Goal: Information Seeking & Learning: Learn about a topic

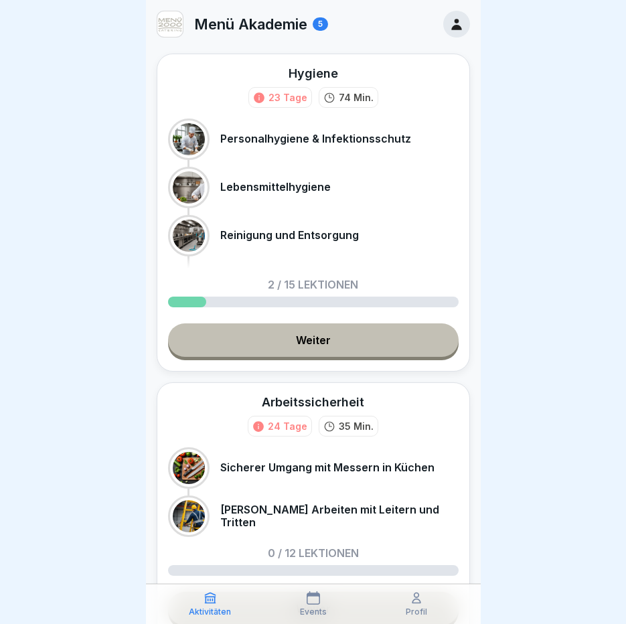
click at [319, 350] on link "Weiter" at bounding box center [313, 339] width 290 height 33
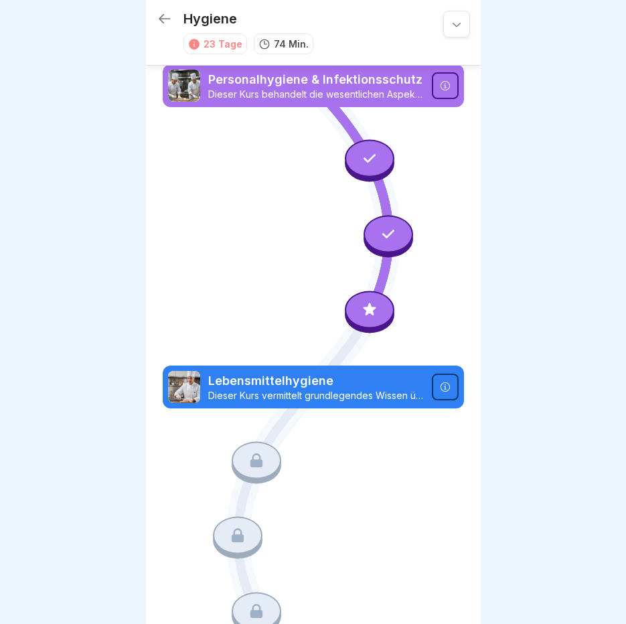
click at [348, 145] on div at bounding box center [370, 158] width 50 height 37
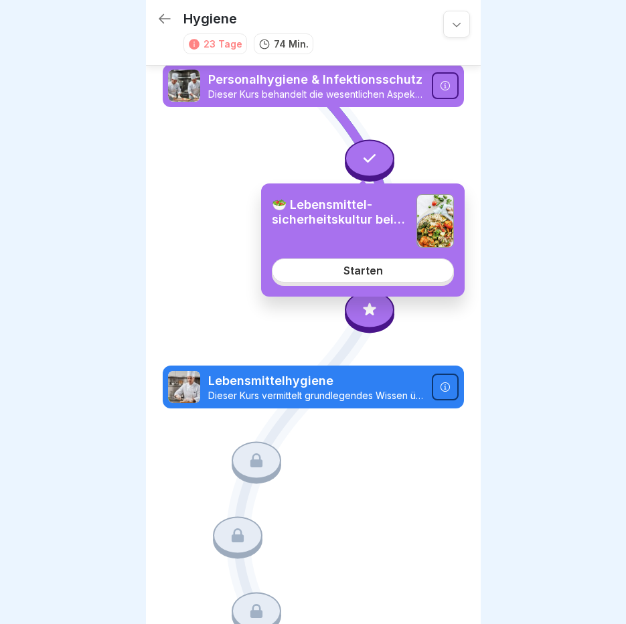
click at [287, 82] on p "Personalhygiene & Infektionsschutz" at bounding box center [316, 79] width 216 height 17
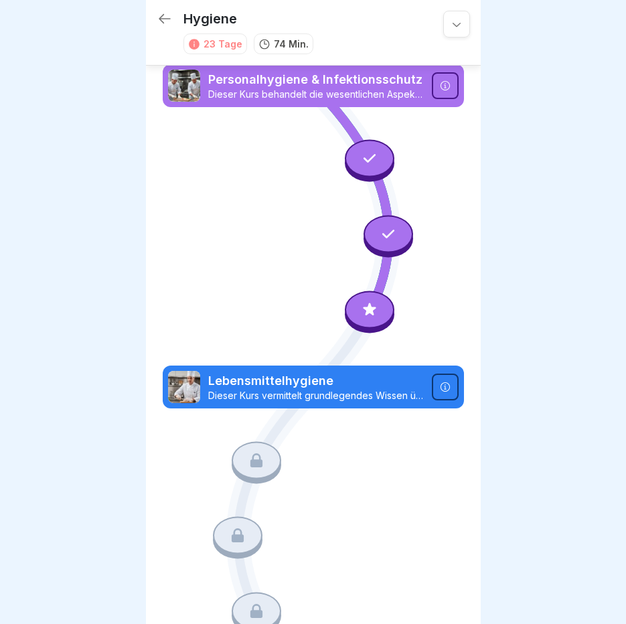
click at [367, 170] on div at bounding box center [370, 158] width 50 height 37
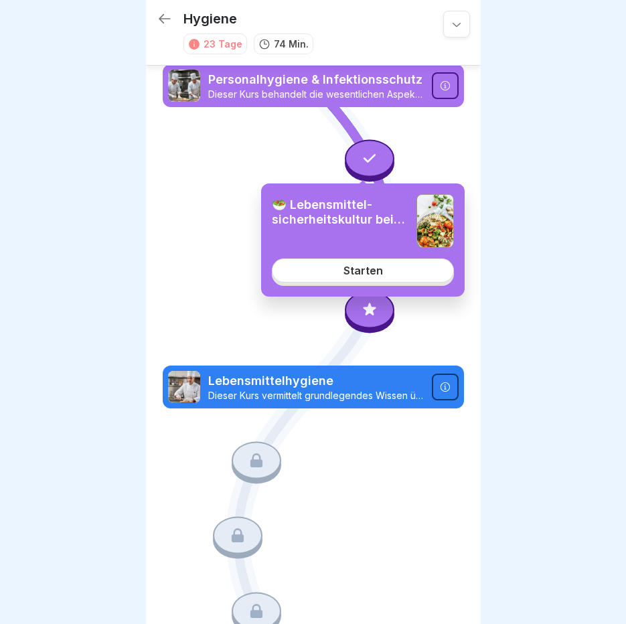
click at [361, 267] on div "Starten" at bounding box center [362, 270] width 39 height 12
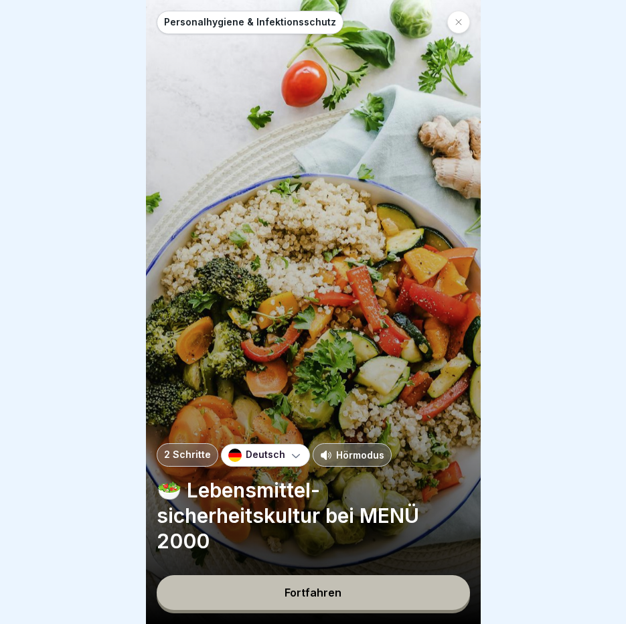
scroll to position [10, 0]
click at [327, 593] on div "Fortfahren" at bounding box center [312, 592] width 57 height 12
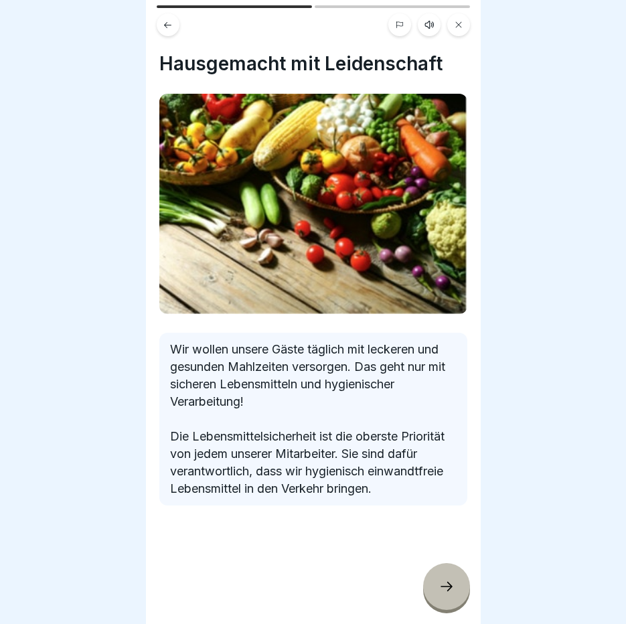
click at [457, 595] on div at bounding box center [446, 586] width 47 height 47
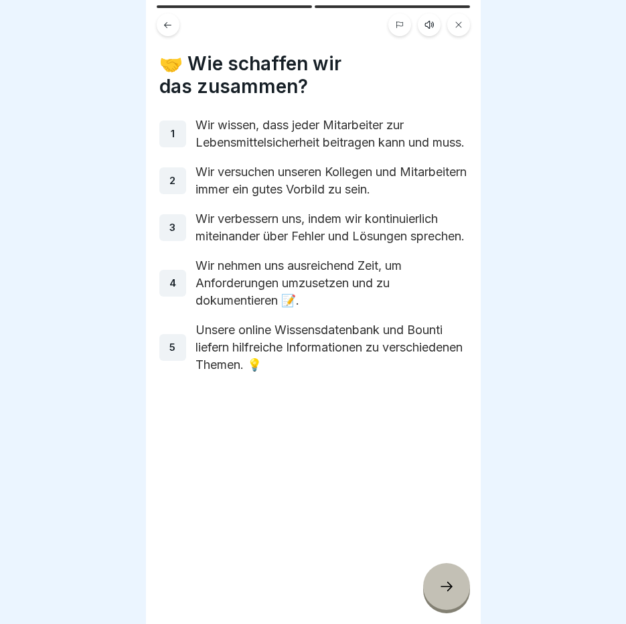
click at [457, 594] on div at bounding box center [446, 586] width 47 height 47
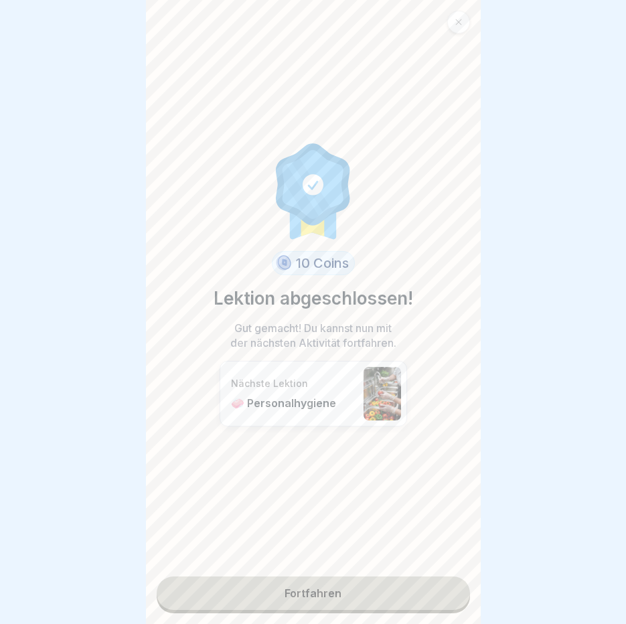
click at [375, 585] on link "Fortfahren" at bounding box center [313, 592] width 313 height 33
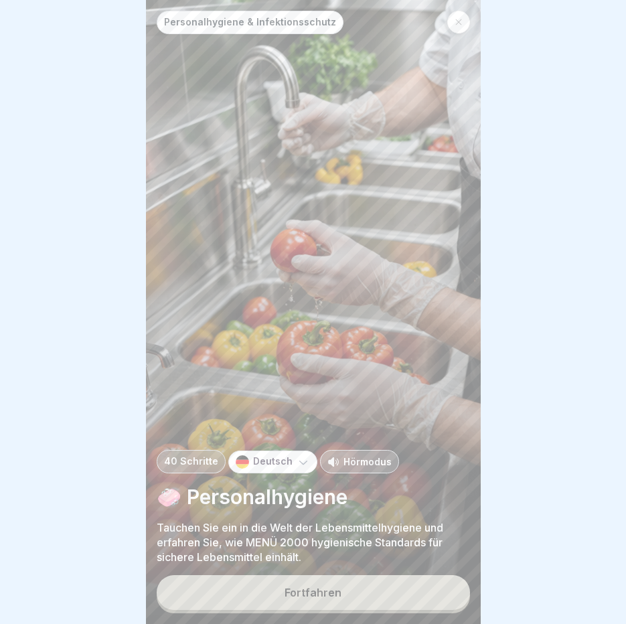
click at [376, 580] on button "Fortfahren" at bounding box center [313, 592] width 313 height 35
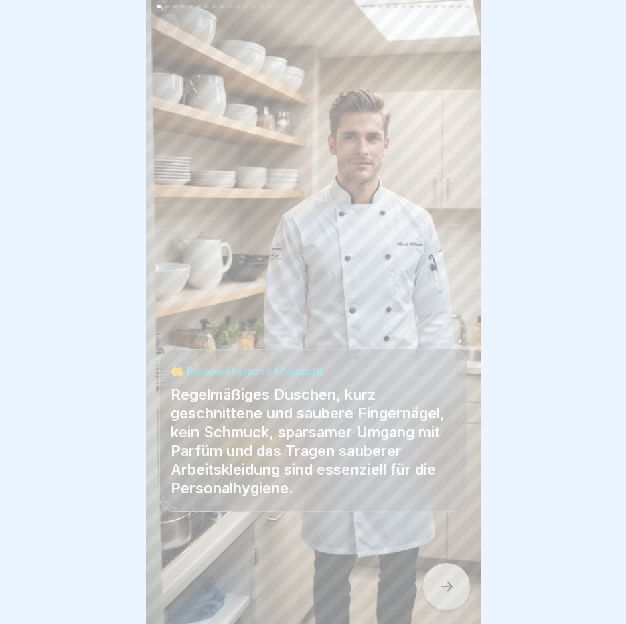
click at [450, 586] on icon at bounding box center [446, 586] width 16 height 16
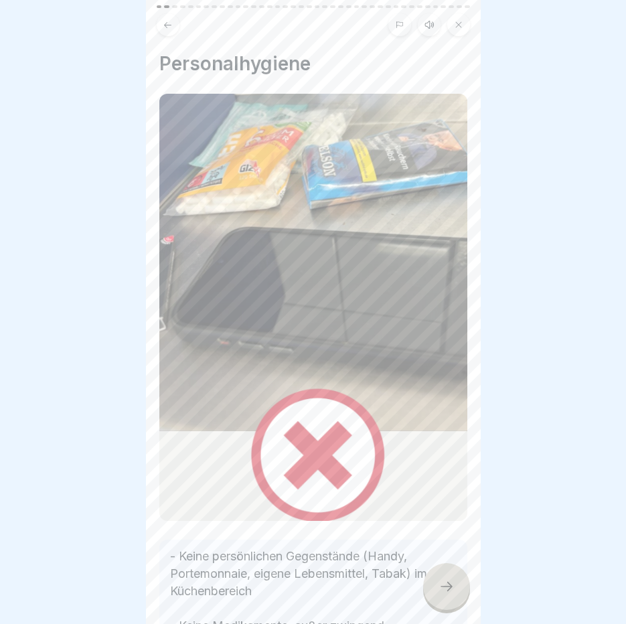
click at [450, 586] on icon at bounding box center [446, 586] width 16 height 16
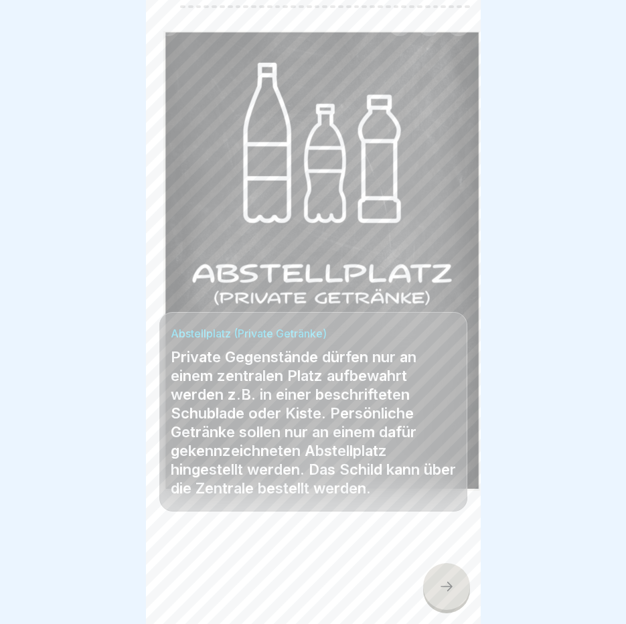
click at [450, 586] on icon at bounding box center [446, 586] width 16 height 16
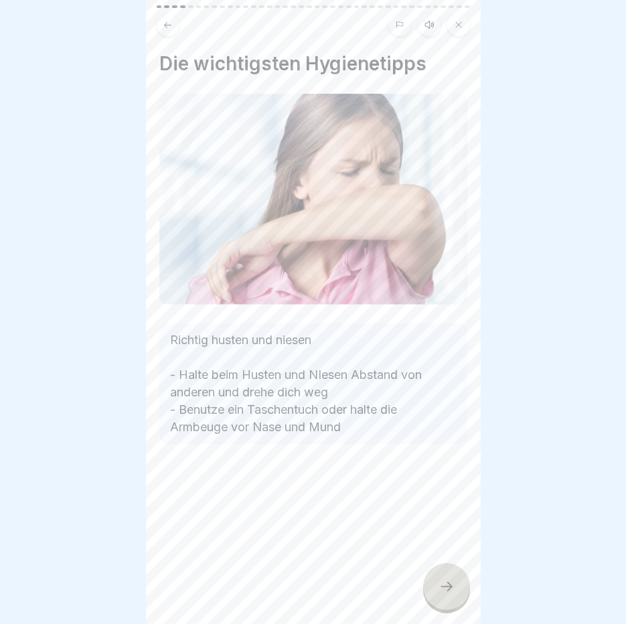
click at [450, 586] on icon at bounding box center [446, 586] width 16 height 16
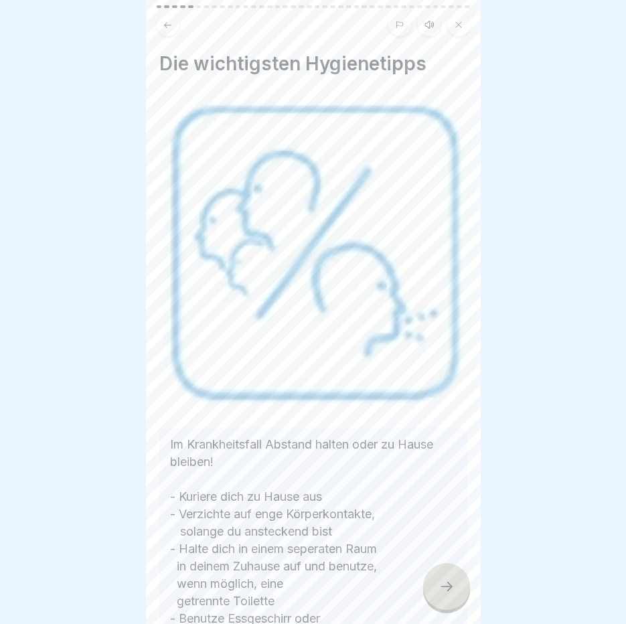
click at [450, 586] on icon at bounding box center [446, 586] width 16 height 16
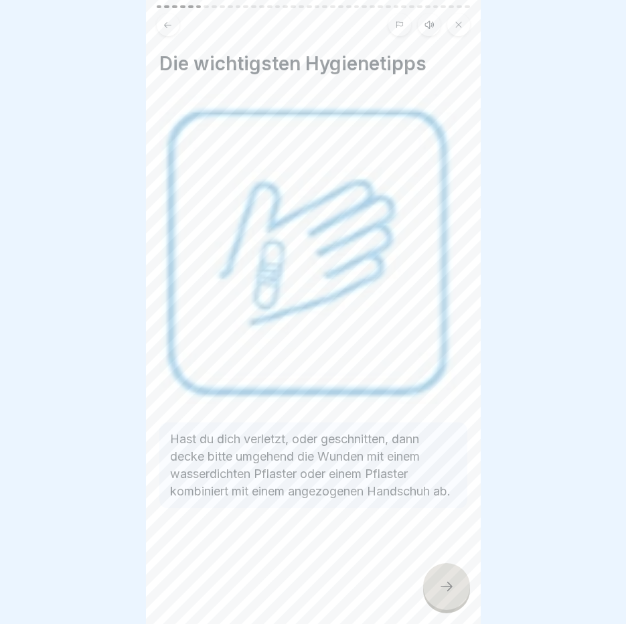
click at [450, 586] on icon at bounding box center [446, 586] width 16 height 16
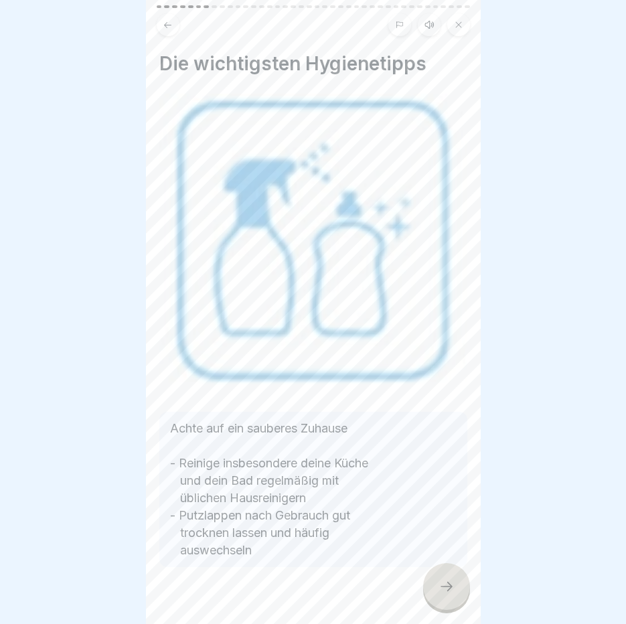
click at [450, 586] on icon at bounding box center [446, 586] width 16 height 16
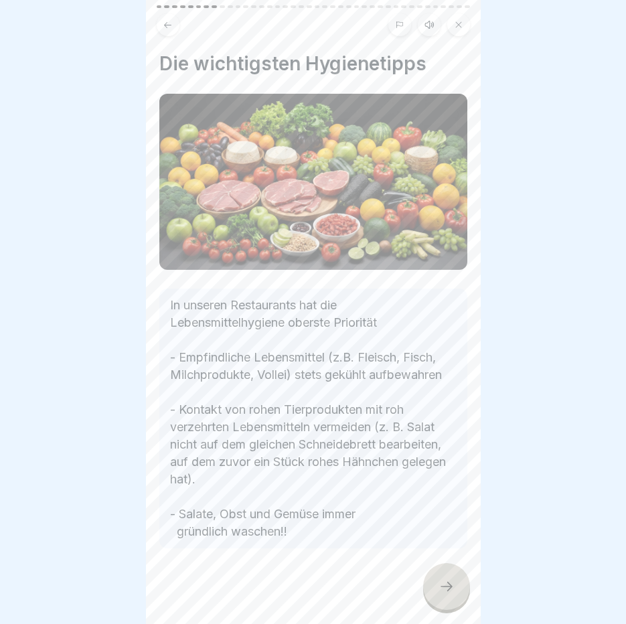
click at [450, 586] on icon at bounding box center [446, 586] width 16 height 16
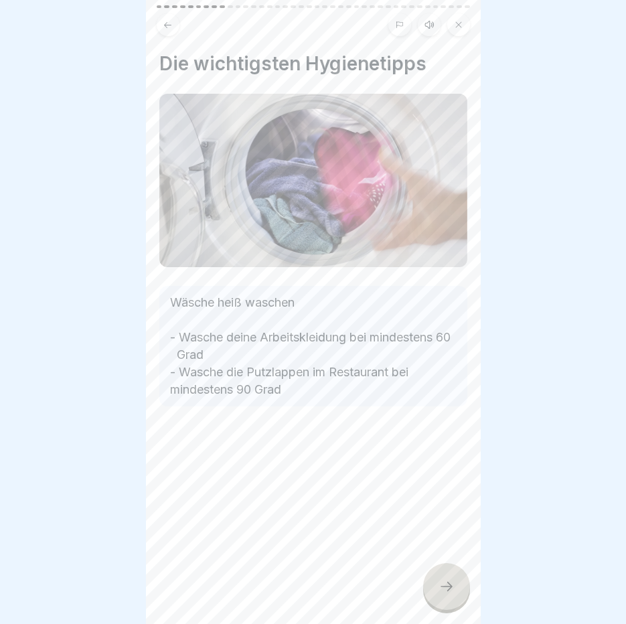
click at [450, 586] on icon at bounding box center [446, 586] width 16 height 16
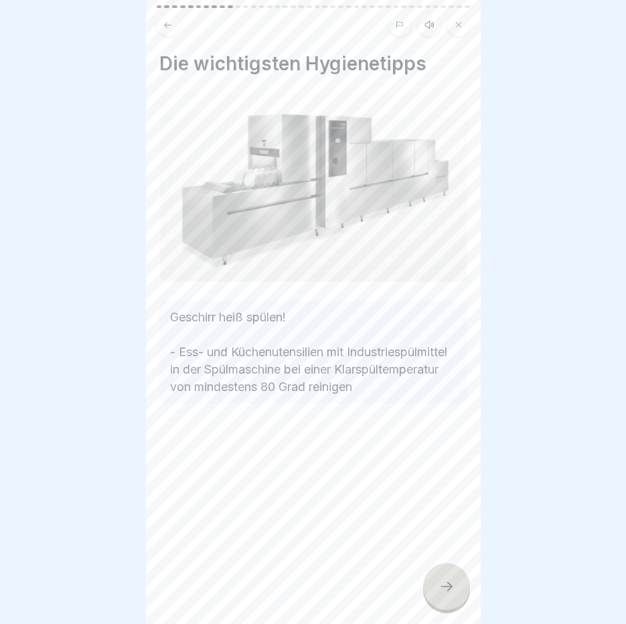
click at [450, 586] on icon at bounding box center [446, 586] width 16 height 16
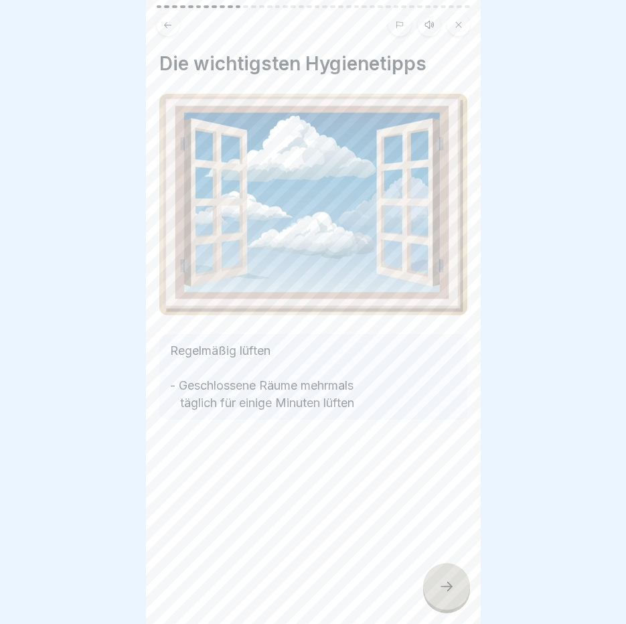
click at [450, 586] on icon at bounding box center [446, 586] width 16 height 16
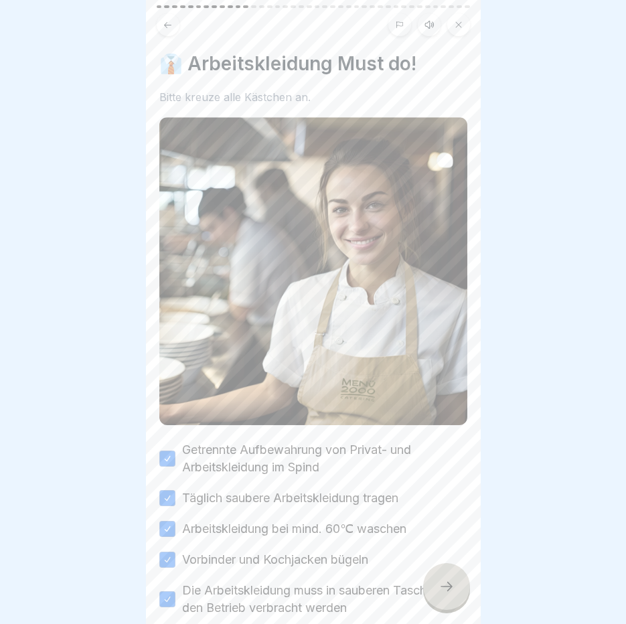
click at [450, 586] on icon at bounding box center [446, 586] width 16 height 16
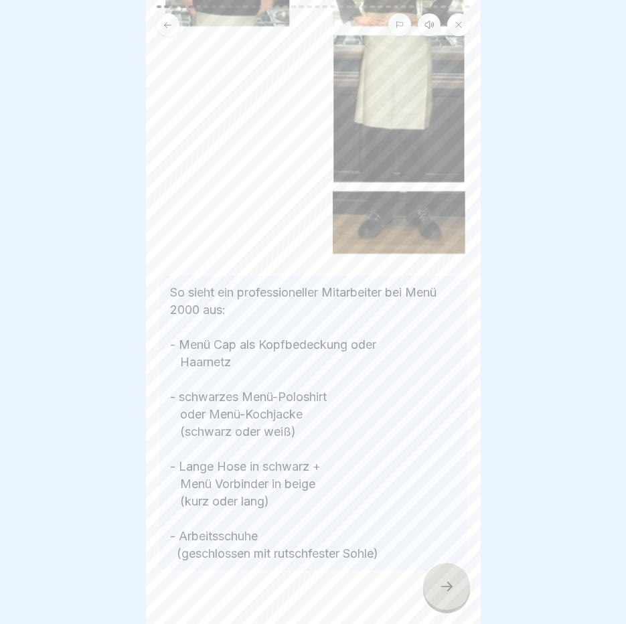
scroll to position [252, 0]
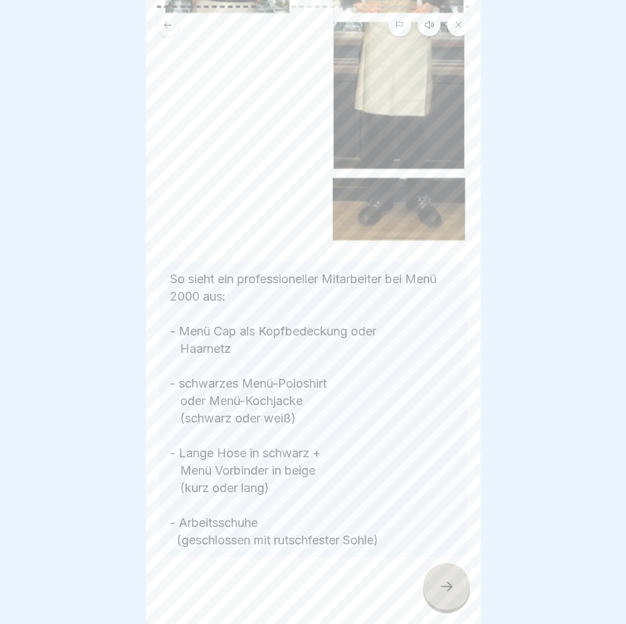
click at [451, 596] on div at bounding box center [446, 586] width 47 height 47
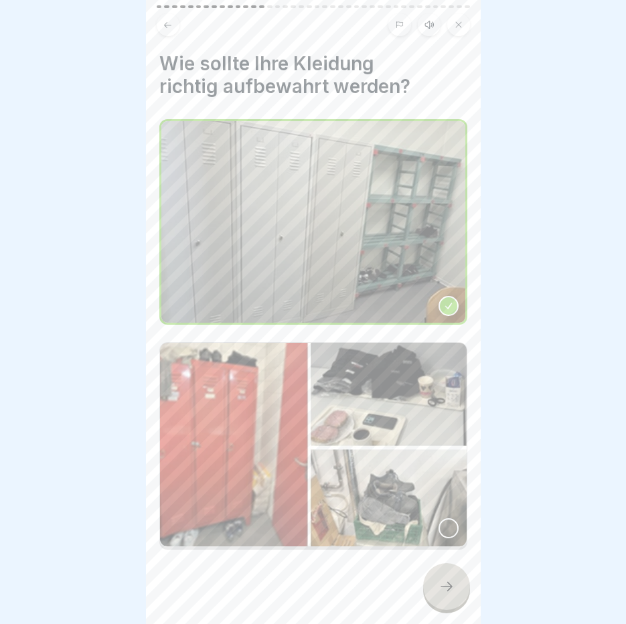
click at [451, 596] on div at bounding box center [446, 586] width 47 height 47
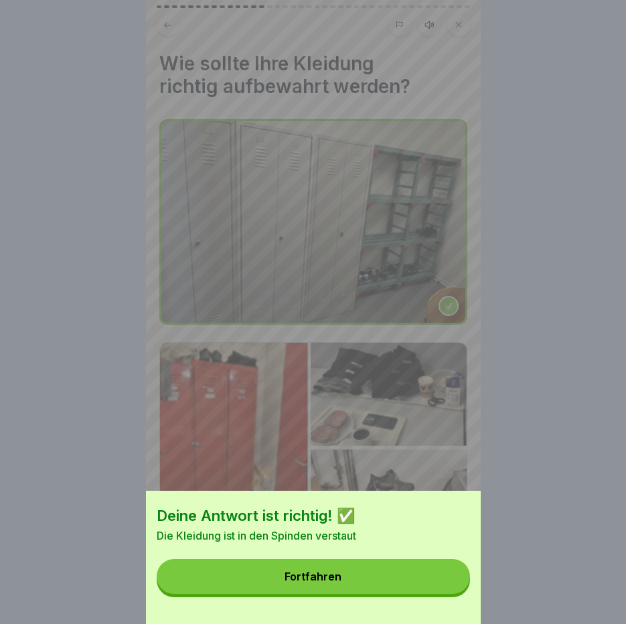
click at [418, 587] on button "Fortfahren" at bounding box center [313, 576] width 313 height 35
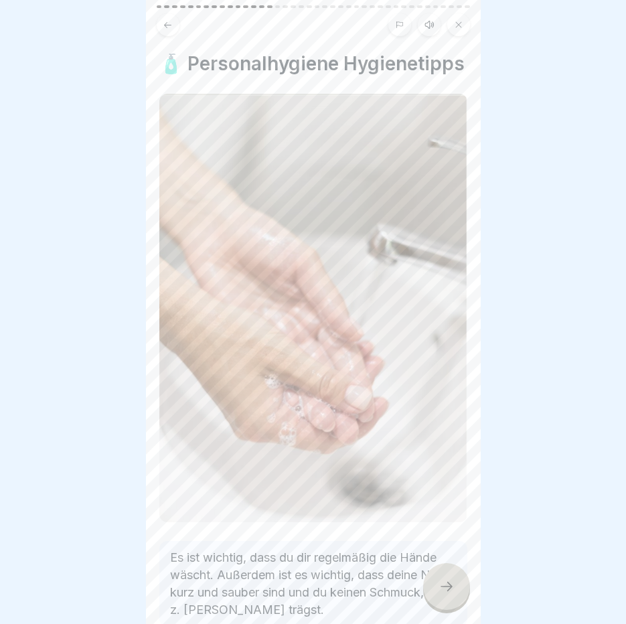
click at [458, 593] on div at bounding box center [446, 586] width 47 height 47
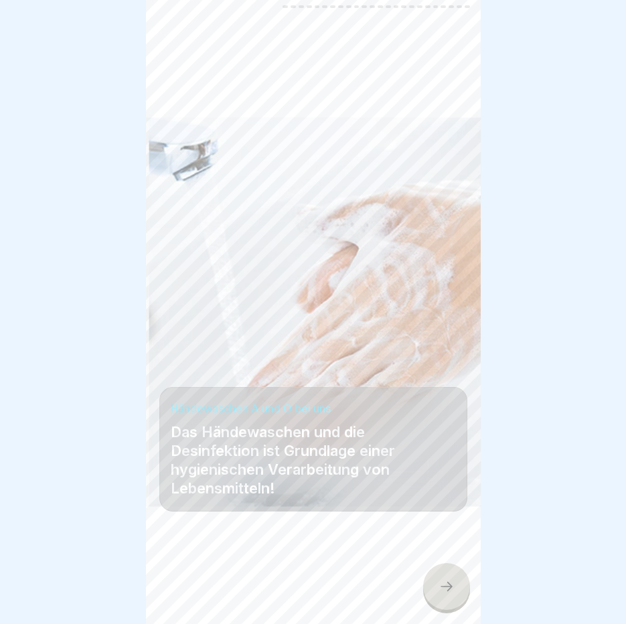
click at [458, 593] on div at bounding box center [446, 586] width 47 height 47
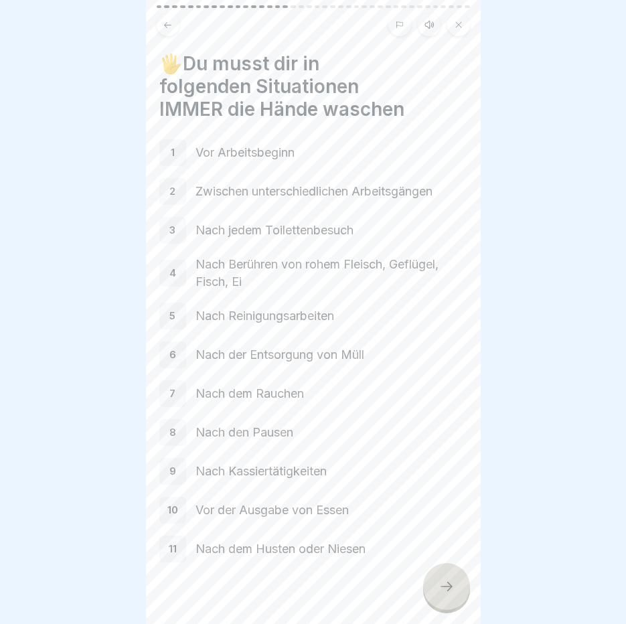
click at [458, 593] on div at bounding box center [446, 586] width 47 height 47
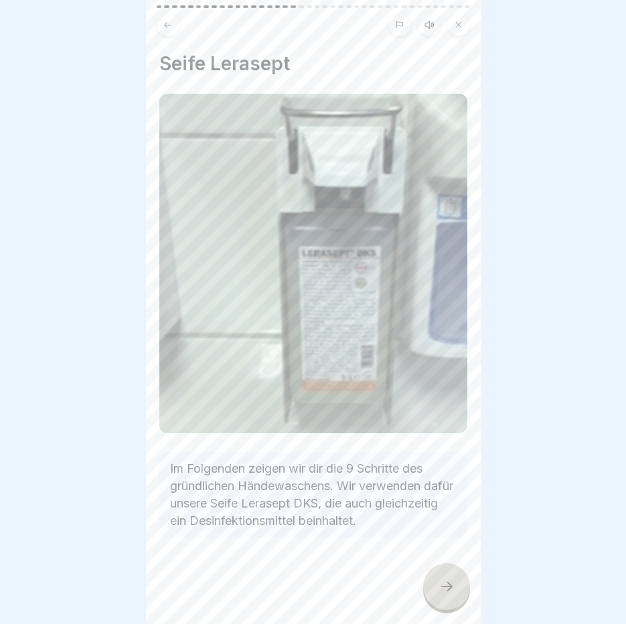
click at [458, 592] on div at bounding box center [446, 586] width 47 height 47
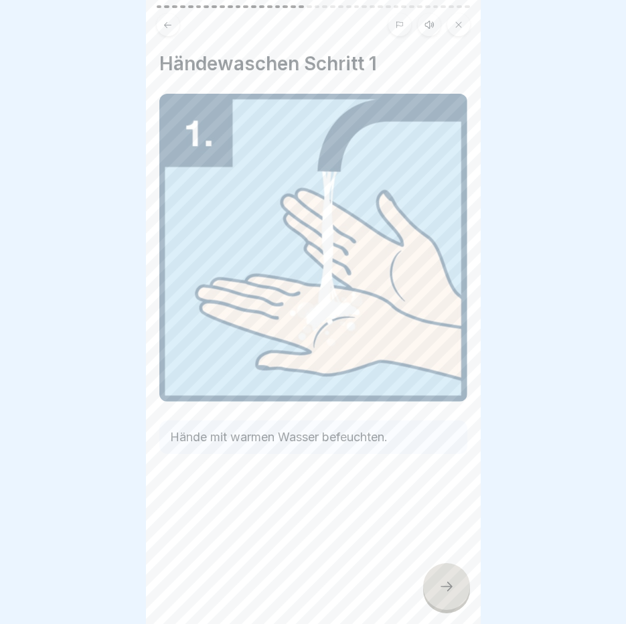
click at [458, 592] on div at bounding box center [446, 586] width 47 height 47
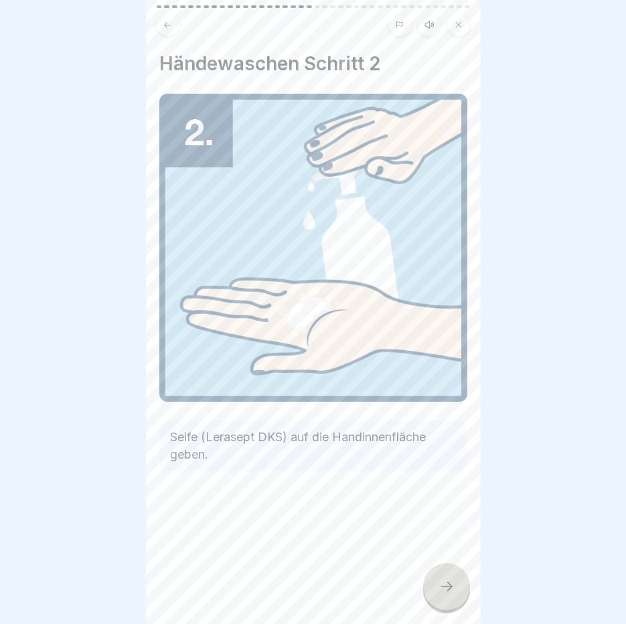
click at [458, 592] on div at bounding box center [446, 586] width 47 height 47
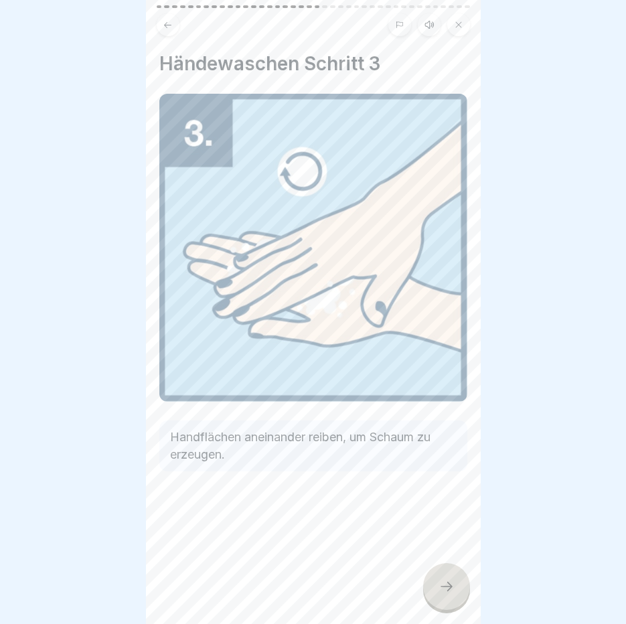
click at [458, 592] on div at bounding box center [446, 586] width 47 height 47
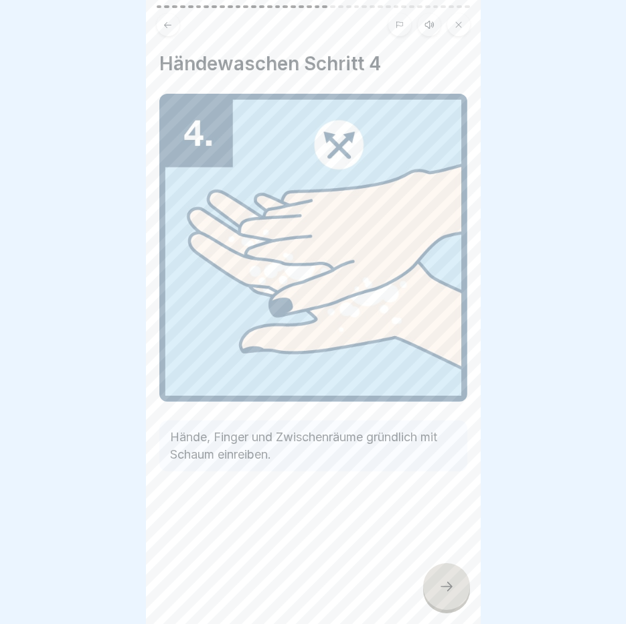
click at [458, 592] on div at bounding box center [446, 586] width 47 height 47
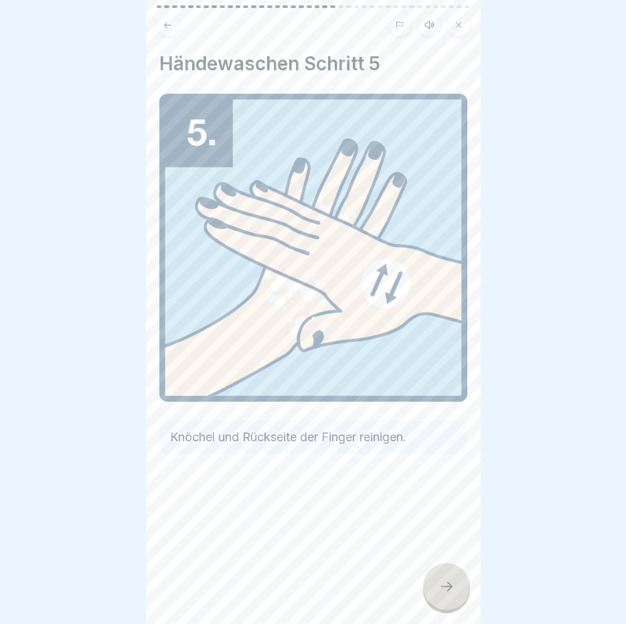
click at [458, 592] on div at bounding box center [446, 586] width 47 height 47
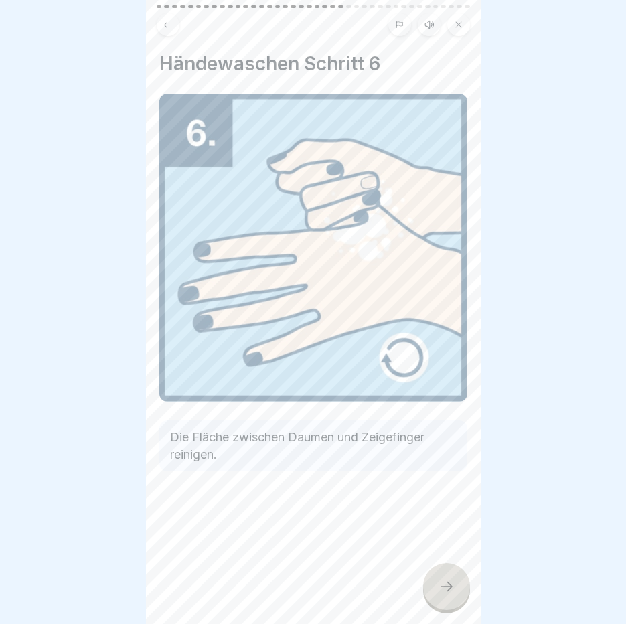
click at [458, 592] on div at bounding box center [446, 586] width 47 height 47
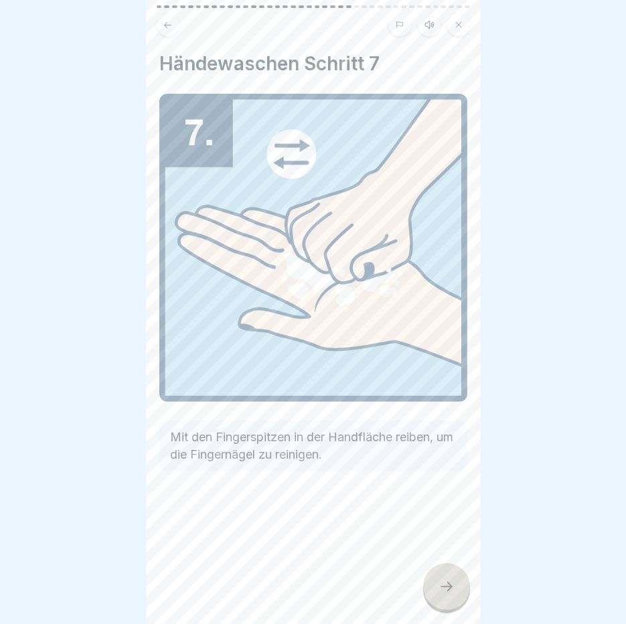
click at [458, 592] on div at bounding box center [446, 586] width 47 height 47
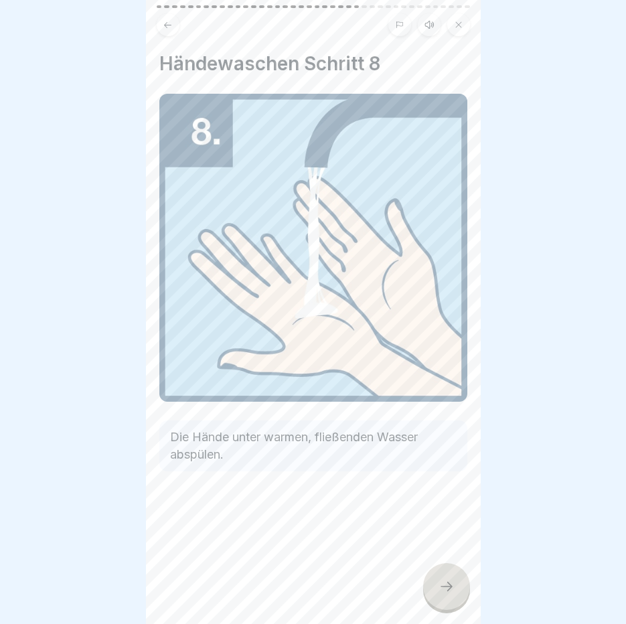
click at [458, 592] on div at bounding box center [446, 586] width 47 height 47
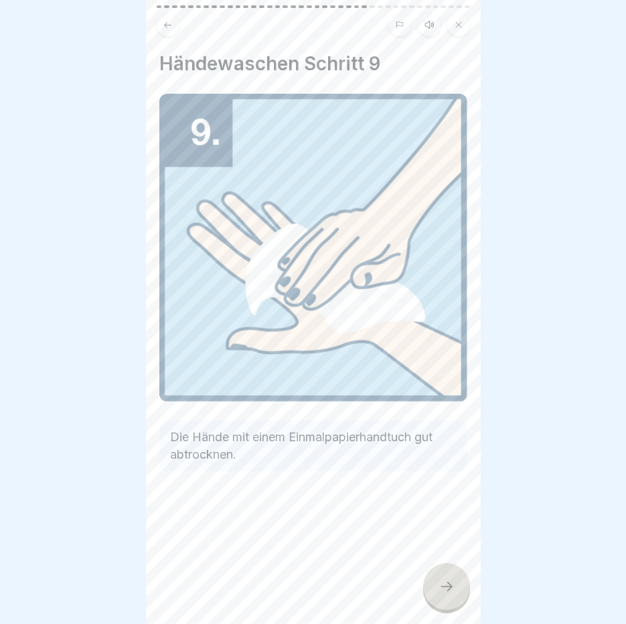
click at [458, 592] on div at bounding box center [446, 586] width 47 height 47
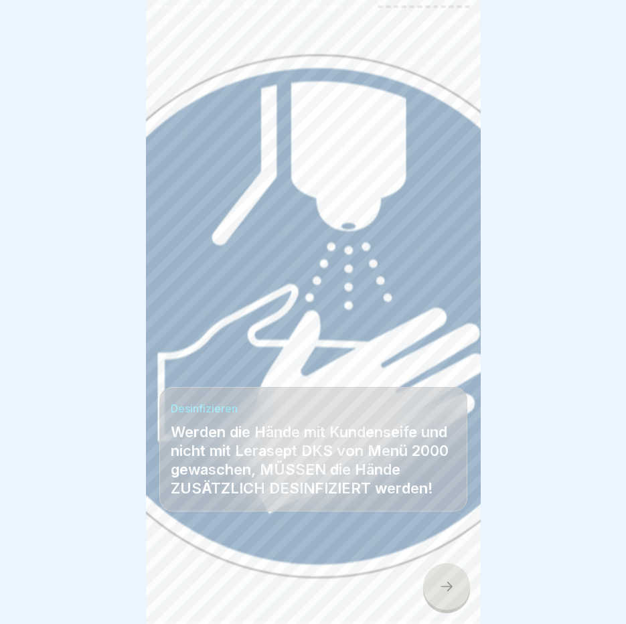
click at [458, 592] on div at bounding box center [446, 586] width 47 height 47
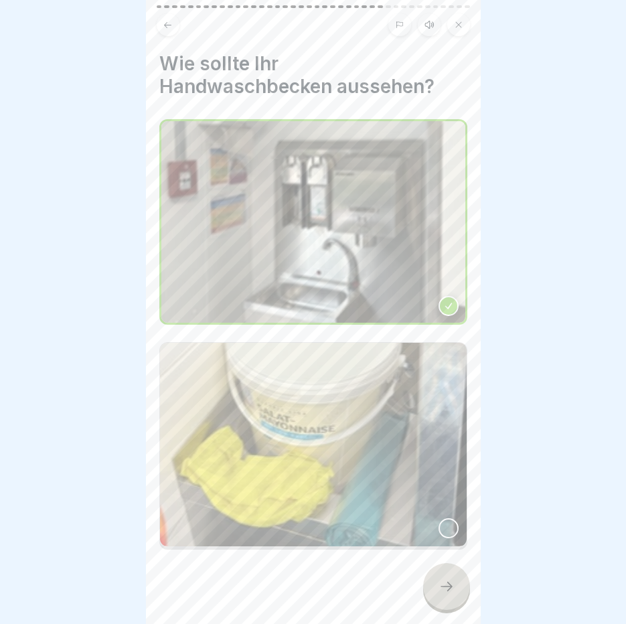
click at [458, 592] on div at bounding box center [446, 586] width 47 height 47
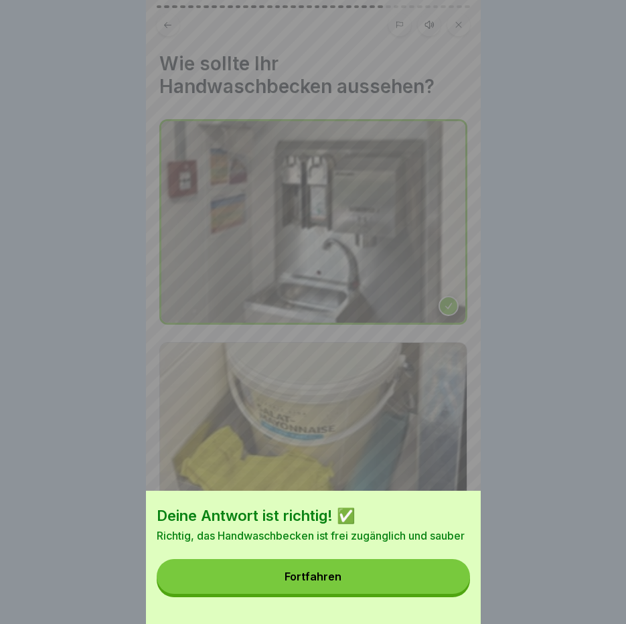
click at [458, 592] on button "Fortfahren" at bounding box center [313, 576] width 313 height 35
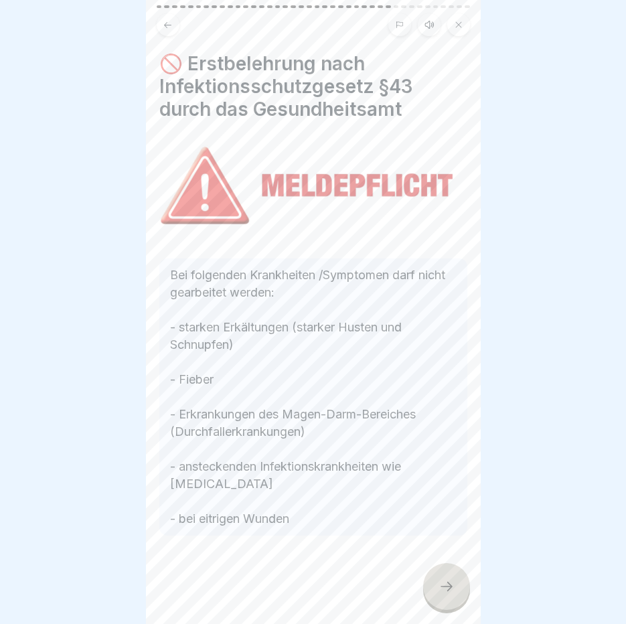
click at [452, 596] on div at bounding box center [446, 586] width 47 height 47
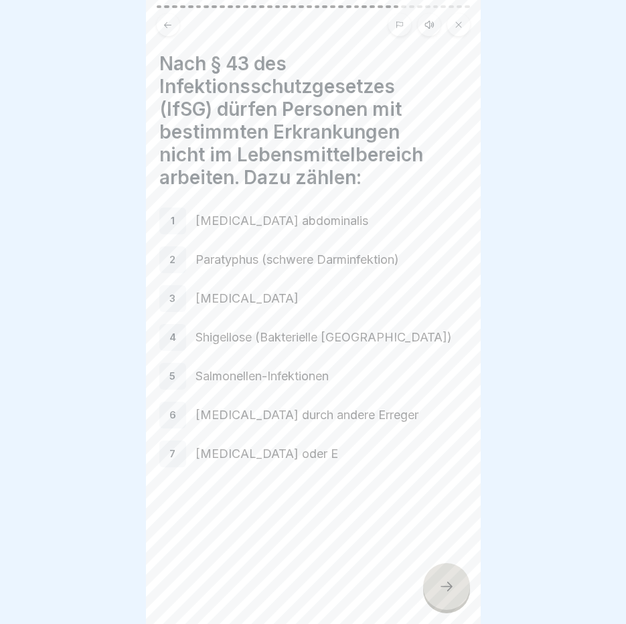
click at [452, 596] on div at bounding box center [446, 586] width 47 height 47
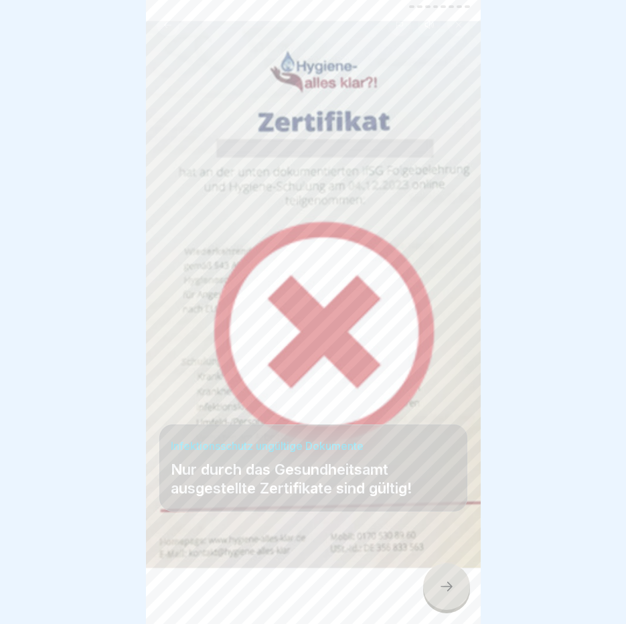
click at [452, 596] on div at bounding box center [446, 586] width 47 height 47
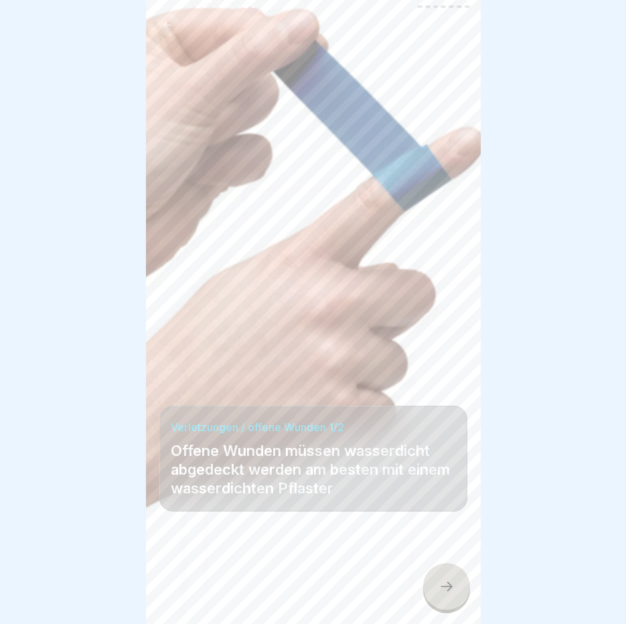
click at [452, 597] on div at bounding box center [446, 586] width 47 height 47
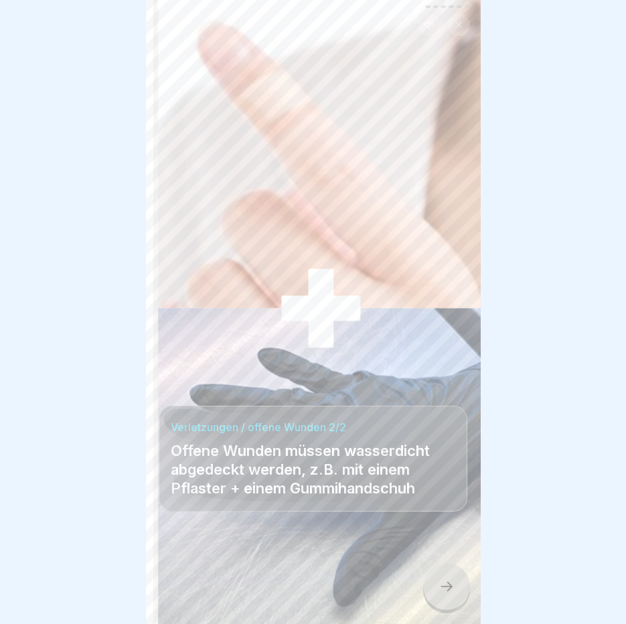
click at [452, 596] on div at bounding box center [446, 586] width 47 height 47
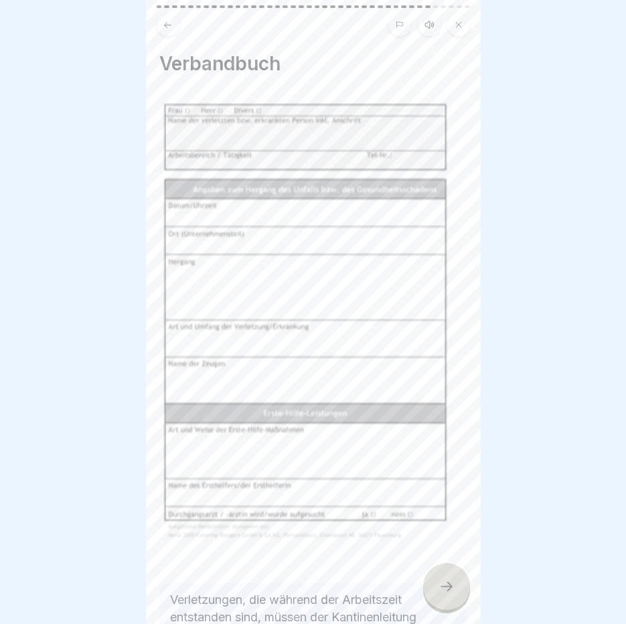
click at [452, 596] on div at bounding box center [446, 586] width 47 height 47
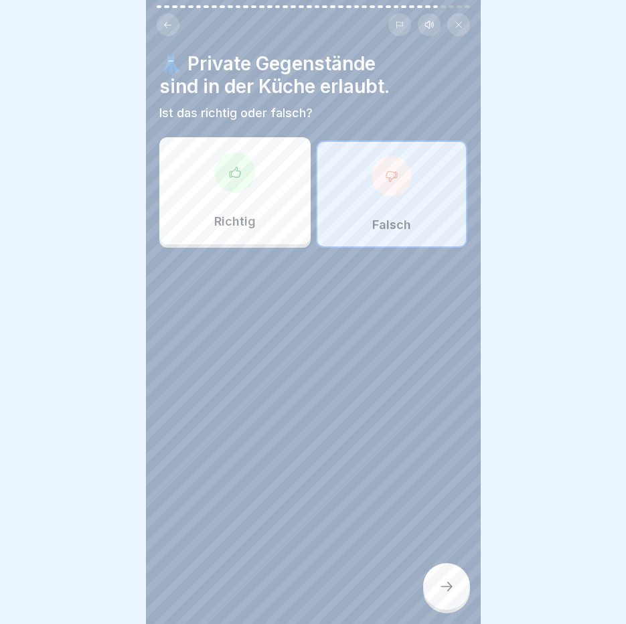
click at [406, 158] on div "Falsch" at bounding box center [391, 194] width 151 height 107
click at [464, 580] on div at bounding box center [446, 586] width 47 height 47
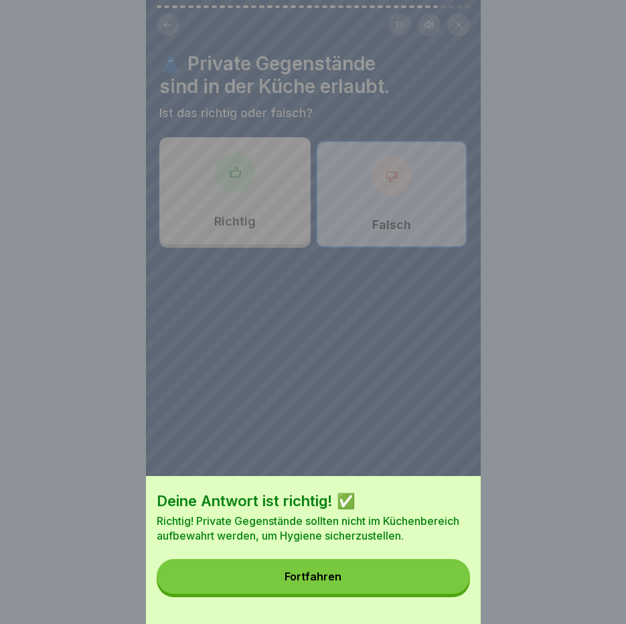
click at [349, 587] on button "Fortfahren" at bounding box center [313, 576] width 313 height 35
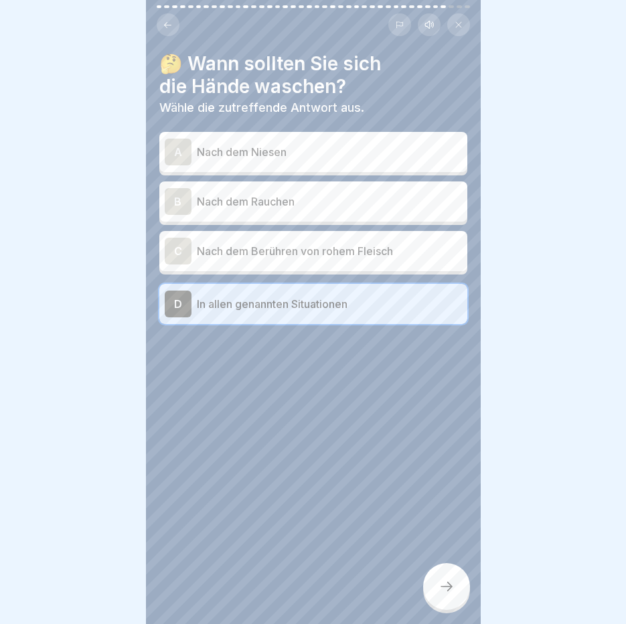
click at [447, 589] on icon at bounding box center [446, 586] width 16 height 16
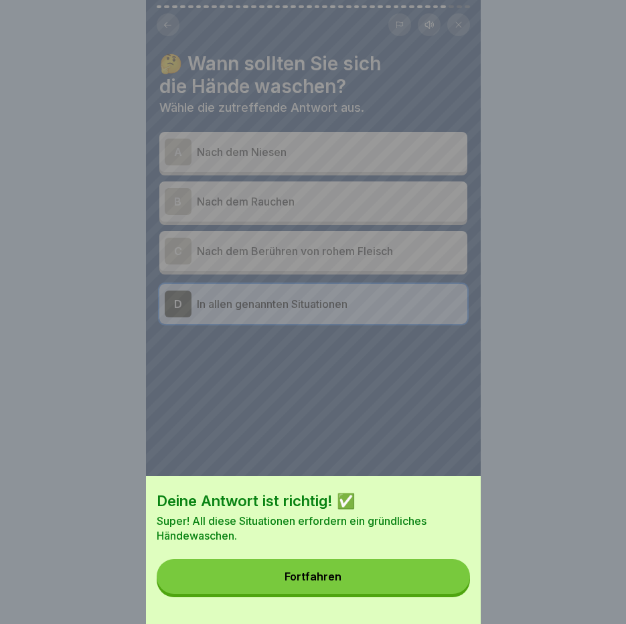
click at [461, 594] on button "Fortfahren" at bounding box center [313, 576] width 313 height 35
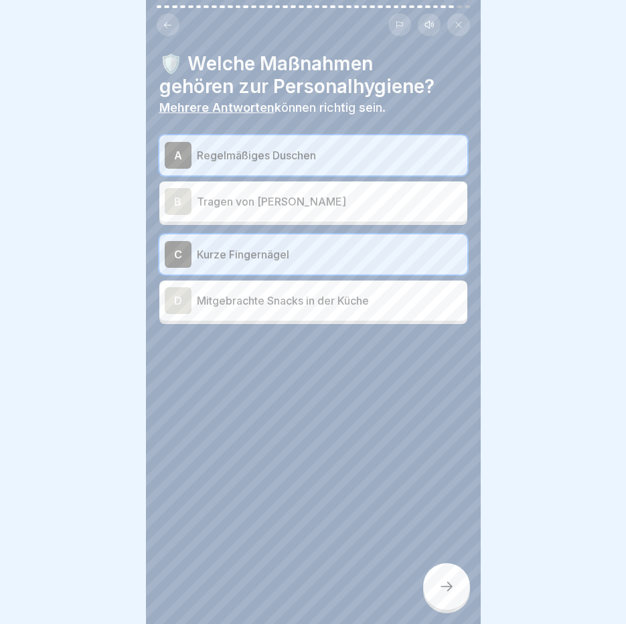
click at [461, 595] on div at bounding box center [446, 586] width 47 height 47
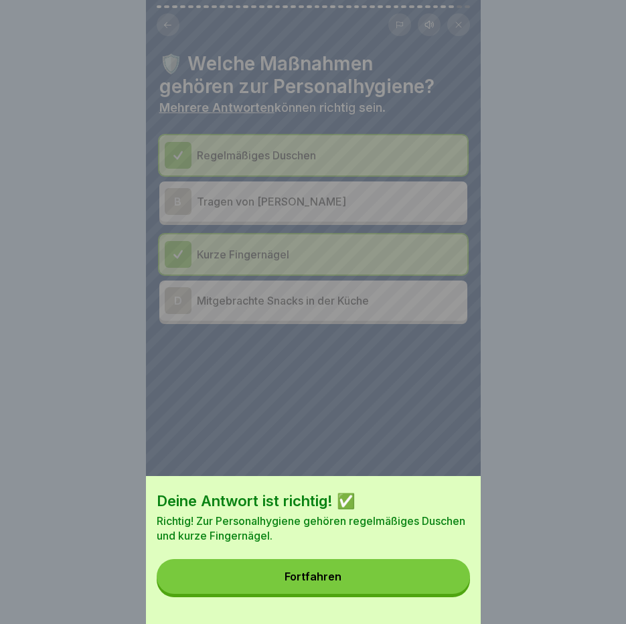
click at [448, 586] on button "Fortfahren" at bounding box center [313, 576] width 313 height 35
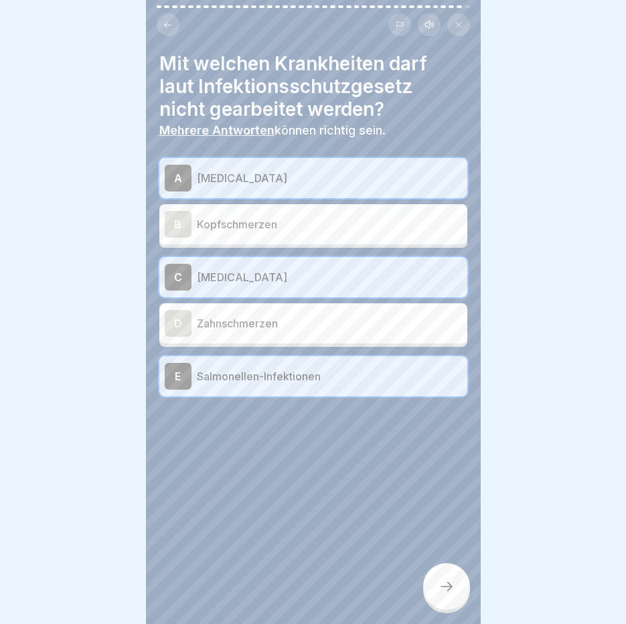
click at [448, 586] on icon at bounding box center [446, 586] width 16 height 16
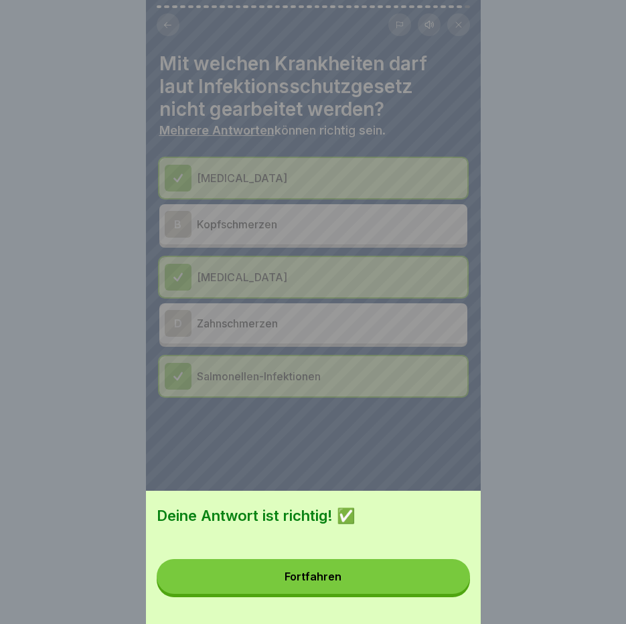
click at [446, 586] on button "Fortfahren" at bounding box center [313, 576] width 313 height 35
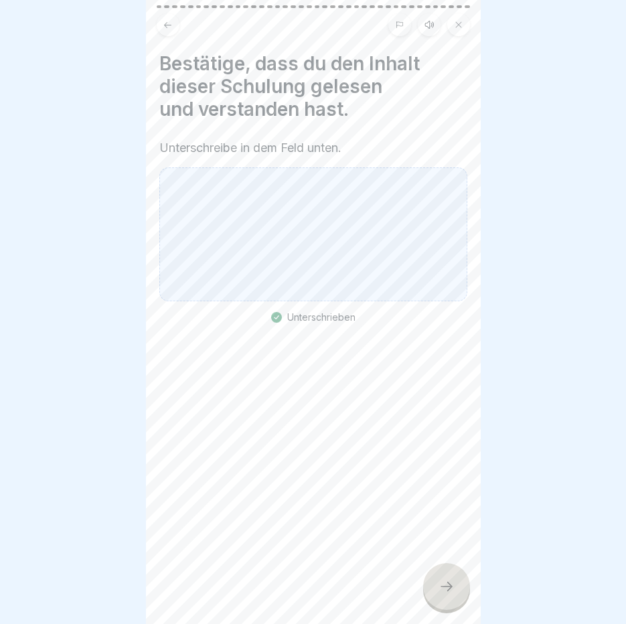
click at [446, 586] on icon at bounding box center [446, 586] width 16 height 16
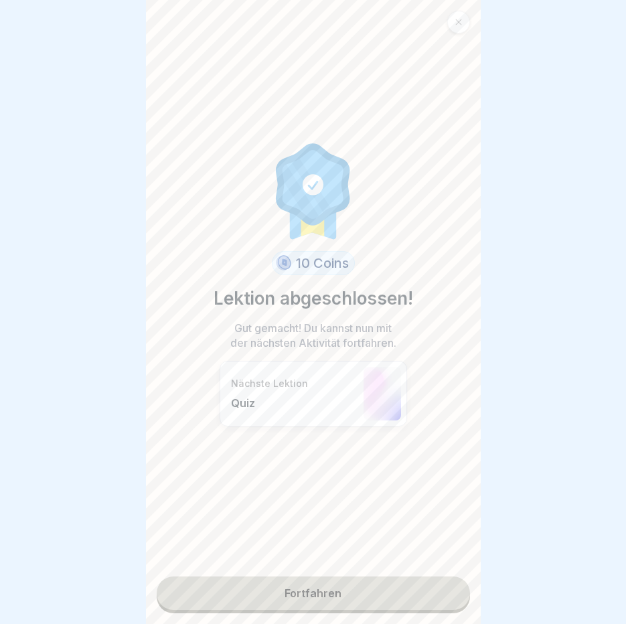
click at [446, 586] on link "Fortfahren" at bounding box center [313, 592] width 313 height 33
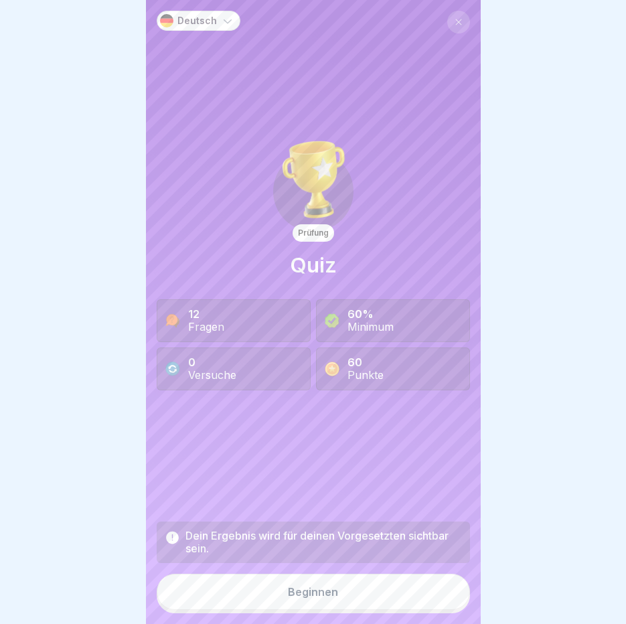
click at [390, 582] on button "Beginnen" at bounding box center [313, 592] width 313 height 36
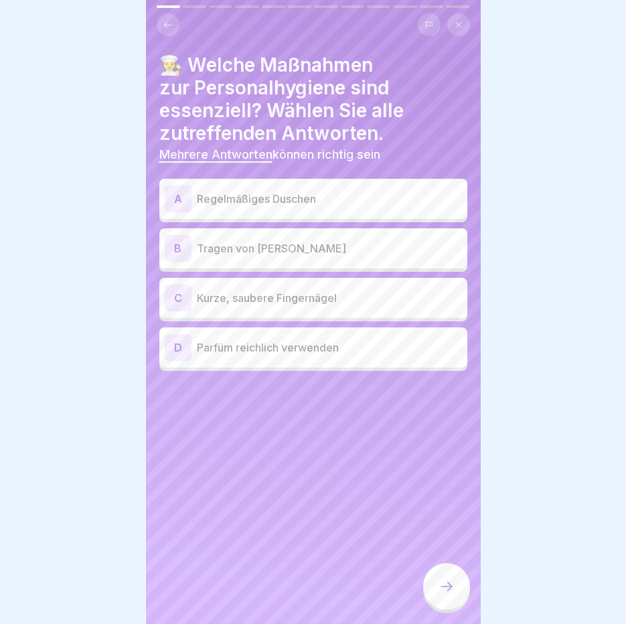
click at [371, 191] on p "Regelmäßiges Duschen" at bounding box center [329, 199] width 265 height 16
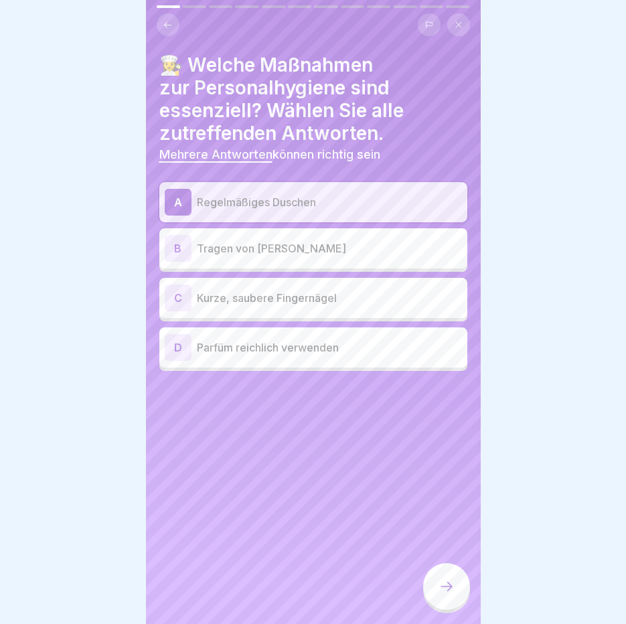
click at [359, 293] on p "Kurze, saubere Fingernägel" at bounding box center [329, 298] width 265 height 16
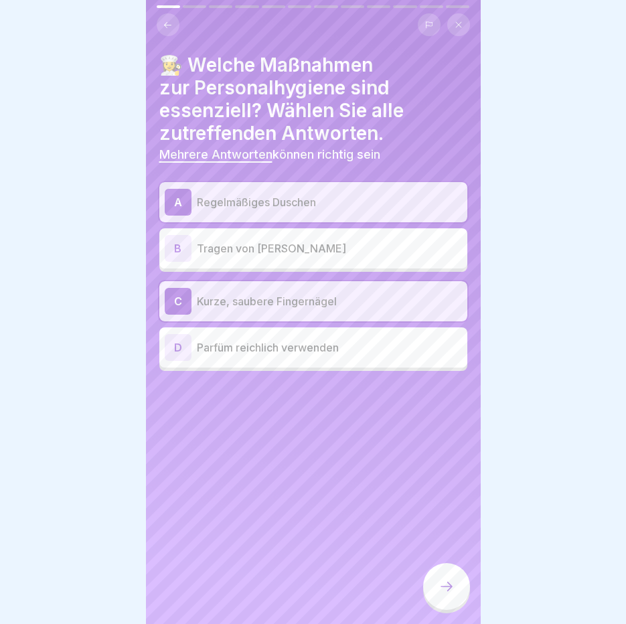
click at [455, 592] on div at bounding box center [446, 586] width 47 height 47
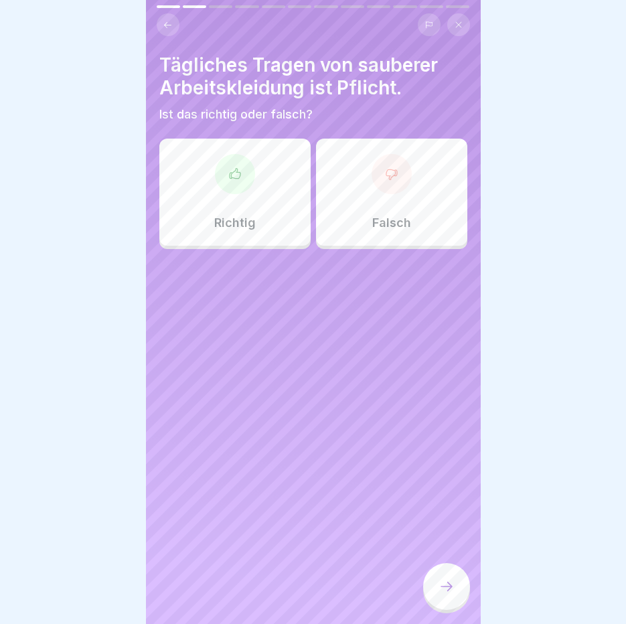
click at [220, 176] on div at bounding box center [235, 174] width 40 height 40
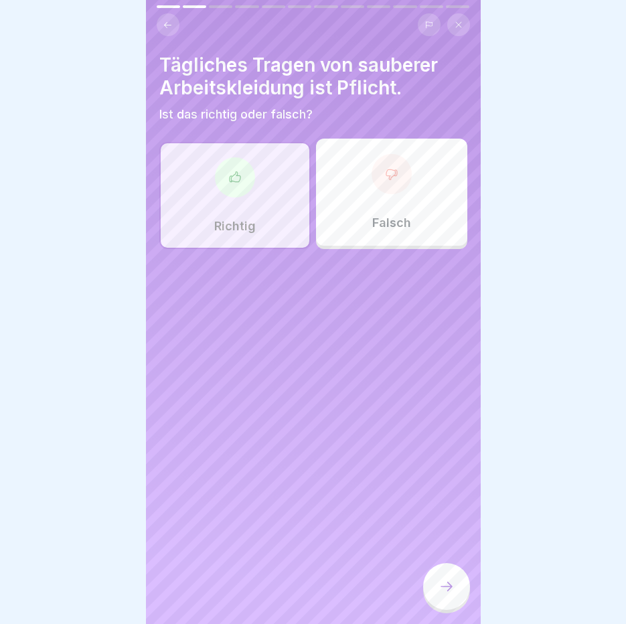
click at [449, 595] on div at bounding box center [446, 586] width 47 height 47
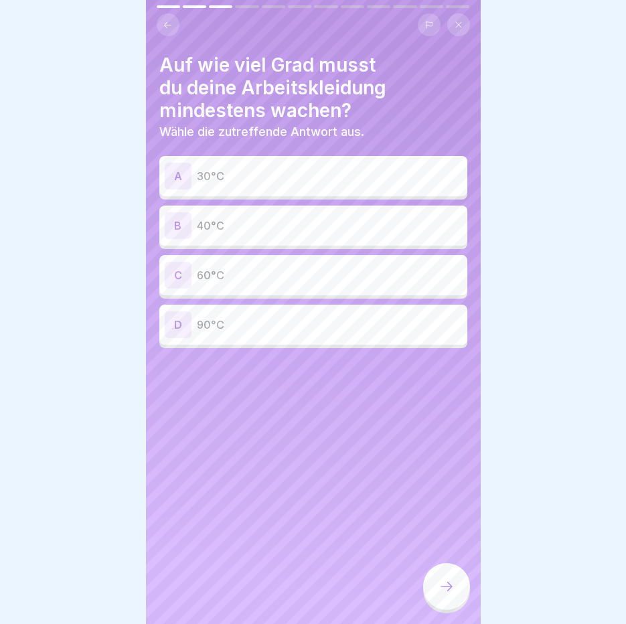
click at [302, 276] on div "C 60°C" at bounding box center [313, 275] width 297 height 27
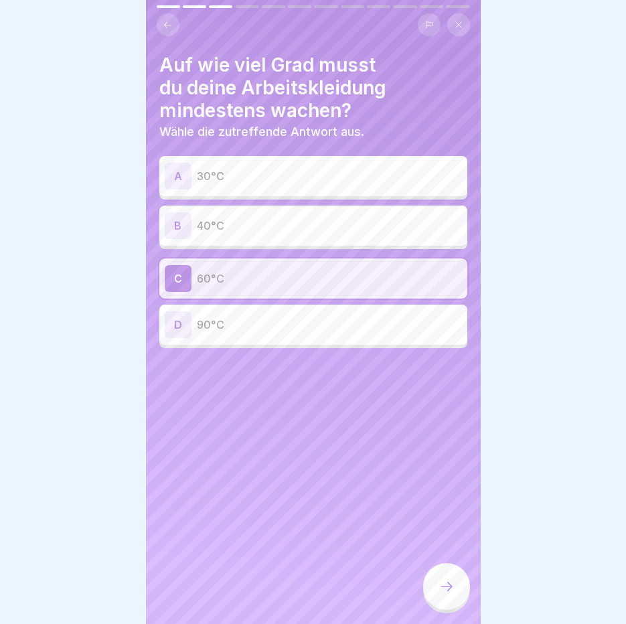
click at [437, 584] on div at bounding box center [446, 586] width 47 height 47
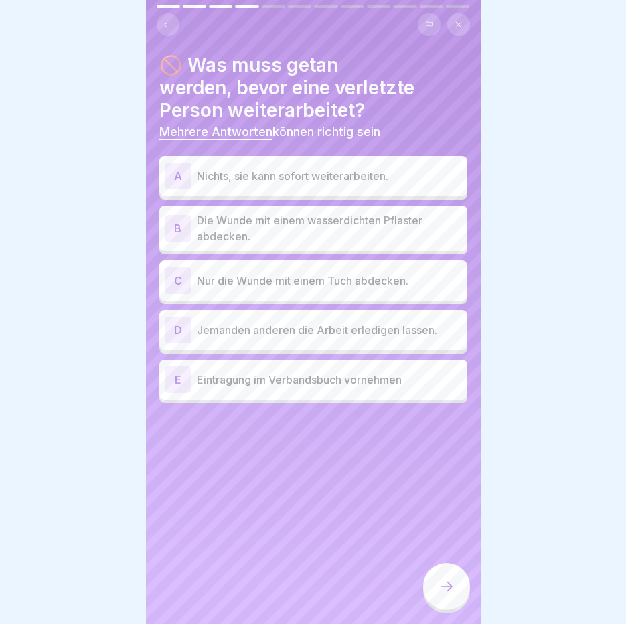
click at [295, 233] on p "Die Wunde mit einem wasserdichten Pflaster abdecken." at bounding box center [329, 228] width 265 height 32
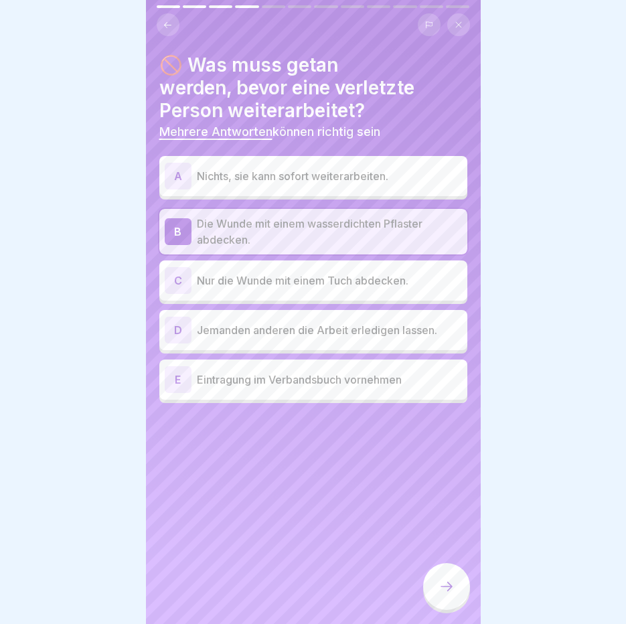
click at [309, 374] on p "Eintragung im Verbandsbuch vornehmen" at bounding box center [329, 379] width 265 height 16
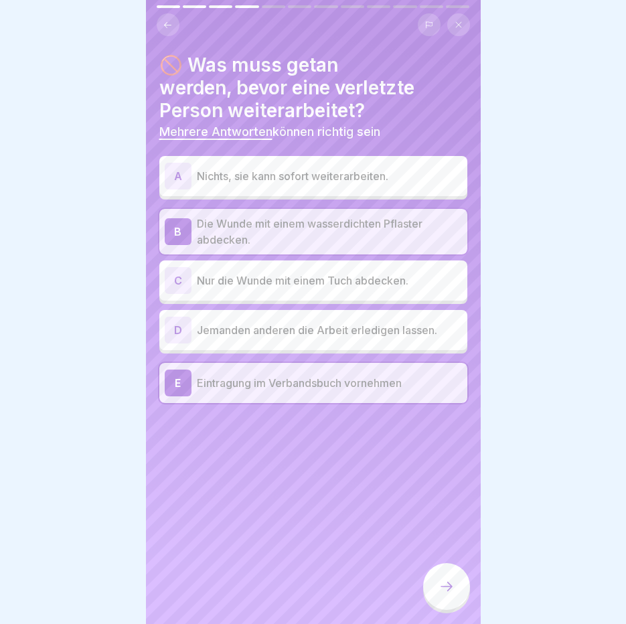
click at [440, 587] on icon at bounding box center [446, 586] width 16 height 16
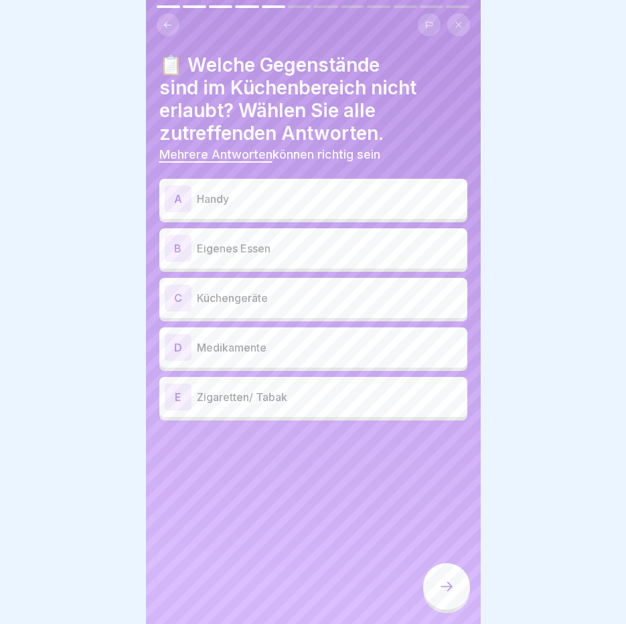
click at [373, 197] on div "A Handy" at bounding box center [313, 198] width 297 height 27
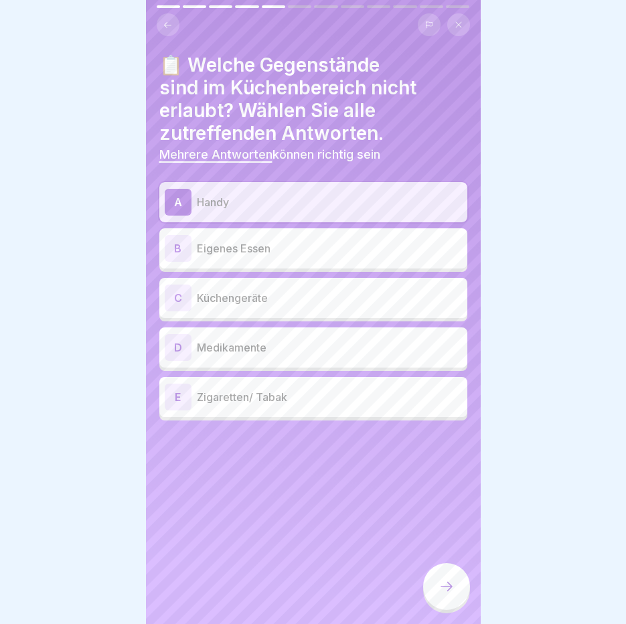
click at [329, 339] on p "Medikamente" at bounding box center [329, 347] width 265 height 16
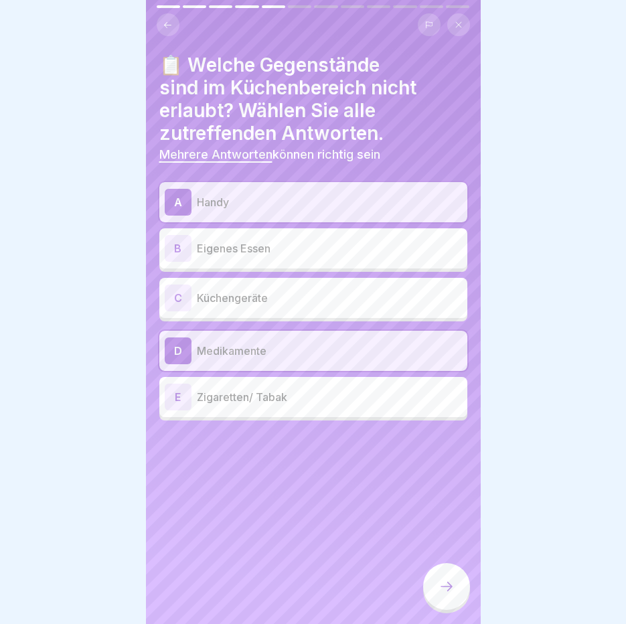
click at [326, 402] on div "E Zigaretten/ Tabak" at bounding box center [313, 397] width 308 height 40
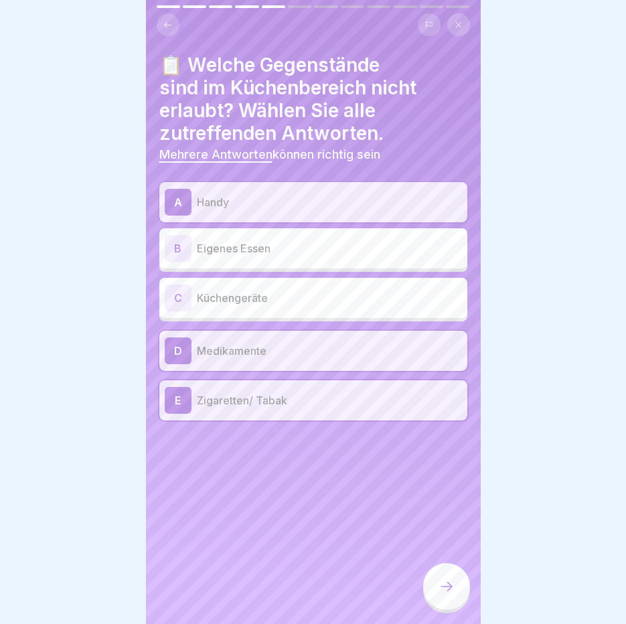
click at [453, 588] on icon at bounding box center [446, 586] width 16 height 16
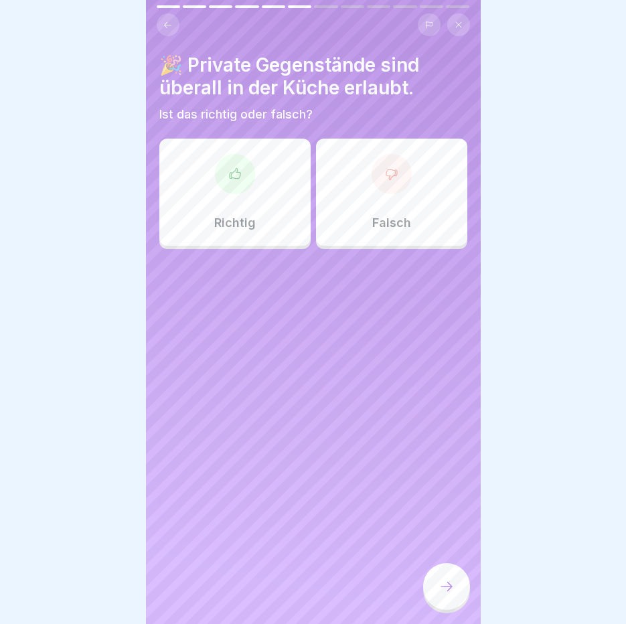
click at [401, 216] on p "Falsch" at bounding box center [391, 223] width 39 height 15
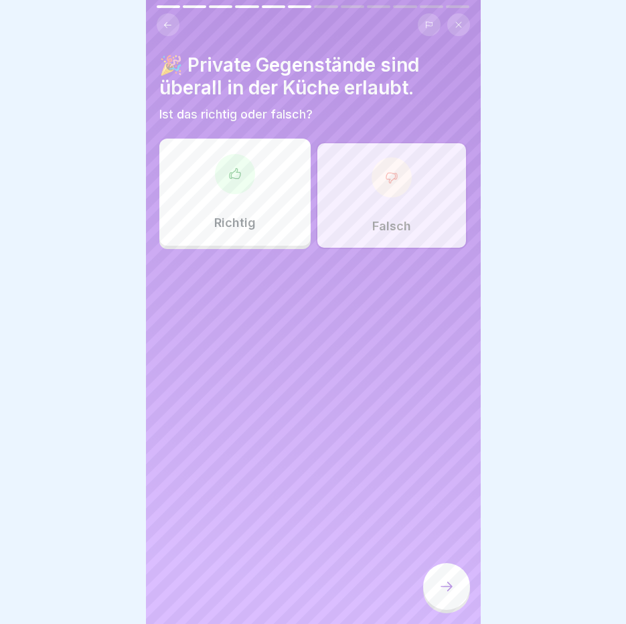
click at [442, 574] on div at bounding box center [446, 586] width 47 height 47
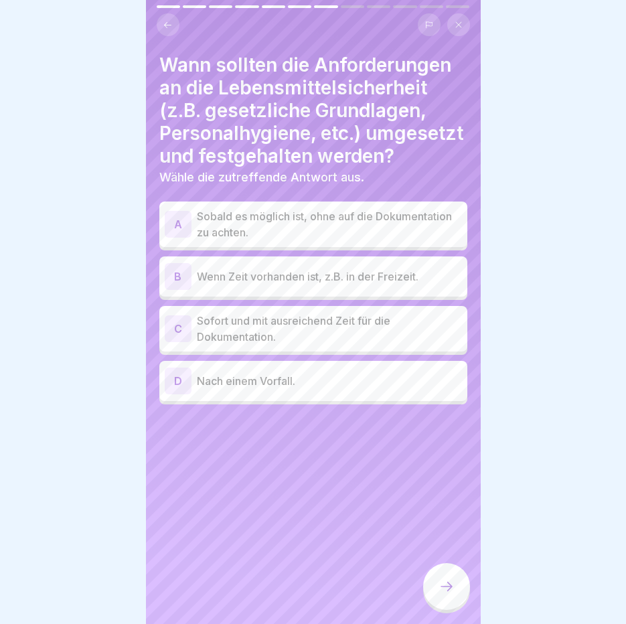
click at [335, 332] on p "Sofort und mit ausreichend Zeit für die Dokumentation." at bounding box center [329, 329] width 265 height 32
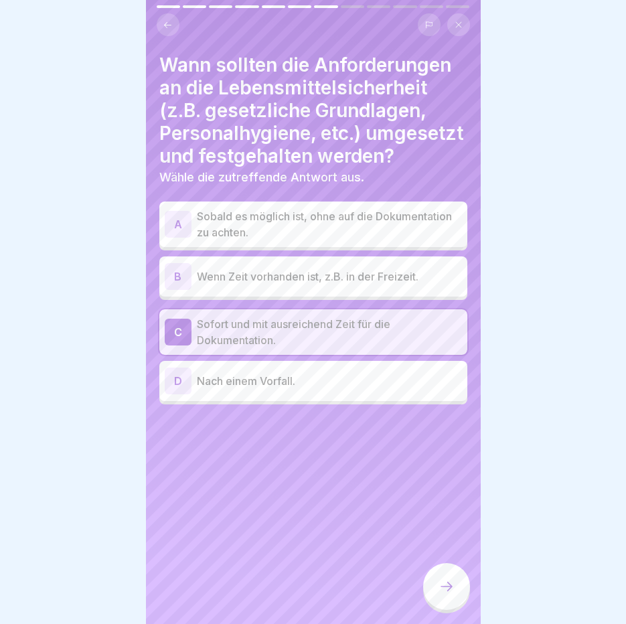
click at [454, 578] on div at bounding box center [446, 586] width 47 height 47
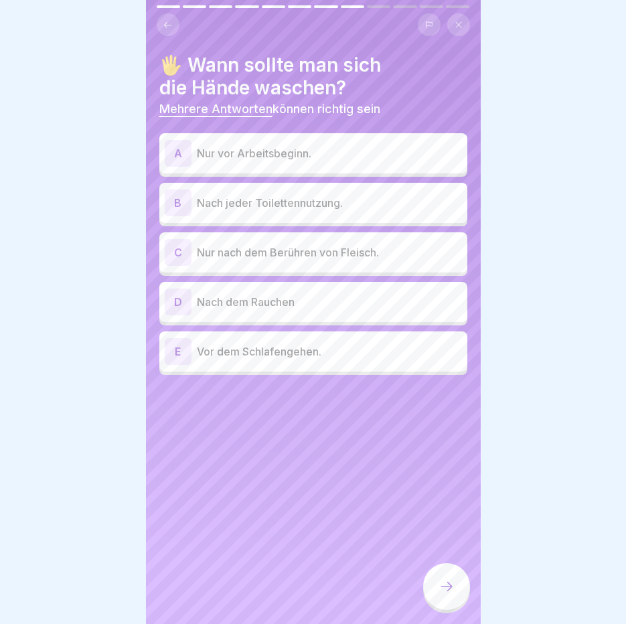
click at [314, 196] on p "Nach jeder Toilettennutzung." at bounding box center [329, 203] width 265 height 16
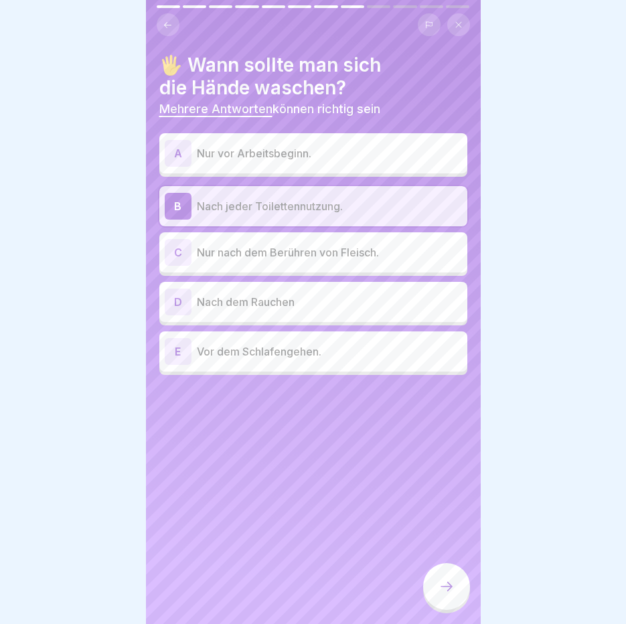
click at [295, 295] on p "Nach dem Rauchen" at bounding box center [329, 302] width 265 height 16
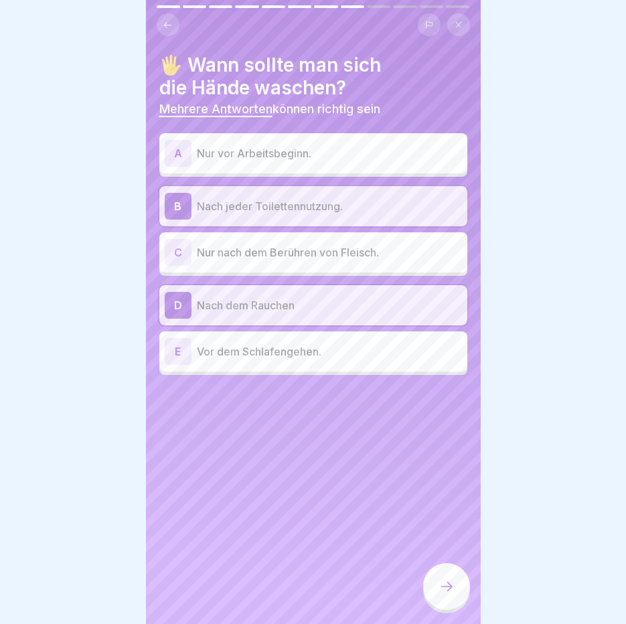
click at [358, 145] on p "Nur vor Arbeitsbeginn." at bounding box center [329, 153] width 265 height 16
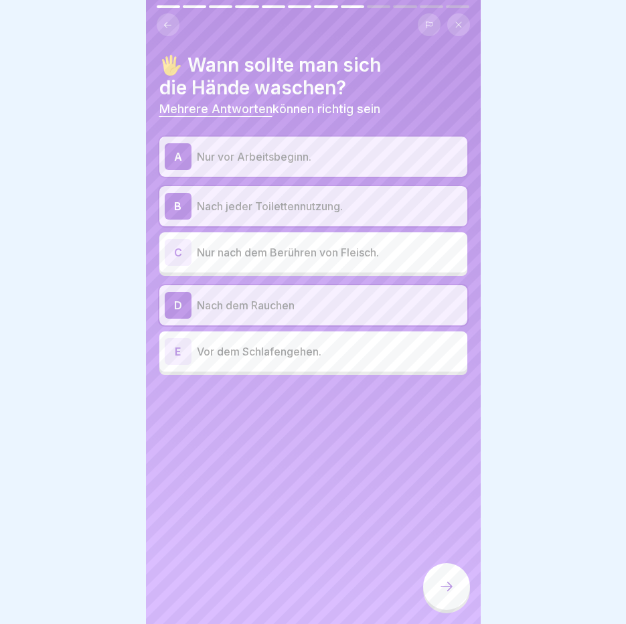
click at [349, 149] on p "Nur vor Arbeitsbeginn." at bounding box center [329, 157] width 265 height 16
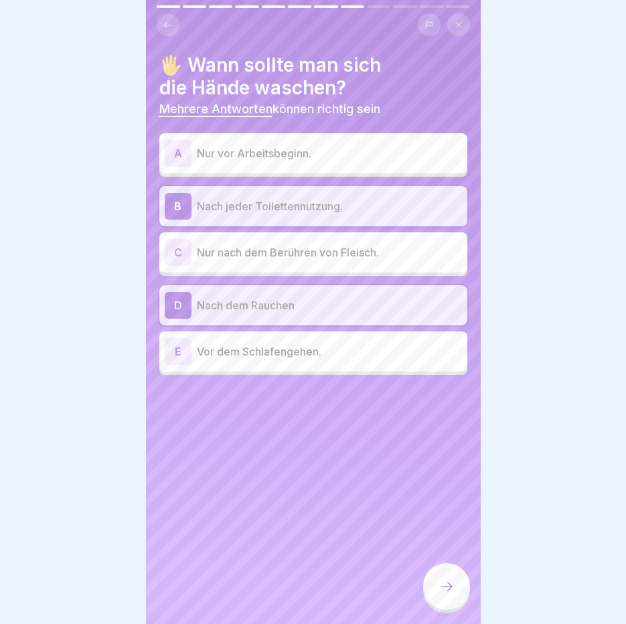
click at [459, 592] on div at bounding box center [446, 586] width 47 height 47
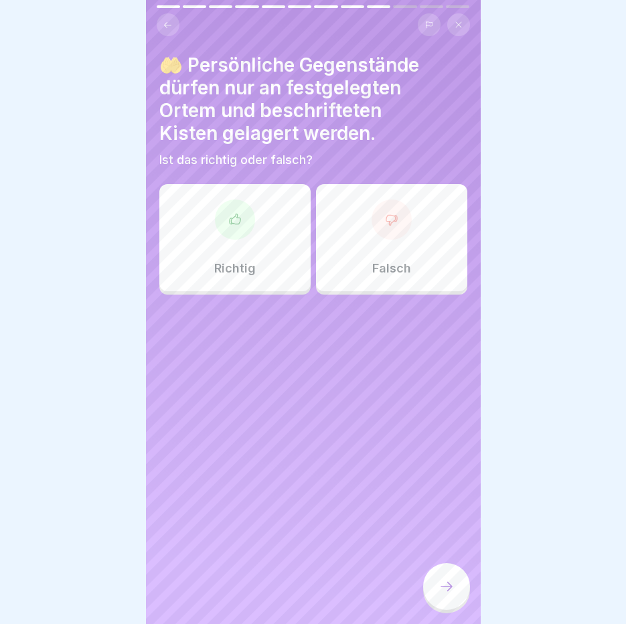
click at [228, 248] on div "Richtig" at bounding box center [234, 237] width 151 height 107
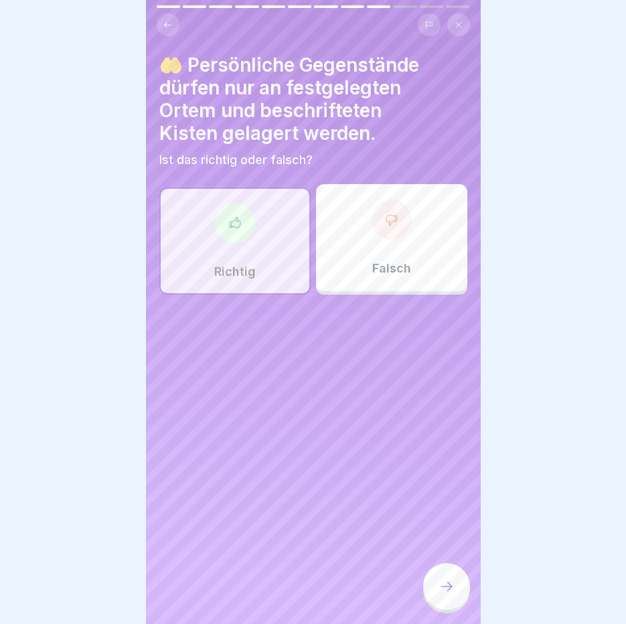
click at [443, 592] on icon at bounding box center [446, 586] width 16 height 16
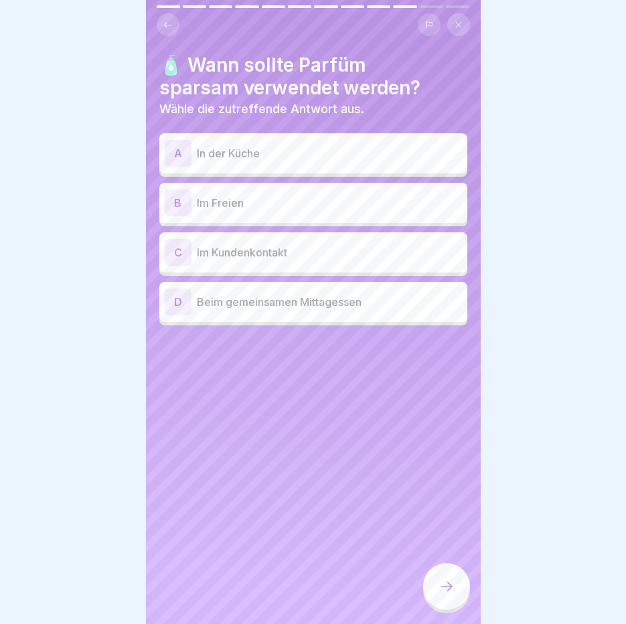
click at [339, 145] on p "In der Küche" at bounding box center [329, 153] width 265 height 16
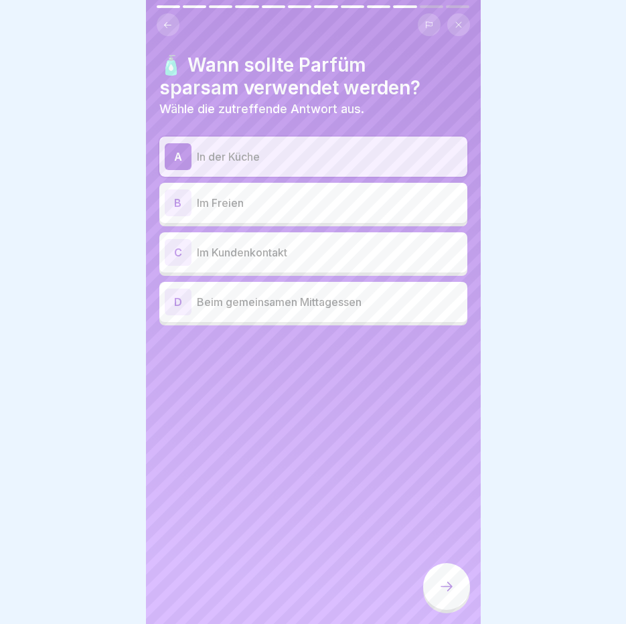
click at [454, 586] on div at bounding box center [446, 586] width 47 height 47
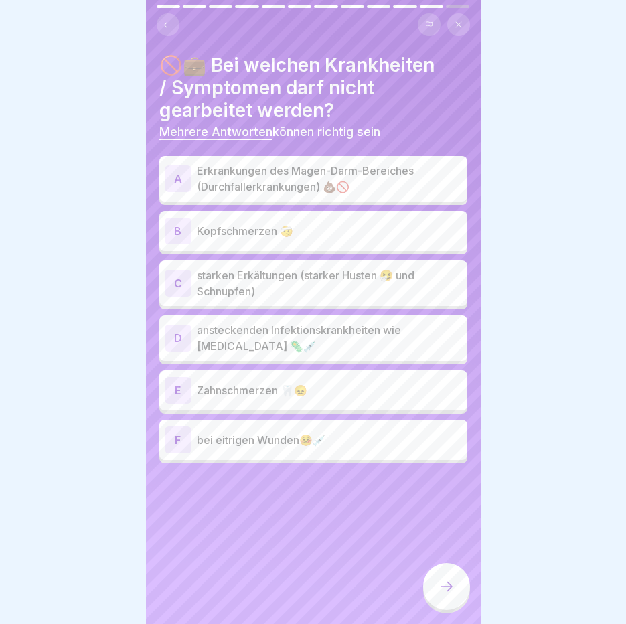
click at [333, 163] on p "Erkrankungen des Magen-Darm-Bereiches (Durchfallerkrankungen) 💩🚫" at bounding box center [329, 179] width 265 height 32
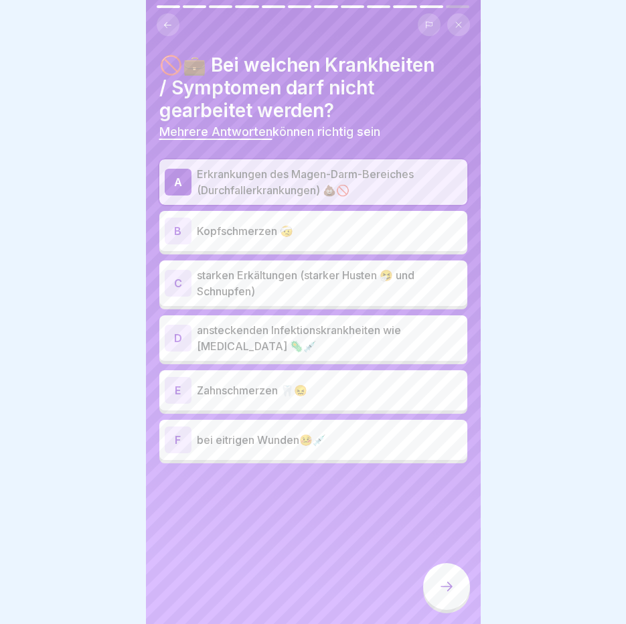
click at [326, 268] on p "starken Erkältungen (starker Husten 🤧 und Schnupfen)" at bounding box center [329, 283] width 265 height 32
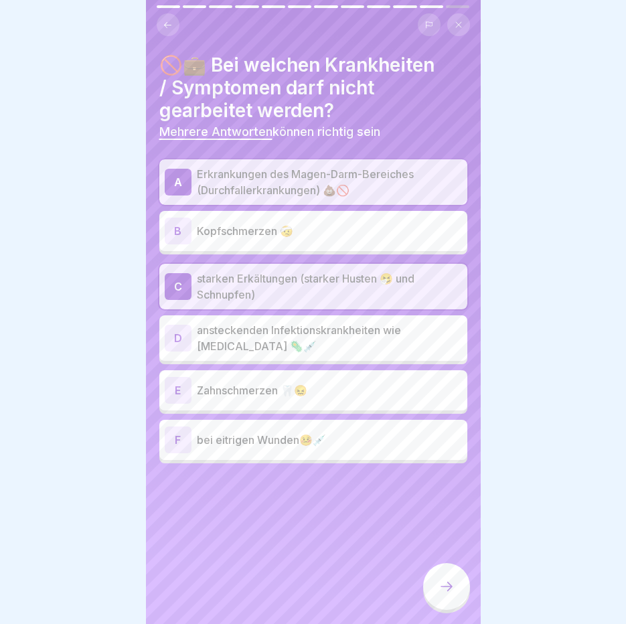
click at [298, 322] on p "ansteckenden Infektionskrankheiten wie [MEDICAL_DATA] 🦠💉" at bounding box center [329, 338] width 265 height 32
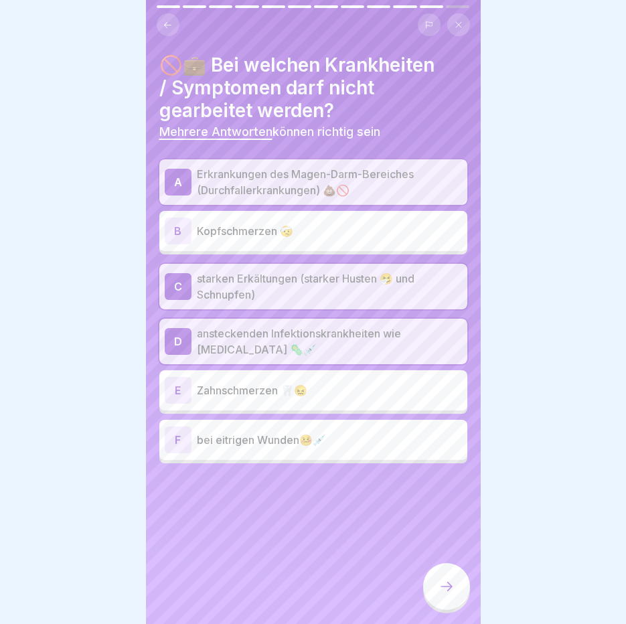
click at [252, 432] on p "bei eitrigen Wunden🤒💉" at bounding box center [329, 440] width 265 height 16
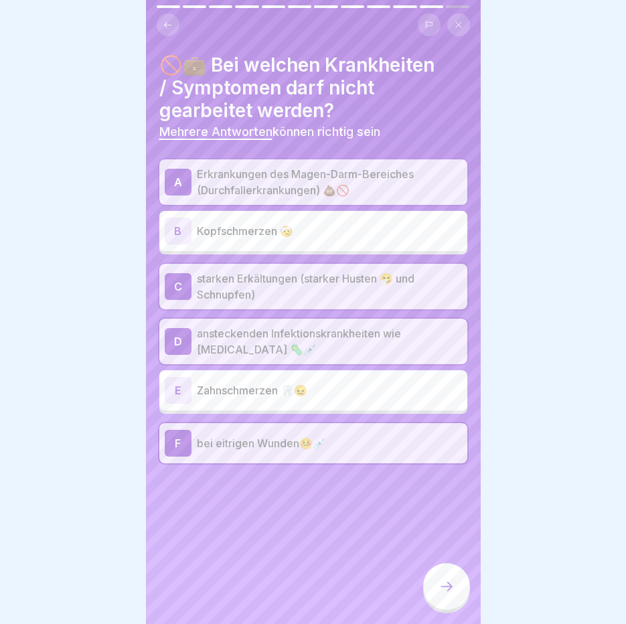
click at [439, 590] on icon at bounding box center [446, 586] width 16 height 16
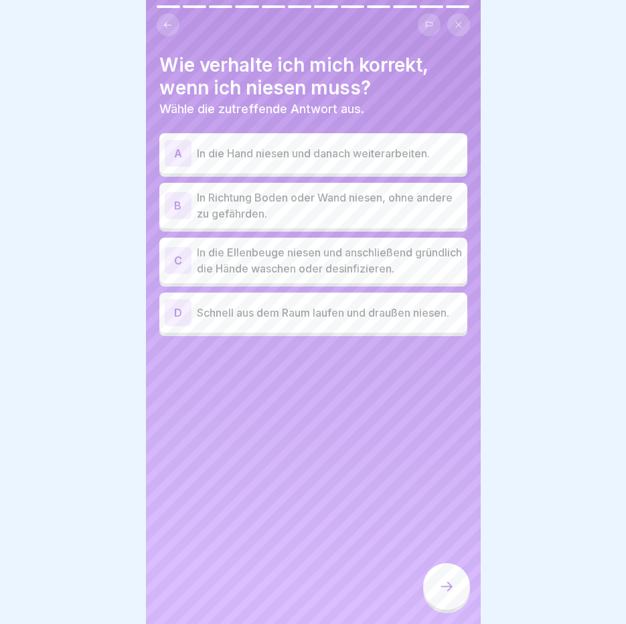
click at [371, 244] on p "In die Ellenbeuge niesen und anschließend gründlich die Hände waschen oder desi…" at bounding box center [329, 260] width 265 height 32
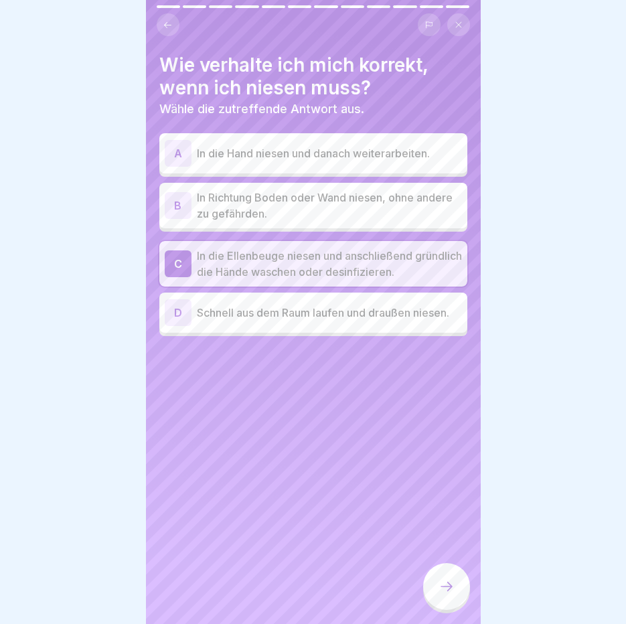
click at [452, 581] on icon at bounding box center [446, 586] width 16 height 16
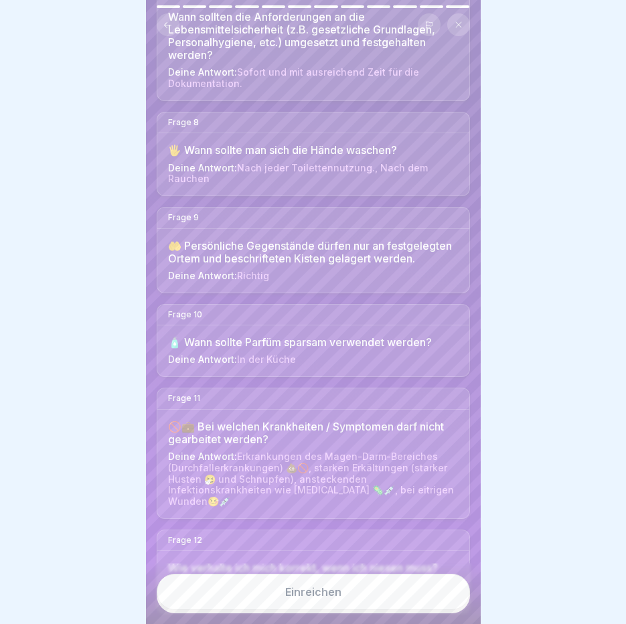
scroll to position [825, 0]
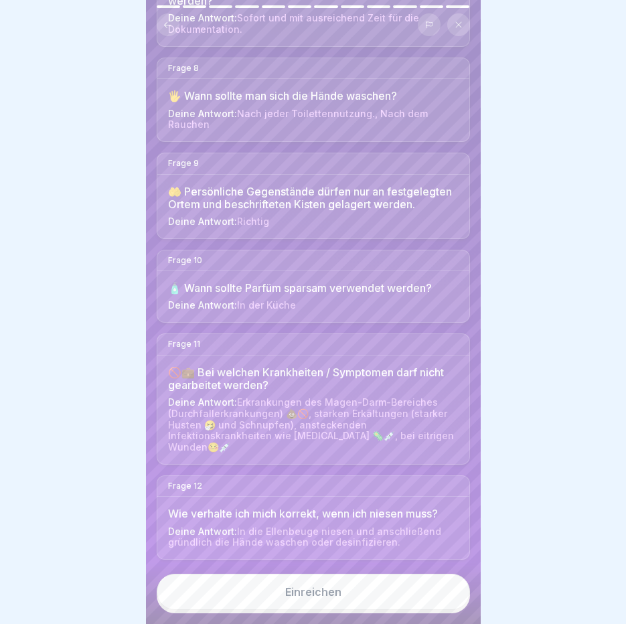
click at [365, 586] on button "Einreichen" at bounding box center [313, 592] width 313 height 36
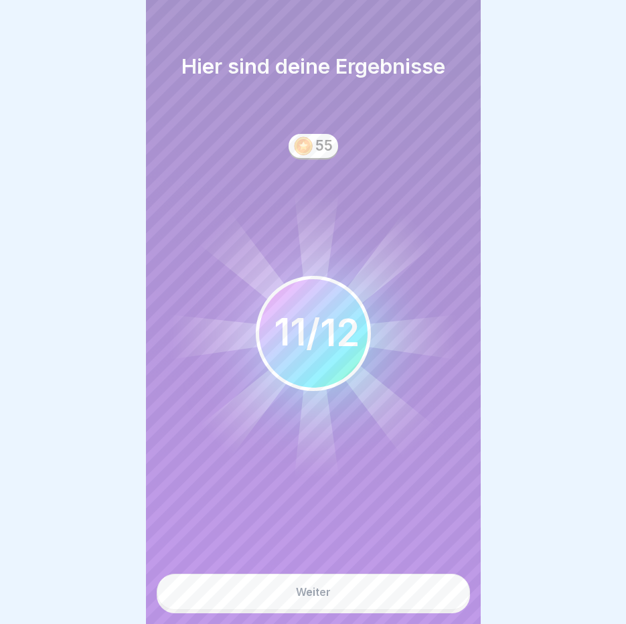
click at [356, 592] on button "Weiter" at bounding box center [313, 592] width 313 height 36
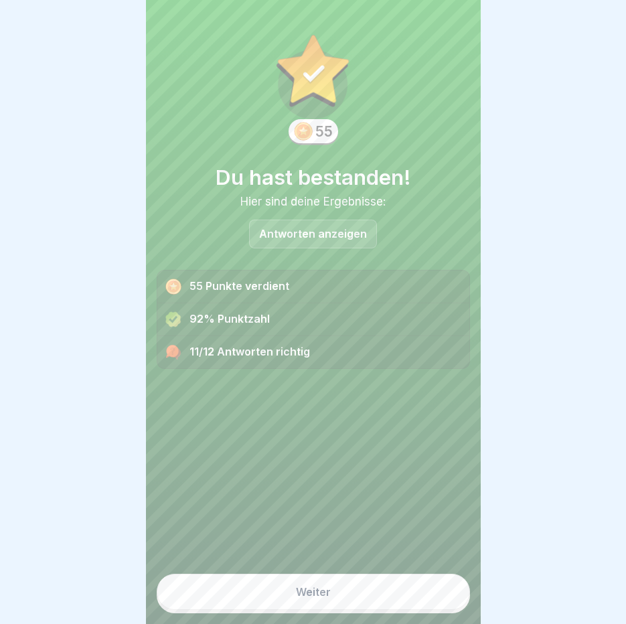
click at [316, 592] on div "Weiter" at bounding box center [313, 592] width 35 height 12
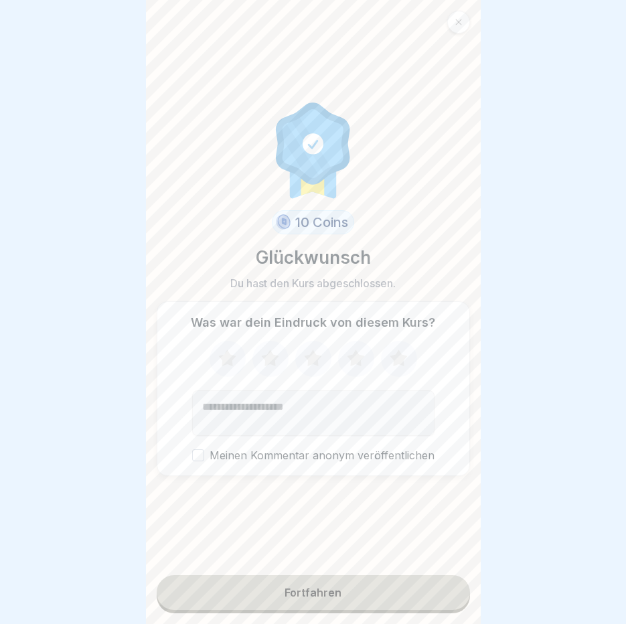
click at [321, 584] on button "Fortfahren" at bounding box center [313, 592] width 313 height 35
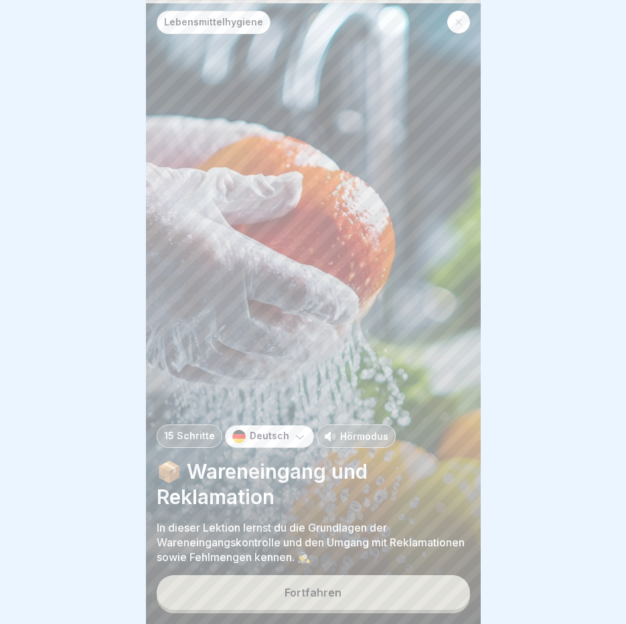
click at [321, 590] on div "Fortfahren" at bounding box center [312, 592] width 57 height 12
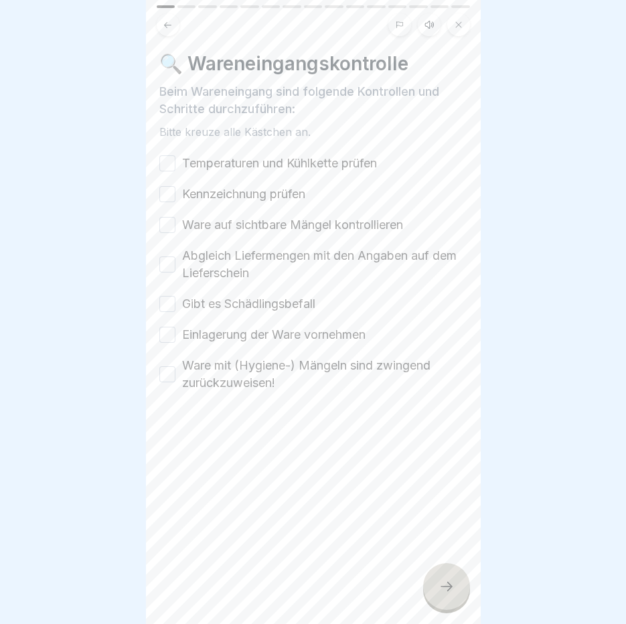
click at [165, 155] on button "Temperaturen und Kühlkette prüfen" at bounding box center [167, 163] width 16 height 16
click at [166, 187] on button "Kennzeichnung prüfen" at bounding box center [167, 194] width 16 height 16
click at [167, 217] on button "Ware auf sichtbare Mängel kontrollieren" at bounding box center [167, 225] width 16 height 16
click at [173, 258] on button "Abgleich Liefermengen mit den Angaben auf dem Lieferschein" at bounding box center [167, 264] width 16 height 16
click at [174, 296] on button "Gibt es Schädlingsbefall" at bounding box center [167, 304] width 16 height 16
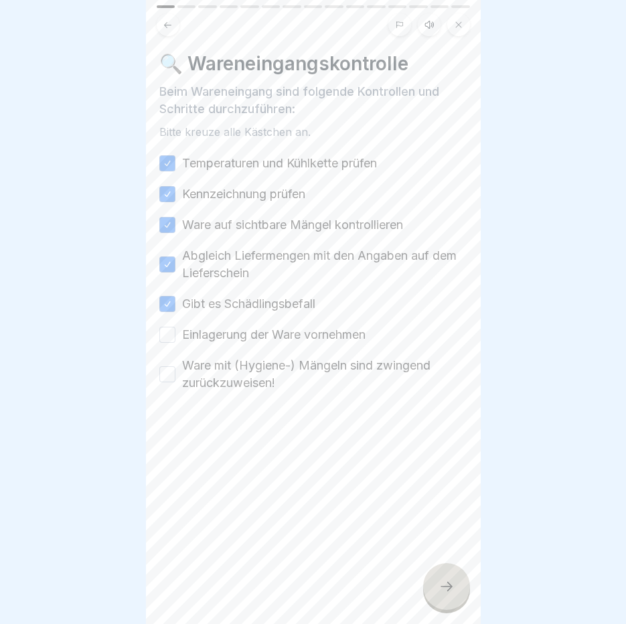
click at [168, 327] on button "Einlagerung der Ware vornehmen" at bounding box center [167, 335] width 16 height 16
click at [168, 357] on div "Ware mit (Hygiene-) Mängeln sind zwingend zurückzuweisen!" at bounding box center [313, 374] width 308 height 35
click at [169, 366] on button "Ware mit (Hygiene-) Mängeln sind zwingend zurückzuweisen!" at bounding box center [167, 374] width 16 height 16
click at [443, 581] on icon at bounding box center [446, 586] width 16 height 16
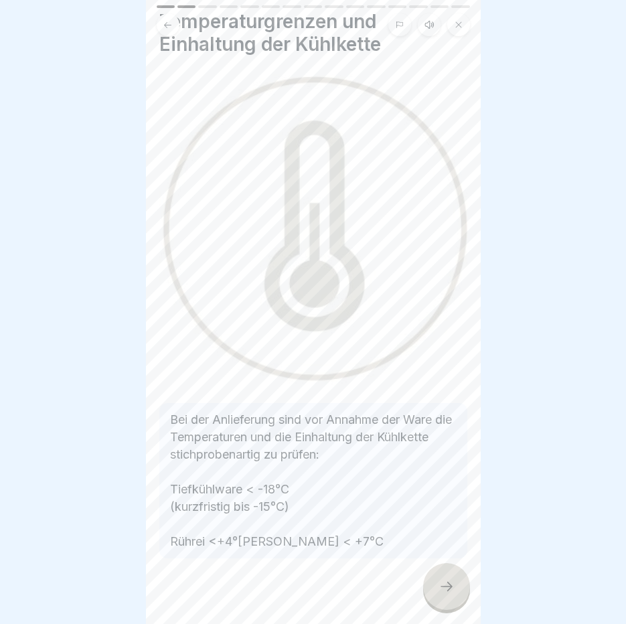
scroll to position [82, 0]
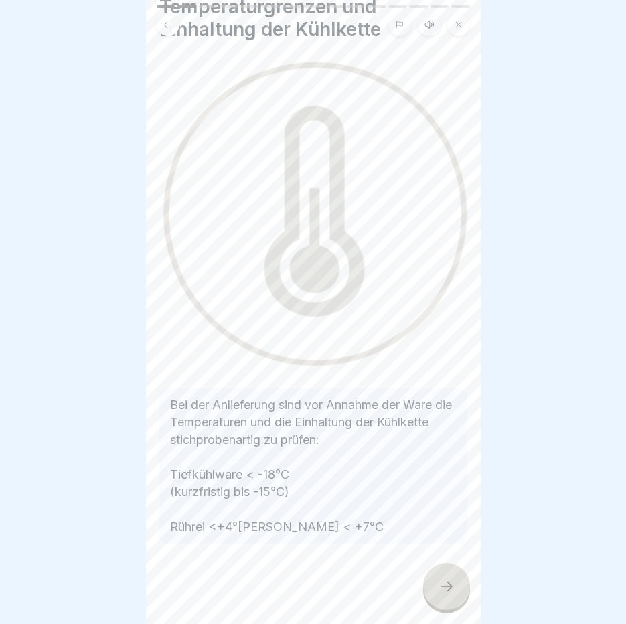
click at [447, 572] on div at bounding box center [446, 586] width 47 height 47
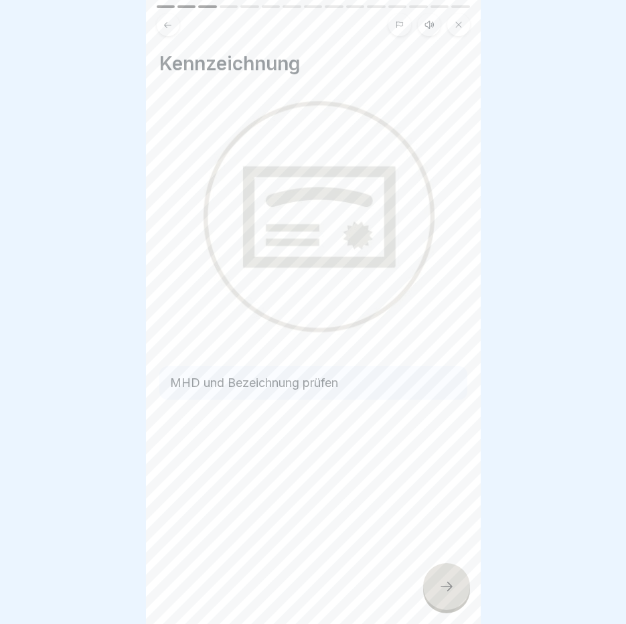
click at [447, 573] on div at bounding box center [446, 586] width 47 height 47
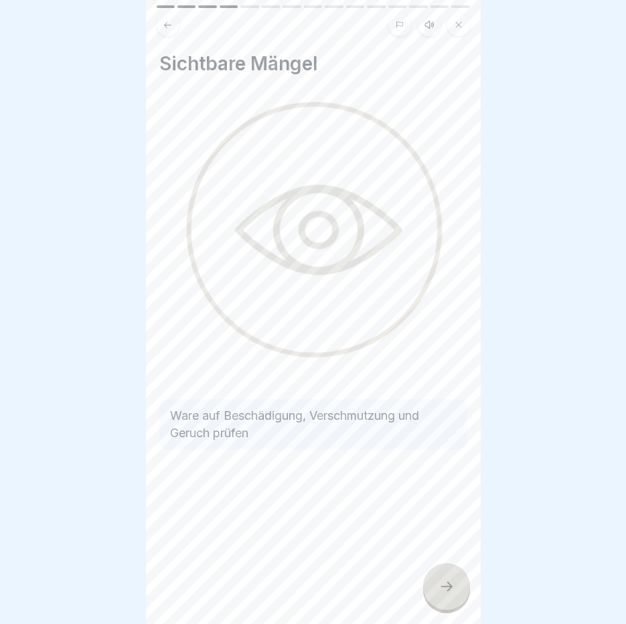
click at [447, 573] on div at bounding box center [446, 586] width 47 height 47
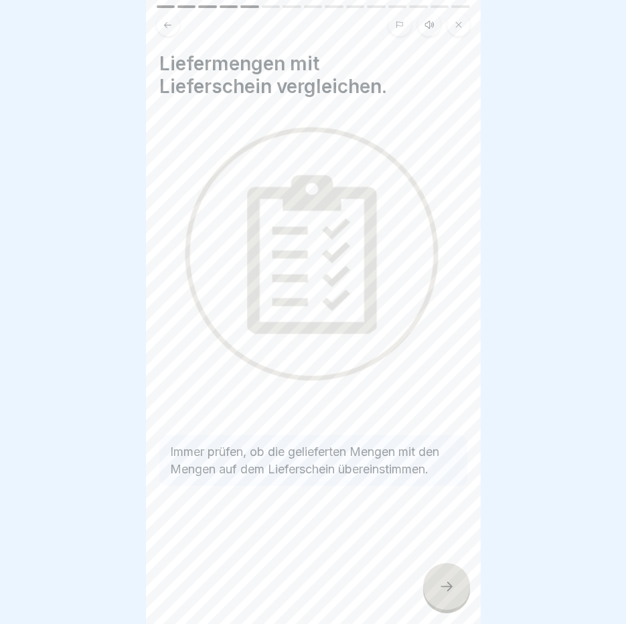
click at [447, 573] on div at bounding box center [446, 586] width 47 height 47
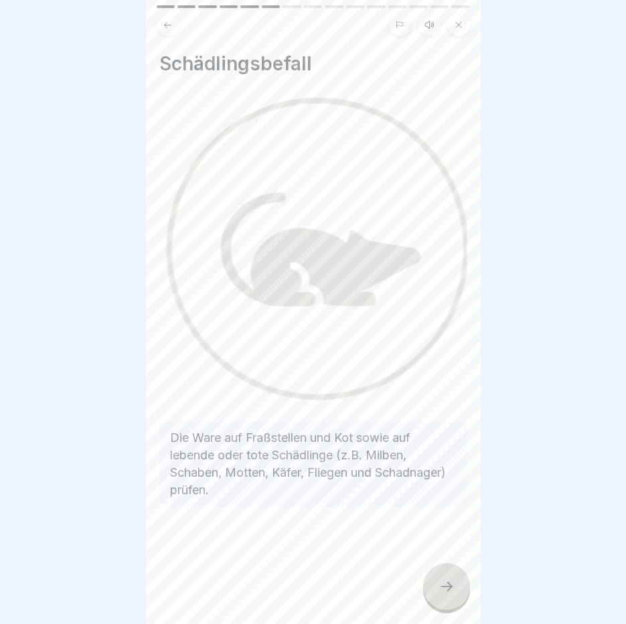
click at [447, 573] on div at bounding box center [446, 586] width 47 height 47
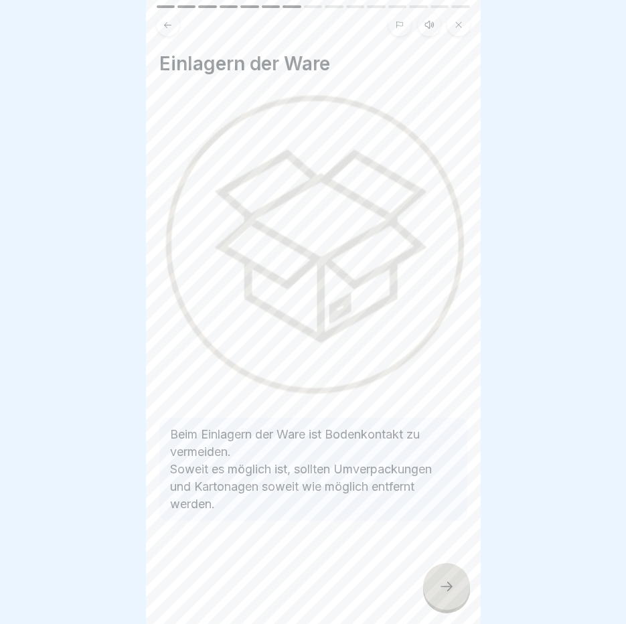
click at [447, 573] on div at bounding box center [446, 586] width 47 height 47
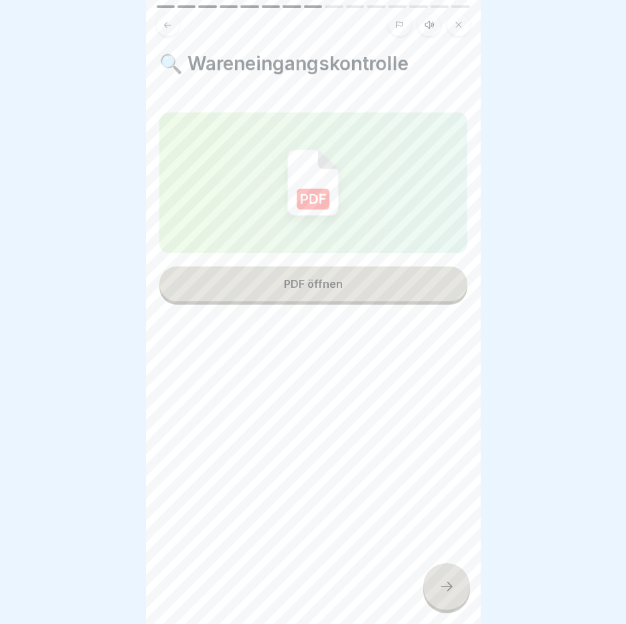
click at [447, 573] on div at bounding box center [446, 586] width 47 height 47
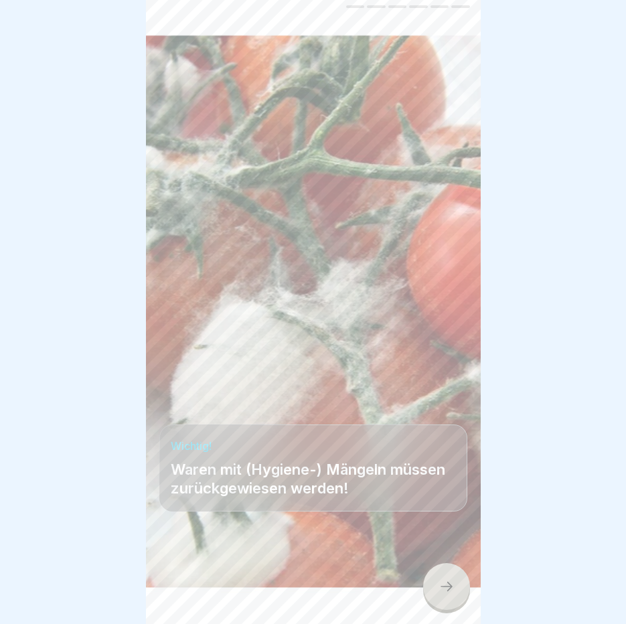
click at [447, 573] on div at bounding box center [446, 586] width 47 height 47
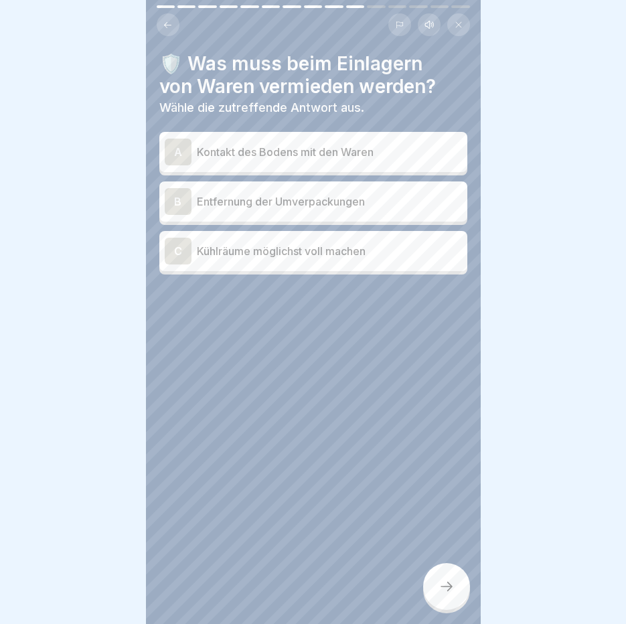
click at [253, 147] on p "Kontakt des Bodens mit den Waren" at bounding box center [329, 152] width 265 height 16
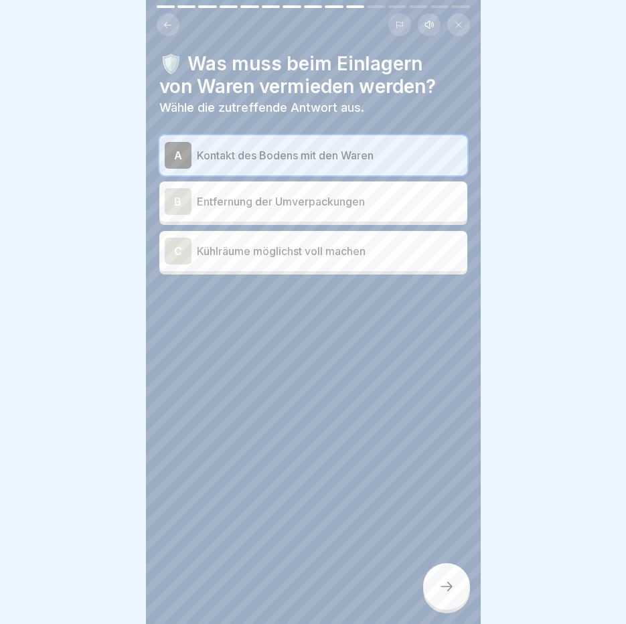
click at [452, 591] on icon at bounding box center [446, 586] width 16 height 16
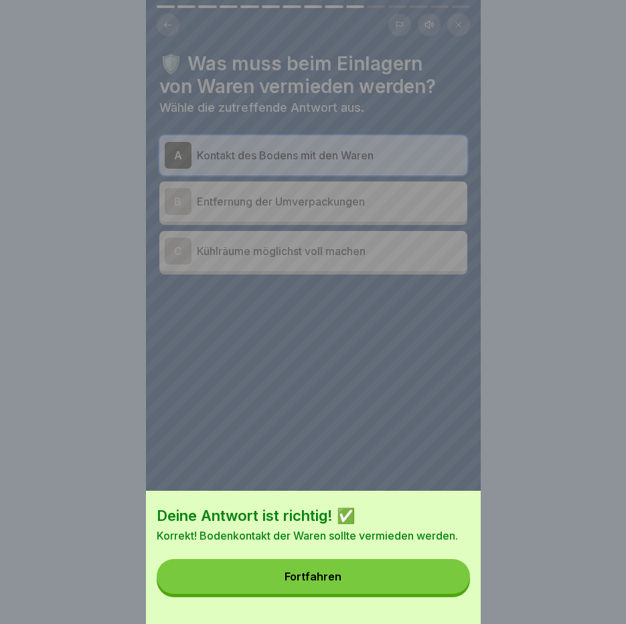
click at [410, 577] on button "Fortfahren" at bounding box center [313, 576] width 313 height 35
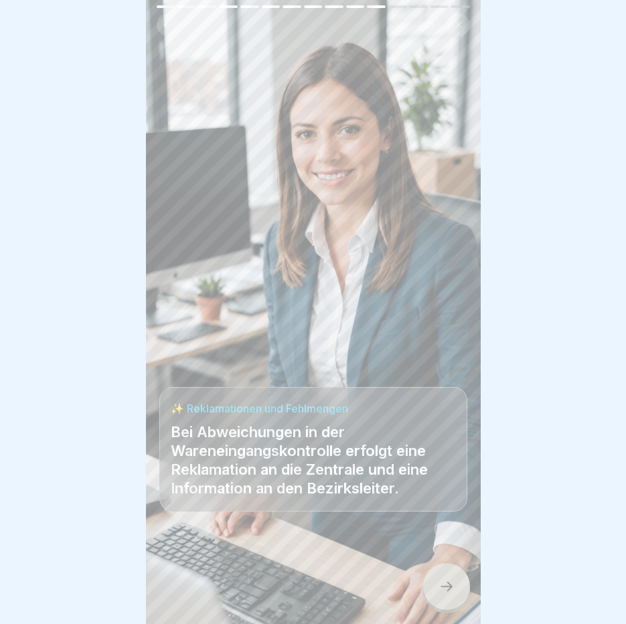
click at [452, 593] on icon at bounding box center [446, 586] width 16 height 16
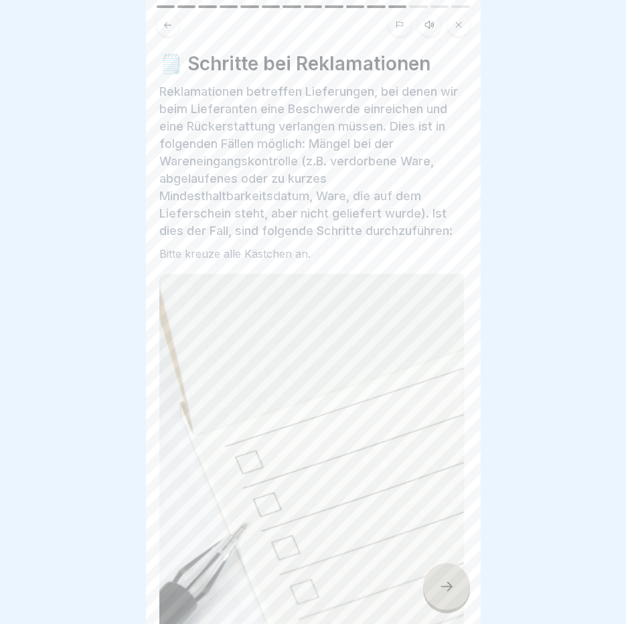
click at [452, 594] on icon at bounding box center [446, 586] width 16 height 16
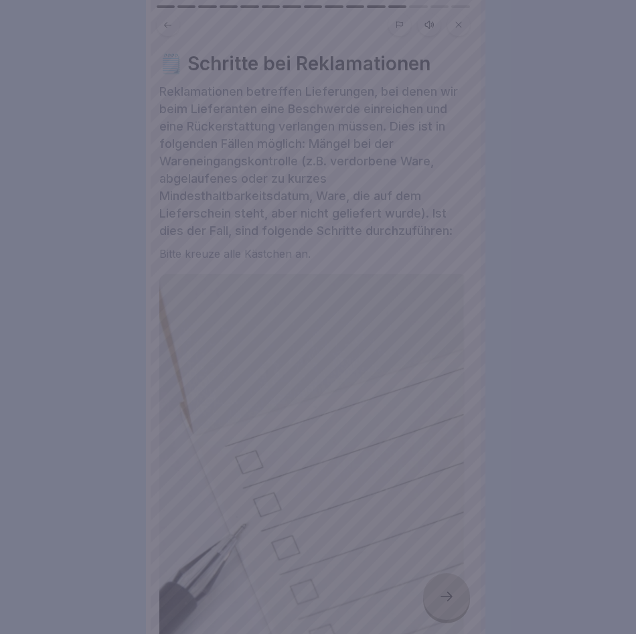
click at [515, 394] on div at bounding box center [318, 317] width 636 height 634
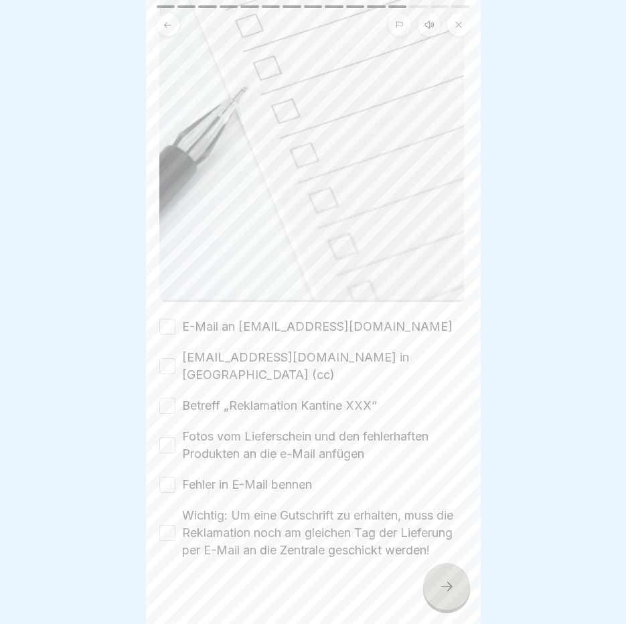
scroll to position [10, 0]
click at [165, 525] on button "Wichtig: Um eine Gutschrift zu erhalten, muss die Reklamation noch am gleichen …" at bounding box center [167, 533] width 16 height 16
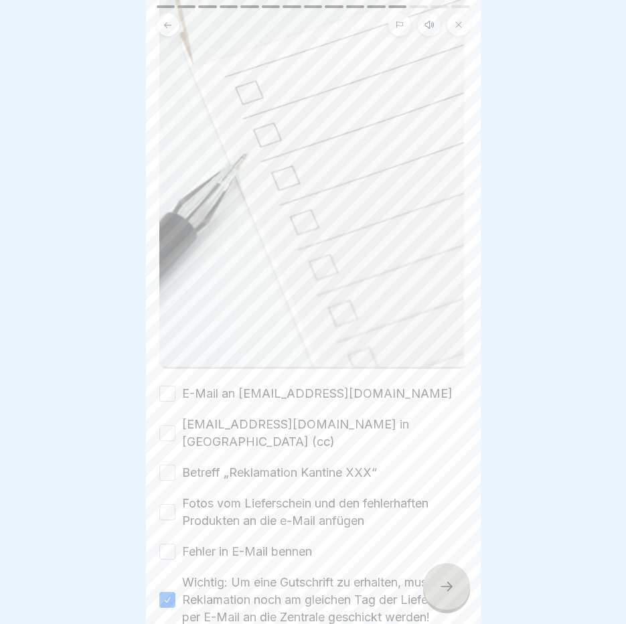
scroll to position [436, 0]
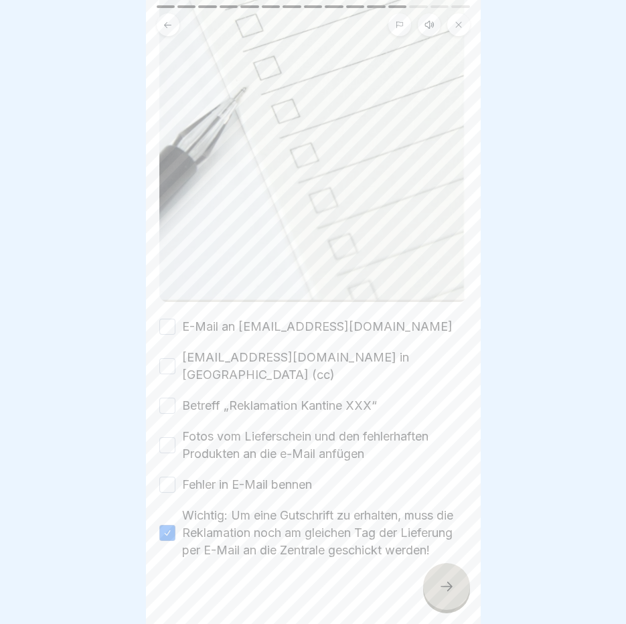
click at [171, 437] on button "Fotos vom Lieferschein und den fehlerhaften Produkten an die e-Mail anfügen" at bounding box center [167, 445] width 16 height 16
click at [458, 591] on div at bounding box center [446, 586] width 47 height 47
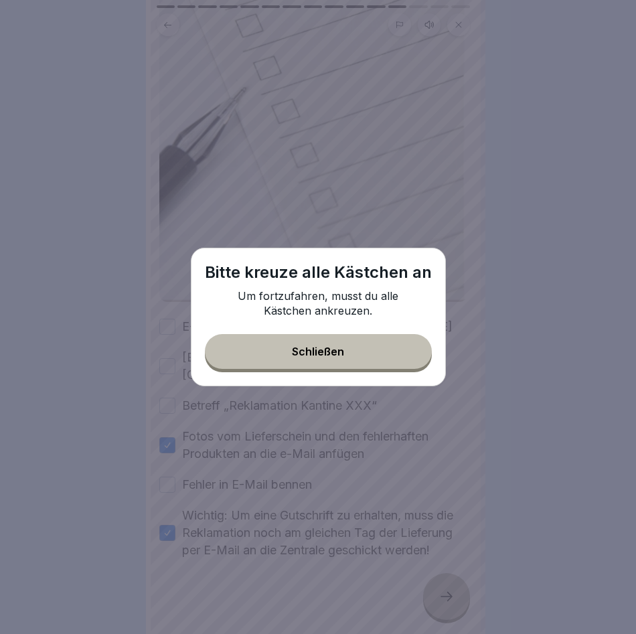
click at [345, 341] on button "Schließen" at bounding box center [318, 351] width 227 height 35
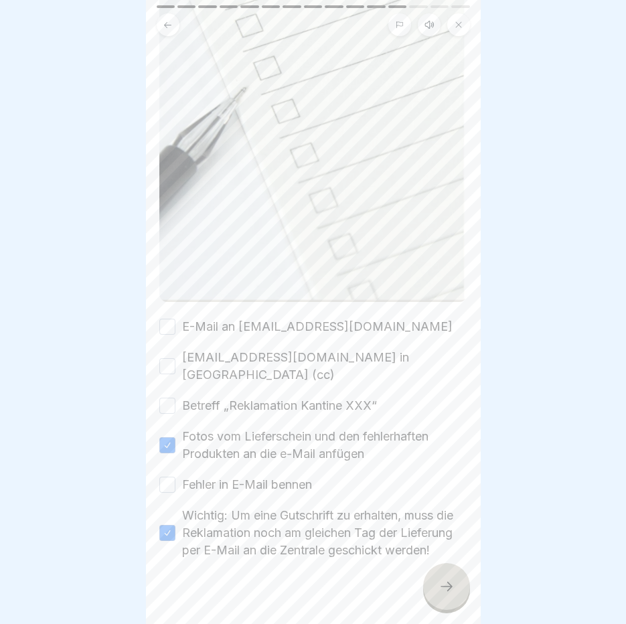
click at [169, 319] on button "E-Mail an [EMAIL_ADDRESS][DOMAIN_NAME]" at bounding box center [167, 327] width 16 height 16
click at [170, 358] on button "[EMAIL_ADDRESS][DOMAIN_NAME] in [GEOGRAPHIC_DATA] (cc)" at bounding box center [167, 366] width 16 height 16
click at [168, 398] on button "Betreff „Reklamation Kantine XXX“" at bounding box center [167, 406] width 16 height 16
click at [169, 477] on button "Fehler in E-Mail bennen" at bounding box center [167, 485] width 16 height 16
click at [448, 594] on icon at bounding box center [446, 586] width 16 height 16
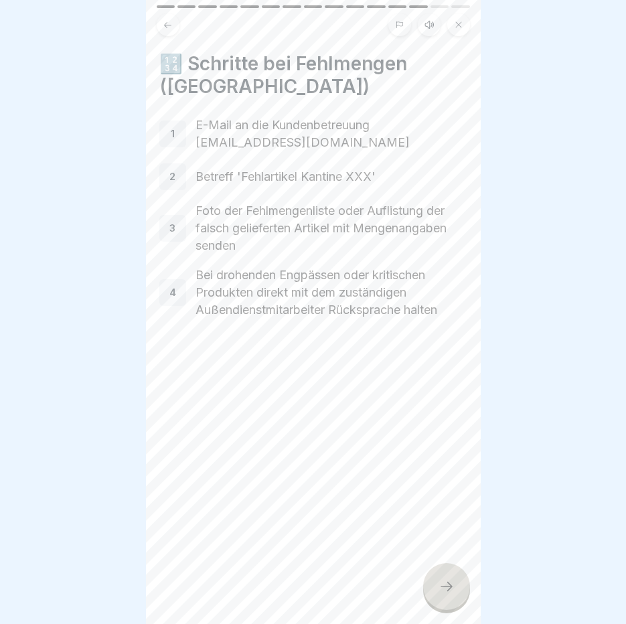
click at [448, 594] on icon at bounding box center [446, 586] width 16 height 16
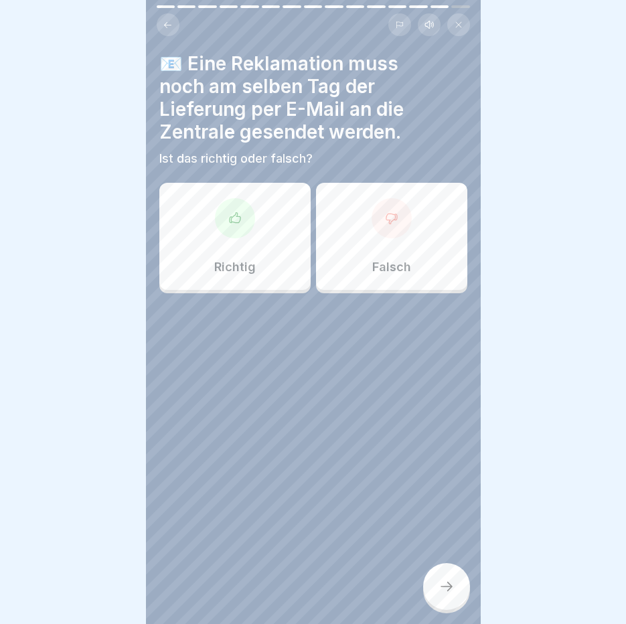
click at [255, 279] on div "Richtig" at bounding box center [234, 236] width 151 height 107
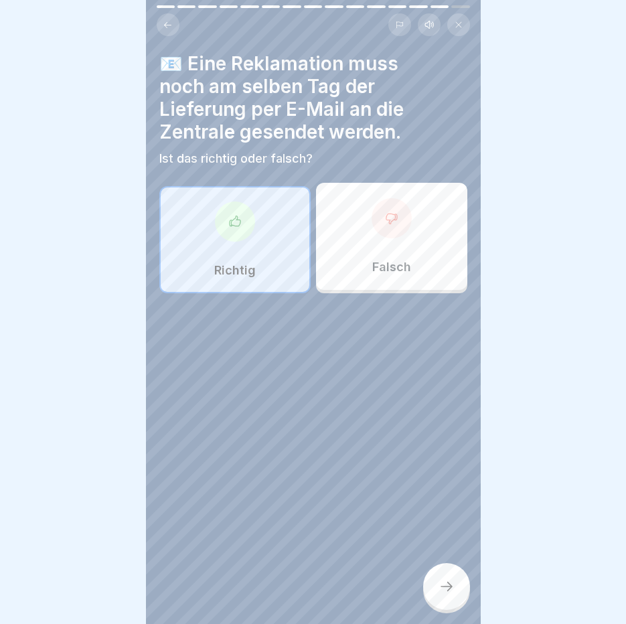
click at [444, 594] on icon at bounding box center [446, 586] width 16 height 16
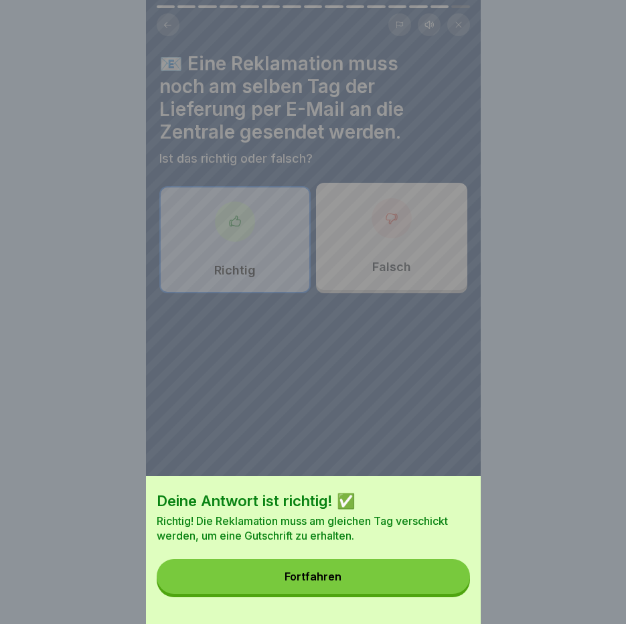
click at [378, 566] on div "Deine Antwort ist richtig! ✅ Richtig! Die Reklamation muss am gleichen Tag vers…" at bounding box center [313, 550] width 335 height 148
click at [377, 585] on button "Fortfahren" at bounding box center [313, 576] width 313 height 35
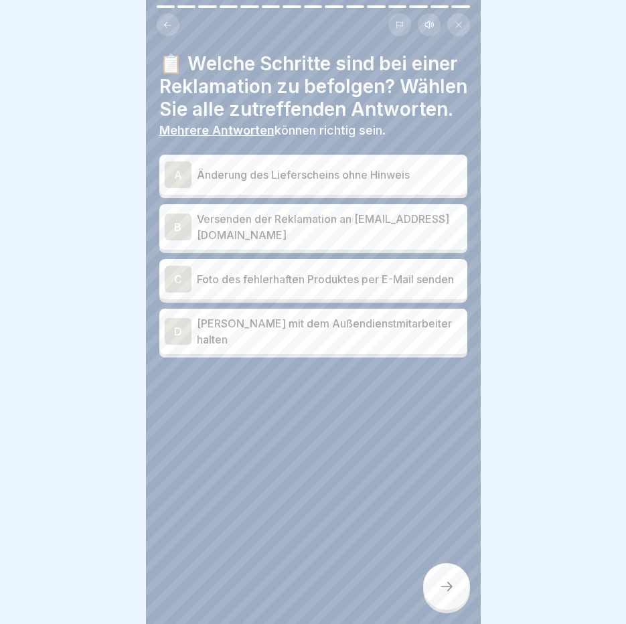
click at [332, 243] on p "Versenden der Reklamation an [EMAIL_ADDRESS][DOMAIN_NAME]" at bounding box center [329, 227] width 265 height 32
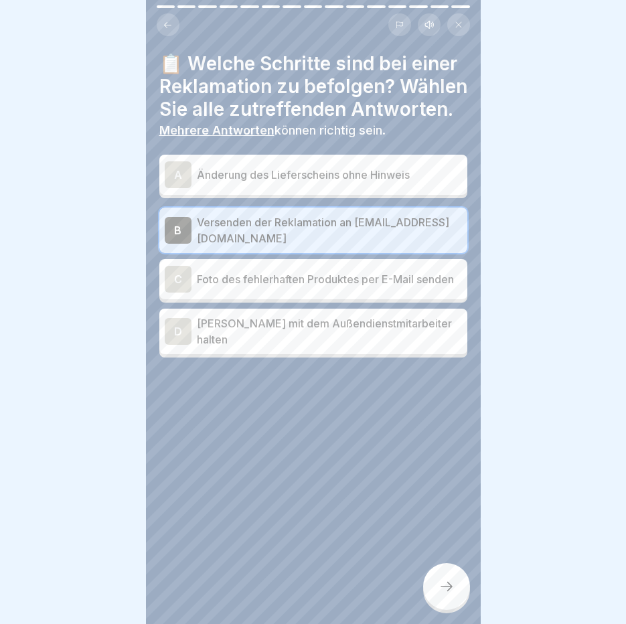
click at [331, 287] on p "Foto des fehlerhaften Produktes per E-Mail senden" at bounding box center [329, 279] width 265 height 16
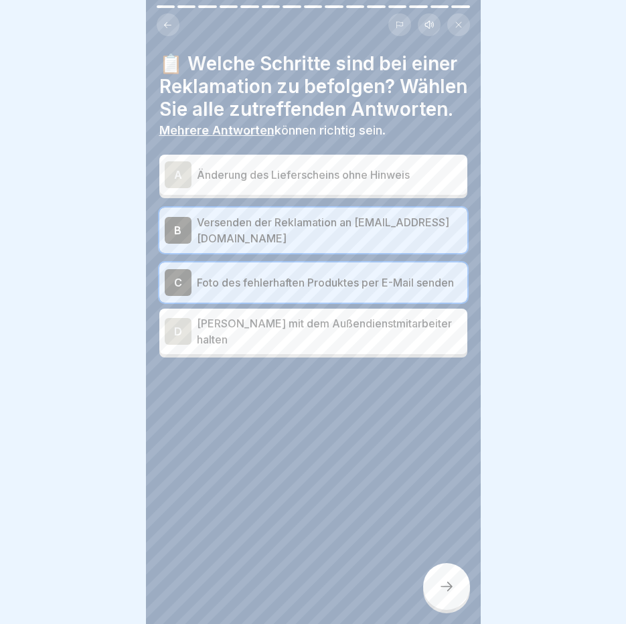
click at [320, 347] on p "[PERSON_NAME] mit dem Außendienstmitarbeiter halten" at bounding box center [329, 331] width 265 height 32
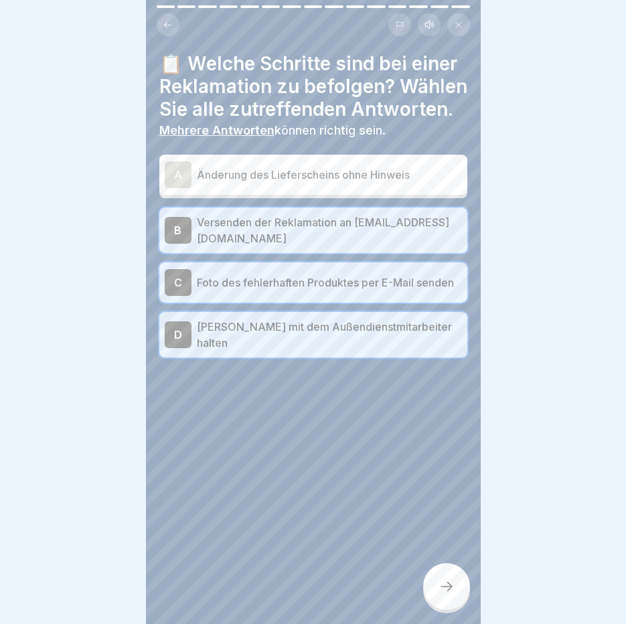
click at [444, 588] on div at bounding box center [446, 586] width 47 height 47
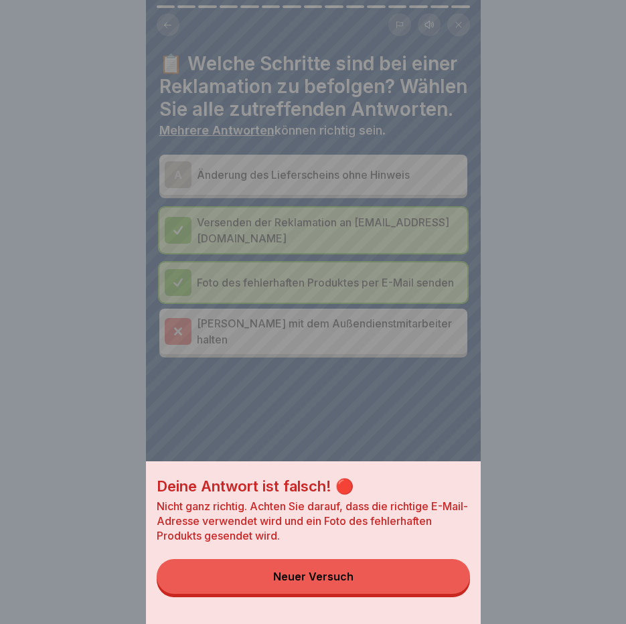
click at [403, 585] on button "Neuer Versuch" at bounding box center [313, 576] width 313 height 35
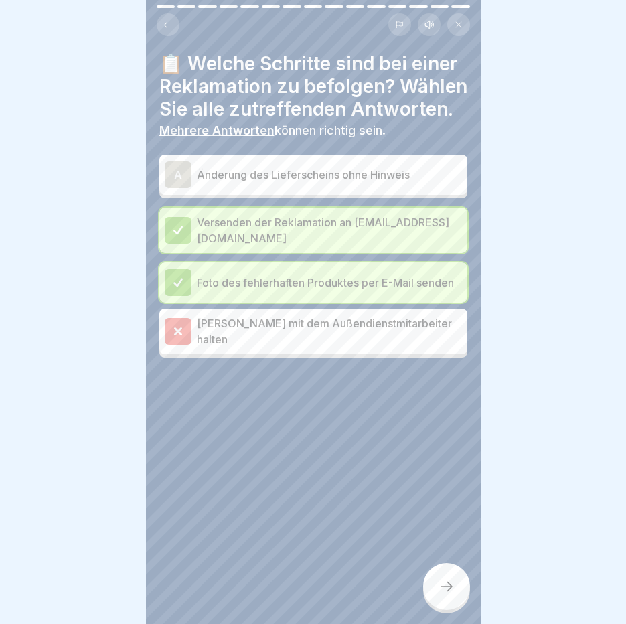
click at [358, 347] on p "[PERSON_NAME] mit dem Außendienstmitarbeiter halten" at bounding box center [329, 331] width 265 height 32
click at [161, 21] on button at bounding box center [168, 24] width 23 height 23
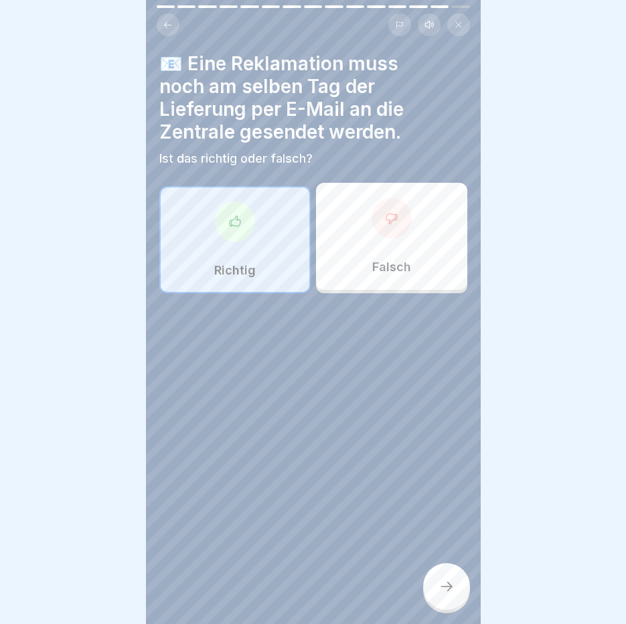
click at [215, 216] on div at bounding box center [235, 221] width 40 height 40
click at [449, 594] on icon at bounding box center [446, 586] width 16 height 16
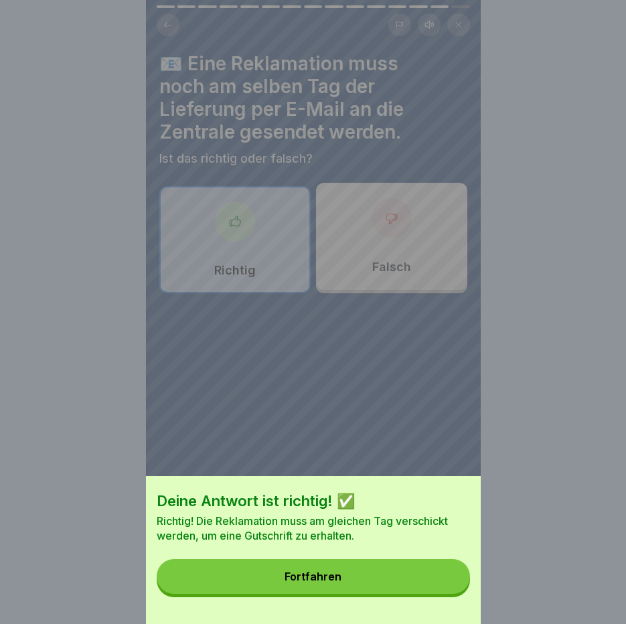
click at [410, 571] on button "Fortfahren" at bounding box center [313, 576] width 313 height 35
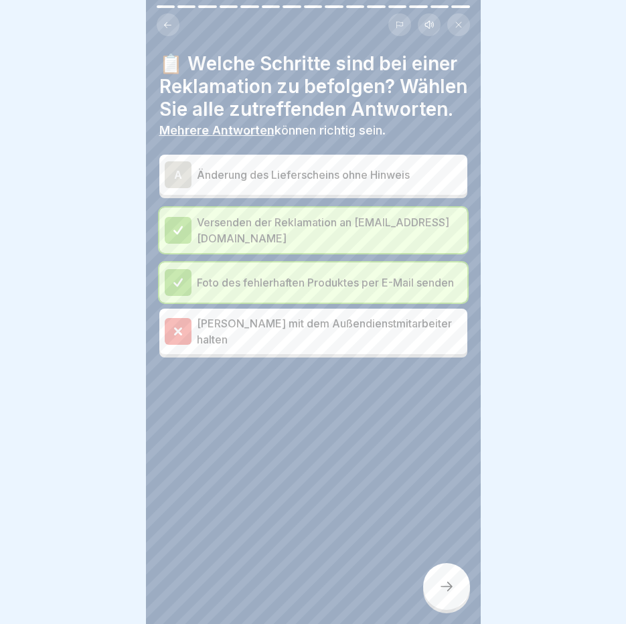
click at [319, 246] on p "Versenden der Reklamation an [EMAIL_ADDRESS][DOMAIN_NAME]" at bounding box center [329, 230] width 265 height 32
click at [446, 594] on icon at bounding box center [446, 586] width 16 height 16
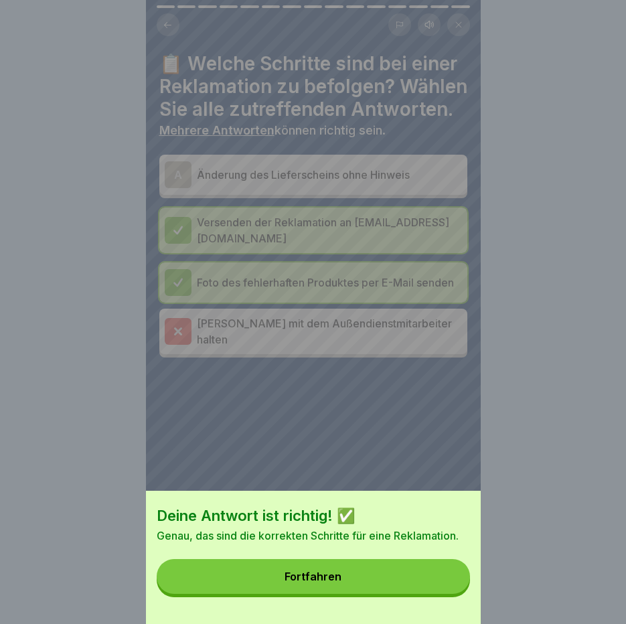
click at [332, 582] on div "Fortfahren" at bounding box center [312, 576] width 57 height 12
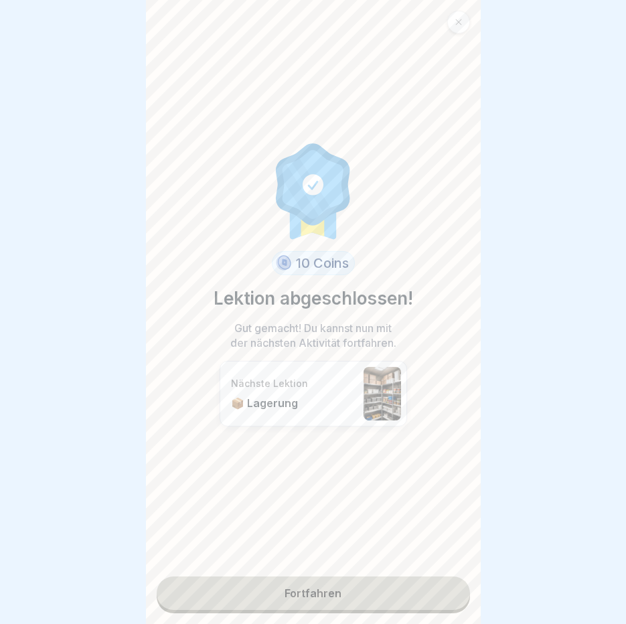
click at [323, 593] on link "Fortfahren" at bounding box center [313, 592] width 313 height 33
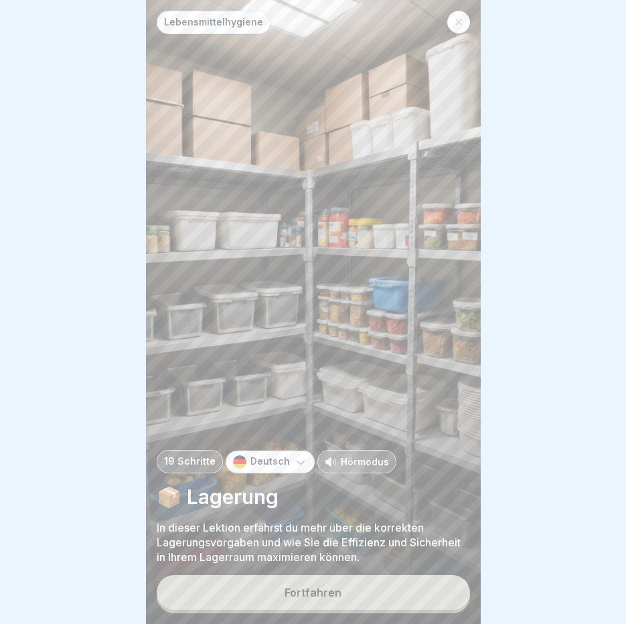
click at [323, 594] on button "Fortfahren" at bounding box center [313, 592] width 313 height 35
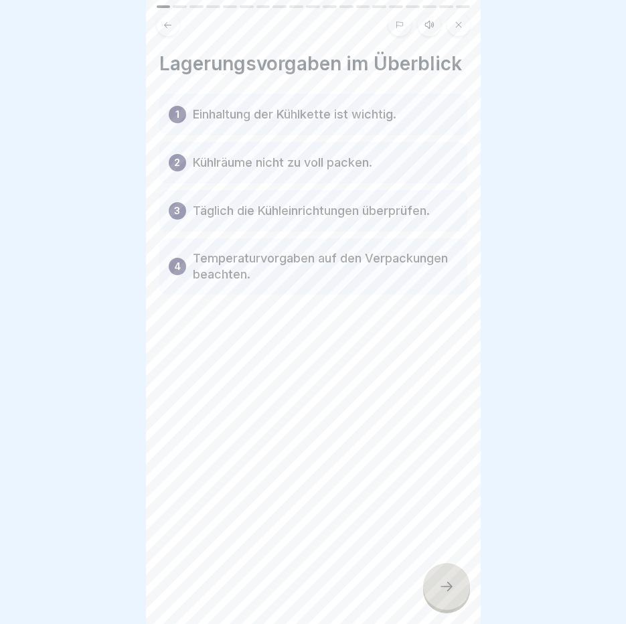
click at [431, 21] on icon at bounding box center [429, 24] width 11 height 11
click at [215, 588] on icon at bounding box center [213, 590] width 13 height 15
click at [431, 591] on div at bounding box center [446, 586] width 47 height 47
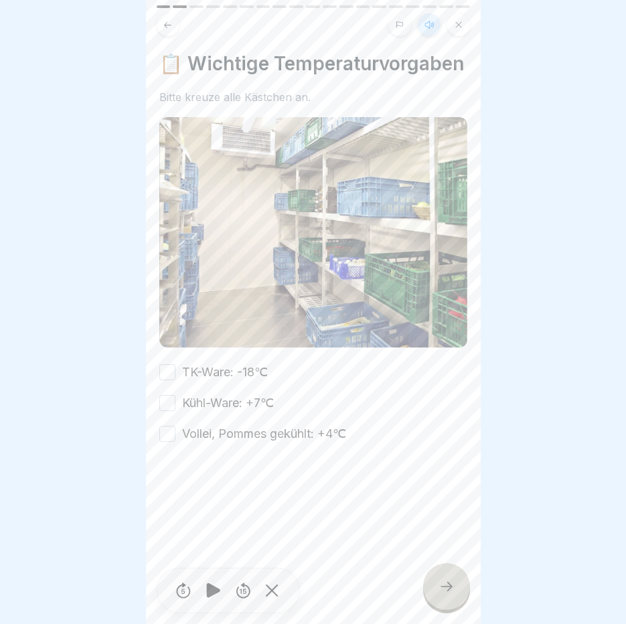
click at [160, 373] on button "TK-Ware: -18℃" at bounding box center [167, 372] width 16 height 16
click at [163, 405] on button "Kühl-Ware: +7℃" at bounding box center [167, 403] width 16 height 16
click at [168, 438] on button "Vollei, Pommes gekühlt: +4℃" at bounding box center [167, 434] width 16 height 16
click at [461, 598] on div at bounding box center [446, 586] width 47 height 47
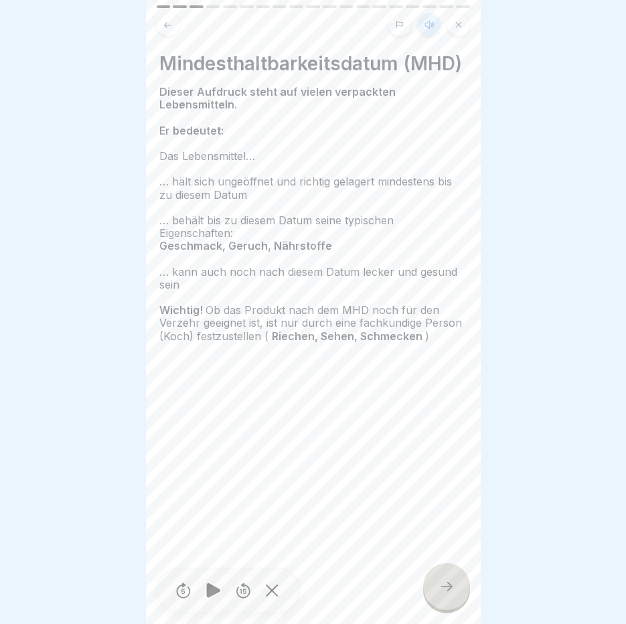
click at [442, 589] on icon at bounding box center [446, 586] width 16 height 16
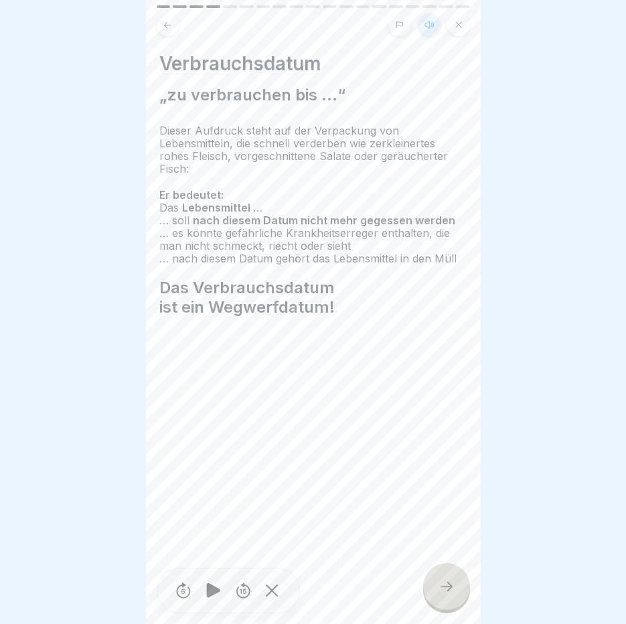
click at [450, 602] on div at bounding box center [446, 586] width 47 height 47
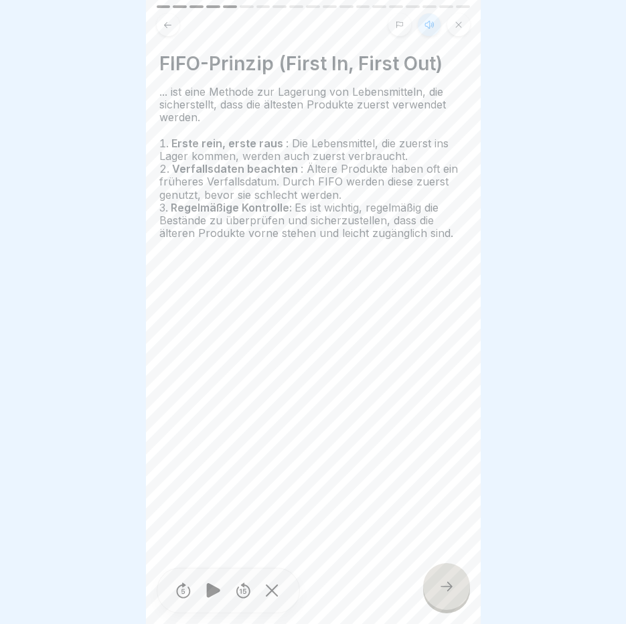
click at [442, 583] on icon at bounding box center [446, 586] width 16 height 16
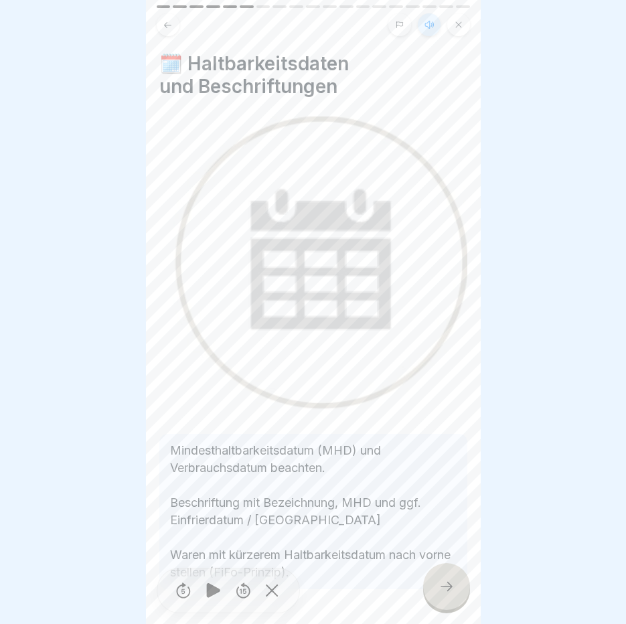
click at [442, 583] on icon at bounding box center [446, 586] width 16 height 16
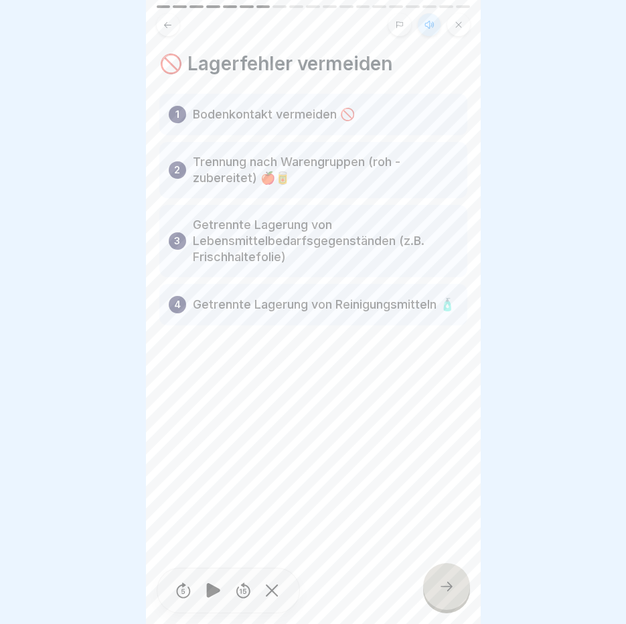
click at [442, 583] on icon at bounding box center [446, 586] width 16 height 16
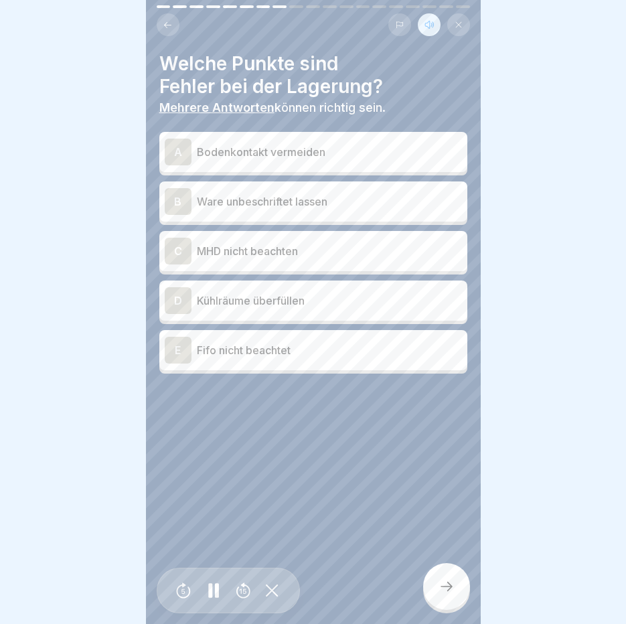
click at [282, 193] on p "Ware unbeschriftet lassen" at bounding box center [329, 201] width 265 height 16
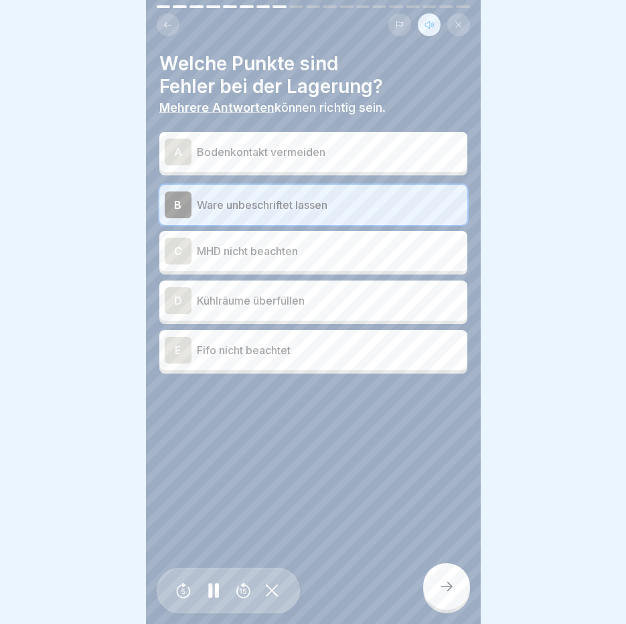
click at [278, 248] on p "MHD nicht beachten" at bounding box center [329, 251] width 265 height 16
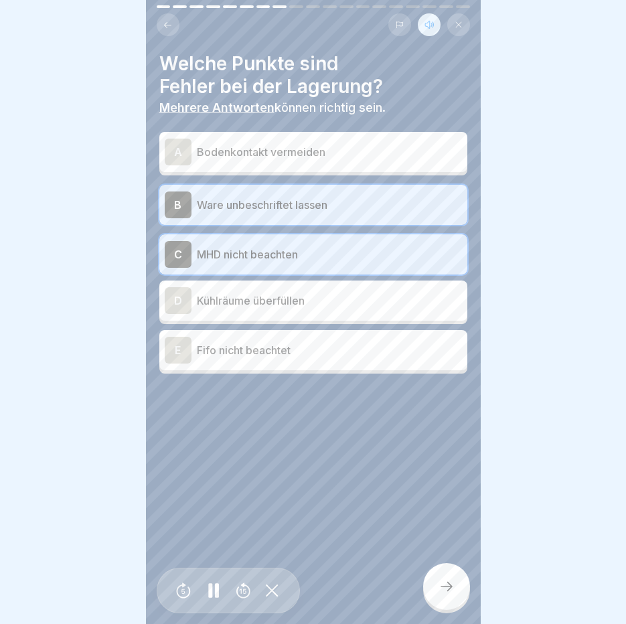
click at [276, 293] on p "Kühlräume überfüllen" at bounding box center [329, 301] width 265 height 16
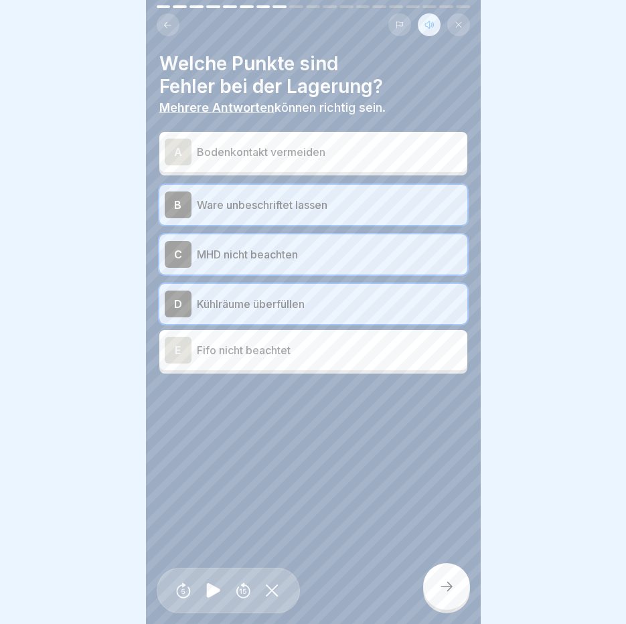
click at [260, 347] on p "Fifo nicht beachtet" at bounding box center [329, 350] width 265 height 16
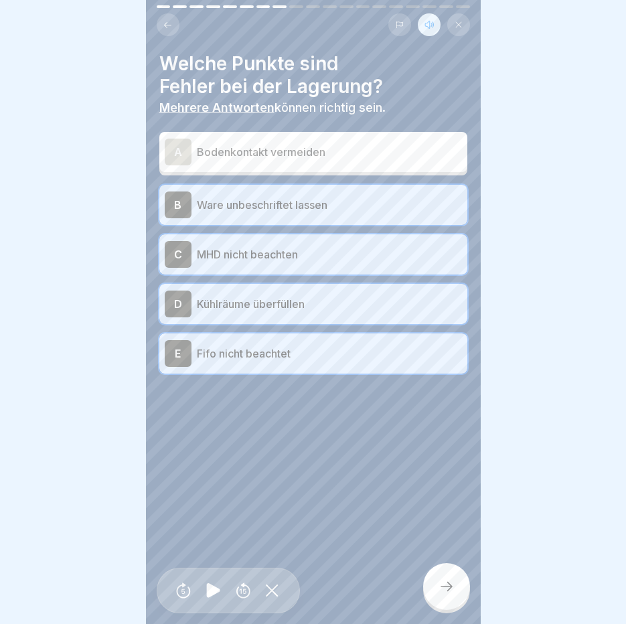
click at [448, 582] on icon at bounding box center [446, 586] width 16 height 16
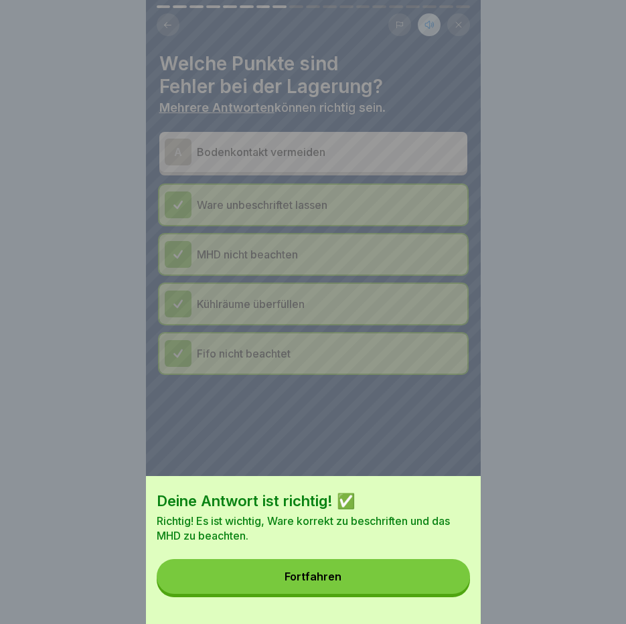
click at [442, 592] on button "Fortfahren" at bounding box center [313, 576] width 313 height 35
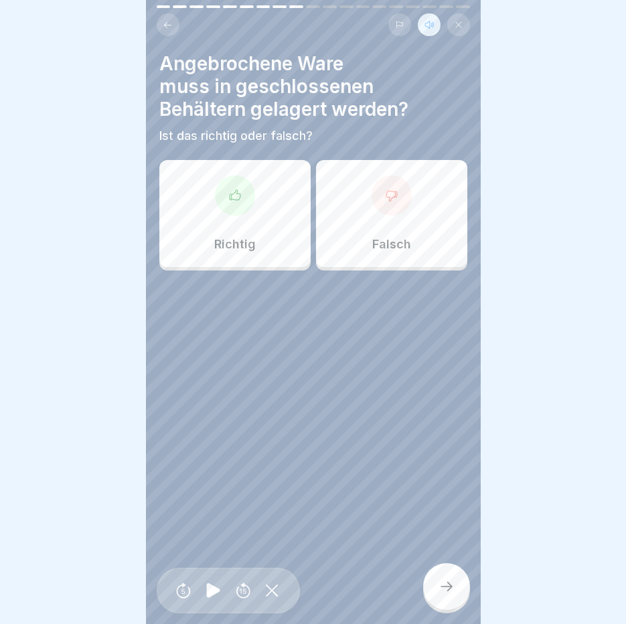
click at [212, 180] on div "Richtig" at bounding box center [234, 213] width 151 height 107
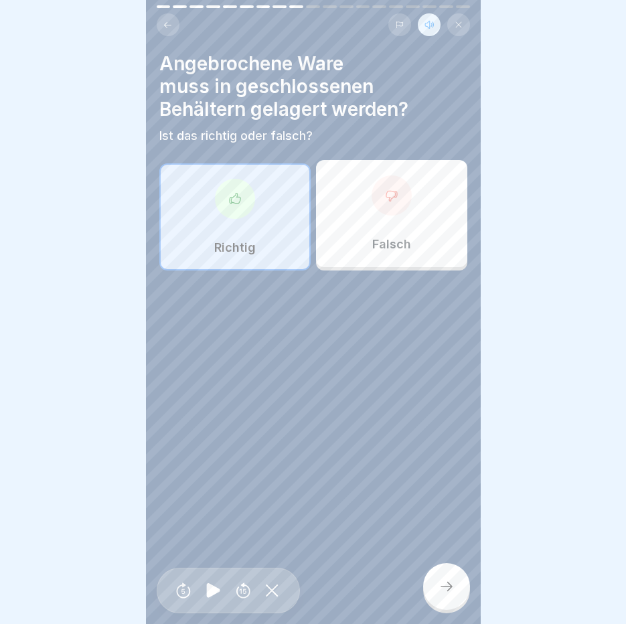
click at [458, 601] on div at bounding box center [446, 586] width 47 height 47
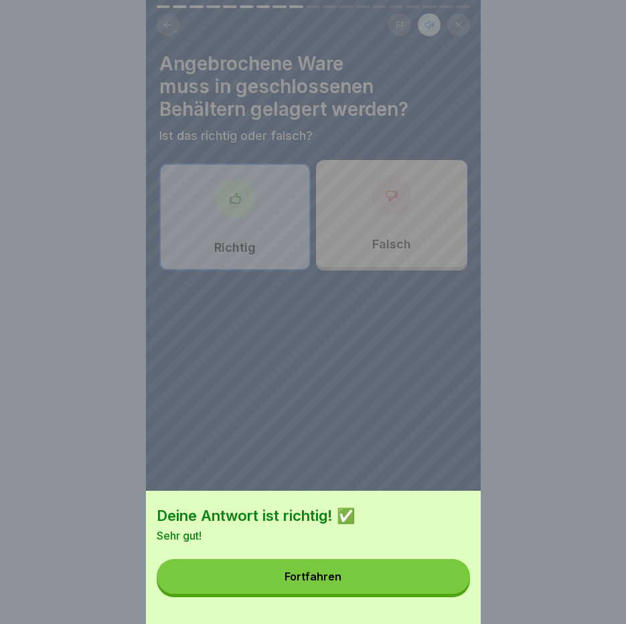
click at [444, 576] on button "Fortfahren" at bounding box center [313, 576] width 313 height 35
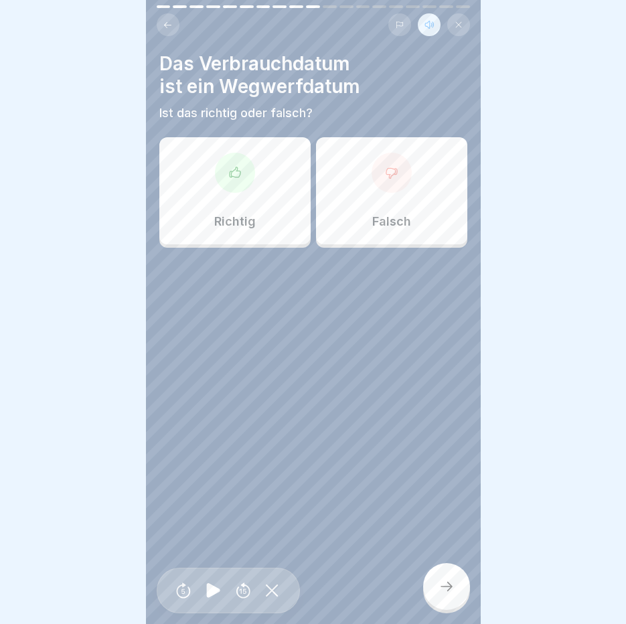
click at [222, 174] on div at bounding box center [235, 173] width 40 height 40
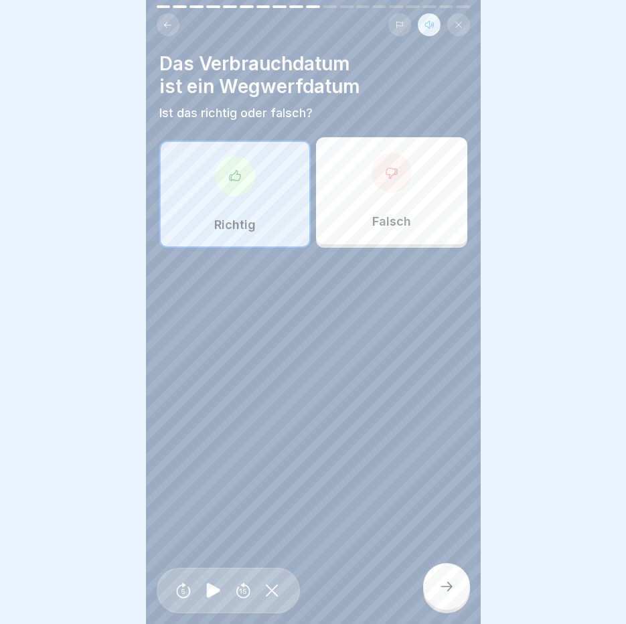
click at [444, 588] on icon at bounding box center [446, 586] width 16 height 16
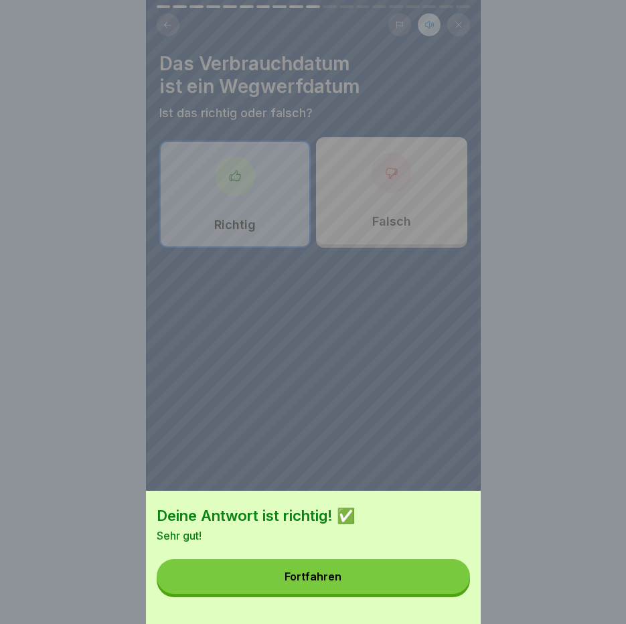
click at [444, 588] on button "Fortfahren" at bounding box center [313, 576] width 313 height 35
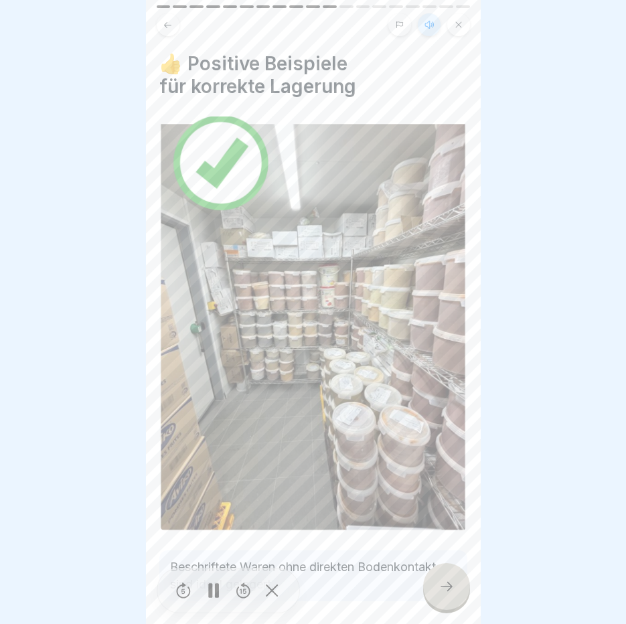
scroll to position [44, 0]
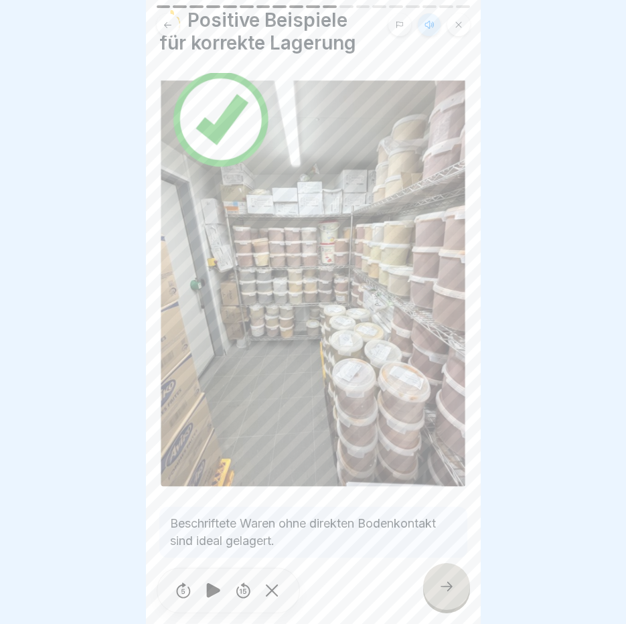
click at [451, 587] on icon at bounding box center [446, 586] width 16 height 16
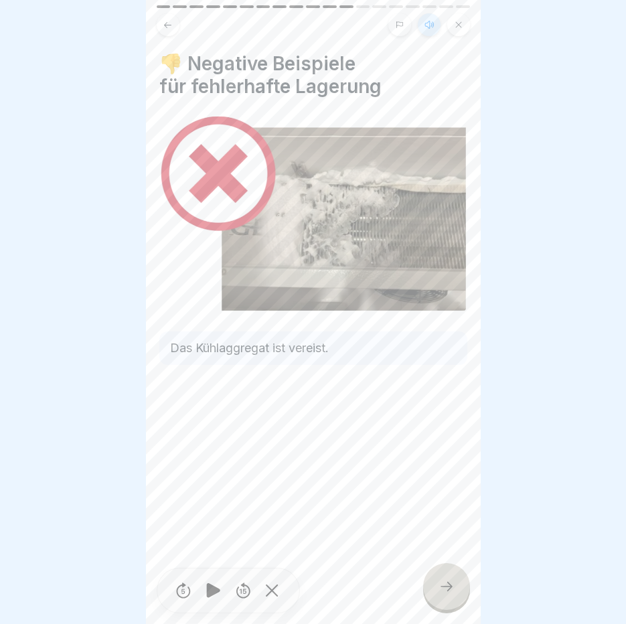
click at [451, 587] on icon at bounding box center [446, 586] width 16 height 16
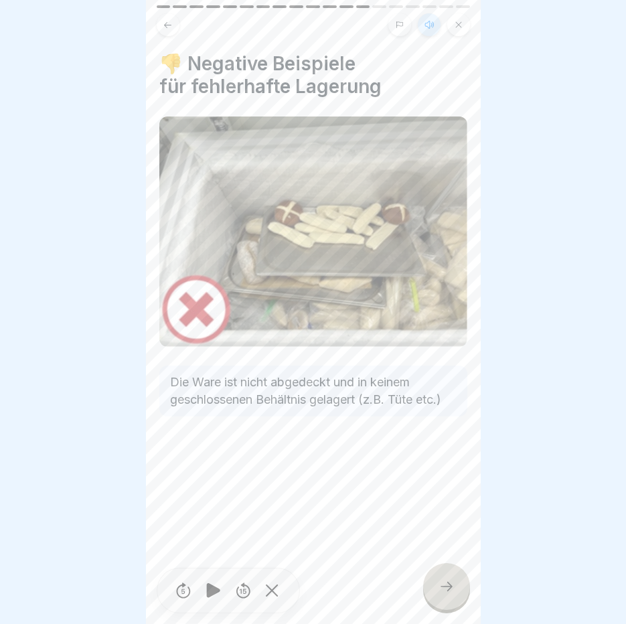
click at [451, 587] on icon at bounding box center [446, 586] width 16 height 16
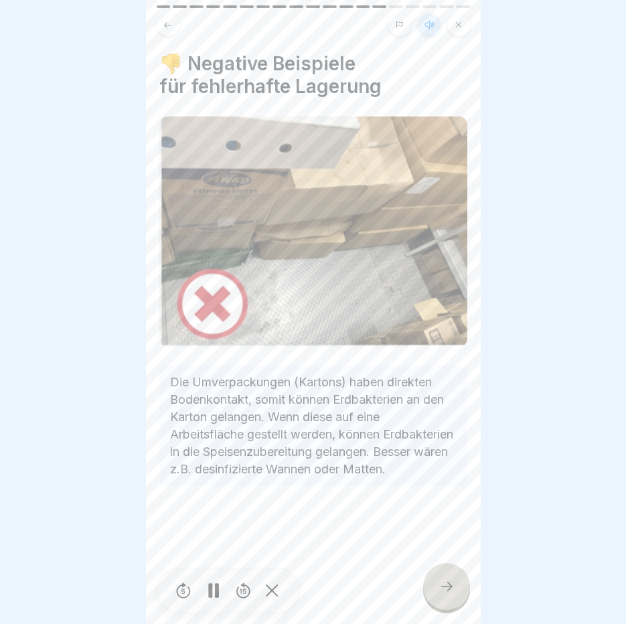
click at [451, 587] on icon at bounding box center [446, 586] width 16 height 16
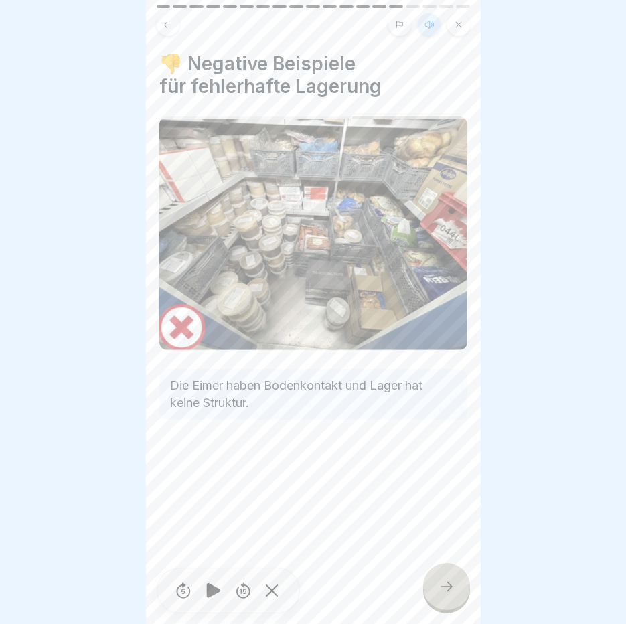
click at [451, 587] on icon at bounding box center [446, 586] width 16 height 16
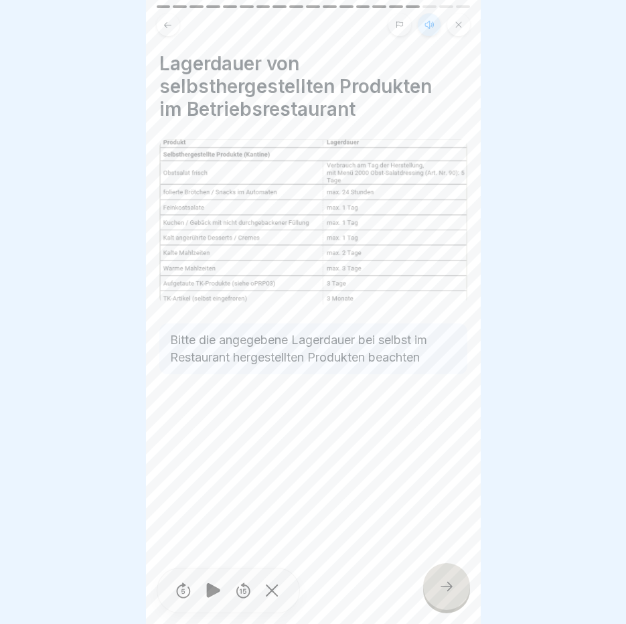
click at [451, 587] on icon at bounding box center [446, 586] width 16 height 16
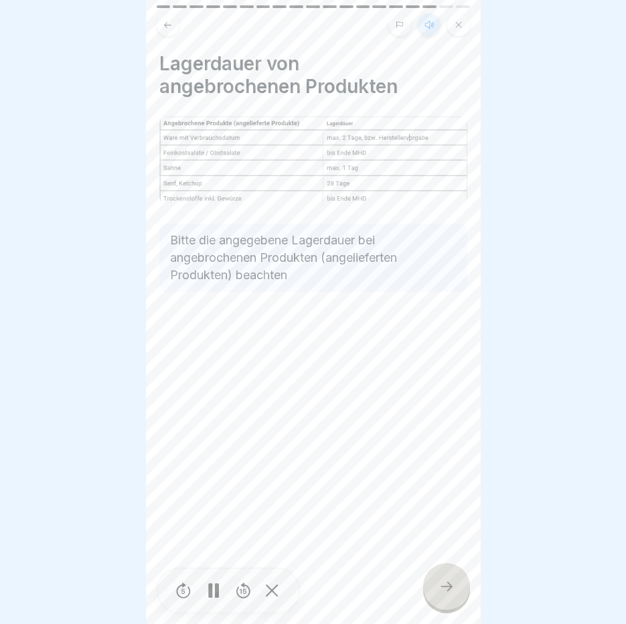
click at [451, 587] on icon at bounding box center [446, 586] width 16 height 16
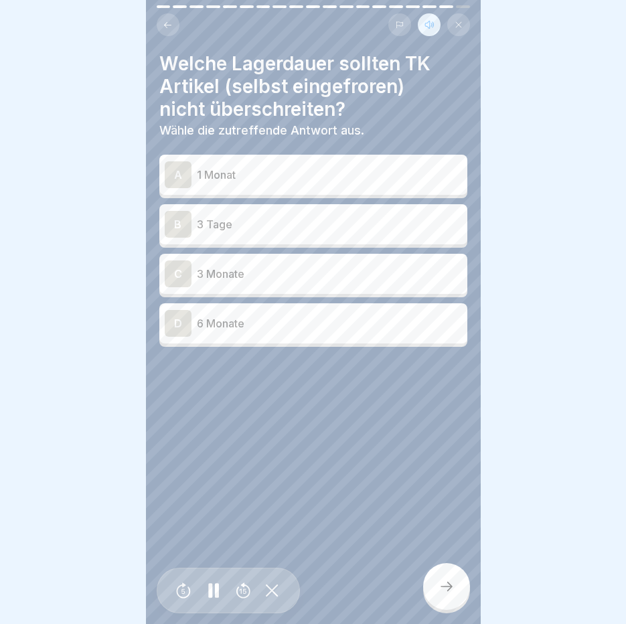
click at [241, 266] on p "3 Monate" at bounding box center [329, 274] width 265 height 16
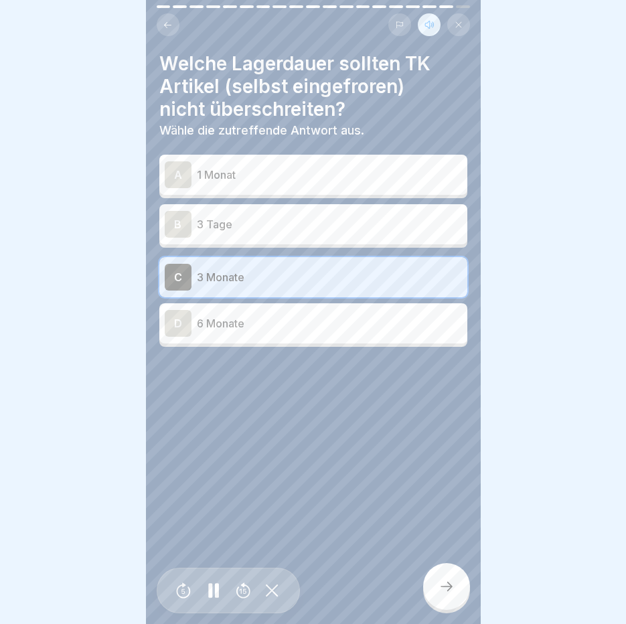
click at [452, 583] on icon at bounding box center [446, 586] width 16 height 16
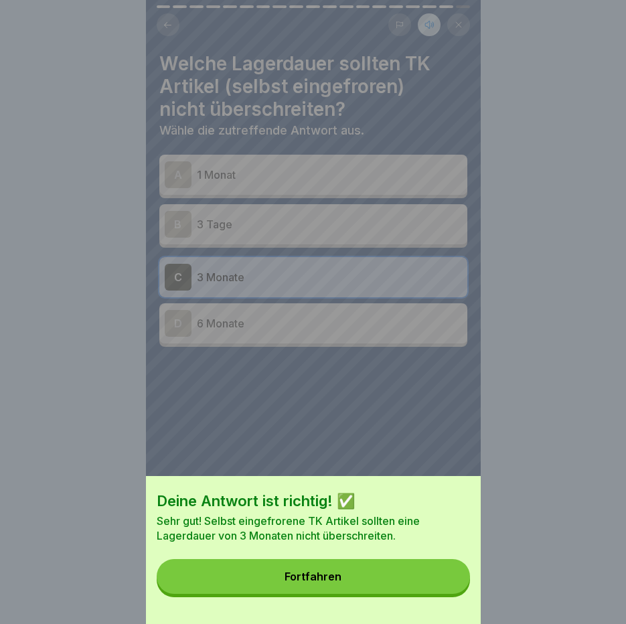
click at [418, 574] on button "Fortfahren" at bounding box center [313, 576] width 313 height 35
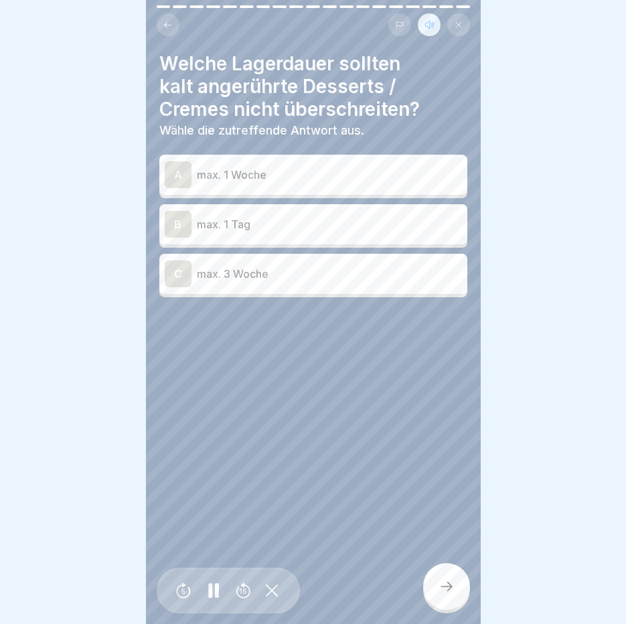
click at [248, 220] on p "max. 1 Tag" at bounding box center [329, 224] width 265 height 16
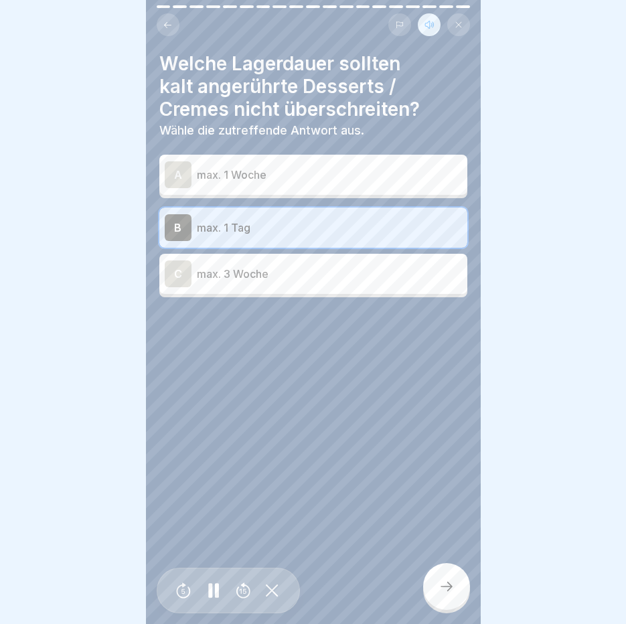
click at [455, 592] on div at bounding box center [446, 586] width 47 height 47
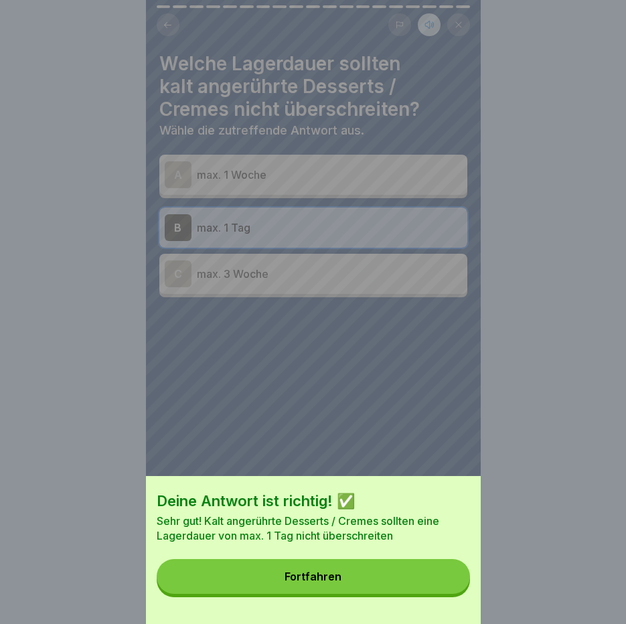
click at [455, 592] on button "Fortfahren" at bounding box center [313, 576] width 313 height 35
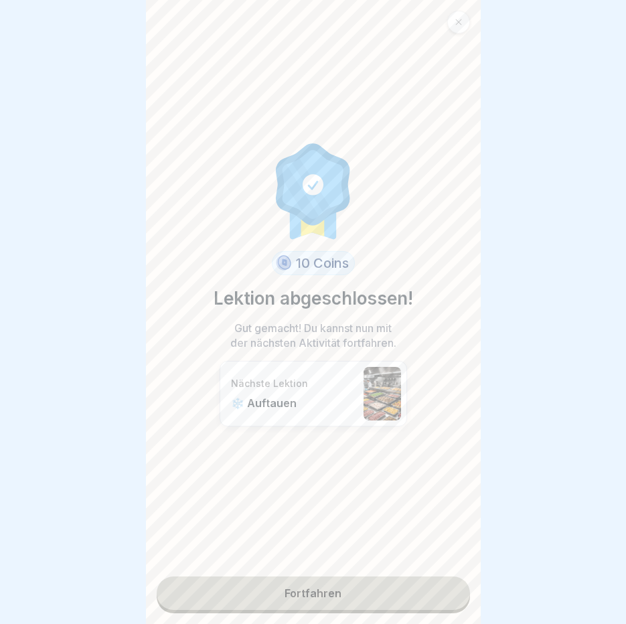
click at [335, 582] on link "Fortfahren" at bounding box center [313, 592] width 313 height 33
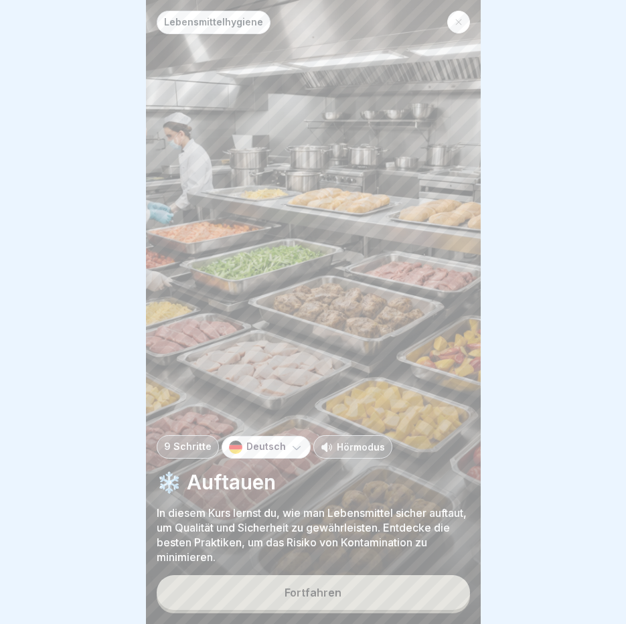
click at [335, 582] on button "Fortfahren" at bounding box center [313, 592] width 313 height 35
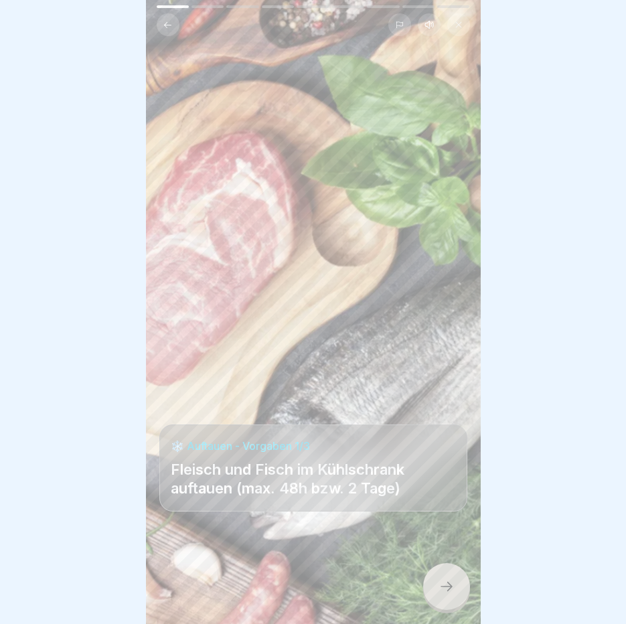
click at [444, 580] on icon at bounding box center [446, 586] width 16 height 16
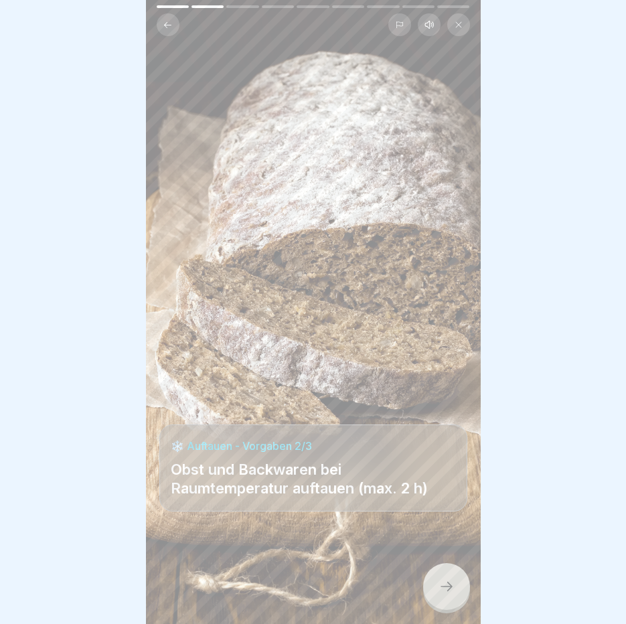
click at [444, 580] on icon at bounding box center [446, 586] width 16 height 16
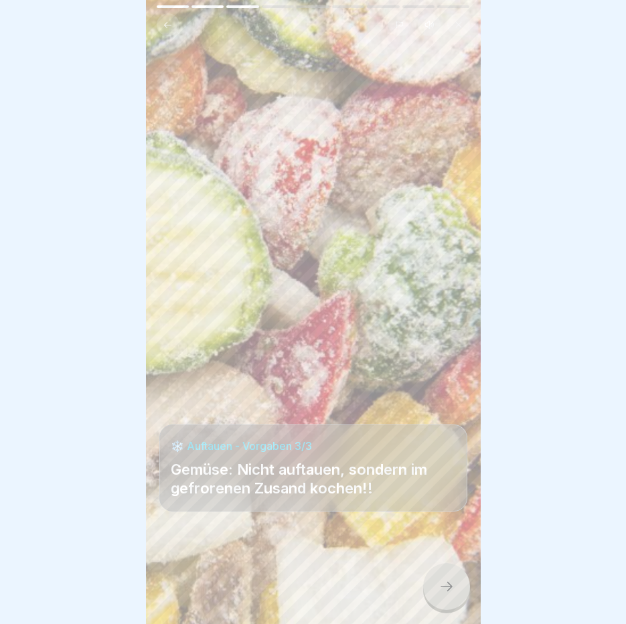
click at [444, 580] on icon at bounding box center [446, 586] width 16 height 16
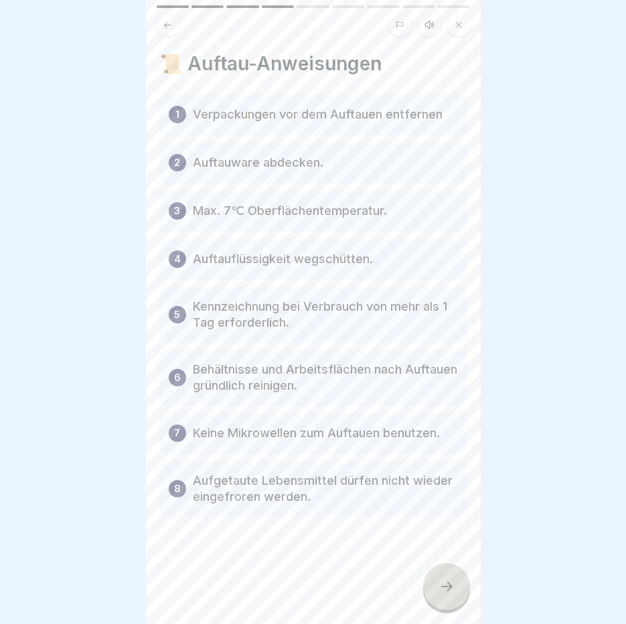
click at [433, 21] on icon at bounding box center [429, 24] width 8 height 7
click at [210, 587] on icon at bounding box center [213, 590] width 13 height 15
click at [278, 476] on p "Aufgetaute Lebensmittel dürfen nicht wieder eingefroren werden." at bounding box center [325, 489] width 265 height 32
click at [452, 577] on div at bounding box center [446, 586] width 47 height 47
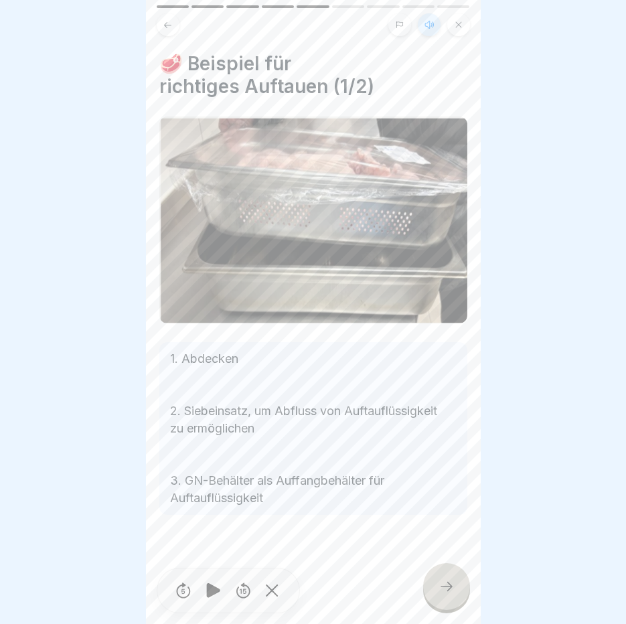
click at [454, 574] on div at bounding box center [446, 586] width 47 height 47
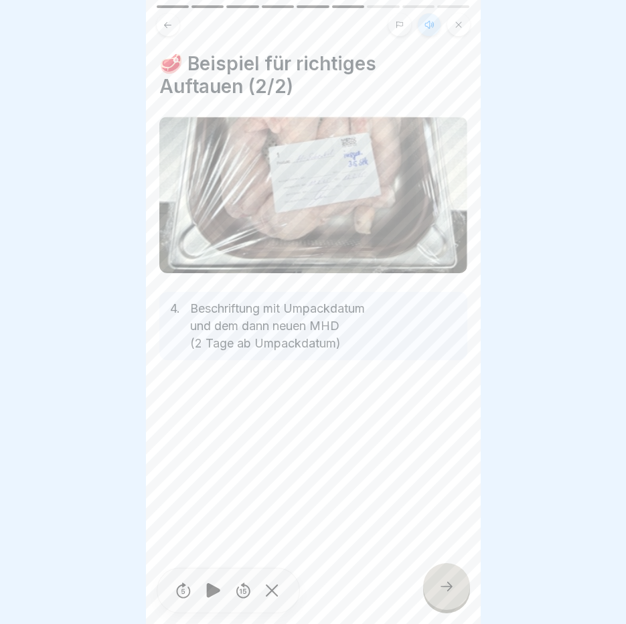
click at [454, 574] on div at bounding box center [446, 586] width 47 height 47
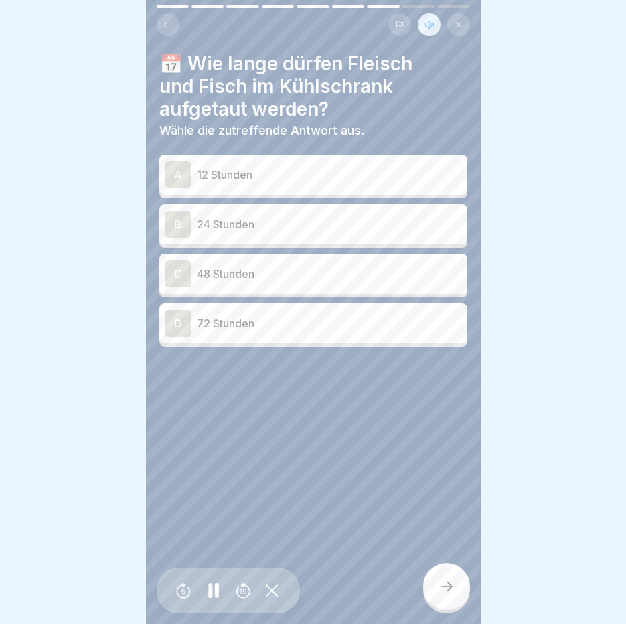
click at [211, 167] on p "12 Stunden" at bounding box center [329, 175] width 265 height 16
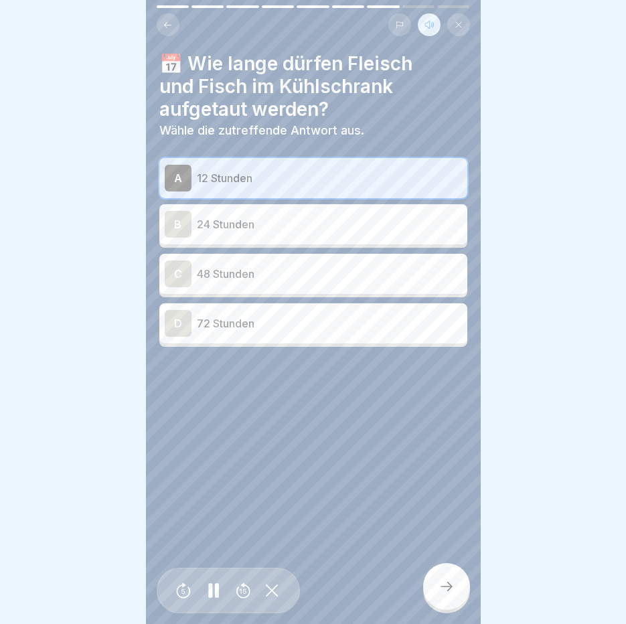
click at [438, 578] on div at bounding box center [446, 586] width 47 height 47
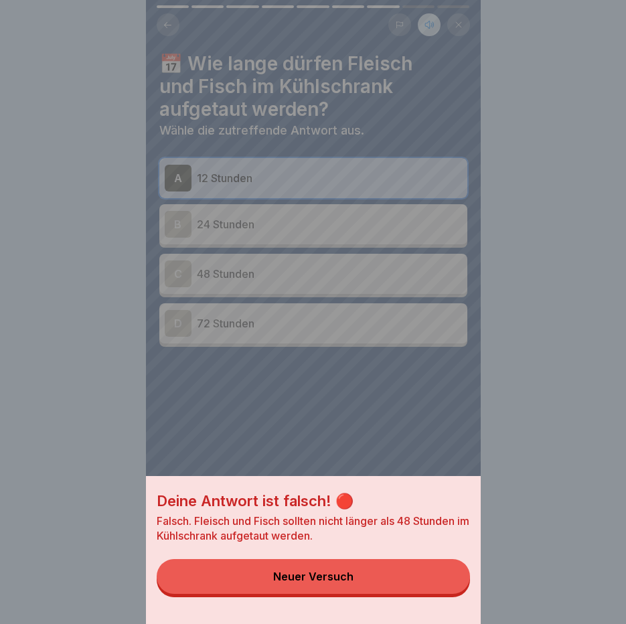
click at [388, 582] on button "Neuer Versuch" at bounding box center [313, 576] width 313 height 35
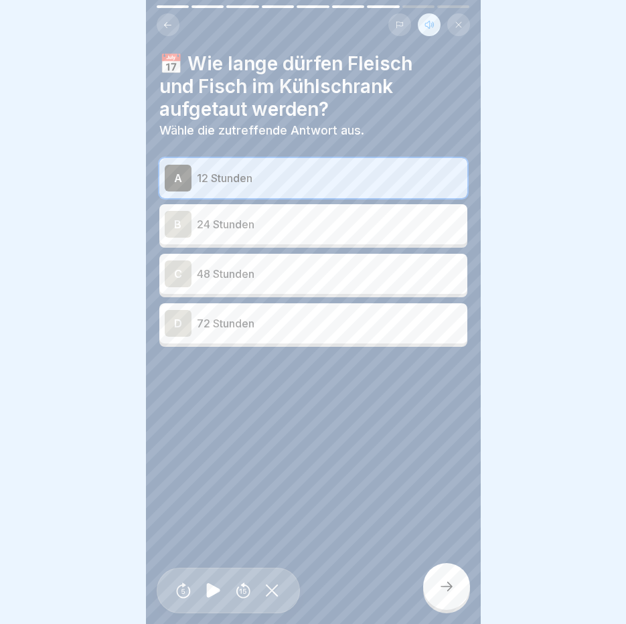
click at [234, 220] on p "24 Stunden" at bounding box center [329, 224] width 265 height 16
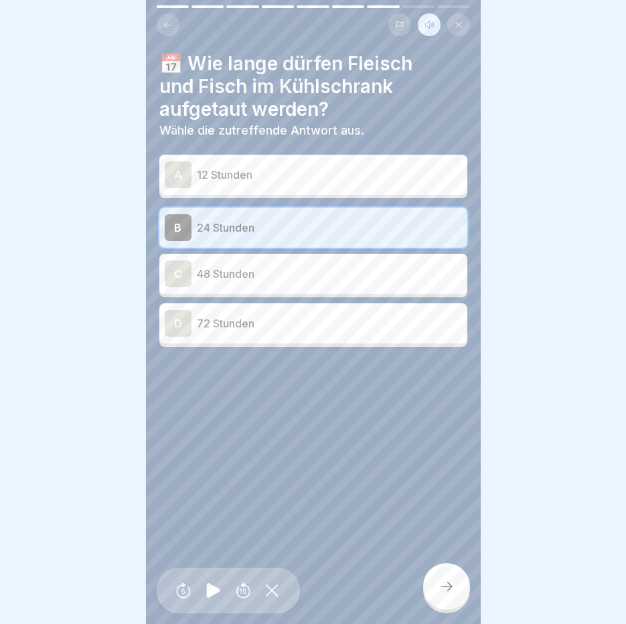
click at [457, 583] on div at bounding box center [446, 586] width 47 height 47
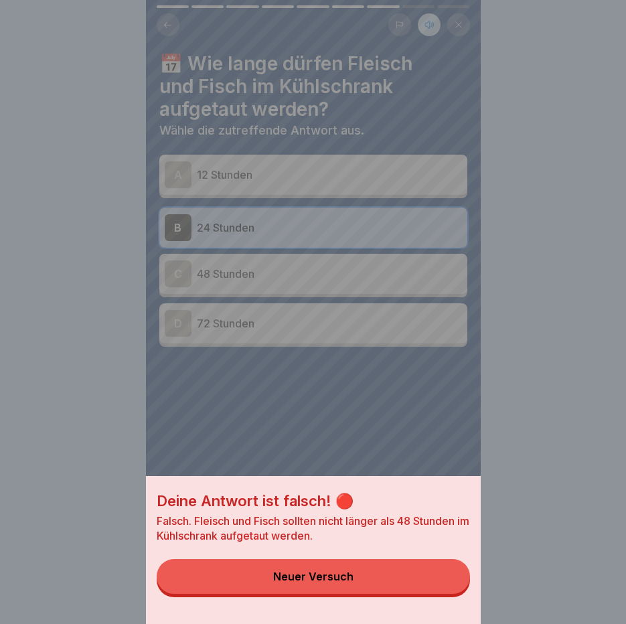
click at [454, 582] on button "Neuer Versuch" at bounding box center [313, 576] width 313 height 35
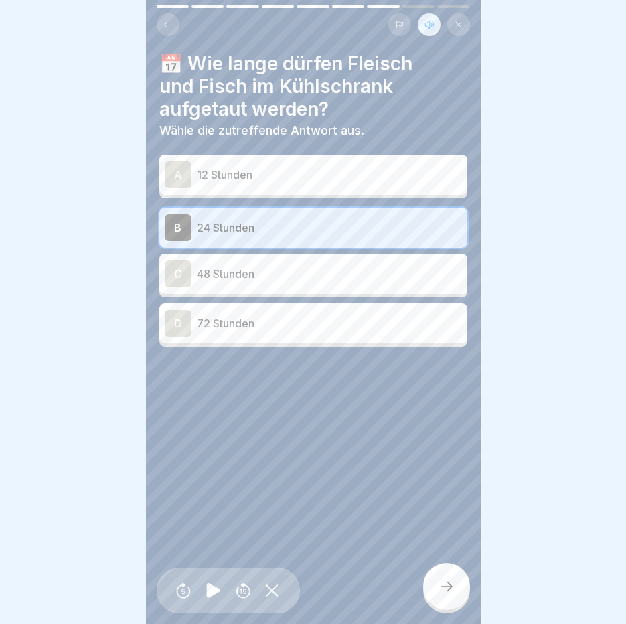
click at [261, 266] on p "48 Stunden" at bounding box center [329, 274] width 265 height 16
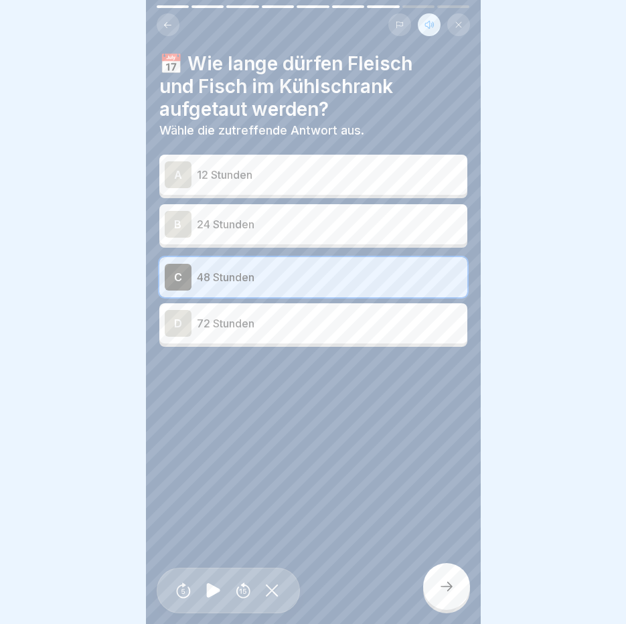
click at [439, 586] on icon at bounding box center [446, 586] width 16 height 16
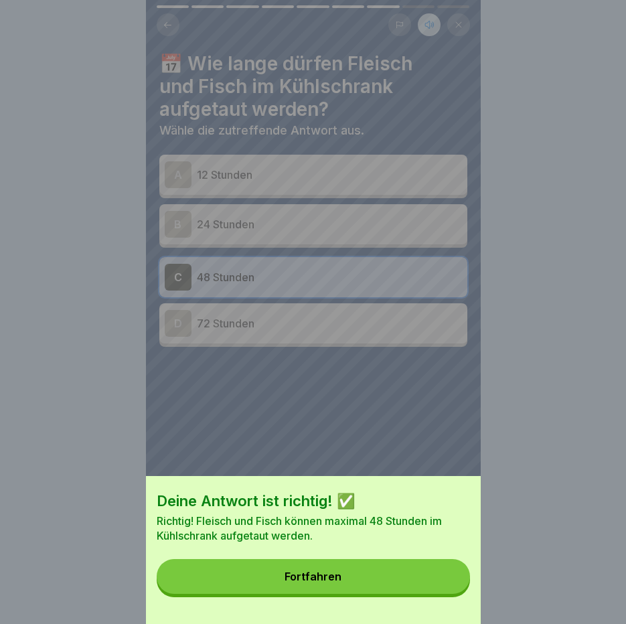
click at [433, 584] on button "Fortfahren" at bounding box center [313, 576] width 313 height 35
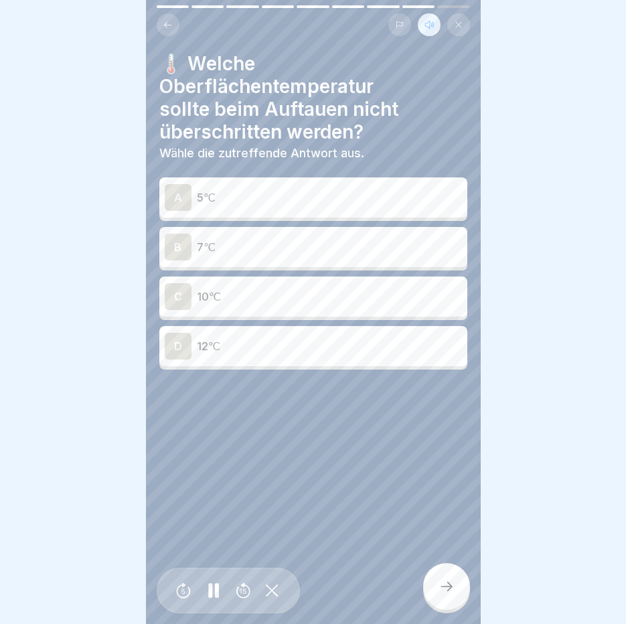
click at [258, 239] on p "7℃" at bounding box center [329, 247] width 265 height 16
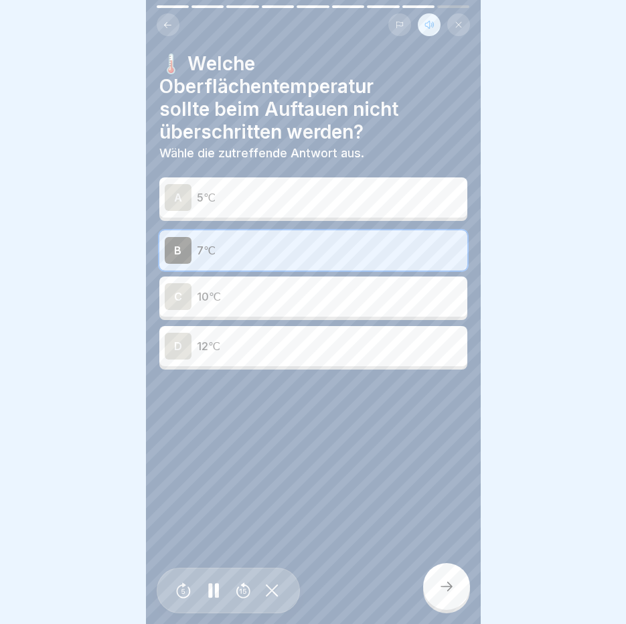
click at [442, 578] on div at bounding box center [446, 586] width 47 height 47
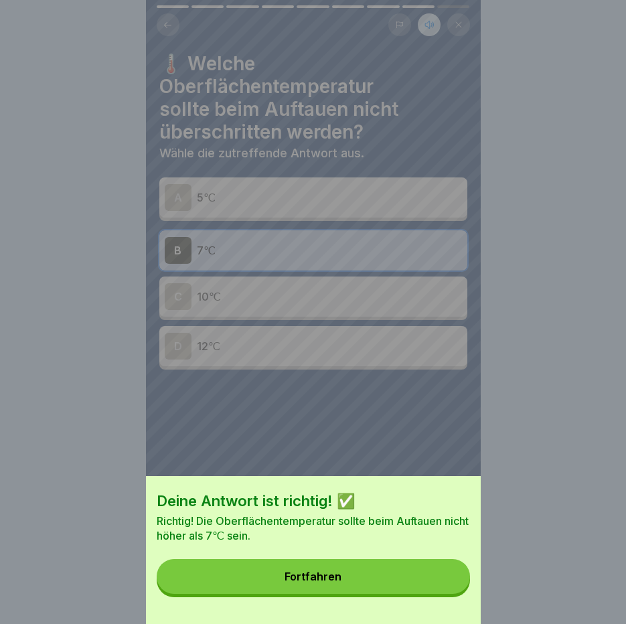
click at [423, 586] on button "Fortfahren" at bounding box center [313, 576] width 313 height 35
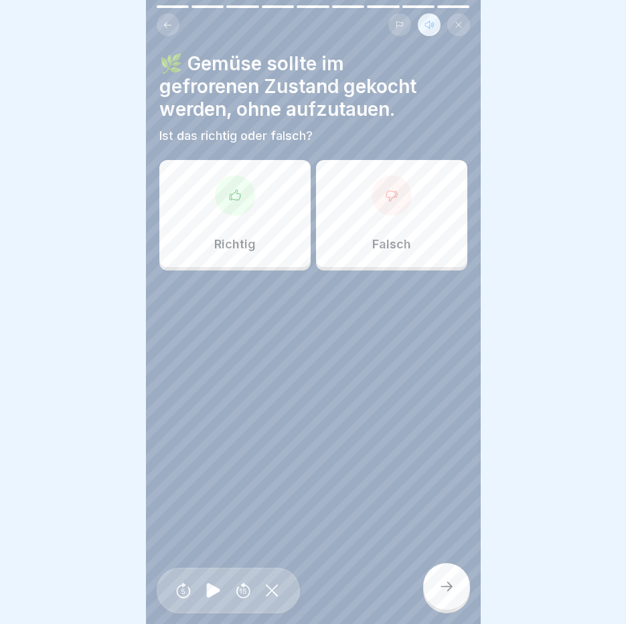
click at [233, 201] on div at bounding box center [235, 195] width 40 height 40
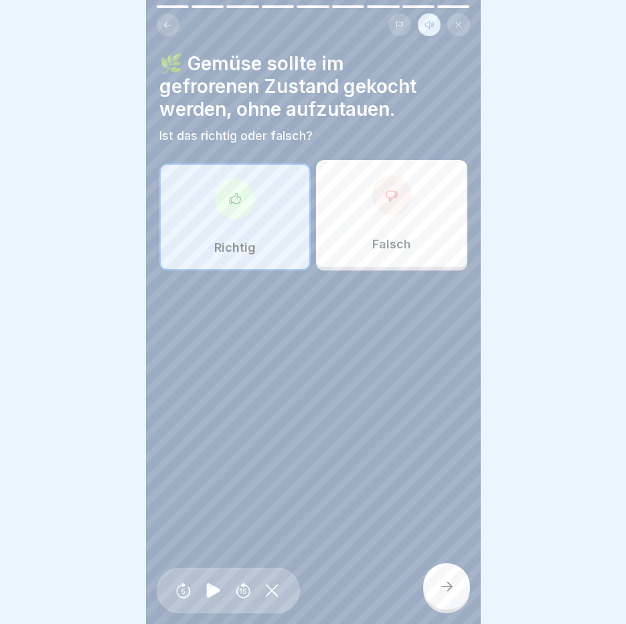
click at [457, 592] on div at bounding box center [446, 586] width 47 height 47
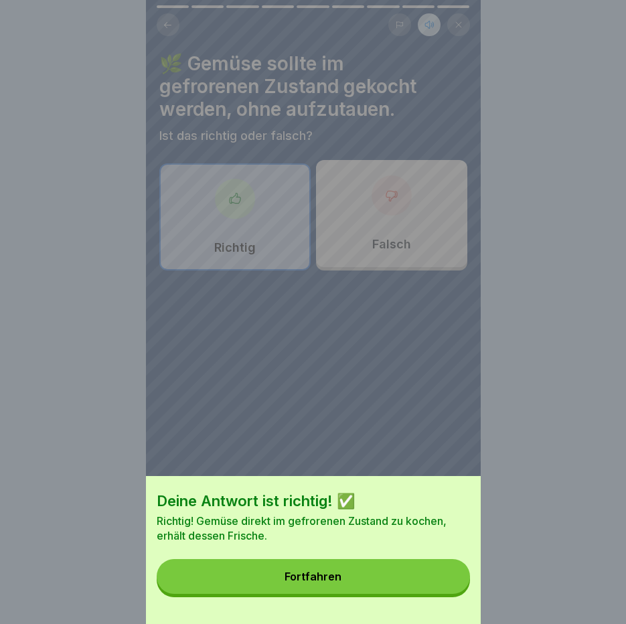
click at [457, 592] on button "Fortfahren" at bounding box center [313, 576] width 313 height 35
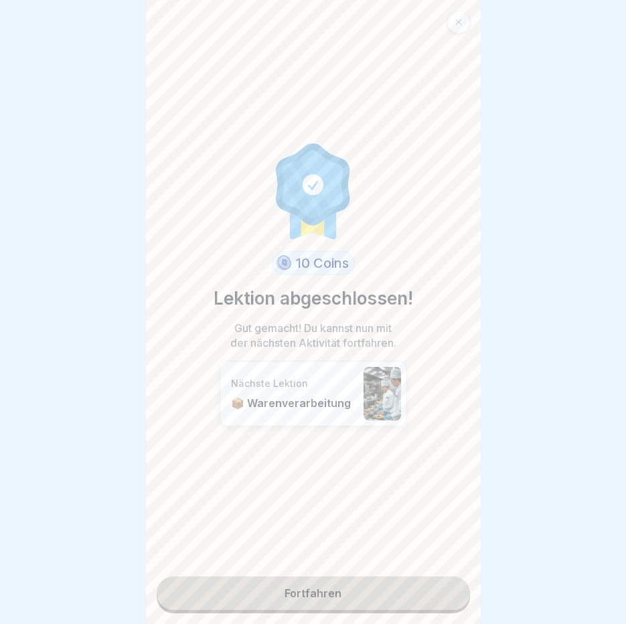
click at [392, 576] on link "Fortfahren" at bounding box center [313, 592] width 313 height 33
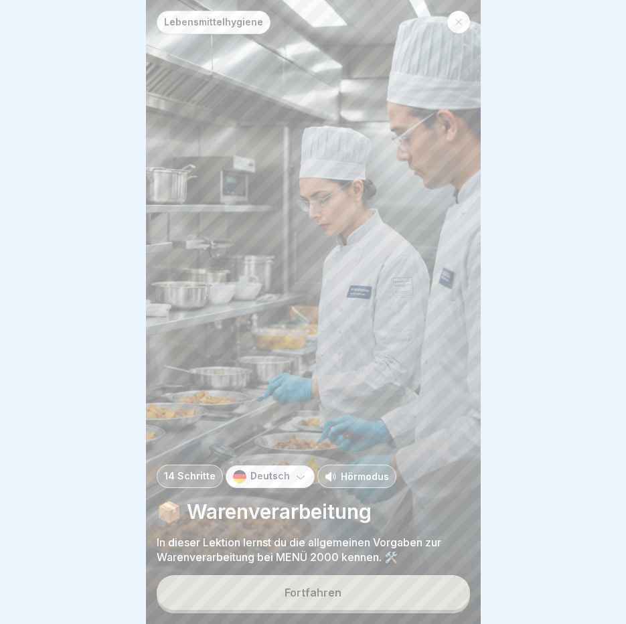
click at [392, 574] on div "Lebensmittelhygiene 14 Schritte Deutsch Hörmodus 📦 Warenverarbeitung In dieser …" at bounding box center [313, 312] width 335 height 624
click at [390, 590] on button "Fortfahren" at bounding box center [313, 592] width 313 height 35
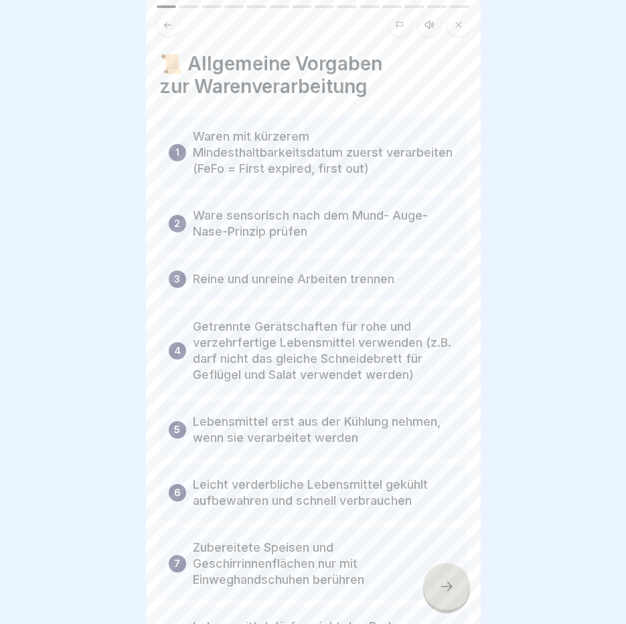
click at [424, 19] on icon at bounding box center [429, 24] width 11 height 11
click at [210, 584] on icon at bounding box center [213, 590] width 13 height 15
click at [454, 600] on div at bounding box center [446, 586] width 47 height 47
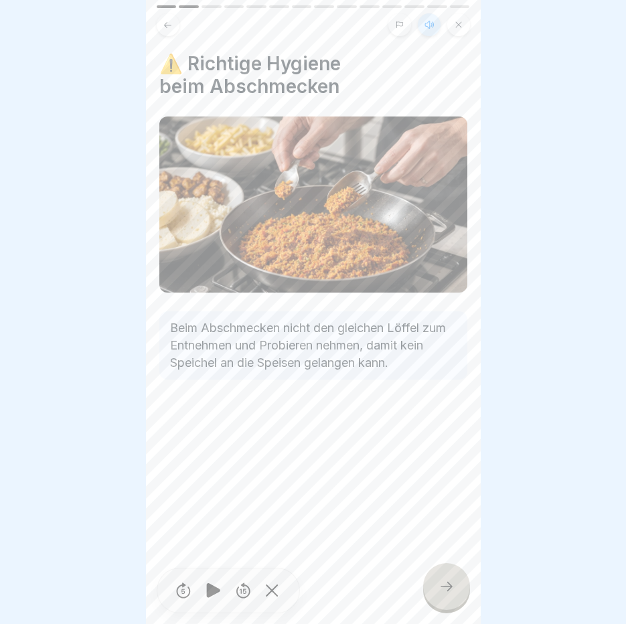
click at [454, 600] on div at bounding box center [446, 586] width 47 height 47
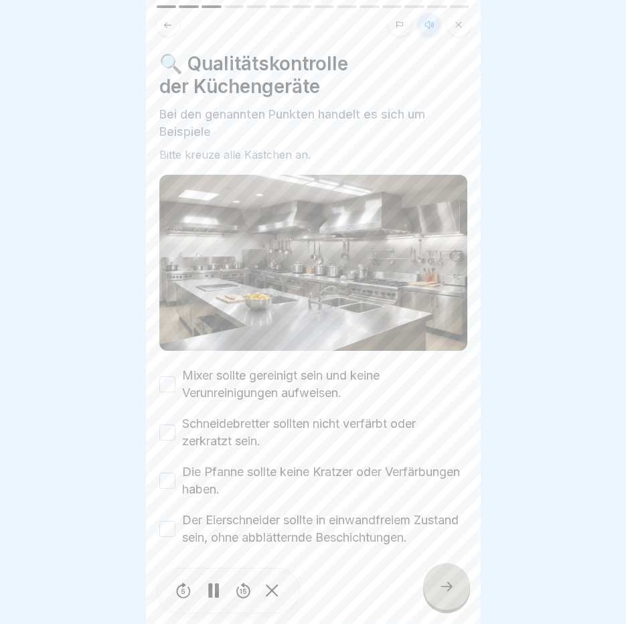
click at [173, 376] on button "Mixer sollte gereinigt sein und keine Verunreinigungen aufweisen." at bounding box center [167, 384] width 16 height 16
click at [163, 424] on button "Schneidebretter sollten nicht verfärbt oder zerkratzt sein." at bounding box center [167, 432] width 16 height 16
click at [173, 473] on button "Die Pfanne sollte keine Kratzer oder Verfärbungen haben." at bounding box center [167, 481] width 16 height 16
click at [163, 522] on button "Der Eierschneider sollte in einwandfreiem Zustand sein, ohne abblätternde Besch…" at bounding box center [167, 529] width 16 height 16
click at [456, 580] on div at bounding box center [446, 586] width 47 height 47
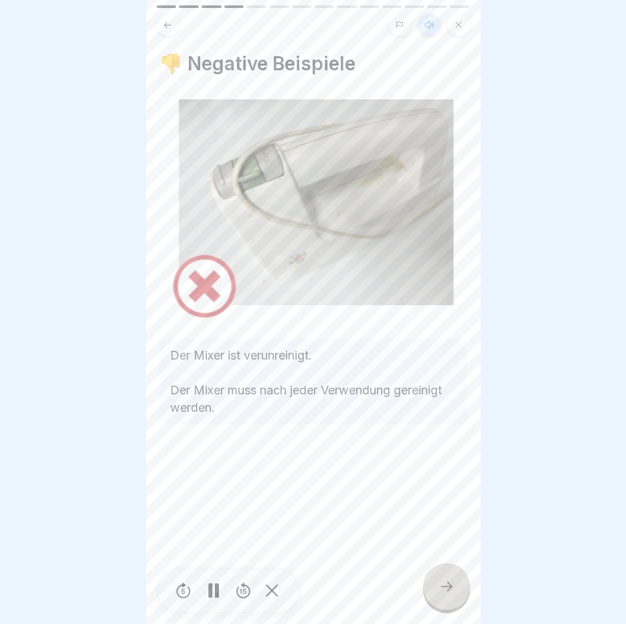
click at [456, 580] on div at bounding box center [446, 586] width 47 height 47
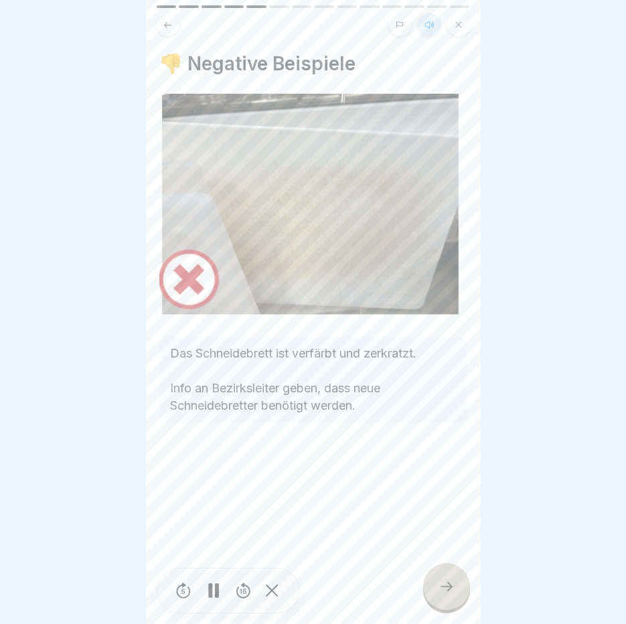
click at [456, 580] on div at bounding box center [446, 586] width 47 height 47
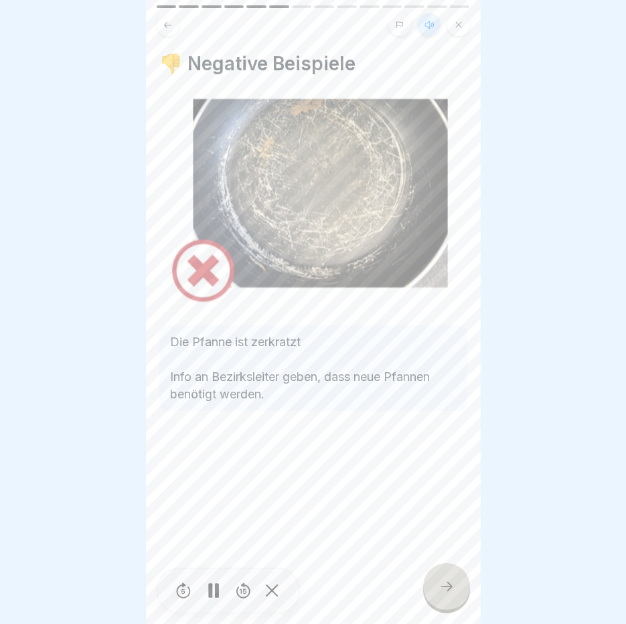
click at [456, 580] on div at bounding box center [446, 586] width 47 height 47
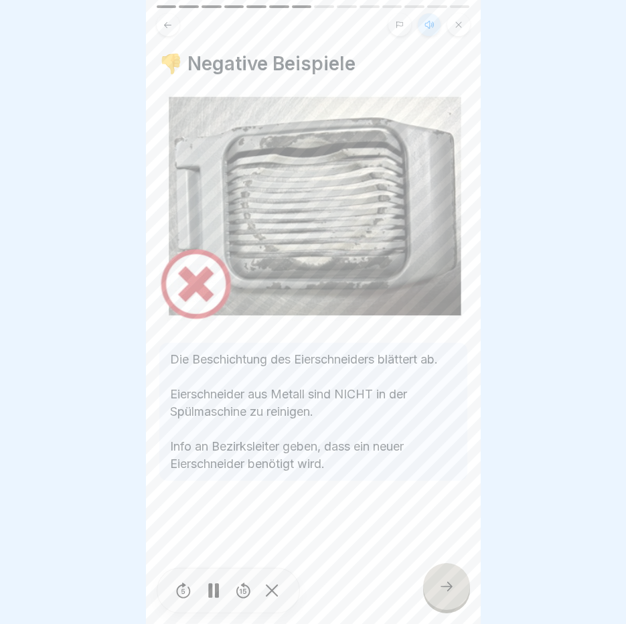
click at [456, 580] on div at bounding box center [446, 586] width 47 height 47
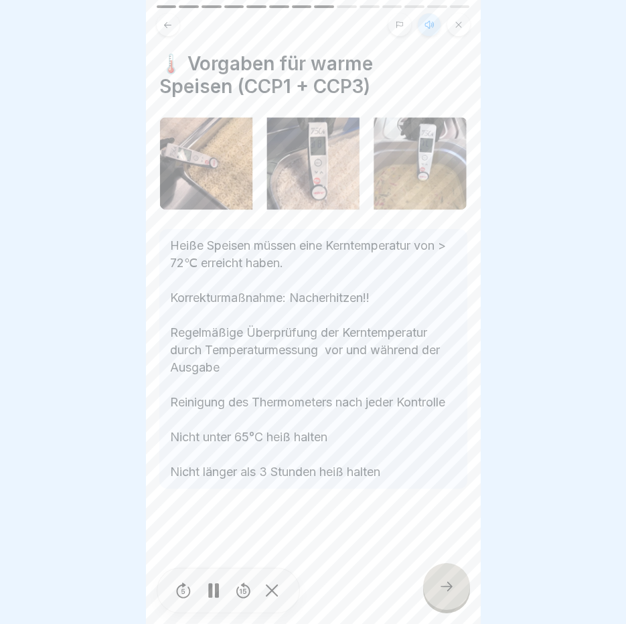
click at [456, 580] on div at bounding box center [446, 586] width 47 height 47
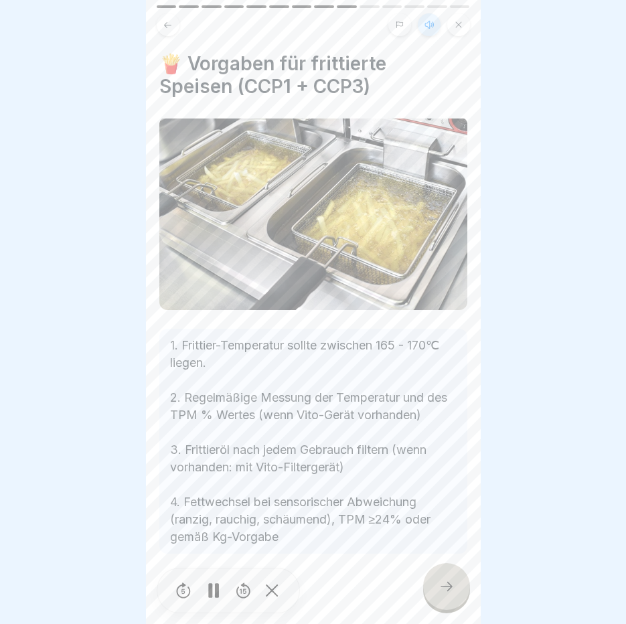
click at [456, 580] on div at bounding box center [446, 586] width 47 height 47
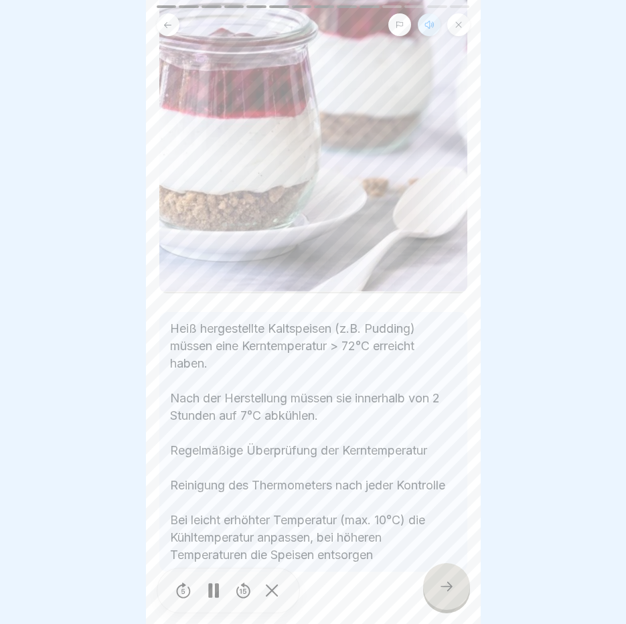
scroll to position [332, 0]
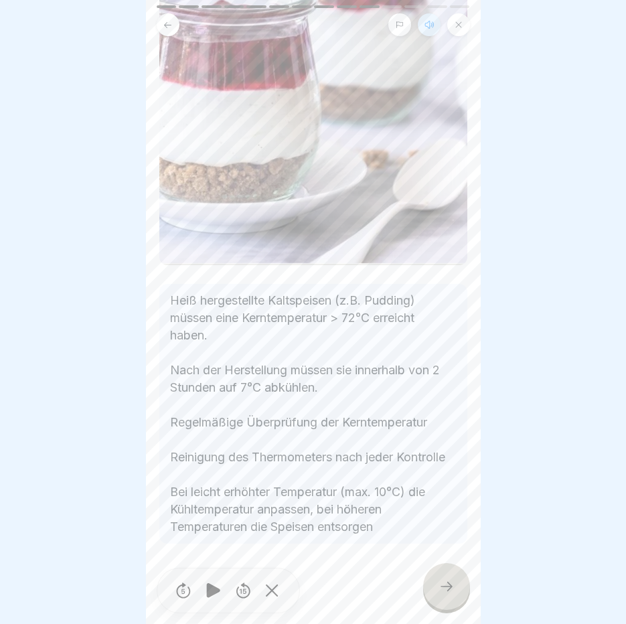
click at [446, 584] on icon at bounding box center [446, 586] width 16 height 16
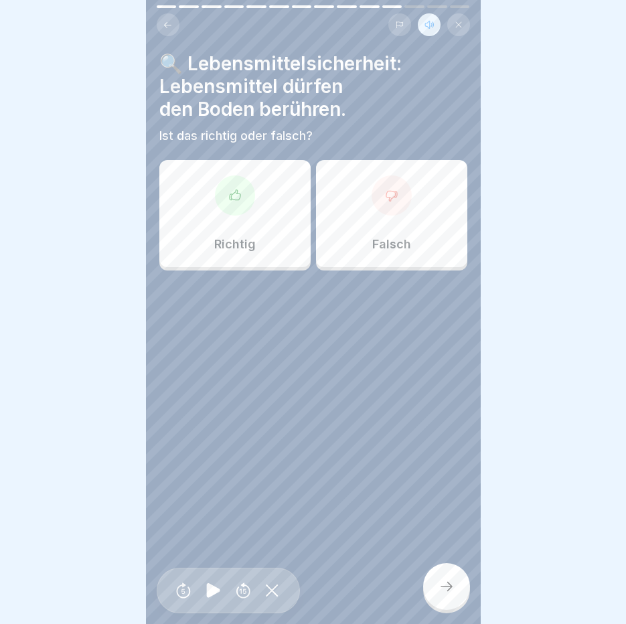
click at [359, 208] on div "Falsch" at bounding box center [391, 213] width 151 height 107
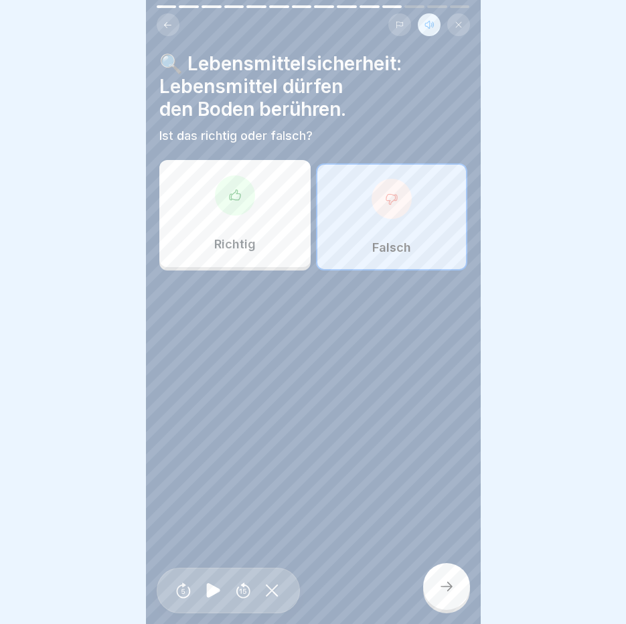
click at [450, 594] on div at bounding box center [446, 586] width 47 height 47
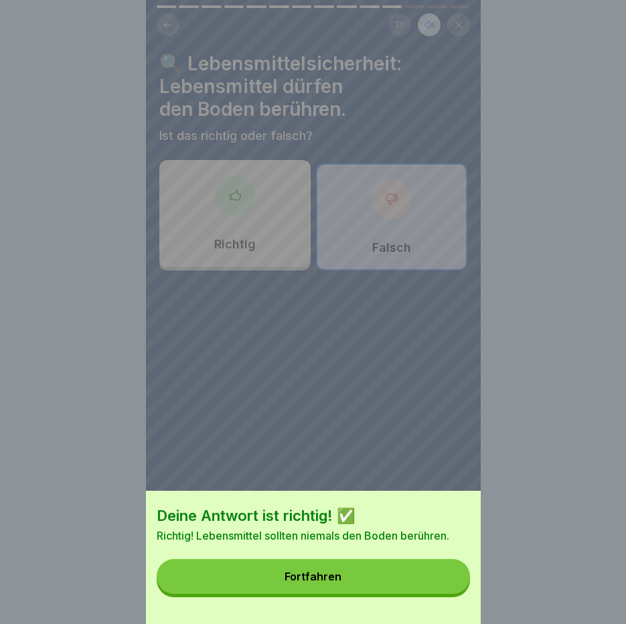
click at [450, 594] on button "Fortfahren" at bounding box center [313, 576] width 313 height 35
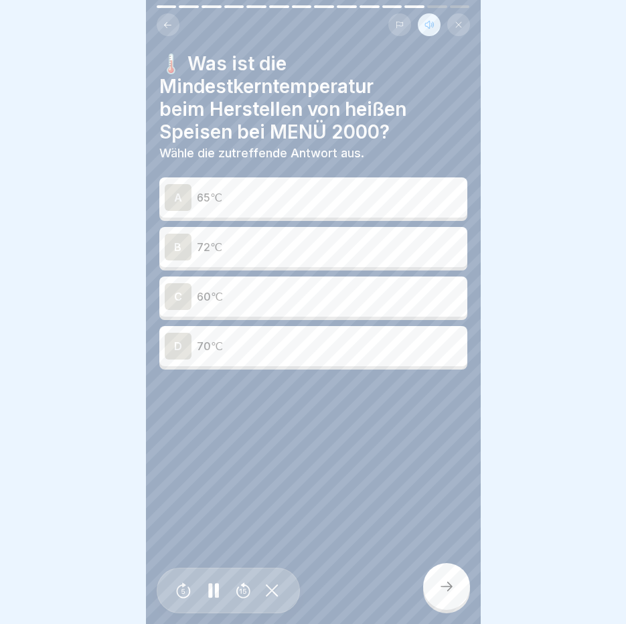
click at [272, 189] on p "65℃" at bounding box center [329, 197] width 265 height 16
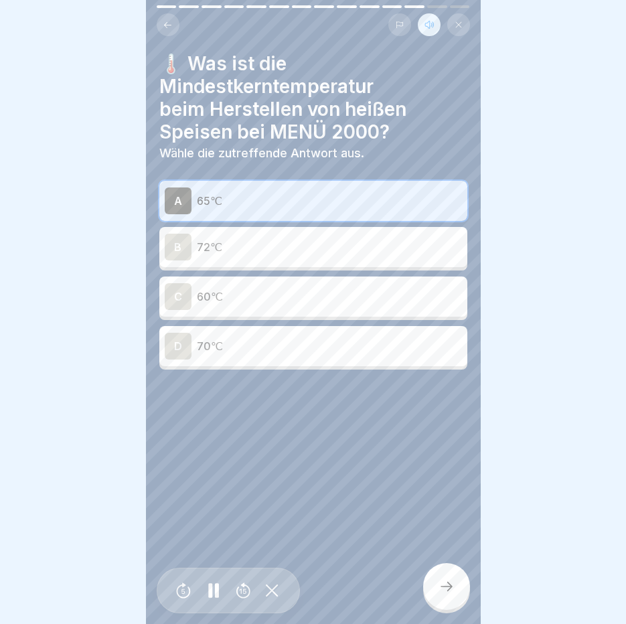
click at [446, 571] on div at bounding box center [446, 586] width 47 height 47
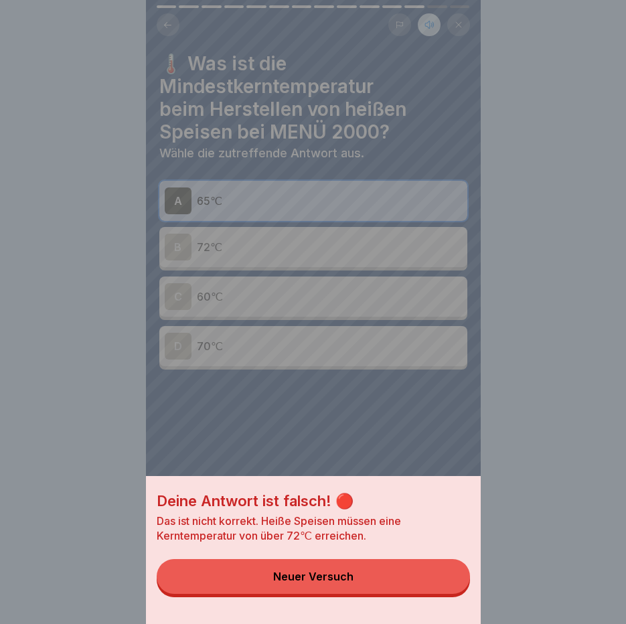
click at [410, 589] on button "Neuer Versuch" at bounding box center [313, 576] width 313 height 35
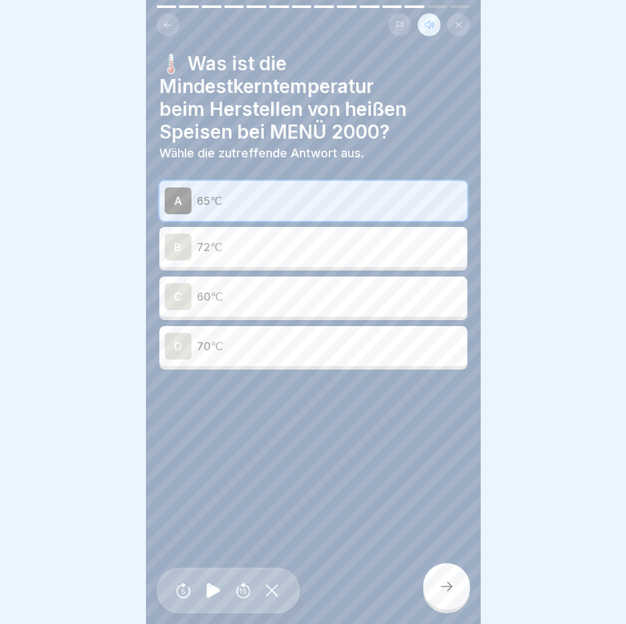
click at [286, 240] on p "72℃" at bounding box center [329, 247] width 265 height 16
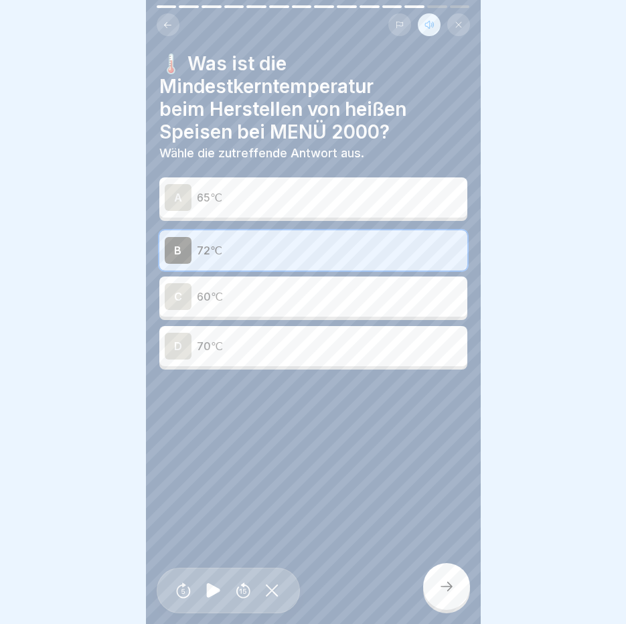
click at [452, 573] on div at bounding box center [446, 586] width 47 height 47
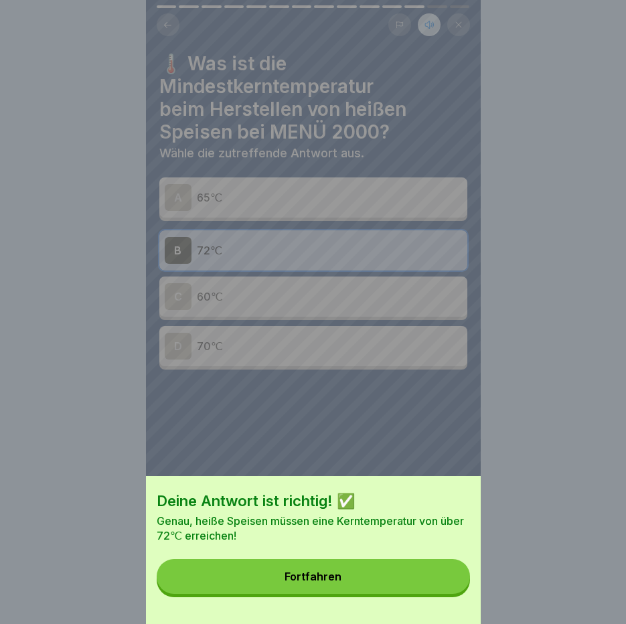
click at [415, 585] on button "Fortfahren" at bounding box center [313, 576] width 313 height 35
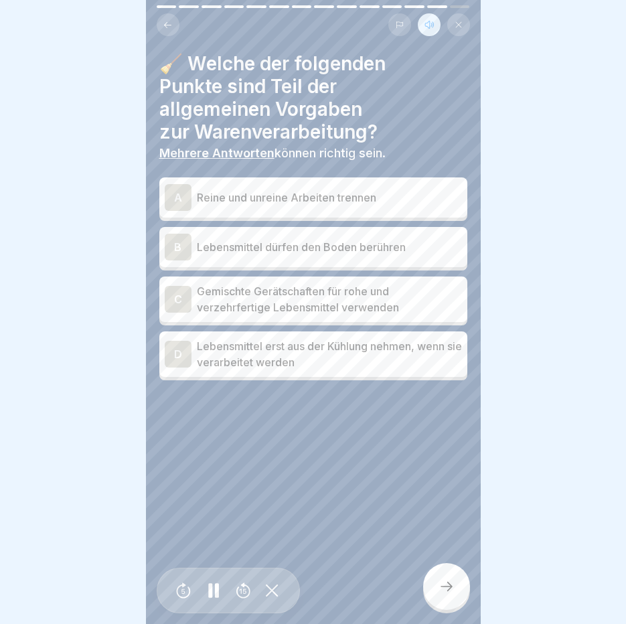
click at [194, 184] on div "A Reine und unreine Arbeiten trennen" at bounding box center [313, 197] width 297 height 27
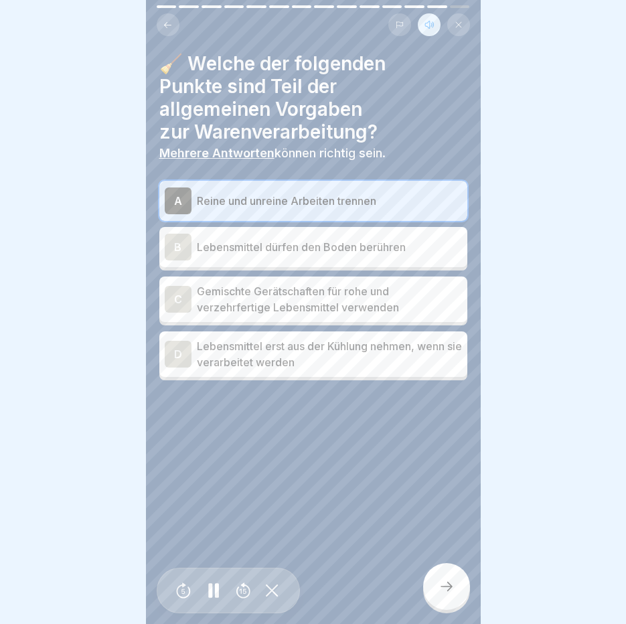
click at [185, 286] on div "C" at bounding box center [178, 299] width 27 height 27
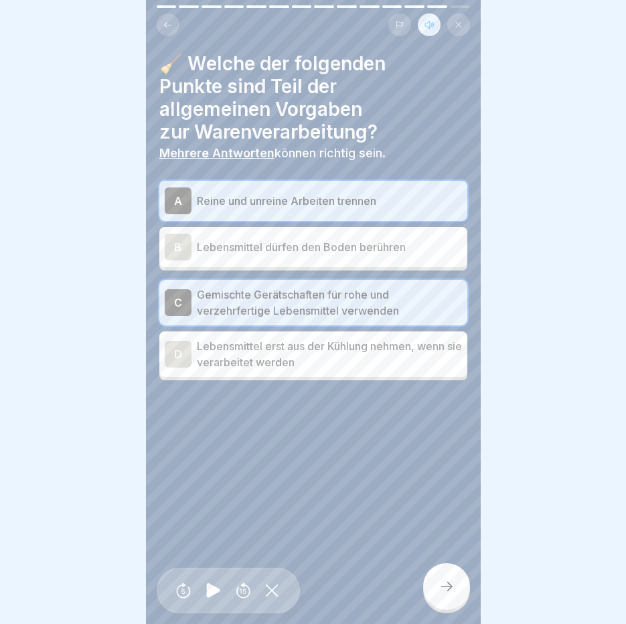
click at [229, 345] on p "Lebensmittel erst aus der Kühlung nehmen, wenn sie verarbeitet werden" at bounding box center [329, 354] width 265 height 32
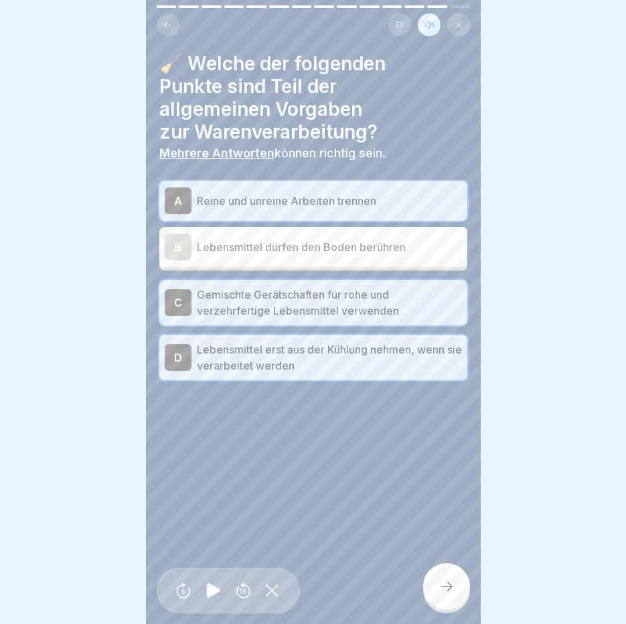
click at [450, 576] on div at bounding box center [446, 586] width 47 height 47
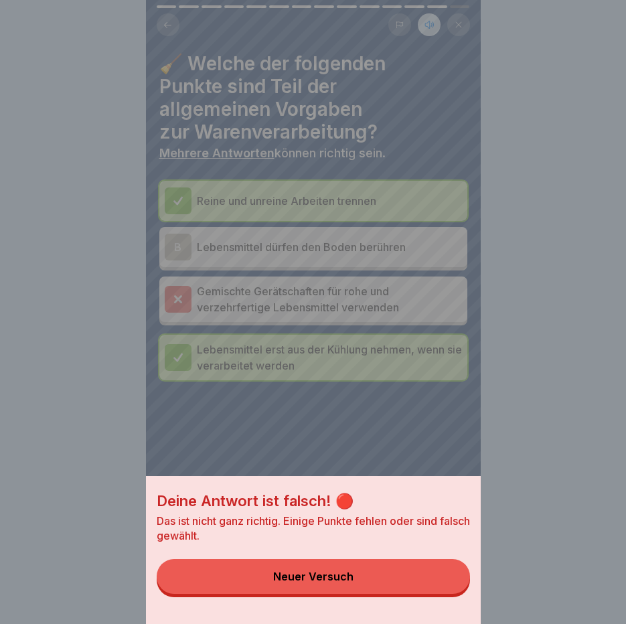
click at [319, 580] on button "Neuer Versuch" at bounding box center [313, 576] width 313 height 35
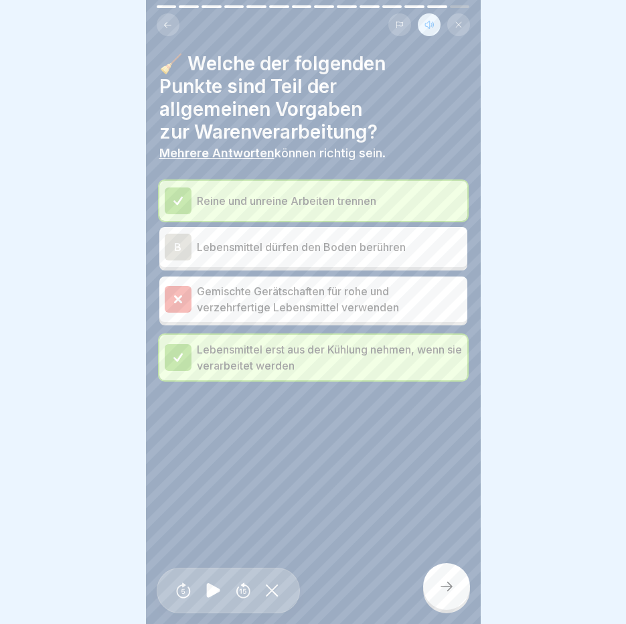
click at [308, 284] on p "Gemischte Gerätschaften für rohe und verzehrfertige Lebensmittel verwenden" at bounding box center [329, 299] width 265 height 32
click at [356, 193] on p "Reine und unreine Arbeiten trennen" at bounding box center [329, 201] width 265 height 16
click at [175, 15] on button at bounding box center [168, 24] width 23 height 23
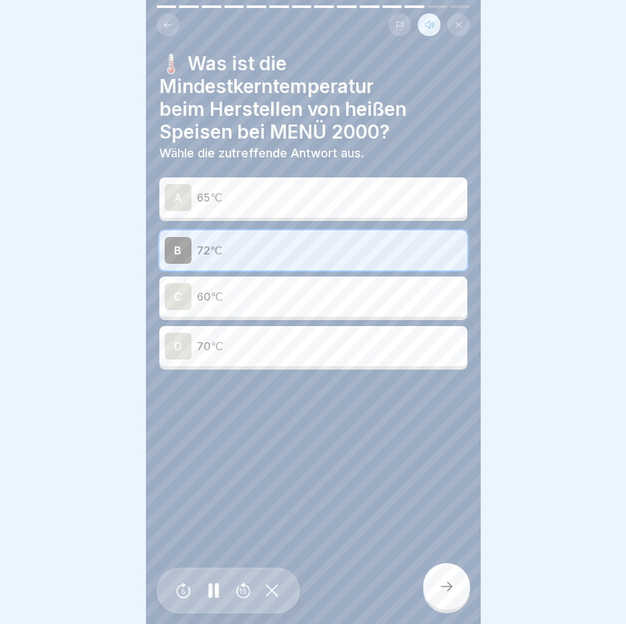
click at [354, 243] on p "72℃" at bounding box center [329, 250] width 265 height 16
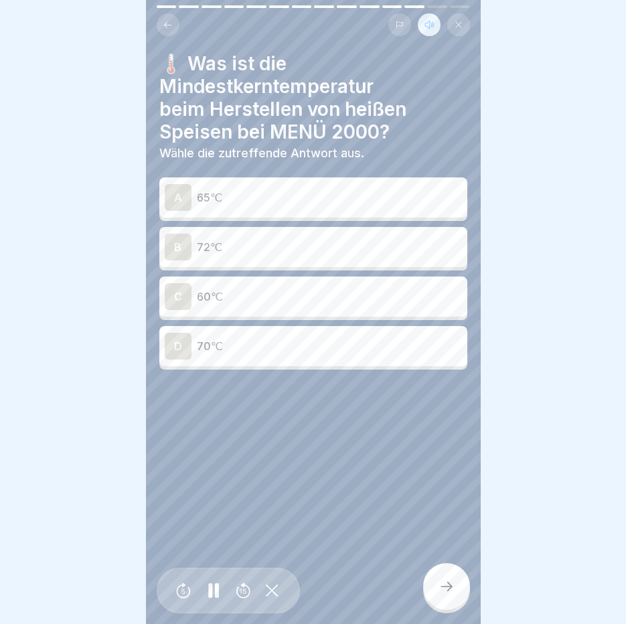
click at [354, 243] on p "72℃" at bounding box center [329, 247] width 265 height 16
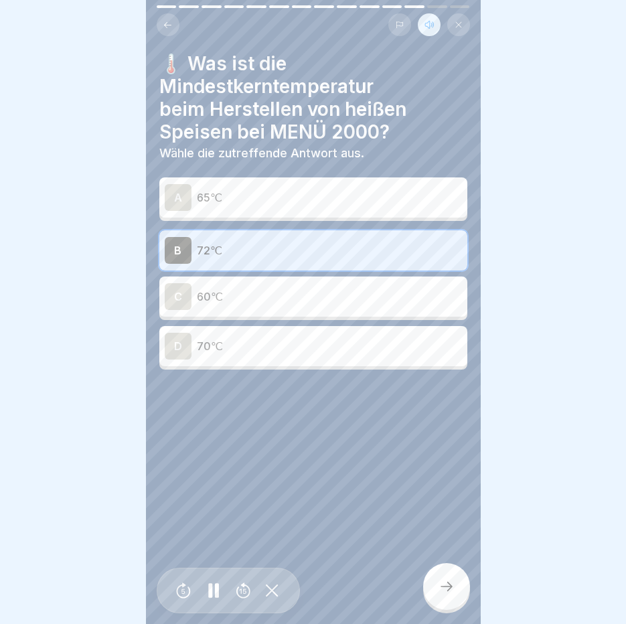
click at [435, 580] on div at bounding box center [446, 586] width 47 height 47
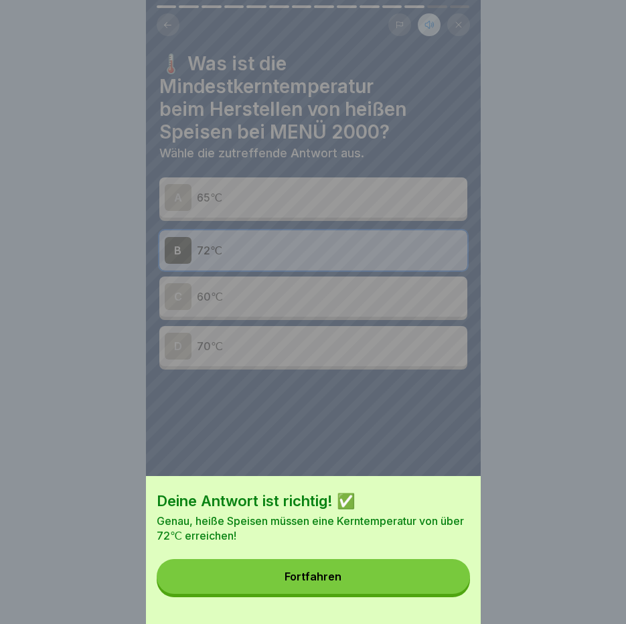
click at [410, 578] on button "Fortfahren" at bounding box center [313, 576] width 313 height 35
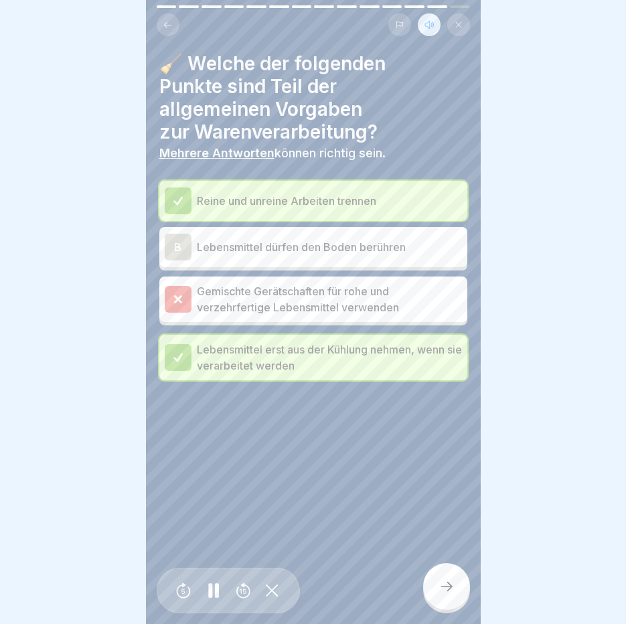
click at [341, 193] on p "Reine und unreine Arbeiten trennen" at bounding box center [329, 201] width 265 height 16
click at [293, 297] on p "Gemischte Gerätschaften für rohe und verzehrfertige Lebensmittel verwenden" at bounding box center [329, 299] width 265 height 32
click at [309, 234] on div "B Lebensmittel dürfen den Boden berühren" at bounding box center [313, 247] width 297 height 27
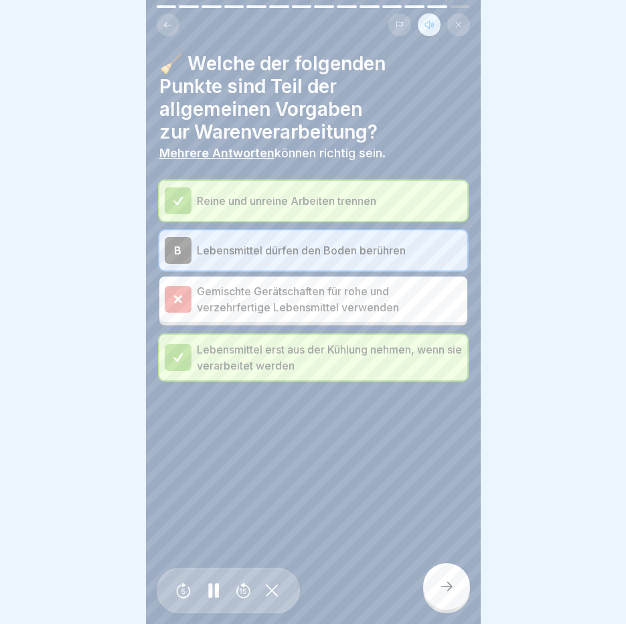
click at [309, 237] on div "B Lebensmittel dürfen den Boden berühren" at bounding box center [313, 250] width 297 height 27
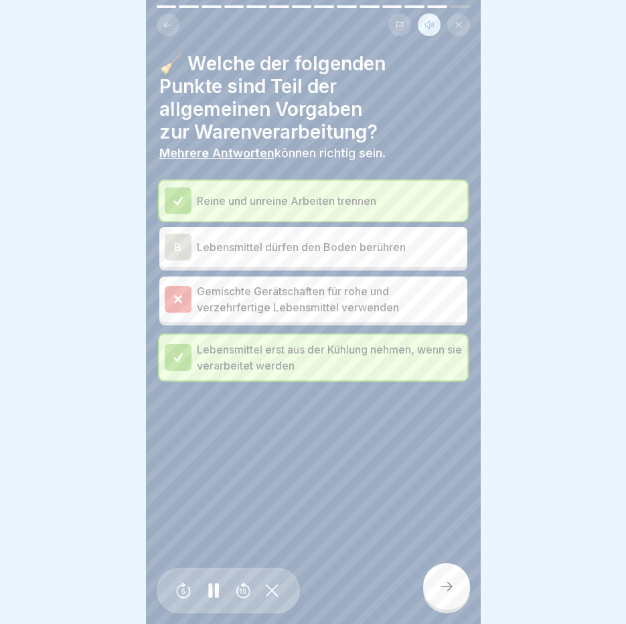
click at [175, 296] on icon at bounding box center [178, 299] width 6 height 6
click at [460, 582] on div at bounding box center [446, 586] width 47 height 47
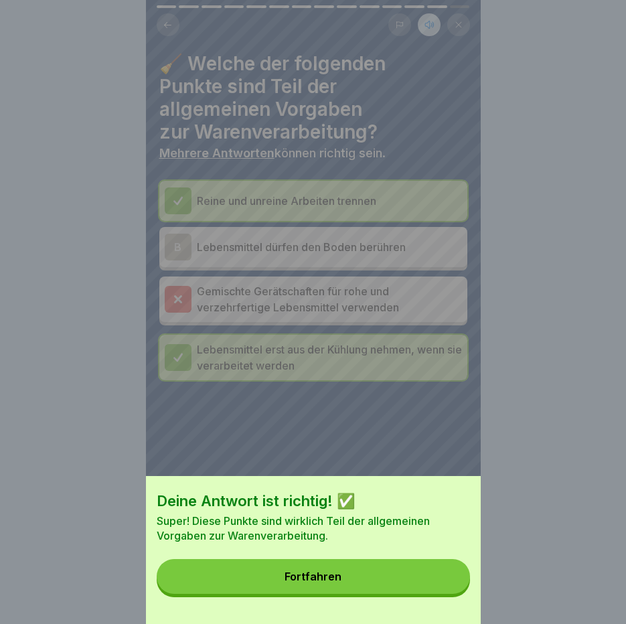
click at [415, 584] on button "Fortfahren" at bounding box center [313, 576] width 313 height 35
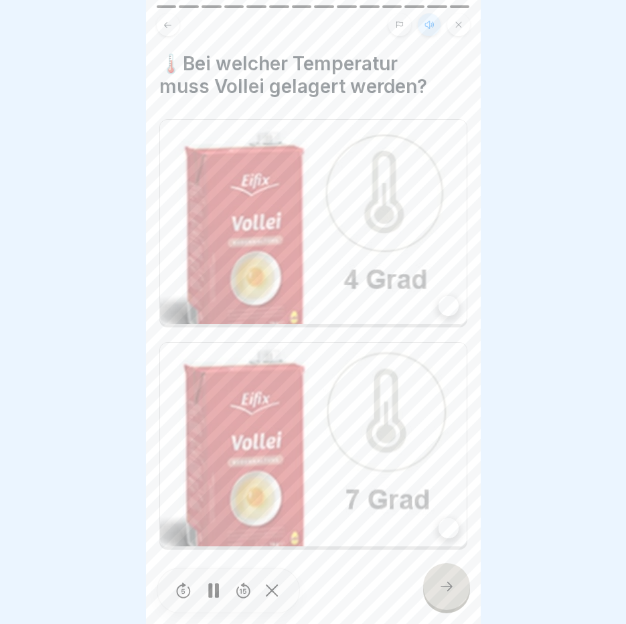
click at [357, 284] on img at bounding box center [313, 222] width 307 height 204
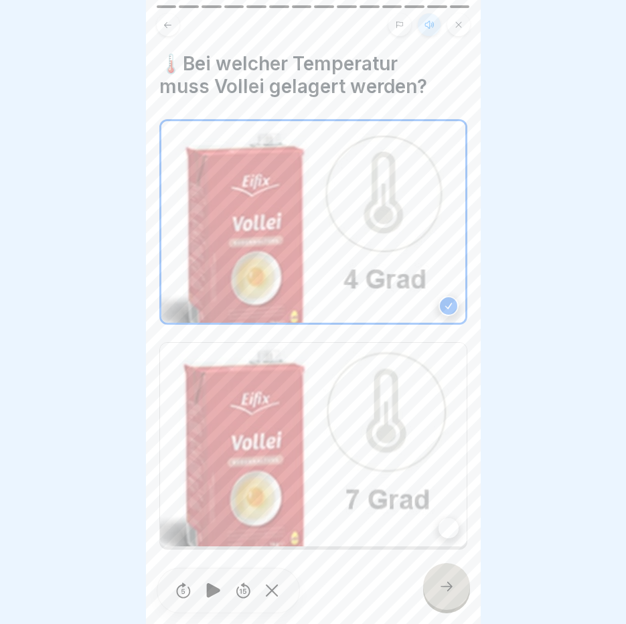
click at [461, 588] on div at bounding box center [446, 586] width 47 height 47
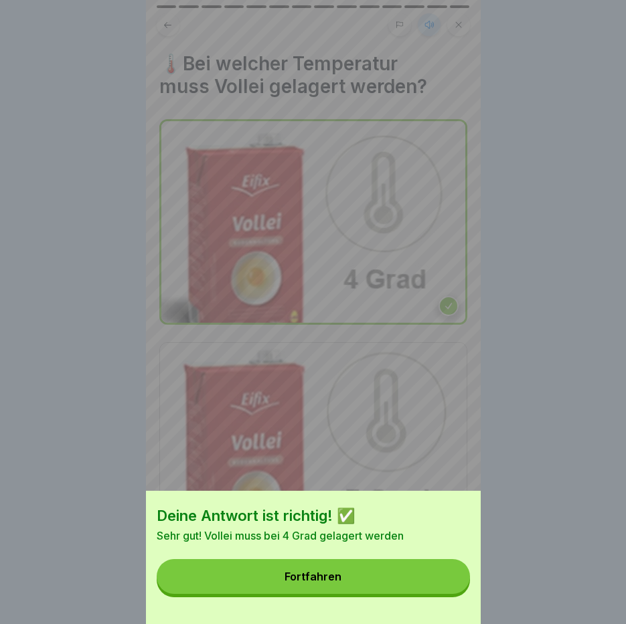
click at [436, 589] on button "Fortfahren" at bounding box center [313, 576] width 313 height 35
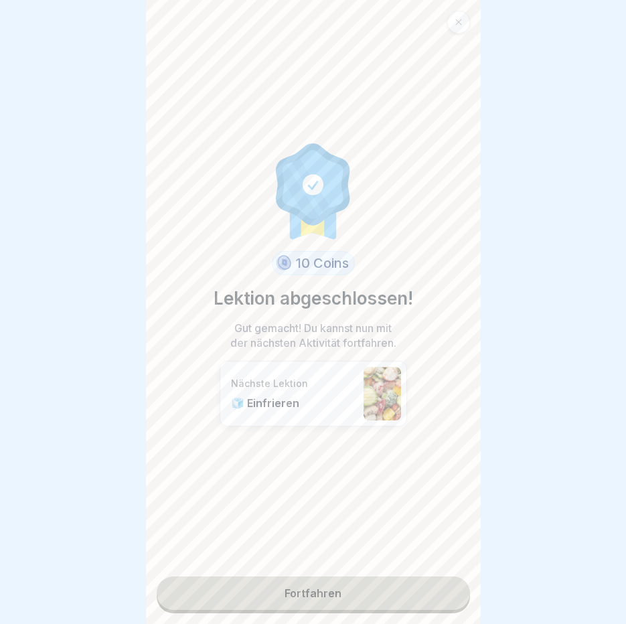
click at [361, 588] on link "Fortfahren" at bounding box center [313, 592] width 313 height 33
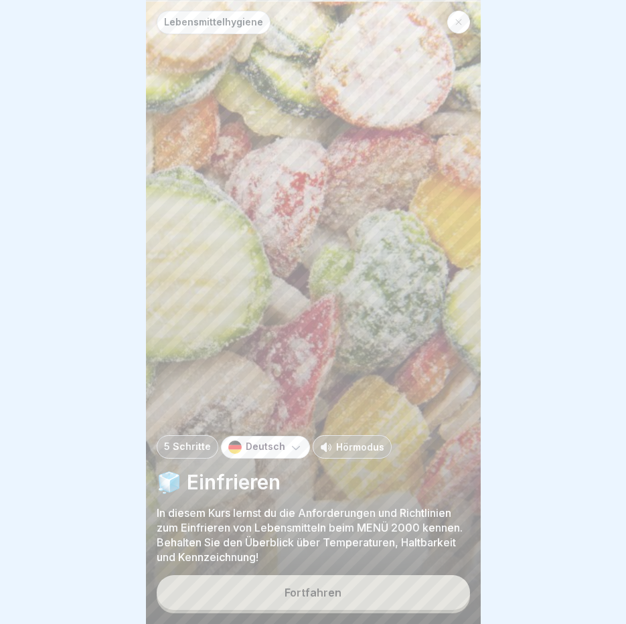
click at [361, 588] on button "Fortfahren" at bounding box center [313, 592] width 313 height 35
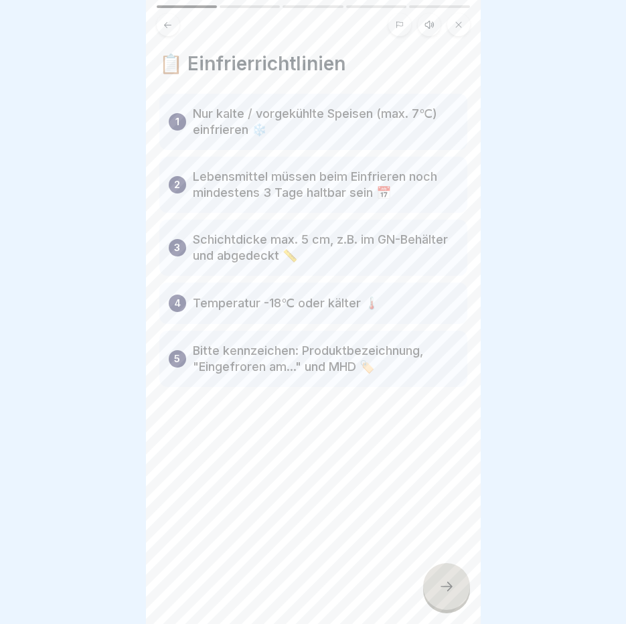
click at [169, 20] on icon at bounding box center [168, 25] width 10 height 10
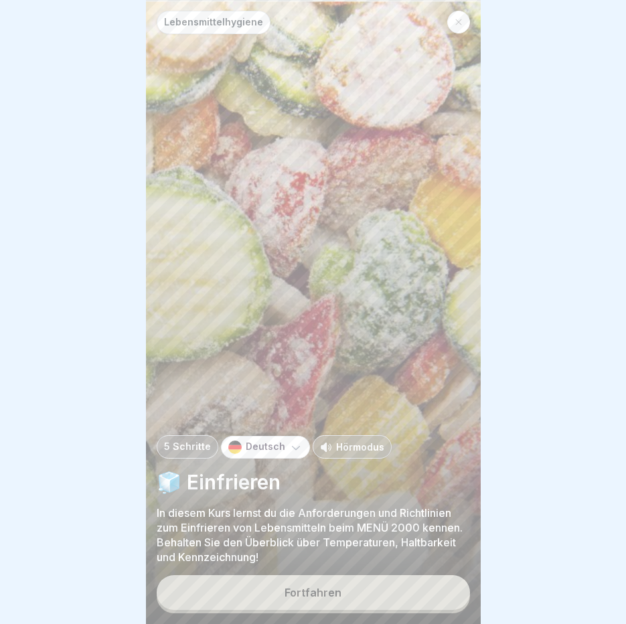
click at [295, 598] on div "Fortfahren" at bounding box center [312, 592] width 57 height 12
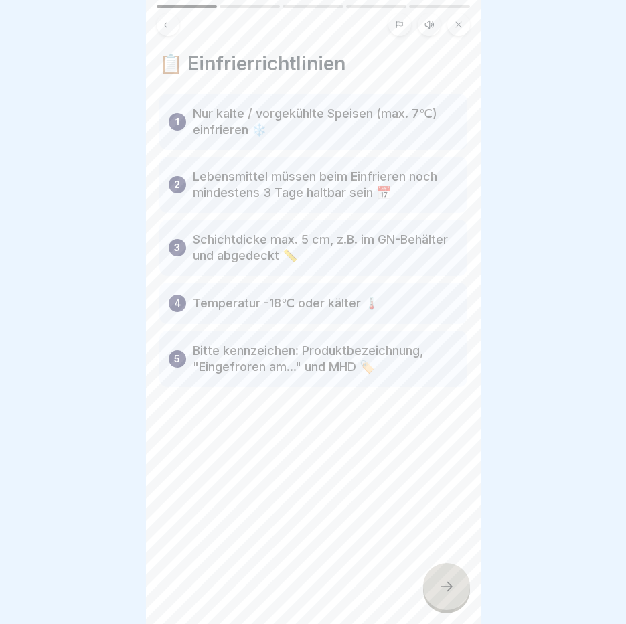
click at [436, 26] on button at bounding box center [429, 24] width 23 height 23
click at [207, 598] on icon at bounding box center [213, 590] width 13 height 15
click at [440, 594] on icon at bounding box center [446, 586] width 16 height 16
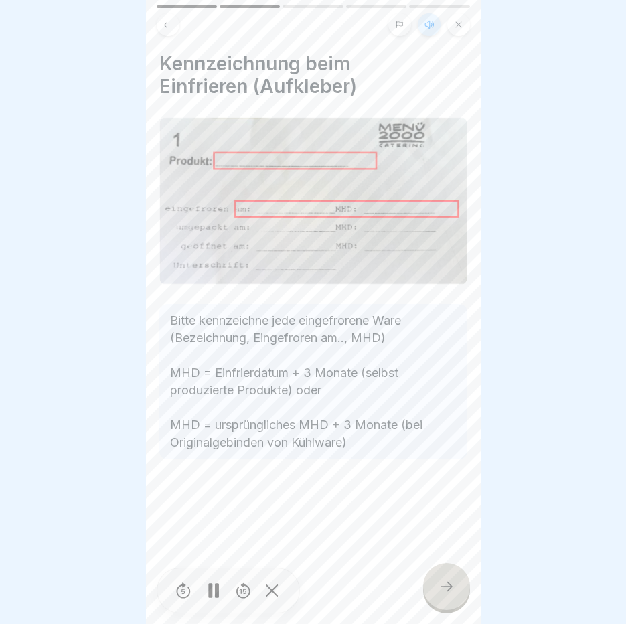
click at [440, 594] on icon at bounding box center [446, 586] width 16 height 16
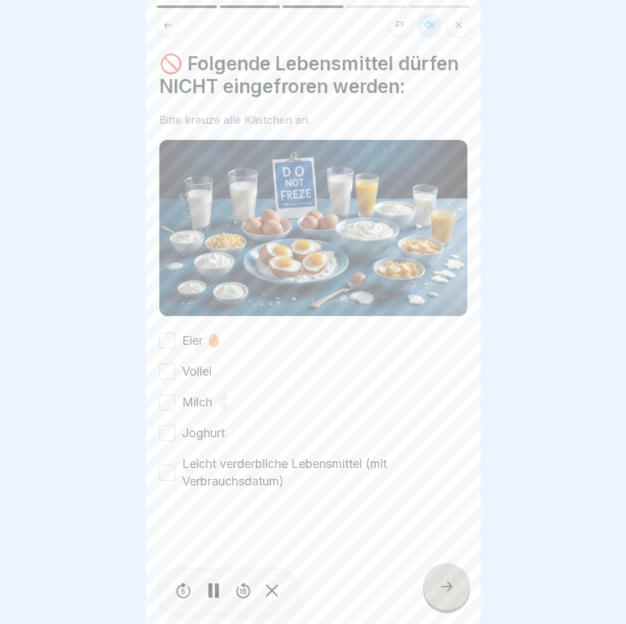
click at [165, 349] on button "Eier 🥚" at bounding box center [167, 341] width 16 height 16
click at [167, 380] on button "Vollei" at bounding box center [167, 371] width 16 height 16
click at [169, 410] on button "Milch 🥛" at bounding box center [167, 402] width 16 height 16
click at [168, 434] on div "Eier 🥚 Vollei Milch 🥛 Joghurt Leicht verderbliche Lebensmittel (mit Verbrauchsd…" at bounding box center [313, 411] width 308 height 158
click at [162, 441] on button "Joghurt" at bounding box center [167, 433] width 16 height 16
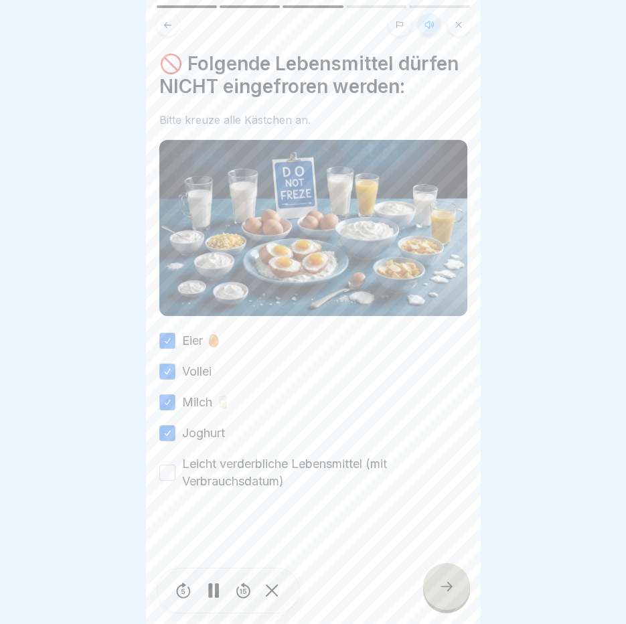
click at [167, 481] on button "Leicht verderbliche Lebensmittel (mit Verbrauchsdatum)" at bounding box center [167, 473] width 16 height 16
click at [463, 604] on div at bounding box center [446, 586] width 47 height 47
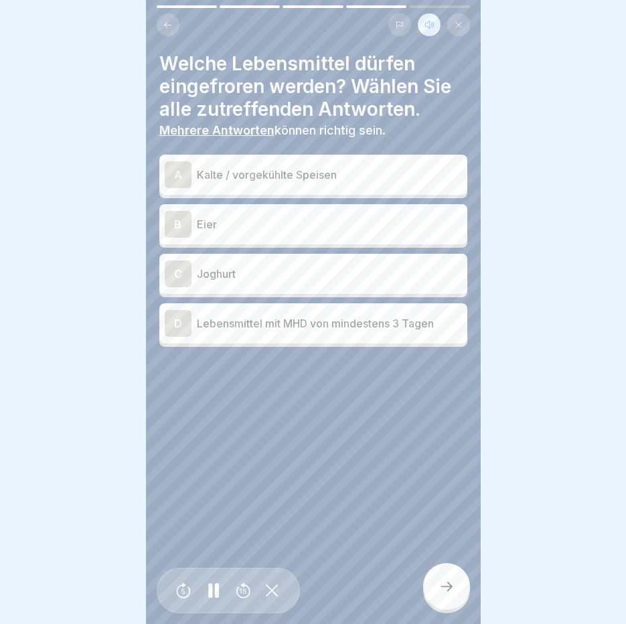
click at [346, 168] on p "Kalte / vorgekühlte Speisen" at bounding box center [329, 175] width 265 height 16
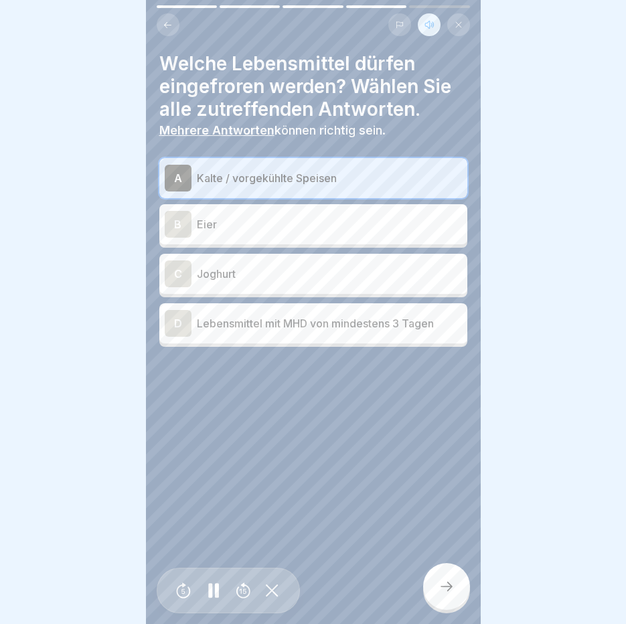
click at [252, 325] on p "Lebensmittel mit MHD von mindestens 3 Tagen" at bounding box center [329, 323] width 265 height 16
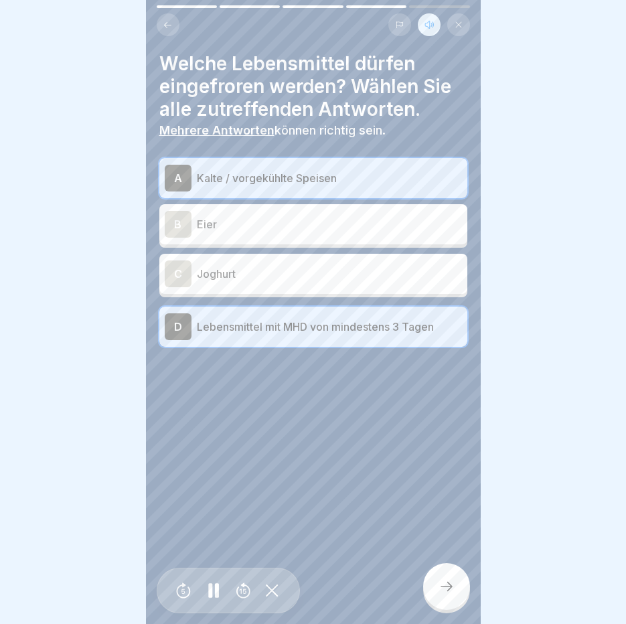
click at [439, 594] on icon at bounding box center [446, 586] width 16 height 16
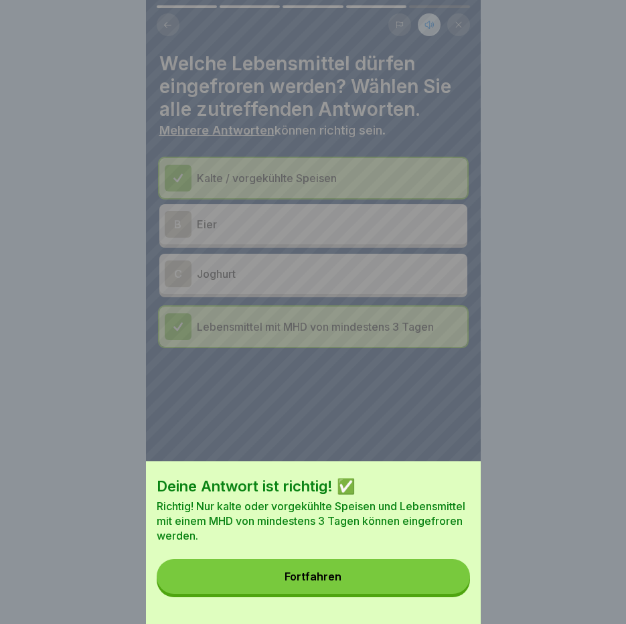
click at [435, 590] on button "Fortfahren" at bounding box center [313, 576] width 313 height 35
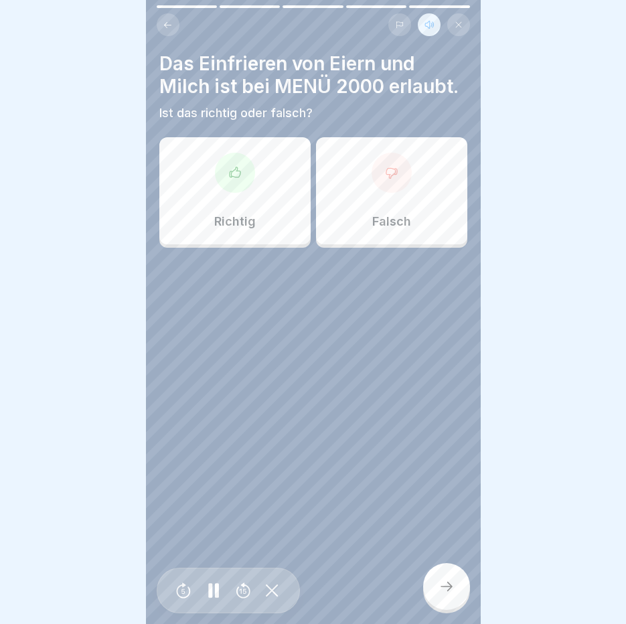
click at [432, 230] on div "Falsch" at bounding box center [391, 190] width 151 height 107
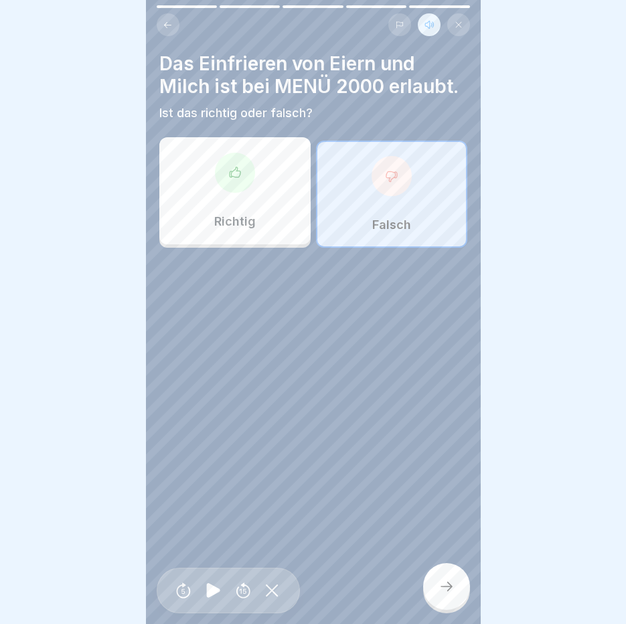
click at [450, 588] on div at bounding box center [446, 586] width 47 height 47
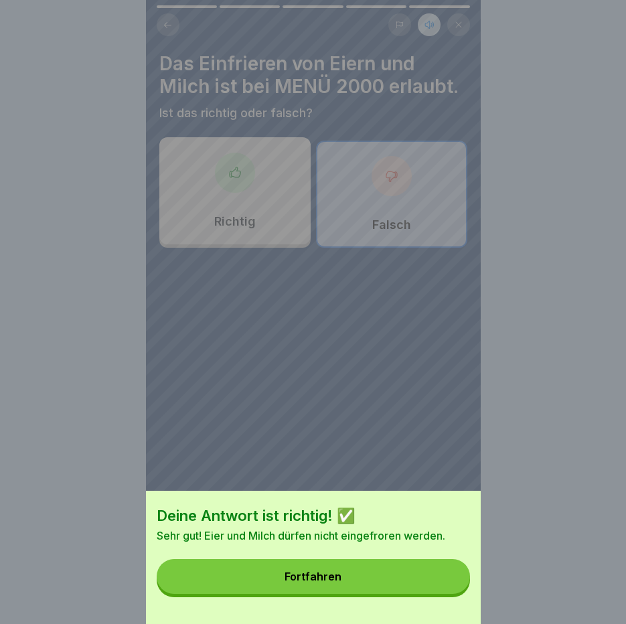
click at [356, 581] on button "Fortfahren" at bounding box center [313, 576] width 313 height 35
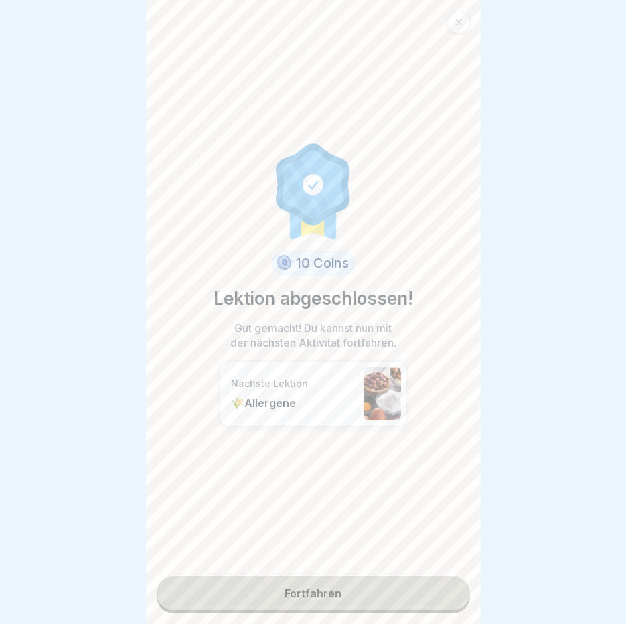
click at [305, 597] on link "Fortfahren" at bounding box center [313, 592] width 313 height 33
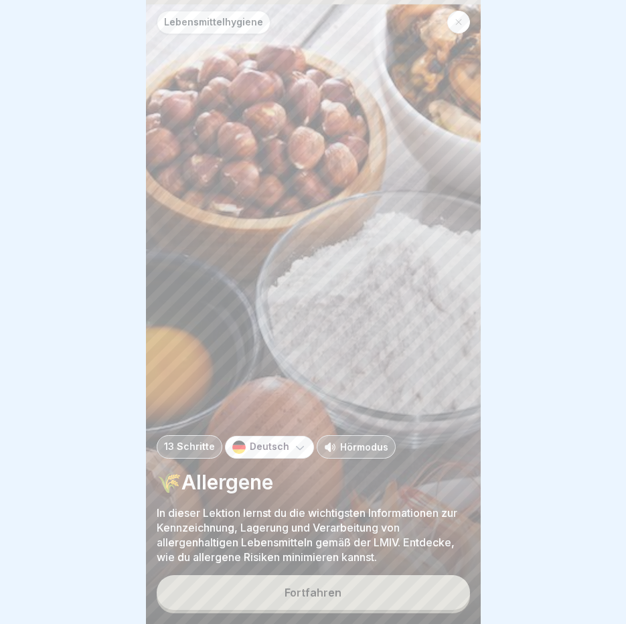
click at [305, 597] on button "Fortfahren" at bounding box center [313, 592] width 313 height 35
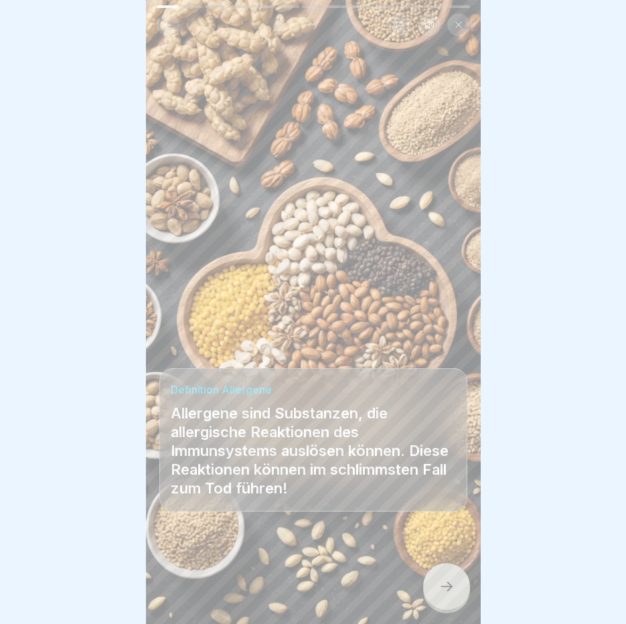
click at [441, 592] on icon at bounding box center [446, 586] width 16 height 16
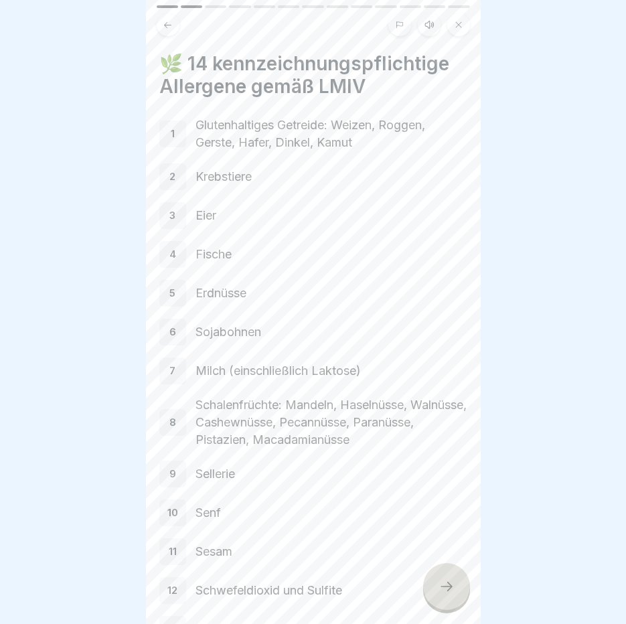
click at [432, 34] on button at bounding box center [429, 24] width 23 height 23
click at [205, 598] on icon at bounding box center [213, 590] width 26 height 21
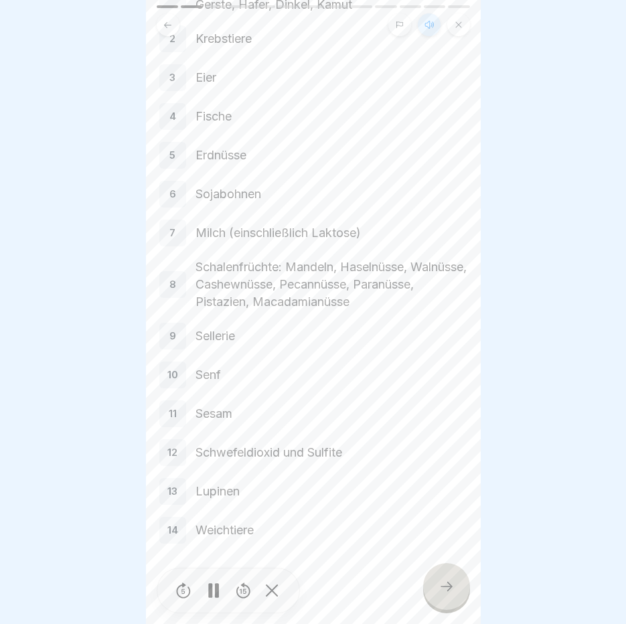
scroll to position [10, 0]
click at [456, 594] on div at bounding box center [446, 586] width 47 height 47
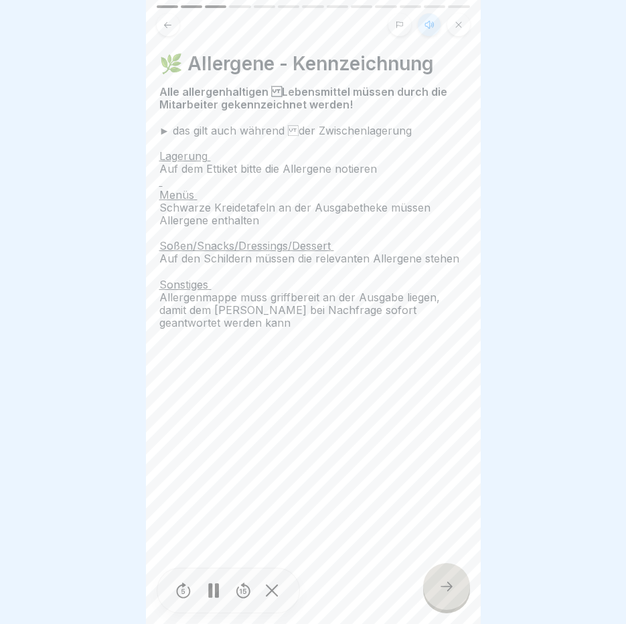
click at [456, 594] on div at bounding box center [446, 586] width 47 height 47
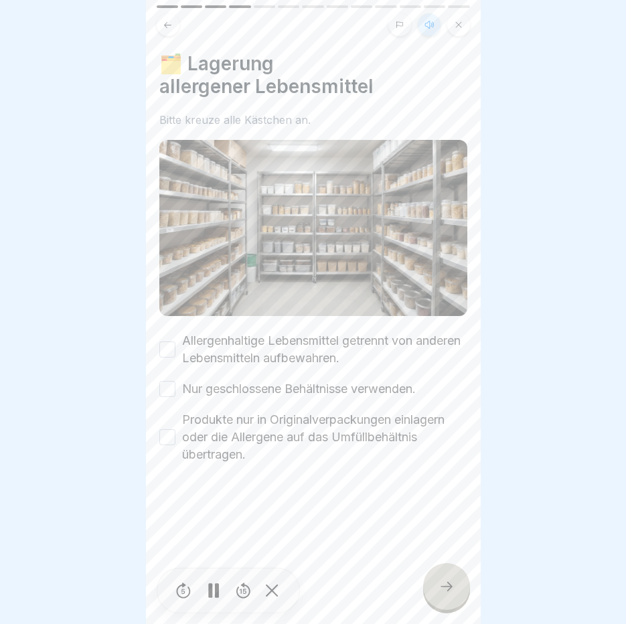
click at [159, 341] on button "Allergenhaltige Lebensmittel getrennt von anderen Lebensmitteln aufbewahren." at bounding box center [167, 349] width 16 height 16
click at [166, 381] on button "Nur geschlossene Behältnisse verwenden." at bounding box center [167, 389] width 16 height 16
click at [169, 429] on button "Produkte nur in Originalverpackungen einlagern oder die Allergene auf das Umfül…" at bounding box center [167, 437] width 16 height 16
click at [446, 588] on icon at bounding box center [446, 586] width 16 height 16
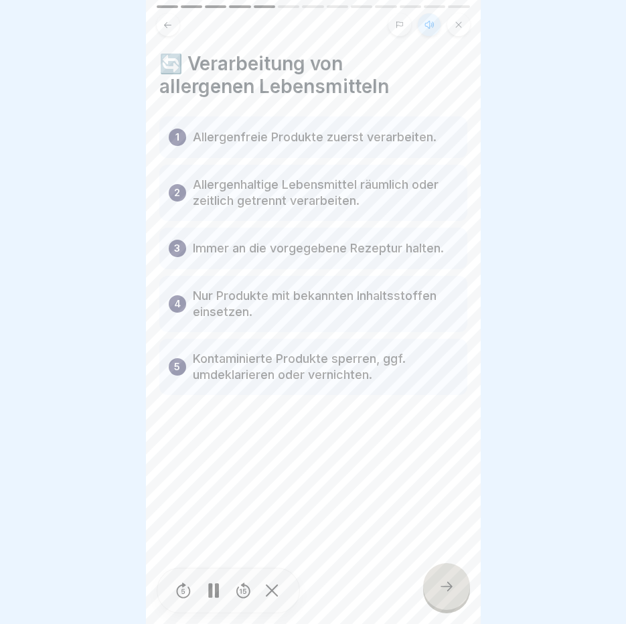
click at [446, 588] on icon at bounding box center [446, 586] width 16 height 16
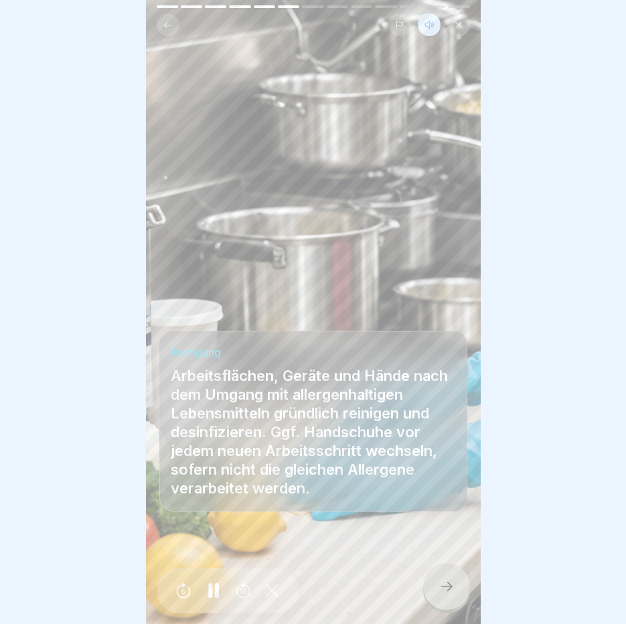
click at [446, 588] on icon at bounding box center [446, 586] width 16 height 16
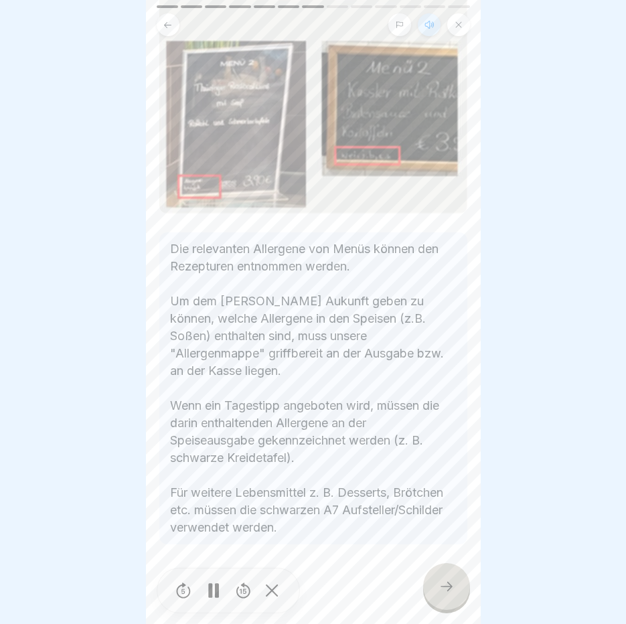
scroll to position [297, 0]
click at [441, 586] on icon at bounding box center [446, 586] width 16 height 16
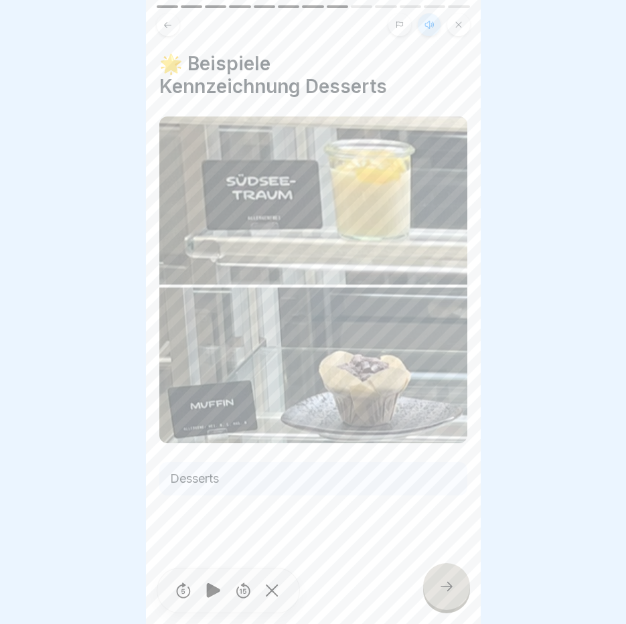
click at [441, 586] on icon at bounding box center [446, 586] width 16 height 16
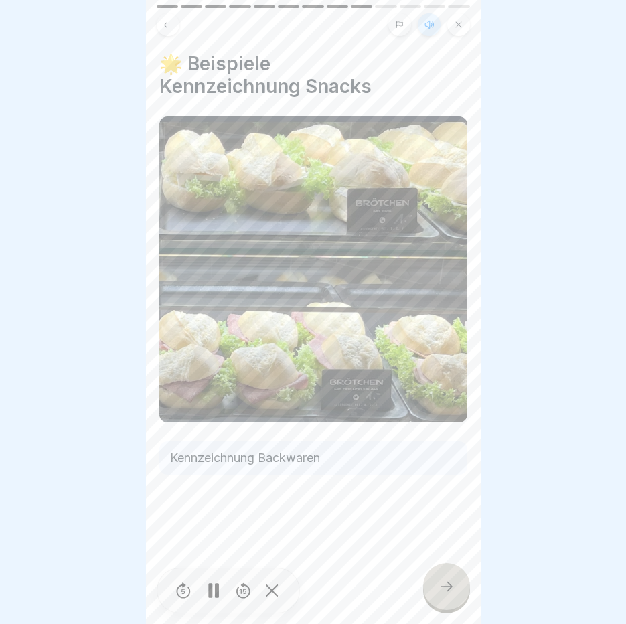
click at [441, 586] on icon at bounding box center [446, 586] width 16 height 16
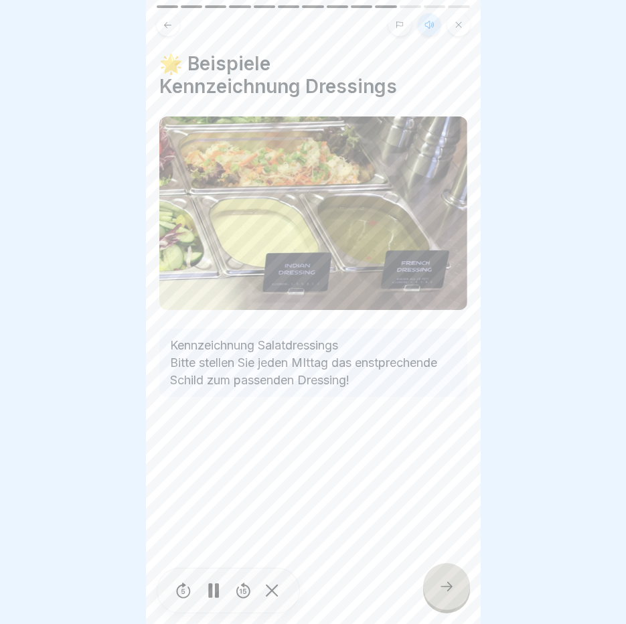
click at [441, 586] on icon at bounding box center [446, 586] width 16 height 16
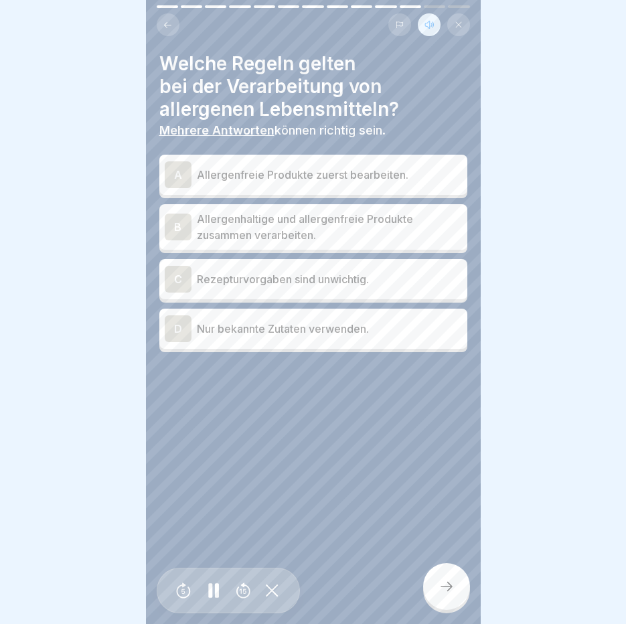
click at [220, 155] on div "A Allergenfreie Produkte zuerst bearbeiten." at bounding box center [313, 175] width 308 height 40
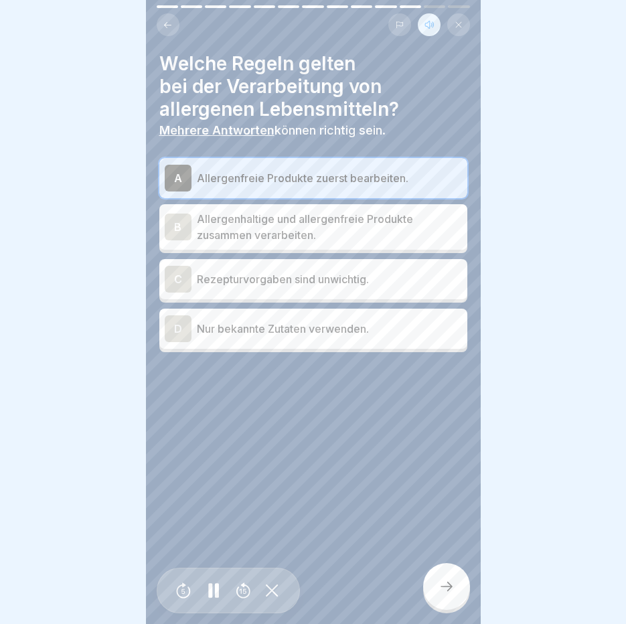
click at [226, 321] on p "Nur bekannte Zutaten verwenden." at bounding box center [329, 329] width 265 height 16
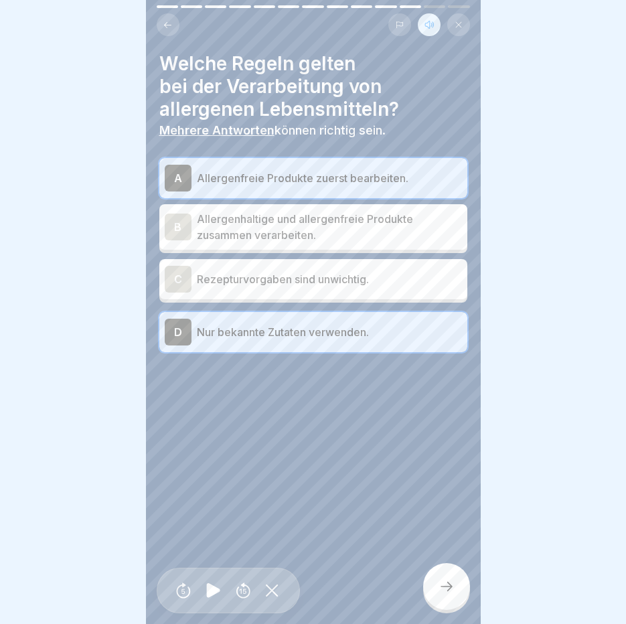
click at [444, 582] on icon at bounding box center [446, 586] width 16 height 16
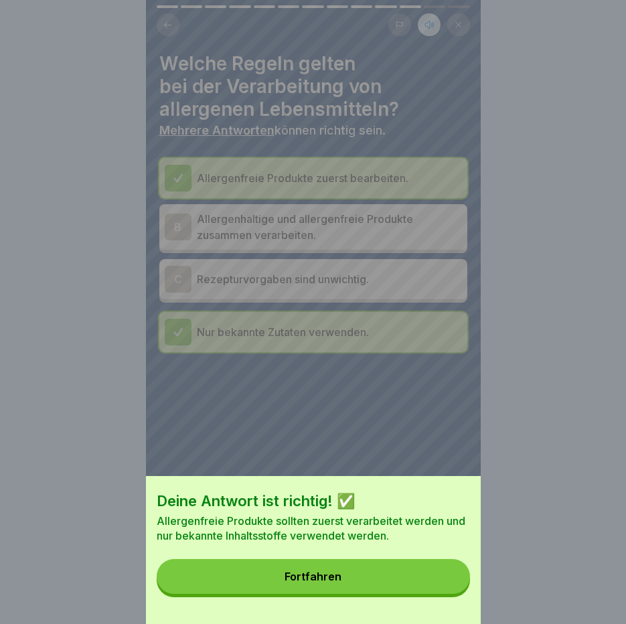
click at [413, 590] on button "Fortfahren" at bounding box center [313, 576] width 313 height 35
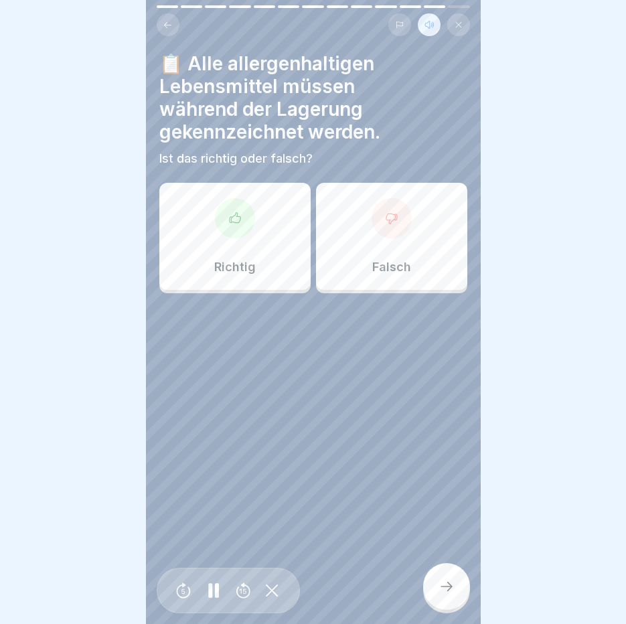
click at [244, 222] on div at bounding box center [235, 218] width 40 height 40
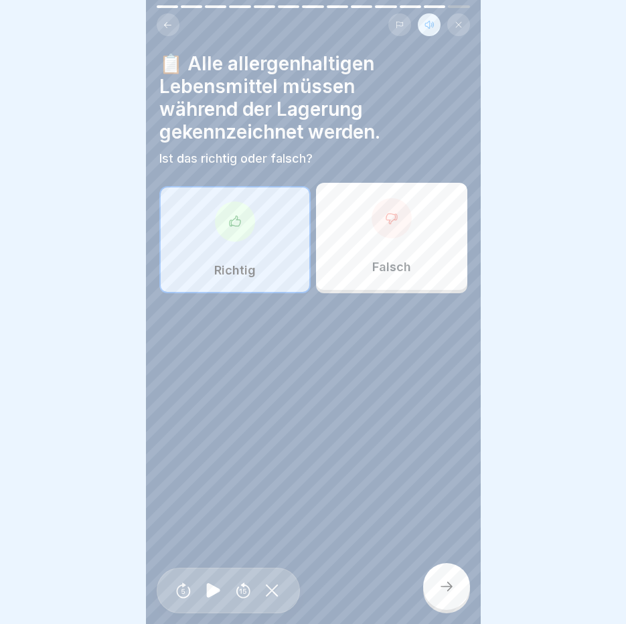
click at [442, 581] on icon at bounding box center [446, 586] width 16 height 16
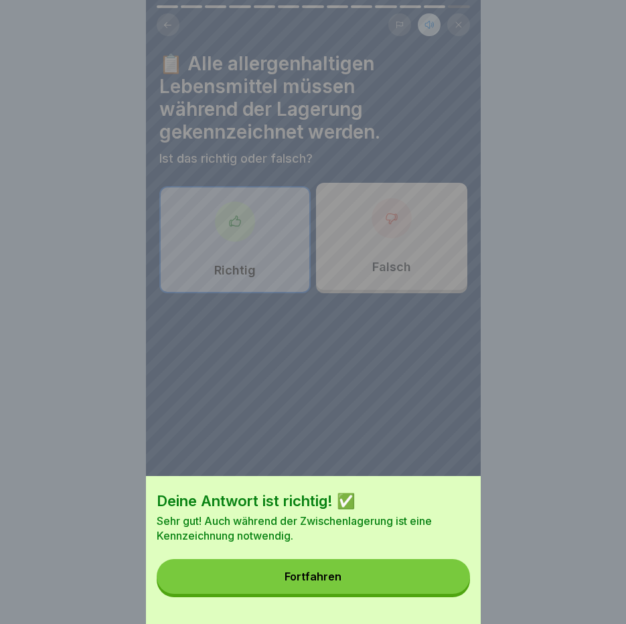
click at [325, 582] on div "Fortfahren" at bounding box center [312, 576] width 57 height 12
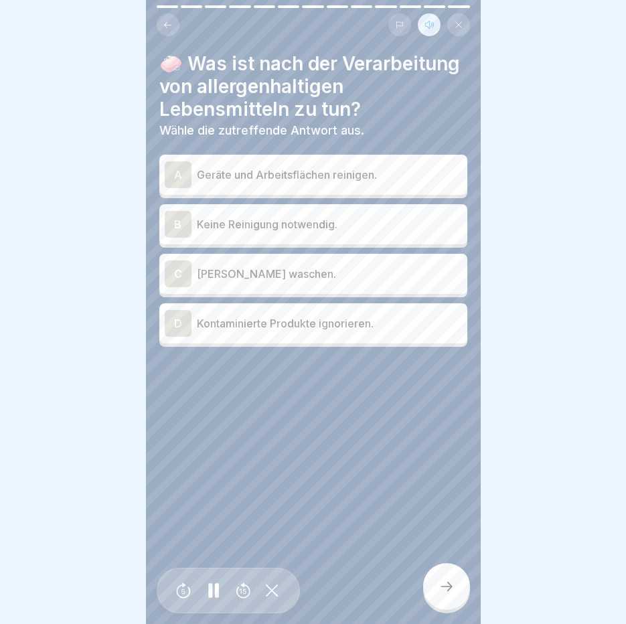
click at [382, 183] on p "Geräte und Arbeitsflächen reinigen." at bounding box center [329, 175] width 265 height 16
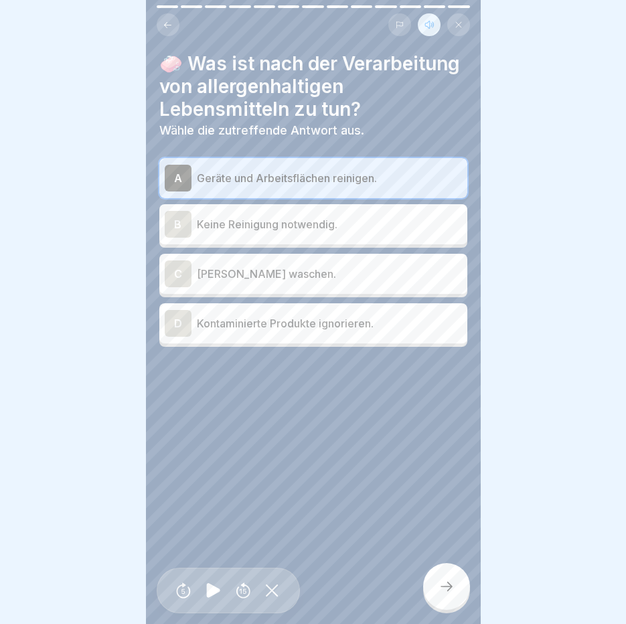
click at [456, 580] on div at bounding box center [446, 586] width 47 height 47
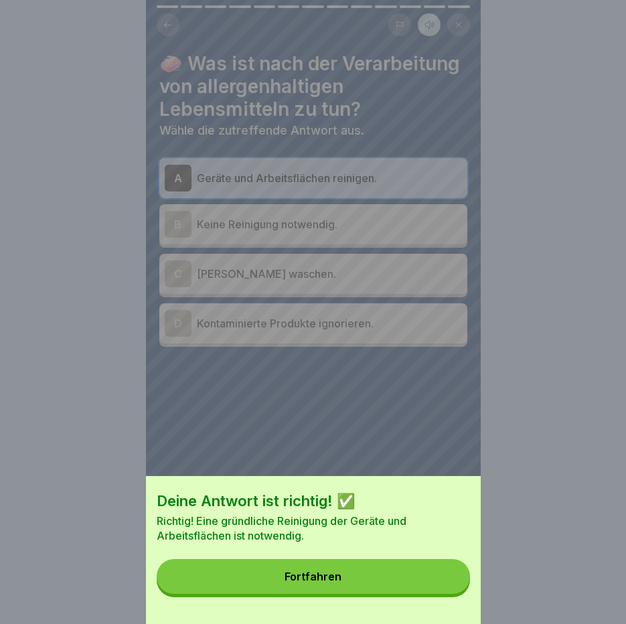
click at [436, 575] on button "Fortfahren" at bounding box center [313, 576] width 313 height 35
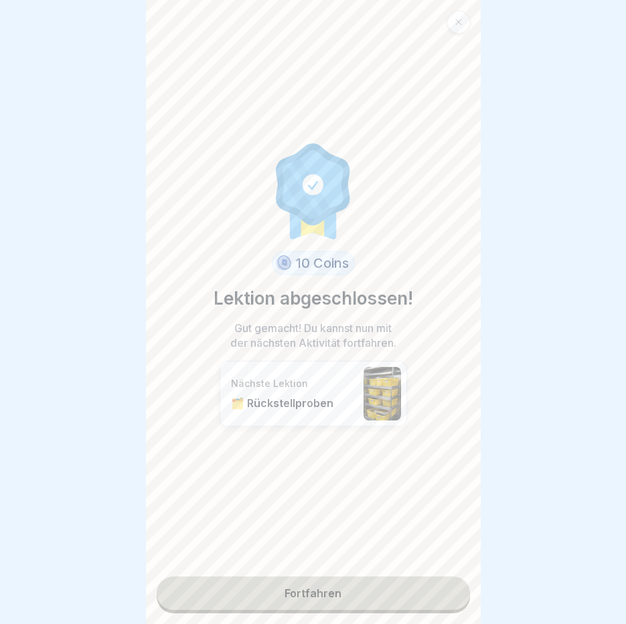
click at [315, 587] on link "Fortfahren" at bounding box center [313, 592] width 313 height 33
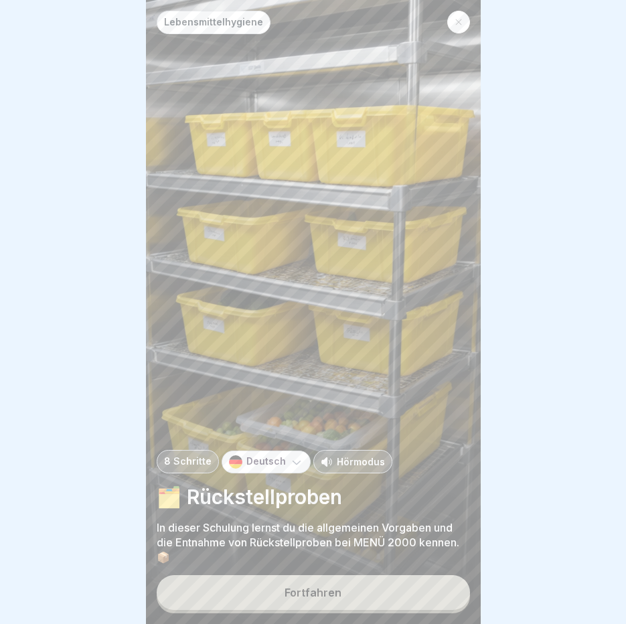
click at [315, 587] on div "Fortfahren" at bounding box center [312, 592] width 57 height 12
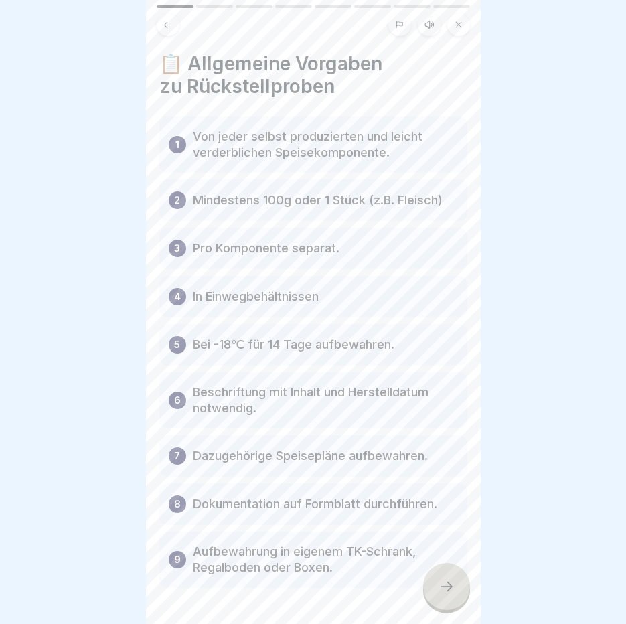
click at [434, 19] on icon at bounding box center [429, 24] width 11 height 11
click at [213, 590] on icon at bounding box center [213, 590] width 13 height 15
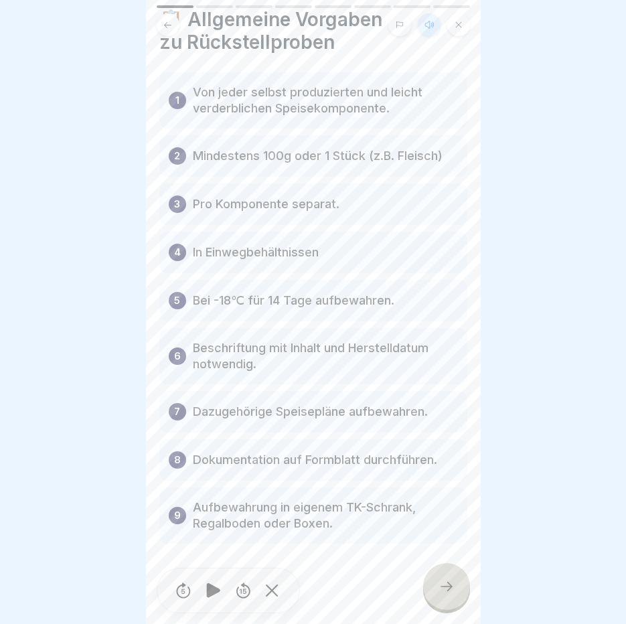
click at [447, 579] on div at bounding box center [446, 586] width 47 height 47
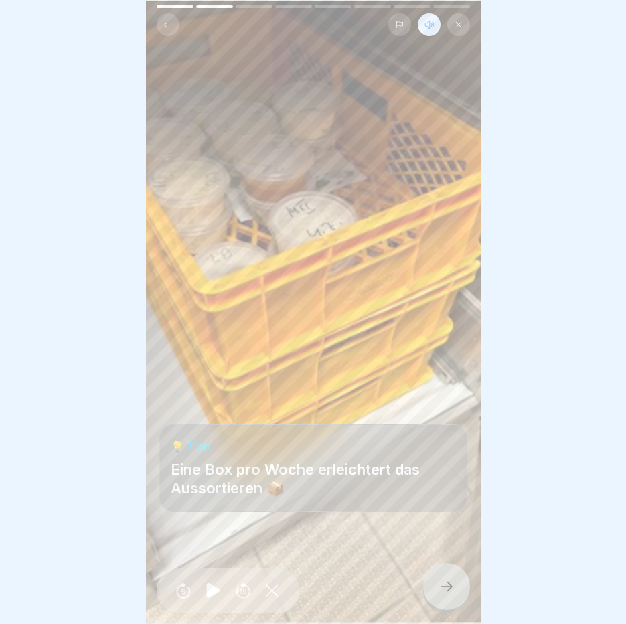
click at [447, 579] on div at bounding box center [446, 586] width 47 height 47
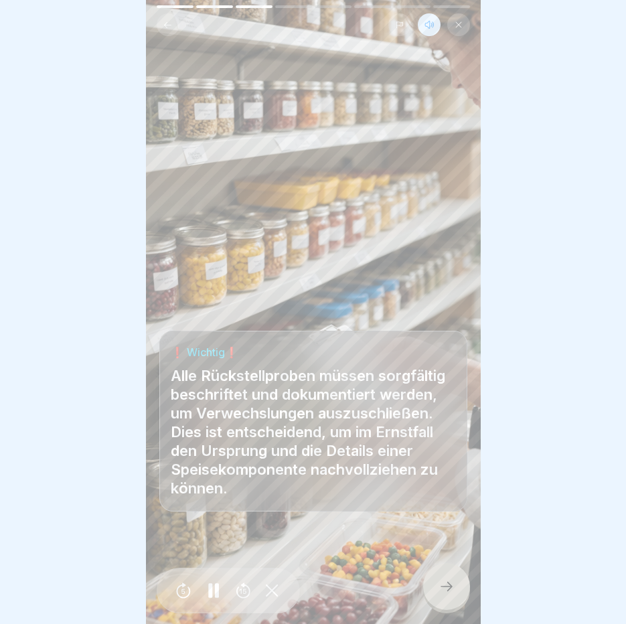
click at [447, 579] on div at bounding box center [446, 586] width 47 height 47
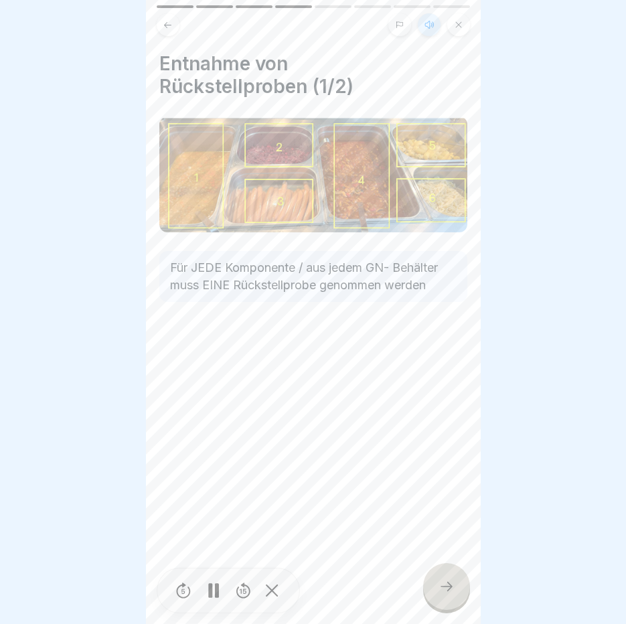
click at [447, 579] on div at bounding box center [446, 586] width 47 height 47
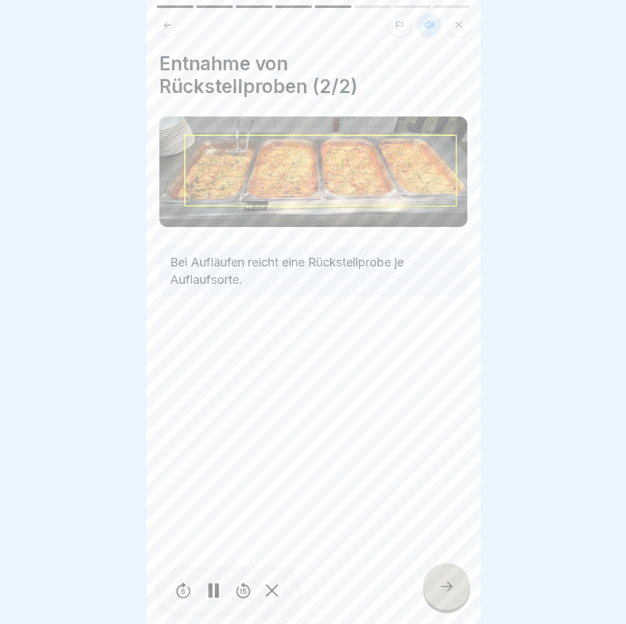
click at [447, 579] on div at bounding box center [446, 586] width 47 height 47
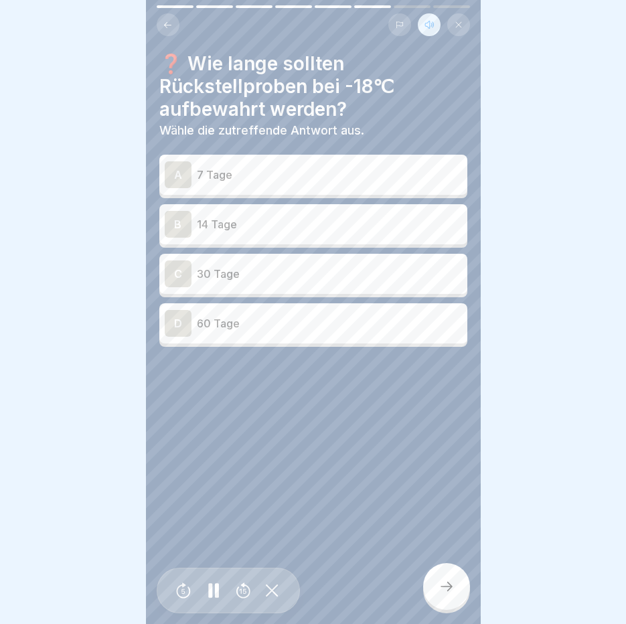
click at [251, 224] on div "B 14 Tage" at bounding box center [313, 224] width 297 height 27
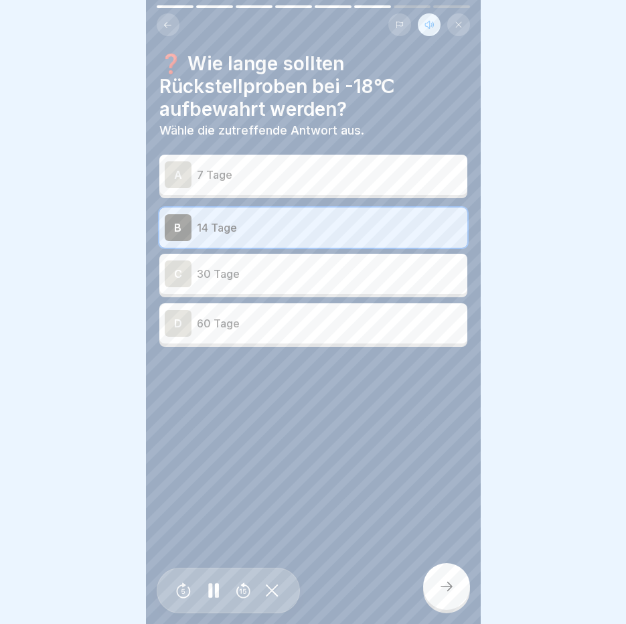
click at [438, 580] on icon at bounding box center [446, 586] width 16 height 16
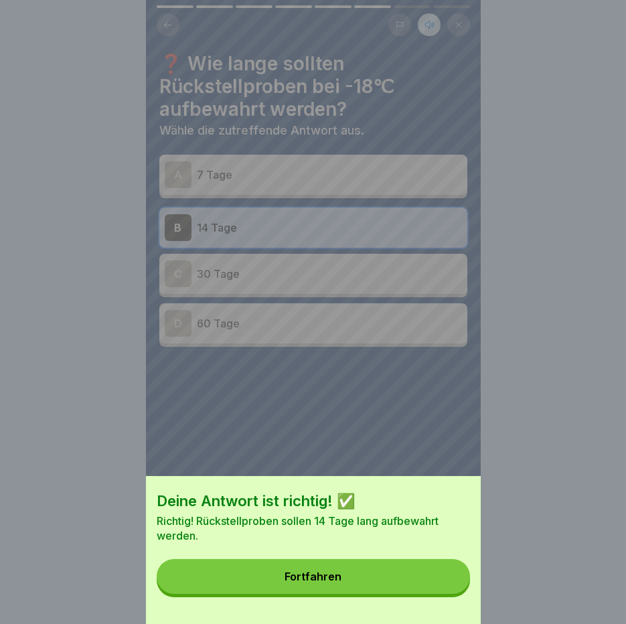
click at [438, 580] on button "Fortfahren" at bounding box center [313, 576] width 313 height 35
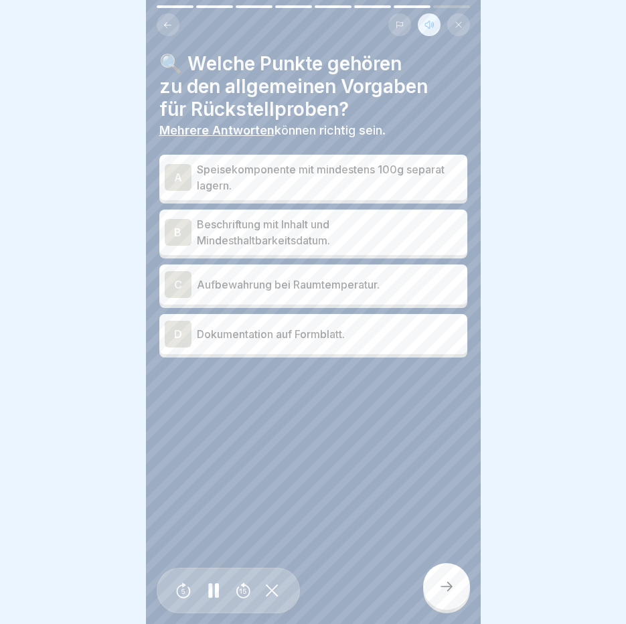
click at [295, 161] on p "Speisekomponente mit mindestens 100g separat lagern." at bounding box center [329, 177] width 265 height 32
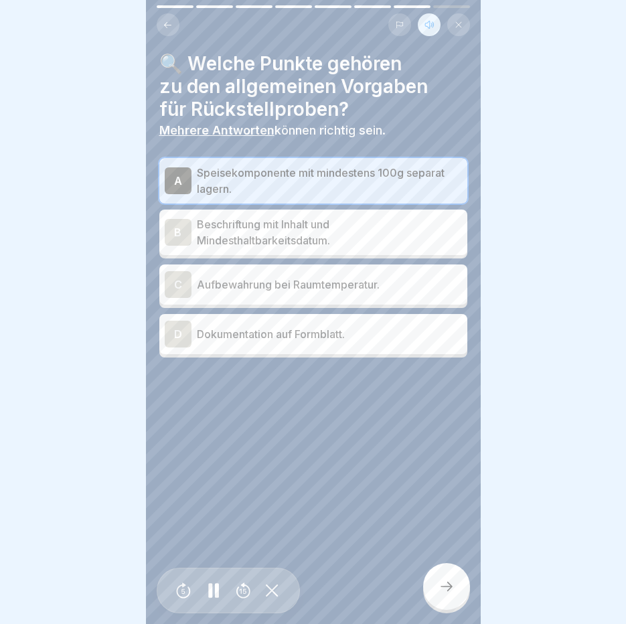
click at [288, 216] on p "Beschriftung mit Inhalt und Mindesthaltbarkeitsdatum." at bounding box center [329, 232] width 265 height 32
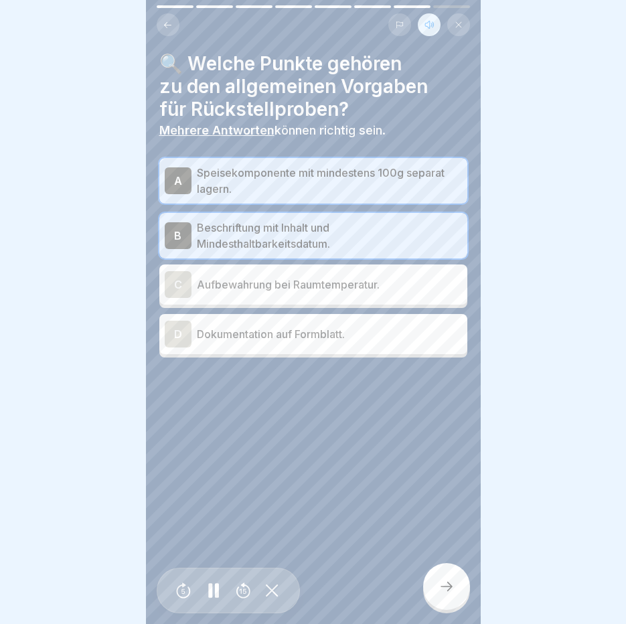
click at [256, 326] on p "Dokumentation auf Formblatt." at bounding box center [329, 334] width 265 height 16
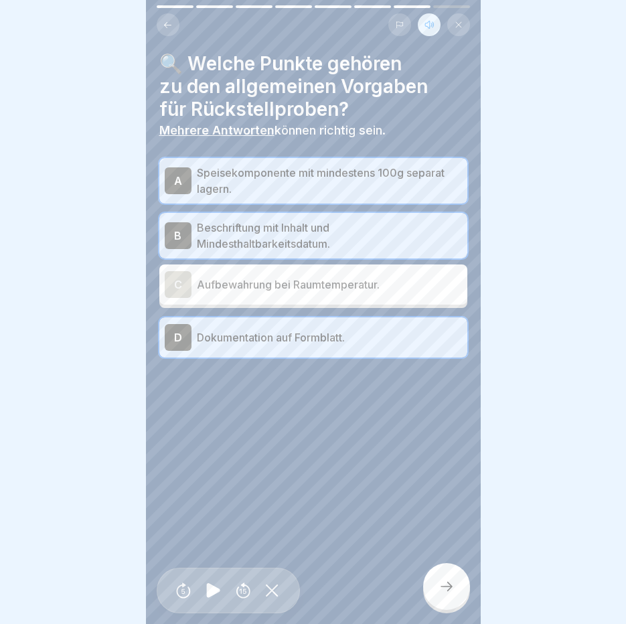
click at [448, 582] on icon at bounding box center [446, 586] width 16 height 16
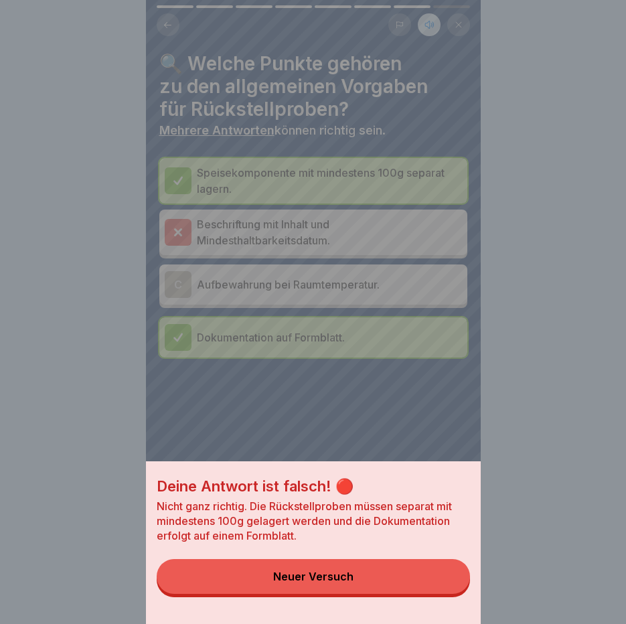
click at [448, 582] on button "Neuer Versuch" at bounding box center [313, 576] width 313 height 35
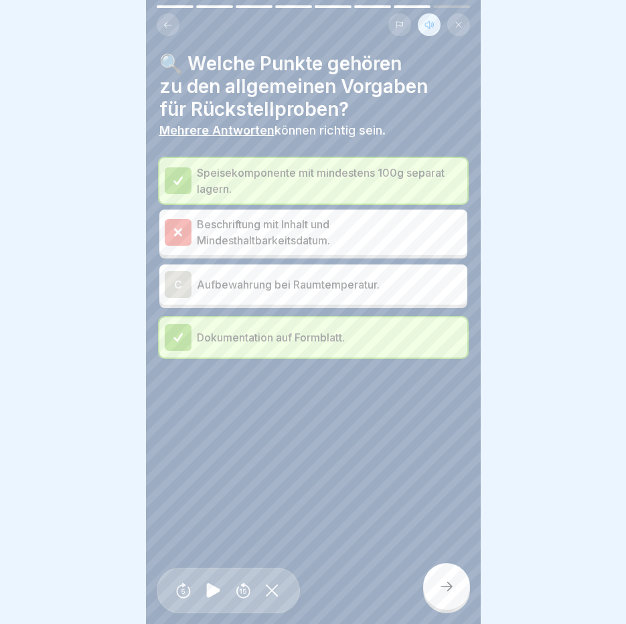
click at [410, 219] on p "Beschriftung mit Inhalt und Mindesthaltbarkeitsdatum." at bounding box center [329, 232] width 265 height 32
click at [461, 592] on div at bounding box center [446, 586] width 47 height 47
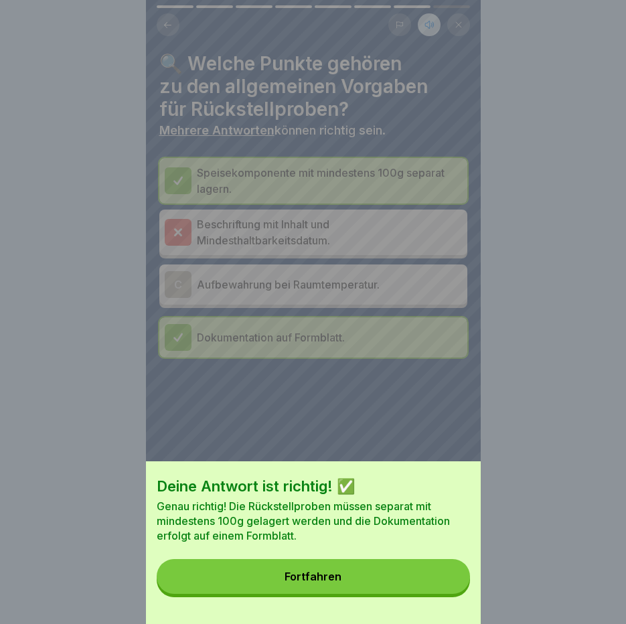
click at [394, 585] on button "Fortfahren" at bounding box center [313, 576] width 313 height 35
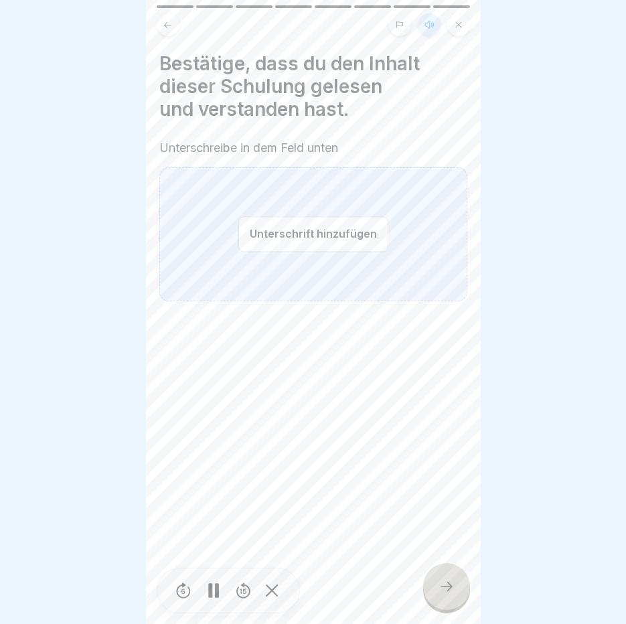
click at [450, 576] on div at bounding box center [446, 586] width 47 height 47
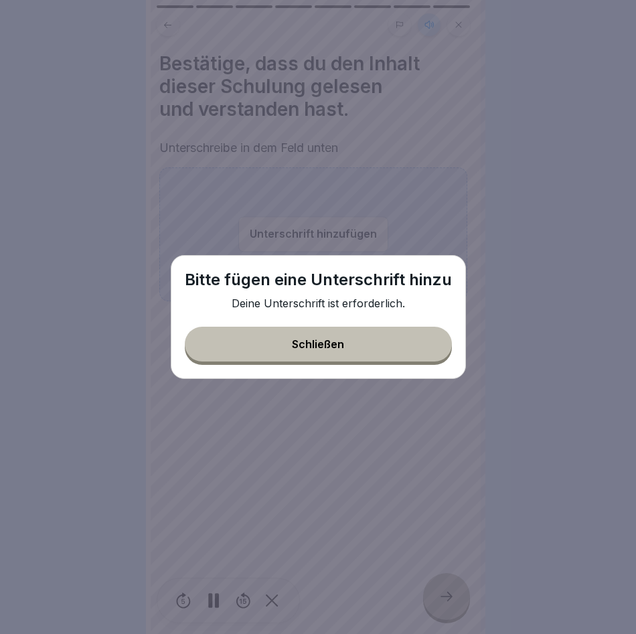
click at [376, 363] on div "Bitte fügen eine Unterschrift hinzu Deine Unterschrift ist erforderlich. Schlie…" at bounding box center [318, 317] width 295 height 124
click at [381, 348] on button "Schließen" at bounding box center [318, 344] width 267 height 35
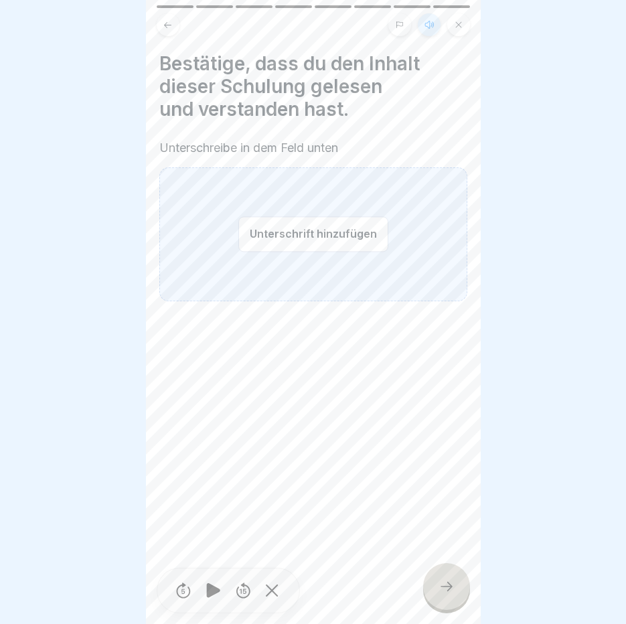
click at [449, 594] on icon at bounding box center [446, 586] width 16 height 16
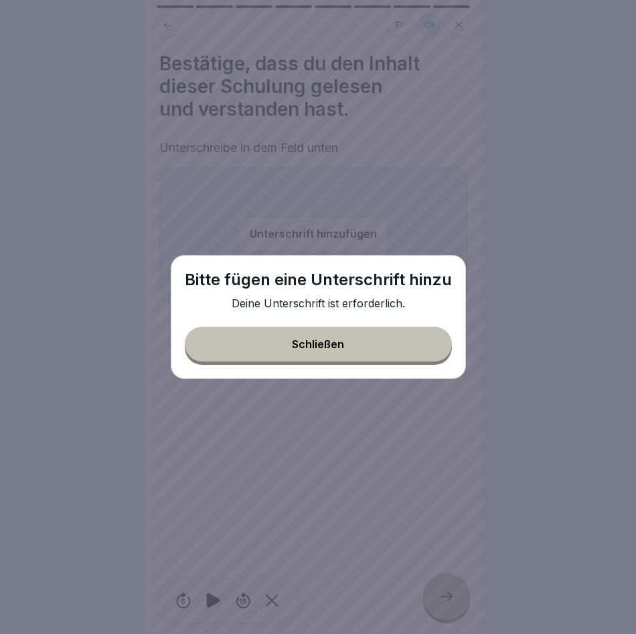
click at [348, 360] on button "Schließen" at bounding box center [318, 344] width 267 height 35
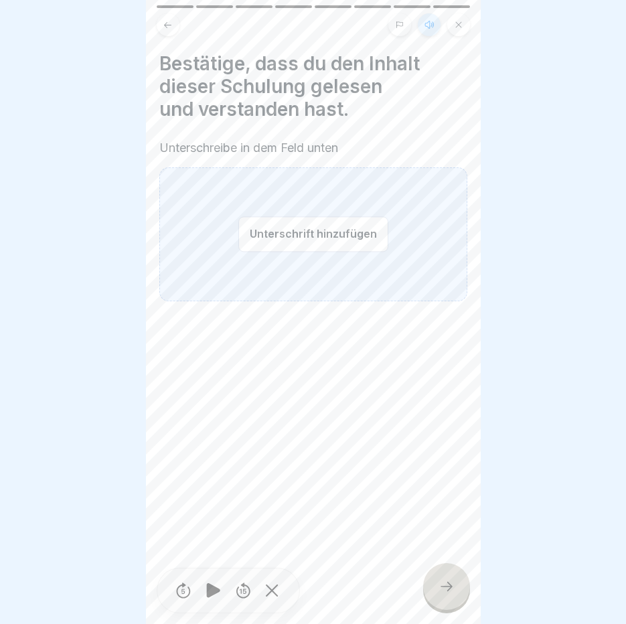
click at [310, 177] on div "Unterschrift hinzufügen" at bounding box center [313, 234] width 308 height 134
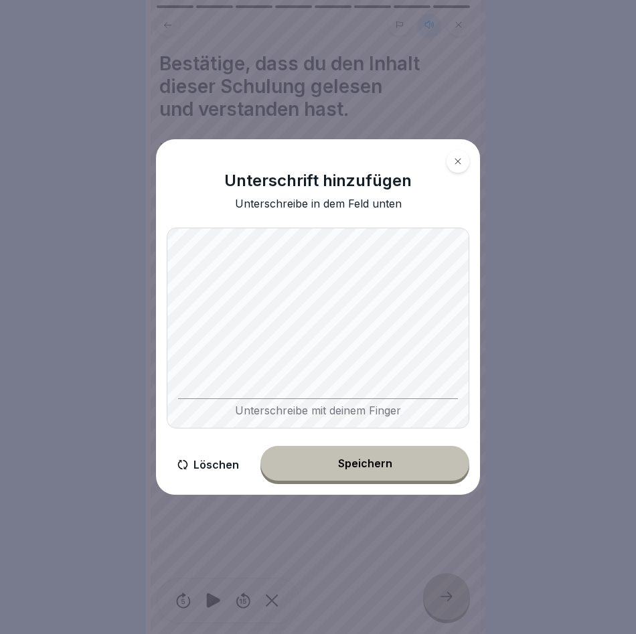
click at [365, 465] on div "Speichern" at bounding box center [365, 463] width 54 height 12
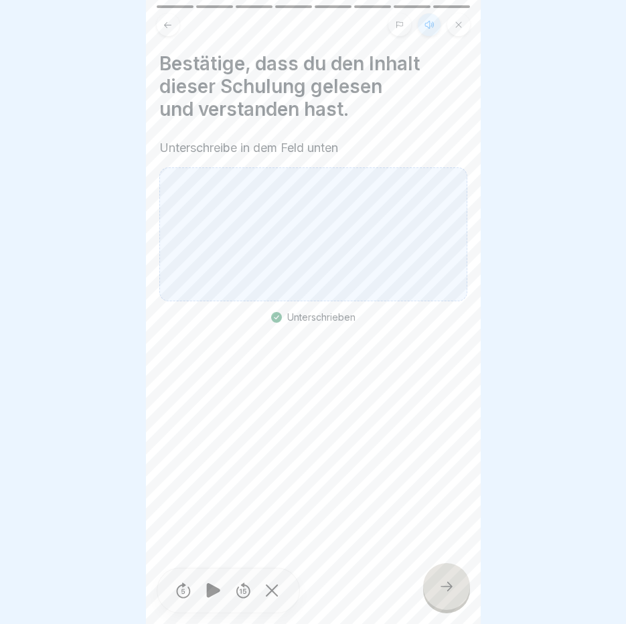
click at [447, 594] on icon at bounding box center [446, 586] width 16 height 16
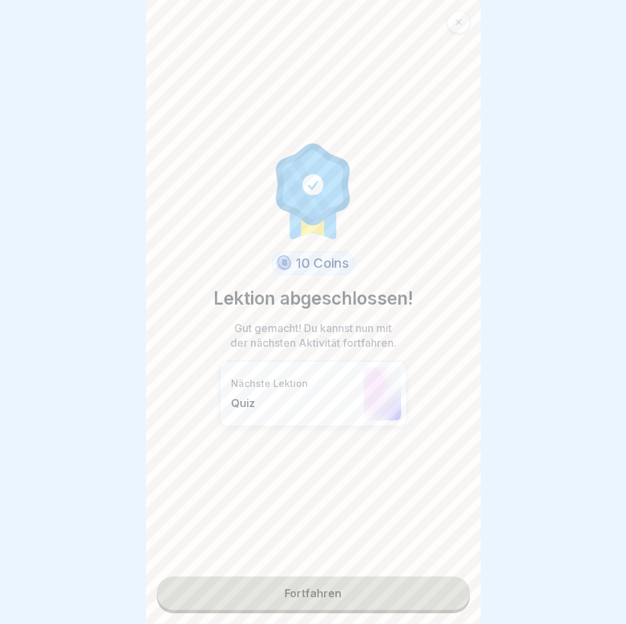
click at [324, 596] on link "Fortfahren" at bounding box center [313, 592] width 313 height 33
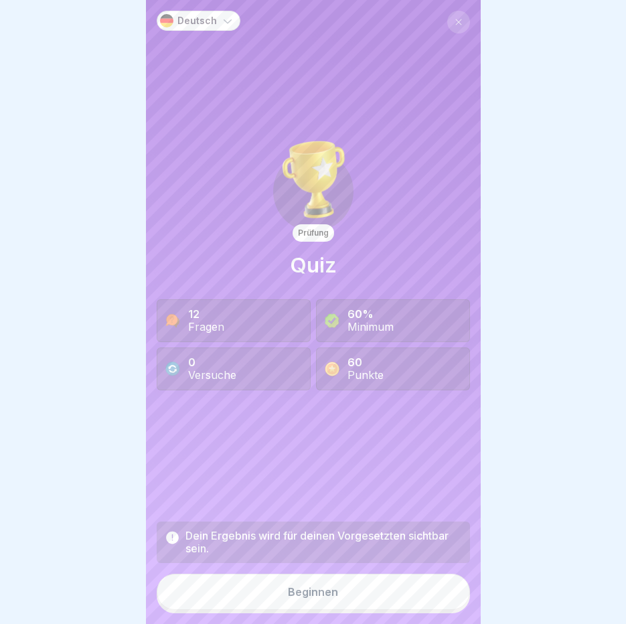
click at [329, 596] on div "Beginnen" at bounding box center [313, 592] width 50 height 12
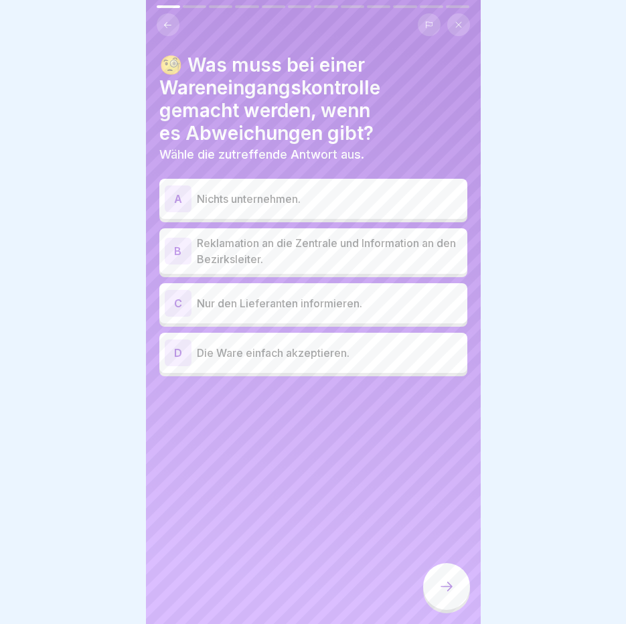
click at [307, 250] on p "Reklamation an die Zentrale und Information an den Bezirksleiter." at bounding box center [329, 251] width 265 height 32
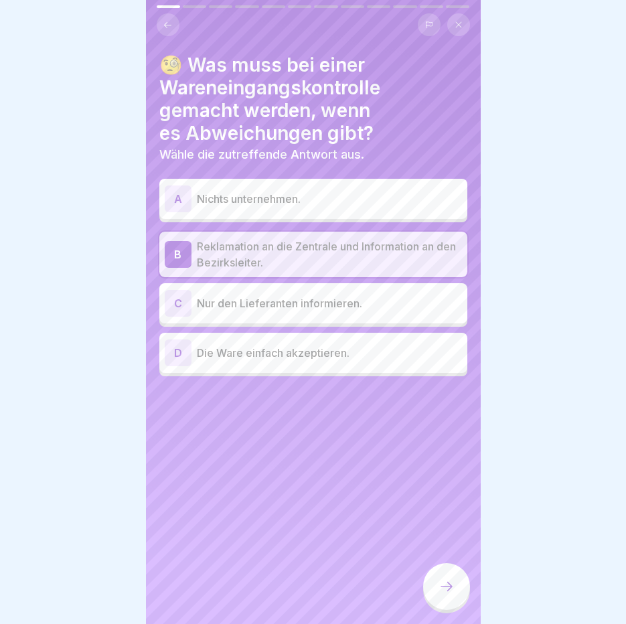
click at [463, 609] on div at bounding box center [446, 586] width 47 height 47
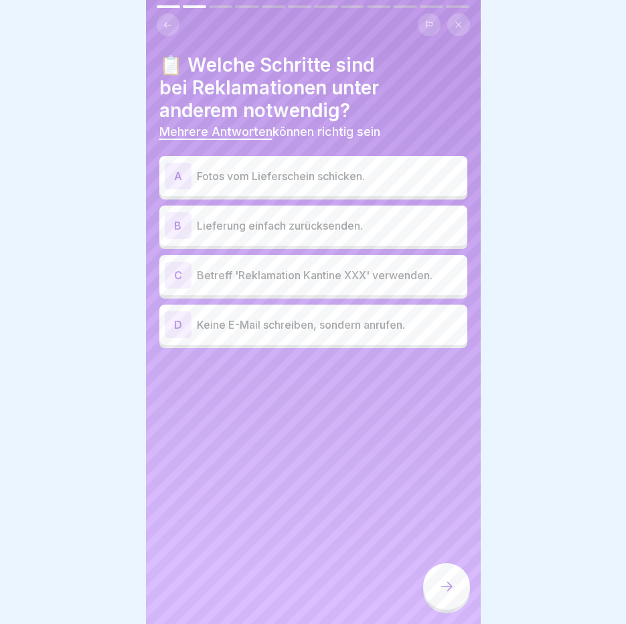
click at [384, 185] on div "A Fotos vom Lieferschein schicken." at bounding box center [313, 176] width 297 height 27
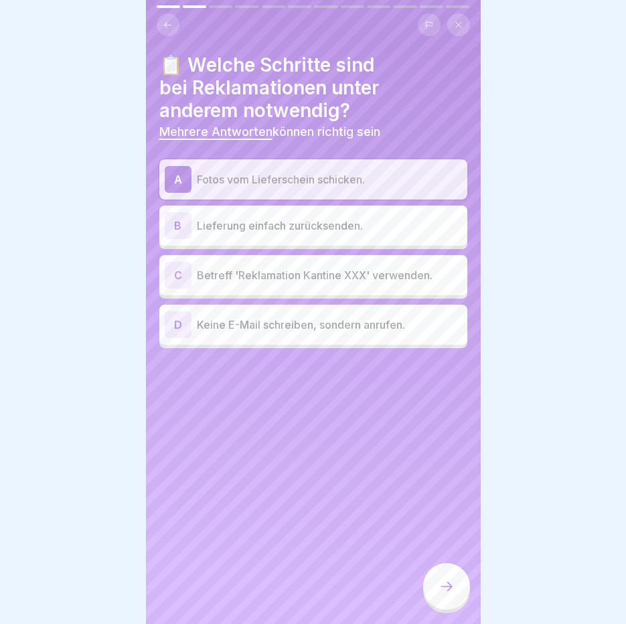
click at [281, 274] on p "Betreff 'Reklamation Kantine XXX' verwenden." at bounding box center [329, 275] width 265 height 16
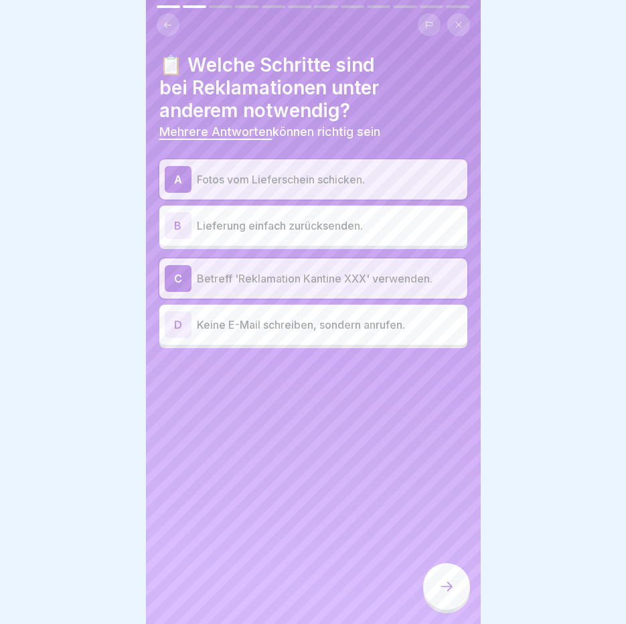
click at [444, 581] on div at bounding box center [446, 586] width 47 height 47
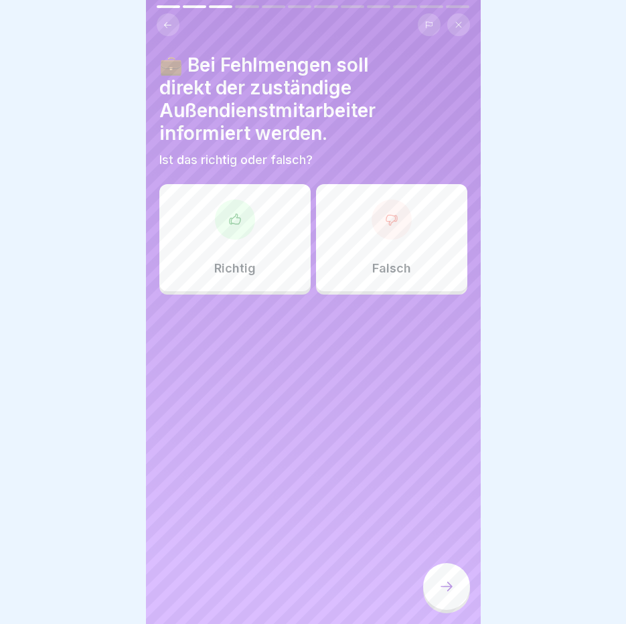
click at [193, 240] on div "Richtig" at bounding box center [234, 237] width 151 height 107
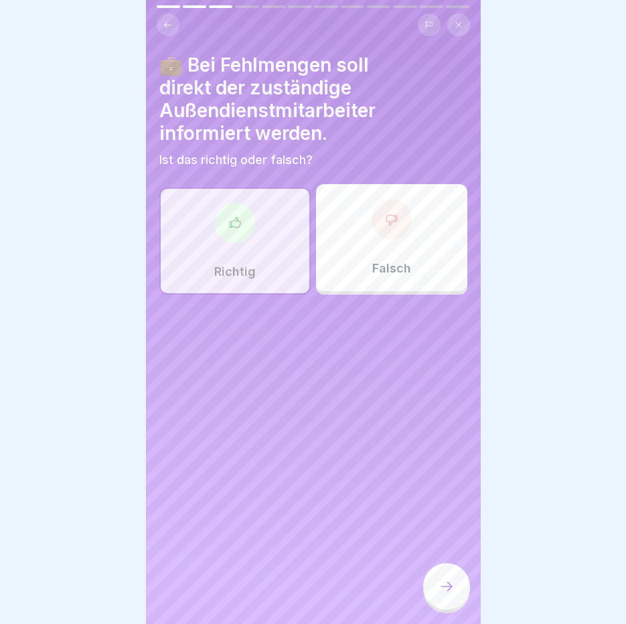
click at [446, 589] on div at bounding box center [446, 586] width 47 height 47
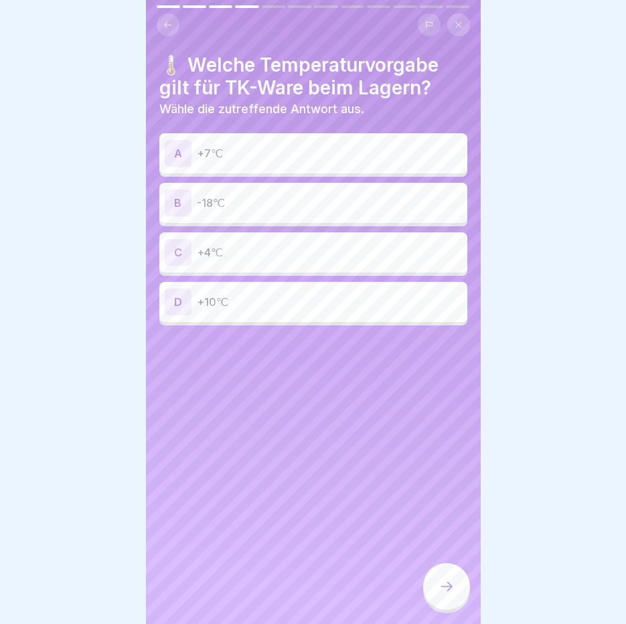
click at [278, 205] on p "-18℃" at bounding box center [329, 203] width 265 height 16
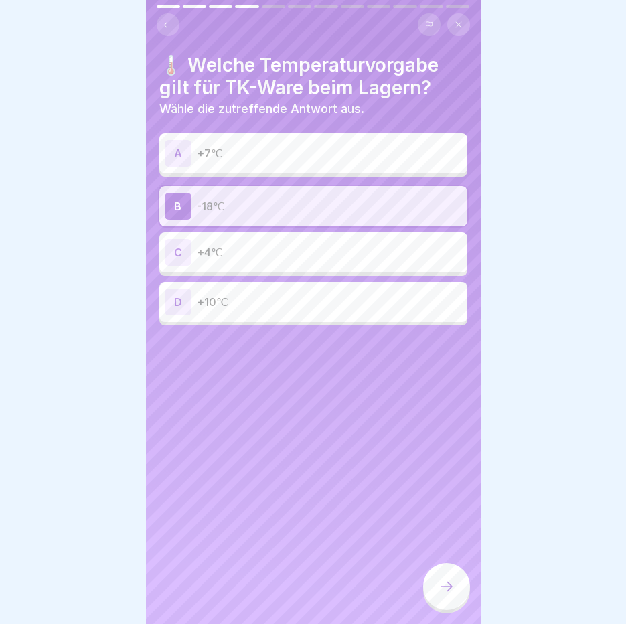
click at [460, 592] on div at bounding box center [446, 586] width 47 height 47
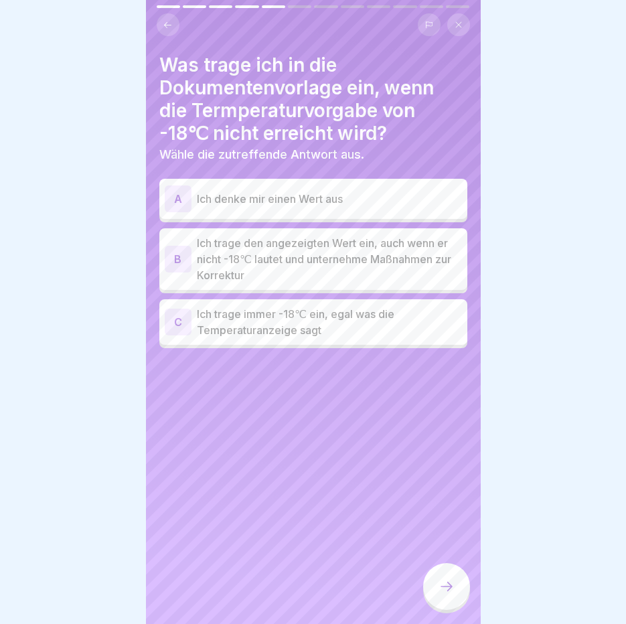
click at [338, 258] on p "Ich trage den angezeigten Wert ein, auch wenn er nicht -18℃ lautet und unterneh…" at bounding box center [329, 259] width 265 height 48
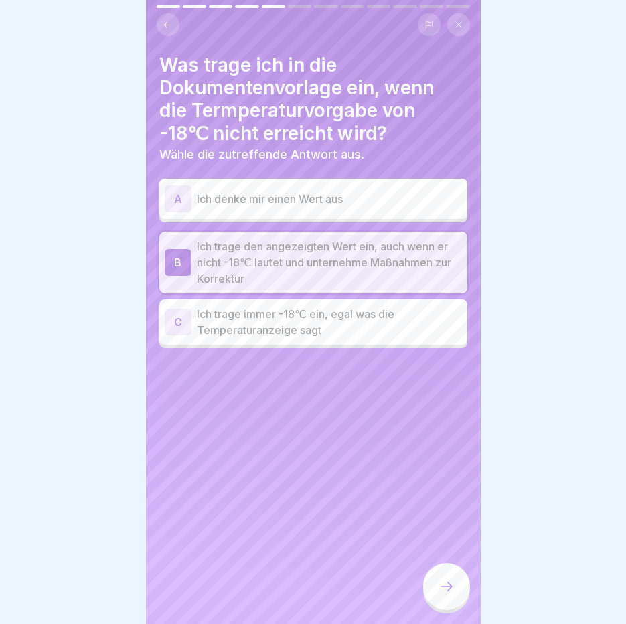
click at [436, 592] on div at bounding box center [446, 586] width 47 height 47
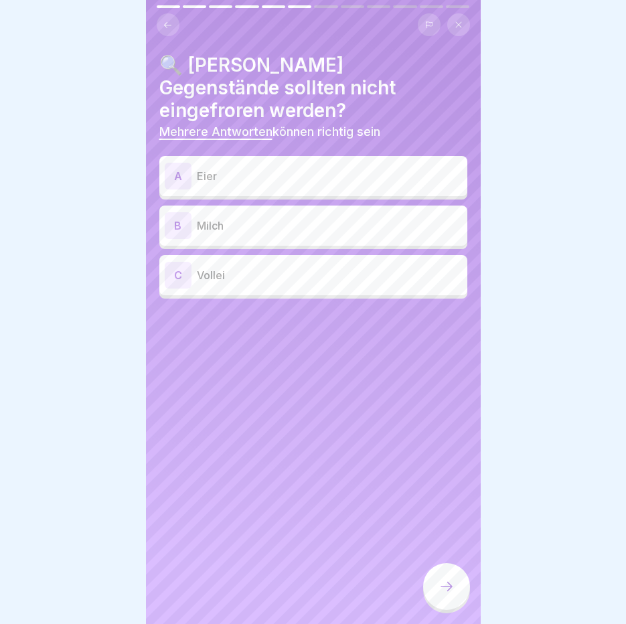
click at [238, 168] on p "Eier" at bounding box center [329, 176] width 265 height 16
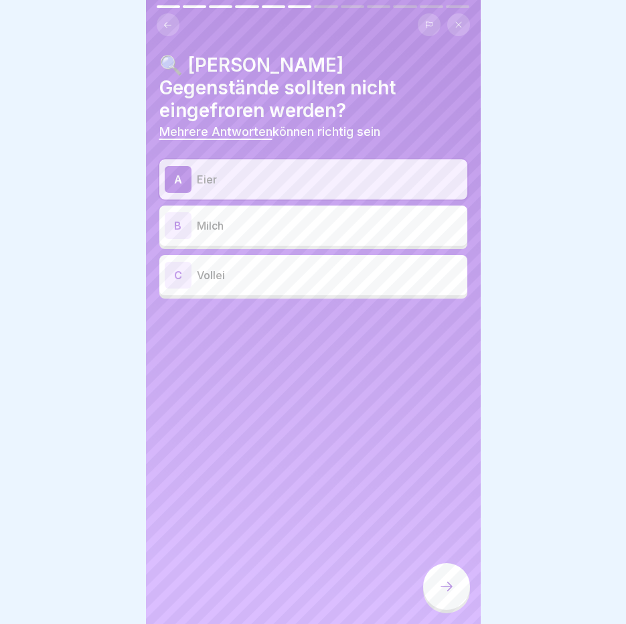
click at [234, 218] on p "Milch" at bounding box center [329, 226] width 265 height 16
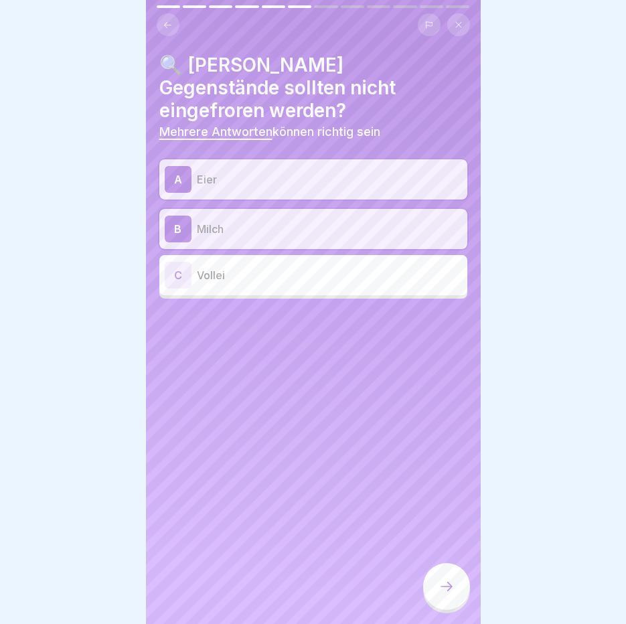
click at [232, 266] on div "C Vollei" at bounding box center [313, 275] width 308 height 40
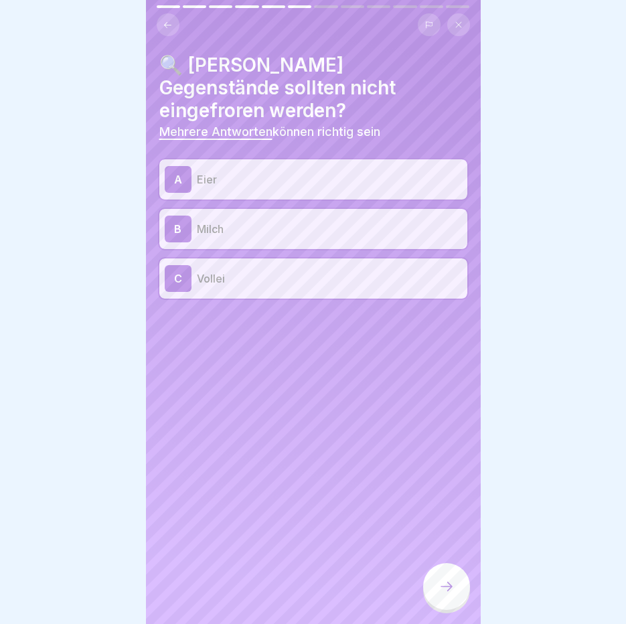
click at [448, 589] on icon at bounding box center [446, 586] width 16 height 16
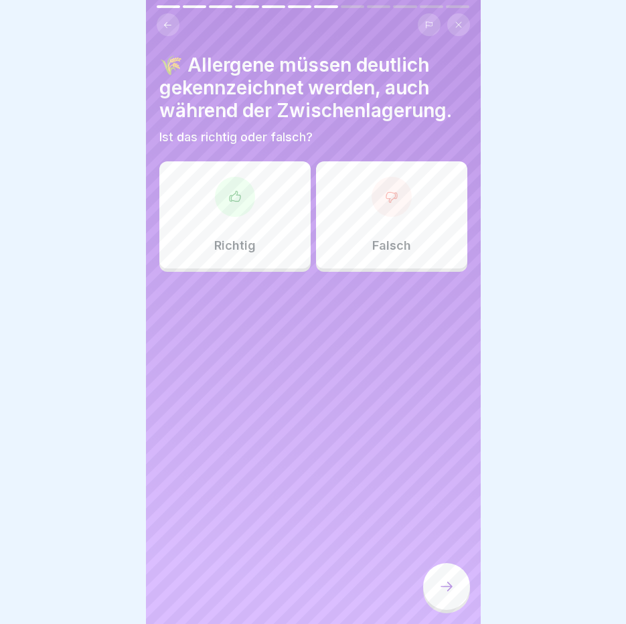
click at [223, 220] on div "Richtig" at bounding box center [234, 214] width 151 height 107
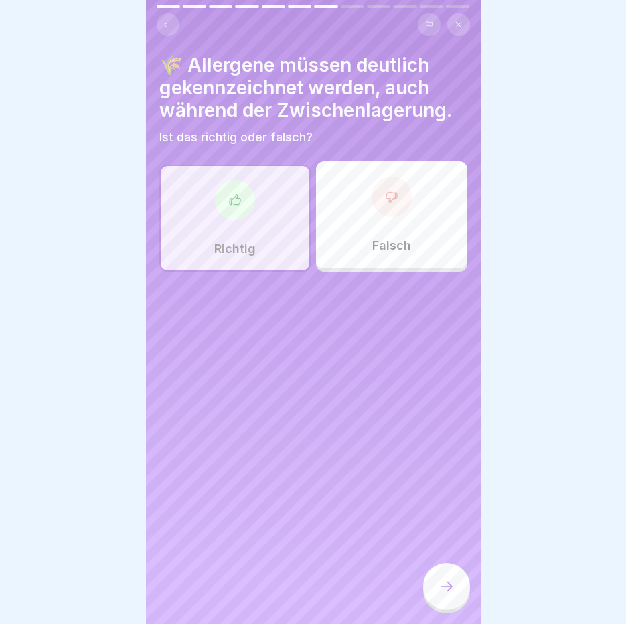
click at [451, 592] on icon at bounding box center [446, 586] width 16 height 16
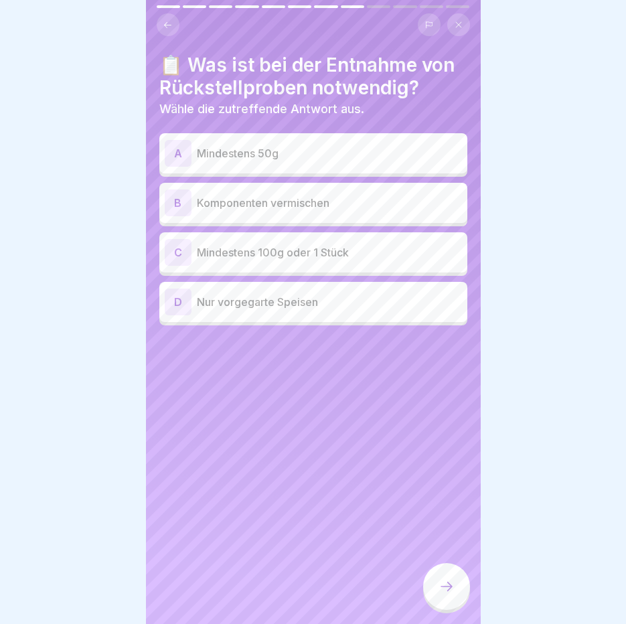
click at [357, 254] on p "Mindestens 100g oder 1 Stück" at bounding box center [329, 252] width 265 height 16
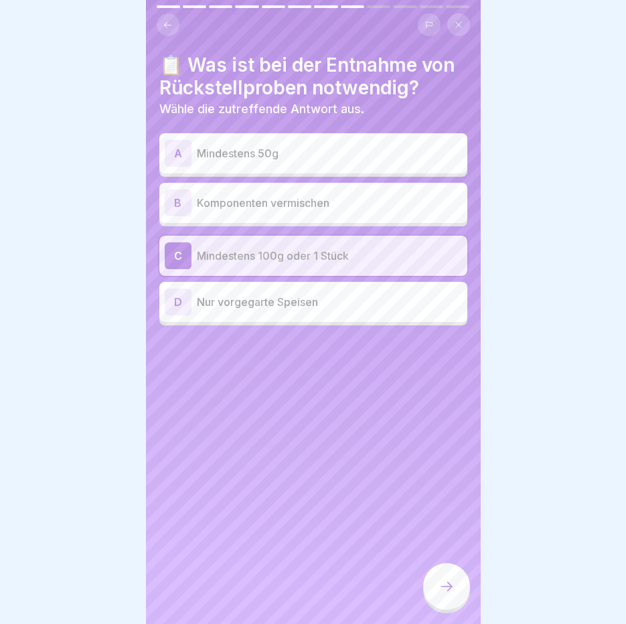
click at [323, 299] on p "Nur vorgegarte Speisen" at bounding box center [329, 302] width 265 height 16
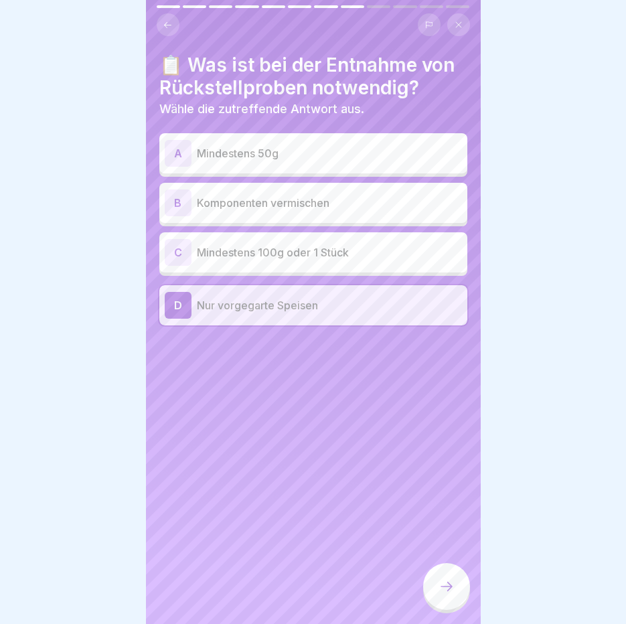
click at [331, 264] on div "C Mindestens 100g oder 1 Stück" at bounding box center [313, 252] width 297 height 27
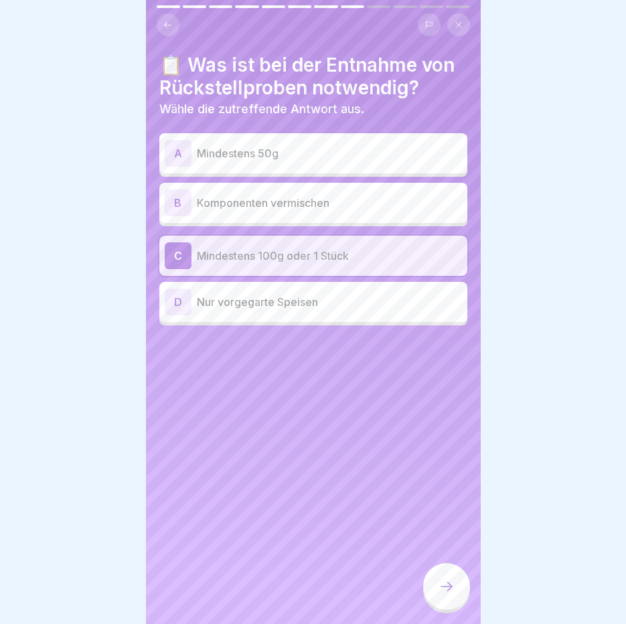
click at [434, 590] on div at bounding box center [446, 586] width 47 height 47
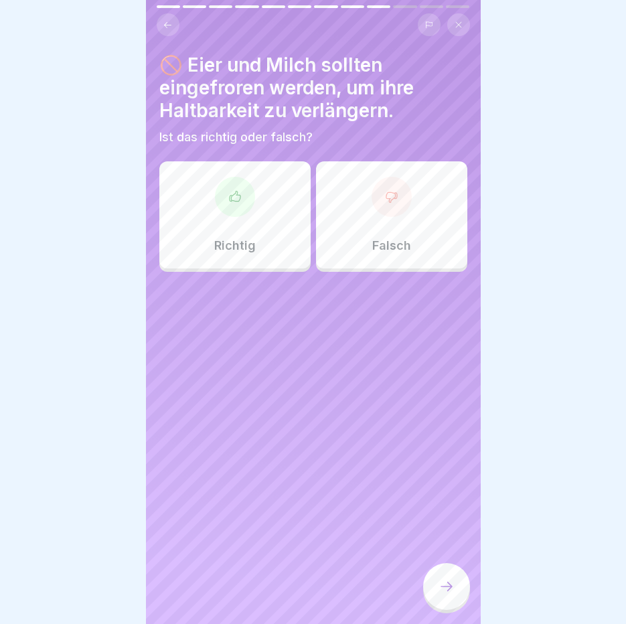
click at [386, 244] on p "Falsch" at bounding box center [391, 245] width 39 height 15
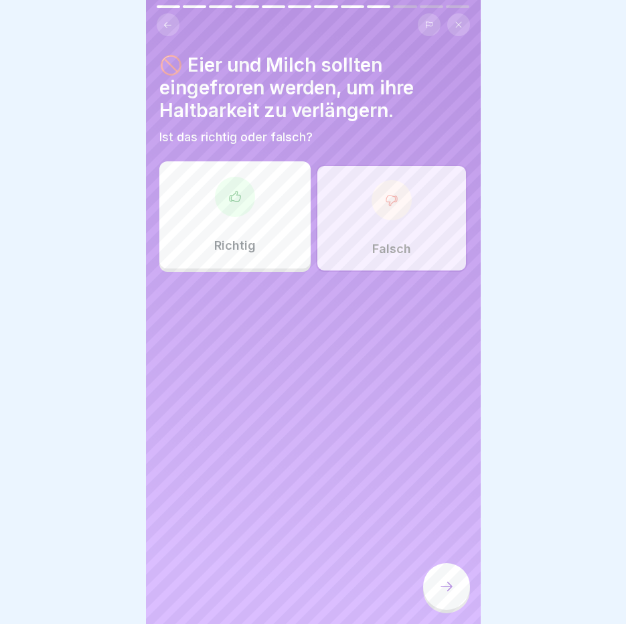
click at [443, 574] on div at bounding box center [446, 588] width 47 height 50
click at [441, 594] on icon at bounding box center [446, 586] width 16 height 16
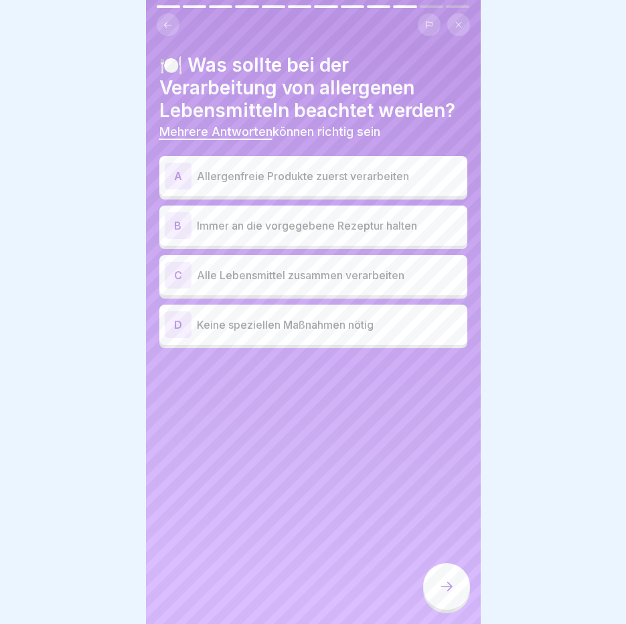
click at [276, 177] on p "Allergenfreie Produkte zuerst verarbeiten" at bounding box center [329, 176] width 265 height 16
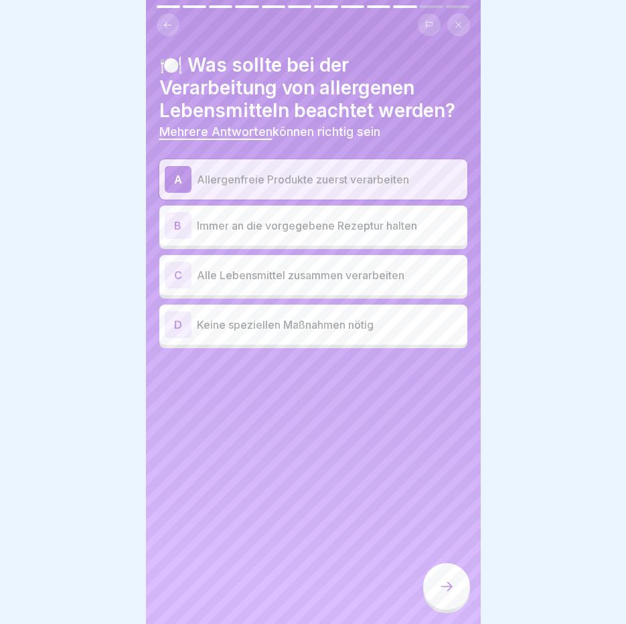
click at [305, 225] on p "Immer an die vorgegebene Rezeptur halten" at bounding box center [329, 226] width 265 height 16
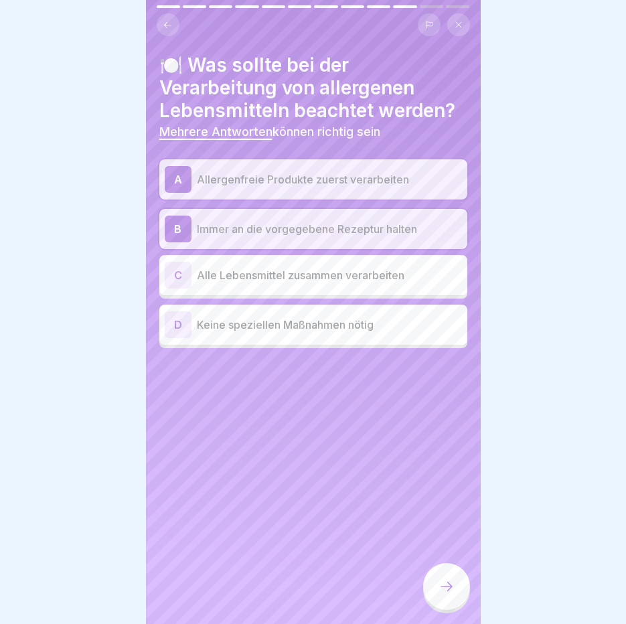
click at [458, 604] on div at bounding box center [446, 586] width 47 height 47
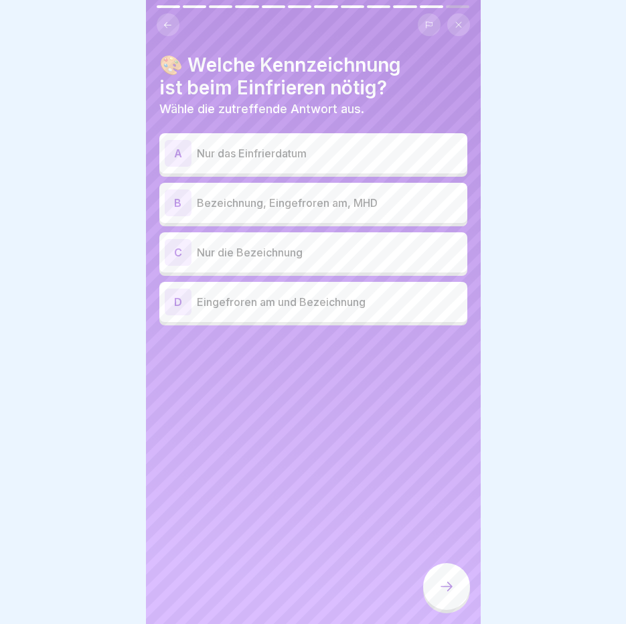
click at [283, 198] on p "Bezeichnung, Eingefroren am, MHD" at bounding box center [329, 203] width 265 height 16
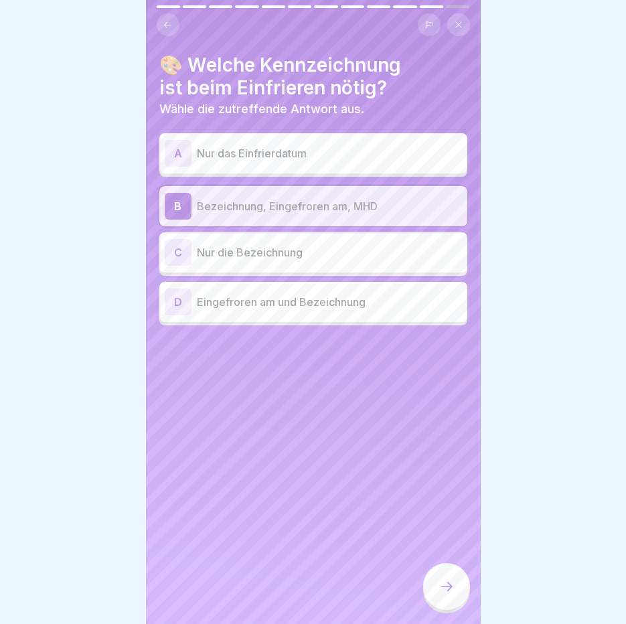
click at [448, 584] on div at bounding box center [446, 586] width 47 height 47
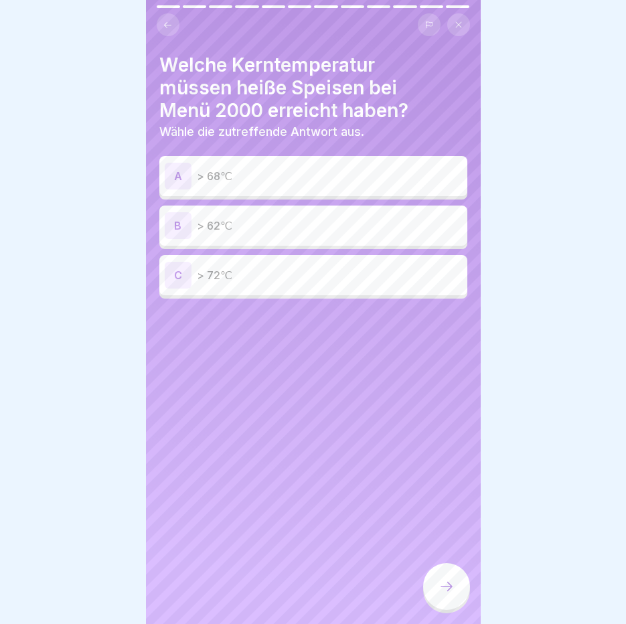
click at [250, 283] on div "C > 72℃" at bounding box center [313, 275] width 297 height 27
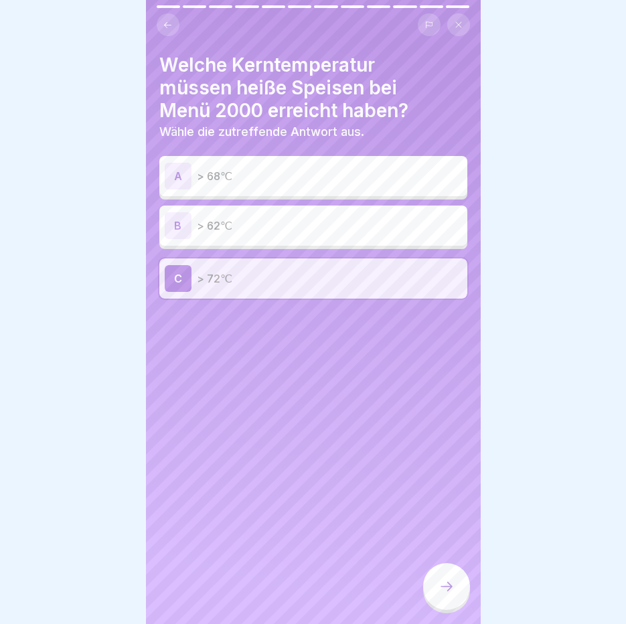
click at [443, 594] on icon at bounding box center [446, 586] width 16 height 16
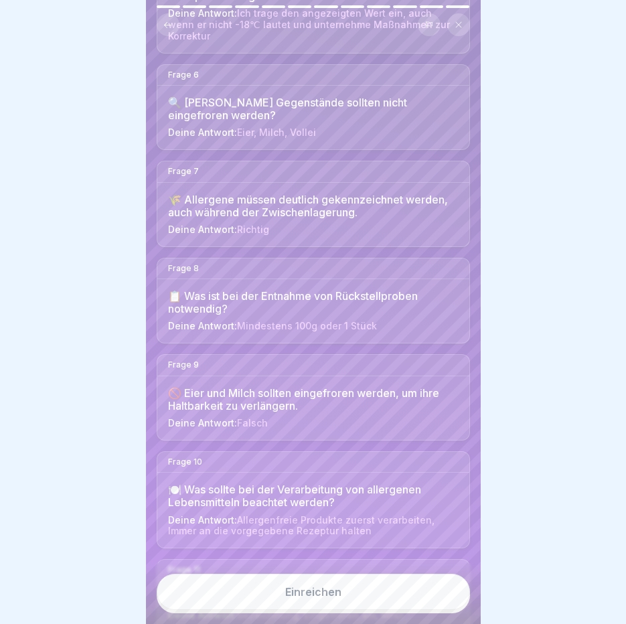
scroll to position [767, 0]
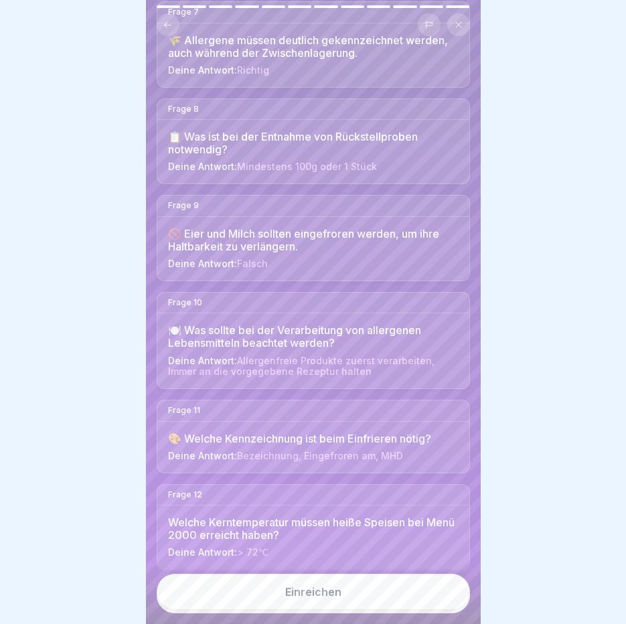
click at [307, 610] on button "Einreichen" at bounding box center [313, 592] width 313 height 36
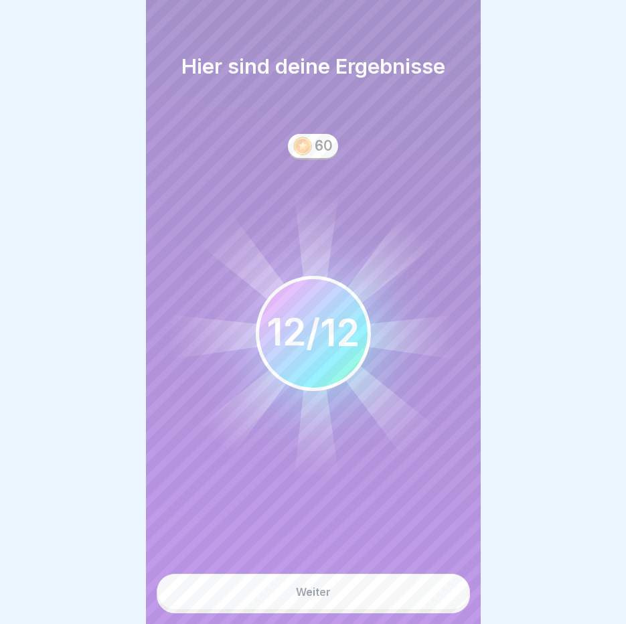
click at [319, 598] on div "Weiter" at bounding box center [313, 592] width 35 height 12
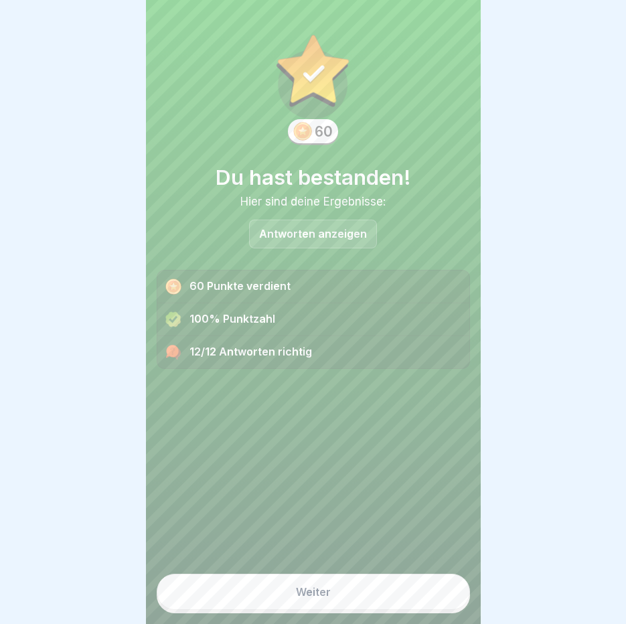
click at [364, 608] on button "Weiter" at bounding box center [313, 592] width 313 height 36
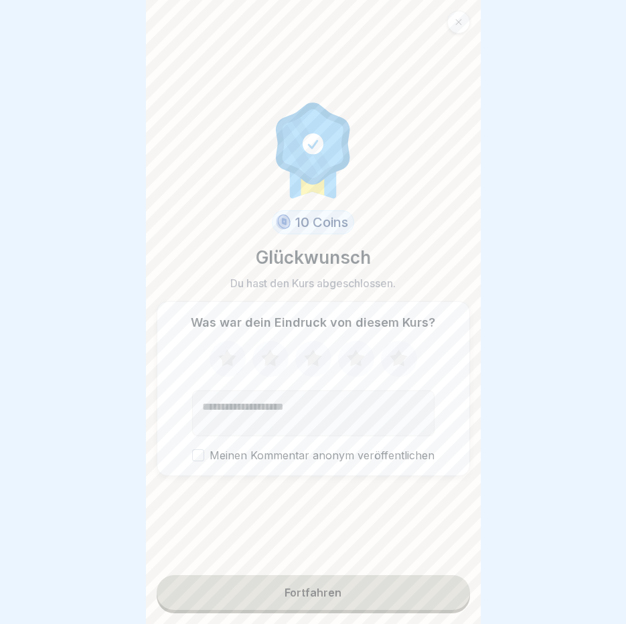
click at [363, 594] on button "Fortfahren" at bounding box center [313, 592] width 313 height 35
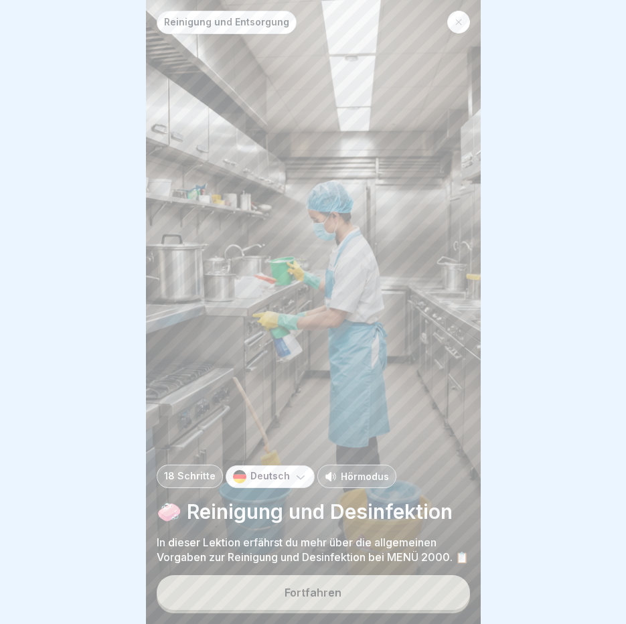
click at [339, 598] on div "Fortfahren" at bounding box center [312, 592] width 57 height 12
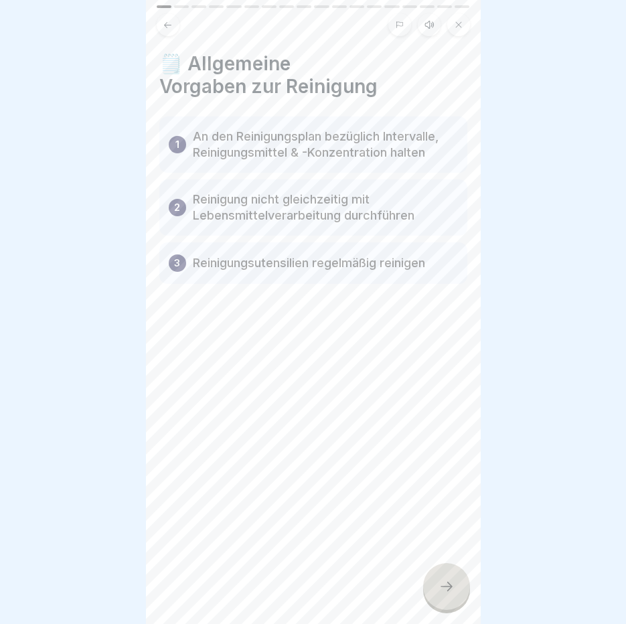
click at [426, 24] on icon at bounding box center [429, 24] width 11 height 11
click at [210, 598] on icon at bounding box center [213, 590] width 13 height 15
click at [429, 588] on div at bounding box center [446, 586] width 47 height 47
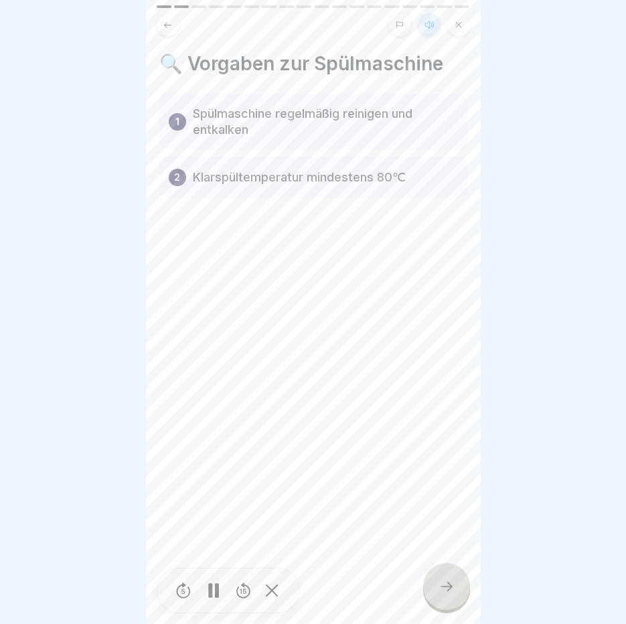
click at [429, 588] on div at bounding box center [446, 586] width 47 height 47
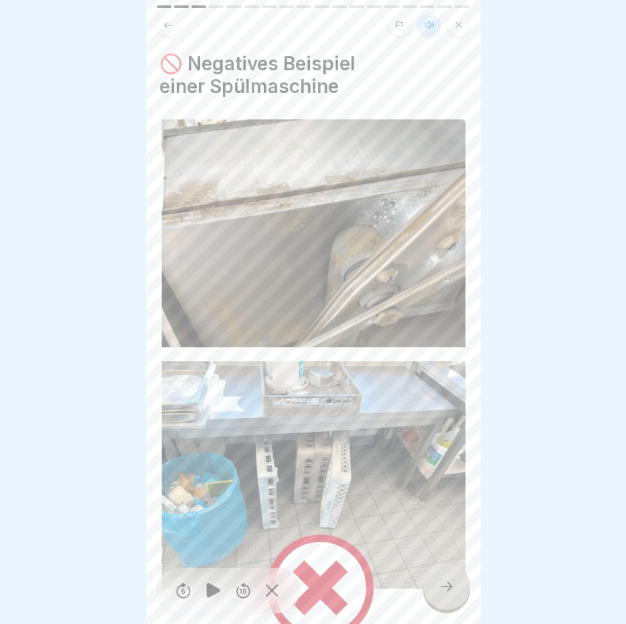
click at [429, 588] on div at bounding box center [446, 586] width 47 height 47
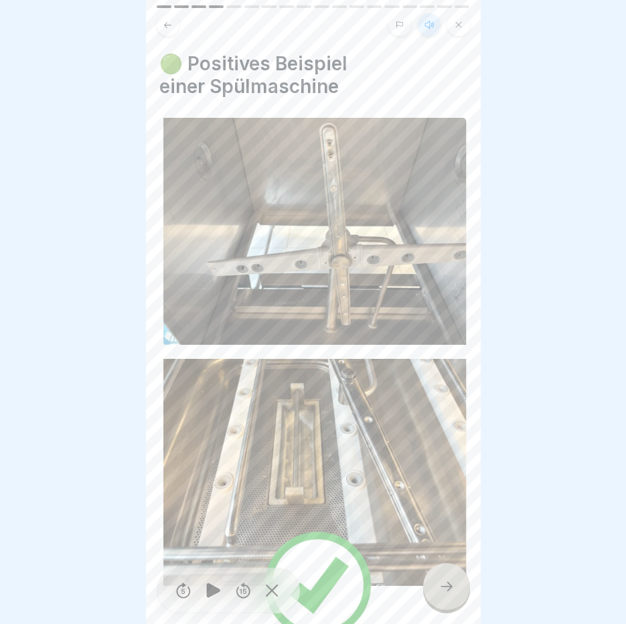
click at [429, 588] on div at bounding box center [446, 586] width 47 height 47
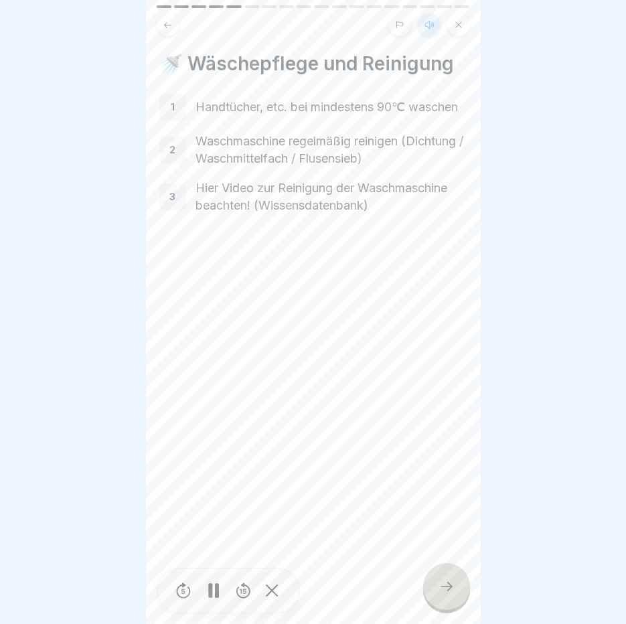
click at [429, 588] on div at bounding box center [446, 586] width 47 height 47
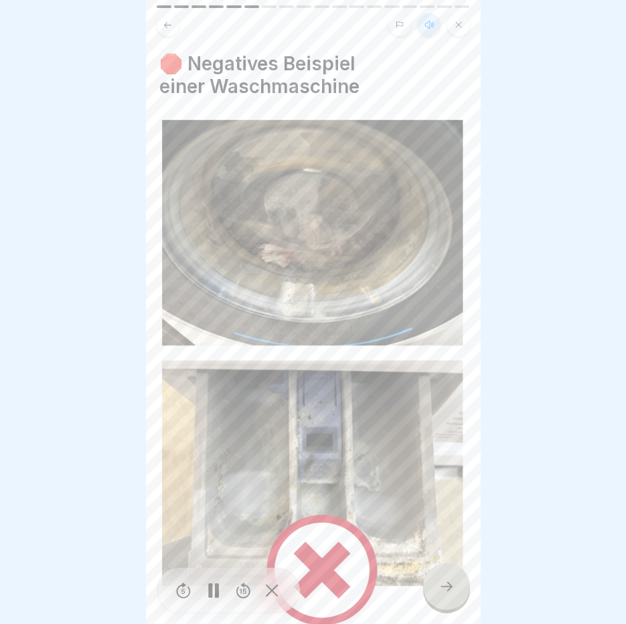
click at [429, 588] on div at bounding box center [446, 586] width 47 height 47
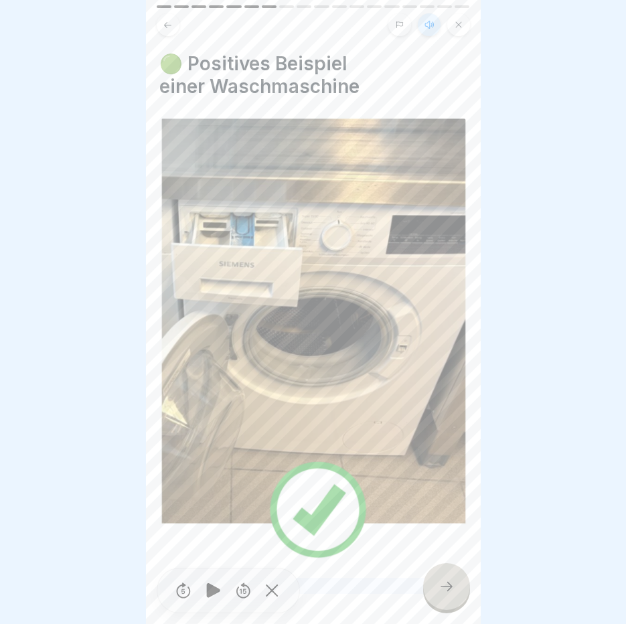
click at [429, 588] on div at bounding box center [446, 586] width 47 height 47
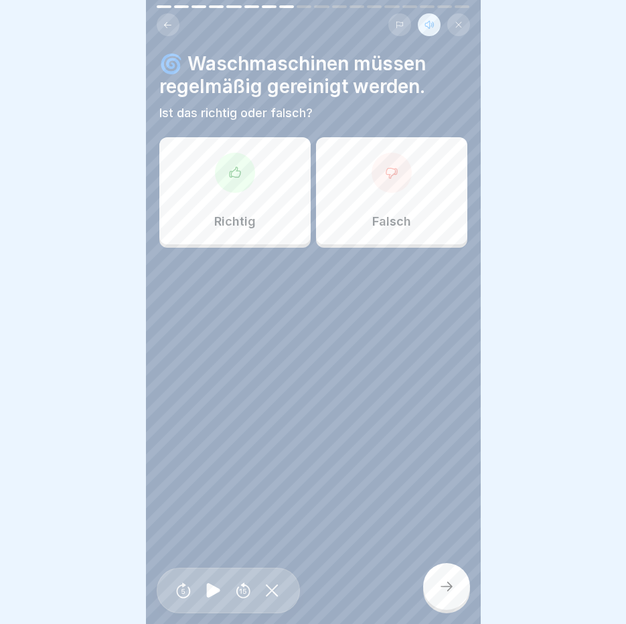
click at [256, 174] on div "Richtig" at bounding box center [234, 190] width 151 height 107
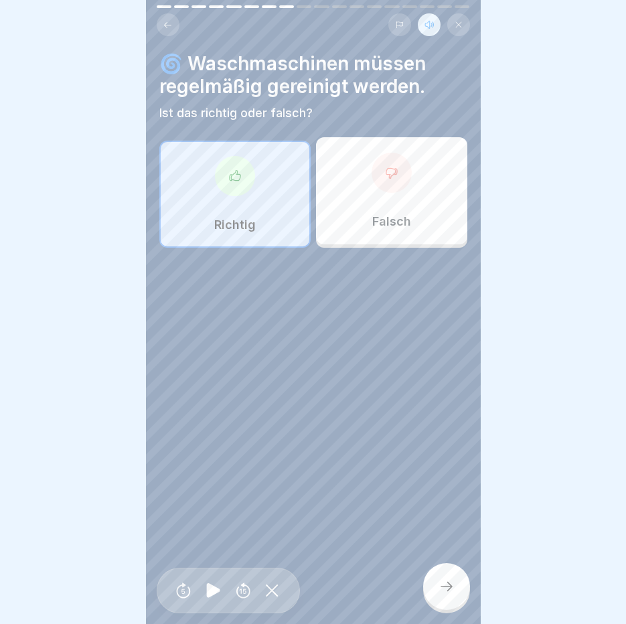
click at [449, 598] on div at bounding box center [446, 586] width 47 height 47
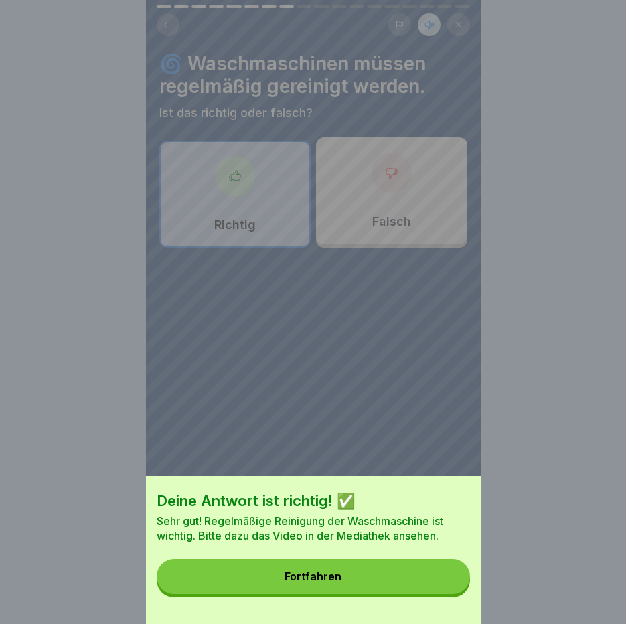
click at [449, 594] on button "Fortfahren" at bounding box center [313, 576] width 313 height 35
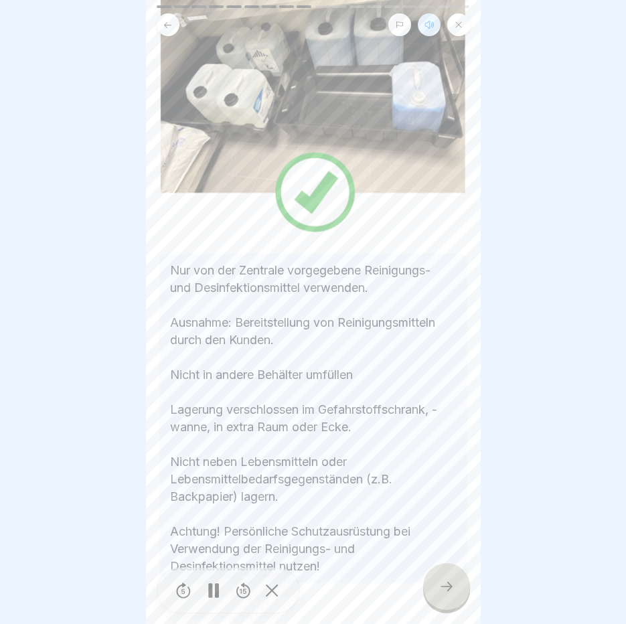
scroll to position [183, 0]
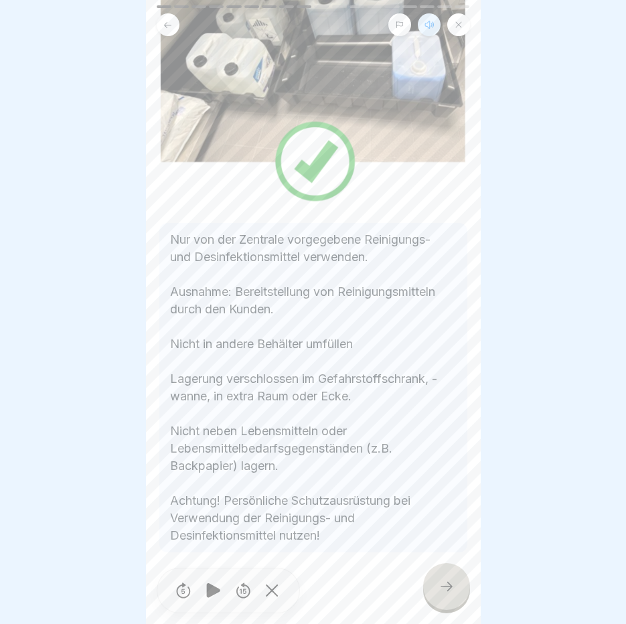
click at [451, 578] on div at bounding box center [446, 586] width 47 height 47
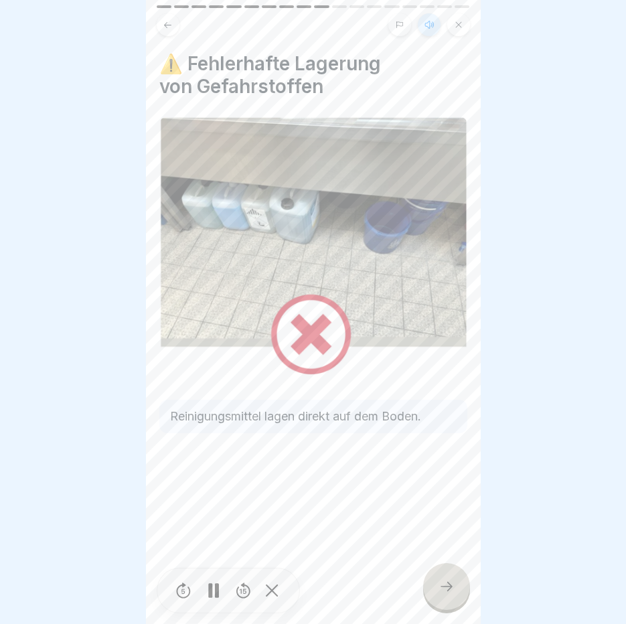
click at [451, 578] on div at bounding box center [446, 586] width 47 height 47
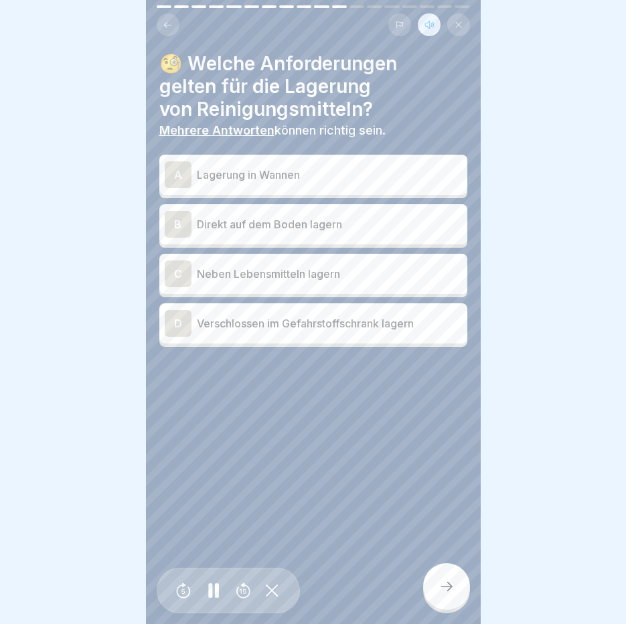
click at [281, 315] on p "Verschlossen im Gefahrstoffschrank lagern" at bounding box center [329, 323] width 265 height 16
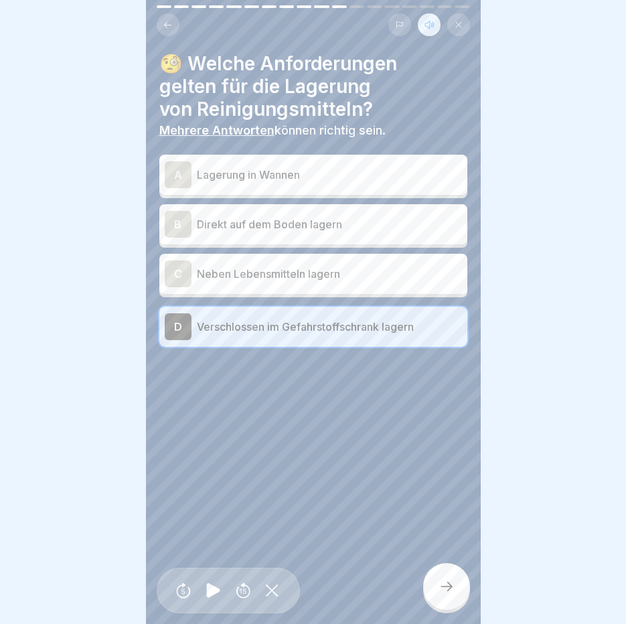
click at [451, 572] on div at bounding box center [446, 586] width 47 height 47
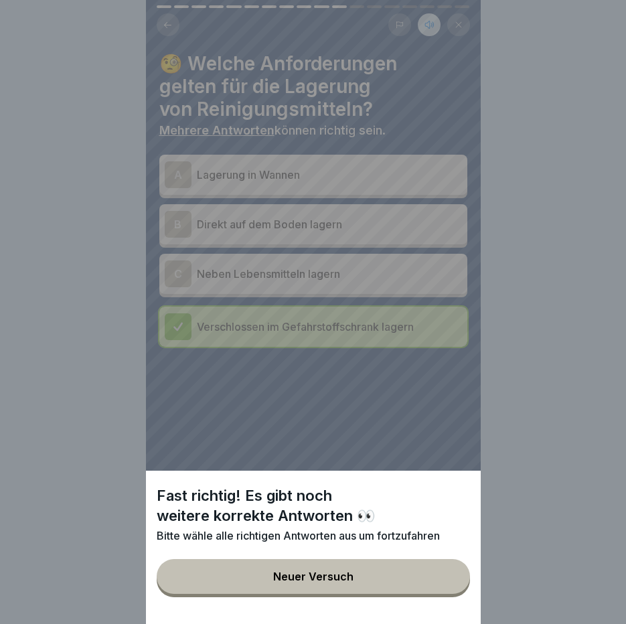
click at [451, 572] on button "Neuer Versuch" at bounding box center [313, 576] width 313 height 35
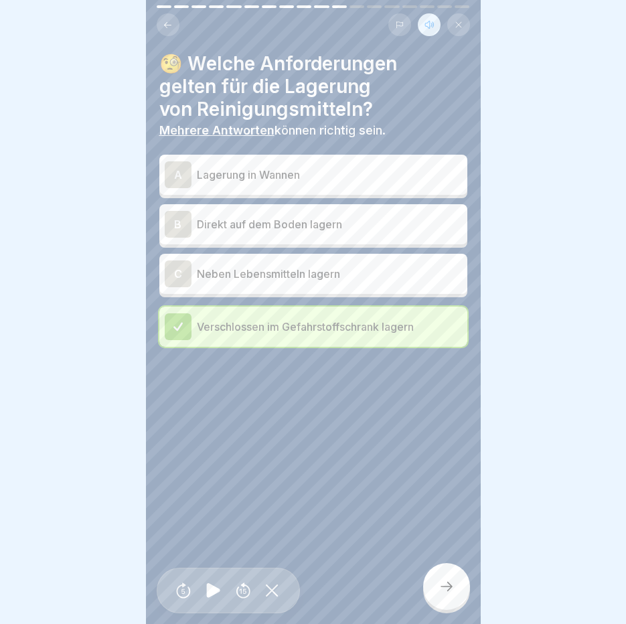
click at [355, 161] on div "A Lagerung in Wannen" at bounding box center [313, 174] width 297 height 27
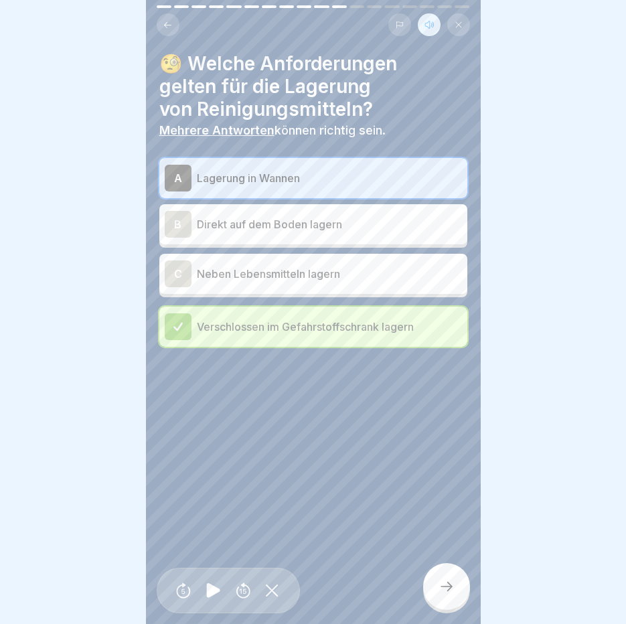
click at [458, 589] on div at bounding box center [446, 586] width 47 height 47
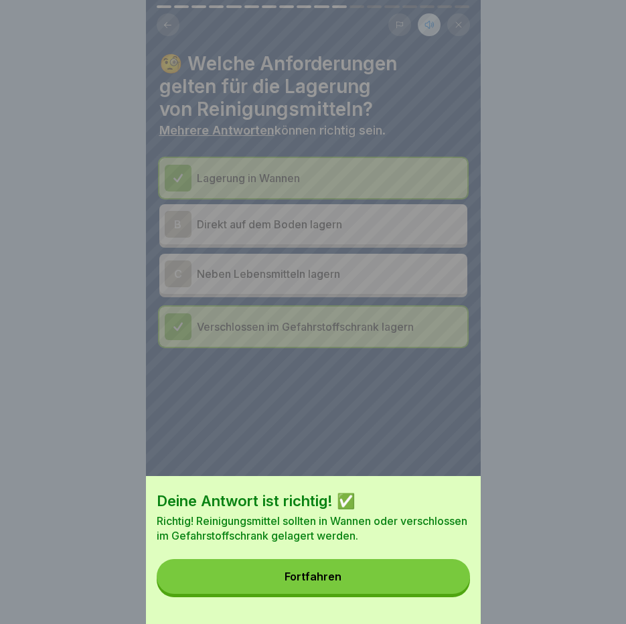
click at [392, 591] on button "Fortfahren" at bounding box center [313, 576] width 313 height 35
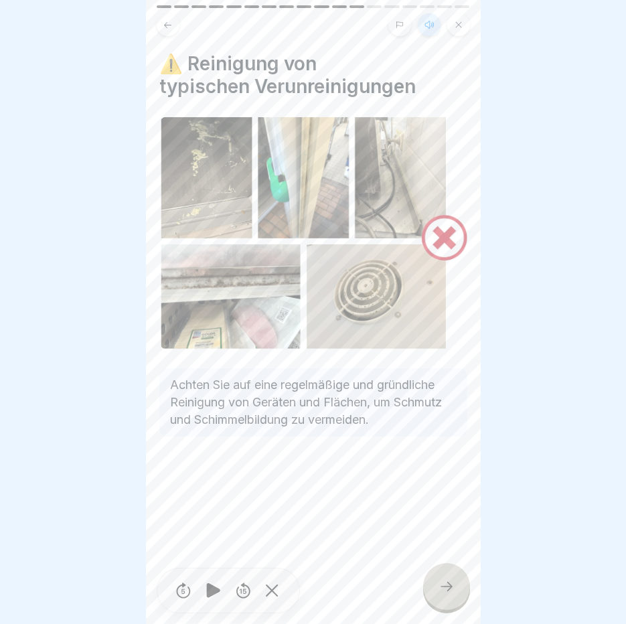
click at [463, 584] on div at bounding box center [446, 586] width 47 height 47
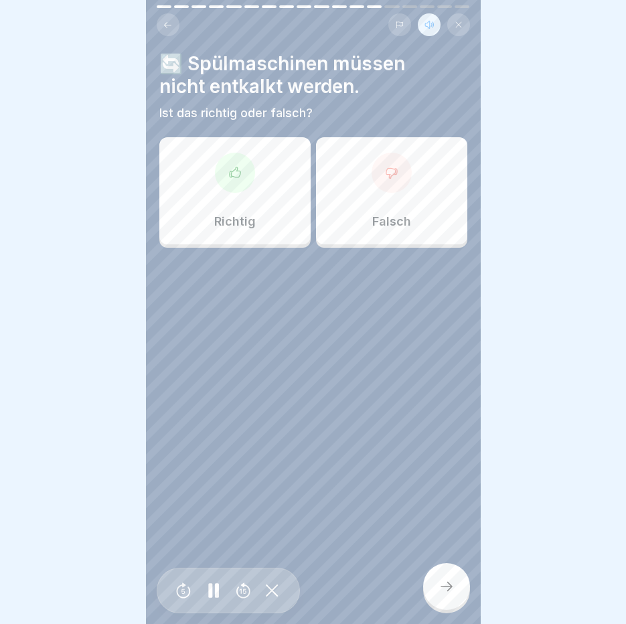
click at [355, 187] on div "Falsch" at bounding box center [391, 190] width 151 height 107
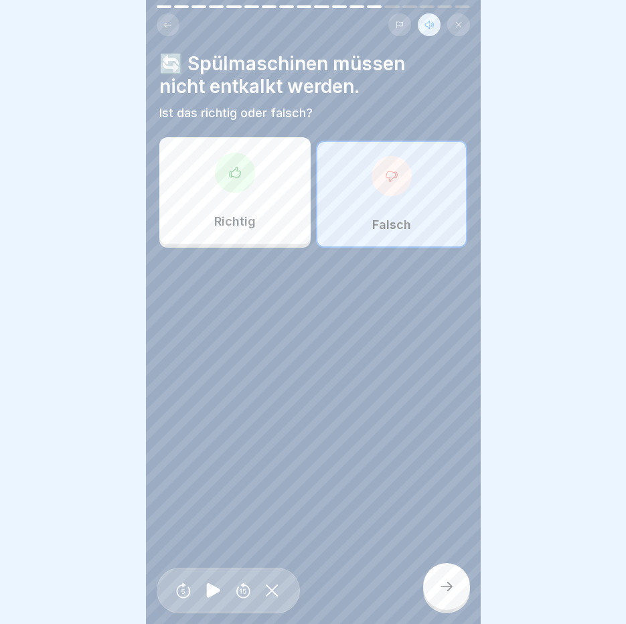
click at [447, 578] on div at bounding box center [446, 586] width 47 height 47
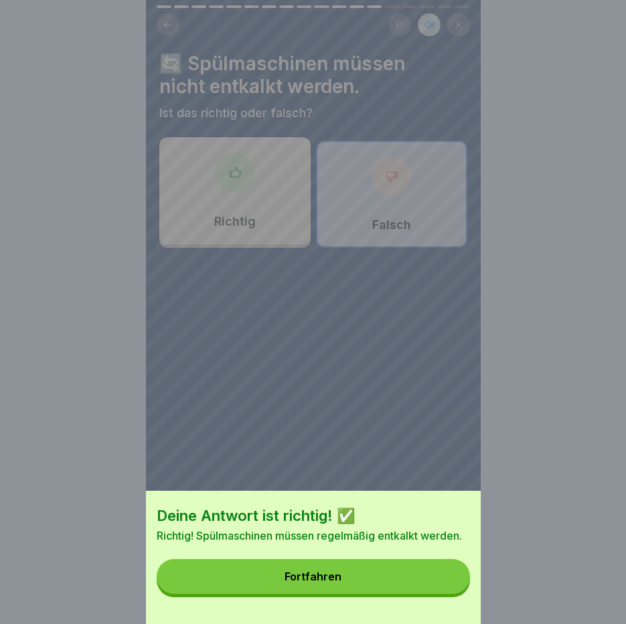
click at [447, 574] on button "Fortfahren" at bounding box center [313, 576] width 313 height 35
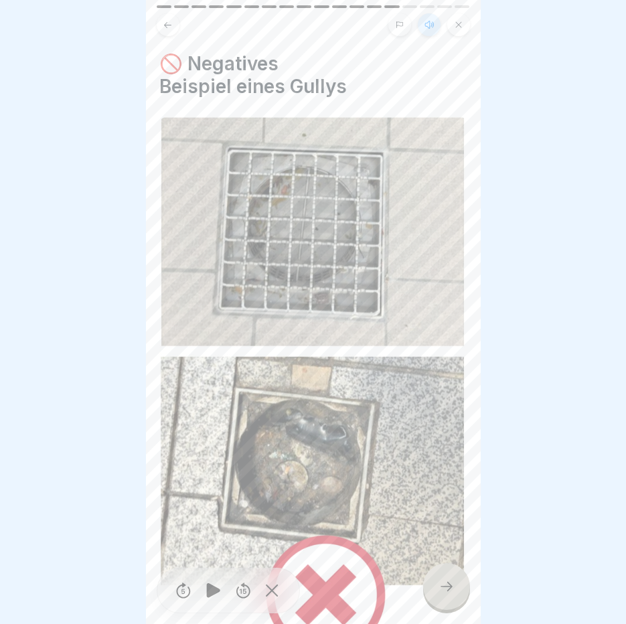
click at [447, 575] on div at bounding box center [446, 586] width 47 height 47
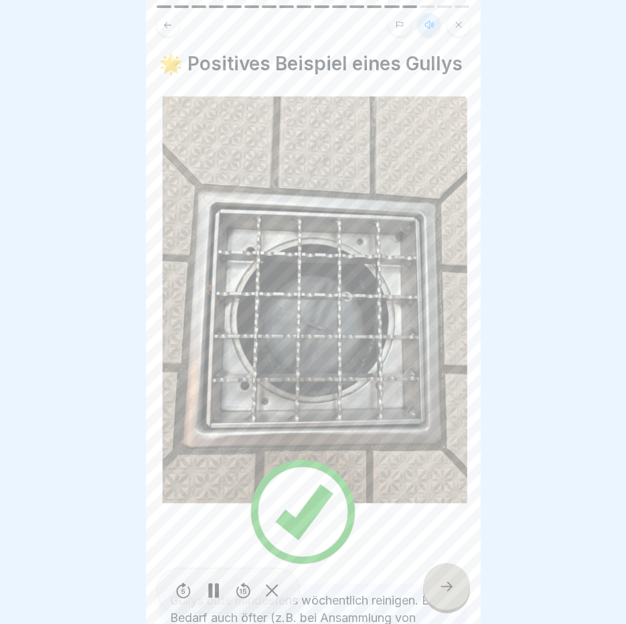
click at [447, 575] on div at bounding box center [446, 586] width 47 height 47
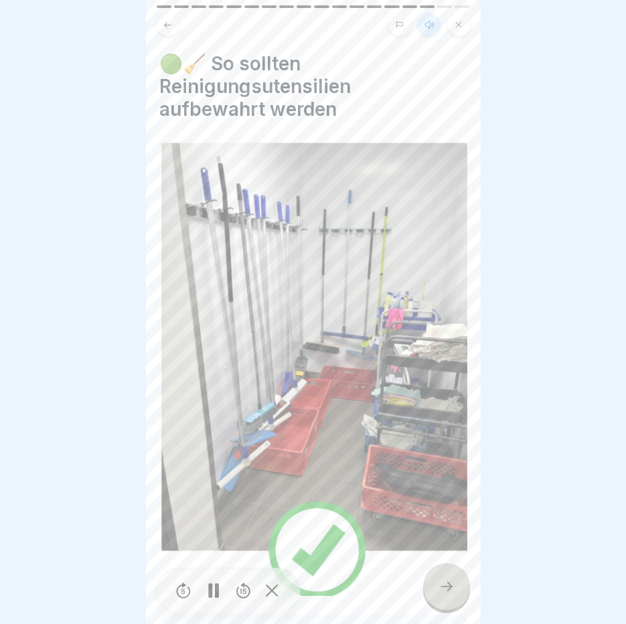
click at [447, 575] on div at bounding box center [446, 586] width 47 height 47
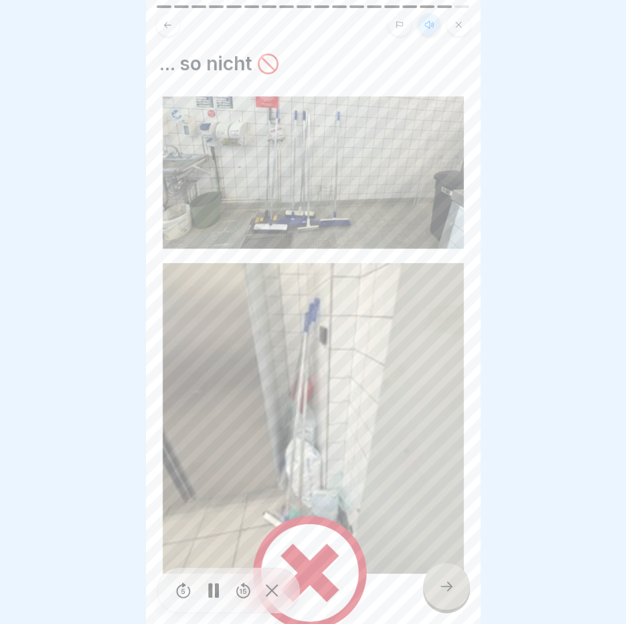
click at [447, 575] on div at bounding box center [446, 586] width 47 height 47
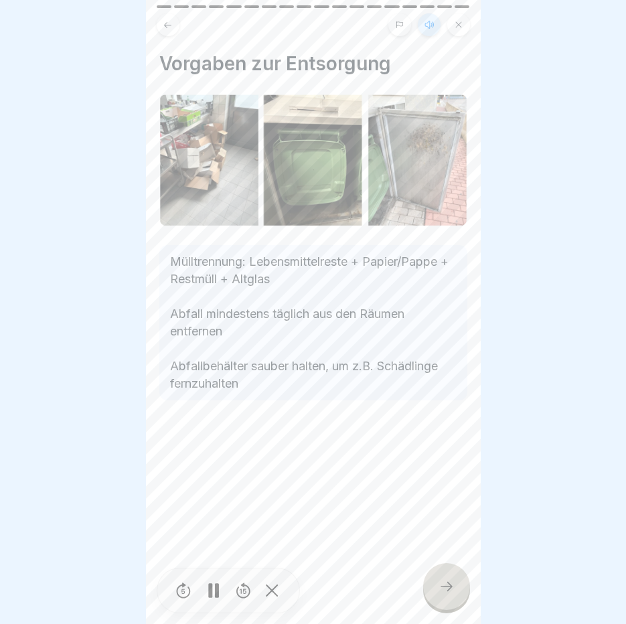
click at [447, 575] on div at bounding box center [446, 586] width 47 height 47
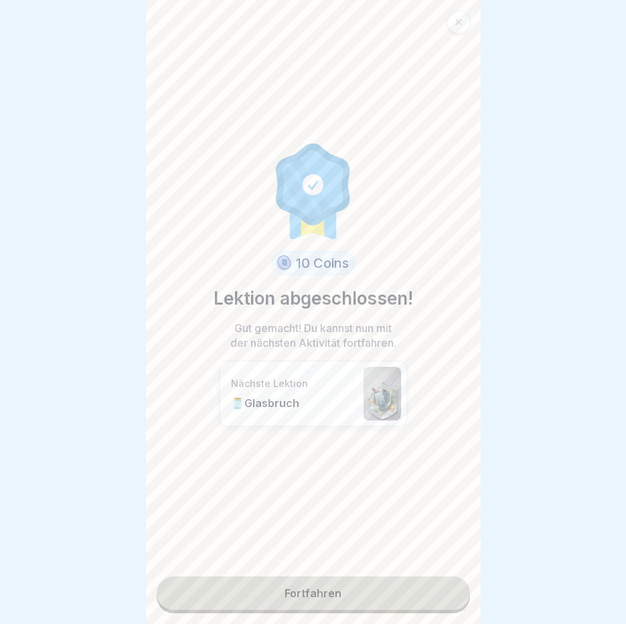
click at [329, 576] on link "Fortfahren" at bounding box center [313, 592] width 313 height 33
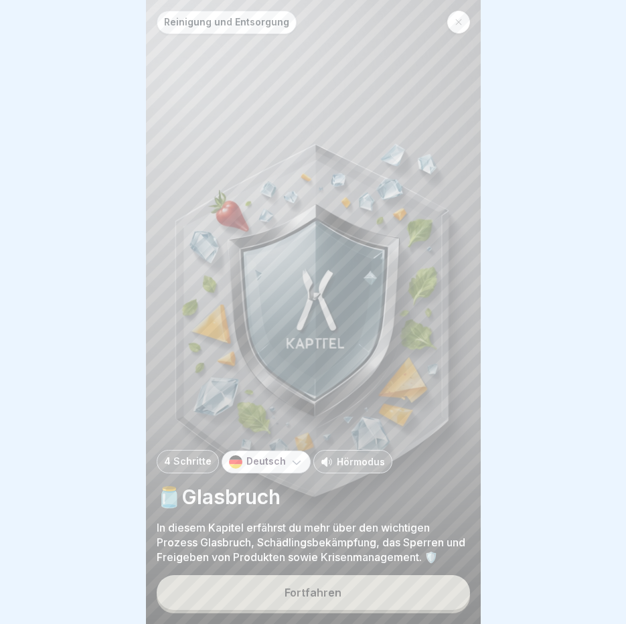
click at [339, 461] on p "Hörmodus" at bounding box center [361, 461] width 48 height 14
click at [312, 590] on div "Fortfahren" at bounding box center [312, 592] width 57 height 12
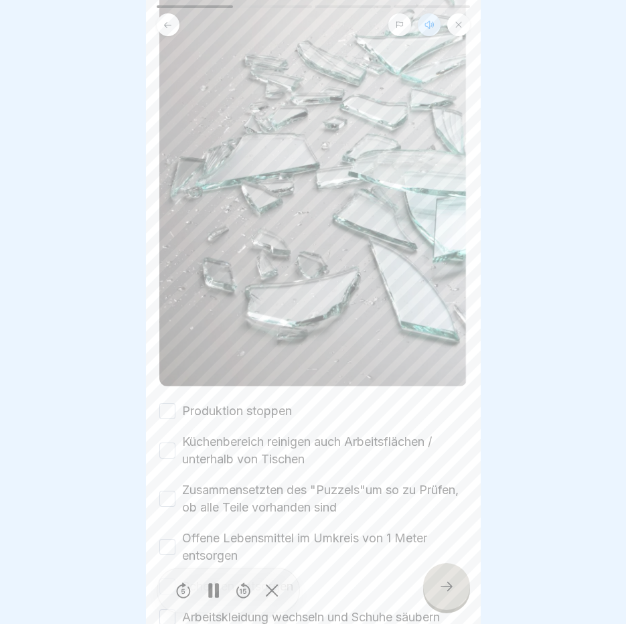
scroll to position [280, 0]
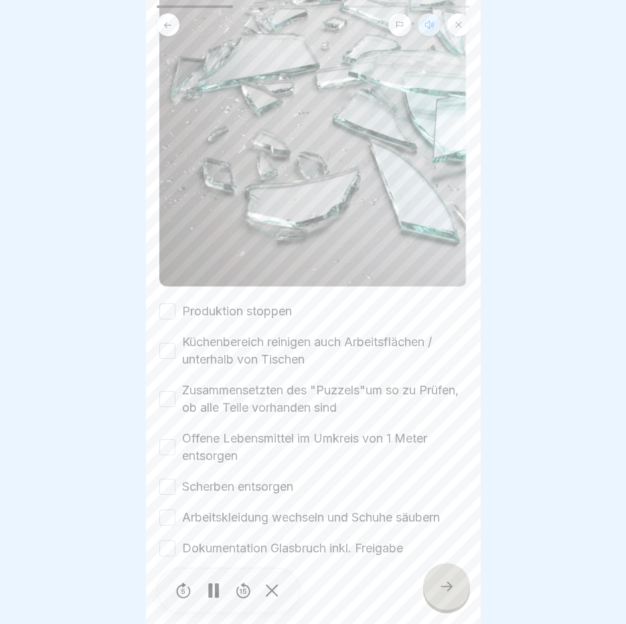
click at [171, 303] on button "Produktion stoppen" at bounding box center [167, 311] width 16 height 16
click at [163, 343] on button "Küchenbereich reinigen auch Arbeitsflächen / unterhalb von Tischen" at bounding box center [167, 351] width 16 height 16
click at [163, 390] on div "Zusammensetzten des "Puzzels"um so zu Prüfen, ob alle Teile vorhanden sind" at bounding box center [313, 399] width 308 height 35
click at [169, 391] on button "Zusammensetzten des "Puzzels"um so zu Prüfen, ob alle Teile vorhanden sind" at bounding box center [167, 399] width 16 height 16
click at [163, 439] on button "Offene Lebensmittel im Umkreis von 1 Meter entsorgen" at bounding box center [167, 447] width 16 height 16
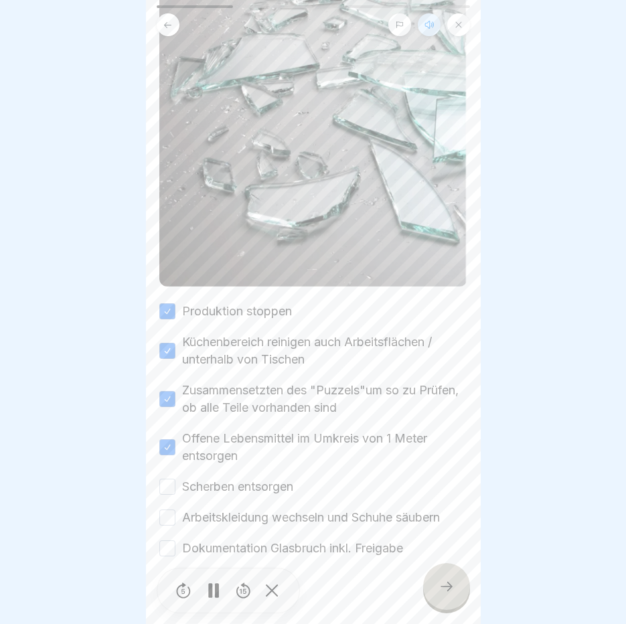
click at [163, 479] on button "Scherben entsorgen" at bounding box center [167, 487] width 16 height 16
click at [164, 509] on button "Arbeitskleidung wechseln und Schuhe säubern" at bounding box center [167, 517] width 16 height 16
click at [169, 540] on button "Dokumentation Glasbruch inkl. Freigabe" at bounding box center [167, 548] width 16 height 16
click at [441, 581] on icon at bounding box center [446, 586] width 16 height 16
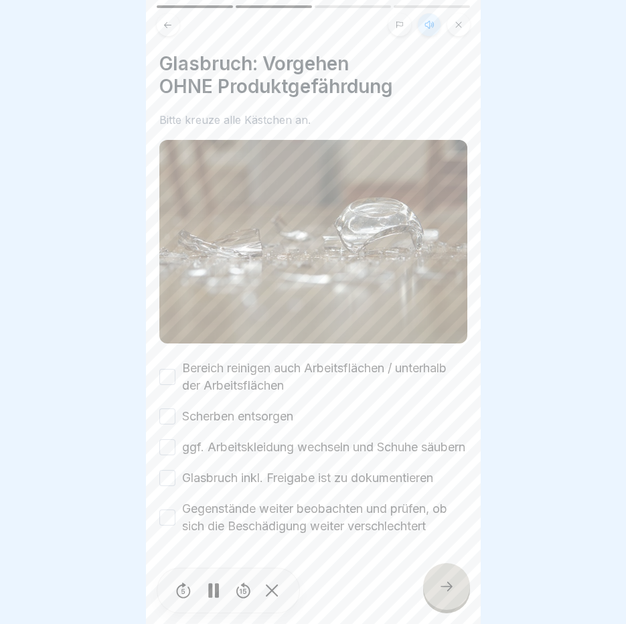
click at [168, 369] on button "Bereich reinigen auch Arbeitsflächen / unterhalb der Arbeitsflächen" at bounding box center [167, 377] width 16 height 16
click at [169, 408] on button "Scherben entsorgen" at bounding box center [167, 416] width 16 height 16
click at [167, 443] on button "ggf. Arbeitskleidung wechseln und Schuhe säubern" at bounding box center [167, 447] width 16 height 16
click at [166, 481] on button "Glasbruch inkl. Freigabe ist zu dokumentieren" at bounding box center [167, 478] width 16 height 16
click at [175, 515] on button "Gegenstände weiter beobachten und prüfen, ob sich die Beschädigung weiter versc…" at bounding box center [167, 517] width 16 height 16
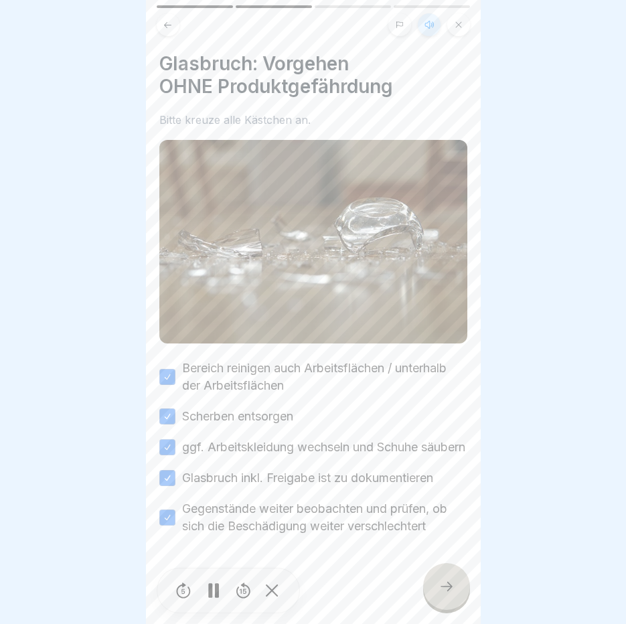
click at [452, 595] on div at bounding box center [446, 586] width 47 height 47
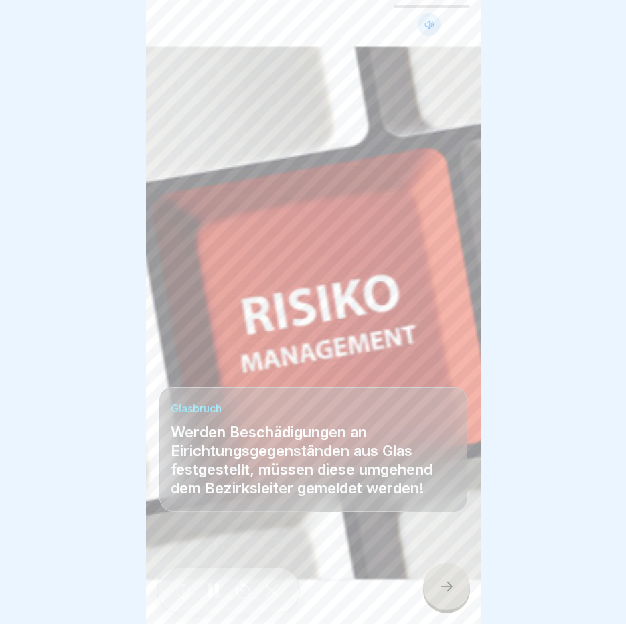
click at [452, 595] on div at bounding box center [446, 586] width 47 height 47
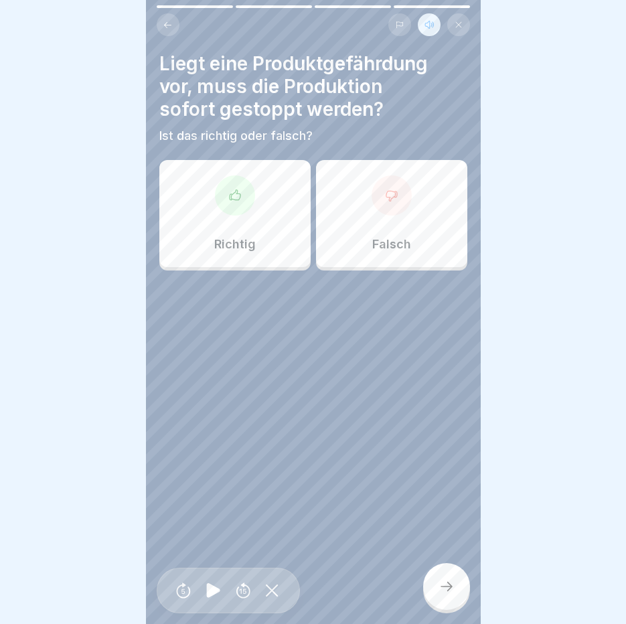
click at [222, 193] on div at bounding box center [235, 195] width 40 height 40
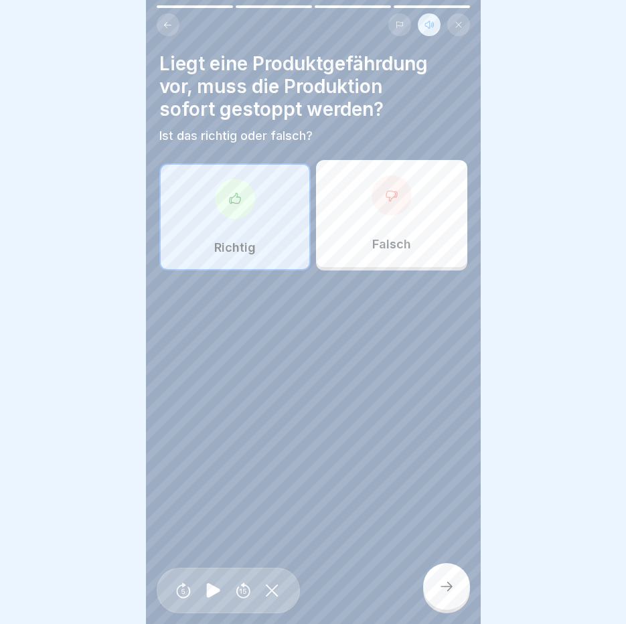
click at [459, 572] on div at bounding box center [446, 586] width 47 height 47
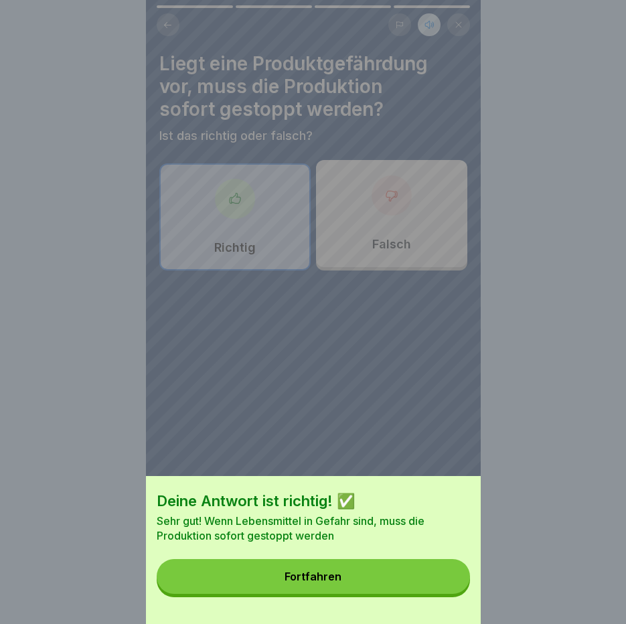
click at [390, 576] on button "Fortfahren" at bounding box center [313, 576] width 313 height 35
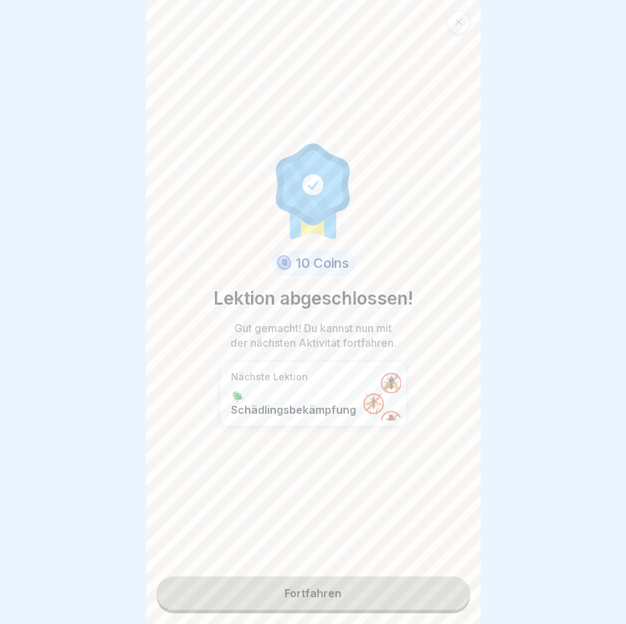
click at [288, 586] on link "Fortfahren" at bounding box center [313, 592] width 313 height 33
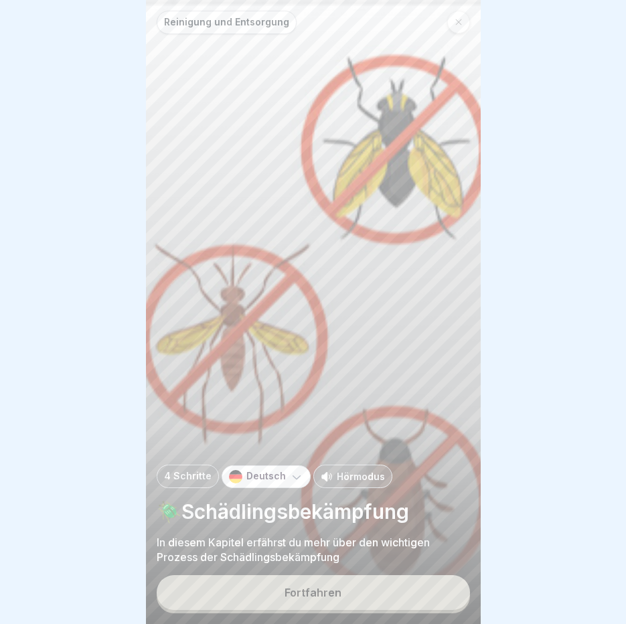
click at [288, 586] on button "Fortfahren" at bounding box center [313, 592] width 313 height 35
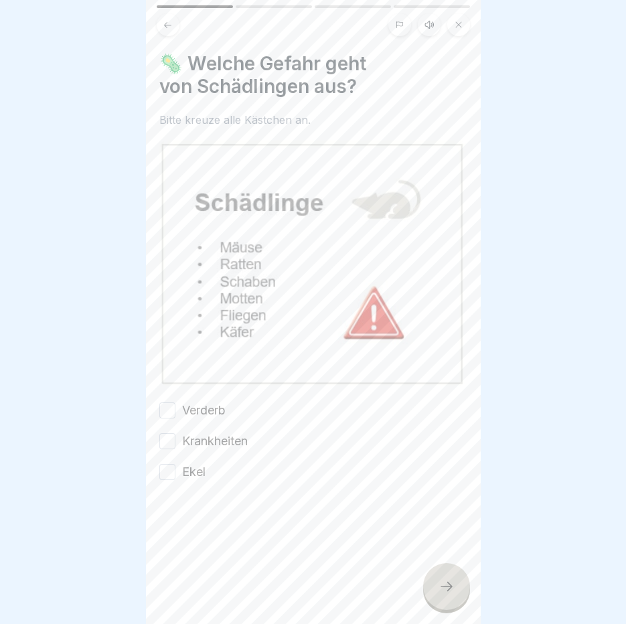
click at [430, 21] on button at bounding box center [429, 24] width 23 height 23
click at [210, 588] on icon at bounding box center [213, 590] width 13 height 15
click at [169, 402] on div "Verderb" at bounding box center [192, 410] width 66 height 17
click at [169, 402] on button "Verderb" at bounding box center [167, 410] width 16 height 16
click at [172, 433] on div "Verderb Krankheiten Ekel" at bounding box center [313, 441] width 308 height 79
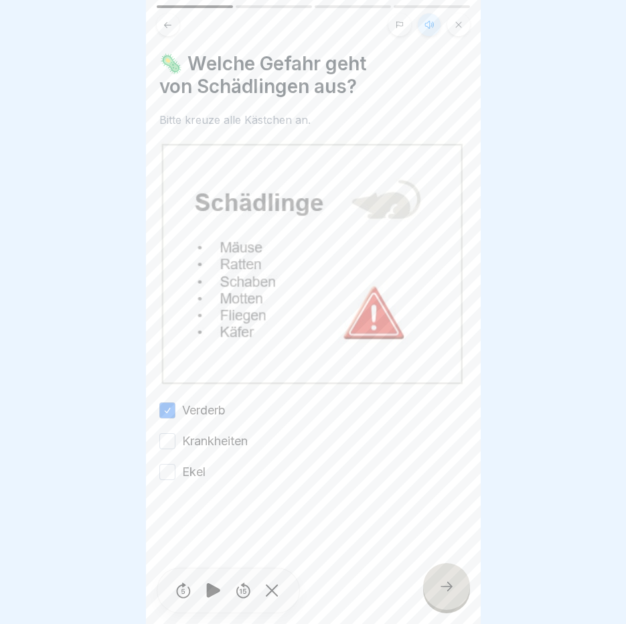
click at [170, 433] on button "Krankheiten" at bounding box center [167, 441] width 16 height 16
click at [173, 464] on button "Ekel" at bounding box center [167, 472] width 16 height 16
click at [446, 580] on div at bounding box center [446, 586] width 47 height 47
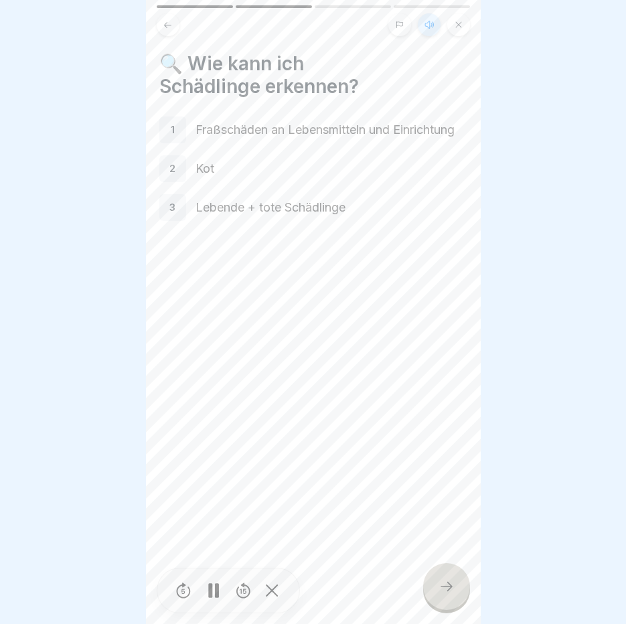
click at [440, 590] on icon at bounding box center [446, 586] width 16 height 16
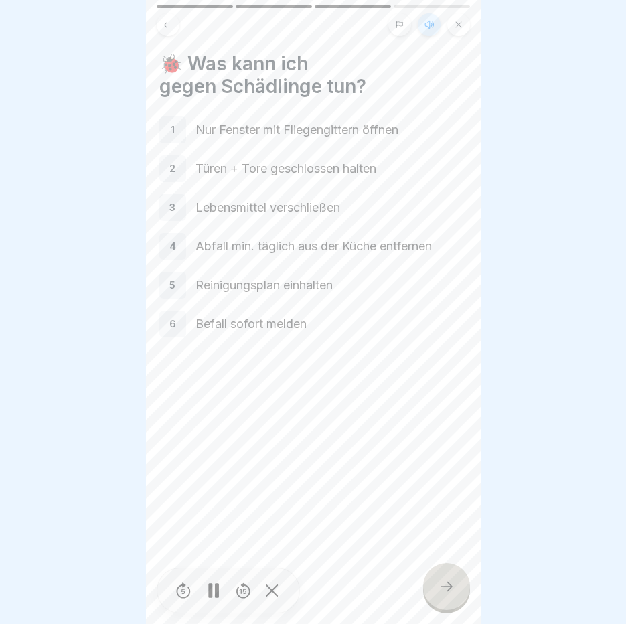
click at [440, 590] on icon at bounding box center [446, 586] width 16 height 16
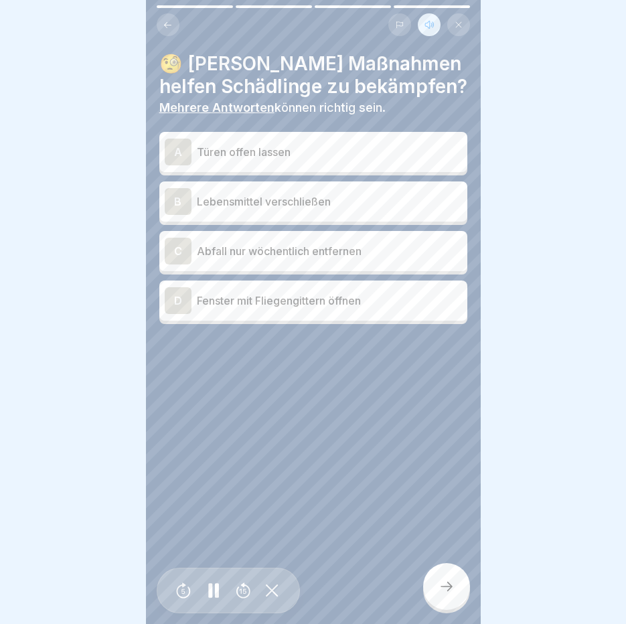
click at [258, 193] on p "Lebensmittel verschließen" at bounding box center [329, 201] width 265 height 16
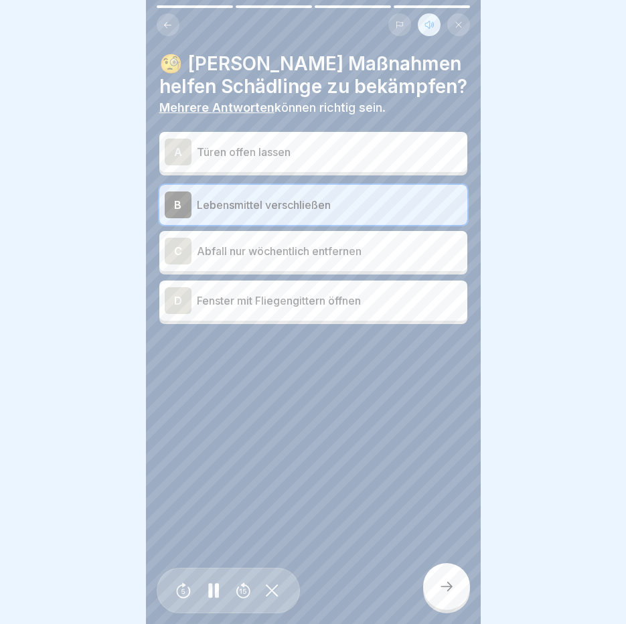
click at [265, 293] on p "Fenster mit Fliegengittern öffnen" at bounding box center [329, 301] width 265 height 16
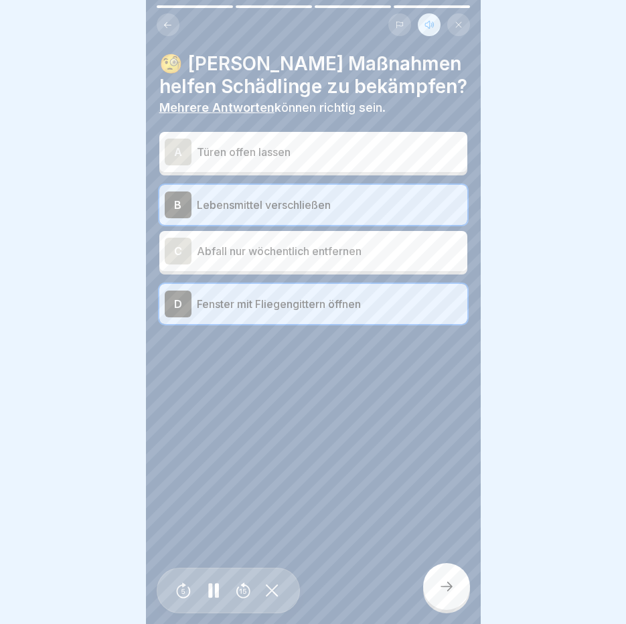
click at [440, 594] on icon at bounding box center [446, 586] width 16 height 16
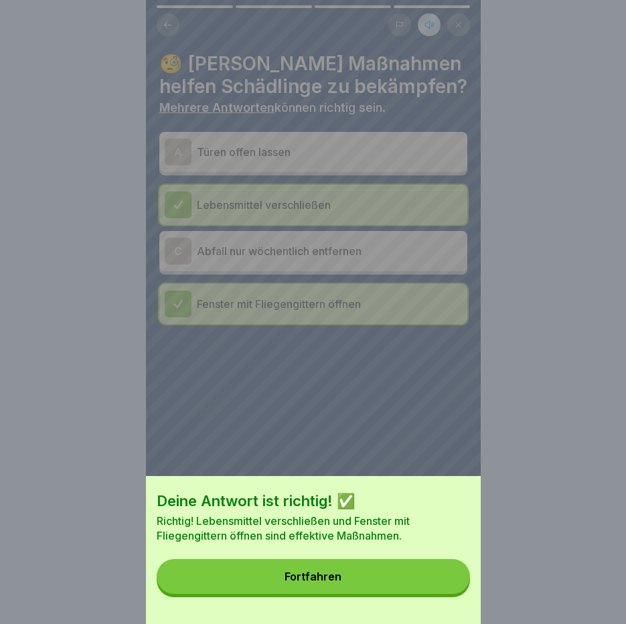
click at [440, 594] on button "Fortfahren" at bounding box center [313, 576] width 313 height 35
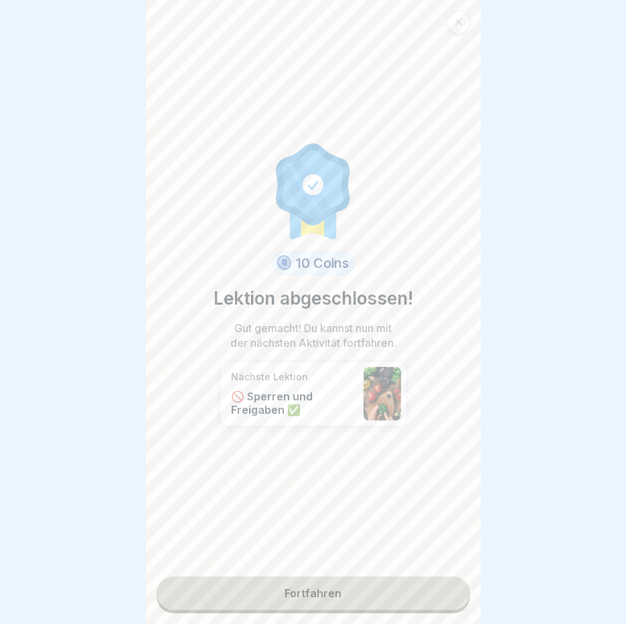
click at [440, 594] on link "Fortfahren" at bounding box center [313, 592] width 313 height 33
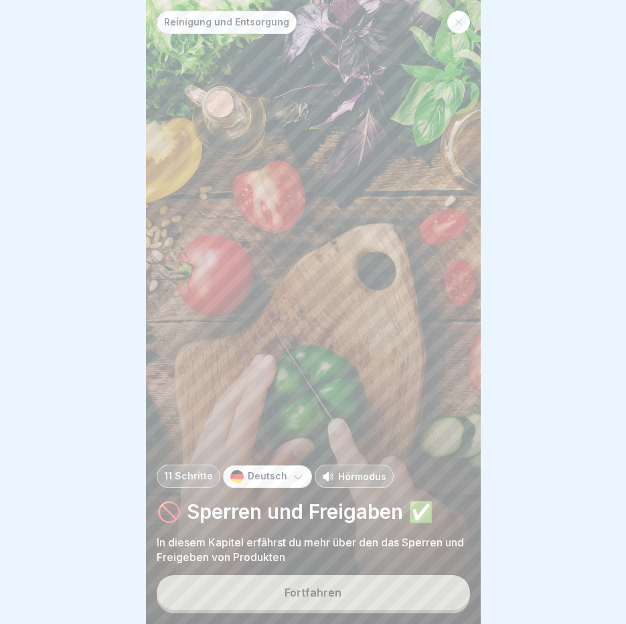
click at [440, 594] on button "Fortfahren" at bounding box center [313, 592] width 313 height 35
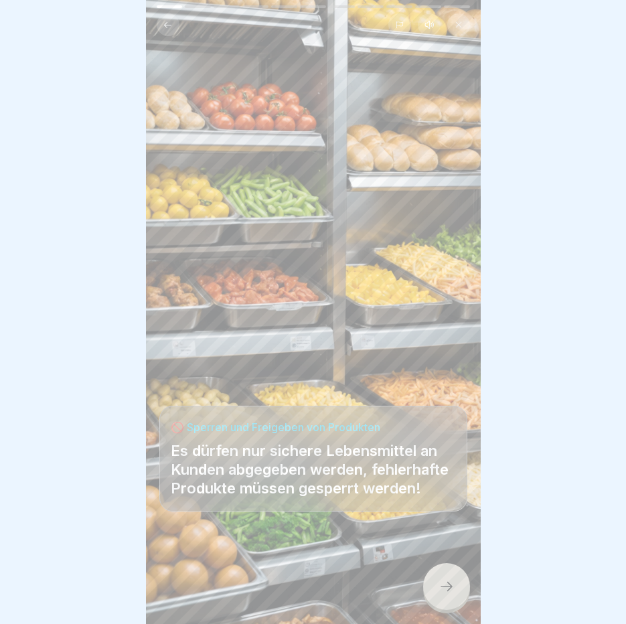
click at [440, 594] on icon at bounding box center [446, 586] width 16 height 16
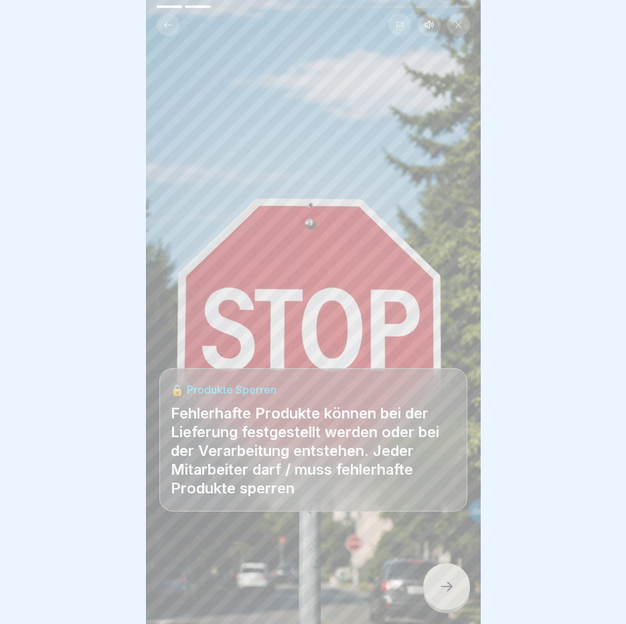
click at [436, 21] on button at bounding box center [429, 24] width 23 height 23
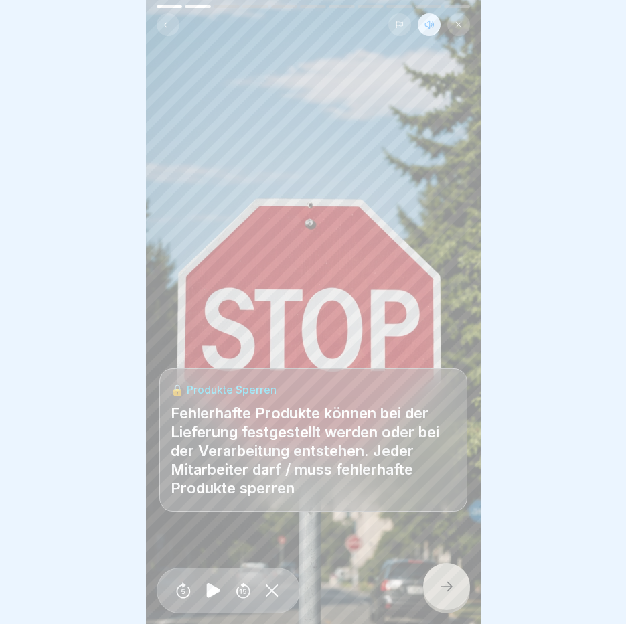
click at [215, 598] on icon at bounding box center [213, 590] width 13 height 15
click at [444, 594] on icon at bounding box center [446, 586] width 16 height 16
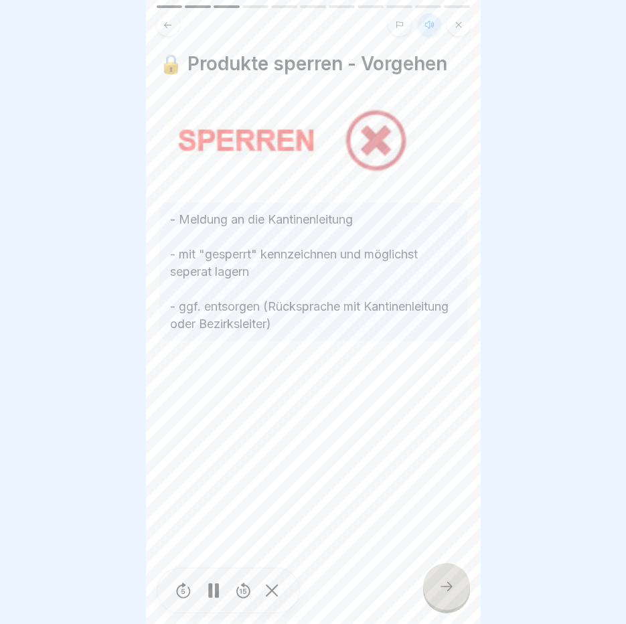
click at [442, 592] on icon at bounding box center [446, 586] width 16 height 16
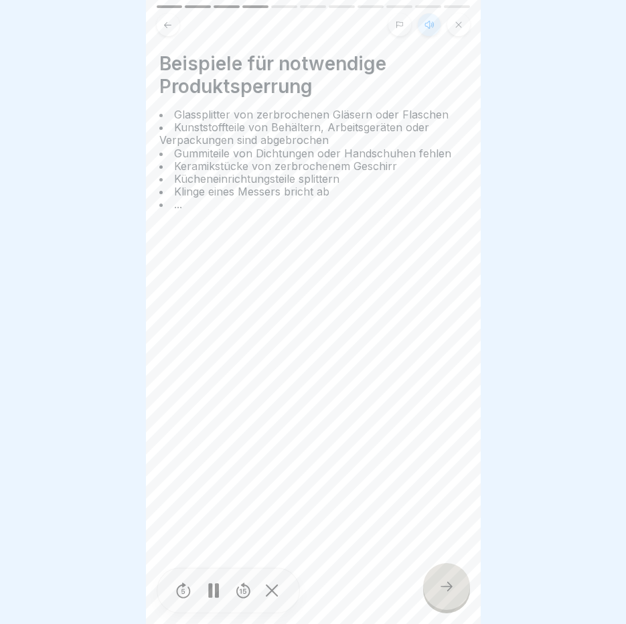
click at [442, 592] on icon at bounding box center [446, 586] width 16 height 16
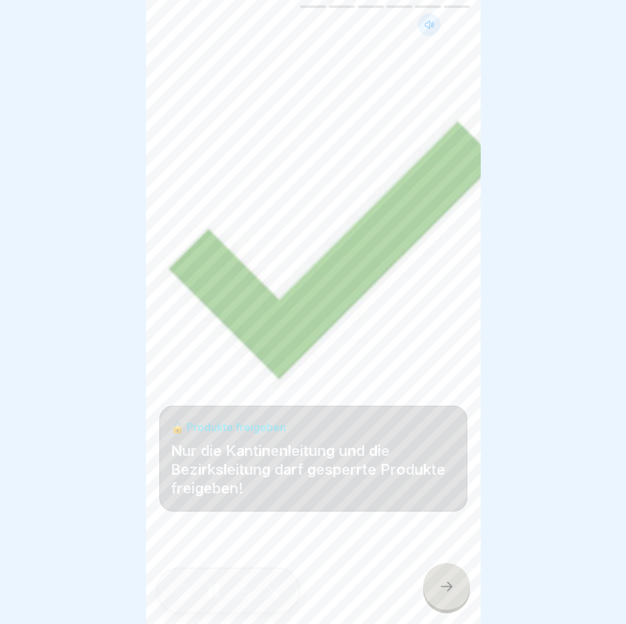
click at [442, 592] on icon at bounding box center [446, 586] width 16 height 16
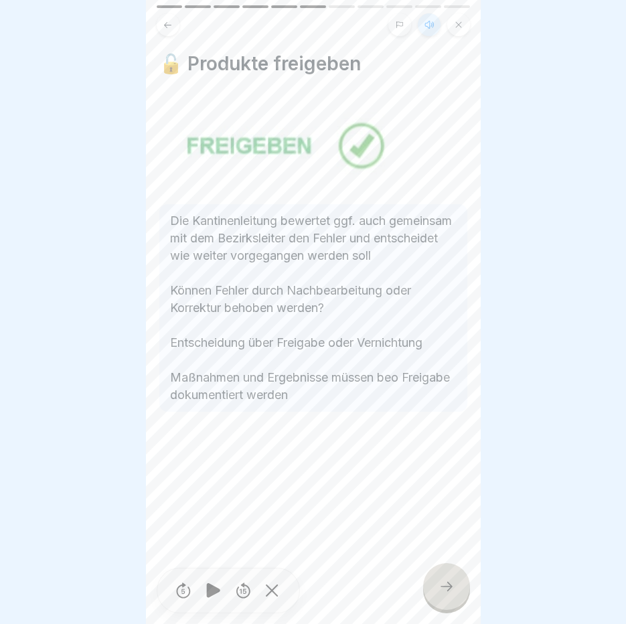
click at [442, 592] on icon at bounding box center [446, 586] width 16 height 16
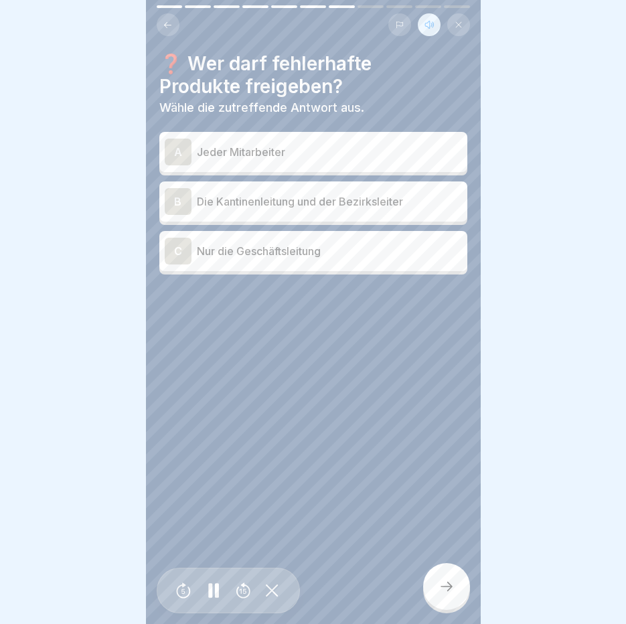
click at [280, 199] on p "Die Kantinenleitung und der Bezirksleiter" at bounding box center [329, 201] width 265 height 16
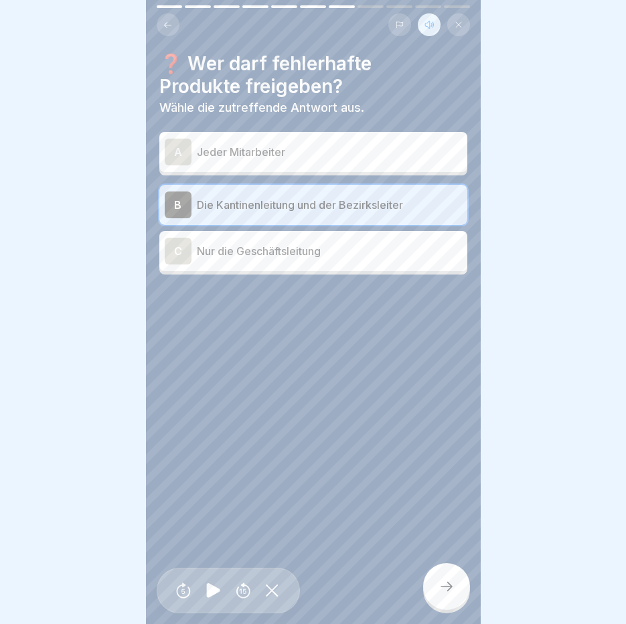
click at [450, 594] on icon at bounding box center [446, 586] width 16 height 16
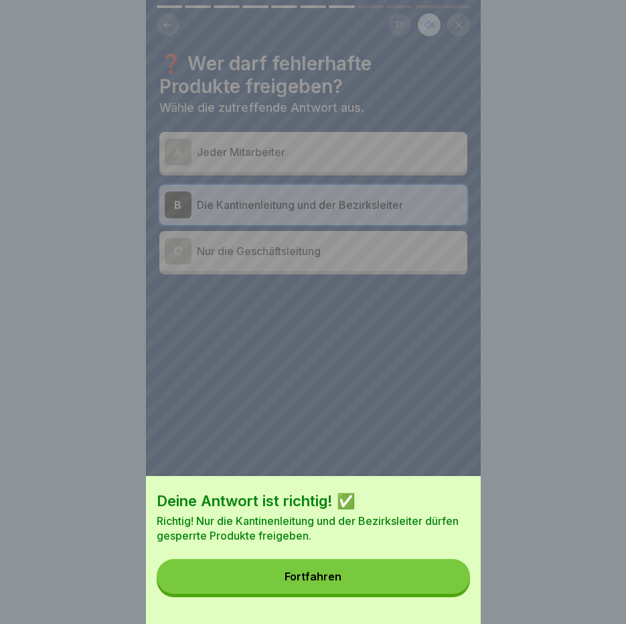
click at [450, 594] on button "Fortfahren" at bounding box center [313, 576] width 313 height 35
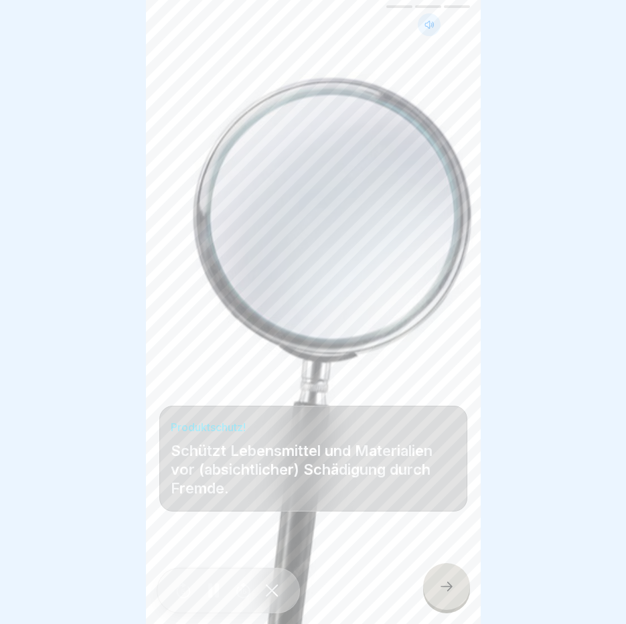
click at [444, 594] on icon at bounding box center [446, 586] width 16 height 16
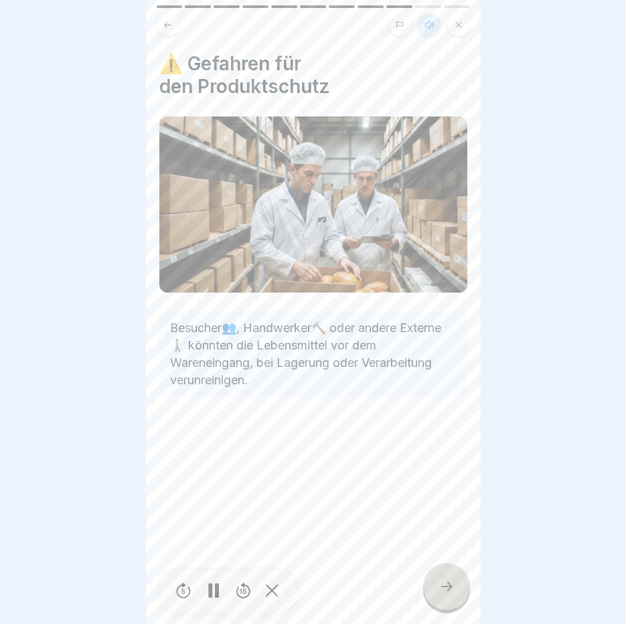
click at [444, 594] on icon at bounding box center [446, 586] width 16 height 16
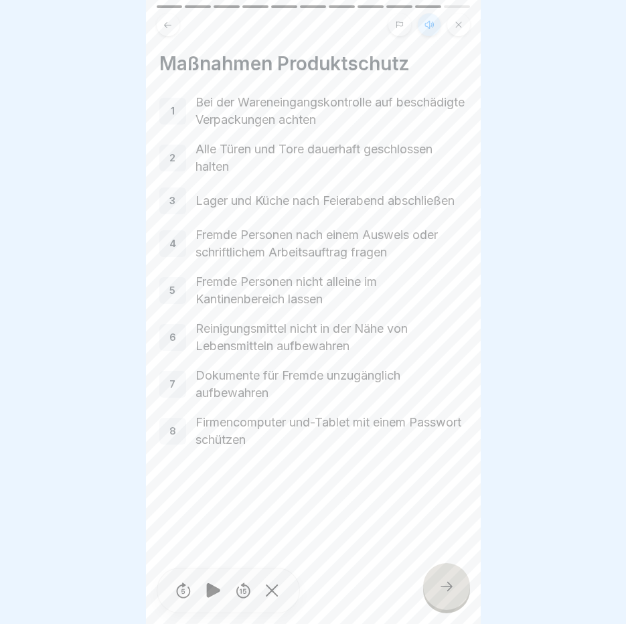
click at [444, 594] on icon at bounding box center [446, 586] width 16 height 16
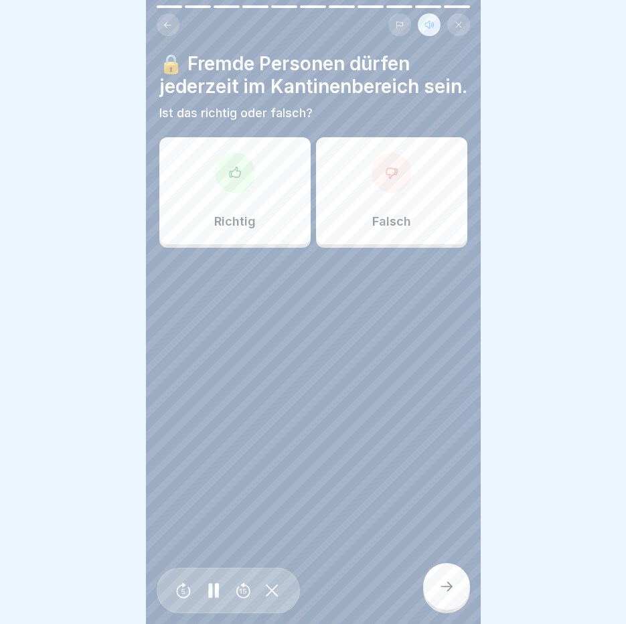
click at [356, 220] on div "Falsch" at bounding box center [391, 190] width 151 height 107
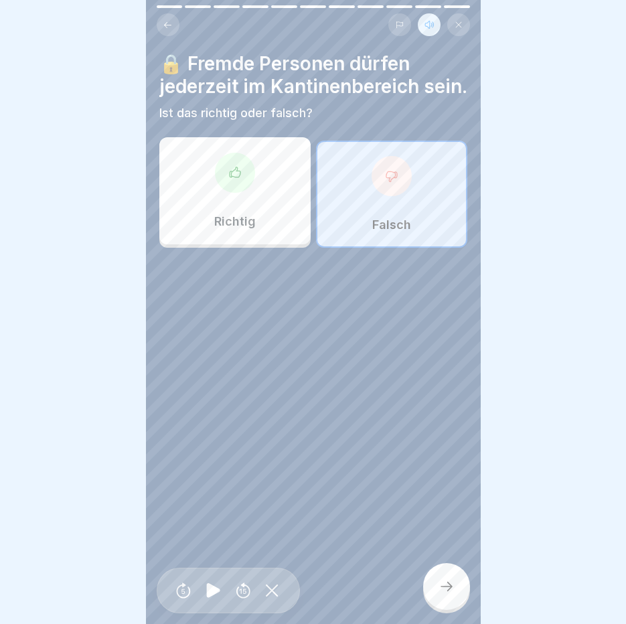
click at [461, 607] on div at bounding box center [446, 586] width 47 height 47
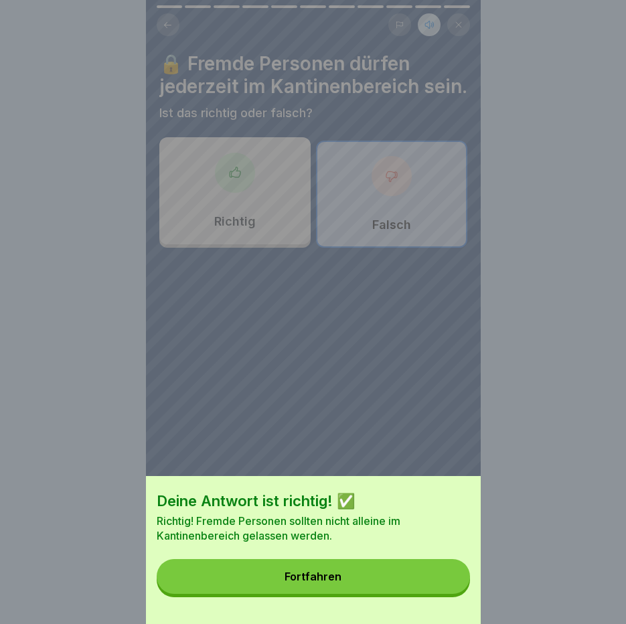
click at [439, 576] on button "Fortfahren" at bounding box center [313, 576] width 313 height 35
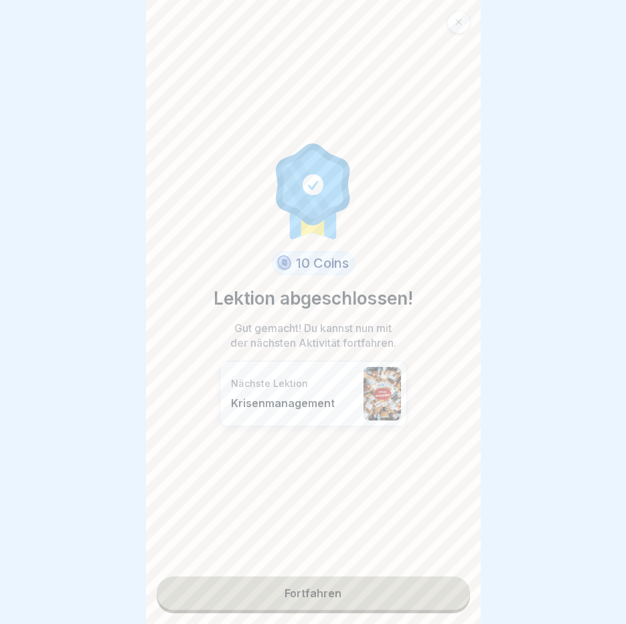
click at [337, 591] on link "Fortfahren" at bounding box center [313, 592] width 313 height 33
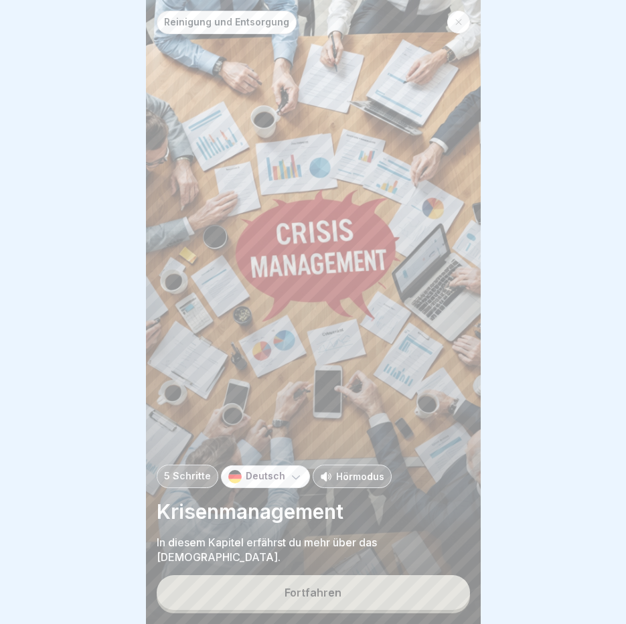
click at [319, 592] on button "Fortfahren" at bounding box center [313, 592] width 313 height 35
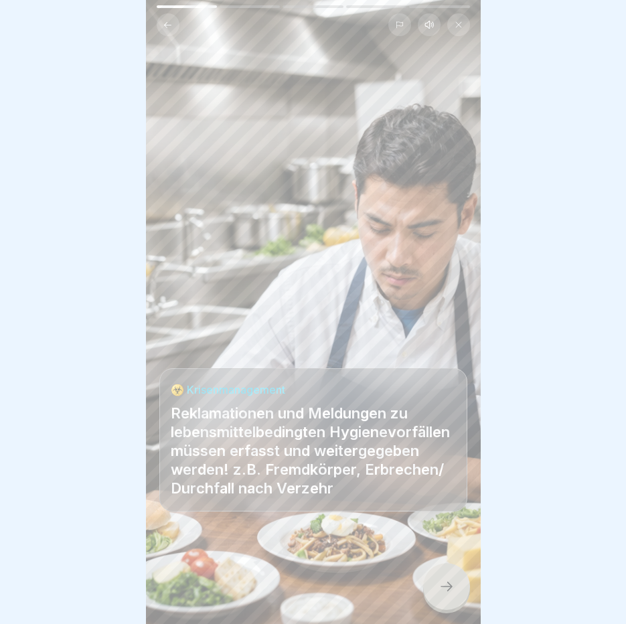
click at [427, 26] on icon at bounding box center [429, 24] width 11 height 11
click at [210, 598] on icon at bounding box center [213, 590] width 13 height 15
click at [437, 596] on div at bounding box center [446, 586] width 47 height 47
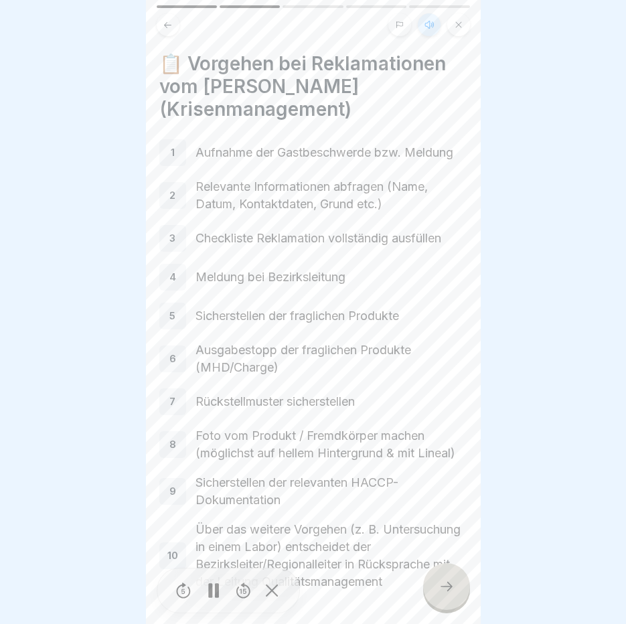
click at [437, 596] on div at bounding box center [446, 586] width 47 height 47
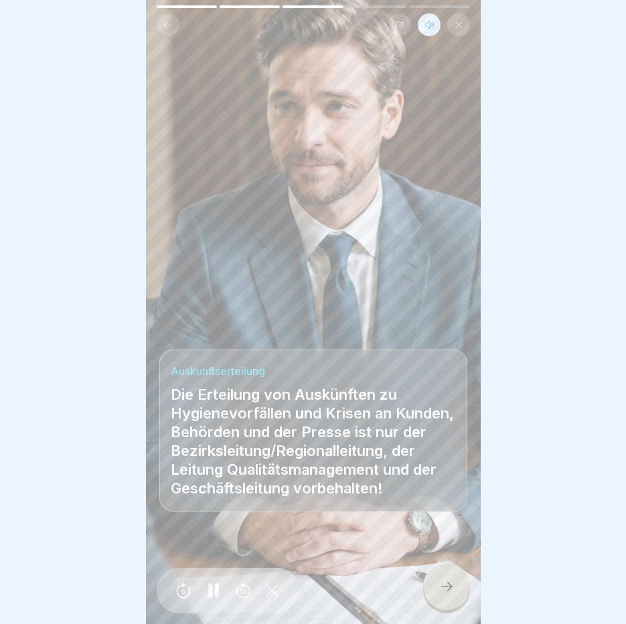
click at [437, 596] on div at bounding box center [446, 586] width 47 height 47
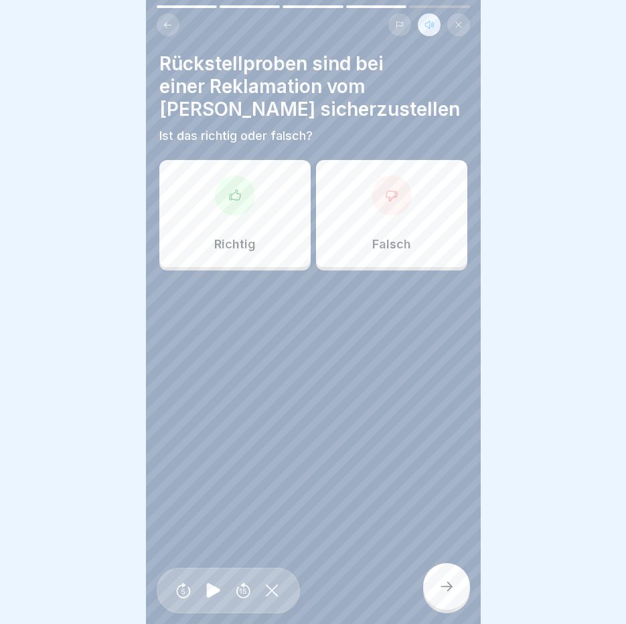
click at [245, 246] on p "Richtig" at bounding box center [234, 244] width 41 height 15
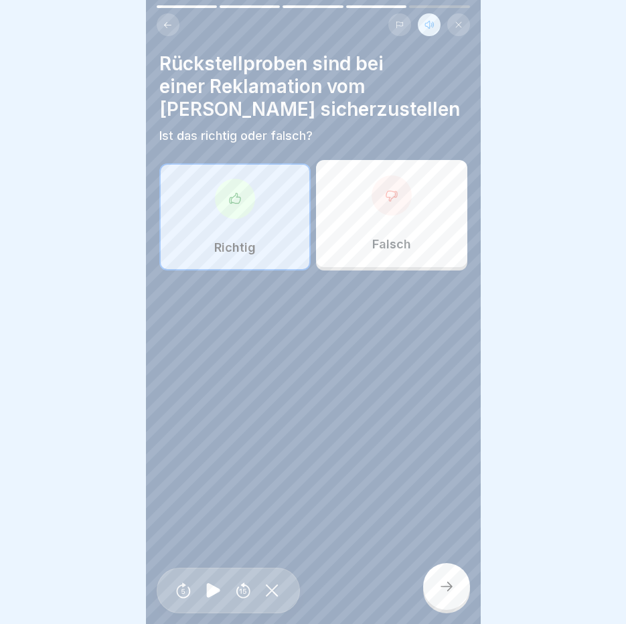
click at [442, 594] on icon at bounding box center [446, 586] width 16 height 16
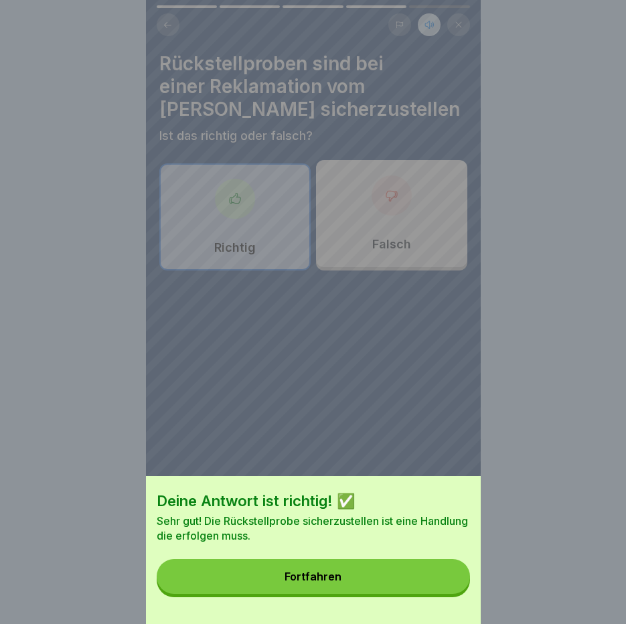
click at [442, 594] on button "Fortfahren" at bounding box center [313, 576] width 313 height 35
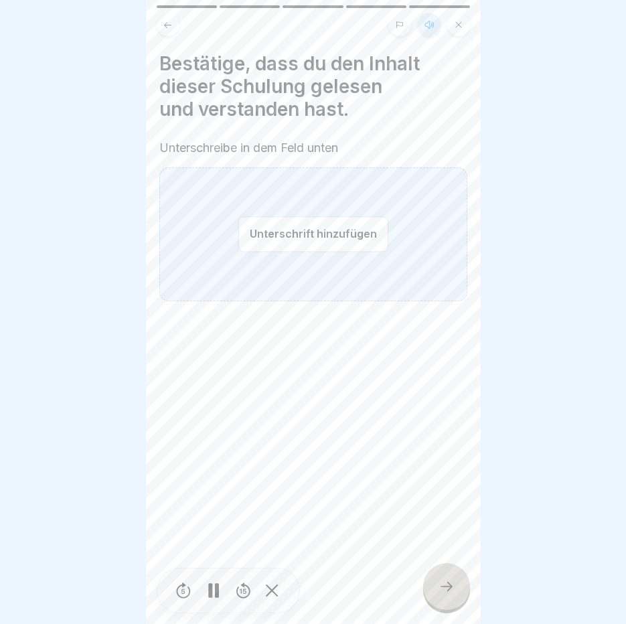
click at [315, 242] on button "Unterschrift hinzufügen" at bounding box center [313, 233] width 150 height 35
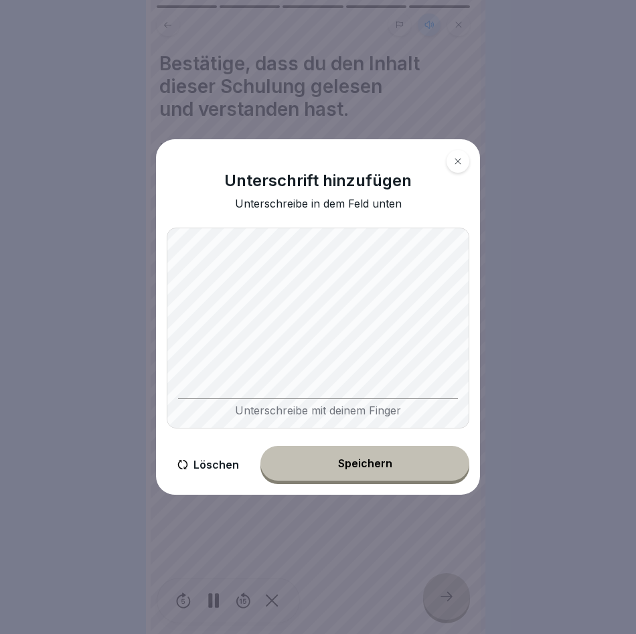
click at [350, 467] on div "Speichern" at bounding box center [365, 463] width 54 height 12
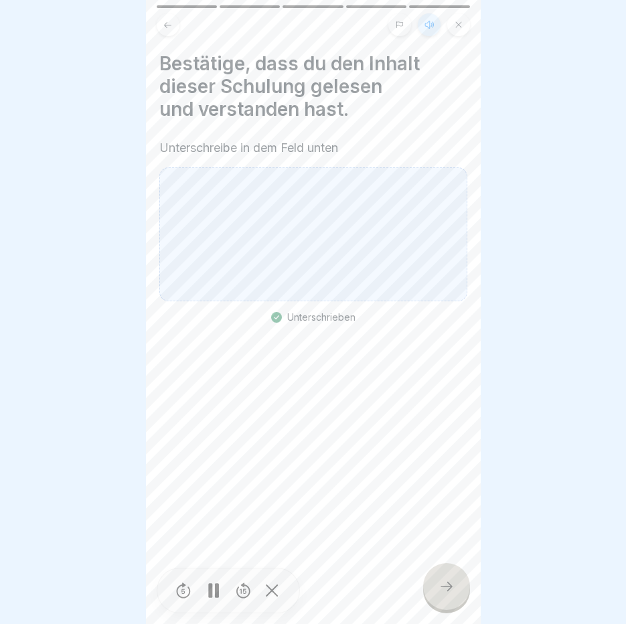
click at [437, 594] on div at bounding box center [446, 586] width 47 height 47
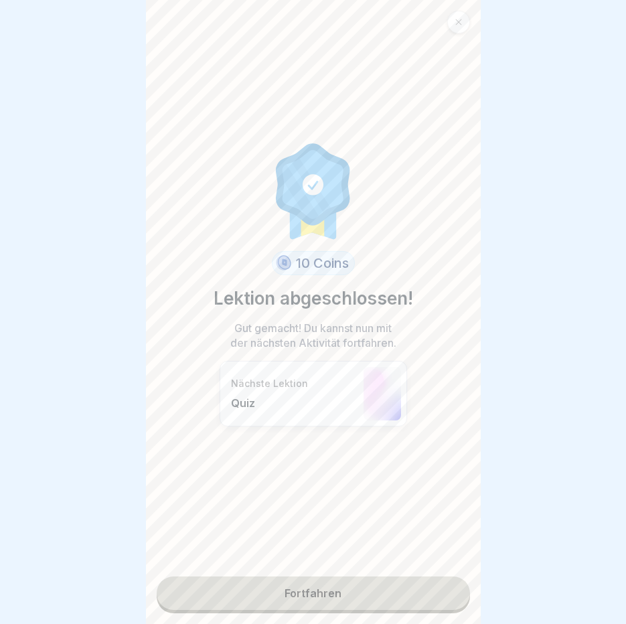
click at [327, 590] on link "Fortfahren" at bounding box center [313, 592] width 313 height 33
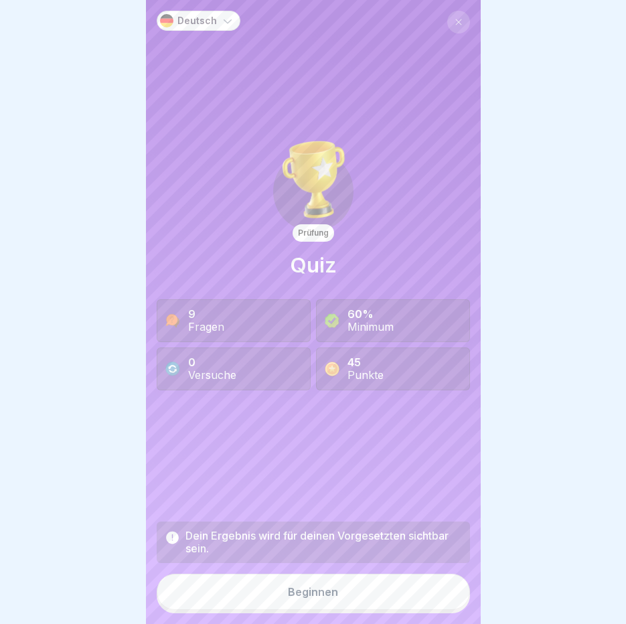
click at [321, 598] on div "Beginnen" at bounding box center [313, 592] width 50 height 12
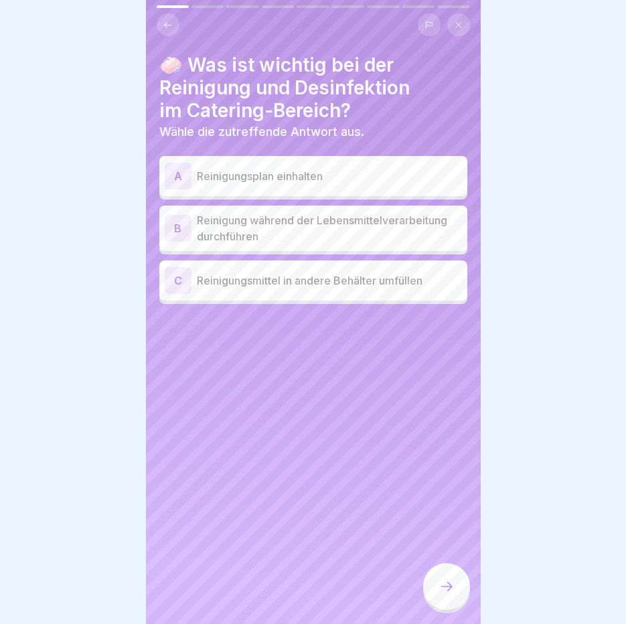
click at [367, 179] on p "Reinigungsplan einhalten" at bounding box center [329, 176] width 265 height 16
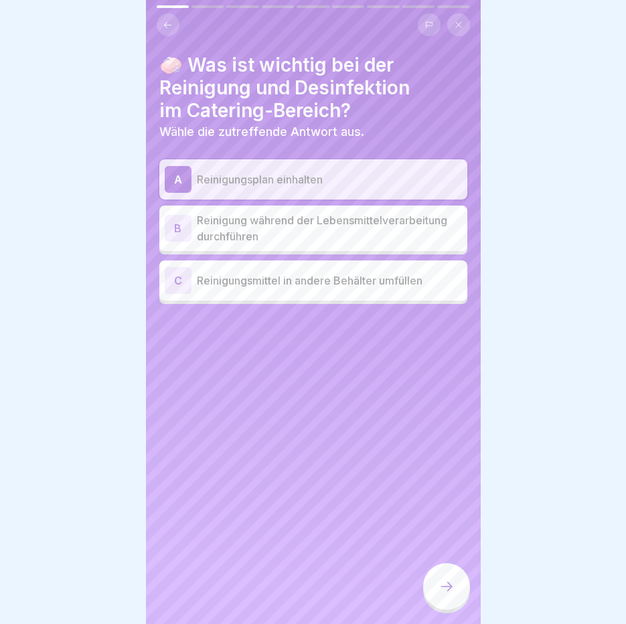
click at [447, 594] on icon at bounding box center [446, 586] width 16 height 16
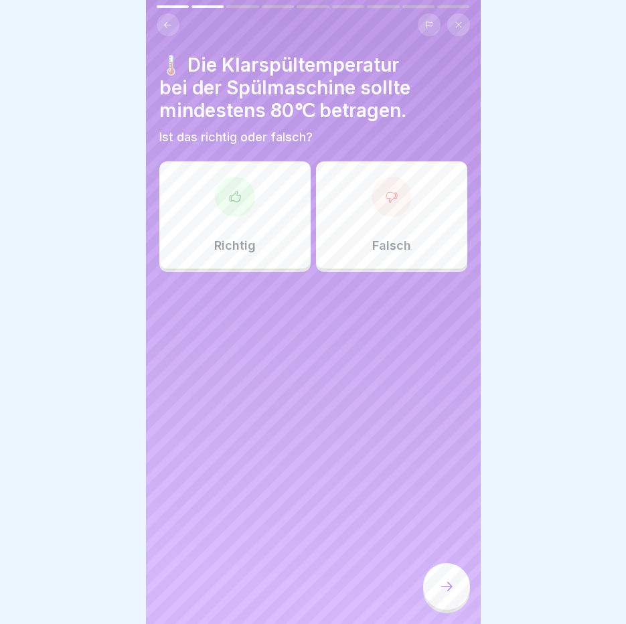
click at [207, 205] on div "Richtig" at bounding box center [234, 214] width 151 height 107
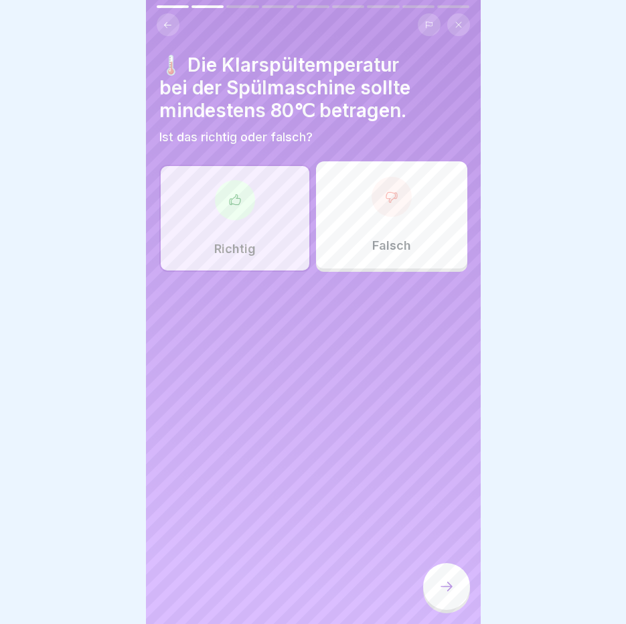
click at [458, 591] on div at bounding box center [446, 586] width 47 height 47
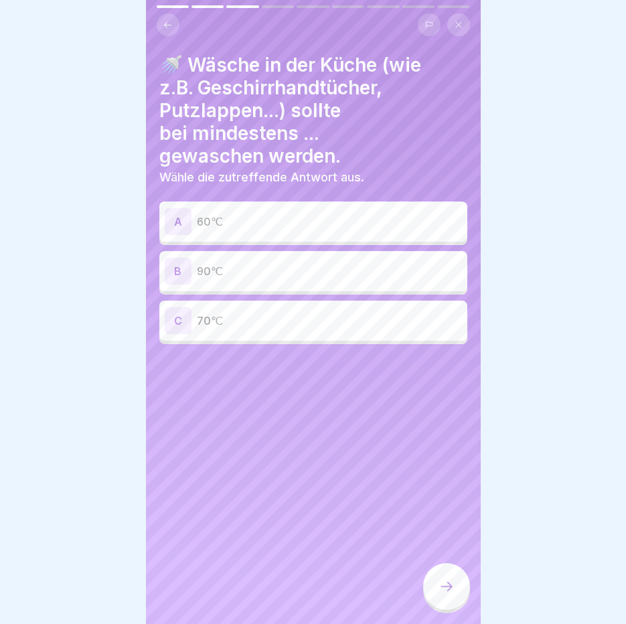
click at [272, 260] on div "B 90℃" at bounding box center [313, 271] width 297 height 27
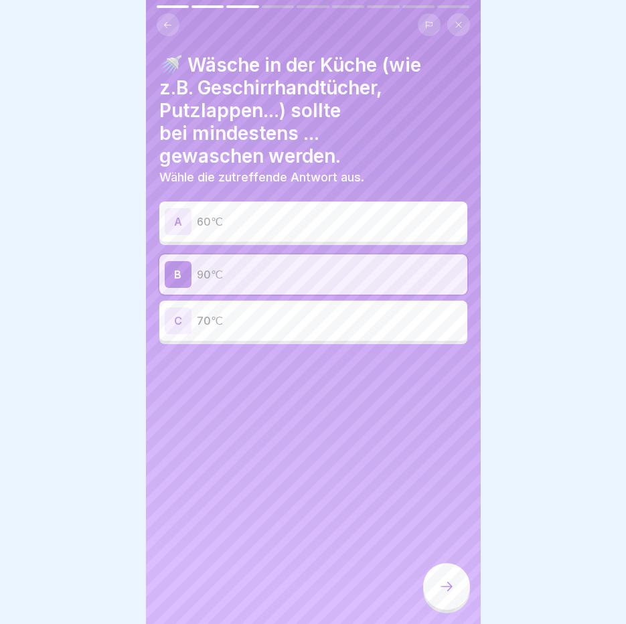
click at [458, 586] on div "Deutsch Prüfung Quiz 9 Fragen 60% Minimum 0 Versuche 45 Punkte Dein Ergebnis wi…" at bounding box center [313, 312] width 335 height 624
click at [458, 586] on div at bounding box center [446, 586] width 47 height 47
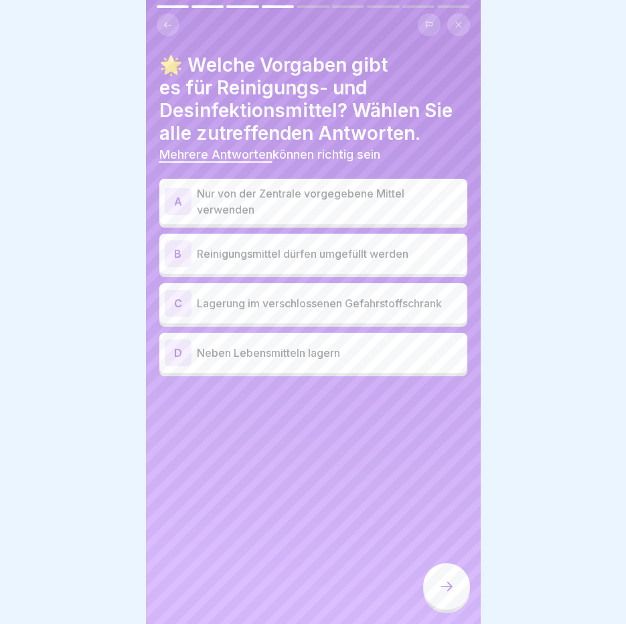
click at [280, 196] on p "Nur von der Zentrale vorgegebene Mittel verwenden" at bounding box center [329, 201] width 265 height 32
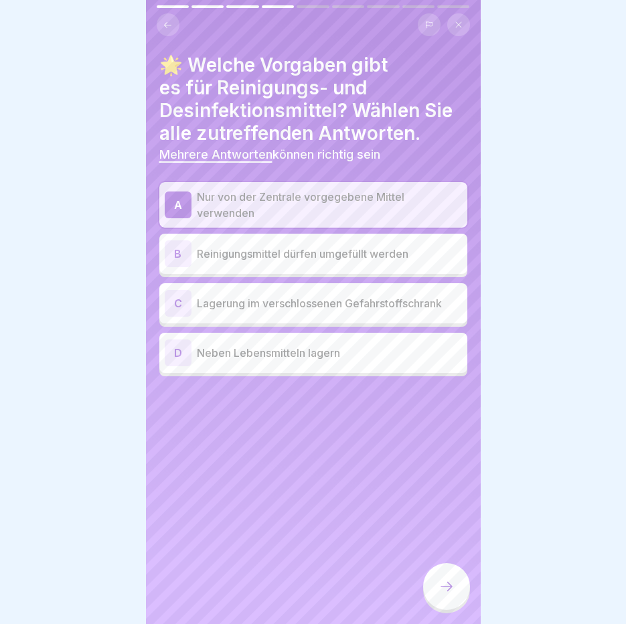
click at [285, 311] on div "C Lagerung im verschlossenen Gefahrstoffschrank" at bounding box center [313, 303] width 297 height 27
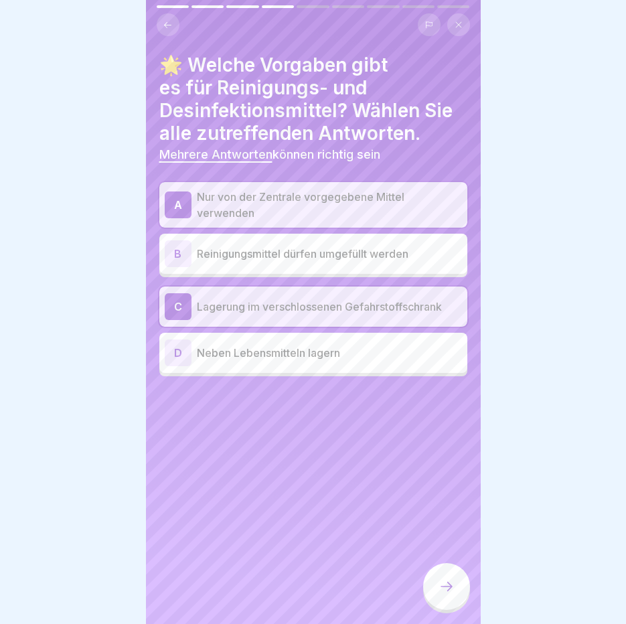
click at [440, 594] on icon at bounding box center [446, 586] width 16 height 16
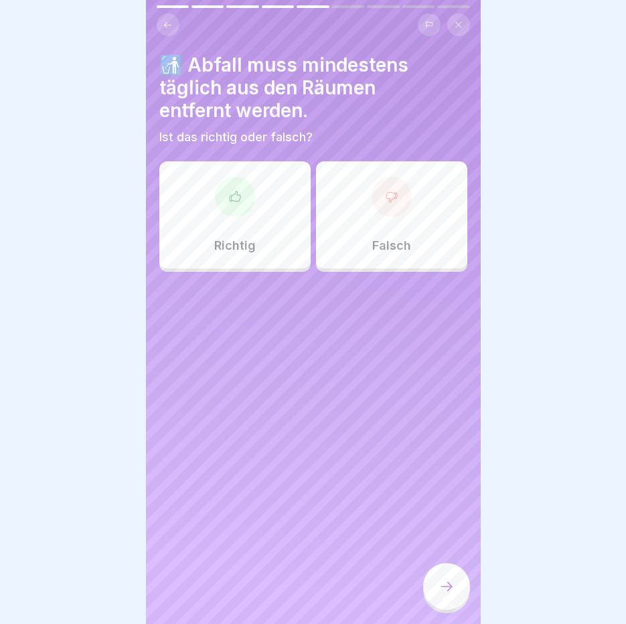
click at [282, 207] on div "Richtig" at bounding box center [234, 214] width 151 height 107
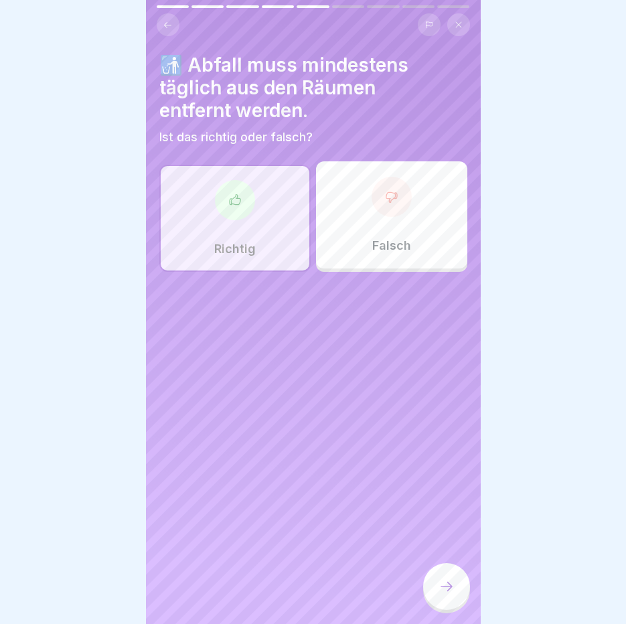
click at [454, 594] on icon at bounding box center [446, 586] width 16 height 16
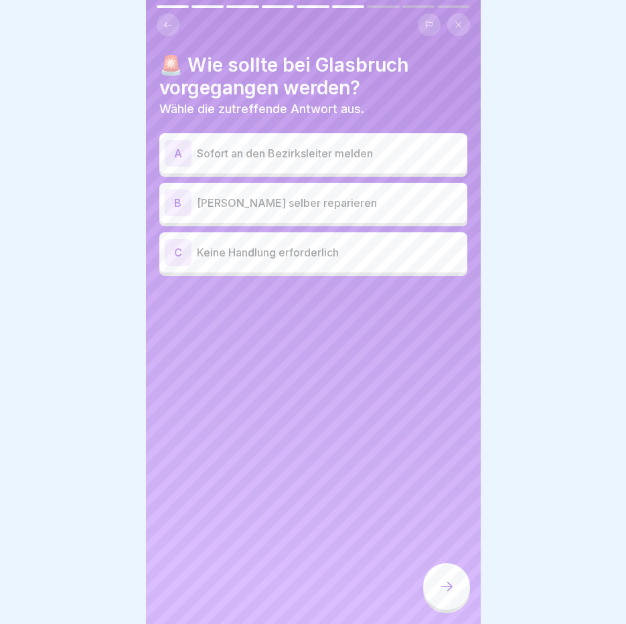
click at [224, 149] on p "Sofort an den Bezirksleiter melden" at bounding box center [329, 153] width 265 height 16
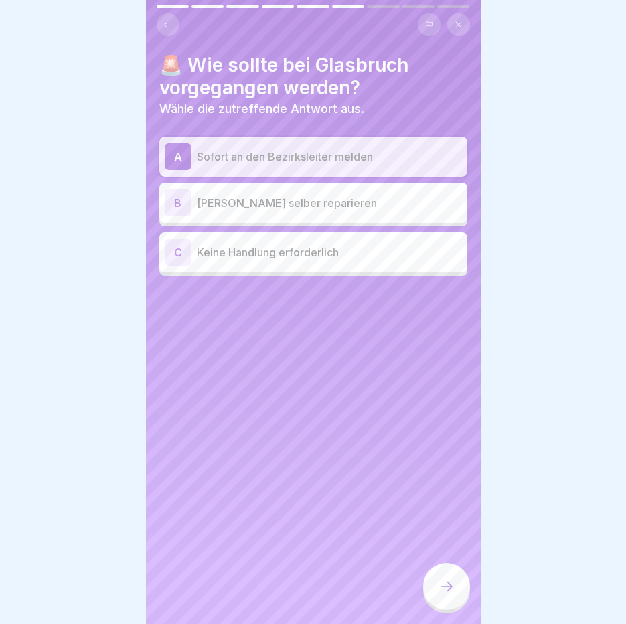
click at [446, 604] on div at bounding box center [446, 586] width 47 height 47
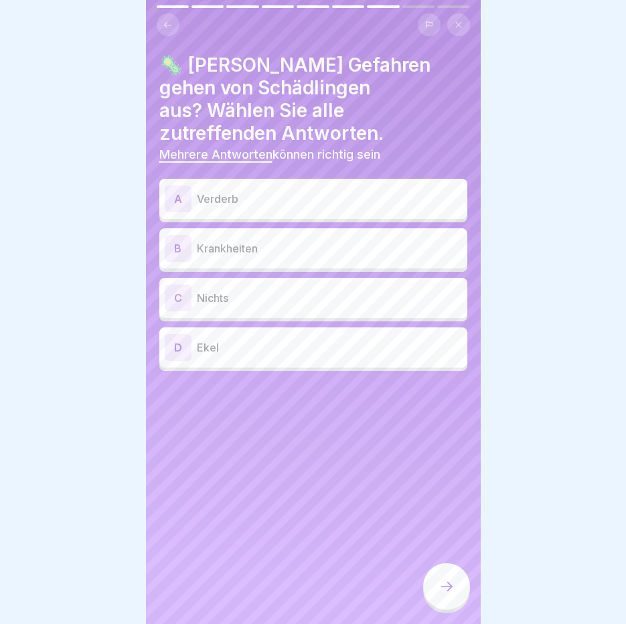
click at [270, 191] on p "Verderb" at bounding box center [329, 199] width 265 height 16
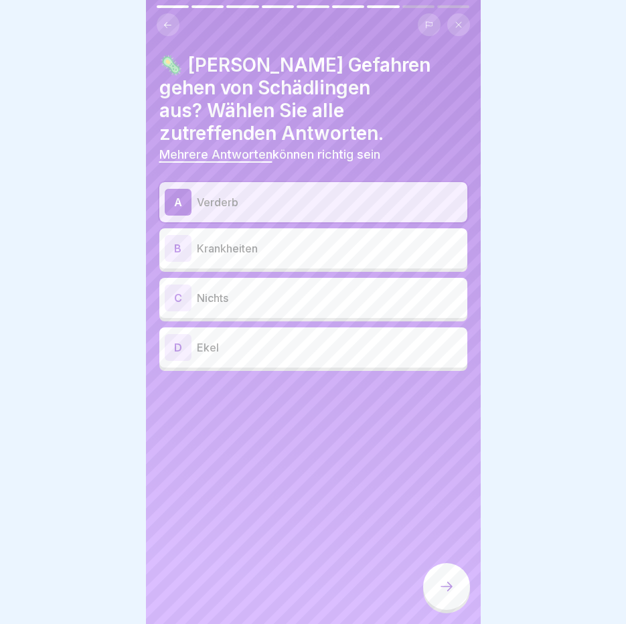
click at [270, 240] on p "Krankheiten" at bounding box center [329, 248] width 265 height 16
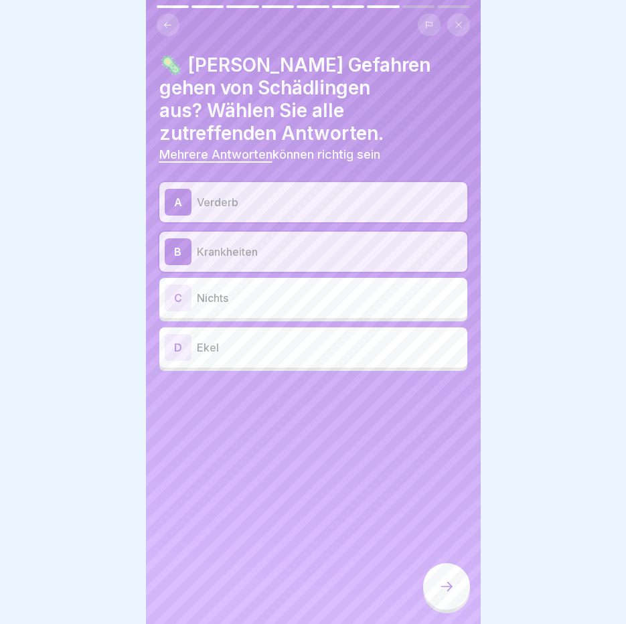
click at [280, 339] on p "Ekel" at bounding box center [329, 347] width 265 height 16
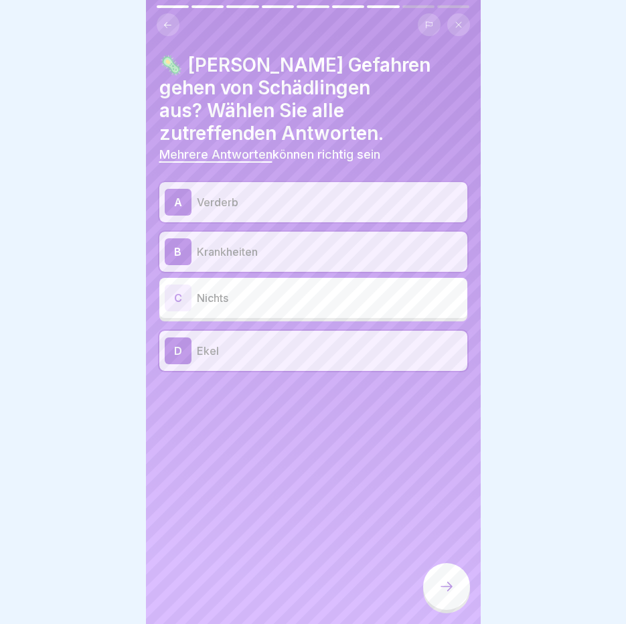
click at [456, 597] on div at bounding box center [446, 586] width 47 height 47
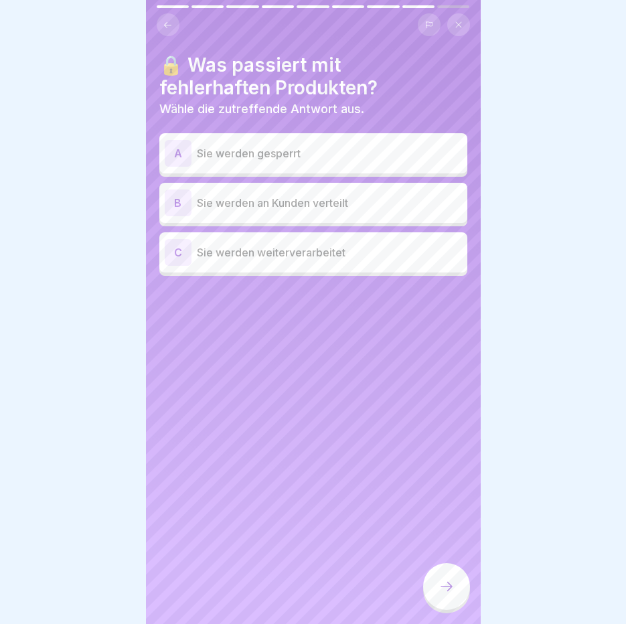
click at [309, 158] on p "Sie werden gesperrt" at bounding box center [329, 153] width 265 height 16
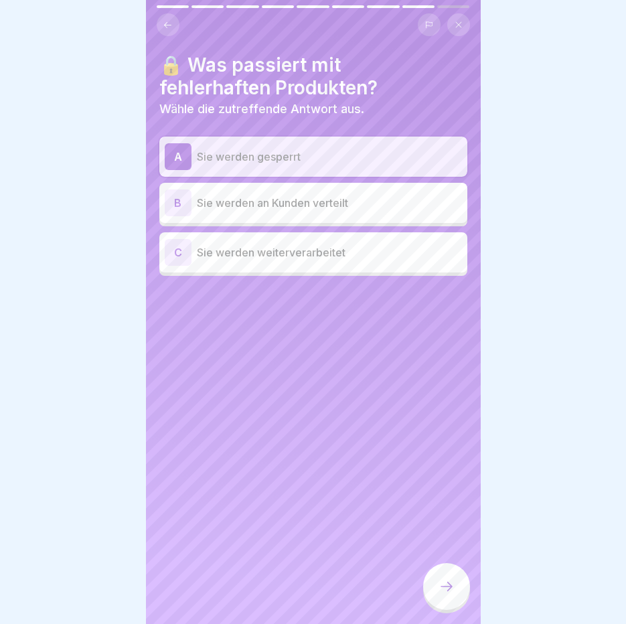
click at [446, 594] on icon at bounding box center [446, 586] width 16 height 16
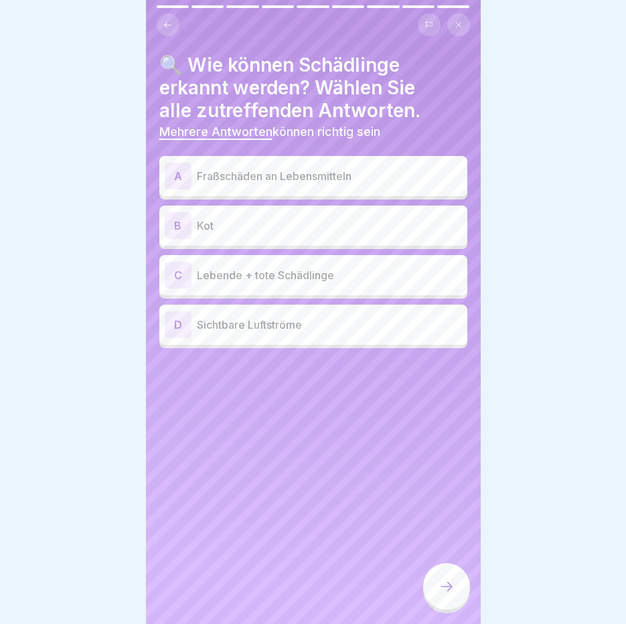
click at [242, 173] on p "Fraßschäden an Lebensmitteln" at bounding box center [329, 176] width 265 height 16
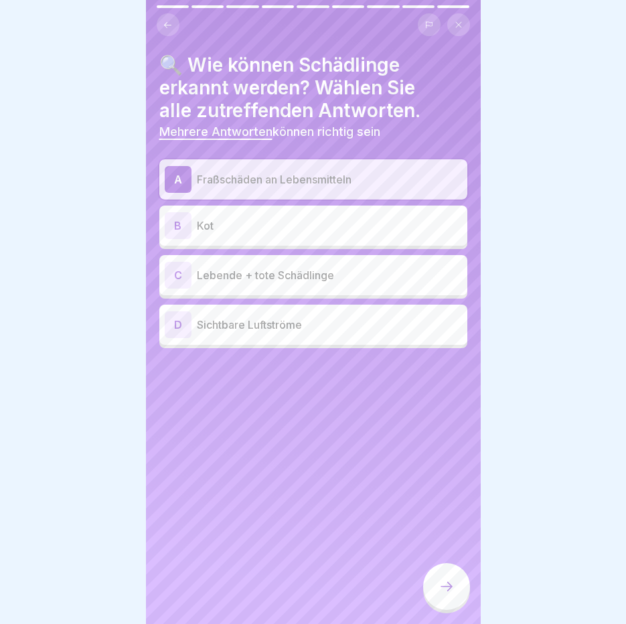
click at [236, 219] on p "Kot" at bounding box center [329, 226] width 265 height 16
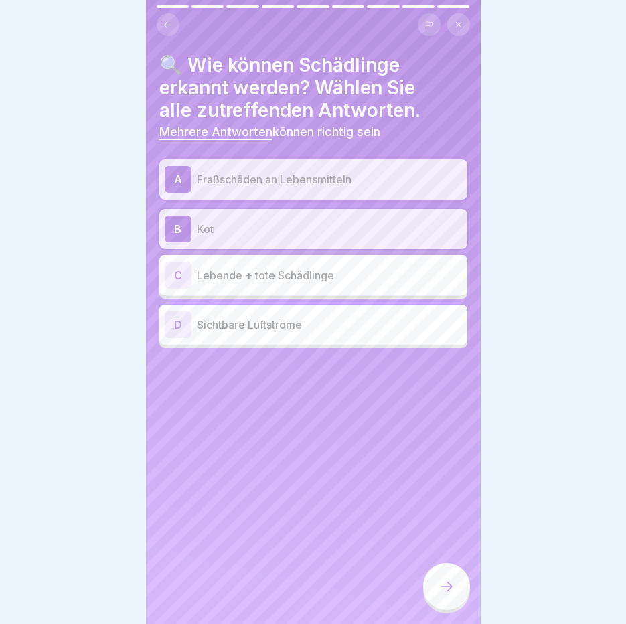
click at [242, 280] on p "Lebende + tote Schädlinge" at bounding box center [329, 275] width 265 height 16
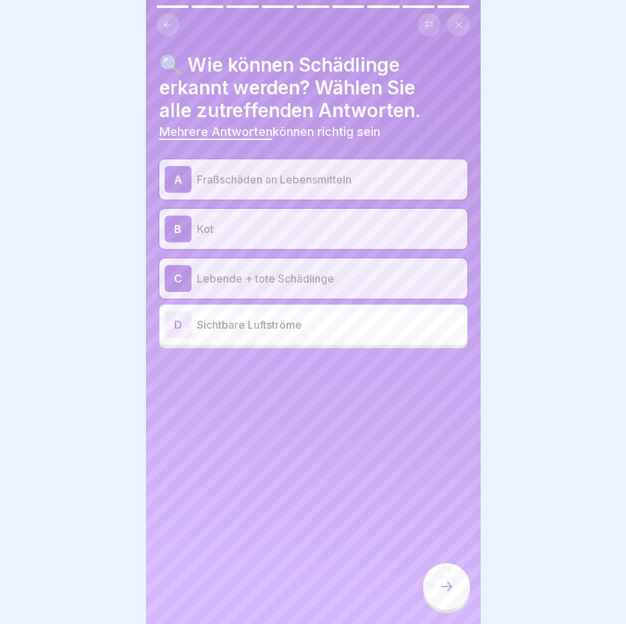
click at [448, 594] on icon at bounding box center [446, 586] width 16 height 16
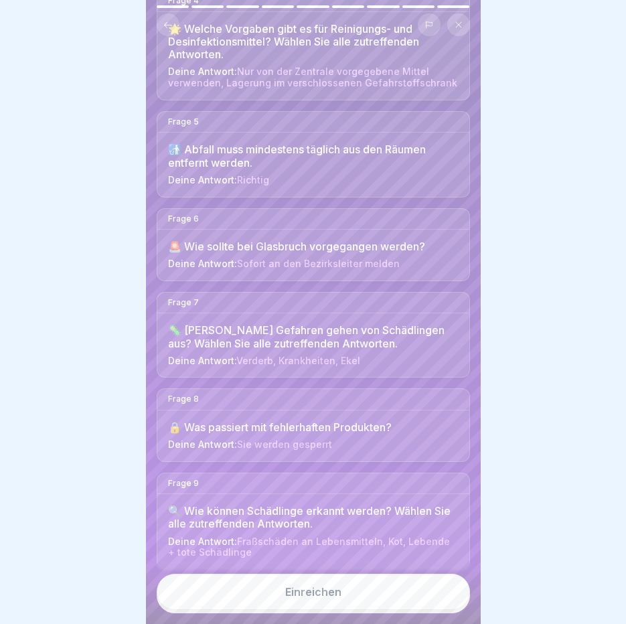
scroll to position [10, 0]
click at [341, 601] on button "Einreichen" at bounding box center [313, 592] width 313 height 36
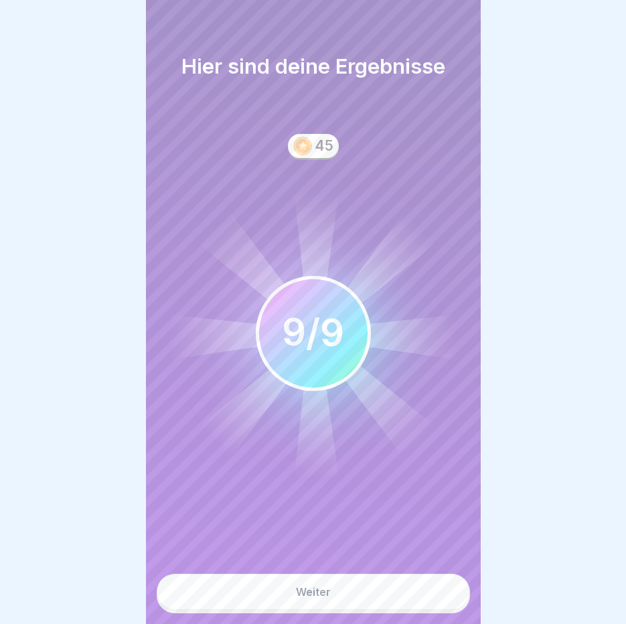
click at [340, 592] on button "Weiter" at bounding box center [313, 592] width 313 height 36
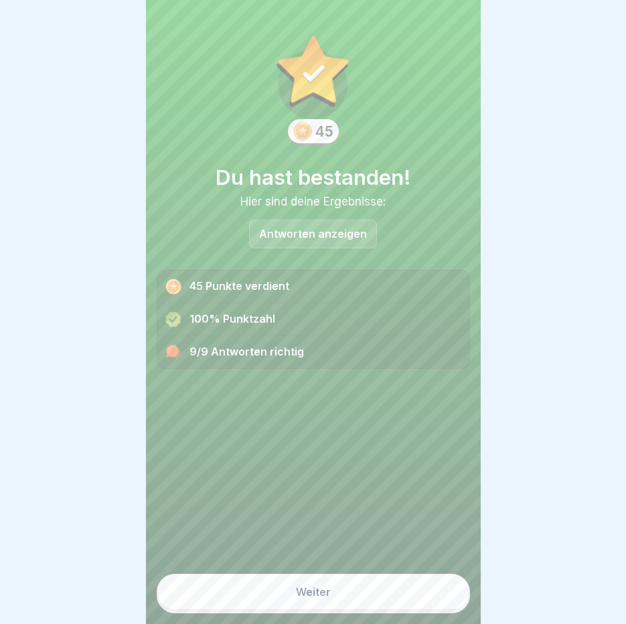
click at [335, 588] on button "Weiter" at bounding box center [313, 592] width 313 height 36
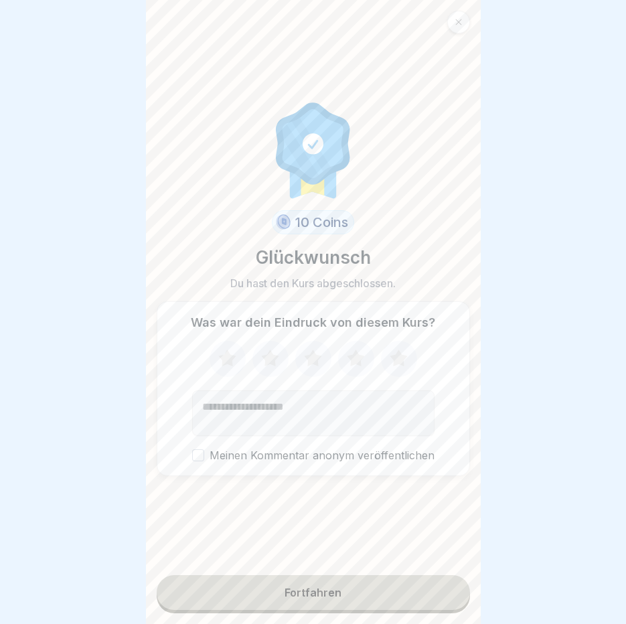
click at [347, 584] on button "Fortfahren" at bounding box center [313, 592] width 313 height 35
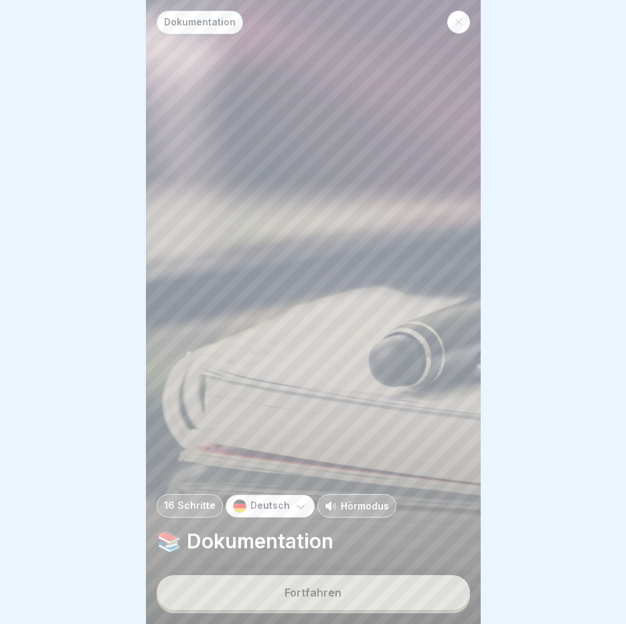
click at [305, 594] on div "Fortfahren" at bounding box center [312, 592] width 57 height 12
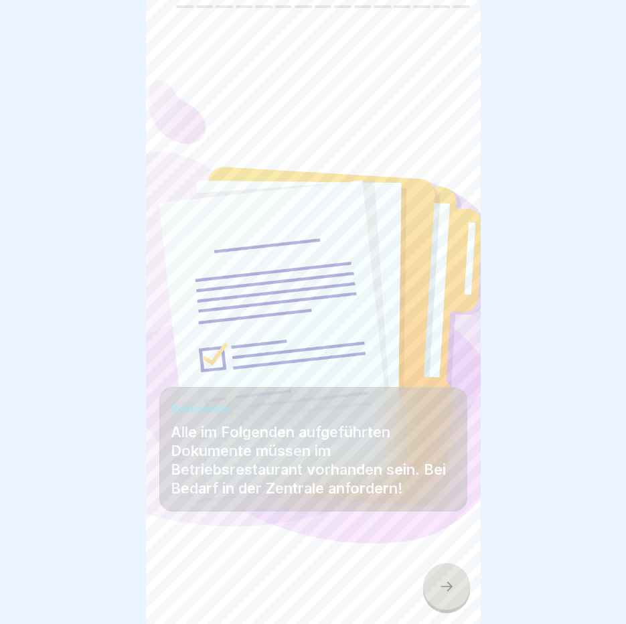
scroll to position [10, 0]
click at [452, 594] on div at bounding box center [446, 586] width 47 height 47
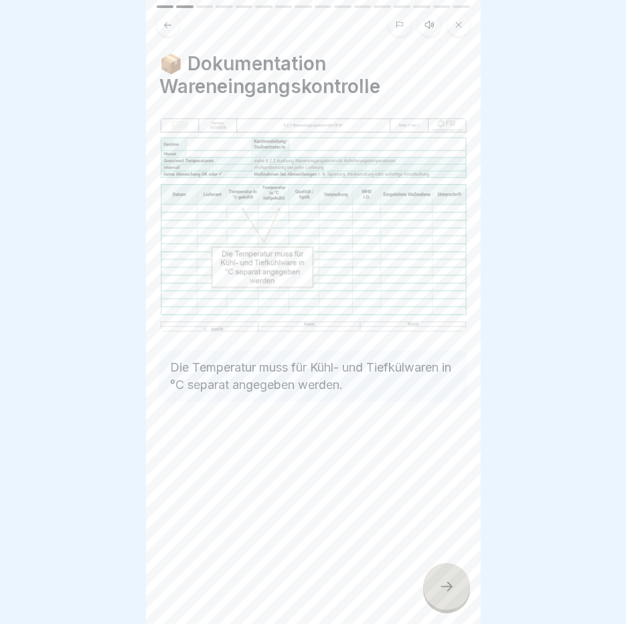
click at [438, 15] on button at bounding box center [429, 24] width 23 height 23
click at [214, 589] on icon at bounding box center [213, 590] width 13 height 15
click at [169, 21] on button at bounding box center [168, 24] width 23 height 23
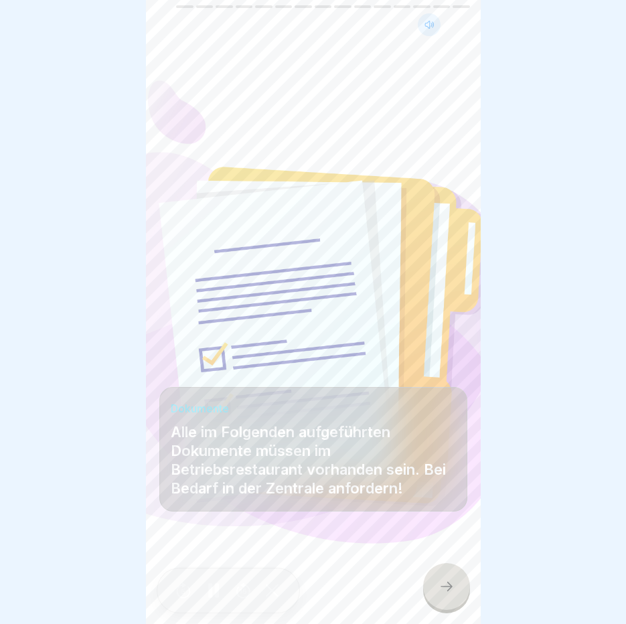
click at [452, 580] on div at bounding box center [446, 586] width 47 height 47
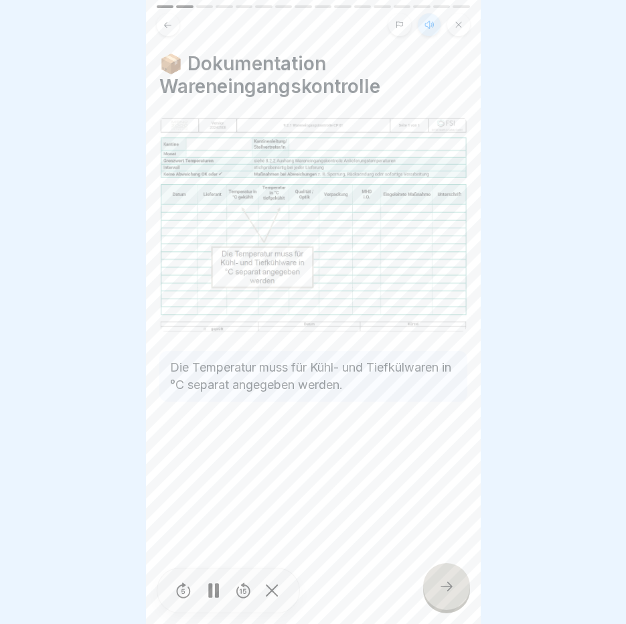
click at [452, 580] on div at bounding box center [446, 586] width 47 height 47
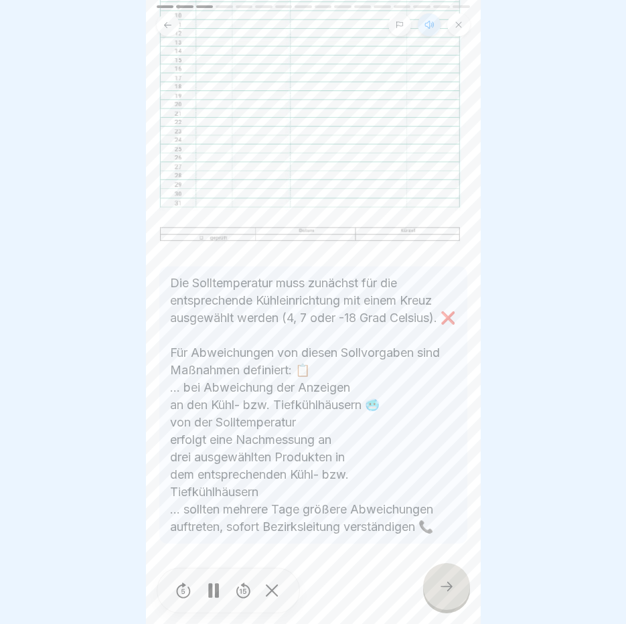
scroll to position [357, 0]
click at [448, 592] on icon at bounding box center [446, 586] width 16 height 16
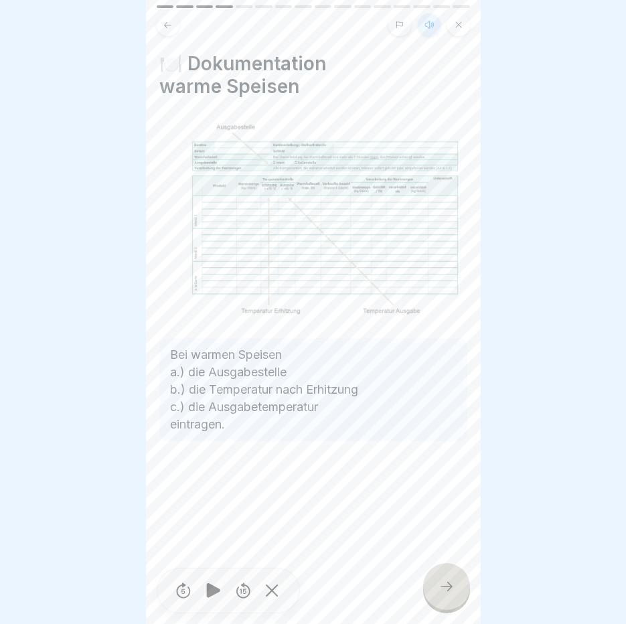
click at [448, 592] on icon at bounding box center [446, 586] width 16 height 16
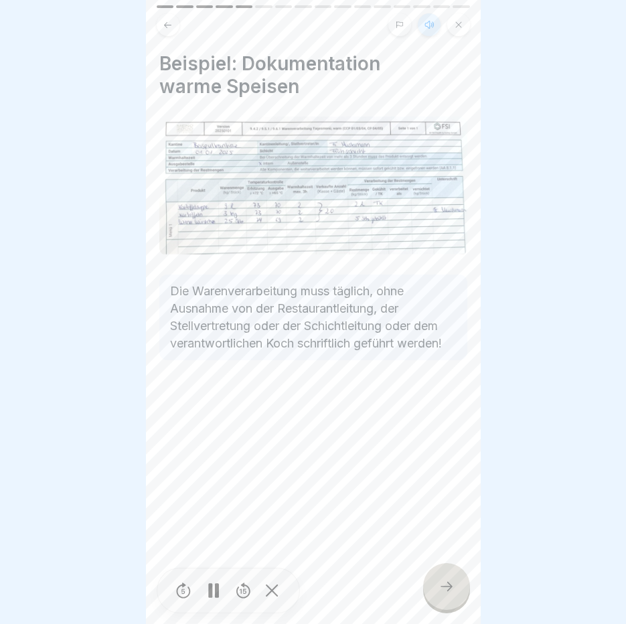
click at [448, 592] on icon at bounding box center [446, 586] width 16 height 16
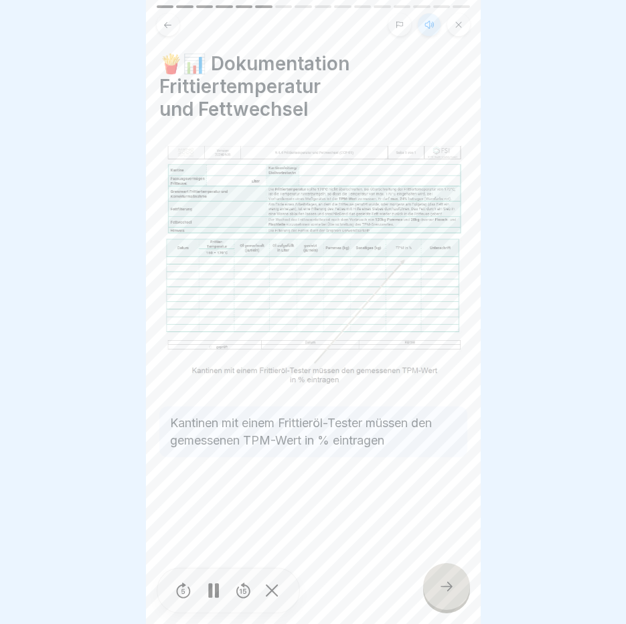
click at [448, 592] on icon at bounding box center [446, 586] width 16 height 16
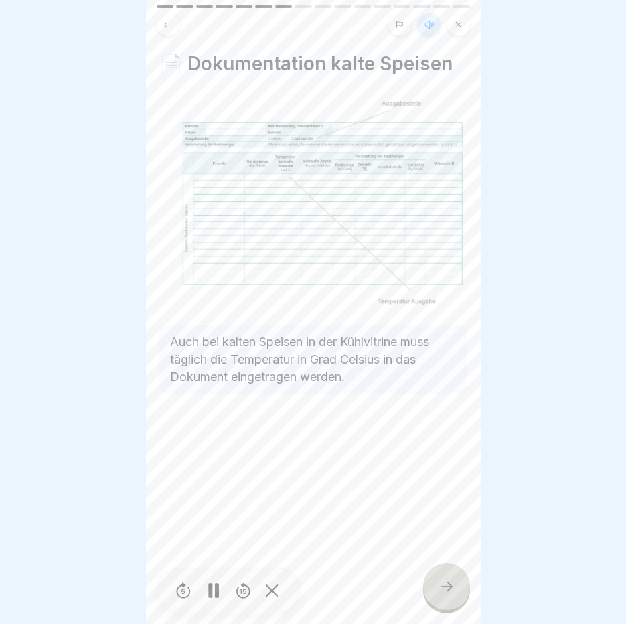
click at [448, 592] on icon at bounding box center [446, 586] width 16 height 16
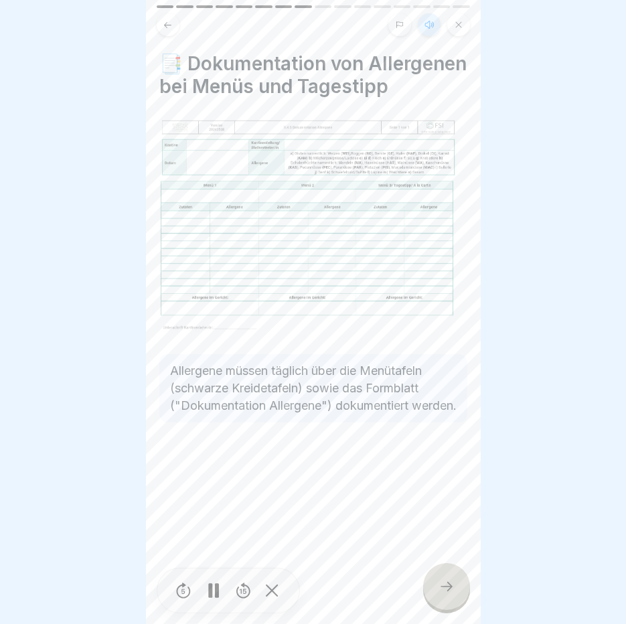
click at [448, 592] on icon at bounding box center [446, 586] width 16 height 16
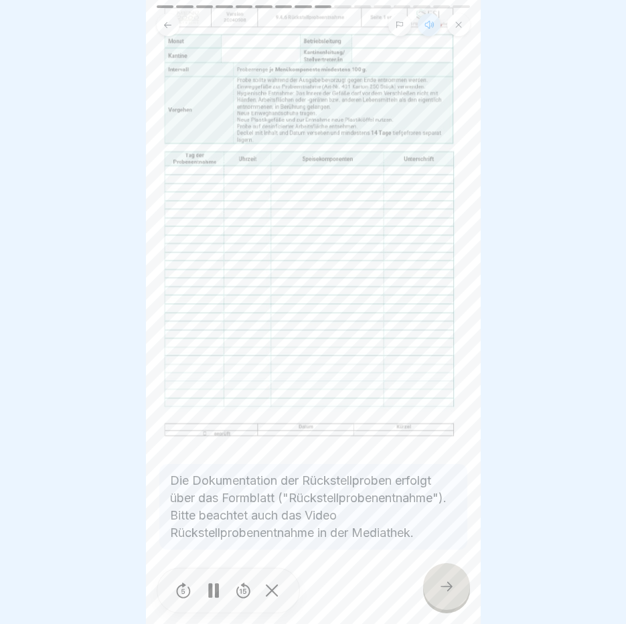
scroll to position [98, 0]
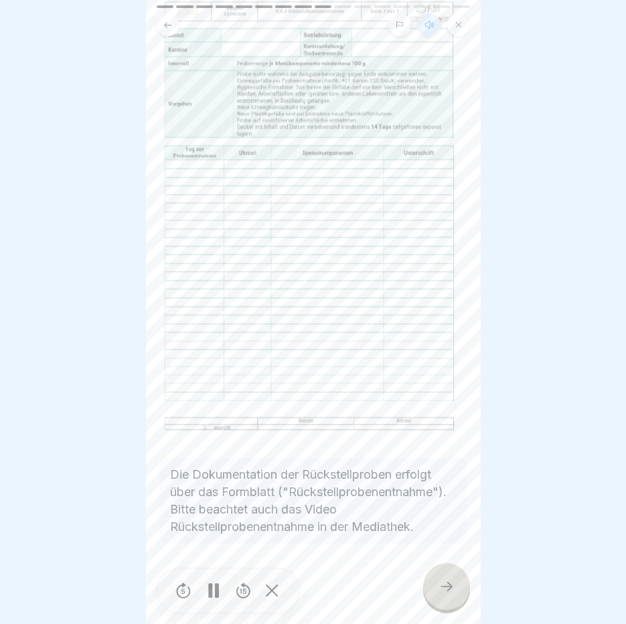
click at [458, 593] on div at bounding box center [446, 586] width 47 height 47
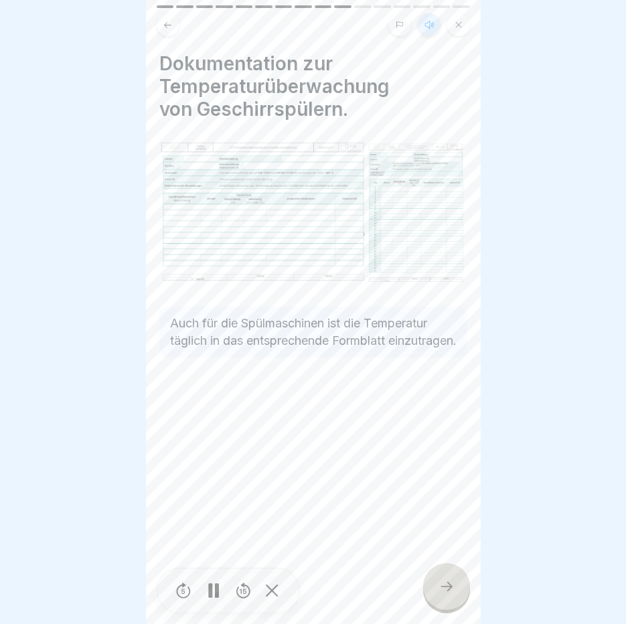
click at [458, 593] on div at bounding box center [446, 586] width 47 height 47
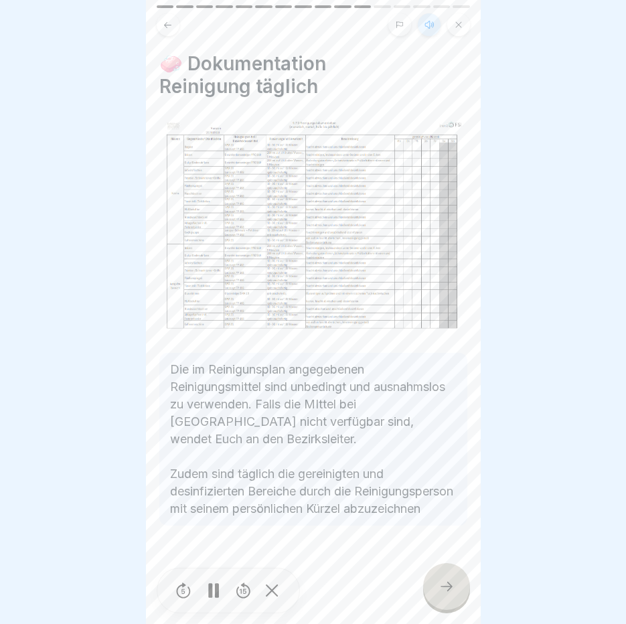
click at [458, 593] on div at bounding box center [446, 586] width 47 height 47
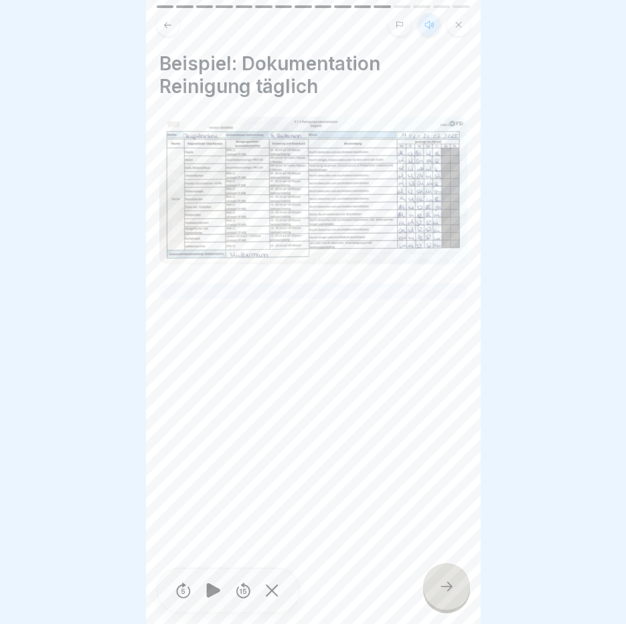
click at [458, 593] on div at bounding box center [446, 586] width 47 height 47
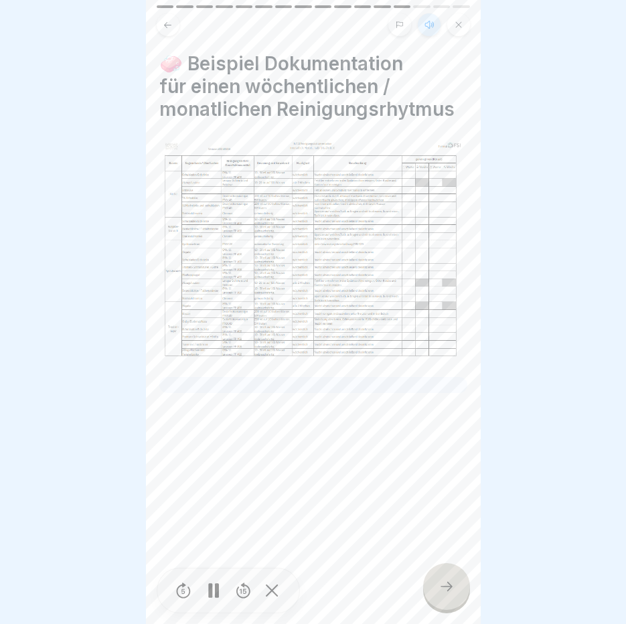
click at [458, 593] on div at bounding box center [446, 586] width 47 height 47
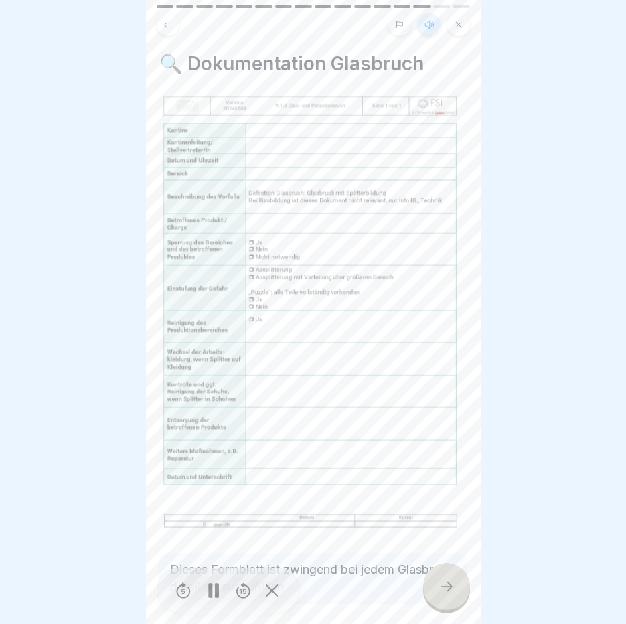
click at [458, 593] on div at bounding box center [446, 586] width 47 height 47
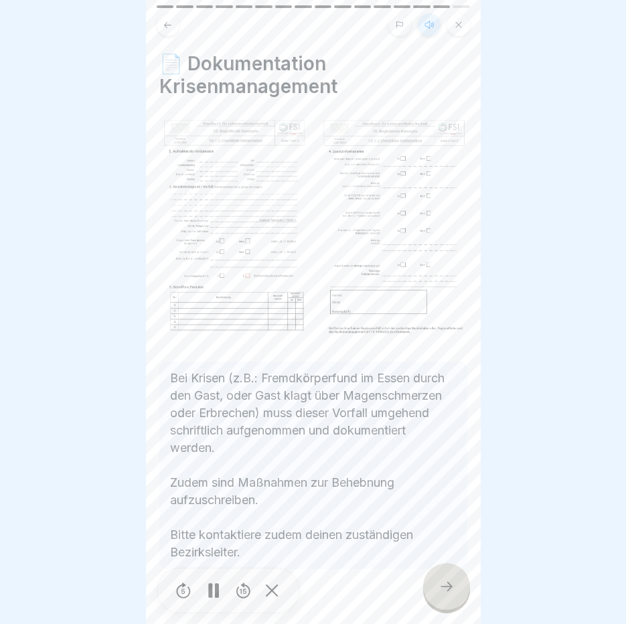
click at [458, 593] on div at bounding box center [446, 586] width 47 height 47
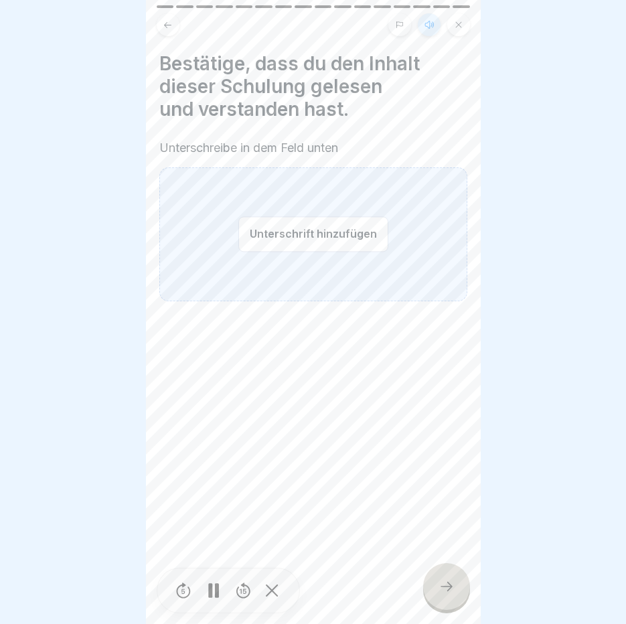
click at [305, 226] on button "Unterschrift hinzufügen" at bounding box center [313, 233] width 150 height 35
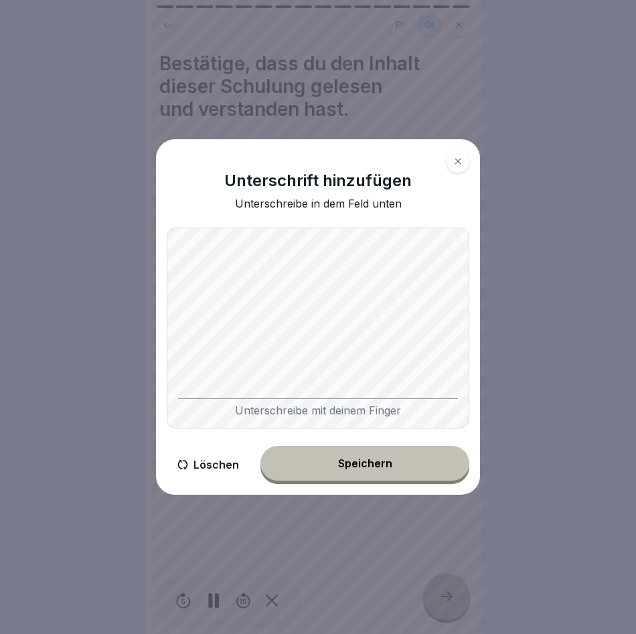
click at [355, 465] on div "Speichern" at bounding box center [365, 463] width 54 height 12
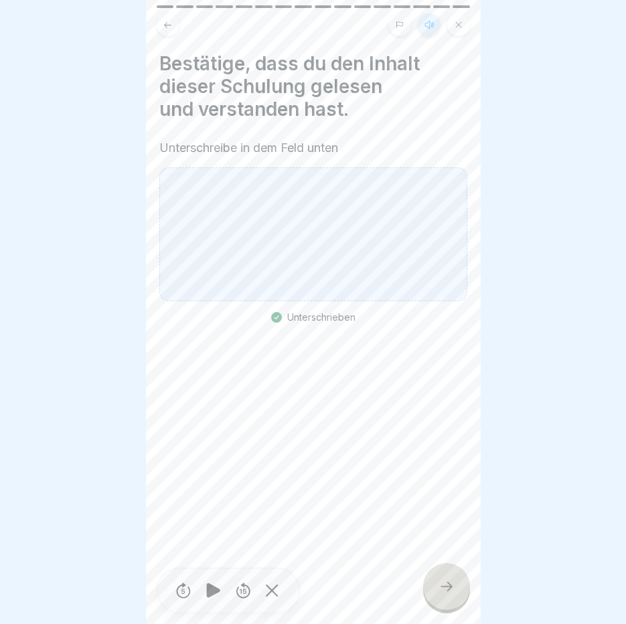
click at [457, 596] on div at bounding box center [446, 586] width 47 height 47
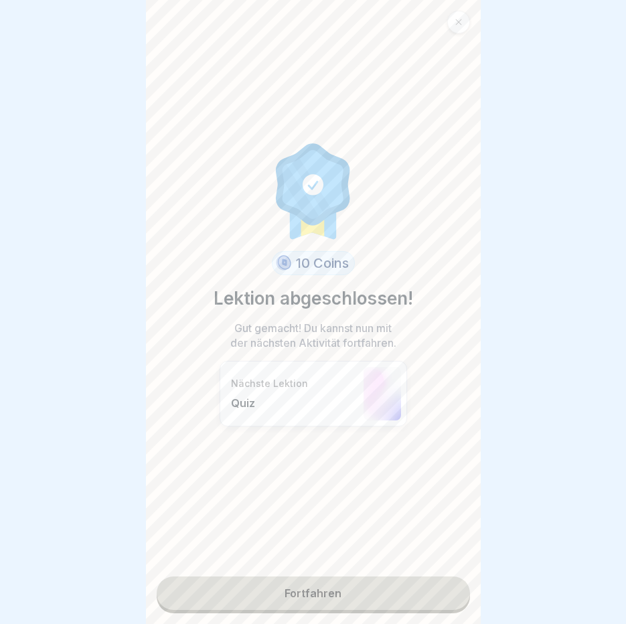
click at [329, 594] on link "Fortfahren" at bounding box center [313, 592] width 313 height 33
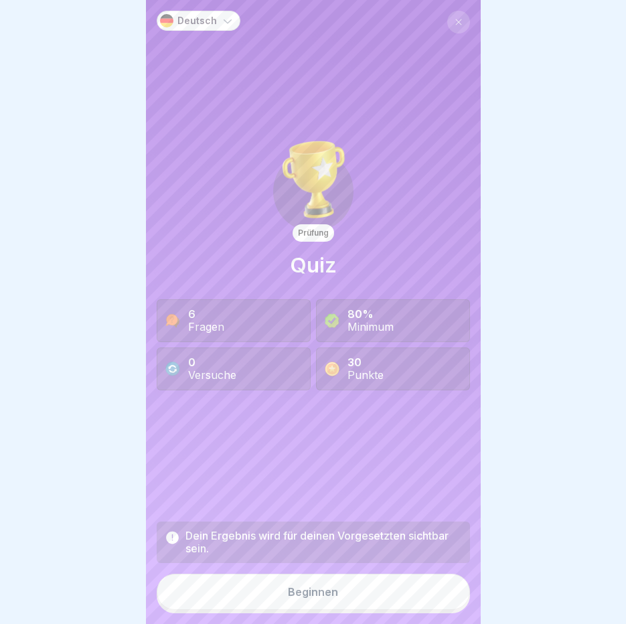
click at [329, 594] on button "Beginnen" at bounding box center [313, 592] width 313 height 36
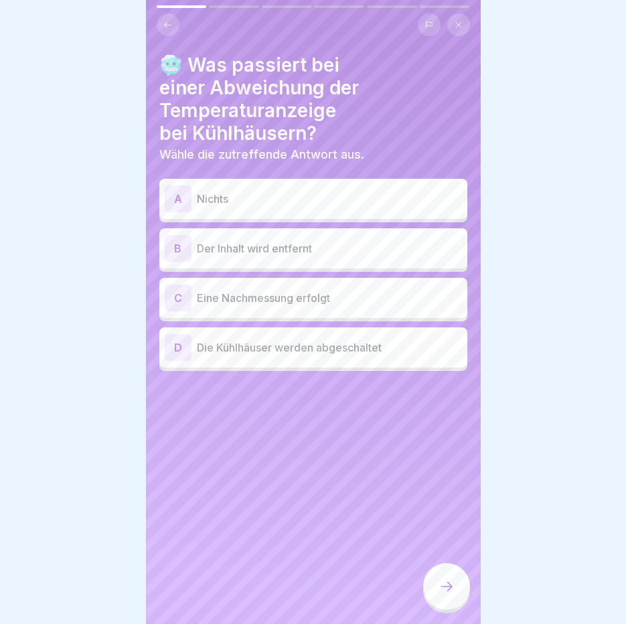
click at [291, 293] on p "Eine Nachmessung erfolgt" at bounding box center [329, 298] width 265 height 16
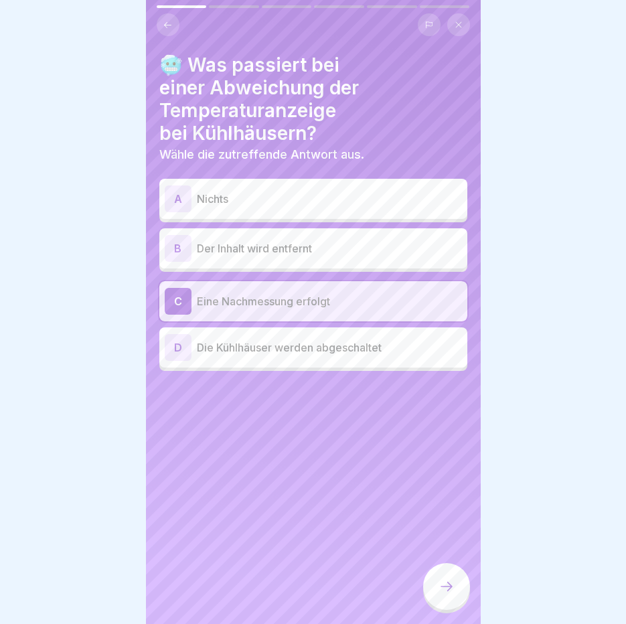
click at [452, 588] on div at bounding box center [446, 586] width 47 height 47
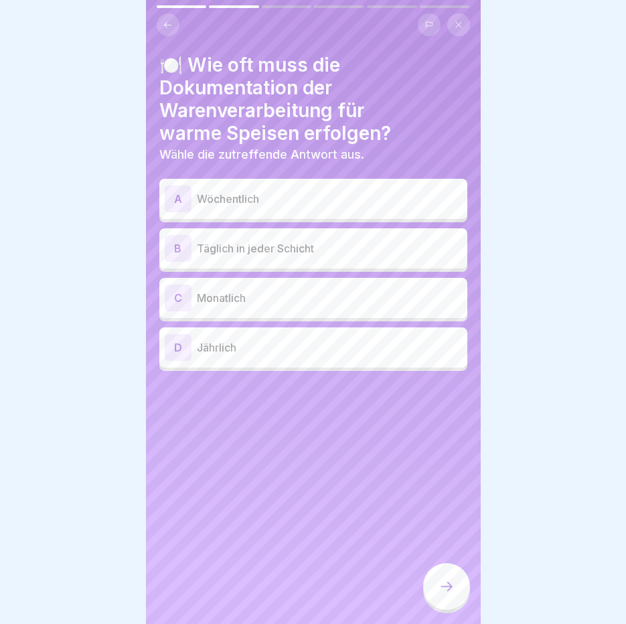
click at [223, 247] on p "Täglich in jeder Schicht" at bounding box center [329, 248] width 265 height 16
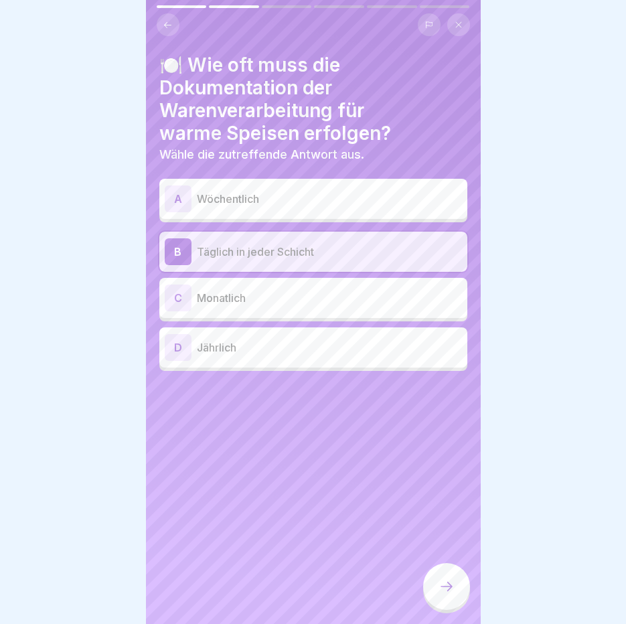
click at [444, 594] on icon at bounding box center [446, 586] width 16 height 16
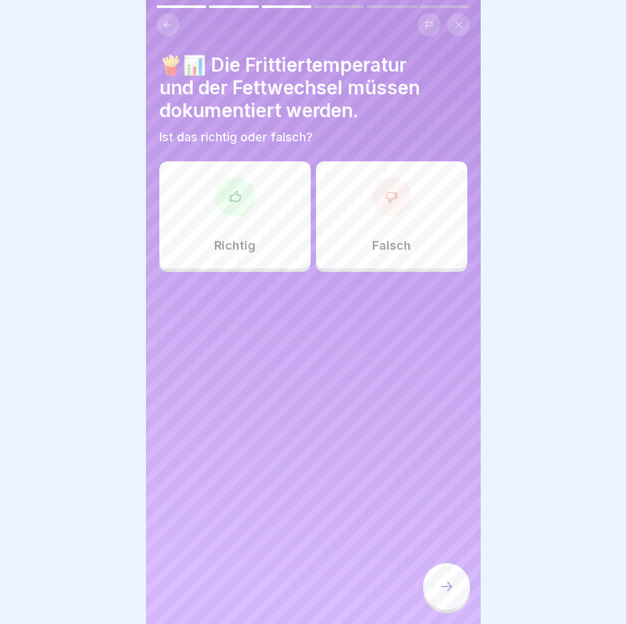
click at [220, 187] on div at bounding box center [235, 197] width 40 height 40
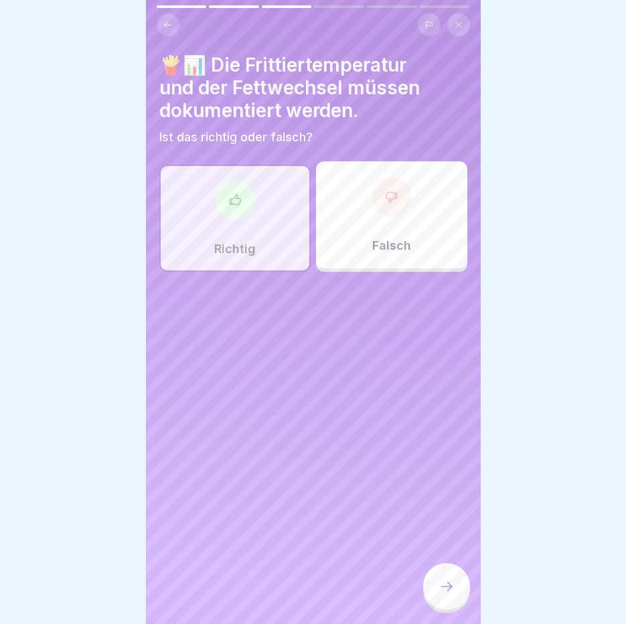
click at [451, 594] on icon at bounding box center [446, 586] width 16 height 16
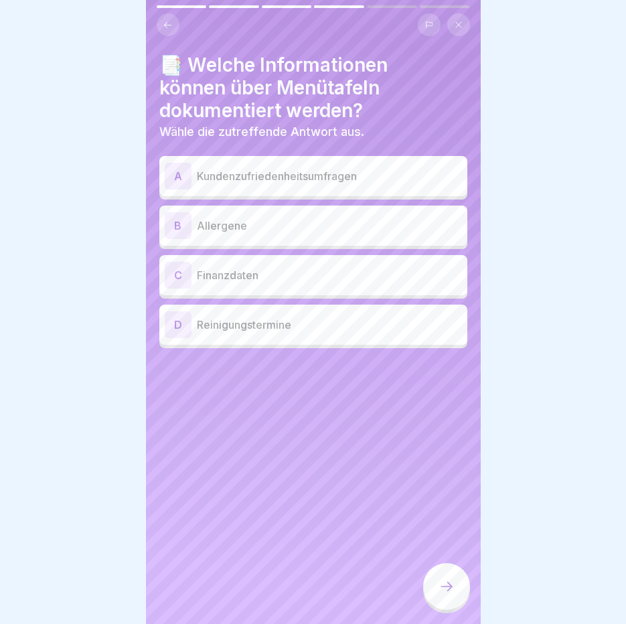
click at [264, 222] on p "Allergene" at bounding box center [329, 226] width 265 height 16
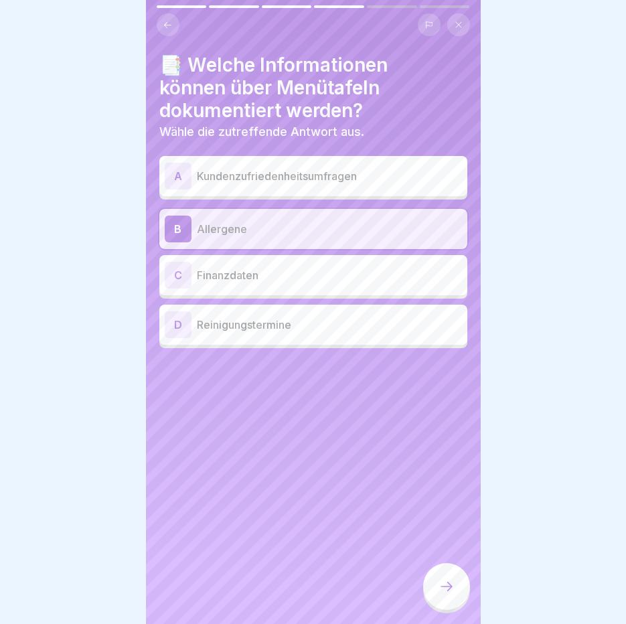
click at [445, 590] on icon at bounding box center [446, 586] width 16 height 16
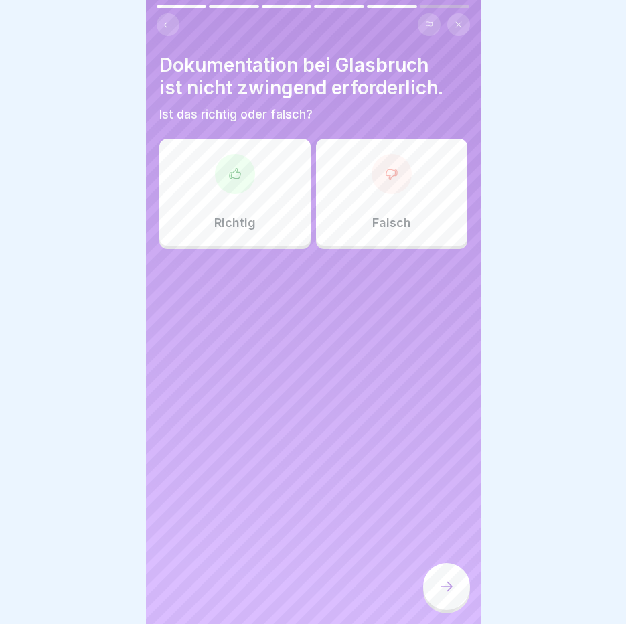
click at [355, 186] on div "Falsch" at bounding box center [391, 192] width 151 height 107
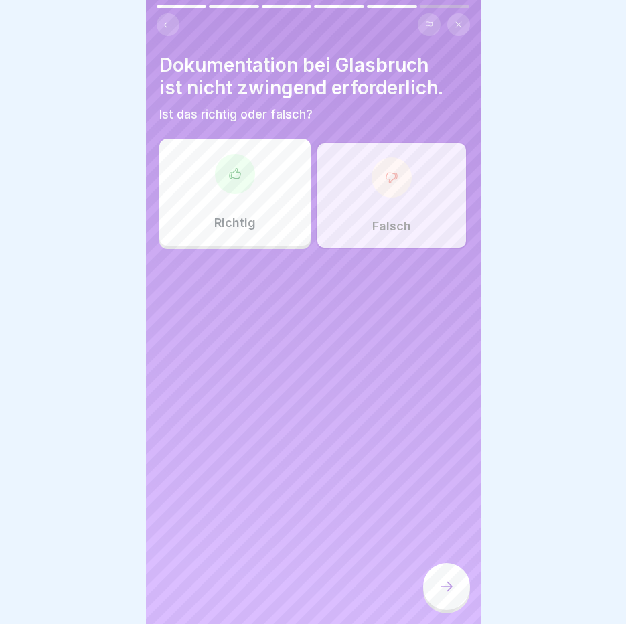
click at [442, 594] on icon at bounding box center [446, 586] width 16 height 16
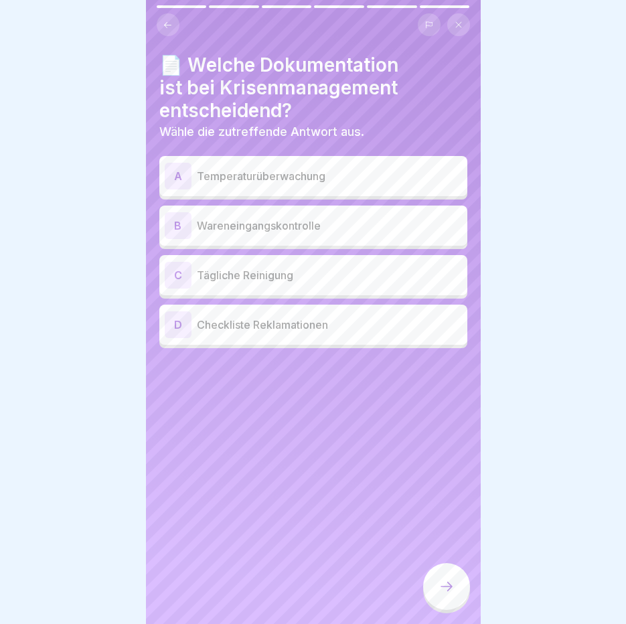
click at [261, 329] on p "Checkliste Reklamationen" at bounding box center [329, 325] width 265 height 16
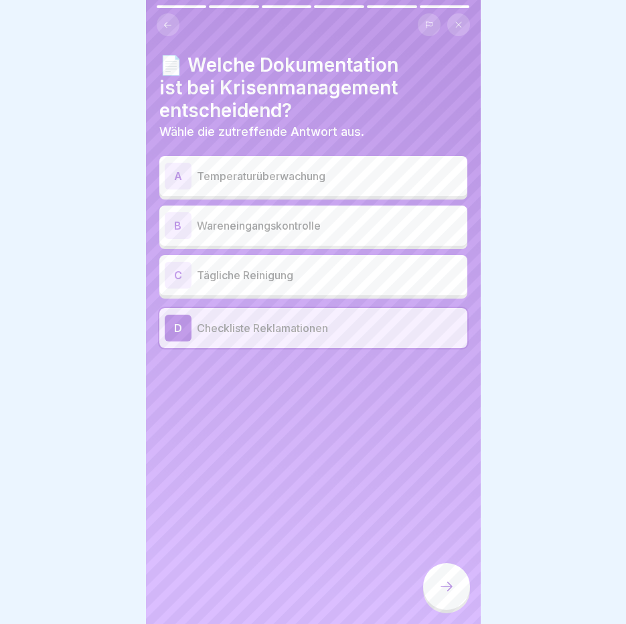
click at [452, 594] on icon at bounding box center [446, 586] width 16 height 16
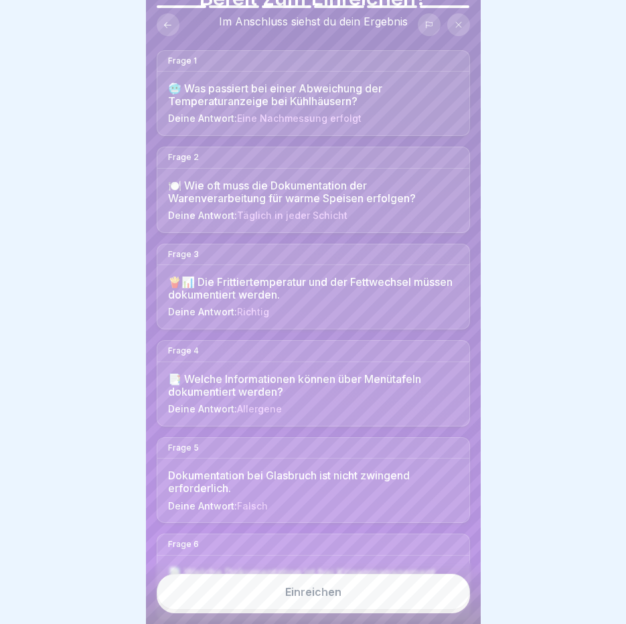
scroll to position [143, 0]
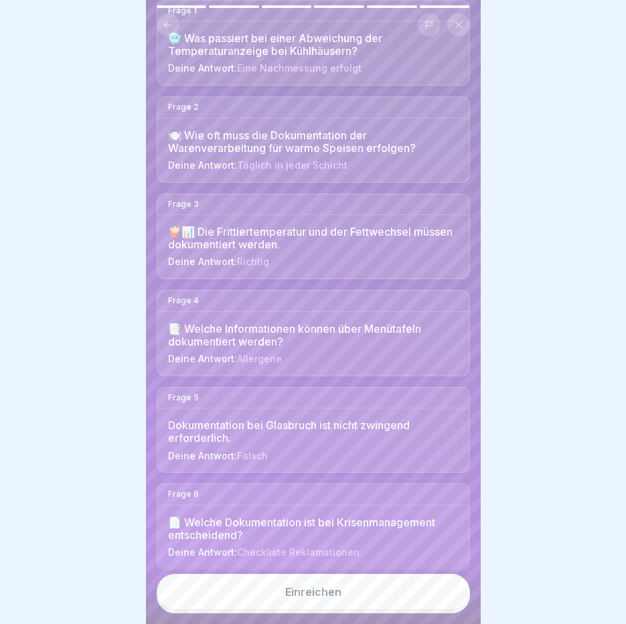
click at [331, 598] on div "Einreichen" at bounding box center [313, 592] width 56 height 12
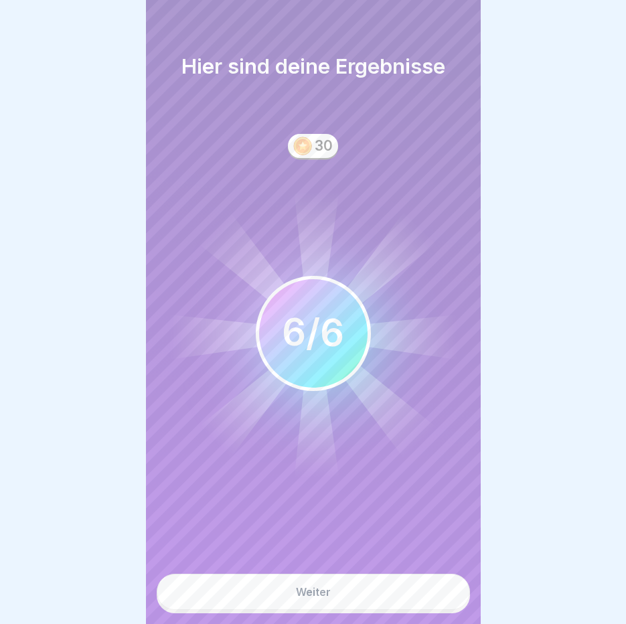
click at [331, 603] on button "Weiter" at bounding box center [313, 592] width 313 height 36
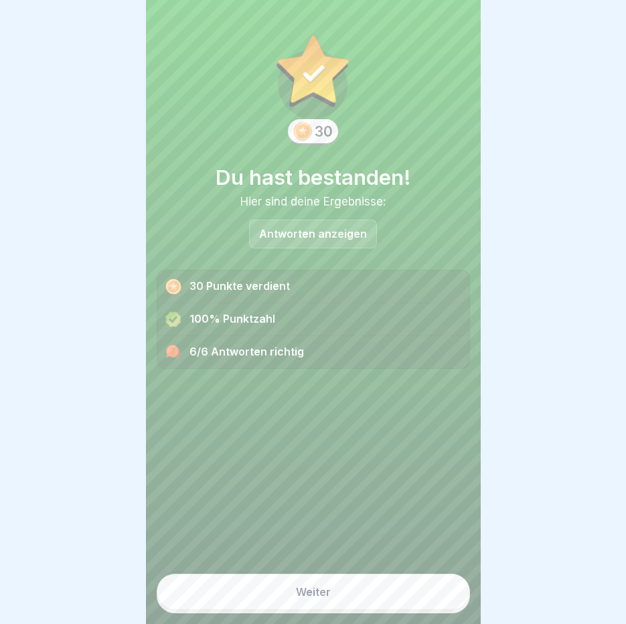
click at [331, 603] on button "Weiter" at bounding box center [313, 592] width 313 height 36
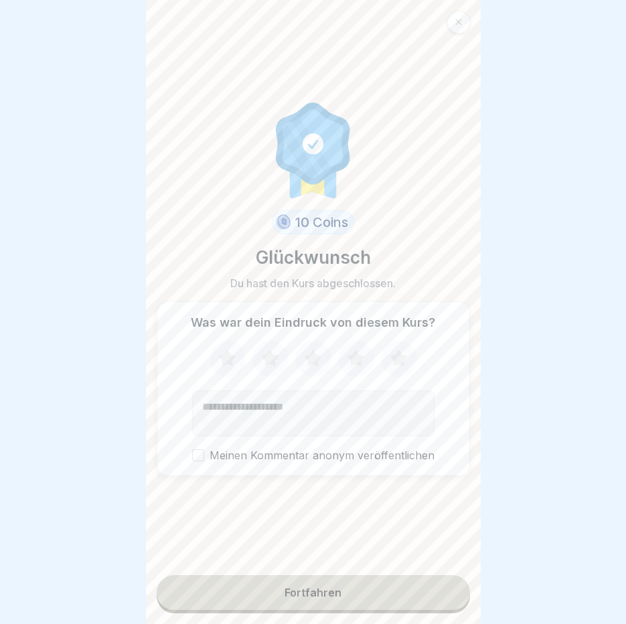
click at [311, 598] on div "Fortfahren" at bounding box center [312, 592] width 57 height 12
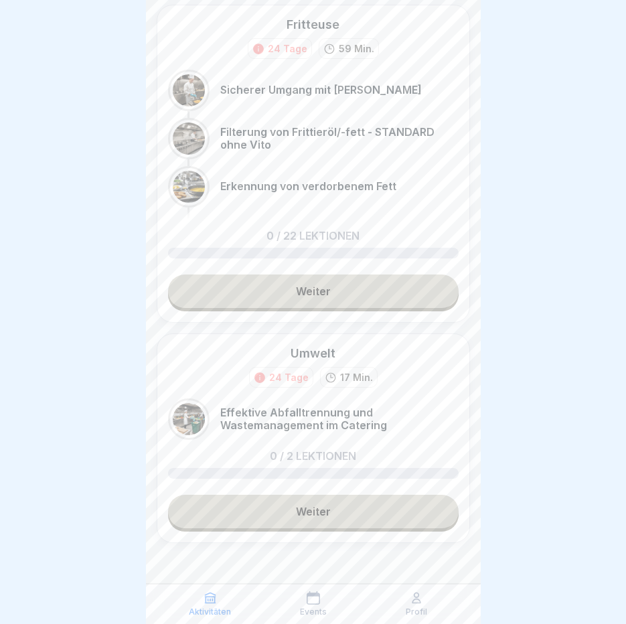
scroll to position [10, 0]
click at [319, 505] on link "Weiter" at bounding box center [313, 511] width 290 height 33
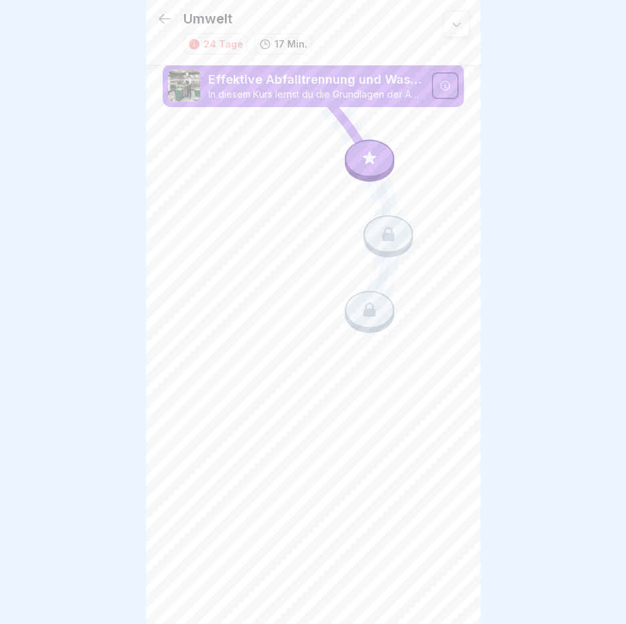
click at [367, 165] on icon at bounding box center [369, 158] width 17 height 17
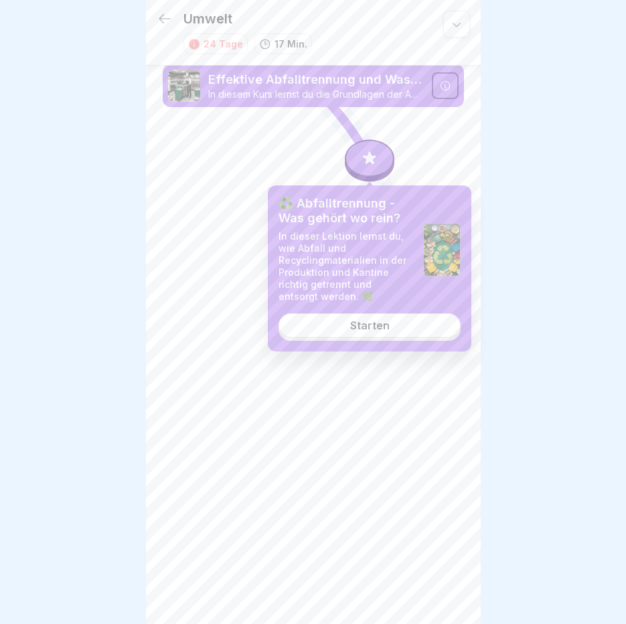
click at [371, 328] on div "Starten" at bounding box center [369, 325] width 39 height 12
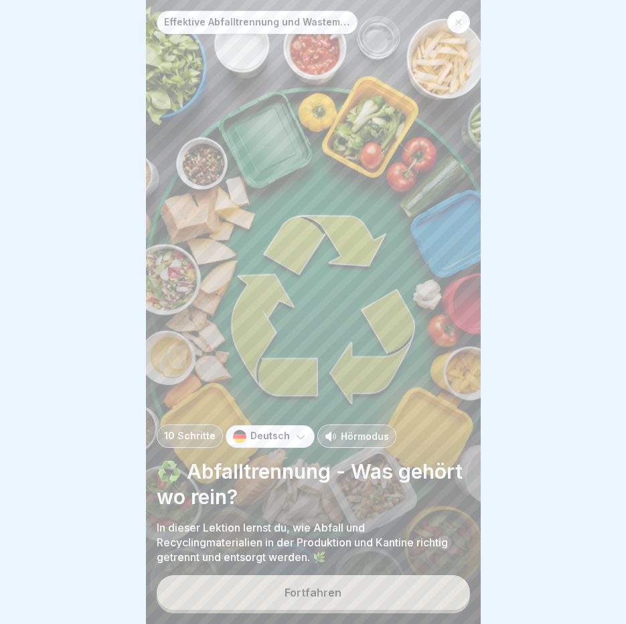
click at [278, 603] on button "Fortfahren" at bounding box center [313, 592] width 313 height 35
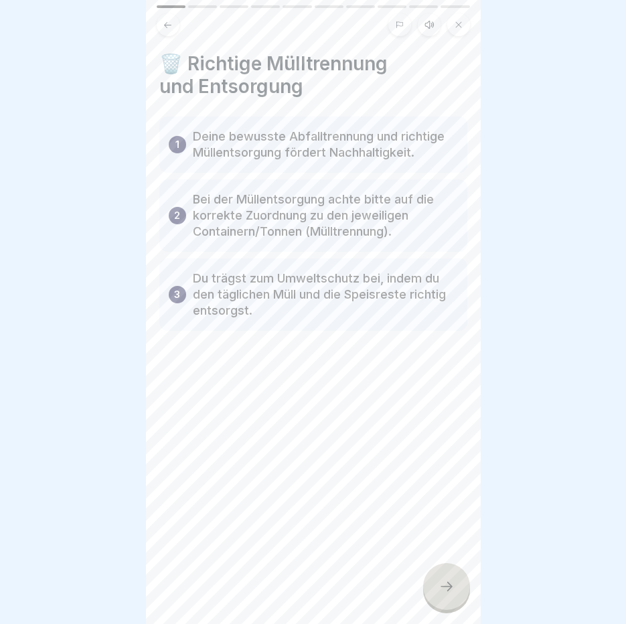
click at [433, 23] on icon at bounding box center [429, 24] width 8 height 7
click at [207, 596] on icon at bounding box center [213, 590] width 13 height 15
click at [454, 596] on div at bounding box center [446, 586] width 47 height 47
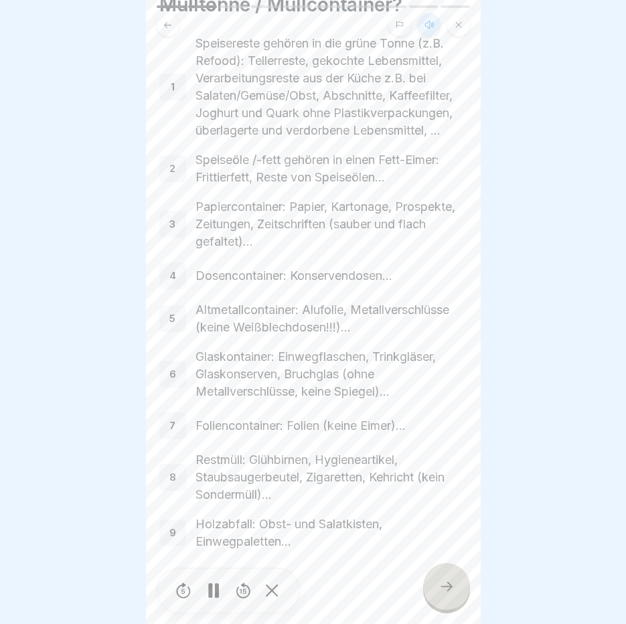
scroll to position [146, 0]
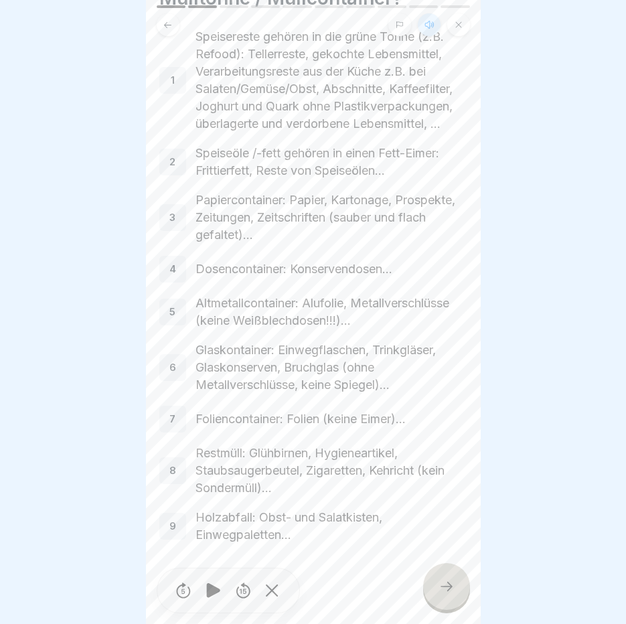
click at [453, 593] on icon at bounding box center [446, 586] width 16 height 16
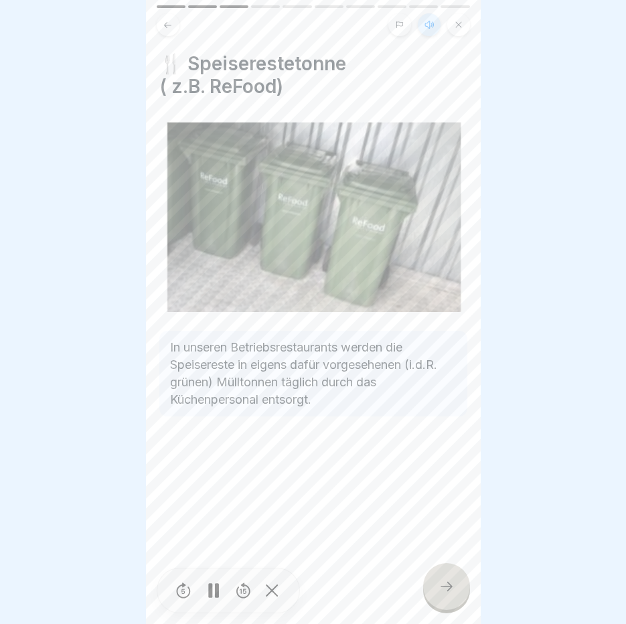
click at [453, 593] on icon at bounding box center [446, 586] width 16 height 16
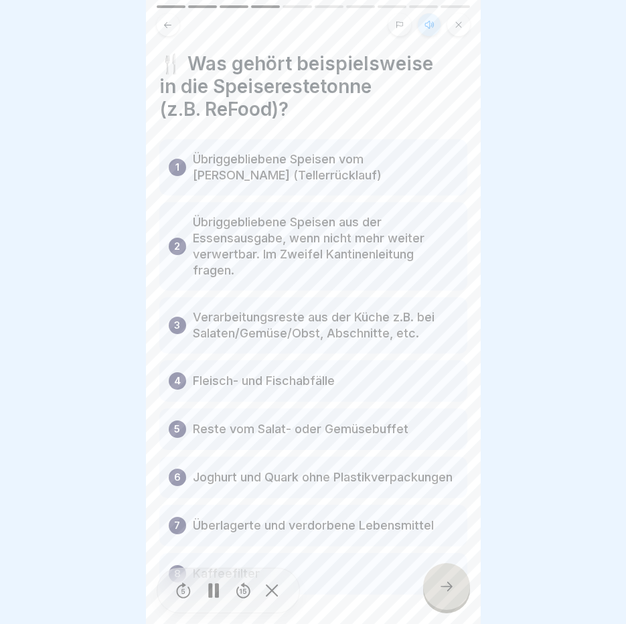
click at [453, 593] on icon at bounding box center [446, 586] width 16 height 16
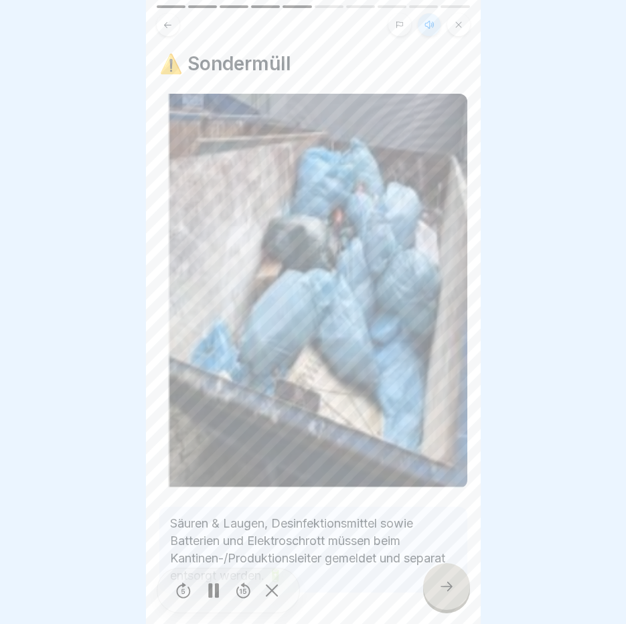
scroll to position [10, 0]
click at [453, 593] on icon at bounding box center [446, 586] width 16 height 16
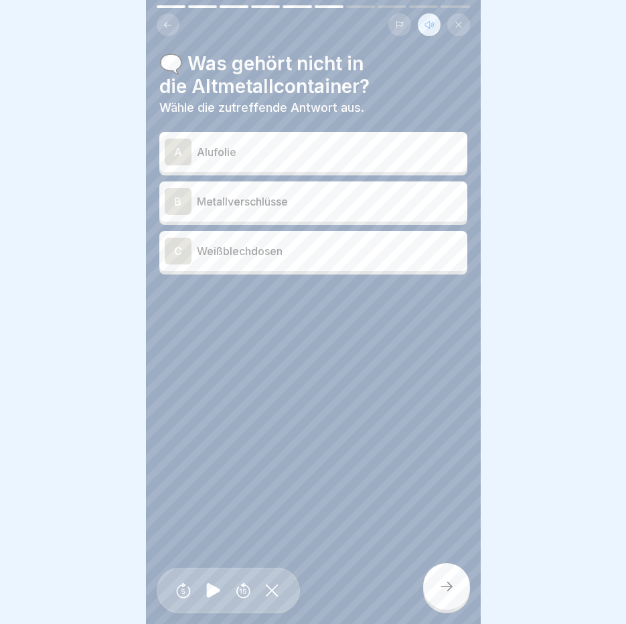
click at [236, 246] on p "Weißblechdosen" at bounding box center [329, 251] width 265 height 16
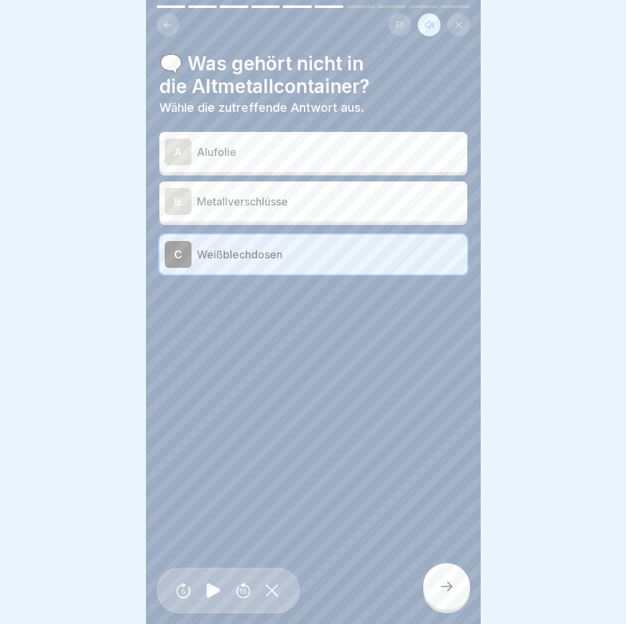
click at [442, 572] on div at bounding box center [446, 586] width 47 height 47
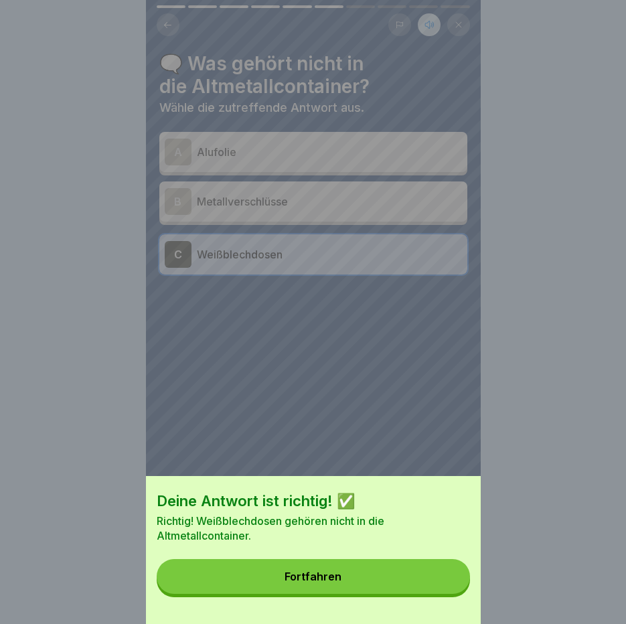
click at [416, 586] on button "Fortfahren" at bounding box center [313, 576] width 313 height 35
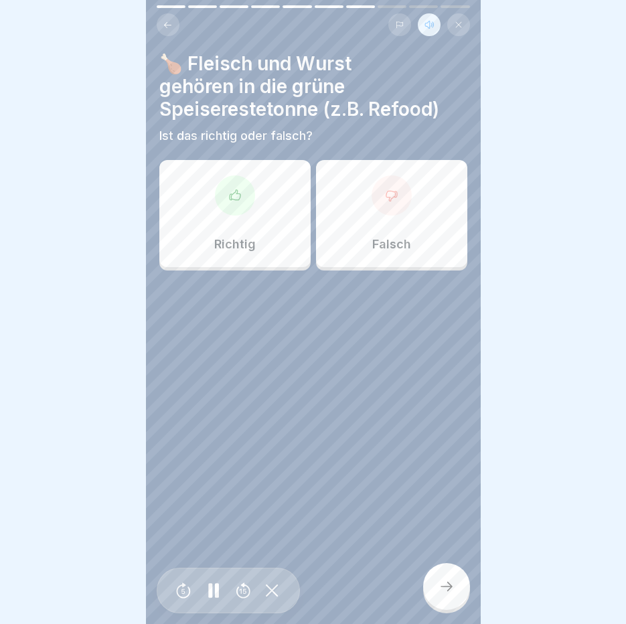
click at [228, 160] on div "Richtig" at bounding box center [234, 213] width 151 height 107
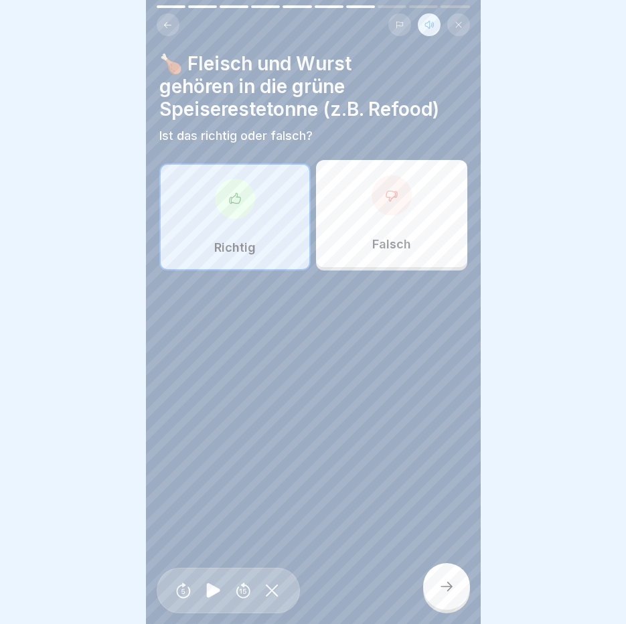
click at [458, 585] on div at bounding box center [446, 586] width 47 height 47
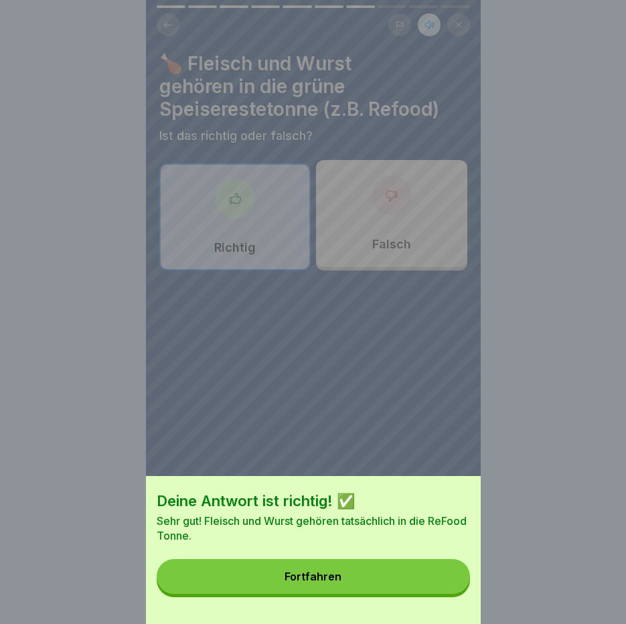
click at [458, 585] on button "Fortfahren" at bounding box center [313, 576] width 313 height 35
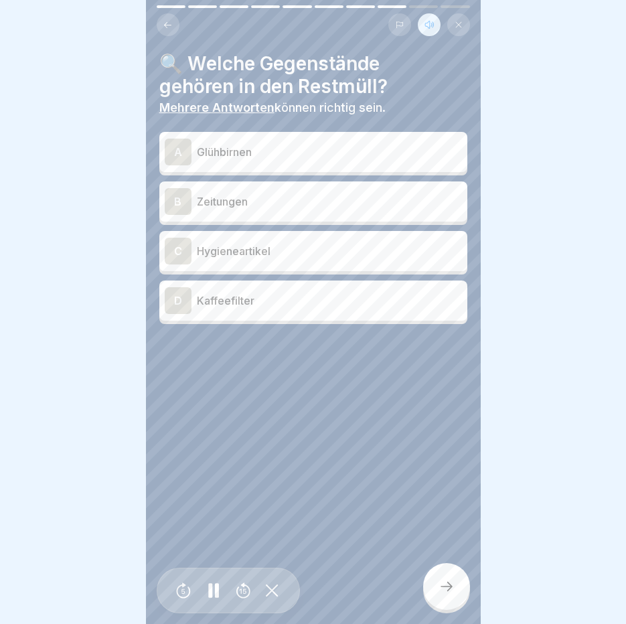
click at [234, 246] on p "Hygieneartikel" at bounding box center [329, 251] width 265 height 16
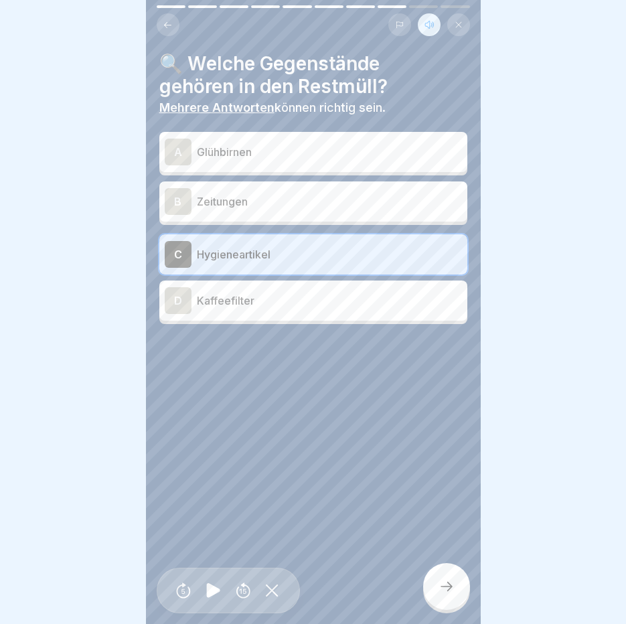
click at [448, 582] on icon at bounding box center [446, 586] width 16 height 16
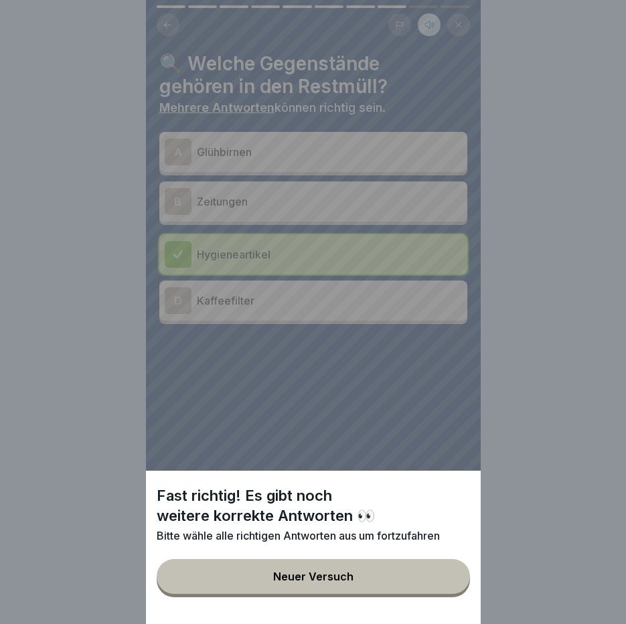
click at [323, 594] on button "Neuer Versuch" at bounding box center [313, 576] width 313 height 35
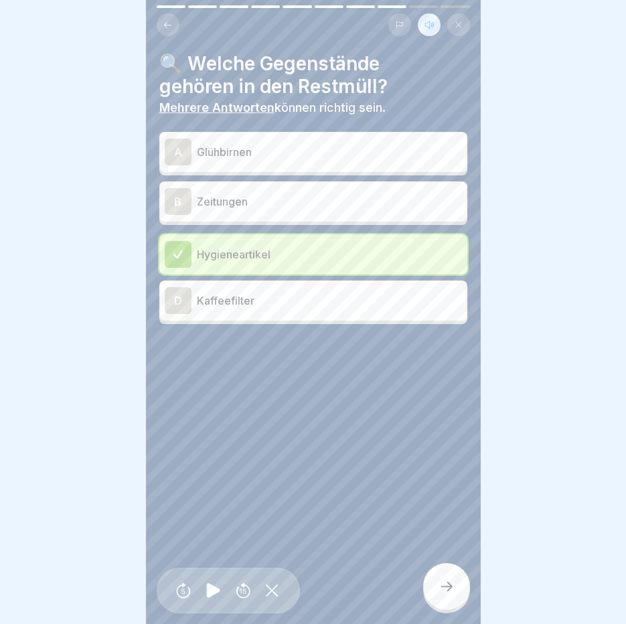
click at [281, 146] on p "Glühbirnen" at bounding box center [329, 152] width 265 height 16
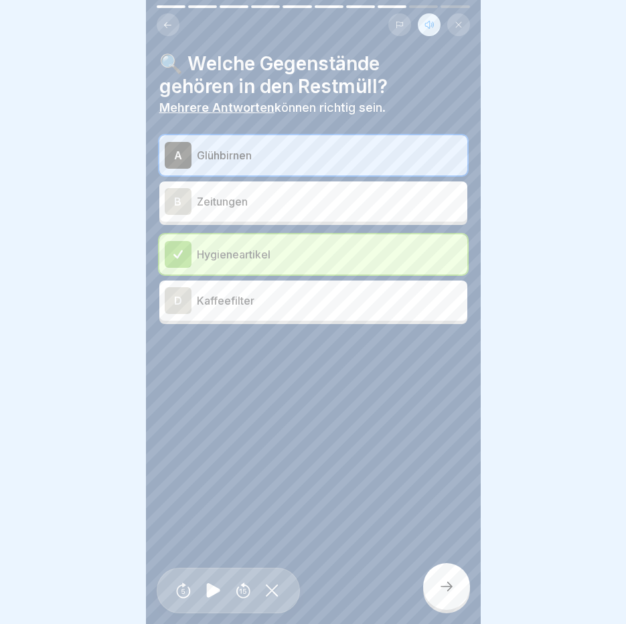
click at [439, 585] on icon at bounding box center [446, 586] width 16 height 16
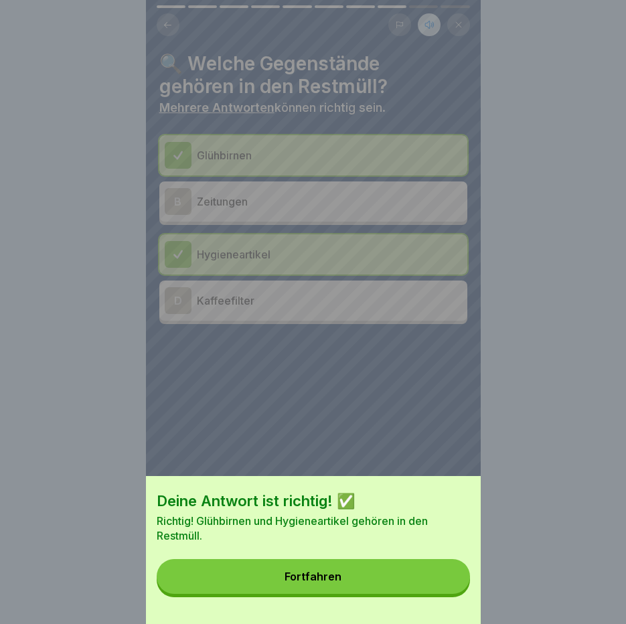
click at [439, 585] on button "Fortfahren" at bounding box center [313, 576] width 313 height 35
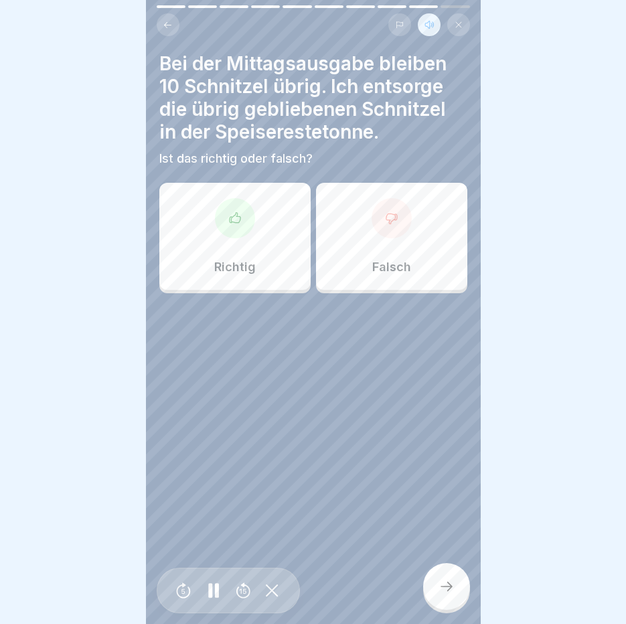
click at [241, 198] on div at bounding box center [235, 218] width 40 height 40
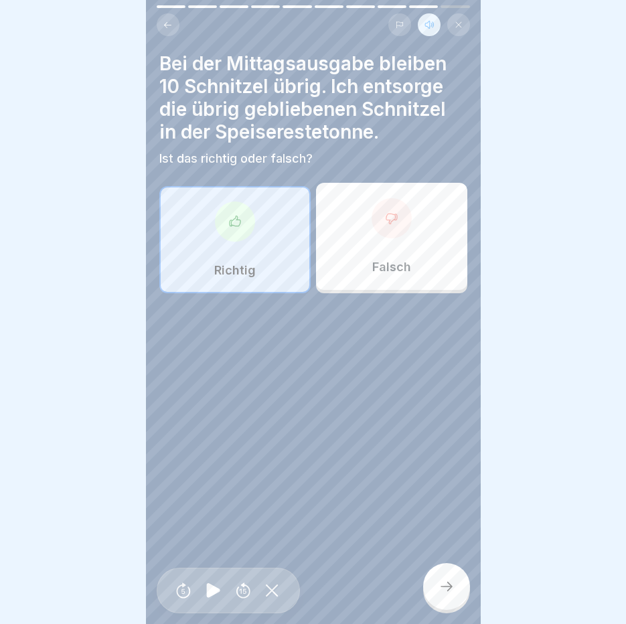
click at [452, 576] on div at bounding box center [446, 586] width 47 height 47
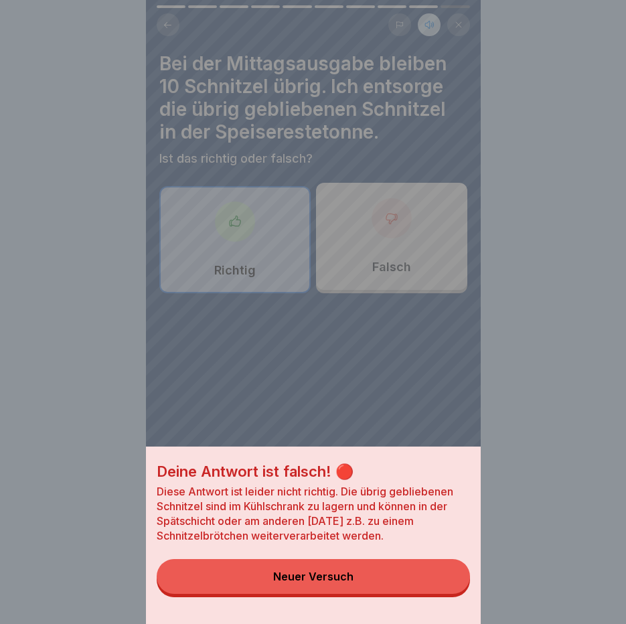
click at [368, 576] on button "Neuer Versuch" at bounding box center [313, 576] width 313 height 35
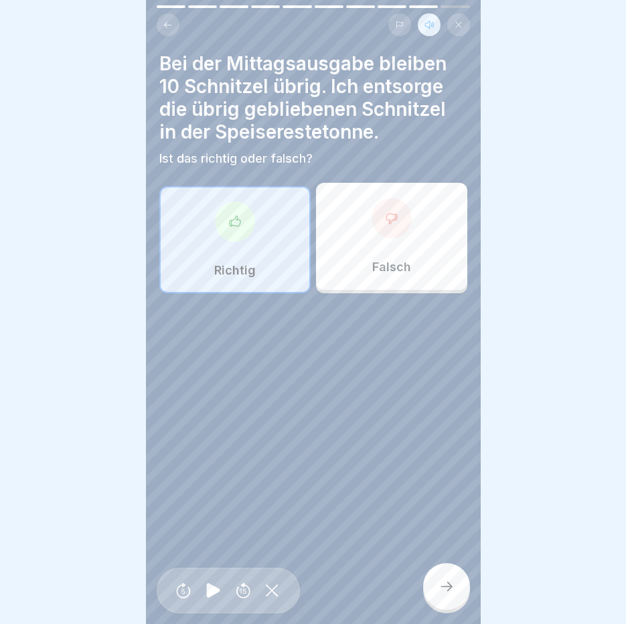
click at [388, 260] on p "Falsch" at bounding box center [391, 267] width 39 height 15
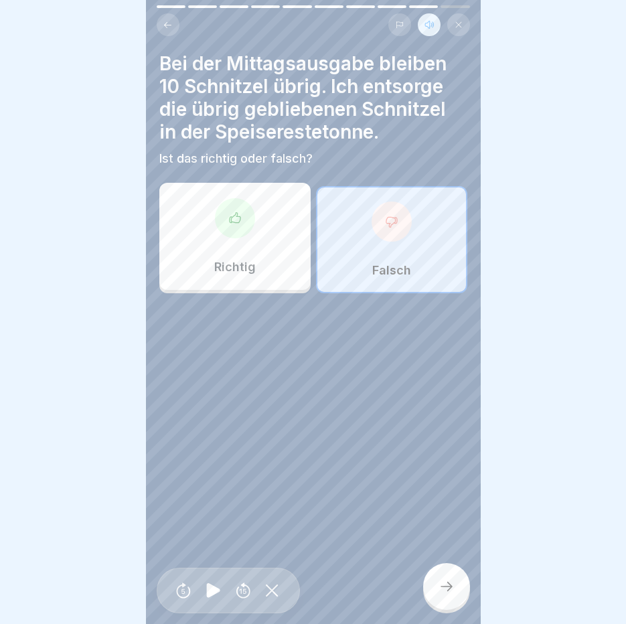
click at [462, 577] on div at bounding box center [446, 586] width 47 height 47
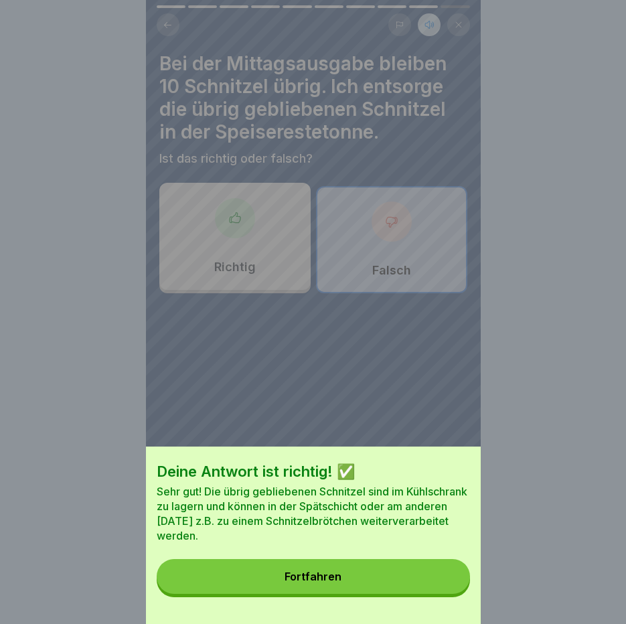
click at [462, 577] on button "Fortfahren" at bounding box center [313, 576] width 313 height 35
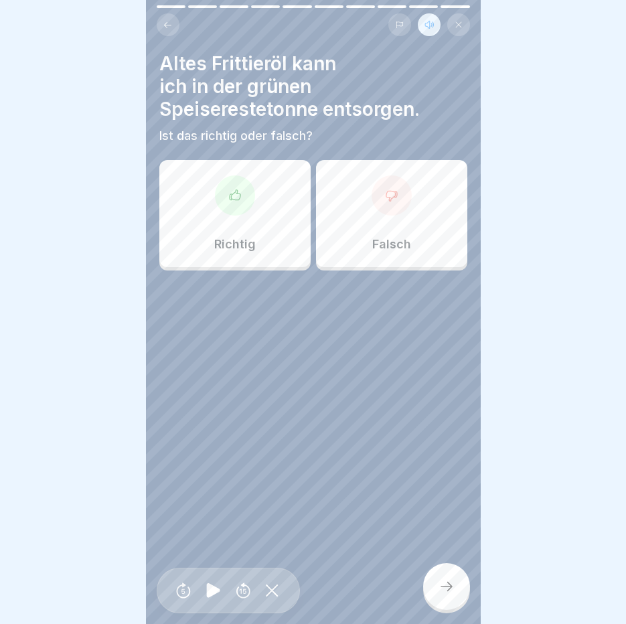
click at [383, 200] on div at bounding box center [391, 195] width 40 height 40
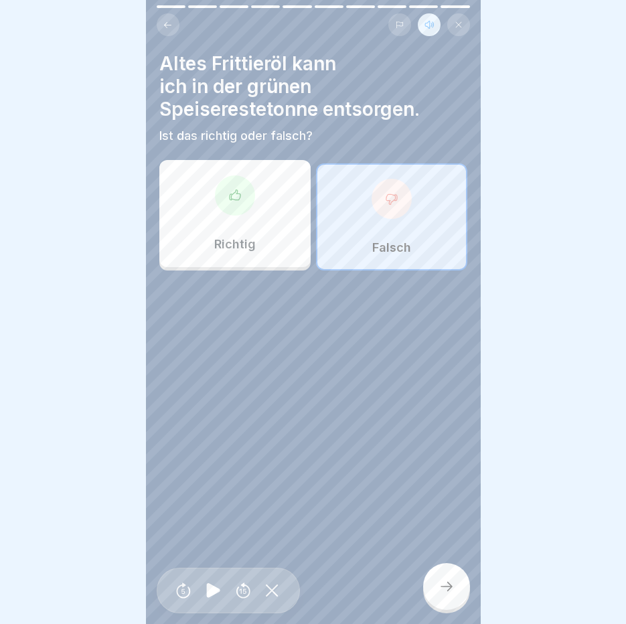
click at [444, 574] on div at bounding box center [446, 586] width 47 height 47
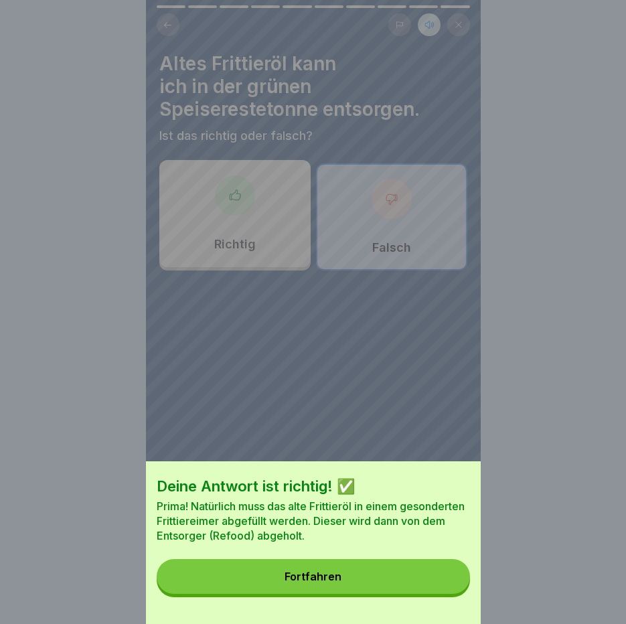
click at [412, 582] on button "Fortfahren" at bounding box center [313, 576] width 313 height 35
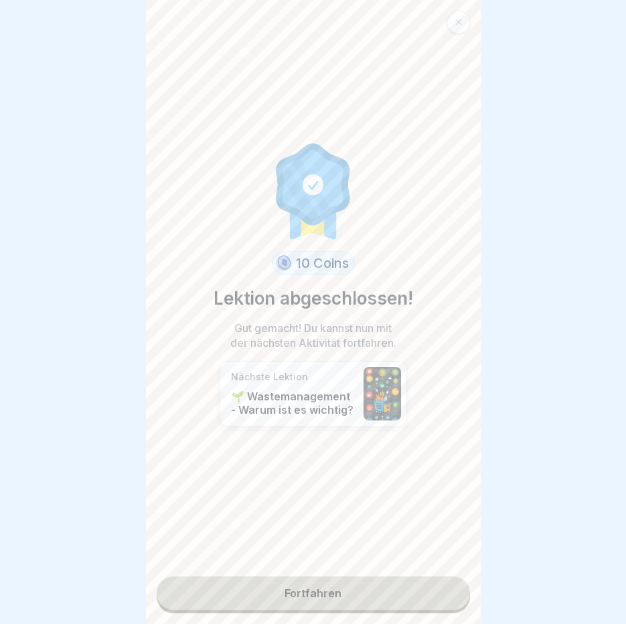
click at [328, 581] on link "Fortfahren" at bounding box center [313, 592] width 313 height 33
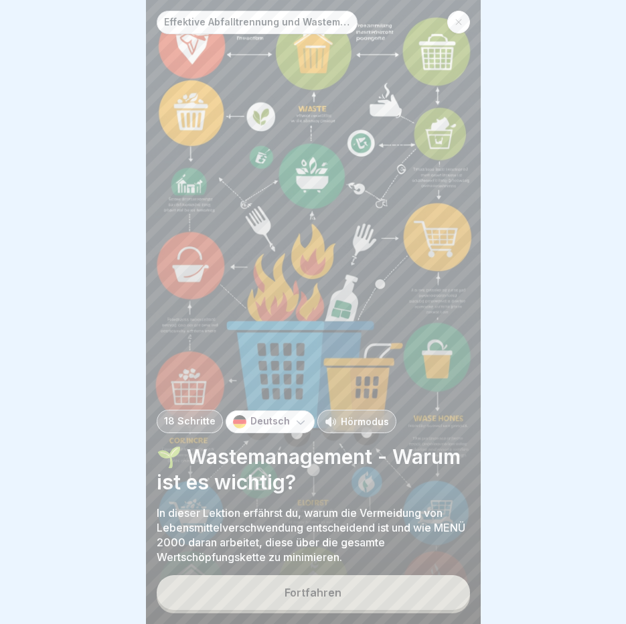
click at [328, 581] on button "Fortfahren" at bounding box center [313, 592] width 313 height 35
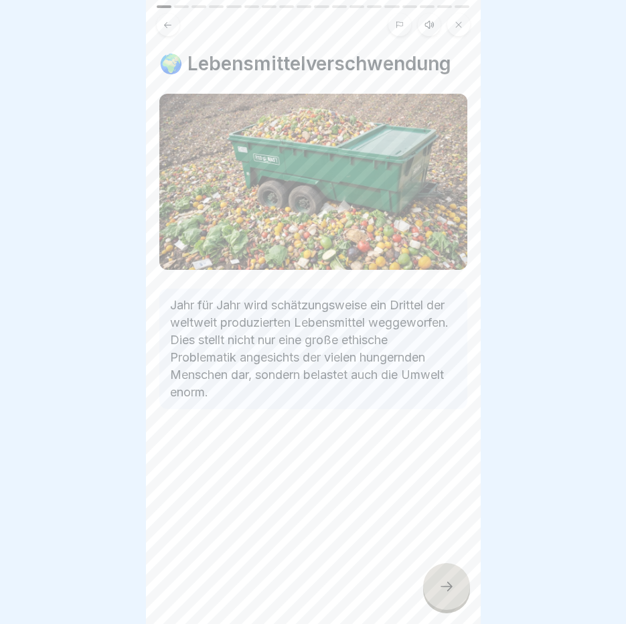
click at [430, 19] on icon at bounding box center [429, 24] width 11 height 11
click at [204, 597] on icon at bounding box center [213, 590] width 26 height 21
click at [442, 588] on icon at bounding box center [446, 586] width 16 height 16
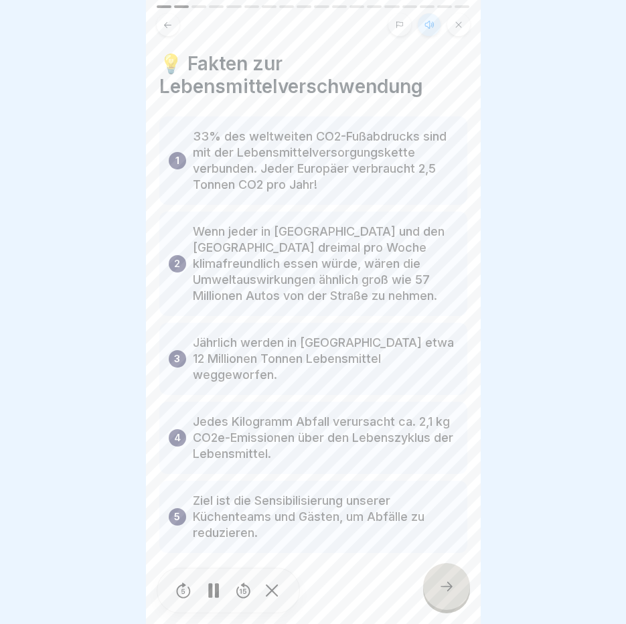
click at [442, 588] on icon at bounding box center [446, 586] width 16 height 16
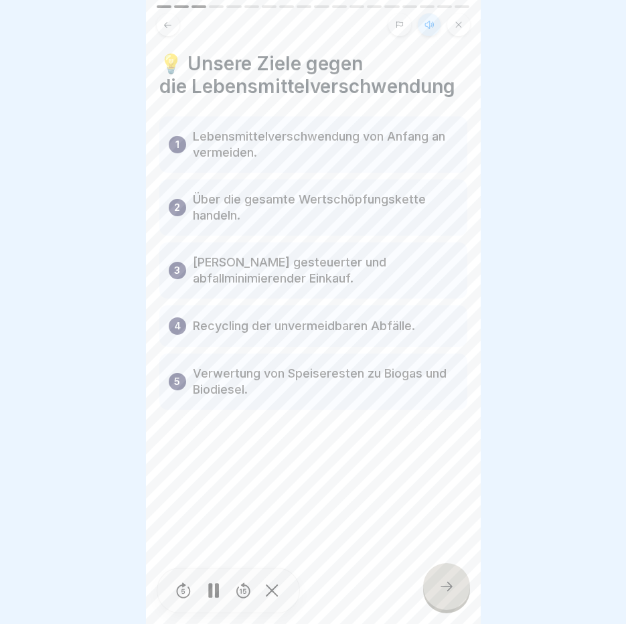
click at [442, 588] on icon at bounding box center [446, 586] width 16 height 16
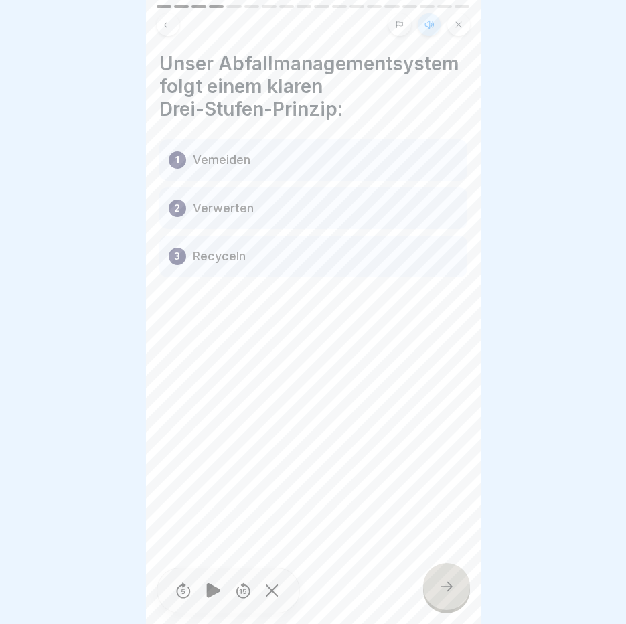
click at [442, 588] on icon at bounding box center [446, 586] width 16 height 16
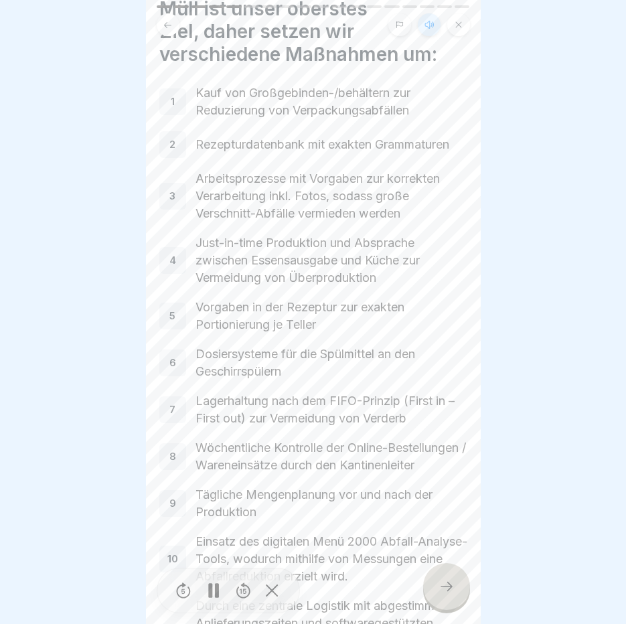
scroll to position [258, 0]
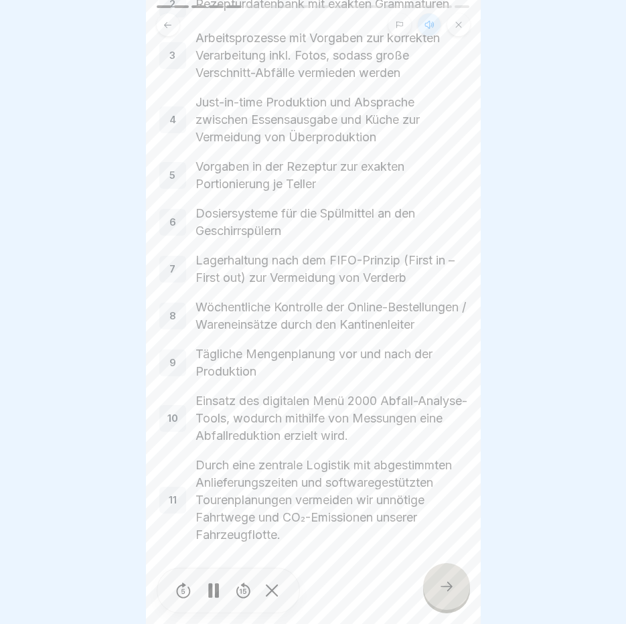
click at [452, 581] on icon at bounding box center [446, 586] width 16 height 16
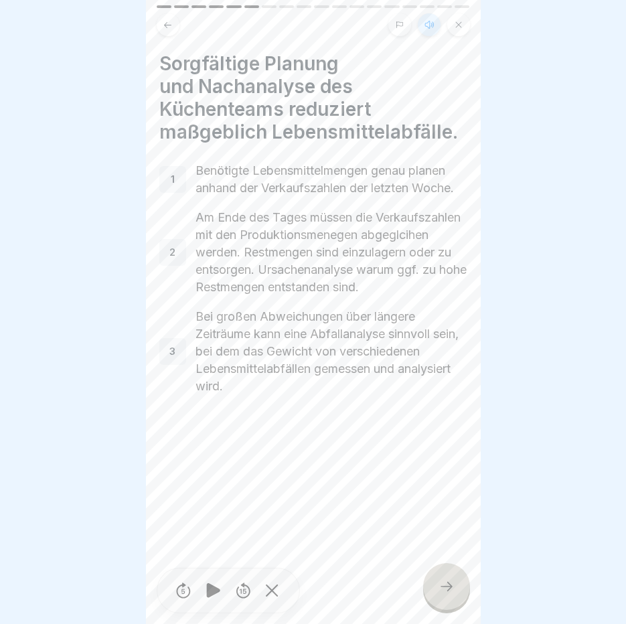
click at [452, 581] on icon at bounding box center [446, 586] width 16 height 16
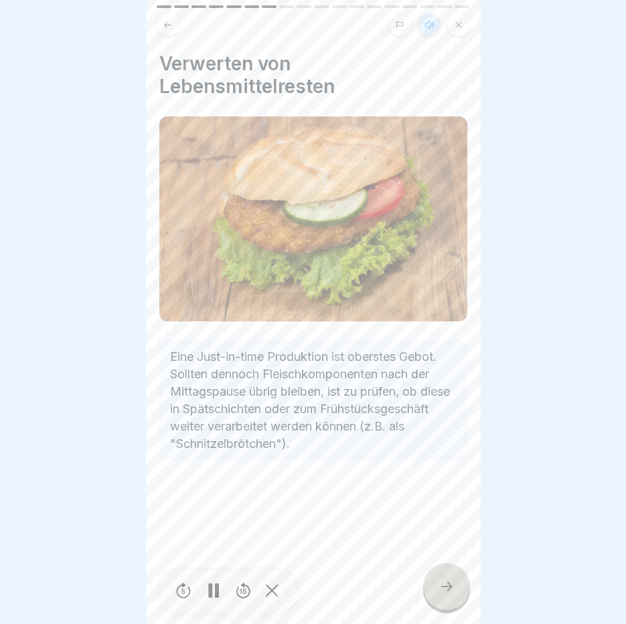
click at [452, 581] on icon at bounding box center [446, 586] width 16 height 16
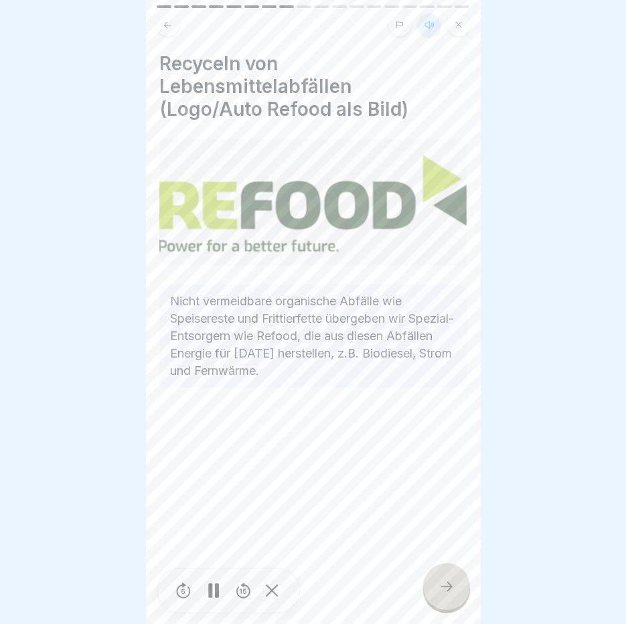
click at [452, 581] on icon at bounding box center [446, 586] width 16 height 16
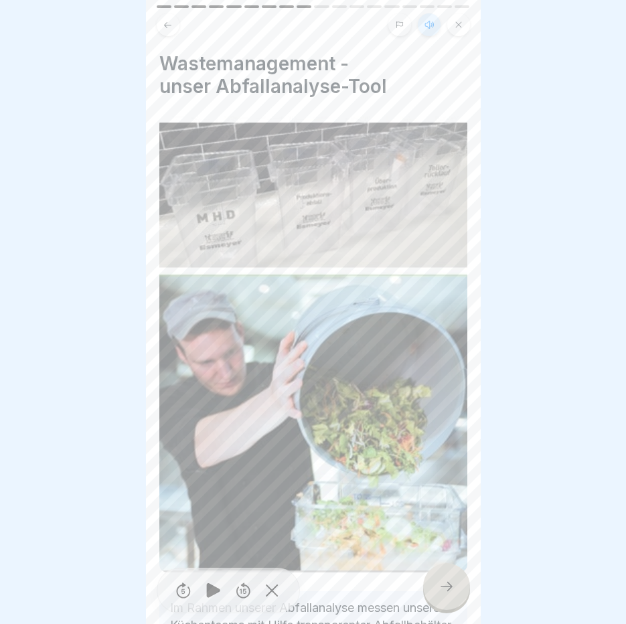
click at [452, 581] on icon at bounding box center [446, 586] width 16 height 16
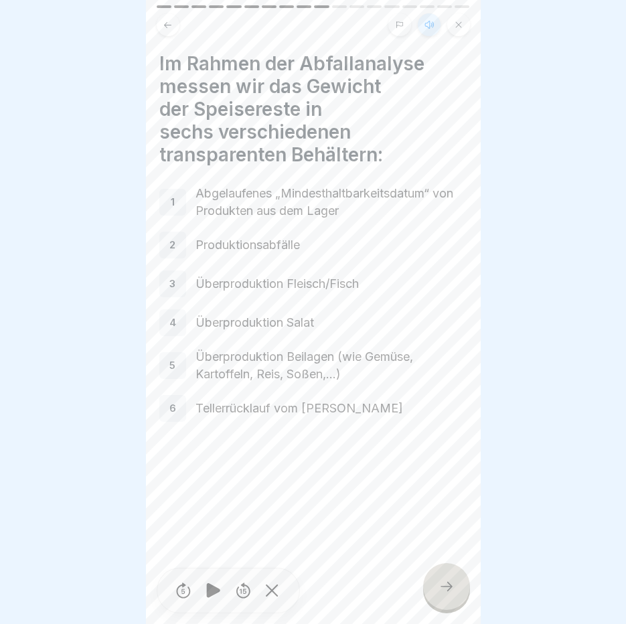
click at [452, 581] on icon at bounding box center [446, 586] width 16 height 16
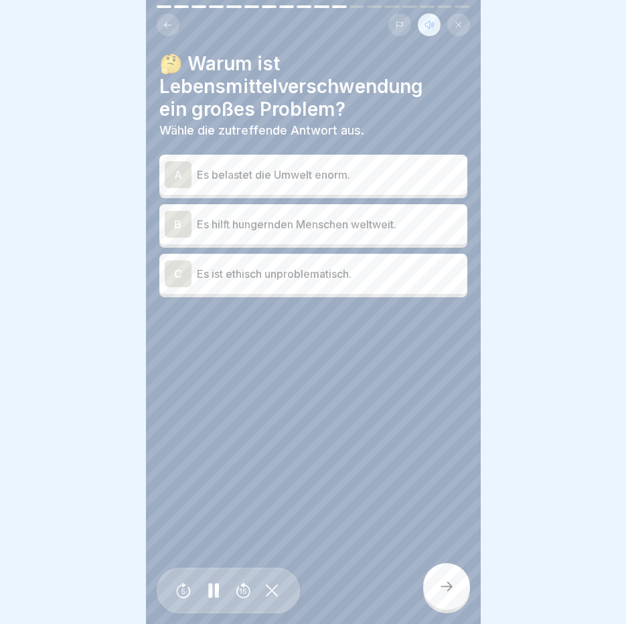
click at [205, 155] on div "A Es belastet die Umwelt enorm." at bounding box center [313, 175] width 308 height 40
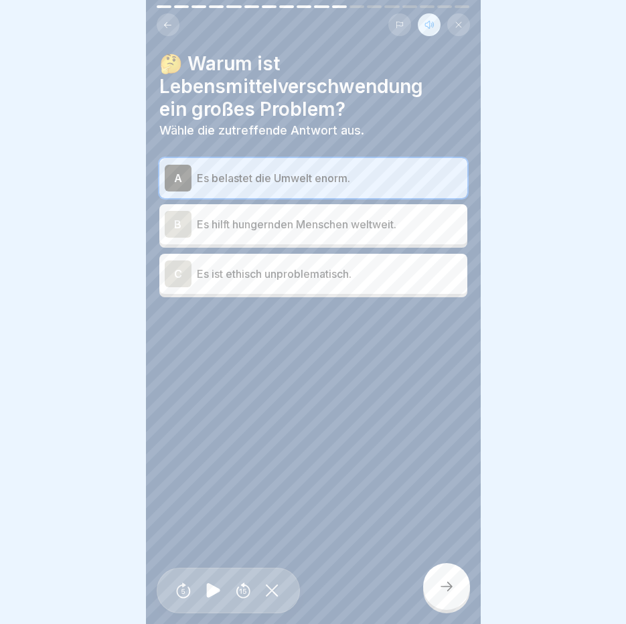
click at [449, 586] on icon at bounding box center [446, 586] width 16 height 16
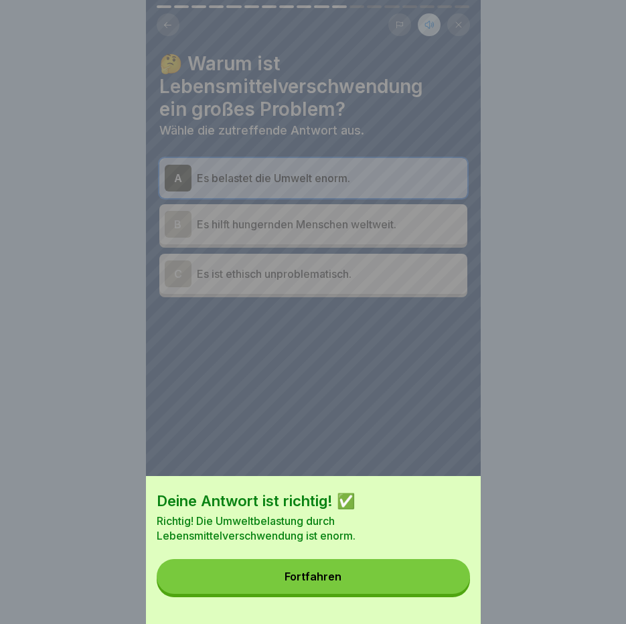
click at [441, 588] on button "Fortfahren" at bounding box center [313, 576] width 313 height 35
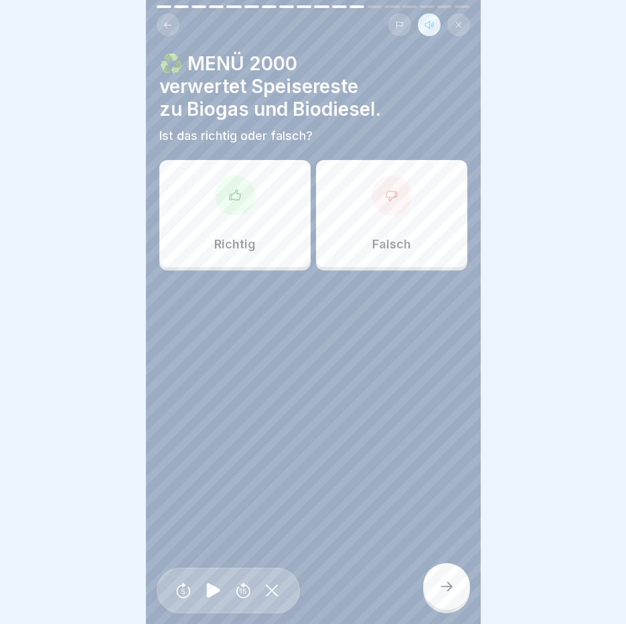
click at [233, 193] on div at bounding box center [235, 195] width 40 height 40
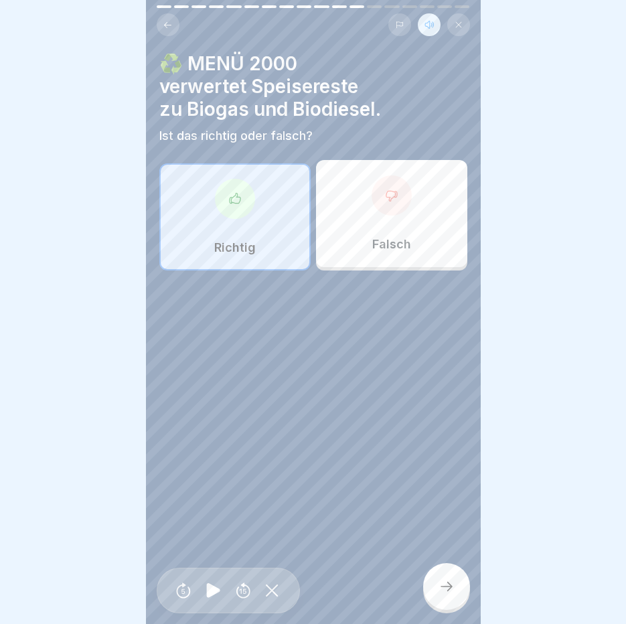
click at [456, 574] on div at bounding box center [446, 586] width 47 height 47
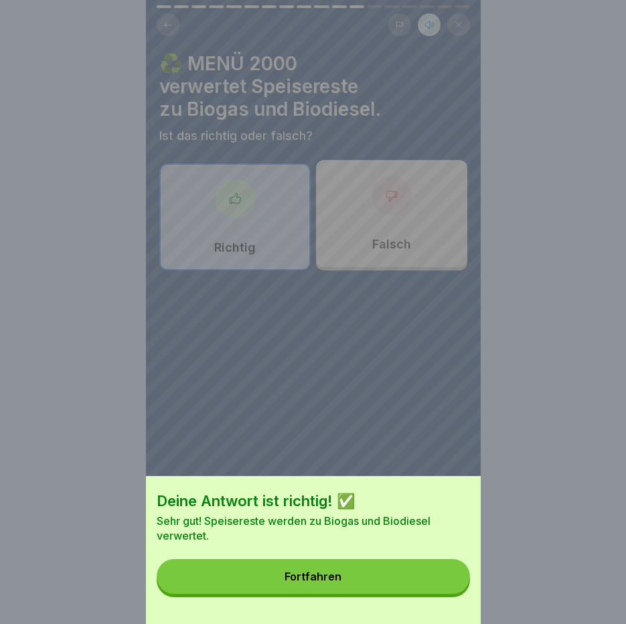
click at [456, 574] on button "Fortfahren" at bounding box center [313, 576] width 313 height 35
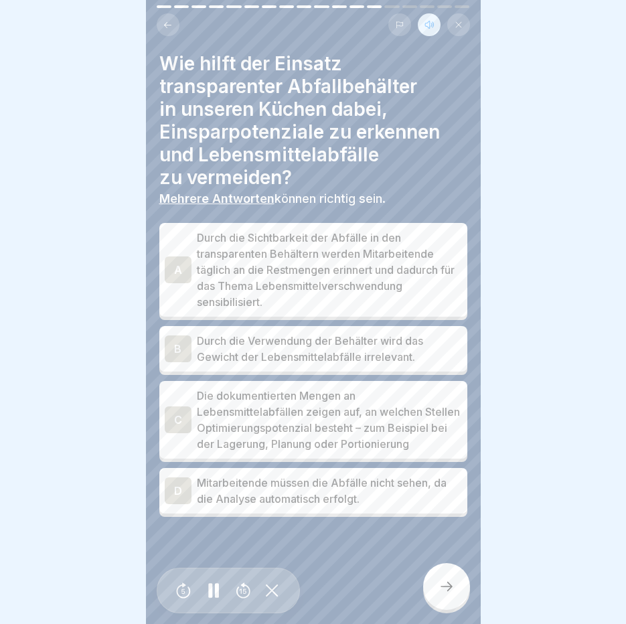
click at [232, 272] on p "Durch die Sichtbarkeit der Abfälle in den transparenten Behältern werden Mitarb…" at bounding box center [329, 270] width 265 height 80
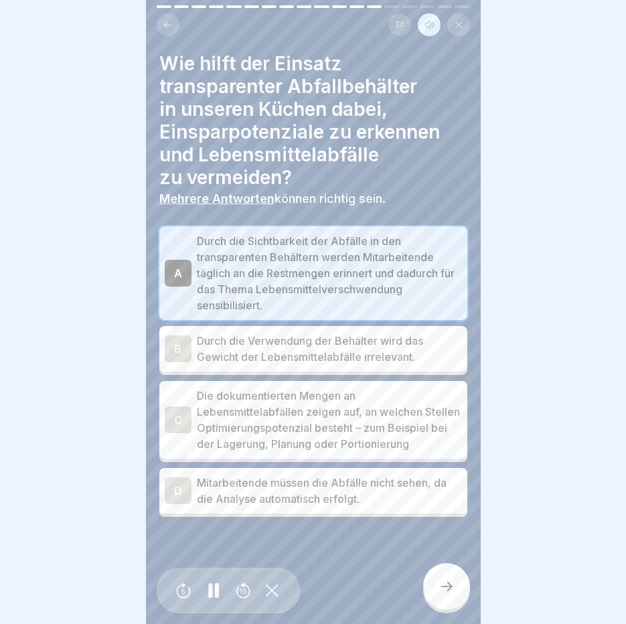
click at [230, 448] on p "Die dokumentierten Mengen an Lebensmittelabfällen zeigen auf, an welchen Stelle…" at bounding box center [329, 420] width 265 height 64
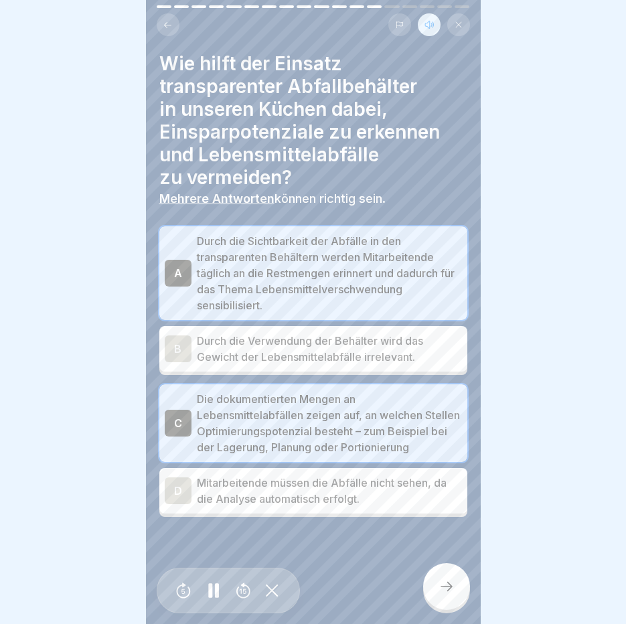
click at [439, 597] on div at bounding box center [446, 586] width 47 height 47
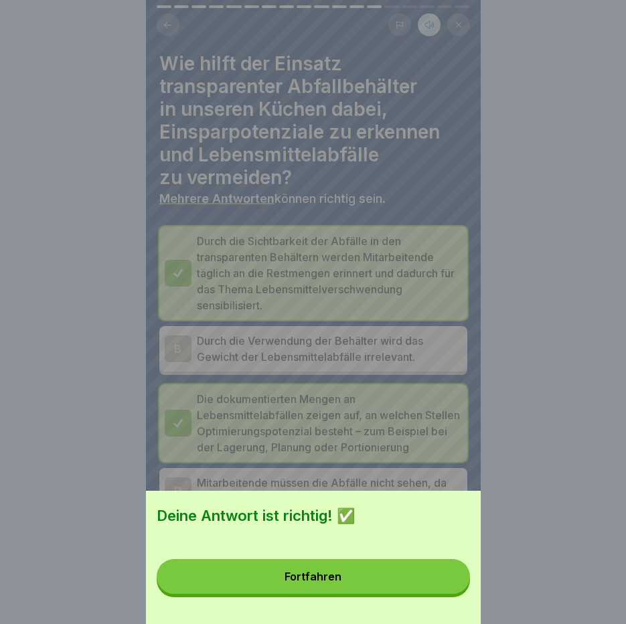
click at [439, 594] on button "Fortfahren" at bounding box center [313, 576] width 313 height 35
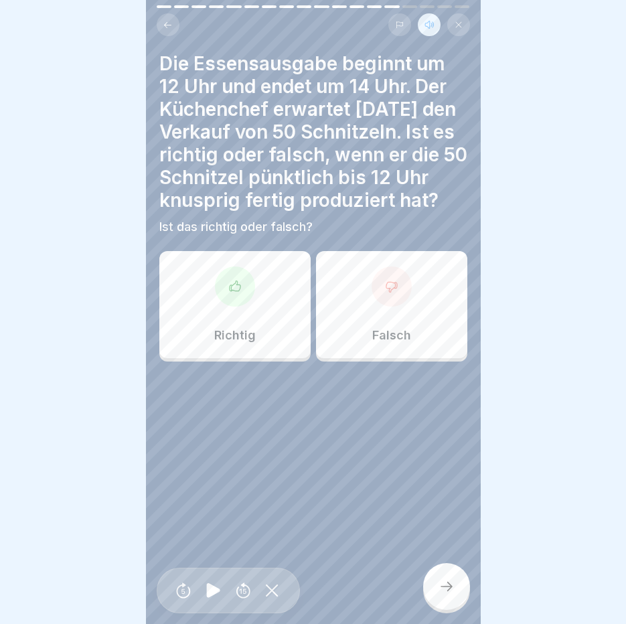
click at [353, 290] on div "Falsch" at bounding box center [391, 304] width 151 height 107
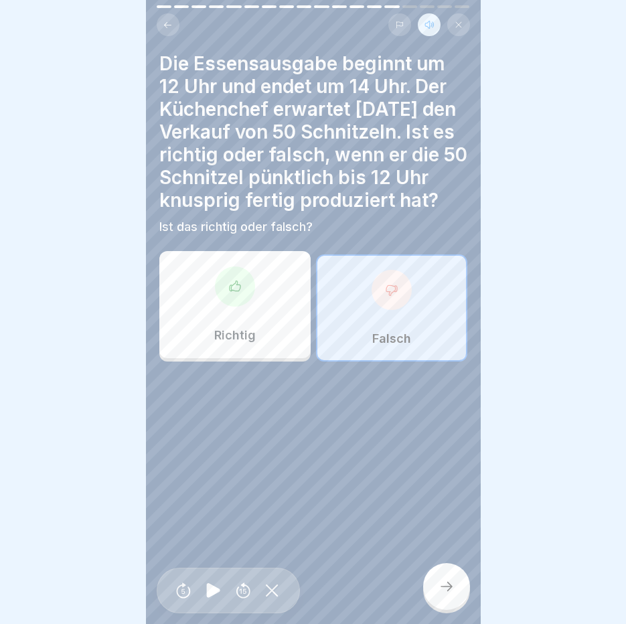
click at [461, 581] on div at bounding box center [446, 586] width 47 height 47
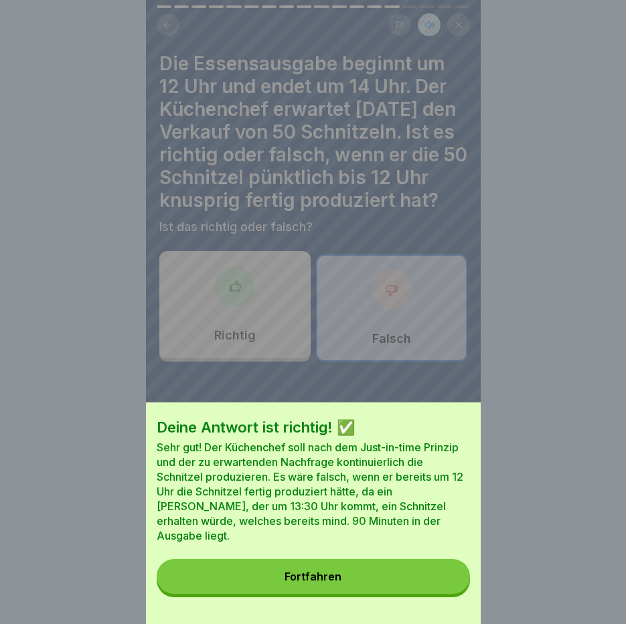
click at [456, 576] on button "Fortfahren" at bounding box center [313, 576] width 313 height 35
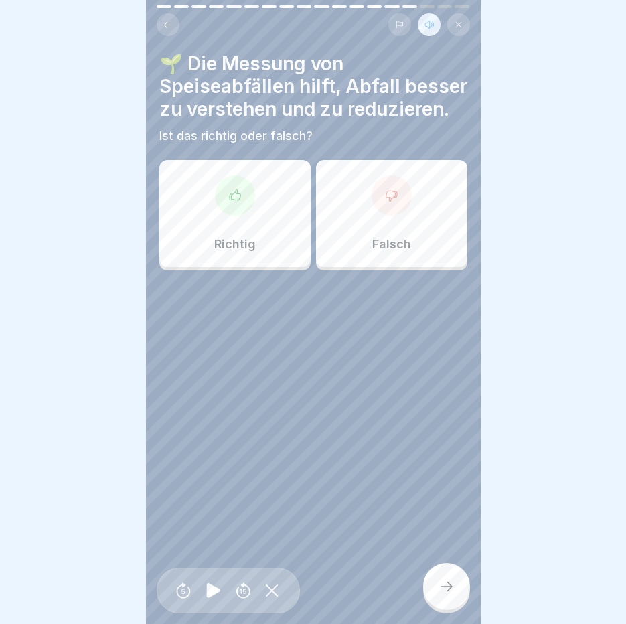
click at [257, 248] on div "Richtig" at bounding box center [234, 213] width 151 height 107
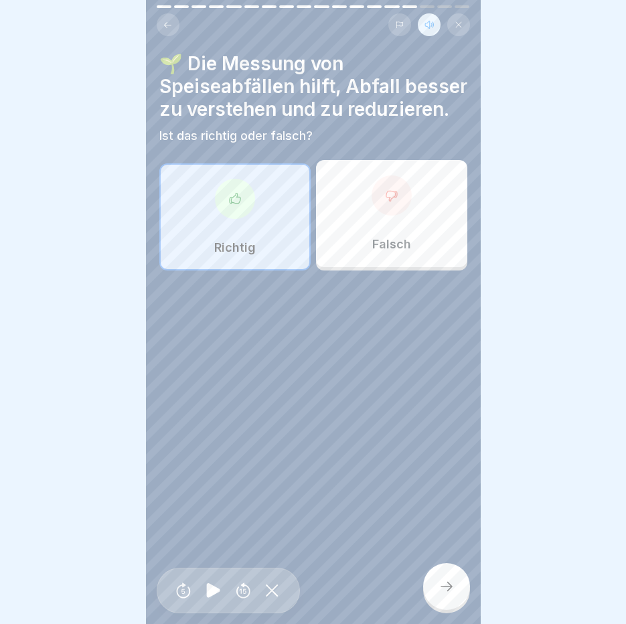
click at [463, 586] on div at bounding box center [446, 586] width 47 height 47
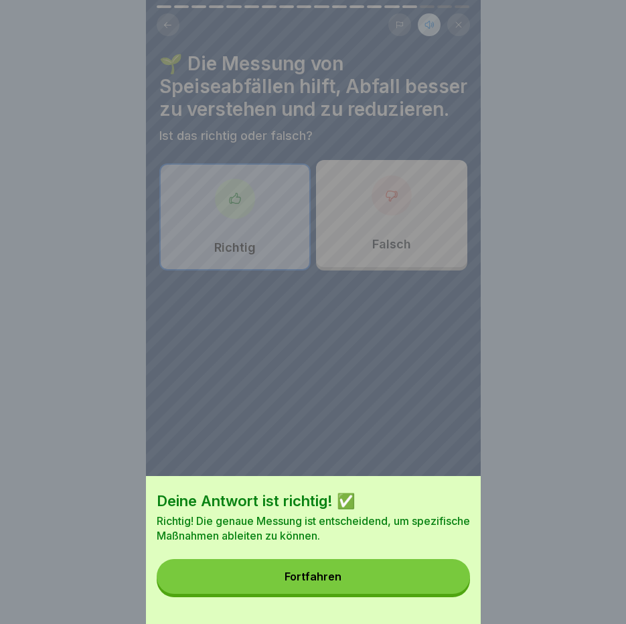
click at [463, 586] on button "Fortfahren" at bounding box center [313, 576] width 313 height 35
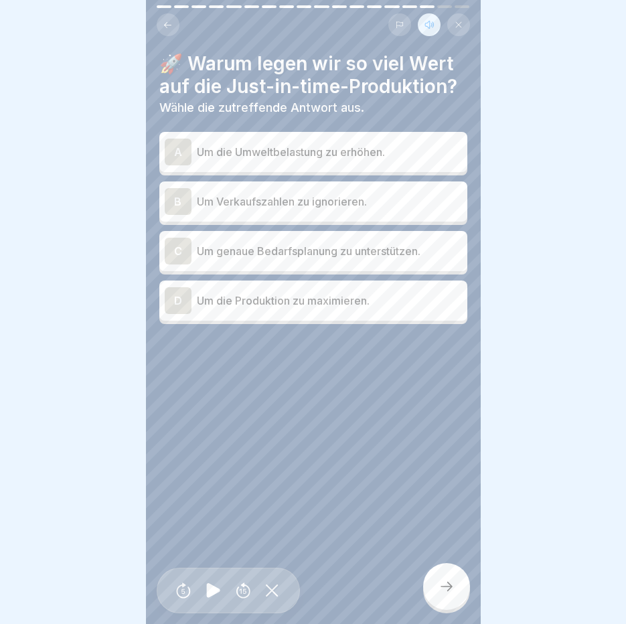
click at [251, 251] on div "C Um genaue Bedarfsplanung zu unterstützen." at bounding box center [313, 251] width 297 height 27
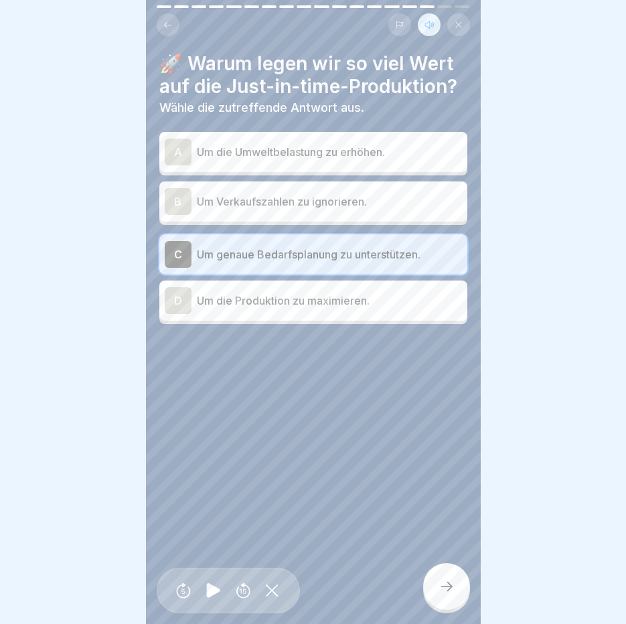
click at [253, 293] on p "Um die Produktion zu maximieren." at bounding box center [329, 301] width 265 height 16
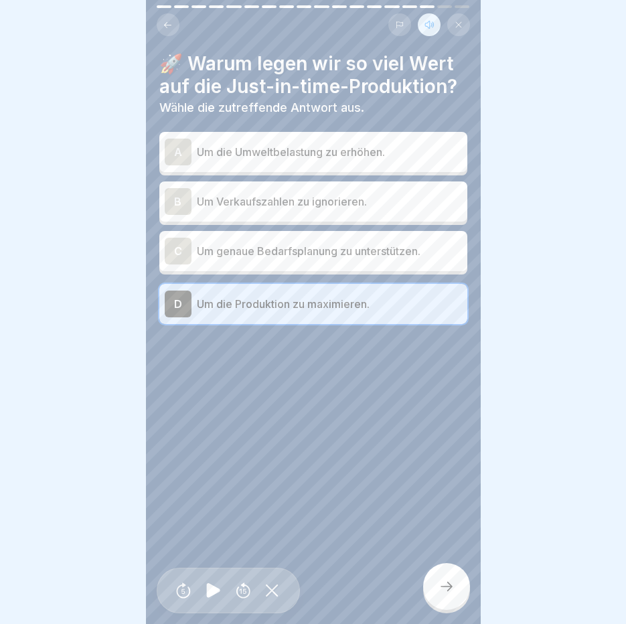
click at [450, 591] on icon at bounding box center [446, 586] width 16 height 16
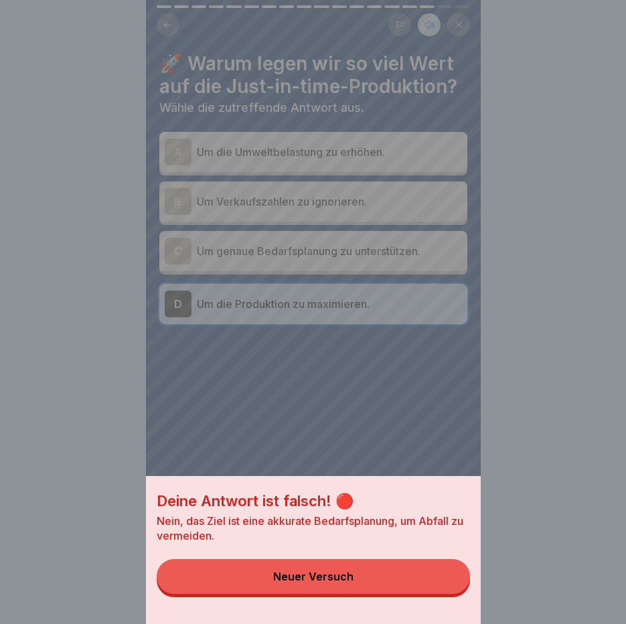
click at [450, 591] on button "Neuer Versuch" at bounding box center [313, 576] width 313 height 35
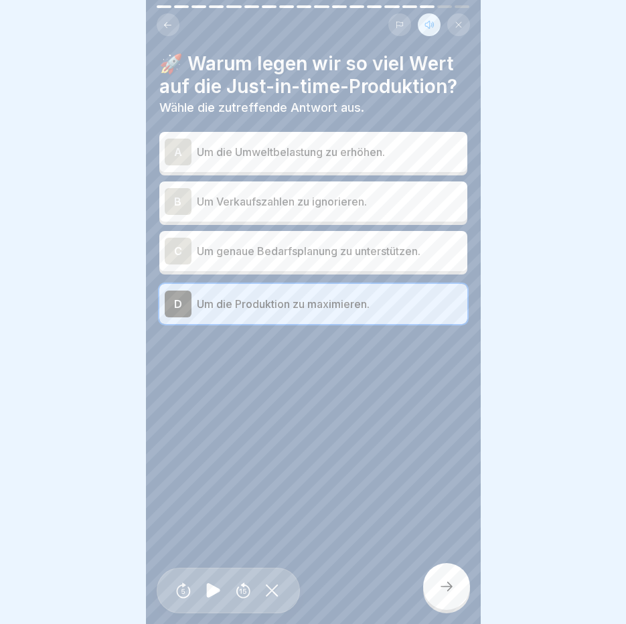
click at [239, 252] on div "C Um genaue Bedarfsplanung zu unterstützen." at bounding box center [313, 251] width 297 height 27
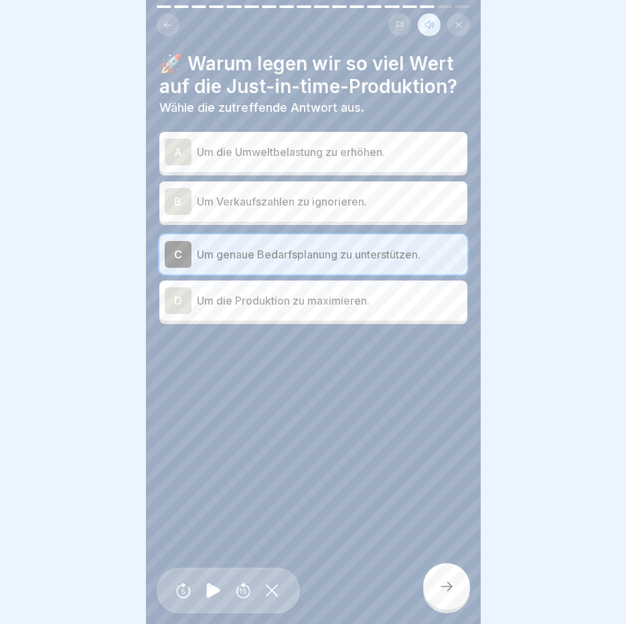
click at [443, 581] on icon at bounding box center [446, 586] width 16 height 16
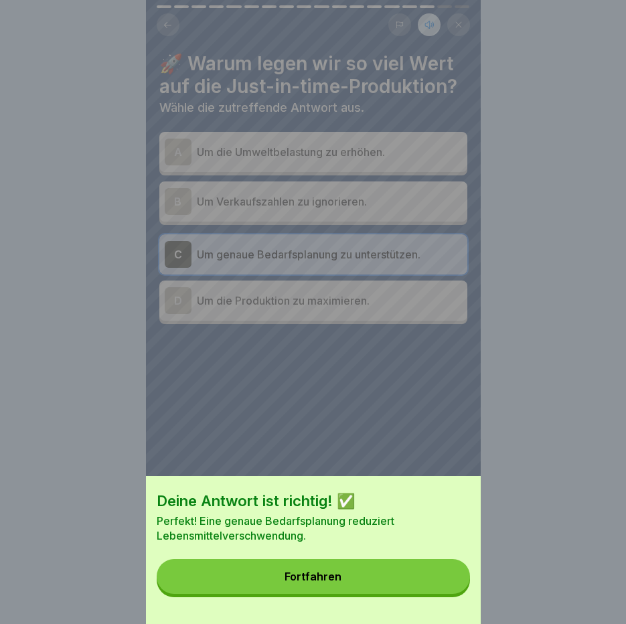
click at [443, 581] on button "Fortfahren" at bounding box center [313, 576] width 313 height 35
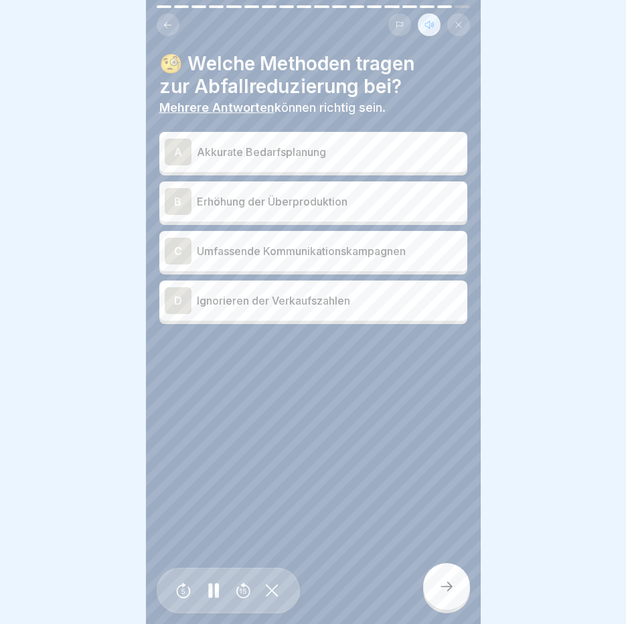
click at [250, 144] on p "Akkurate Bedarfsplanung" at bounding box center [329, 152] width 265 height 16
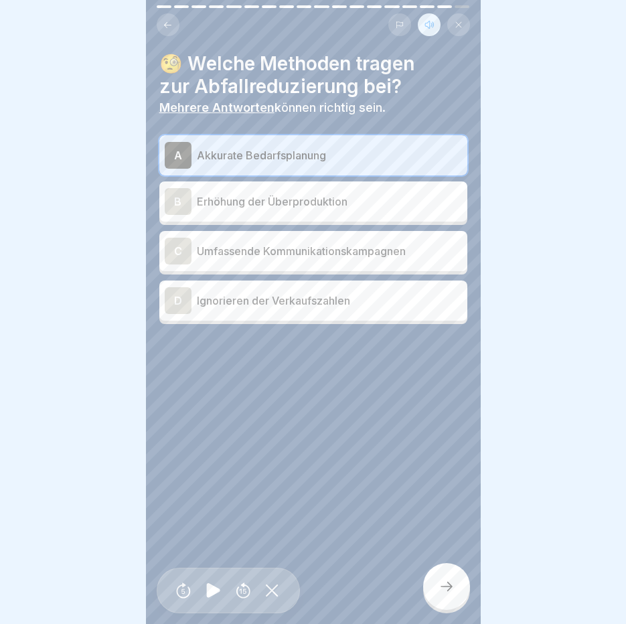
click at [220, 193] on p "Erhöhung der Überproduktion" at bounding box center [329, 201] width 265 height 16
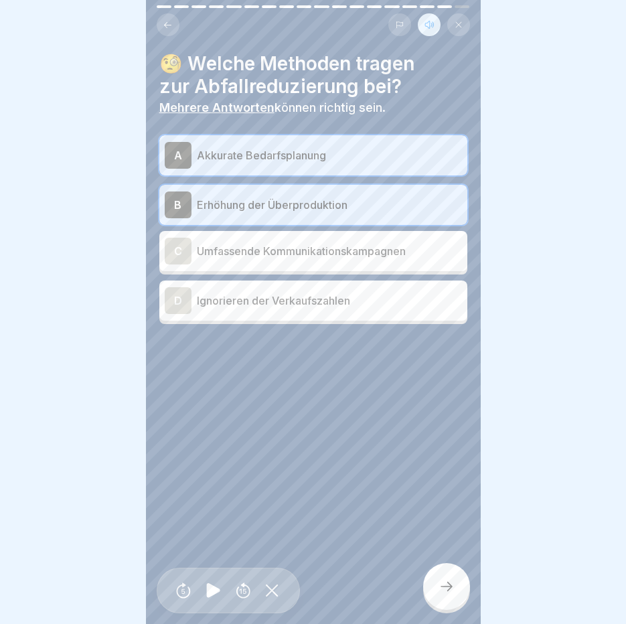
click at [235, 191] on div "B Erhöhung der Überproduktion" at bounding box center [313, 204] width 297 height 27
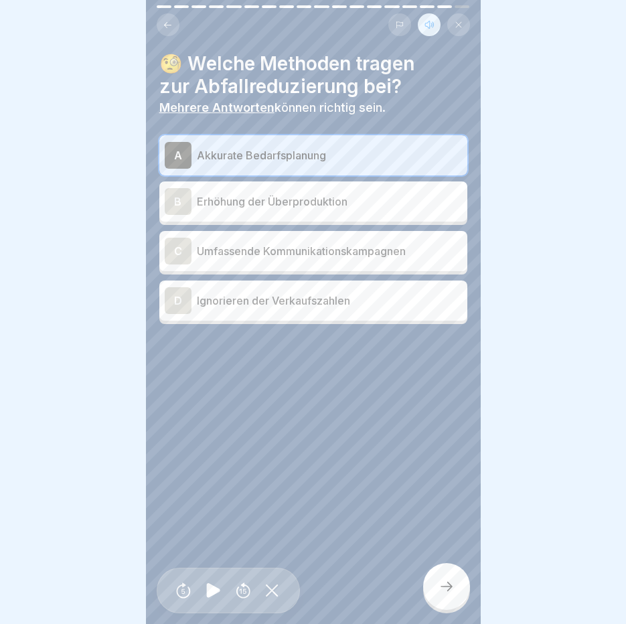
click at [446, 588] on icon at bounding box center [446, 586] width 16 height 16
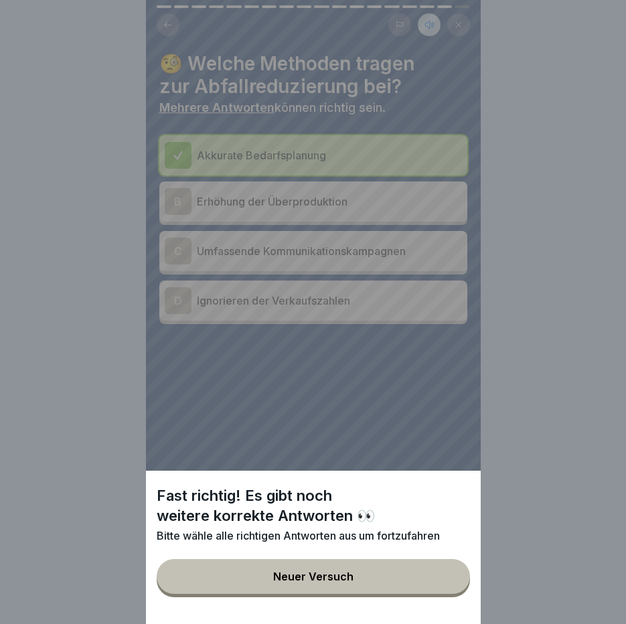
click at [446, 588] on button "Neuer Versuch" at bounding box center [313, 576] width 313 height 35
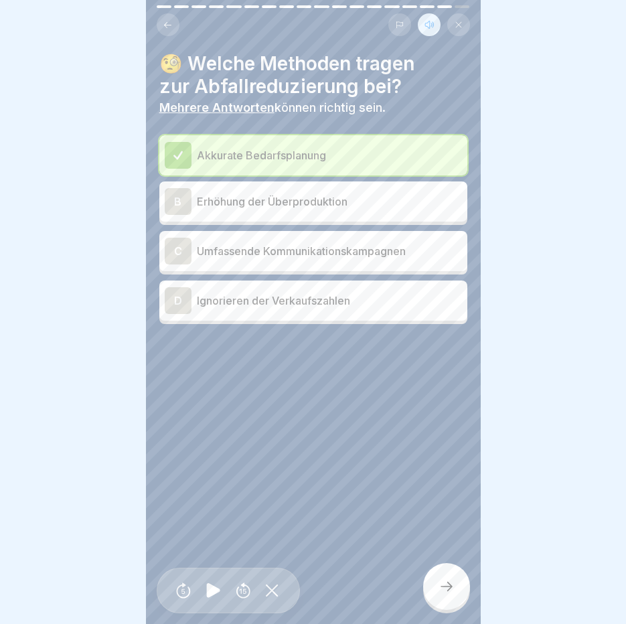
click at [294, 181] on div "B Erhöhung der Überproduktion" at bounding box center [313, 201] width 308 height 40
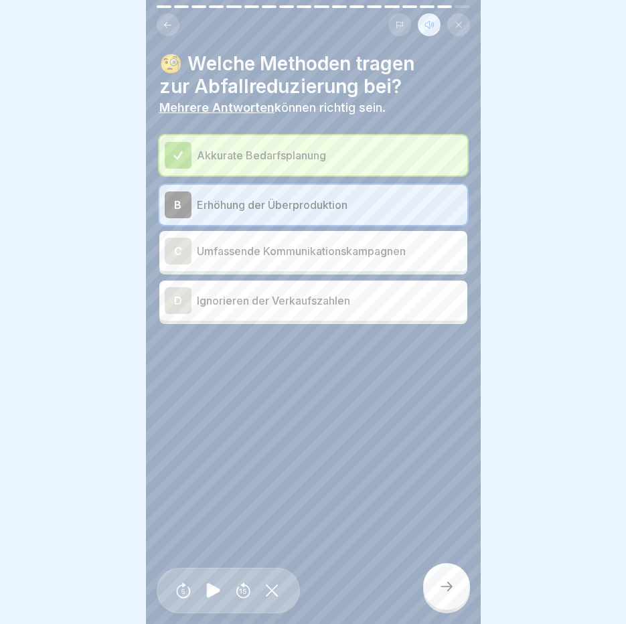
click at [443, 580] on icon at bounding box center [446, 586] width 16 height 16
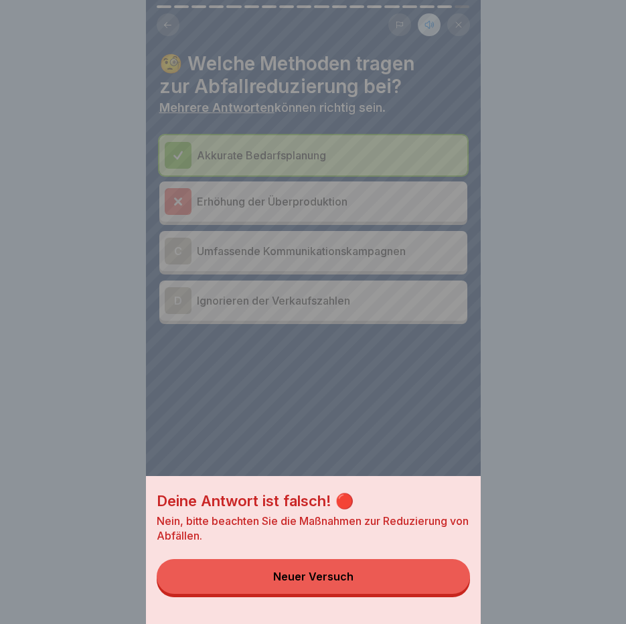
click at [302, 582] on div "Neuer Versuch" at bounding box center [313, 576] width 80 height 12
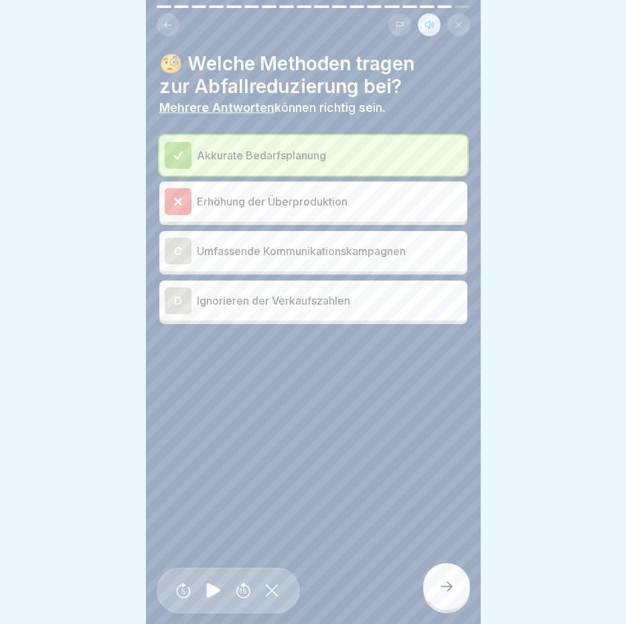
click at [250, 193] on p "Erhöhung der Überproduktion" at bounding box center [329, 201] width 265 height 16
click at [251, 243] on p "Umfassende Kommunikationskampagnen" at bounding box center [329, 251] width 265 height 16
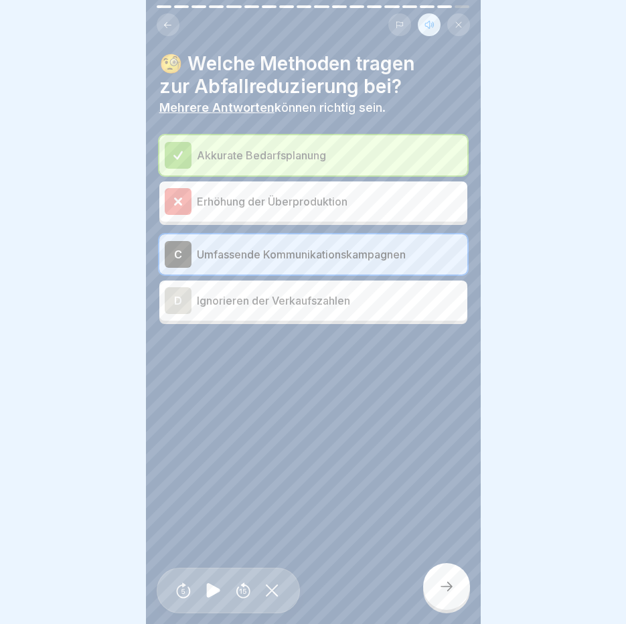
click at [441, 572] on div at bounding box center [446, 586] width 47 height 47
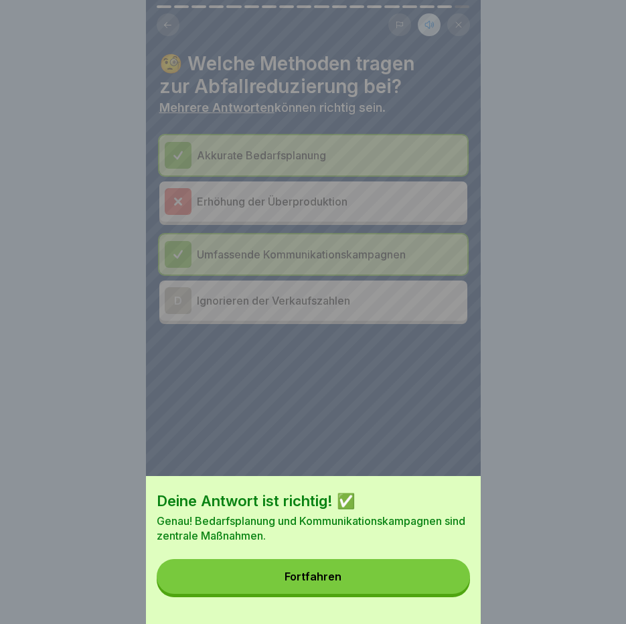
click at [441, 572] on button "Fortfahren" at bounding box center [313, 576] width 313 height 35
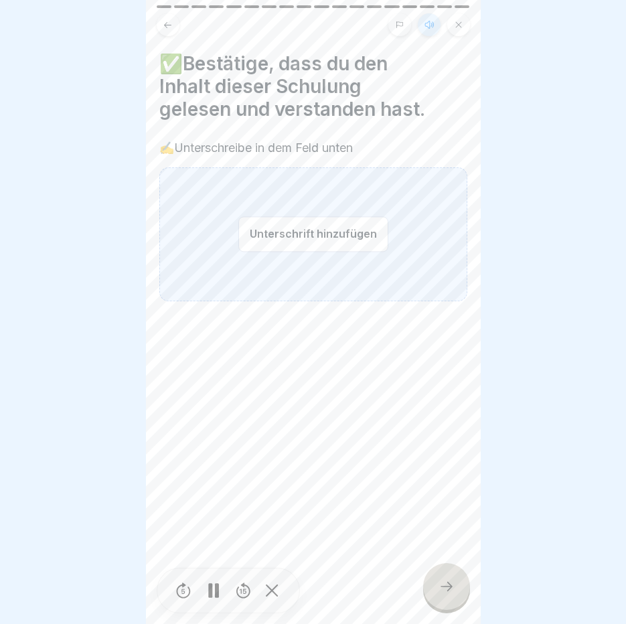
click at [287, 220] on button "Unterschrift hinzufügen" at bounding box center [313, 233] width 150 height 35
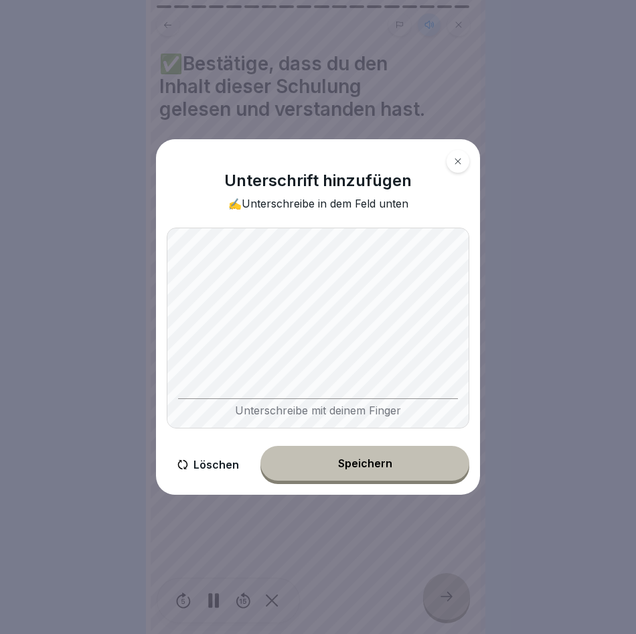
click at [337, 460] on button "Speichern" at bounding box center [364, 463] width 209 height 35
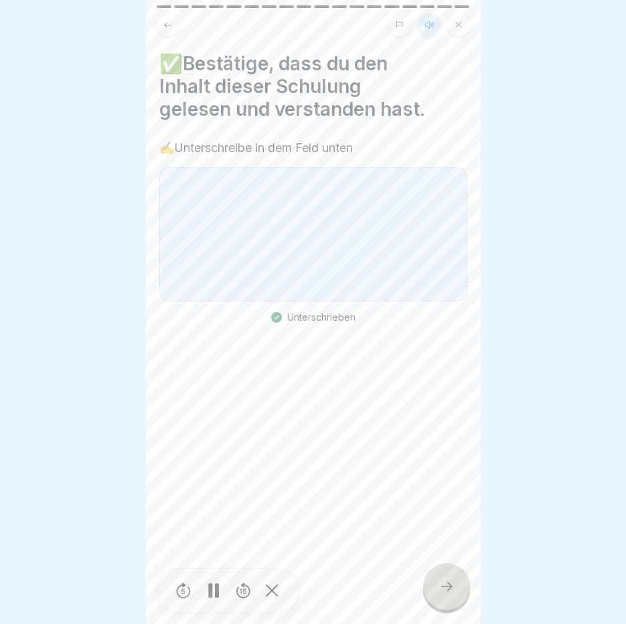
click at [449, 609] on div at bounding box center [446, 586] width 47 height 47
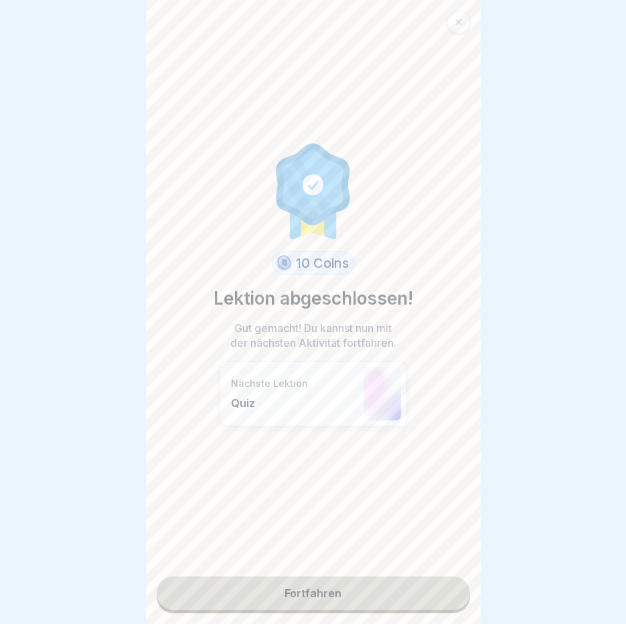
click at [339, 594] on link "Fortfahren" at bounding box center [313, 592] width 313 height 33
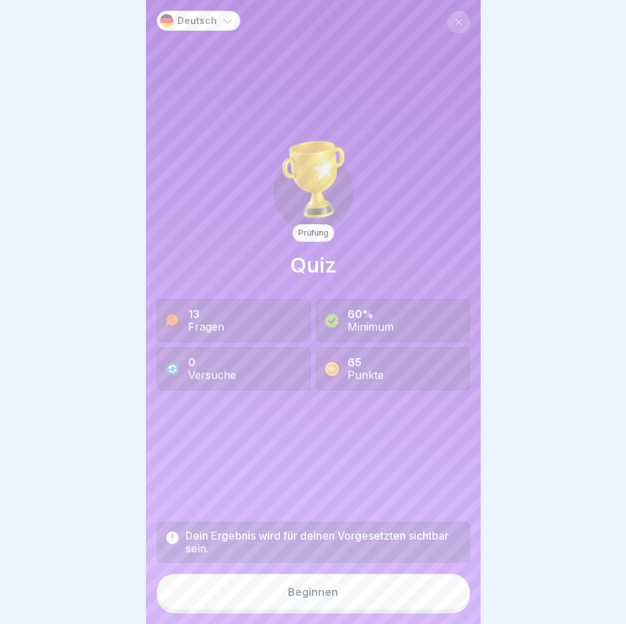
click at [288, 610] on button "Beginnen" at bounding box center [313, 592] width 313 height 36
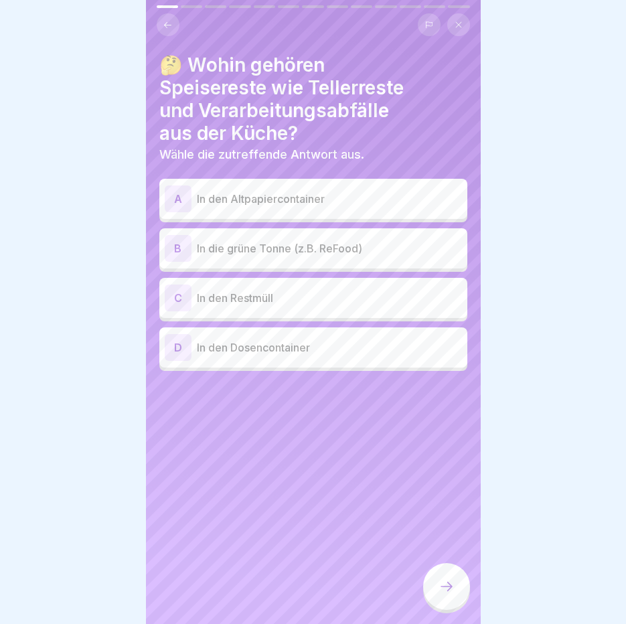
click at [301, 253] on p "In die grüne Tonne (z.B. ReFood)" at bounding box center [329, 248] width 265 height 16
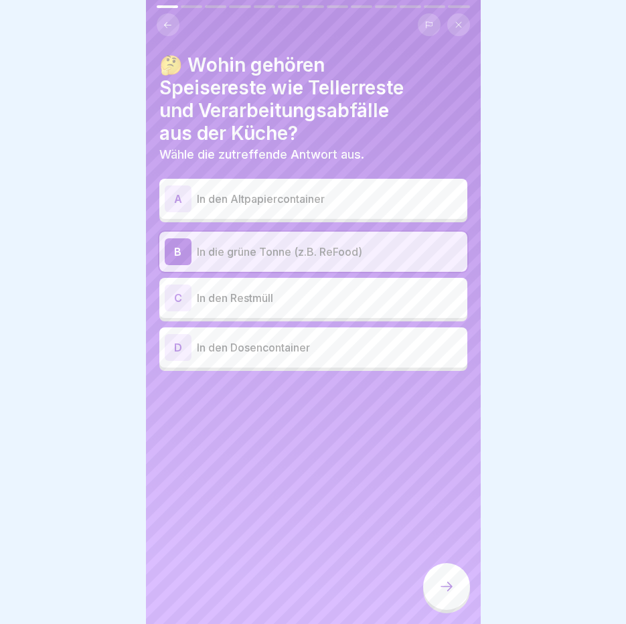
click at [446, 594] on icon at bounding box center [446, 586] width 16 height 16
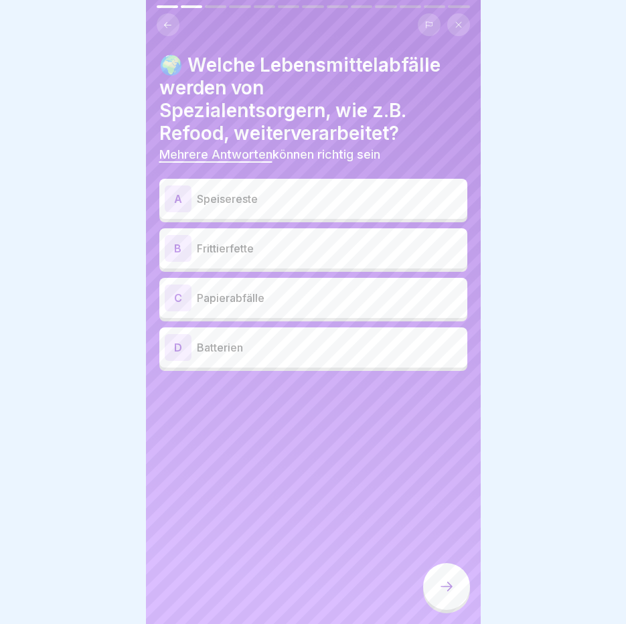
click at [264, 205] on p "Speisereste" at bounding box center [329, 199] width 265 height 16
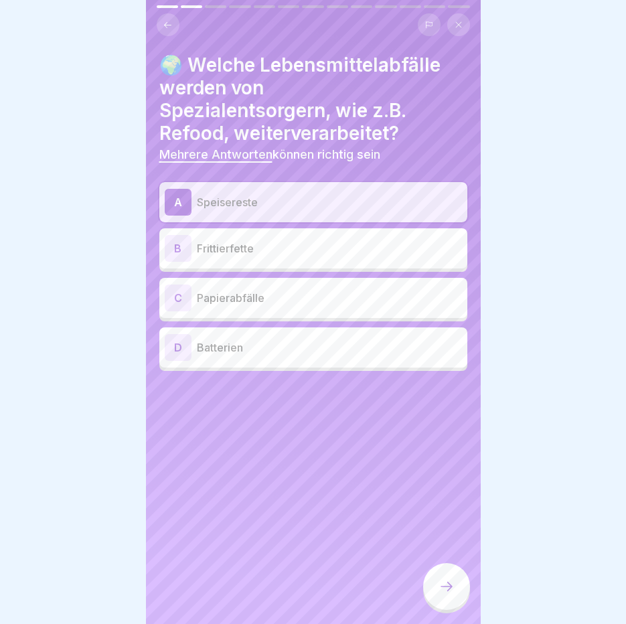
click at [256, 250] on p "Frittierfette" at bounding box center [329, 248] width 265 height 16
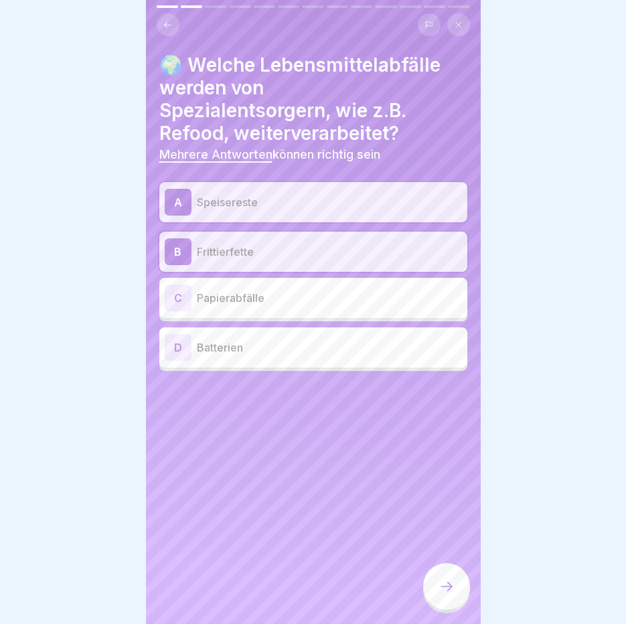
click at [454, 584] on div at bounding box center [446, 586] width 47 height 47
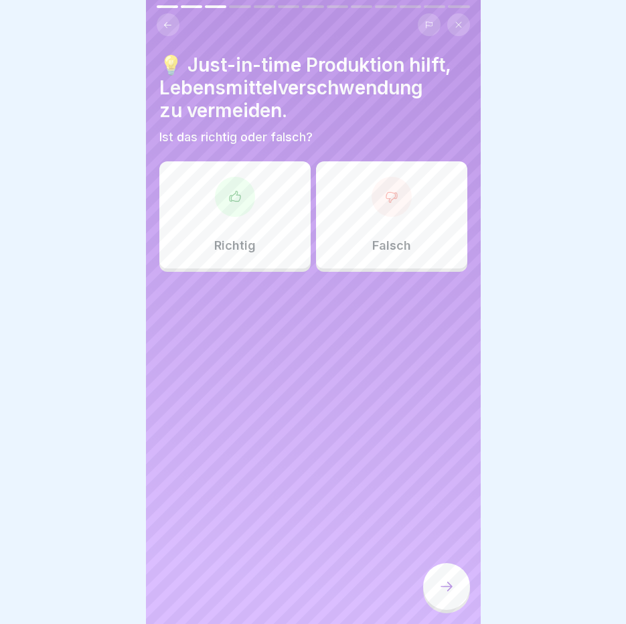
click at [189, 201] on div "Richtig" at bounding box center [234, 214] width 151 height 107
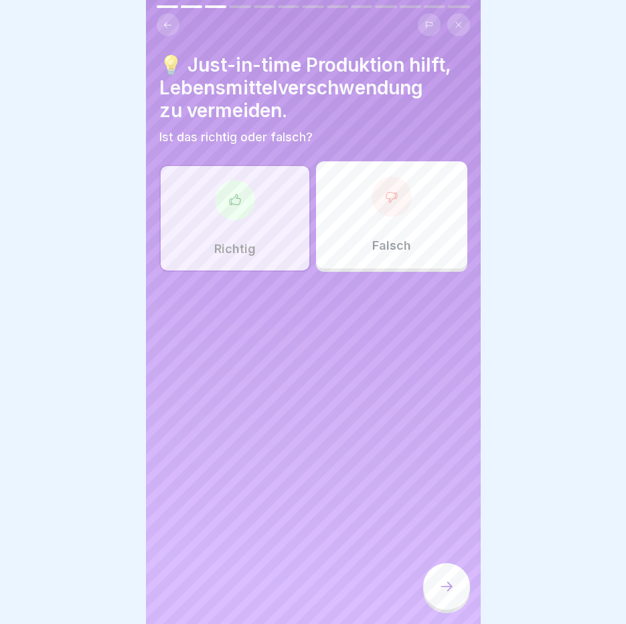
click at [441, 594] on icon at bounding box center [446, 586] width 16 height 16
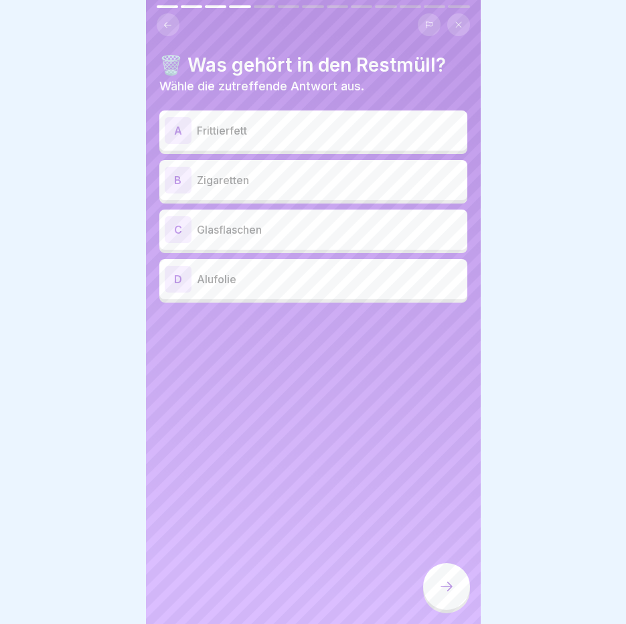
click at [240, 189] on div "B Zigaretten" at bounding box center [313, 180] width 297 height 27
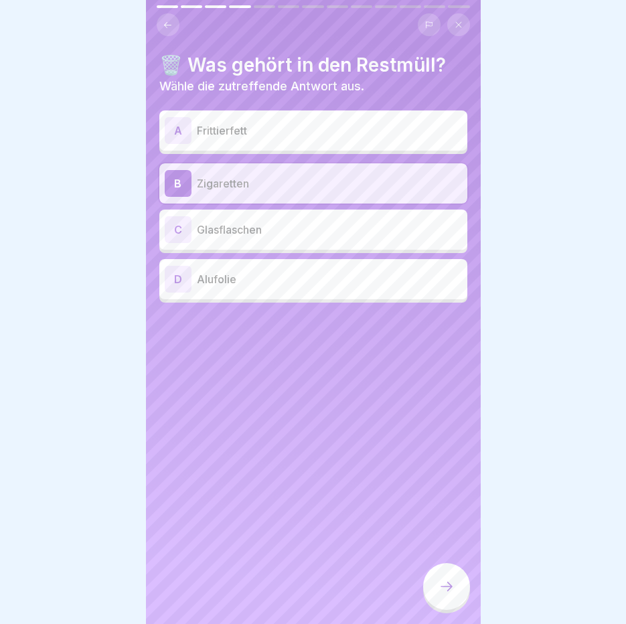
click at [445, 594] on icon at bounding box center [446, 586] width 16 height 16
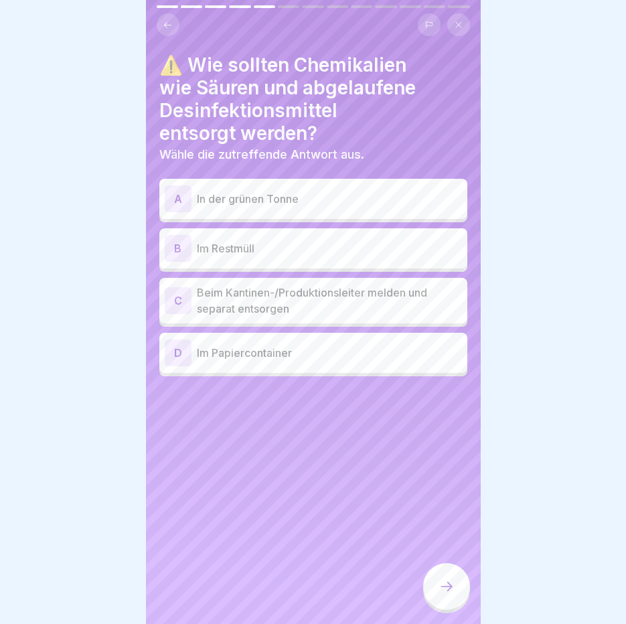
click at [241, 303] on p "Beim Kantinen-/Produktionsleiter melden und separat entsorgen" at bounding box center [329, 300] width 265 height 32
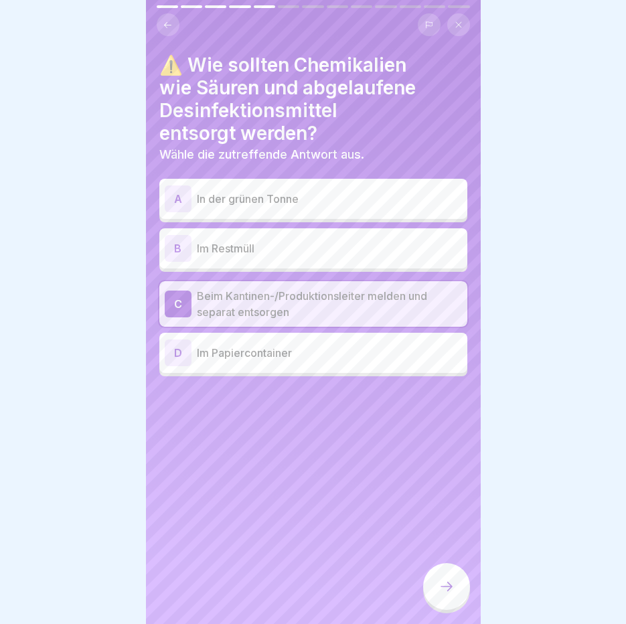
click at [444, 590] on icon at bounding box center [446, 586] width 16 height 16
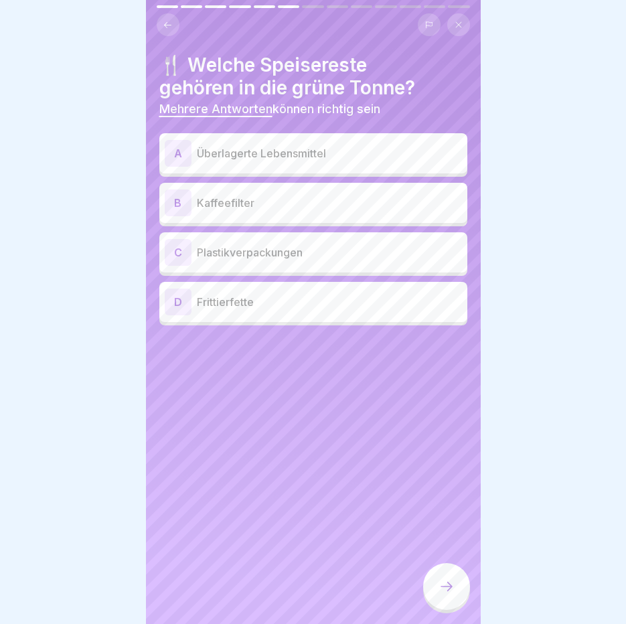
click at [243, 152] on p "Überlagerte Lebensmittel" at bounding box center [329, 153] width 265 height 16
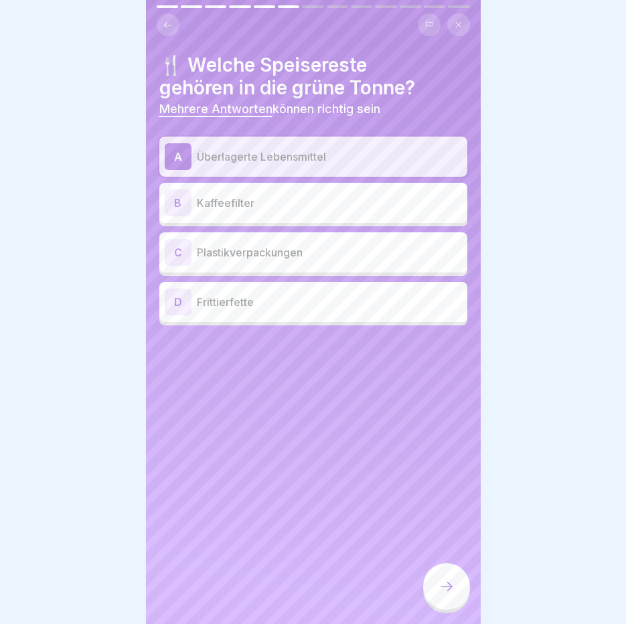
click at [235, 203] on p "Kaffeefilter" at bounding box center [329, 203] width 265 height 16
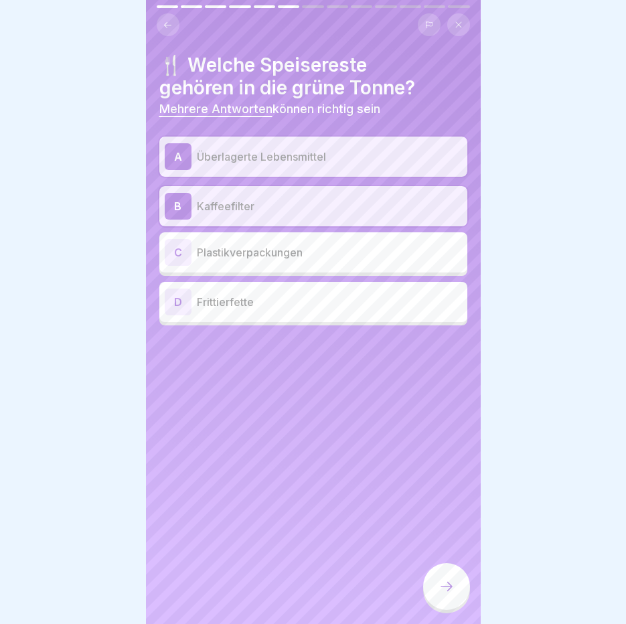
click at [235, 309] on p "Frittierfette" at bounding box center [329, 302] width 265 height 16
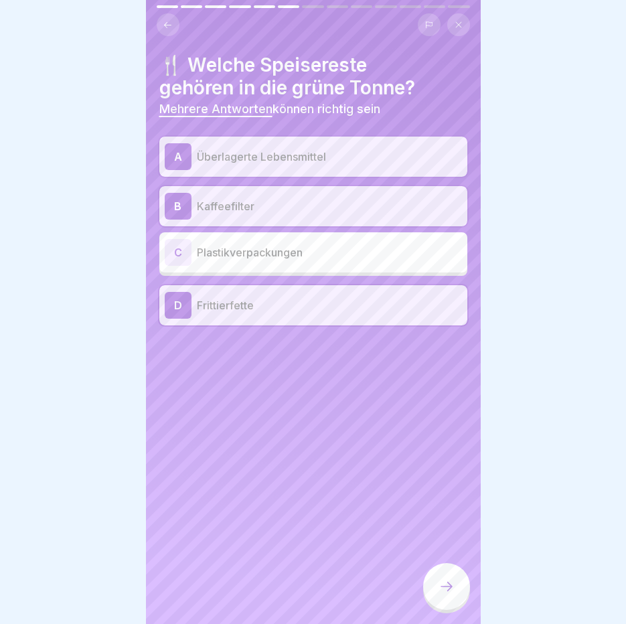
click at [459, 592] on div at bounding box center [446, 586] width 47 height 47
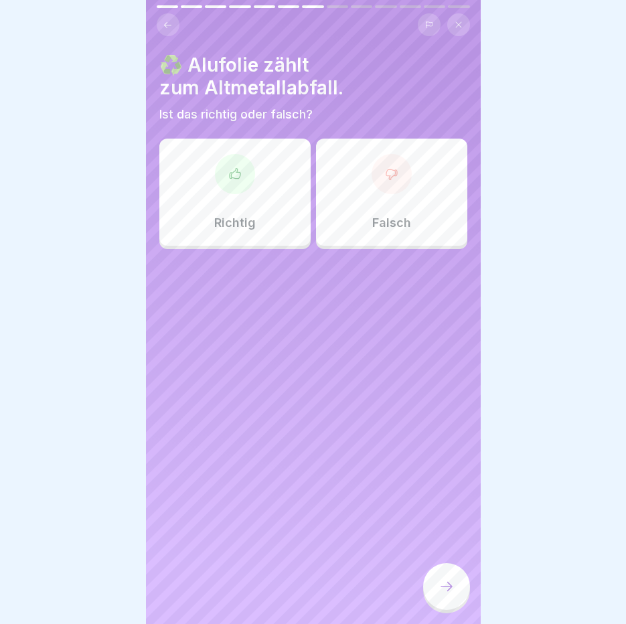
click at [216, 183] on div at bounding box center [235, 174] width 40 height 40
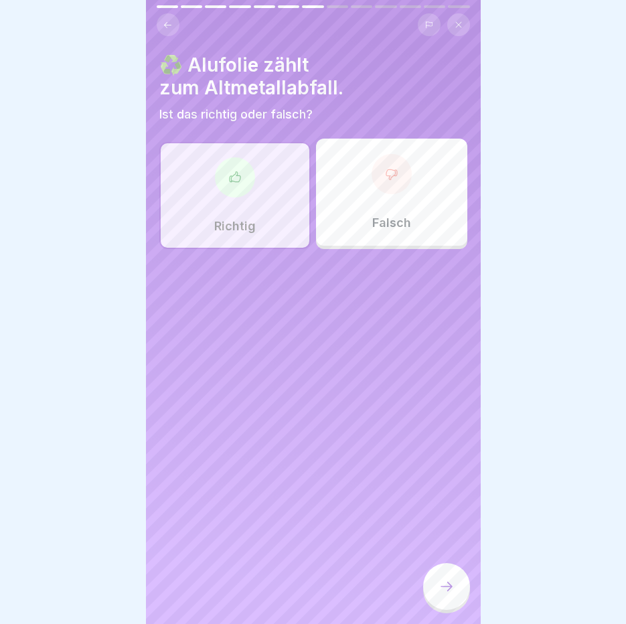
click at [447, 594] on icon at bounding box center [446, 586] width 16 height 16
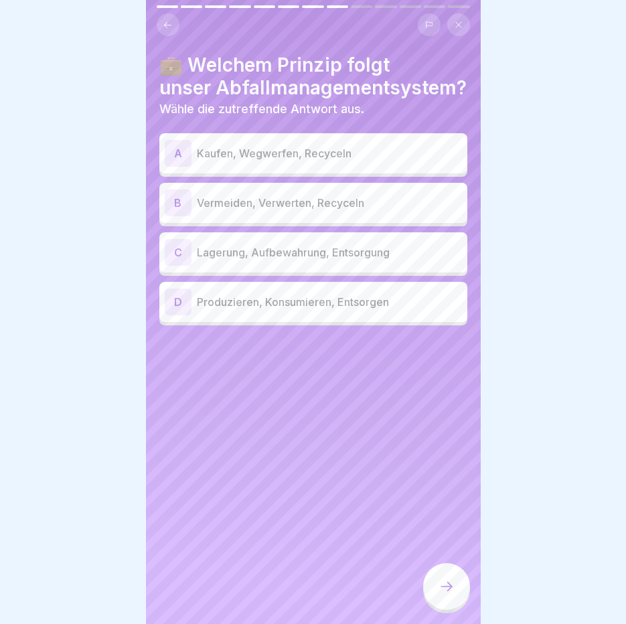
click at [253, 200] on p "Vermeiden, Verwerten, Recyceln" at bounding box center [329, 203] width 265 height 16
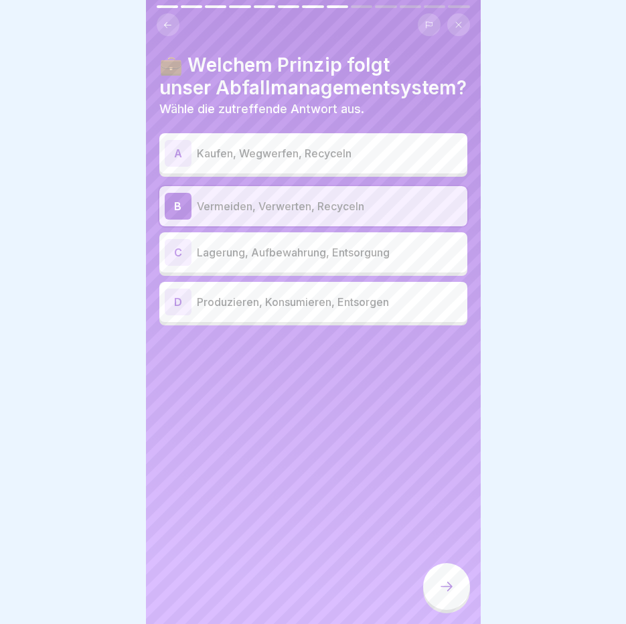
click at [457, 593] on div at bounding box center [446, 586] width 47 height 47
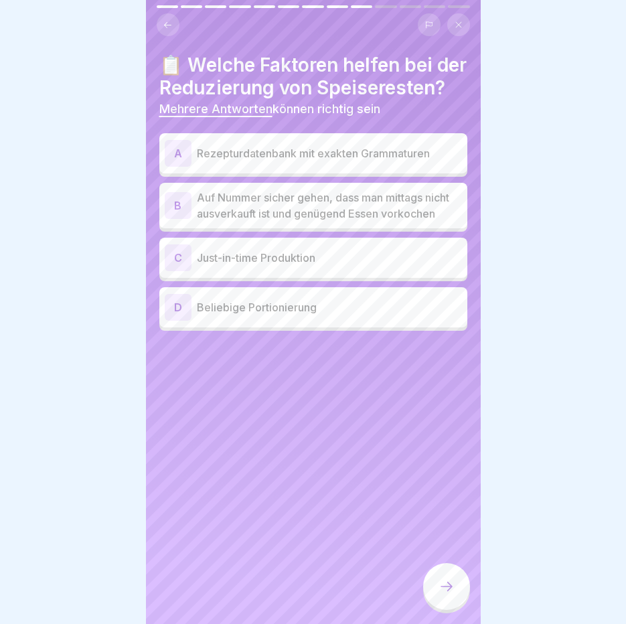
click at [321, 161] on p "Rezepturdatenbank mit exakten Grammaturen" at bounding box center [329, 153] width 265 height 16
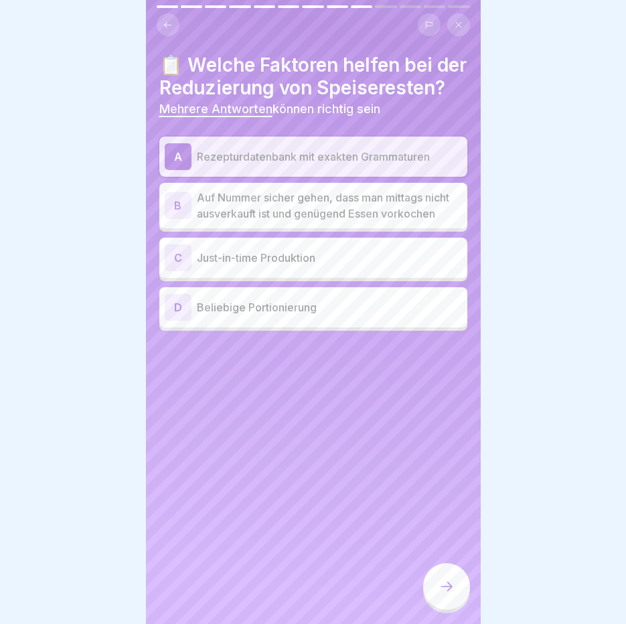
click at [331, 266] on p "Just-in-time Produktion" at bounding box center [329, 258] width 265 height 16
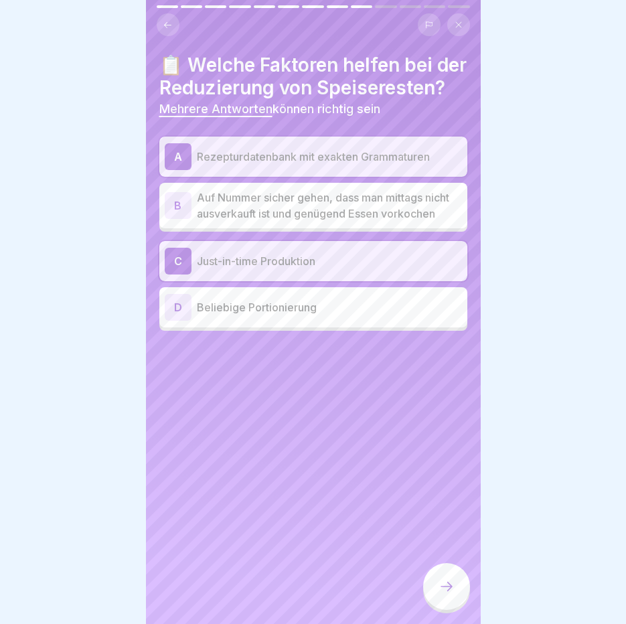
click at [454, 594] on icon at bounding box center [446, 586] width 16 height 16
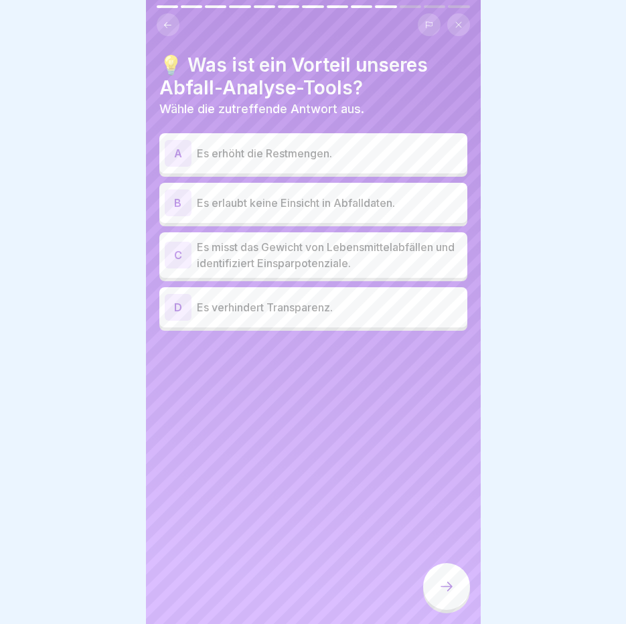
click at [248, 244] on p "Es misst das Gewicht von Lebensmittelabfällen und identifiziert Einsparpotenzia…" at bounding box center [329, 255] width 265 height 32
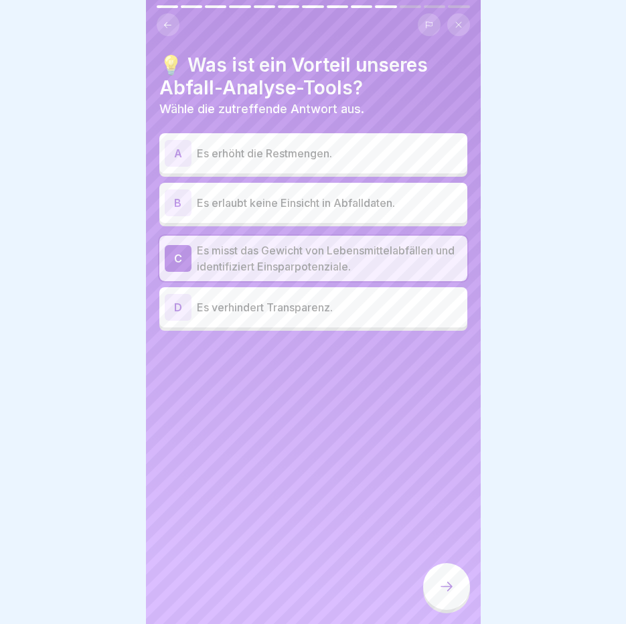
click at [443, 594] on icon at bounding box center [446, 586] width 16 height 16
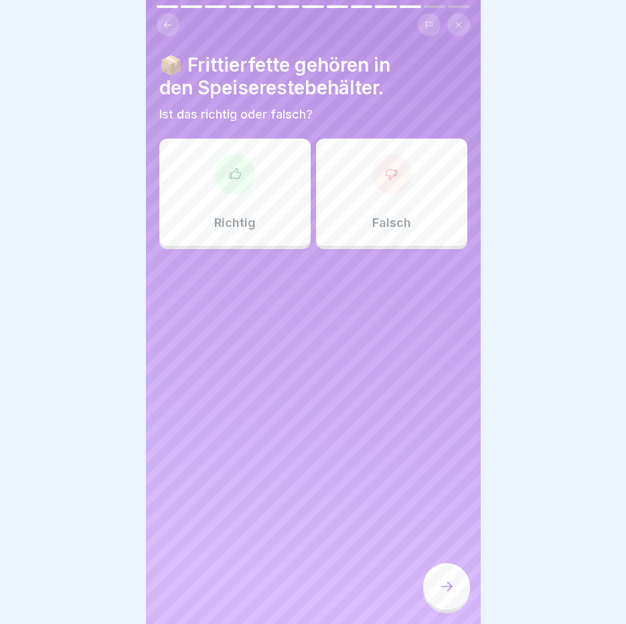
click at [192, 186] on div "Richtig" at bounding box center [234, 192] width 151 height 107
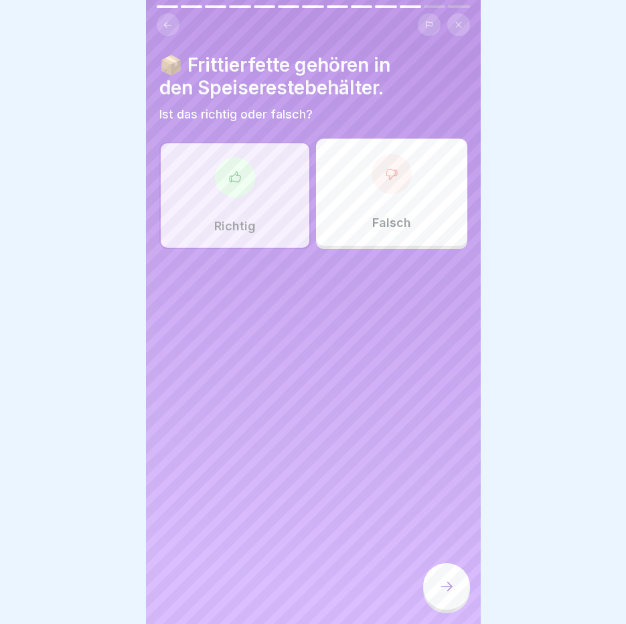
click at [284, 206] on div "Richtig" at bounding box center [234, 195] width 151 height 107
click at [454, 210] on div "Falsch" at bounding box center [391, 192] width 151 height 107
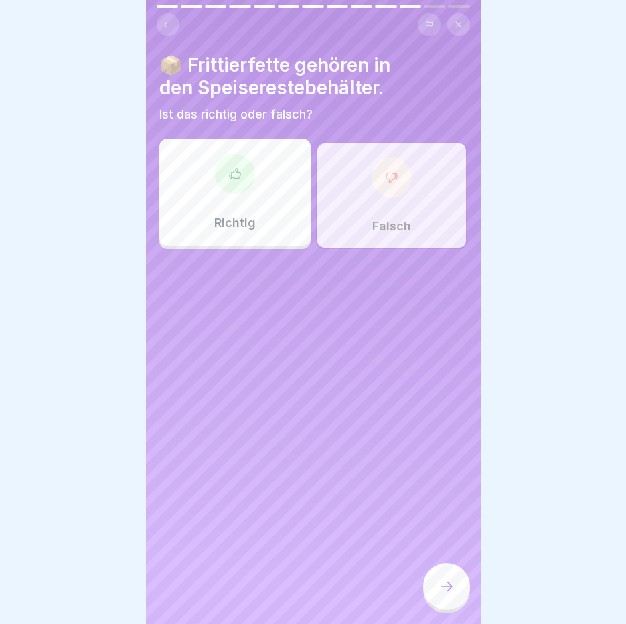
click at [450, 594] on icon at bounding box center [446, 586] width 16 height 16
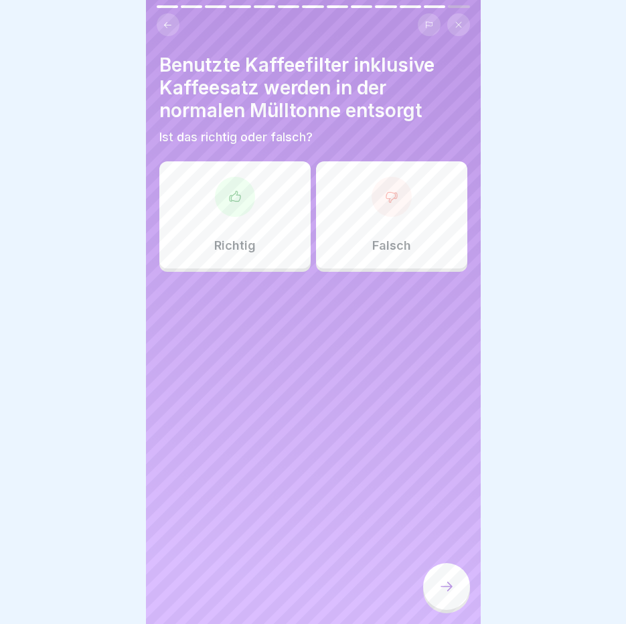
click at [336, 197] on div "Falsch" at bounding box center [391, 214] width 151 height 107
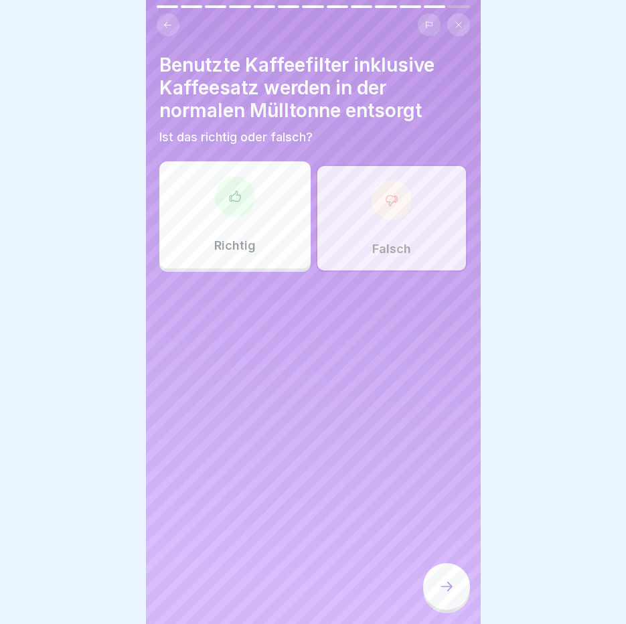
click at [446, 592] on icon at bounding box center [446, 586] width 16 height 16
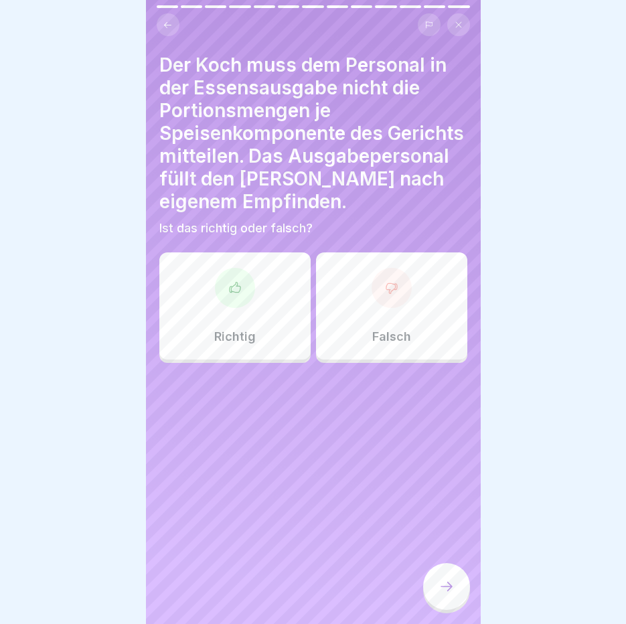
click at [358, 288] on div "Falsch" at bounding box center [391, 305] width 151 height 107
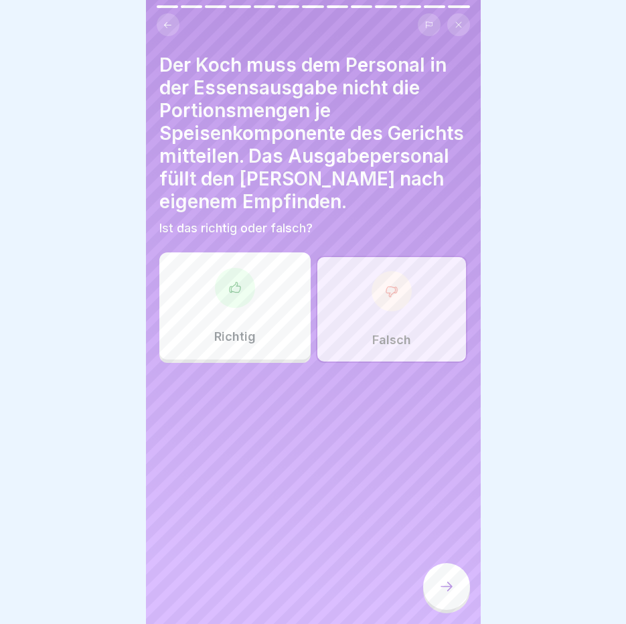
click at [452, 594] on icon at bounding box center [446, 586] width 16 height 16
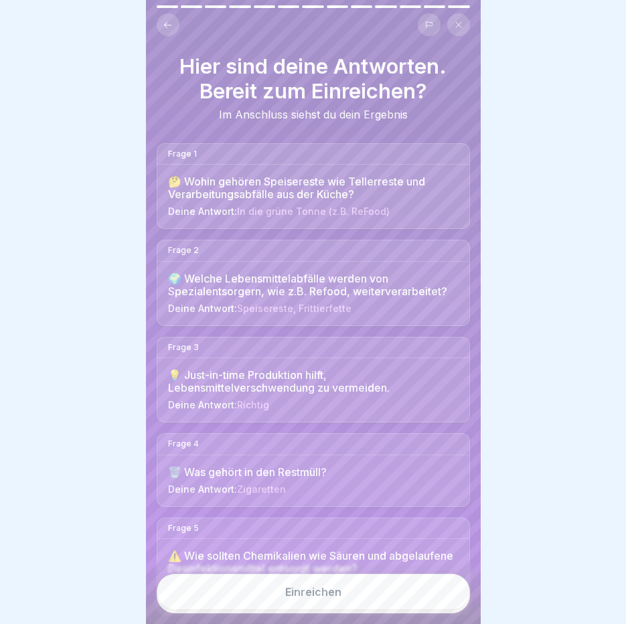
click at [446, 608] on button "Einreichen" at bounding box center [313, 592] width 313 height 36
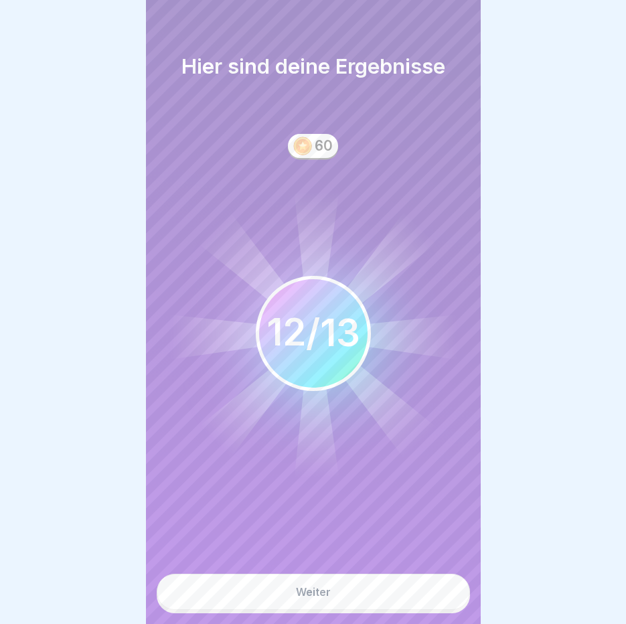
click at [446, 608] on button "Weiter" at bounding box center [313, 592] width 313 height 36
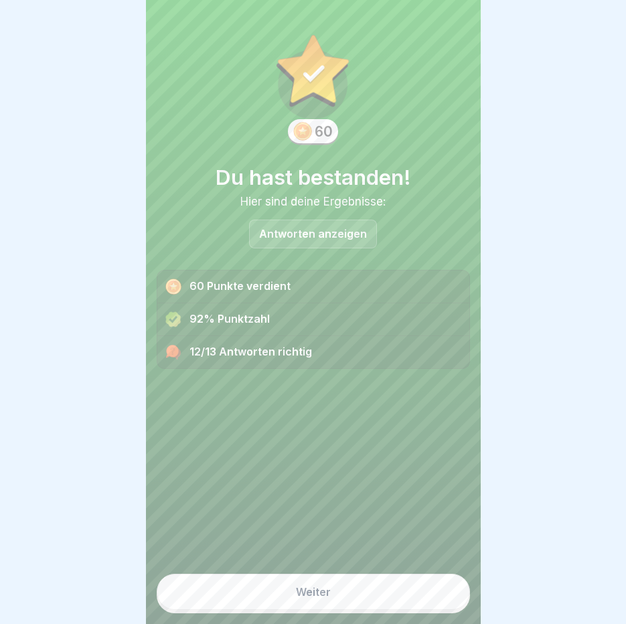
click at [325, 610] on button "Weiter" at bounding box center [313, 592] width 313 height 36
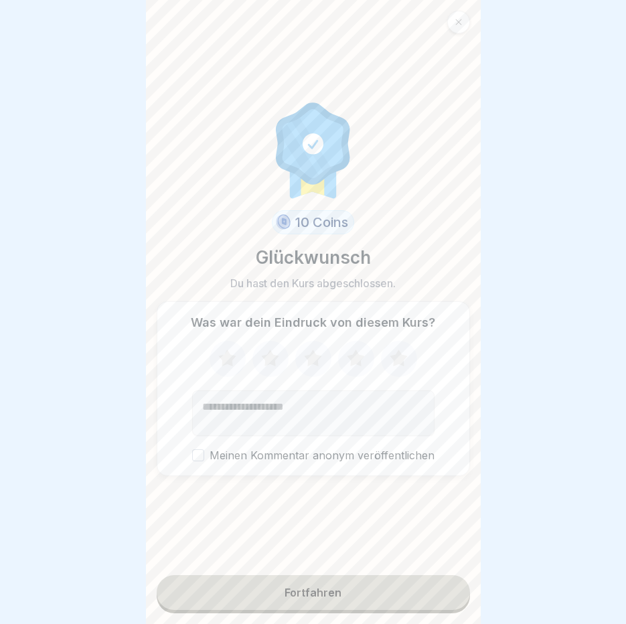
click at [329, 598] on div "Fortfahren" at bounding box center [312, 592] width 57 height 12
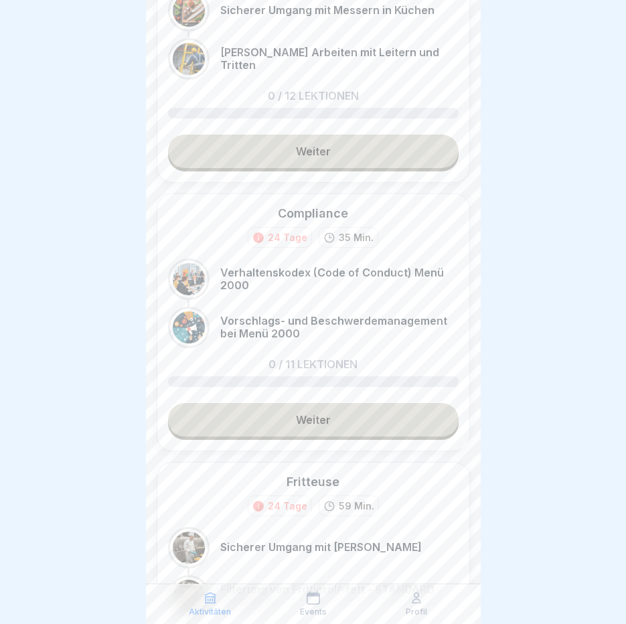
scroll to position [134, 0]
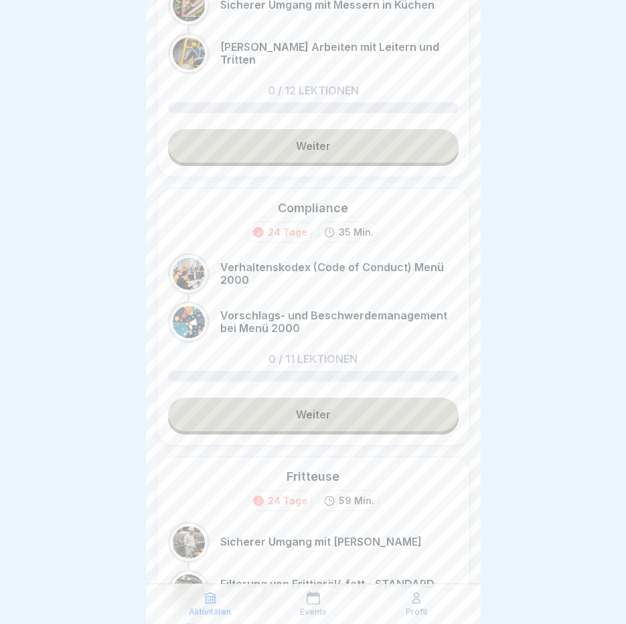
click at [293, 426] on link "Weiter" at bounding box center [313, 414] width 290 height 33
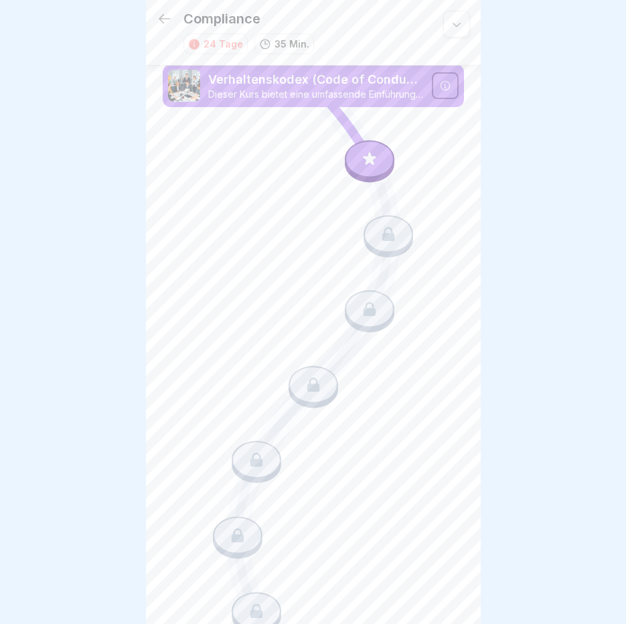
click at [366, 161] on icon at bounding box center [369, 158] width 13 height 13
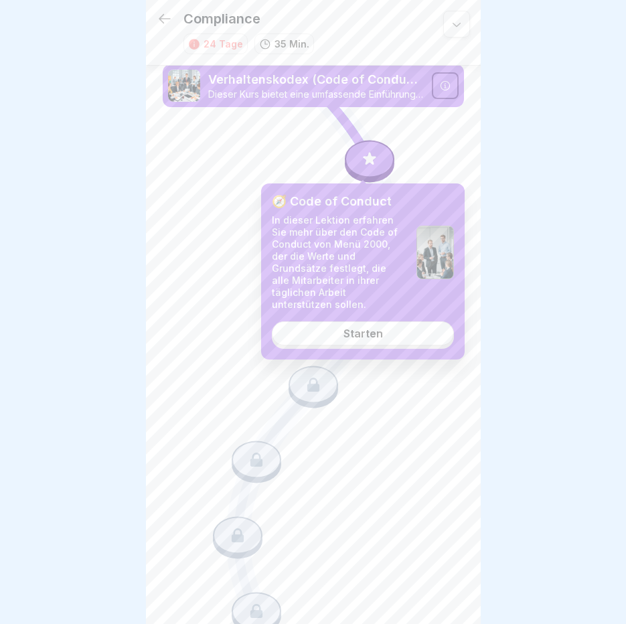
click at [364, 327] on div "Starten" at bounding box center [362, 333] width 39 height 12
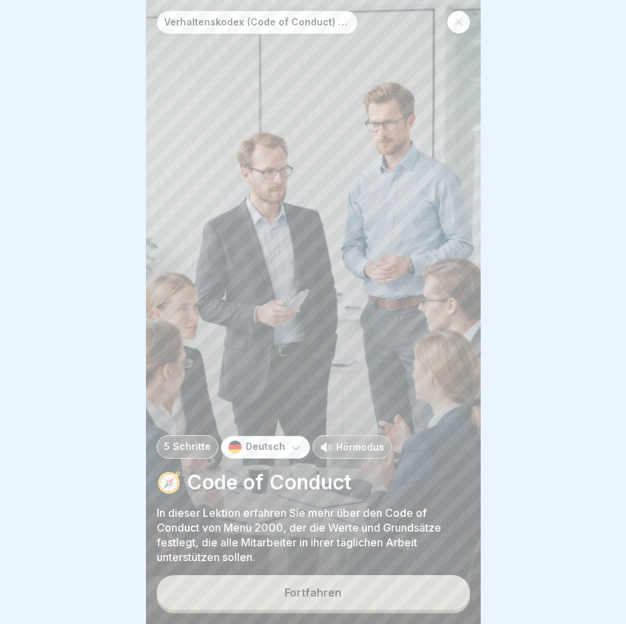
click at [345, 449] on div "Hörmodus" at bounding box center [352, 446] width 79 height 23
click at [348, 610] on button "Fortfahren" at bounding box center [313, 592] width 313 height 35
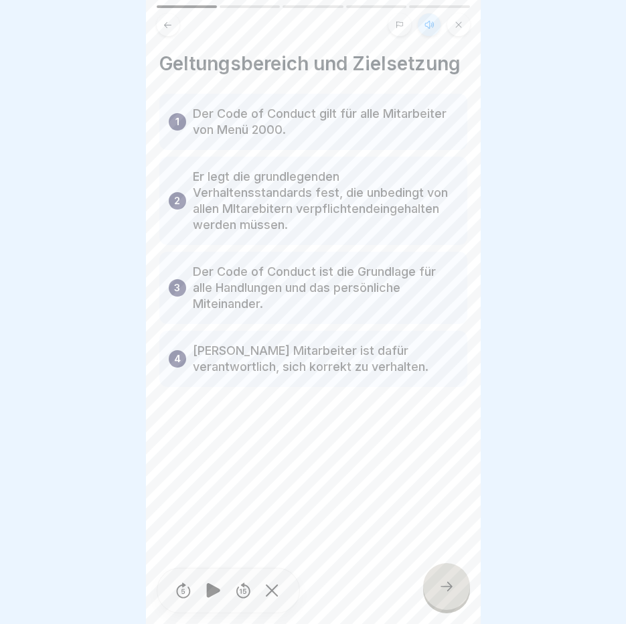
click at [212, 596] on icon at bounding box center [213, 590] width 13 height 15
click at [454, 604] on div at bounding box center [446, 586] width 47 height 47
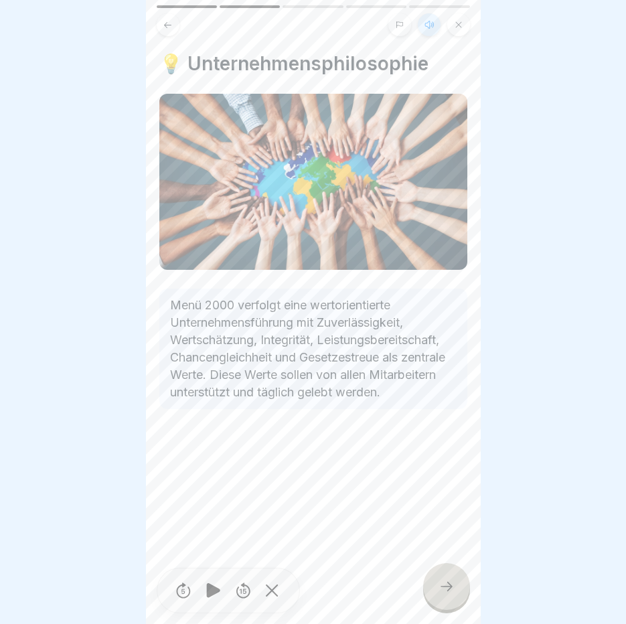
click at [454, 604] on div at bounding box center [446, 586] width 47 height 47
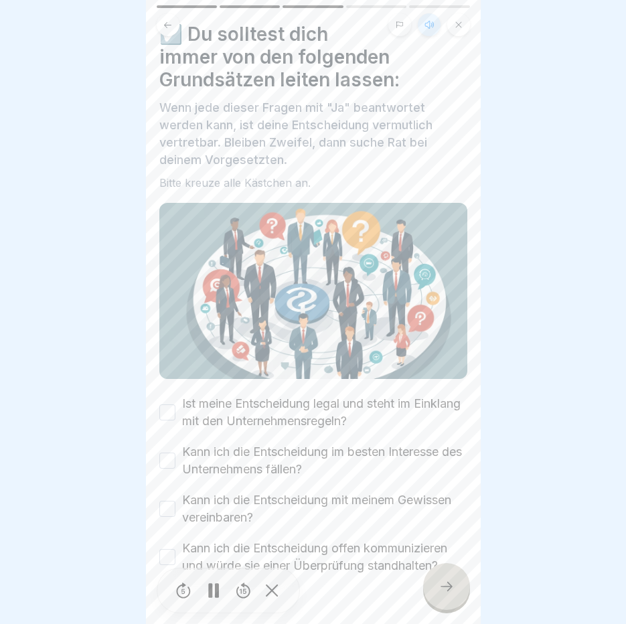
scroll to position [54, 0]
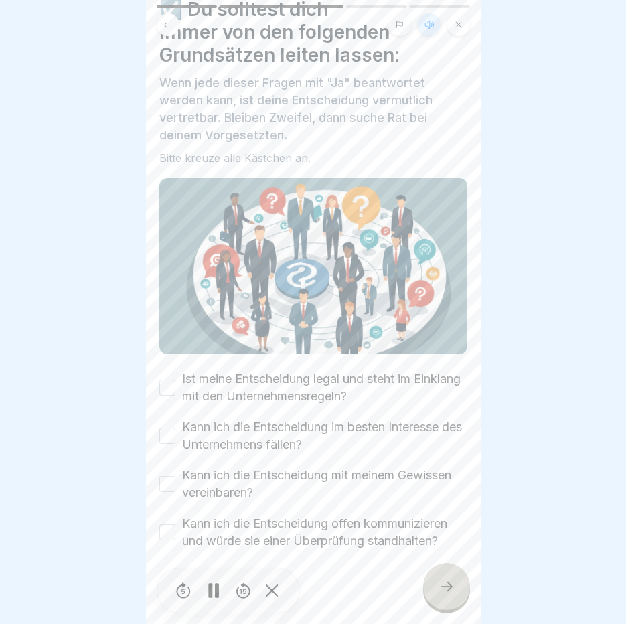
click at [162, 370] on div "Ist meine Entscheidung legal und steht im Einklang mit den Unternehmensregeln?" at bounding box center [313, 387] width 308 height 35
click at [169, 380] on button "Ist meine Entscheidung legal und steht im Einklang mit den Unternehmensregeln?" at bounding box center [167, 388] width 16 height 16
click at [170, 432] on div "Kann ich die Entscheidung im besten Interesse des Unternehmens fällen?" at bounding box center [313, 435] width 308 height 35
click at [162, 428] on button "Kann ich die Entscheidung im besten Interesse des Unternehmens fällen?" at bounding box center [167, 436] width 16 height 16
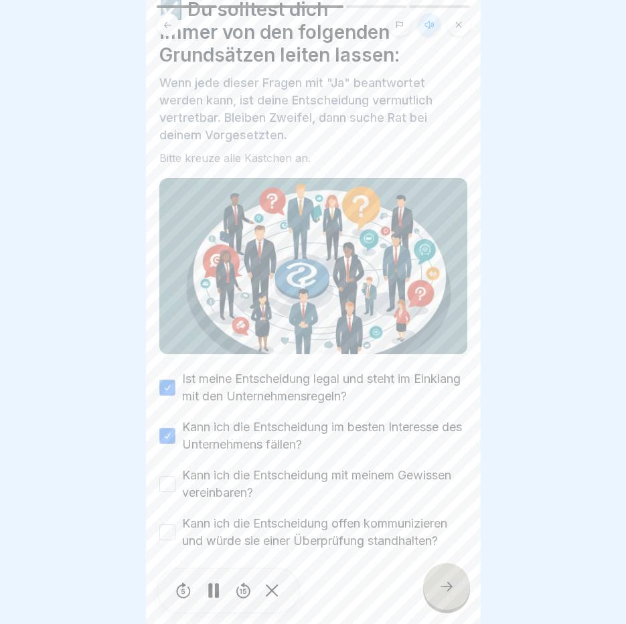
click at [166, 476] on button "Kann ich die Entscheidung mit meinem Gewissen vereinbaren?" at bounding box center [167, 484] width 16 height 16
click at [168, 524] on button "Kann ich die Entscheidung offen kommunizieren und würde sie einer Überprüfung s…" at bounding box center [167, 532] width 16 height 16
click at [467, 587] on div at bounding box center [446, 586] width 47 height 47
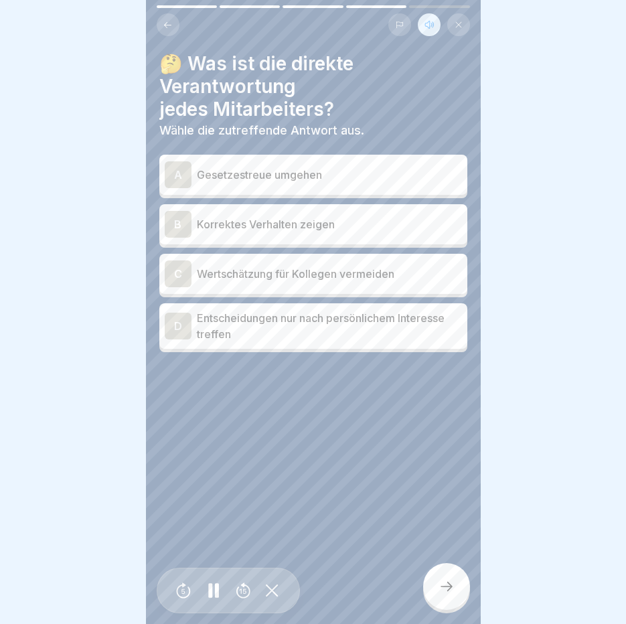
click at [334, 171] on p "Gesetzestreue umgehen" at bounding box center [329, 175] width 265 height 16
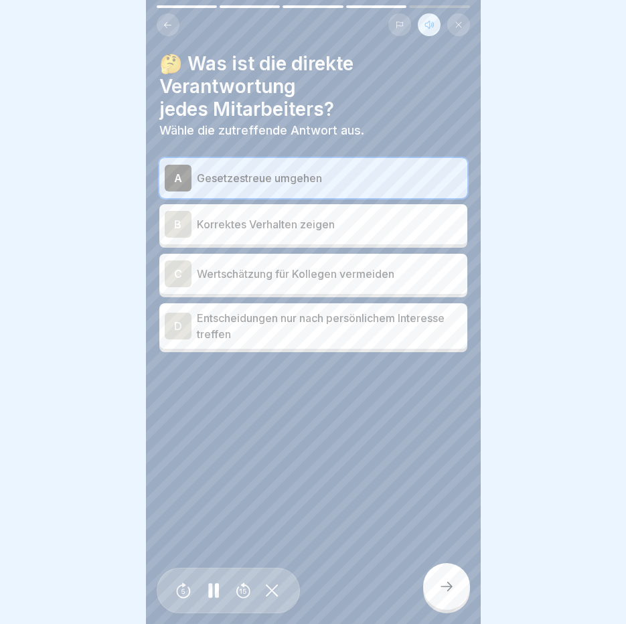
click at [323, 216] on p "Korrektes Verhalten zeigen" at bounding box center [329, 224] width 265 height 16
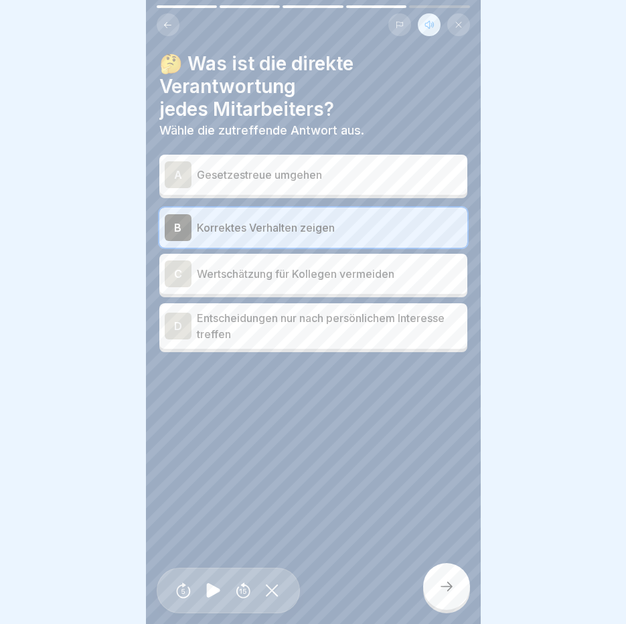
click at [442, 582] on icon at bounding box center [446, 586] width 16 height 16
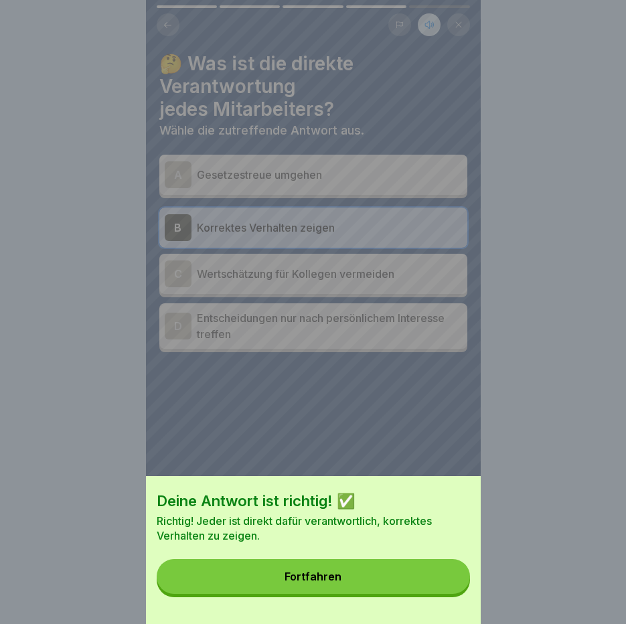
click at [436, 584] on button "Fortfahren" at bounding box center [313, 576] width 313 height 35
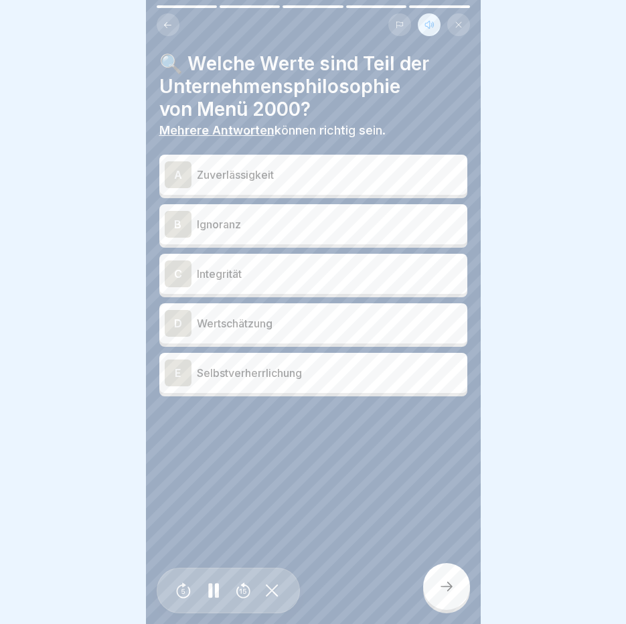
click at [230, 167] on p "Zuverlässigkeit" at bounding box center [329, 175] width 265 height 16
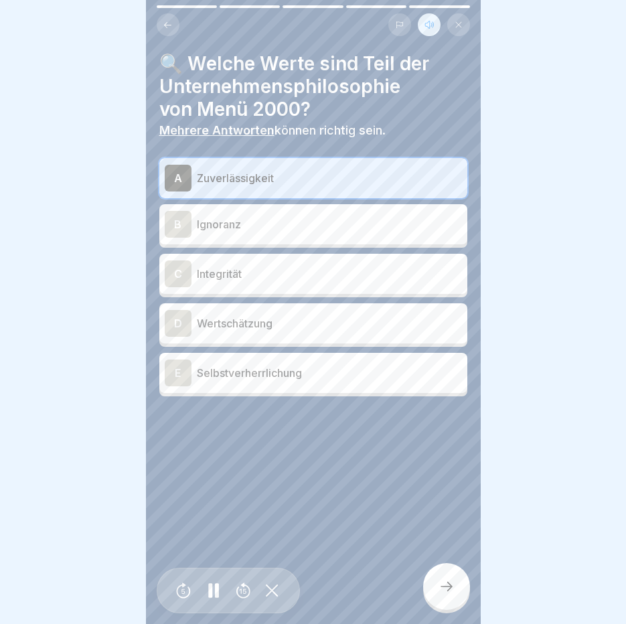
click at [282, 274] on div "C Integrität" at bounding box center [313, 273] width 297 height 27
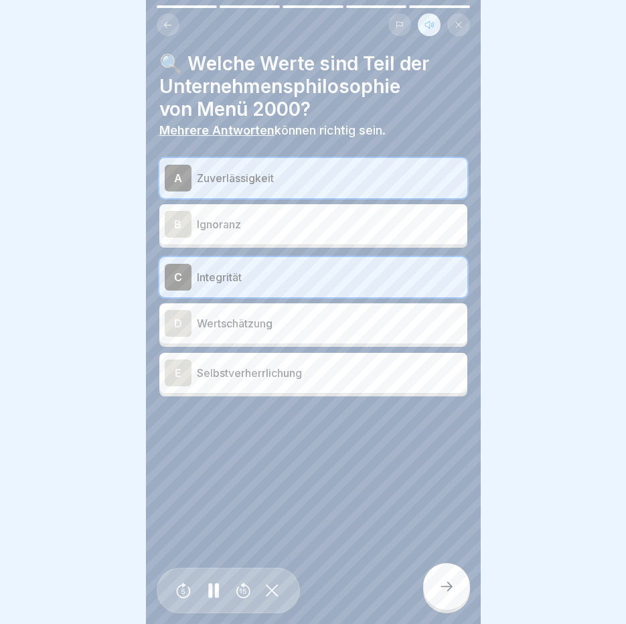
click at [286, 315] on p "Wertschätzung" at bounding box center [329, 323] width 265 height 16
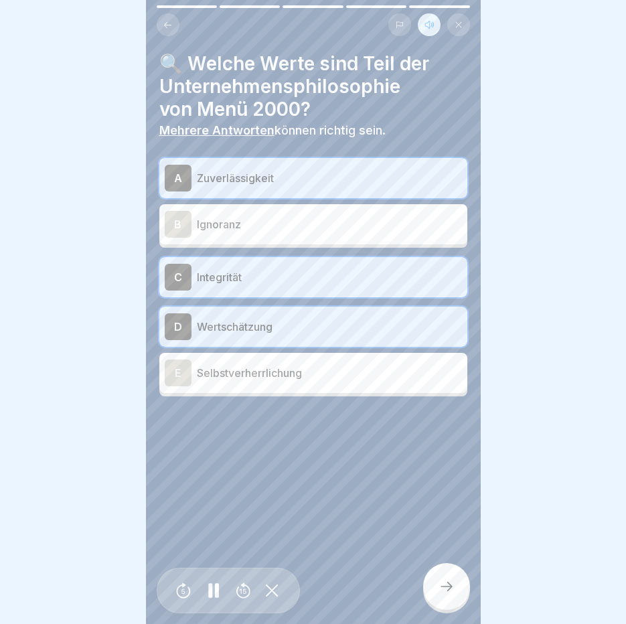
click at [284, 365] on p "Selbstverherrlichung" at bounding box center [329, 373] width 265 height 16
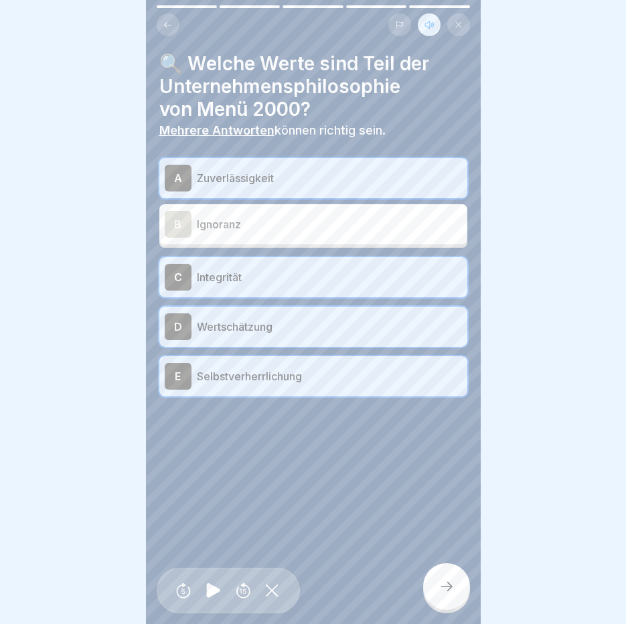
click at [454, 584] on icon at bounding box center [446, 586] width 16 height 16
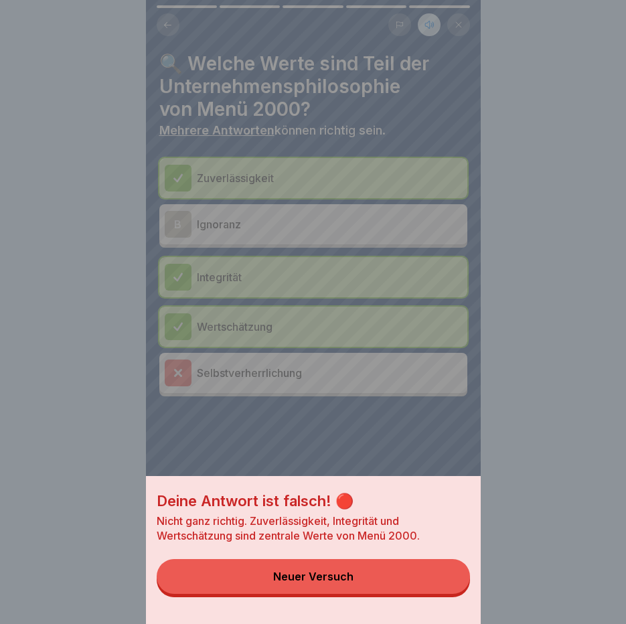
click at [429, 587] on button "Neuer Versuch" at bounding box center [313, 576] width 313 height 35
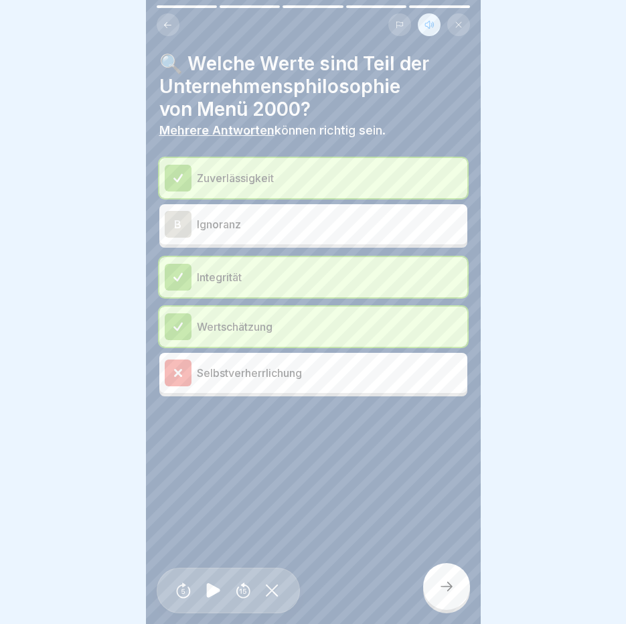
click at [297, 369] on p "Selbstverherrlichung" at bounding box center [329, 373] width 265 height 16
click at [436, 580] on div at bounding box center [446, 586] width 47 height 47
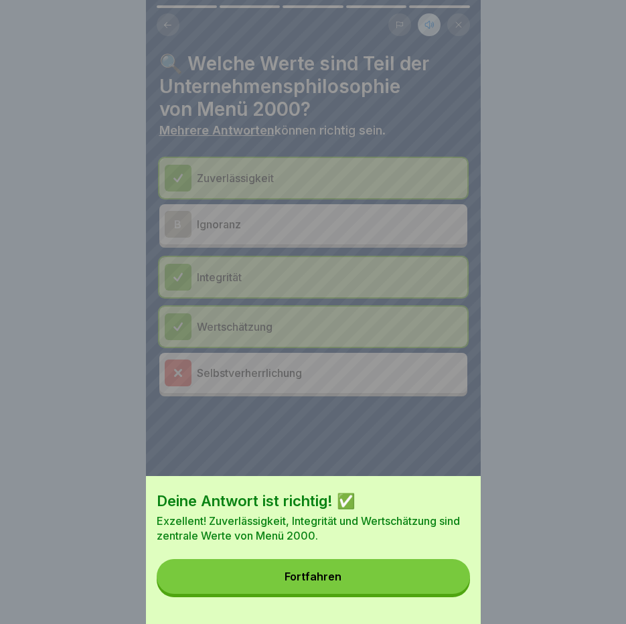
click at [436, 580] on button "Fortfahren" at bounding box center [313, 576] width 313 height 35
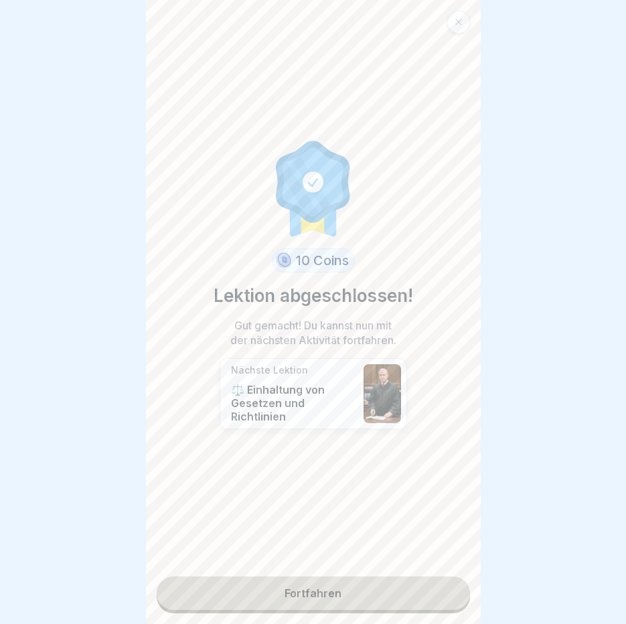
click at [339, 584] on link "Fortfahren" at bounding box center [313, 592] width 313 height 33
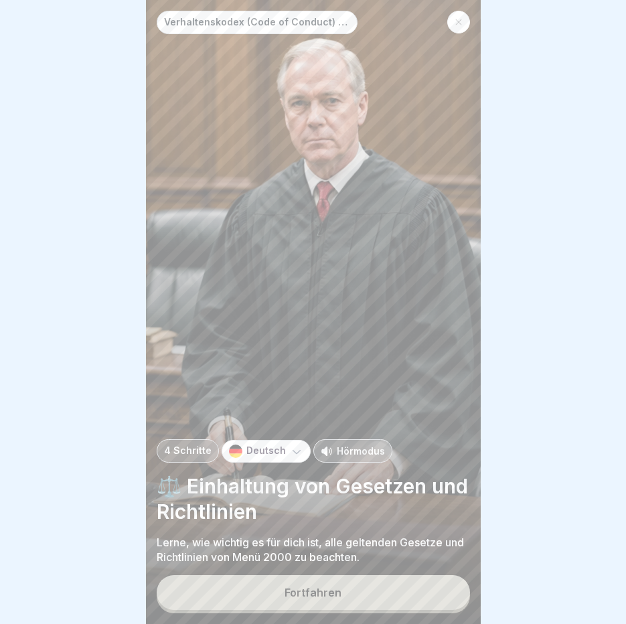
click at [357, 454] on p "Hörmodus" at bounding box center [361, 451] width 48 height 14
click at [314, 597] on div "Fortfahren" at bounding box center [312, 592] width 57 height 12
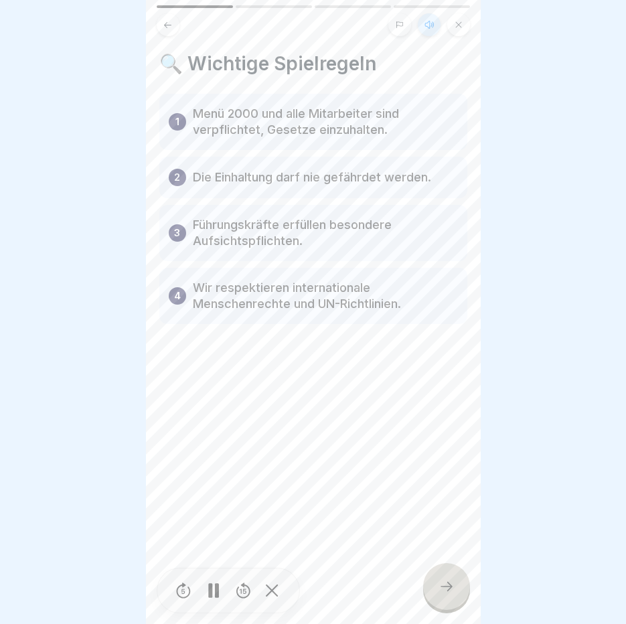
click at [444, 595] on div at bounding box center [446, 586] width 47 height 47
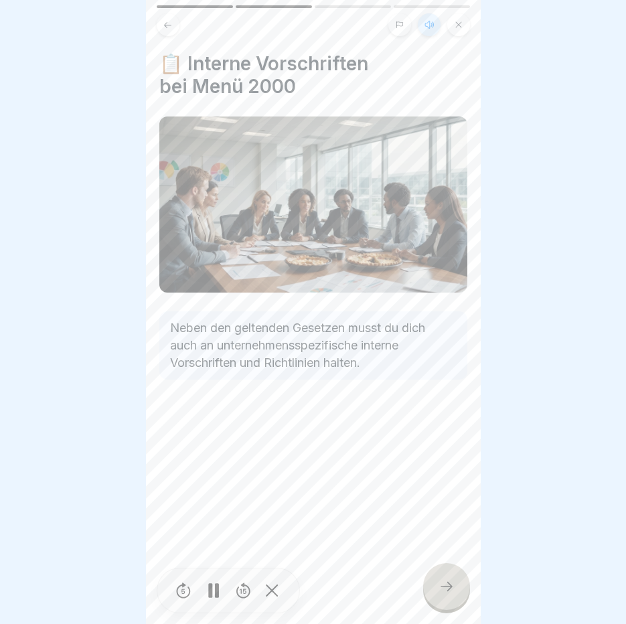
click at [444, 595] on div at bounding box center [446, 586] width 47 height 47
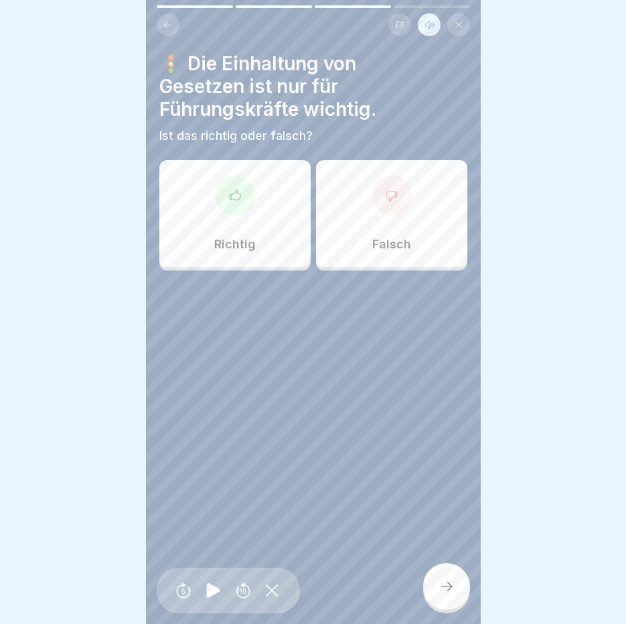
click at [389, 205] on div "Falsch" at bounding box center [391, 213] width 151 height 107
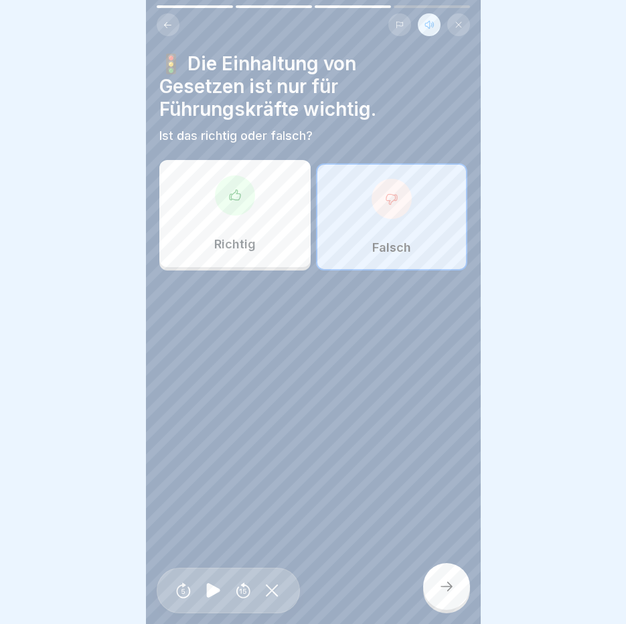
click at [446, 592] on icon at bounding box center [446, 586] width 16 height 16
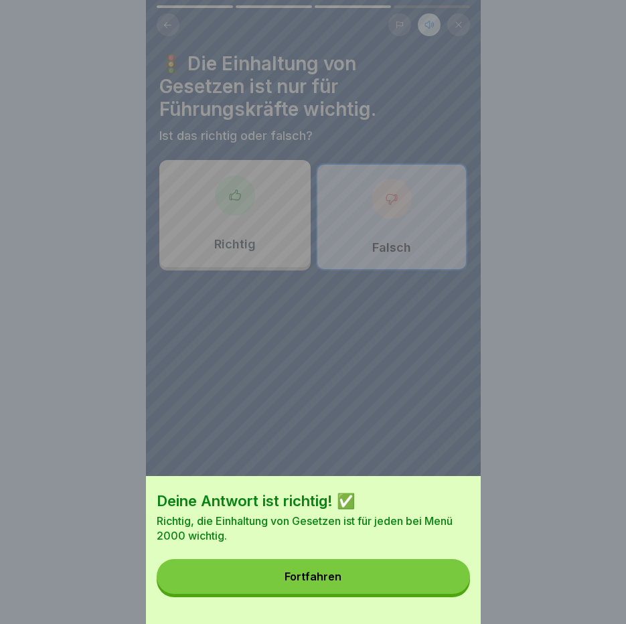
click at [446, 592] on button "Fortfahren" at bounding box center [313, 576] width 313 height 35
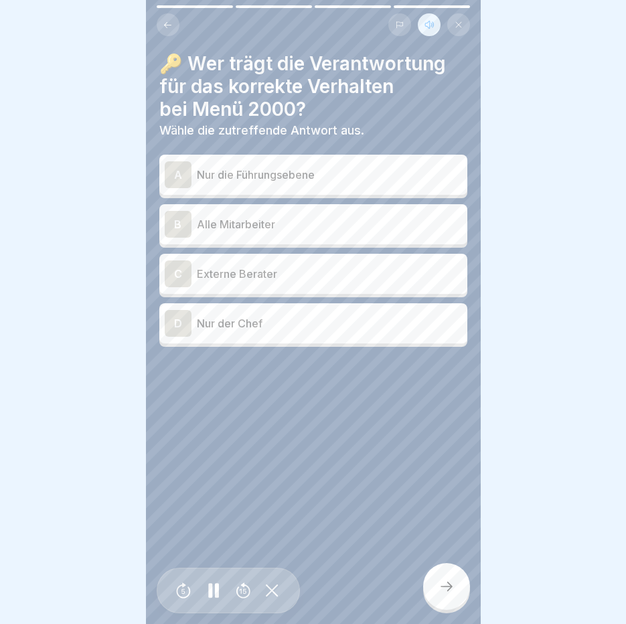
click at [263, 211] on div "B Alle Mitarbeiter" at bounding box center [313, 224] width 297 height 27
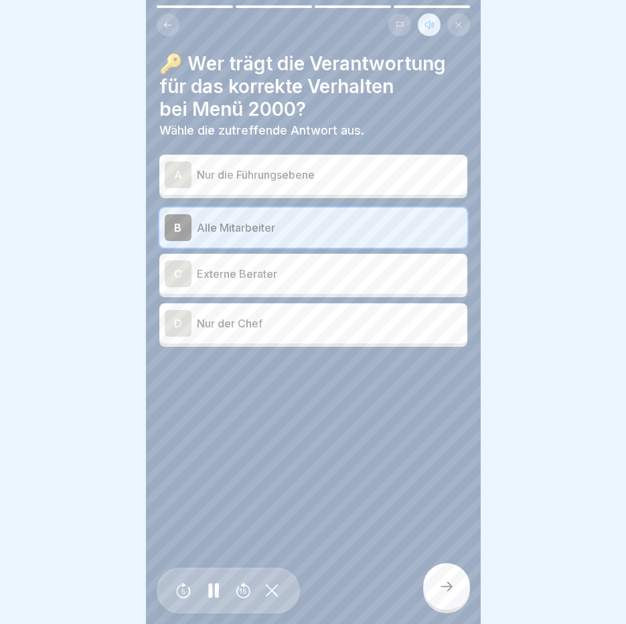
click at [439, 579] on div at bounding box center [446, 586] width 47 height 47
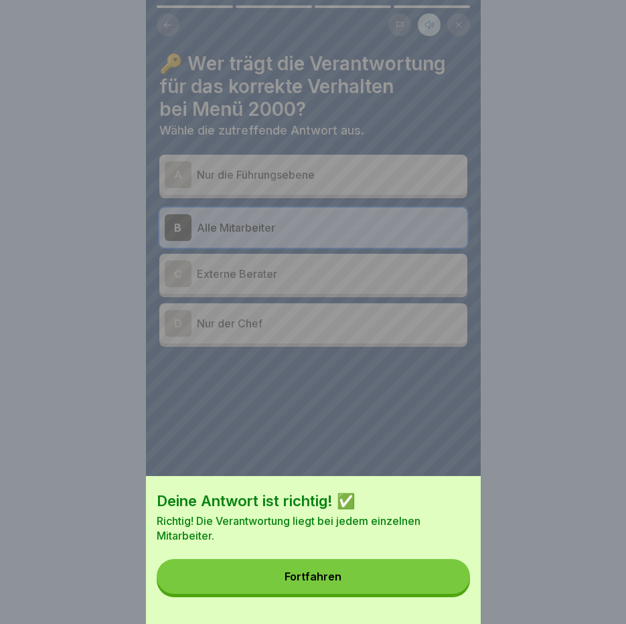
click at [439, 579] on button "Fortfahren" at bounding box center [313, 576] width 313 height 35
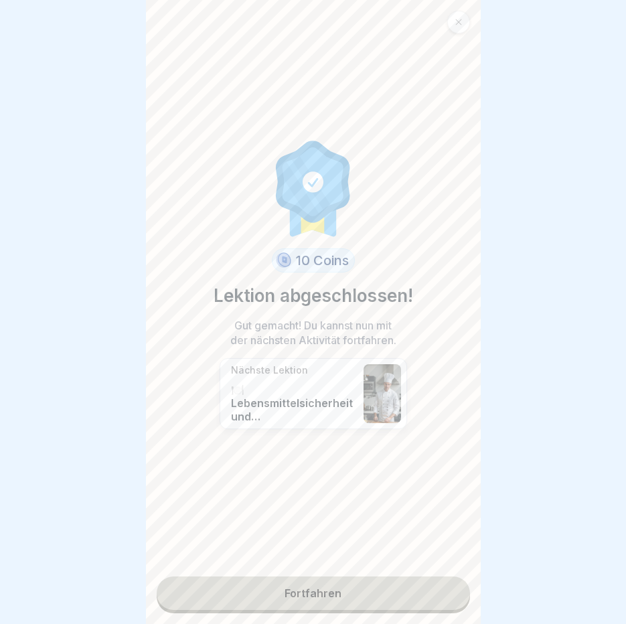
click at [351, 584] on link "Fortfahren" at bounding box center [313, 592] width 313 height 33
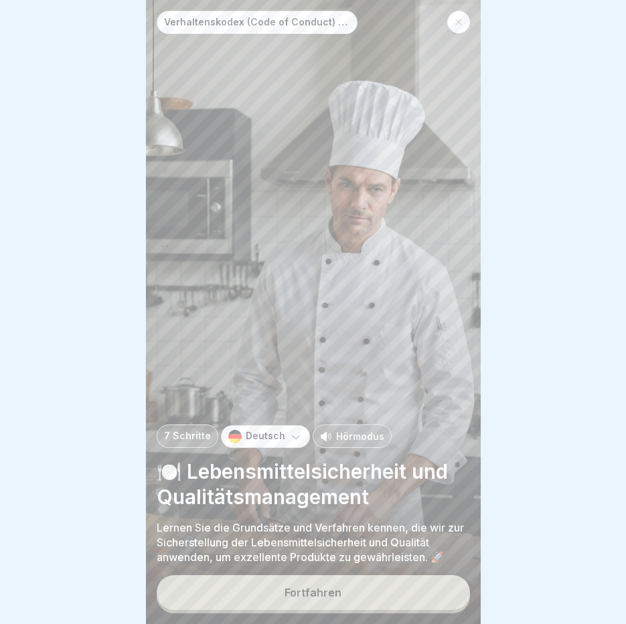
click at [351, 438] on p "Hörmodus" at bounding box center [360, 436] width 48 height 14
click at [309, 601] on button "Fortfahren" at bounding box center [313, 592] width 313 height 35
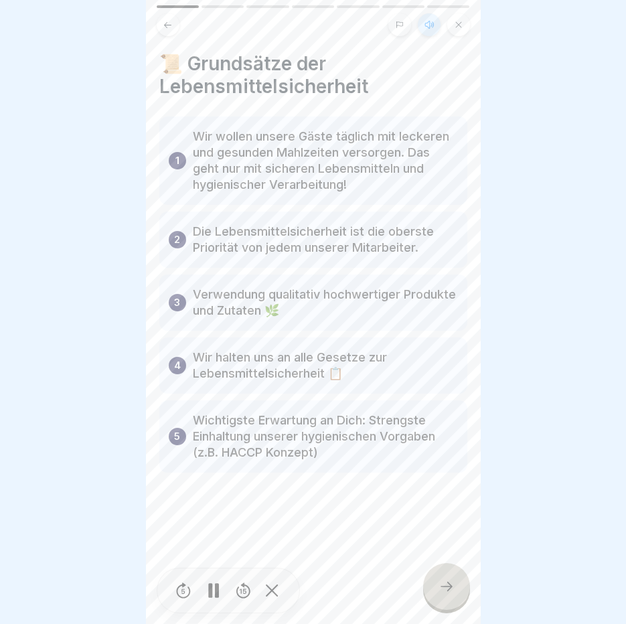
click at [450, 583] on icon at bounding box center [446, 586] width 16 height 16
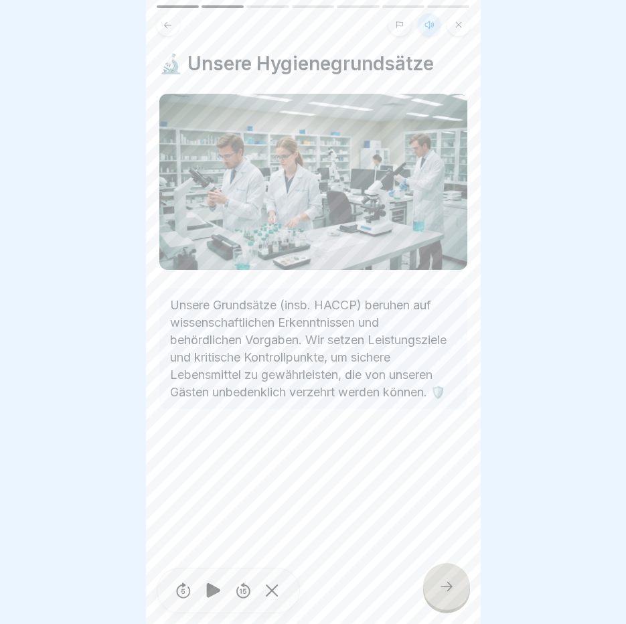
click at [450, 583] on icon at bounding box center [446, 586] width 16 height 16
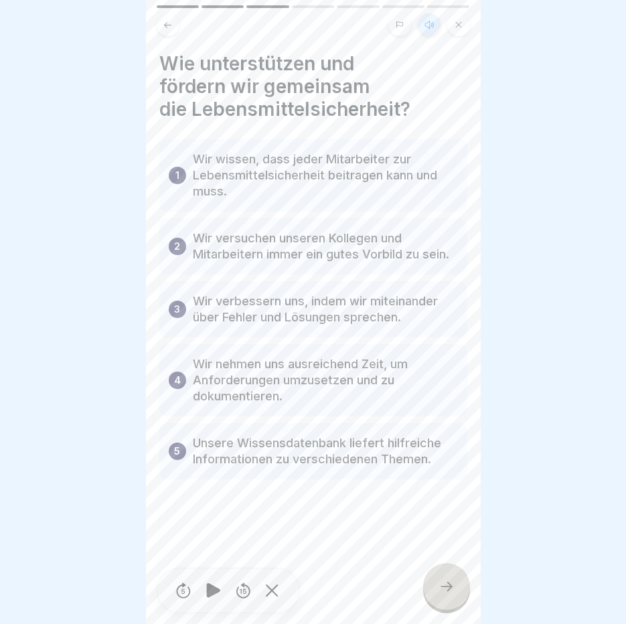
click at [450, 583] on icon at bounding box center [446, 586] width 16 height 16
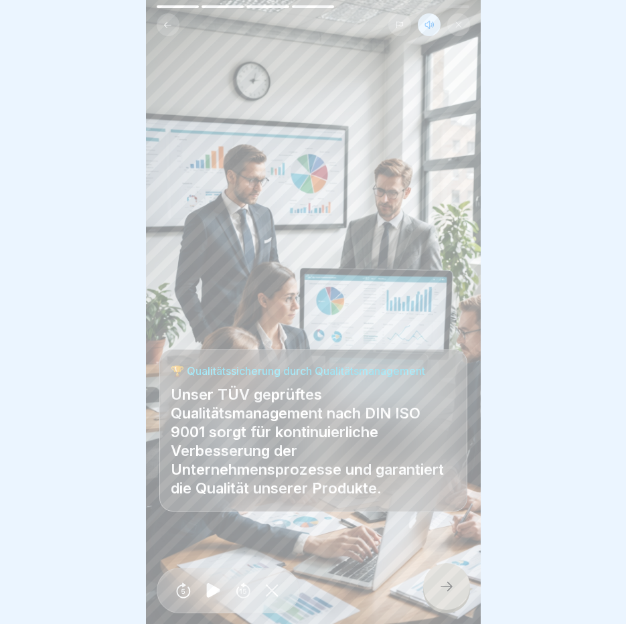
click at [450, 583] on icon at bounding box center [446, 586] width 16 height 16
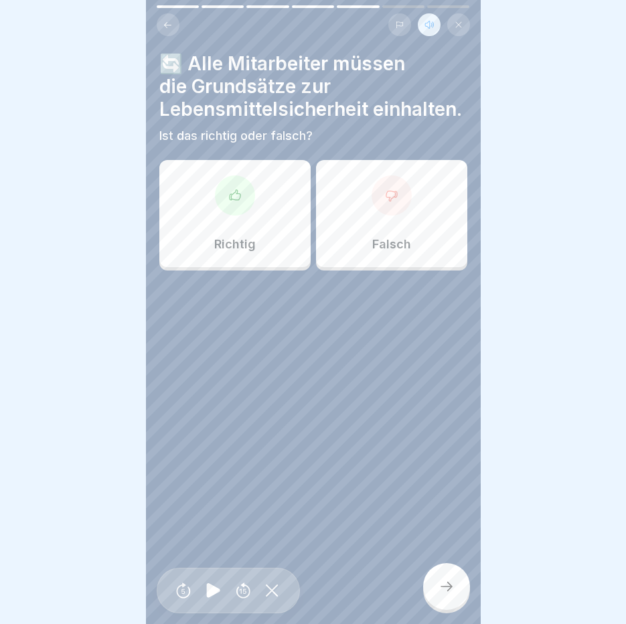
click at [258, 233] on div "Richtig" at bounding box center [234, 213] width 151 height 107
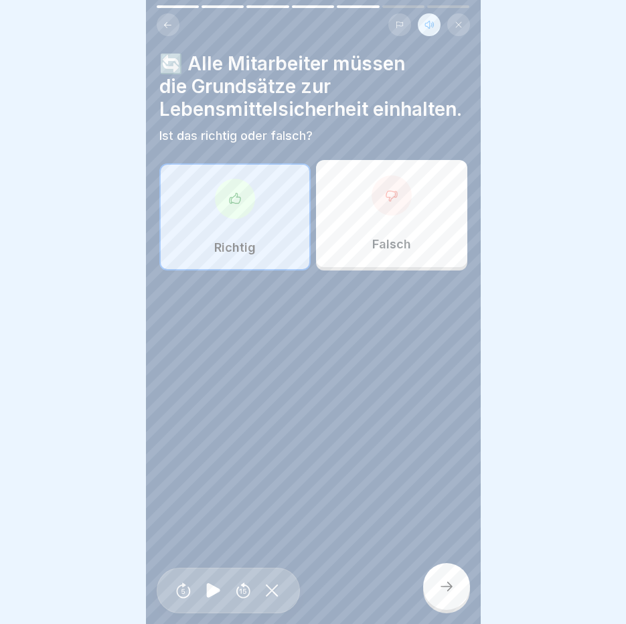
click at [445, 588] on icon at bounding box center [446, 586] width 16 height 16
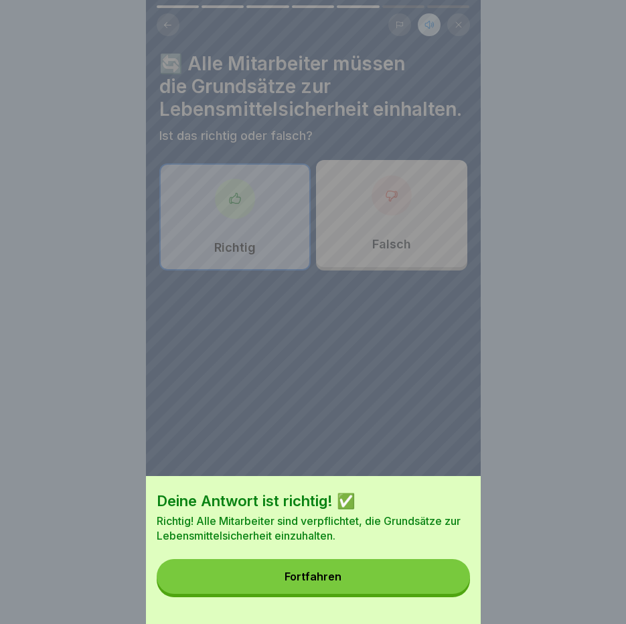
click at [445, 588] on button "Fortfahren" at bounding box center [313, 576] width 313 height 35
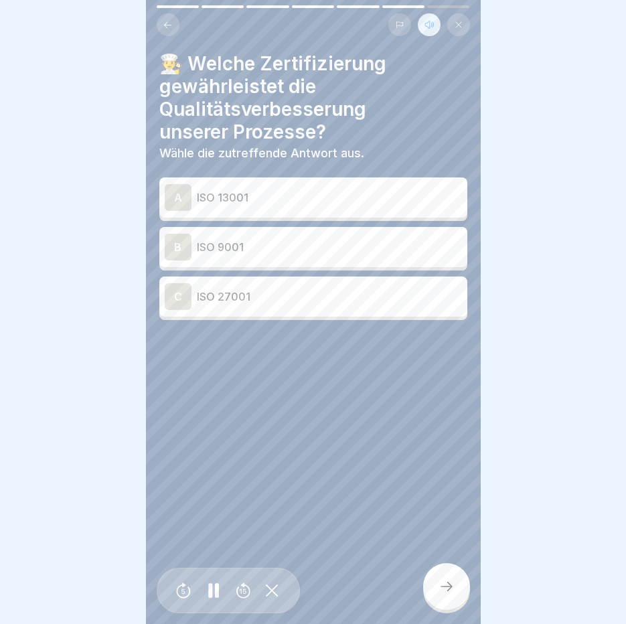
click at [330, 239] on p "ISO 9001" at bounding box center [329, 247] width 265 height 16
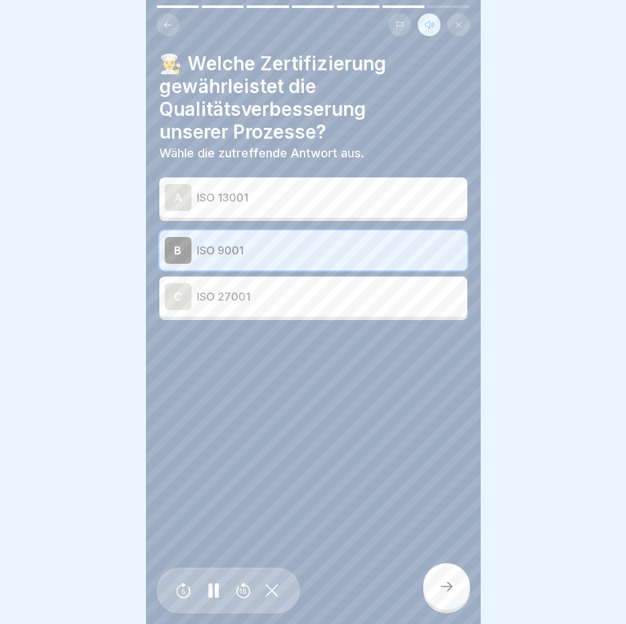
click at [433, 595] on div at bounding box center [446, 586] width 47 height 47
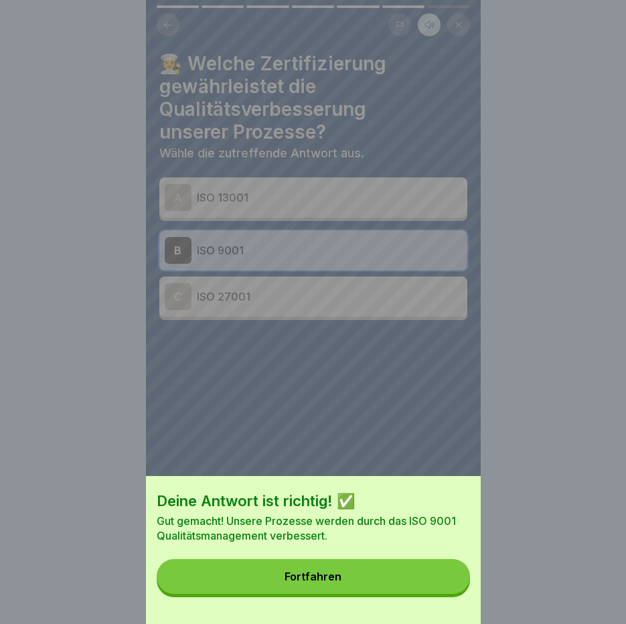
click at [433, 594] on button "Fortfahren" at bounding box center [313, 576] width 313 height 35
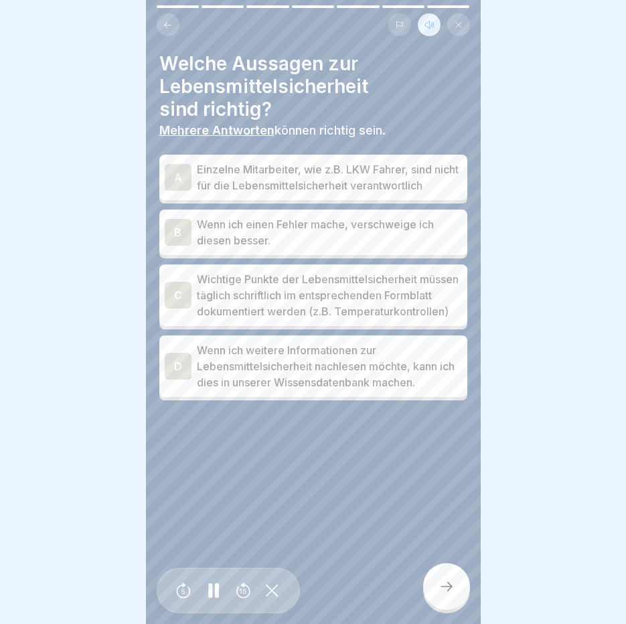
click at [273, 295] on p "Wichtige Punkte der Lebensmittelsicherheit müssen täglich schriftlich im entspr…" at bounding box center [329, 295] width 265 height 48
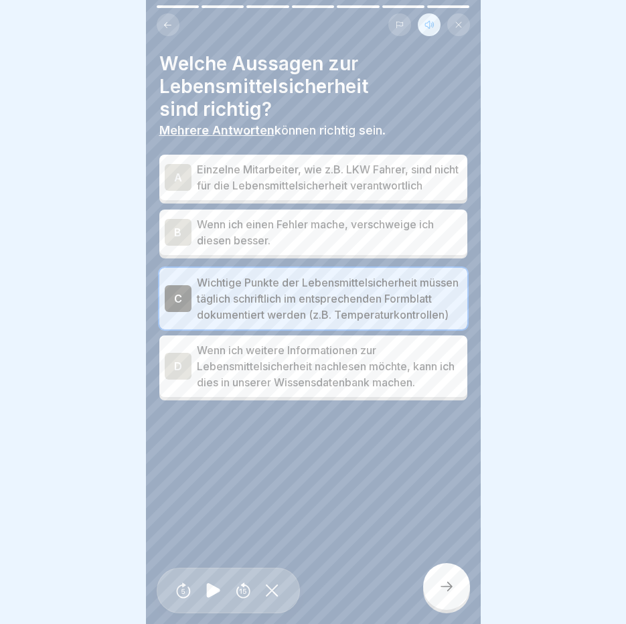
click at [259, 367] on p "Wenn ich weitere Informationen zur Lebensmittelsicherheit nachlesen möchte, kan…" at bounding box center [329, 366] width 265 height 48
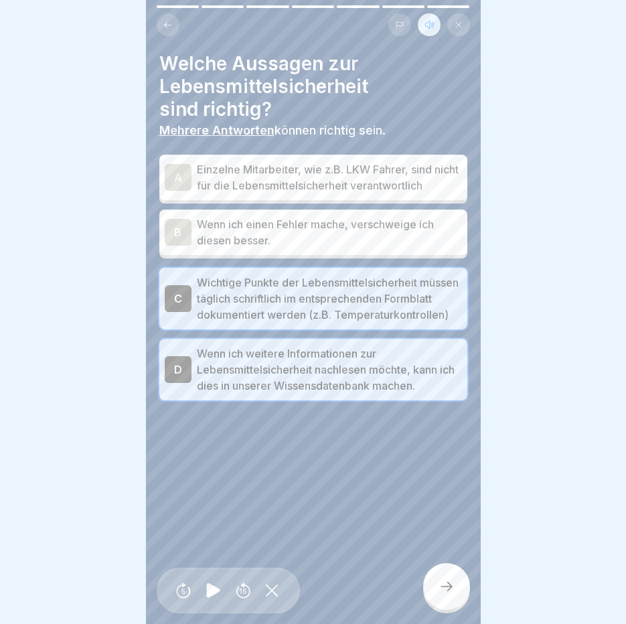
click at [441, 574] on div at bounding box center [446, 586] width 47 height 47
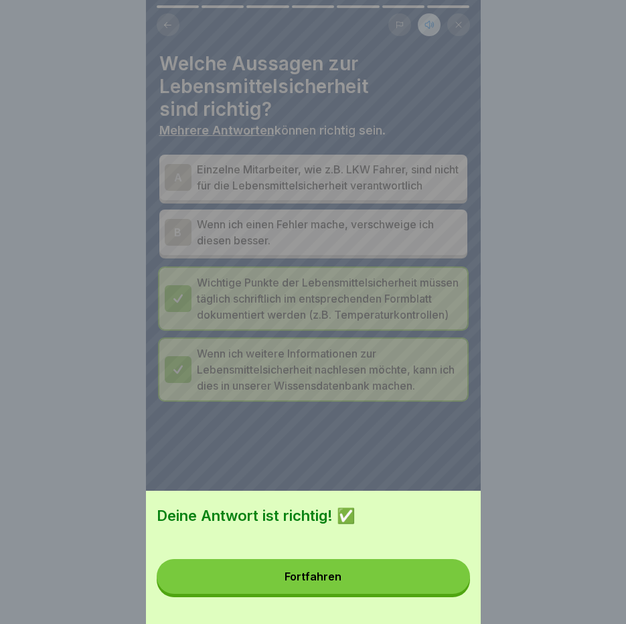
click at [441, 574] on button "Fortfahren" at bounding box center [313, 576] width 313 height 35
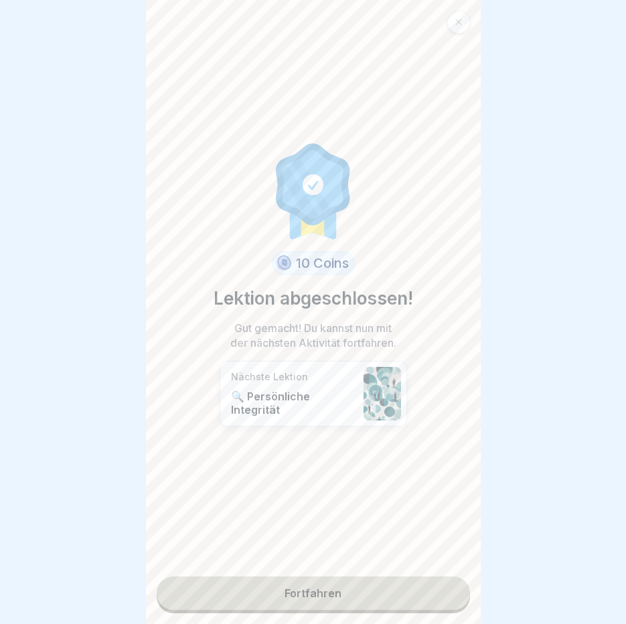
click at [270, 576] on link "Fortfahren" at bounding box center [313, 592] width 313 height 33
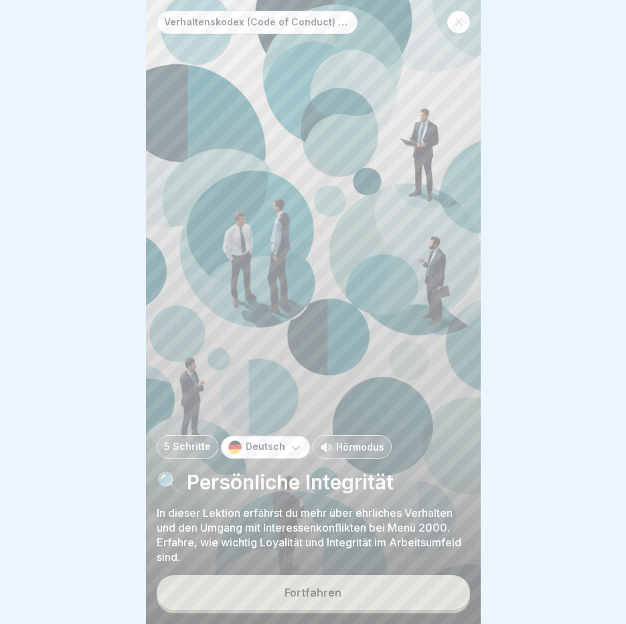
click at [268, 588] on button "Fortfahren" at bounding box center [313, 592] width 313 height 35
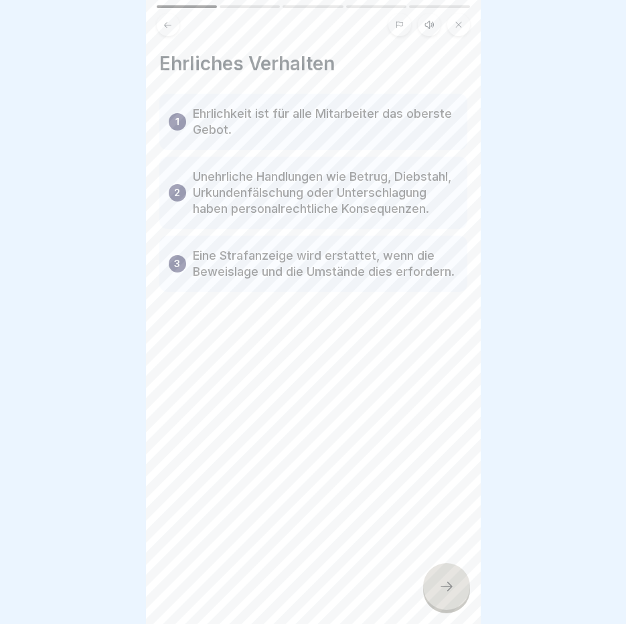
click at [420, 17] on button at bounding box center [429, 24] width 23 height 23
click at [201, 584] on icon at bounding box center [213, 590] width 26 height 21
click at [440, 581] on icon at bounding box center [446, 586] width 16 height 16
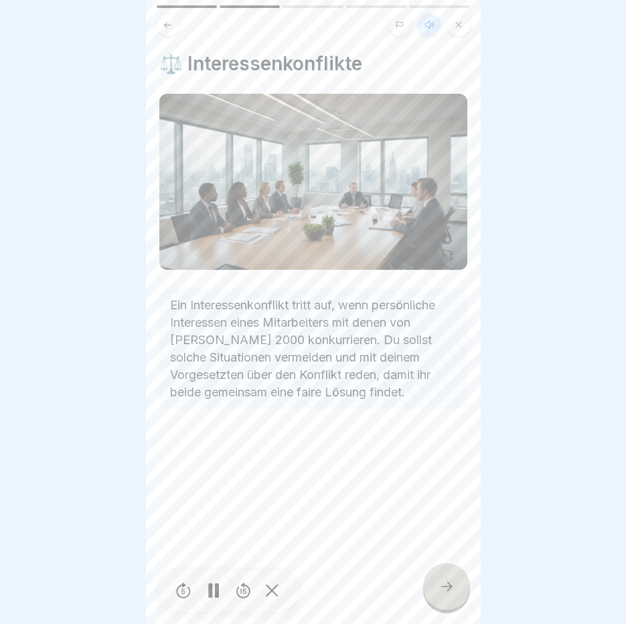
click at [440, 581] on icon at bounding box center [446, 586] width 16 height 16
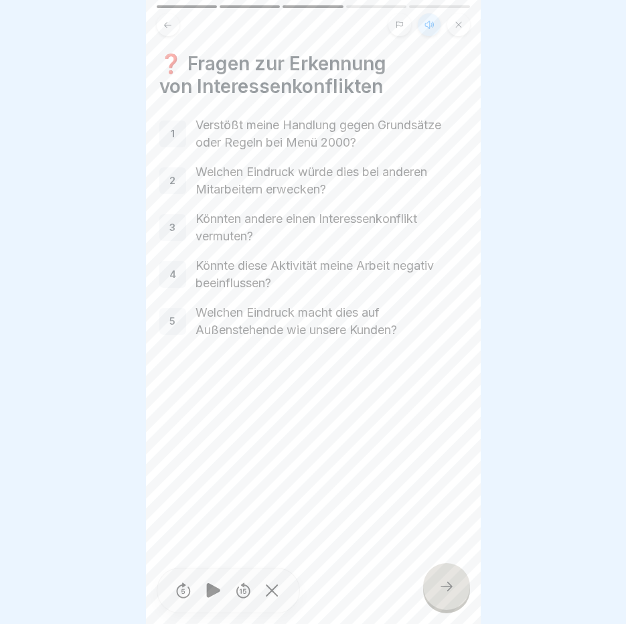
click at [440, 581] on icon at bounding box center [446, 586] width 16 height 16
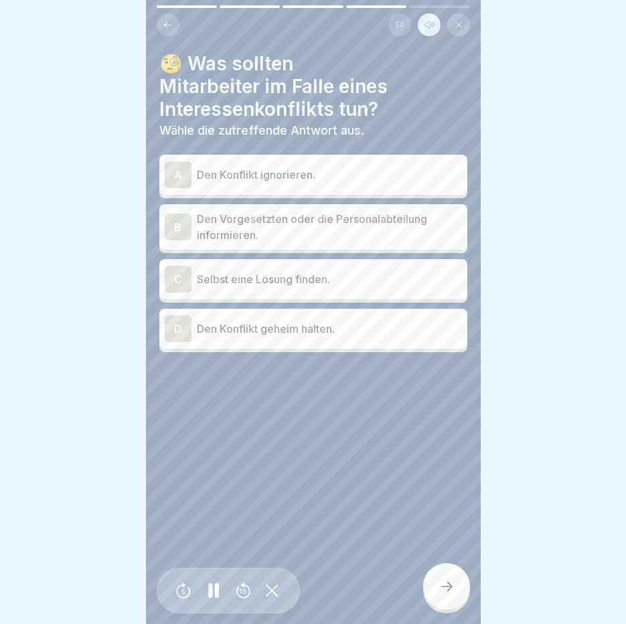
click at [341, 220] on p "Den Vorgesetzten oder die Personalabteilung informieren." at bounding box center [329, 227] width 265 height 32
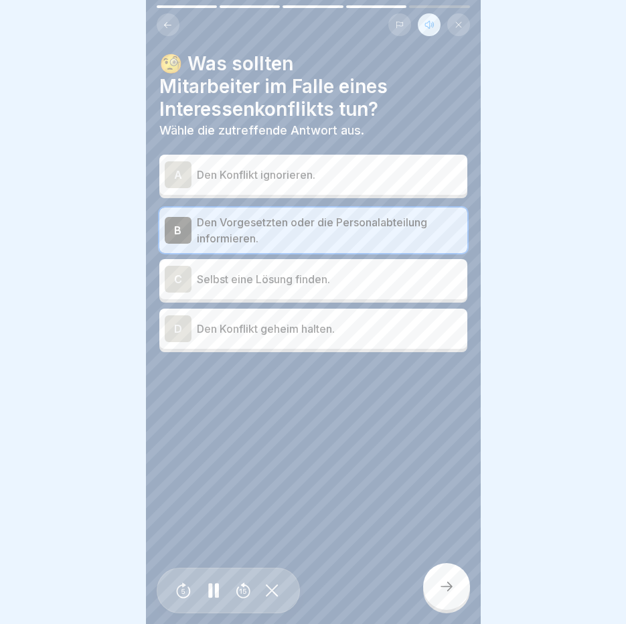
click at [448, 591] on icon at bounding box center [446, 586] width 16 height 16
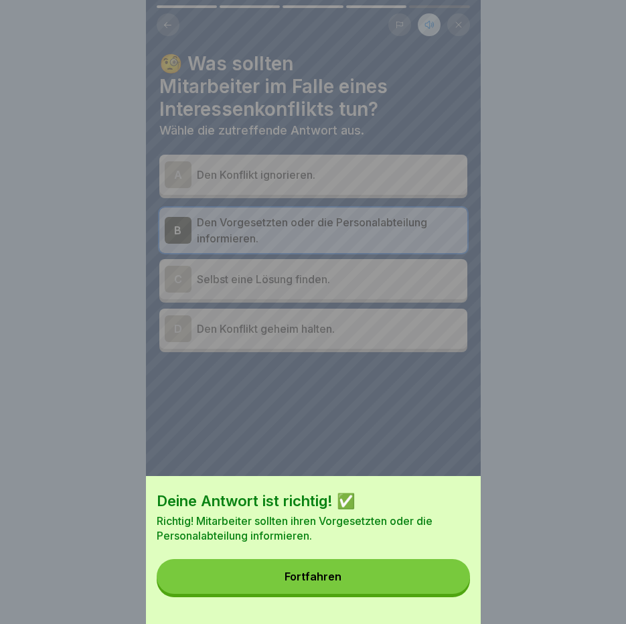
click at [448, 591] on button "Fortfahren" at bounding box center [313, 576] width 313 height 35
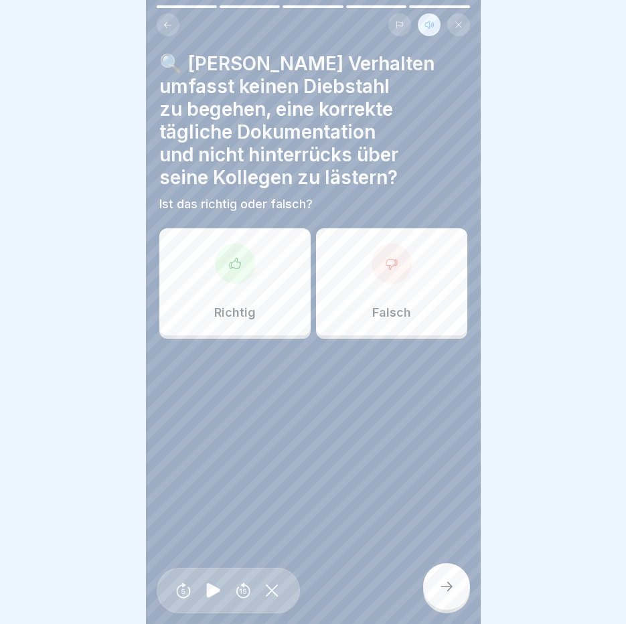
click at [262, 270] on div "Richtig" at bounding box center [234, 281] width 151 height 107
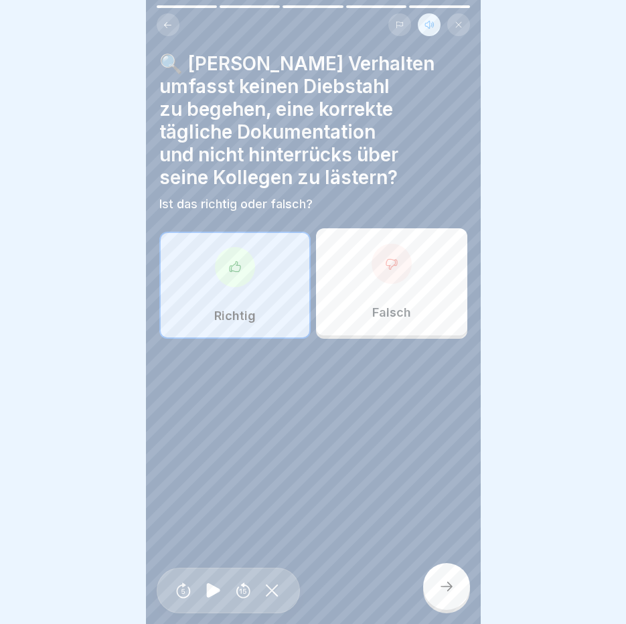
click at [436, 590] on div at bounding box center [446, 586] width 47 height 47
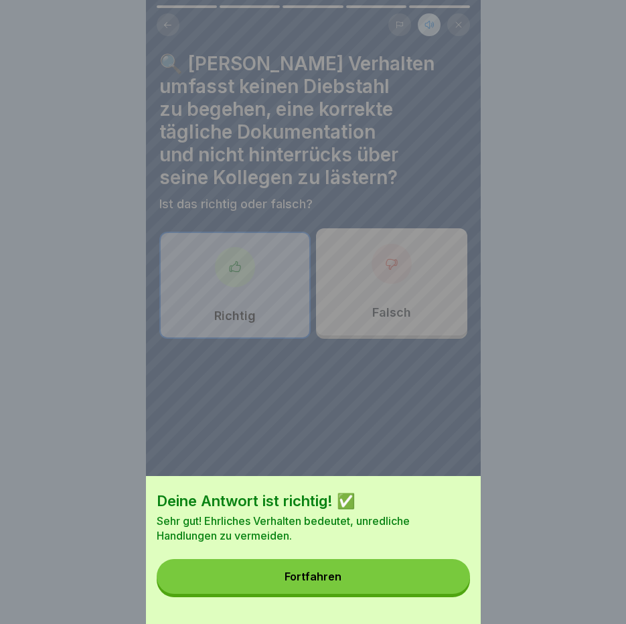
click at [436, 590] on button "Fortfahren" at bounding box center [313, 576] width 313 height 35
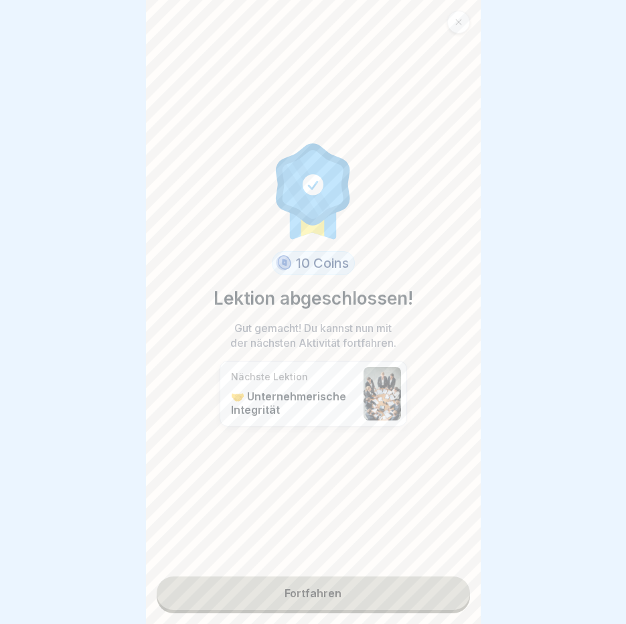
click at [312, 591] on link "Fortfahren" at bounding box center [313, 592] width 313 height 33
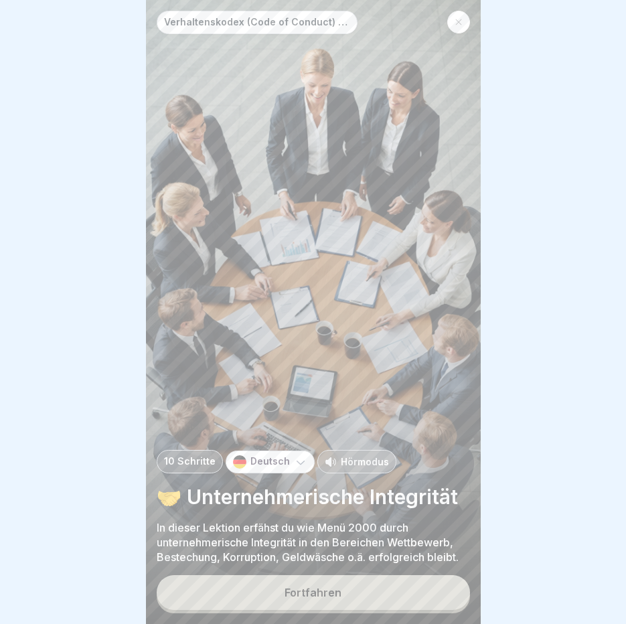
click at [312, 591] on div "Fortfahren" at bounding box center [312, 592] width 57 height 12
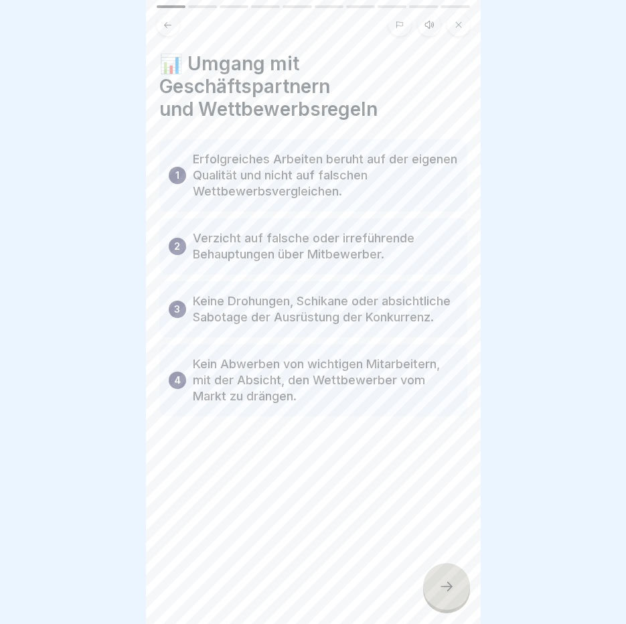
click at [426, 21] on button at bounding box center [429, 24] width 23 height 23
click at [213, 589] on icon at bounding box center [213, 590] width 13 height 15
click at [452, 575] on div at bounding box center [446, 586] width 47 height 47
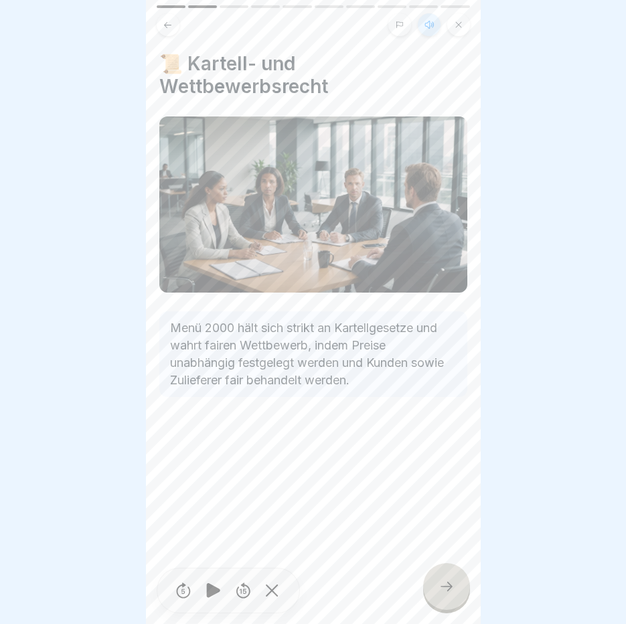
click at [452, 576] on div at bounding box center [446, 586] width 47 height 47
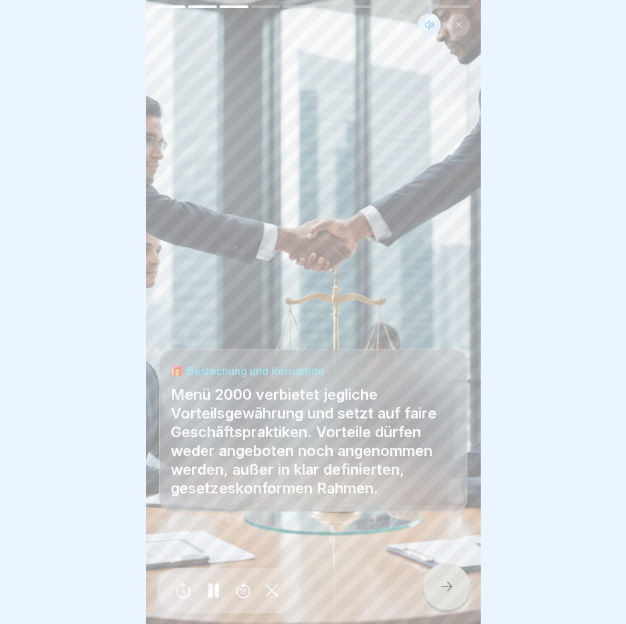
click at [452, 576] on div at bounding box center [446, 586] width 47 height 47
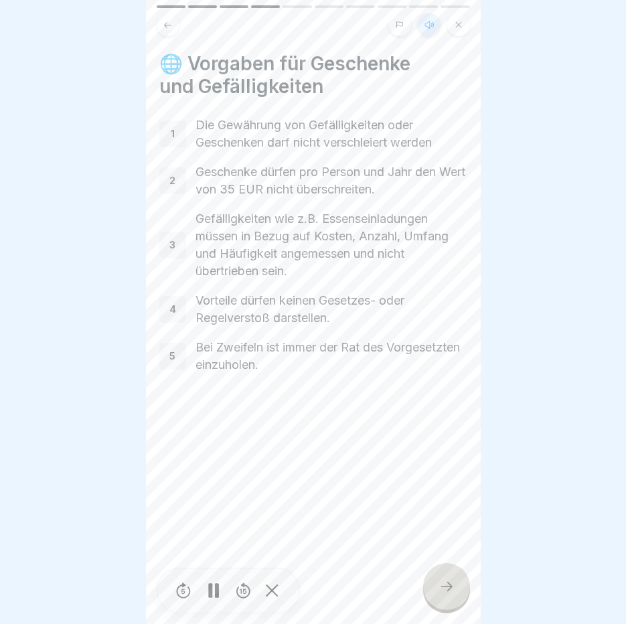
click at [452, 576] on div at bounding box center [446, 586] width 47 height 47
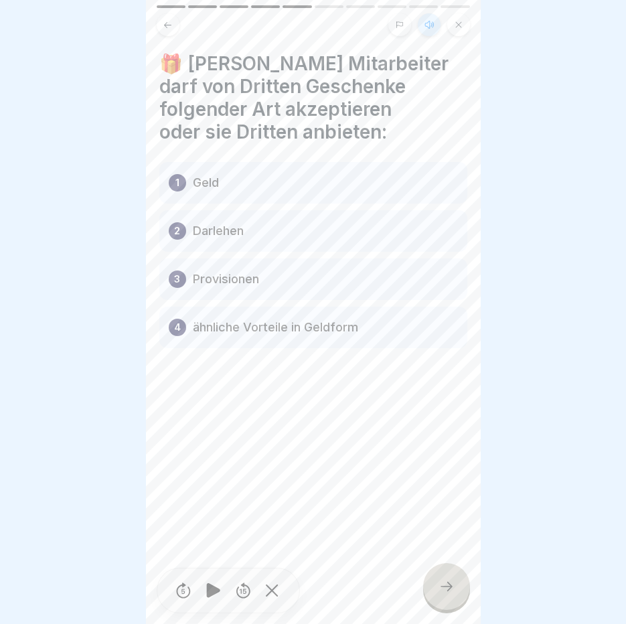
click at [452, 576] on div at bounding box center [446, 586] width 47 height 47
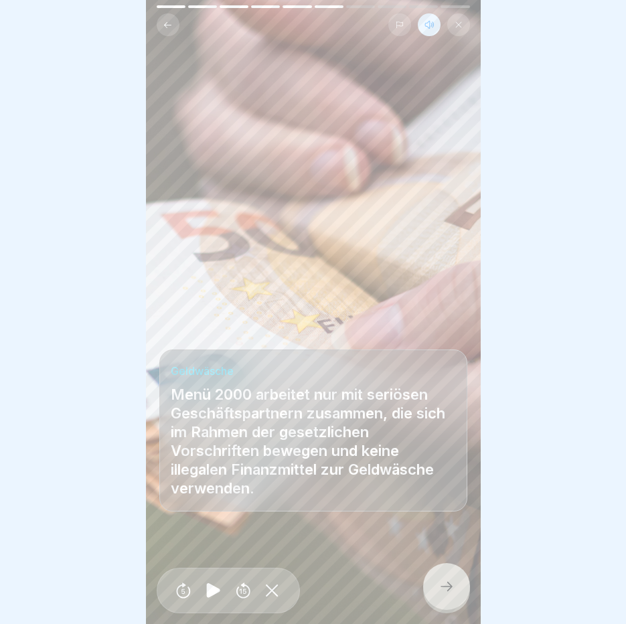
click at [452, 576] on div at bounding box center [446, 586] width 47 height 47
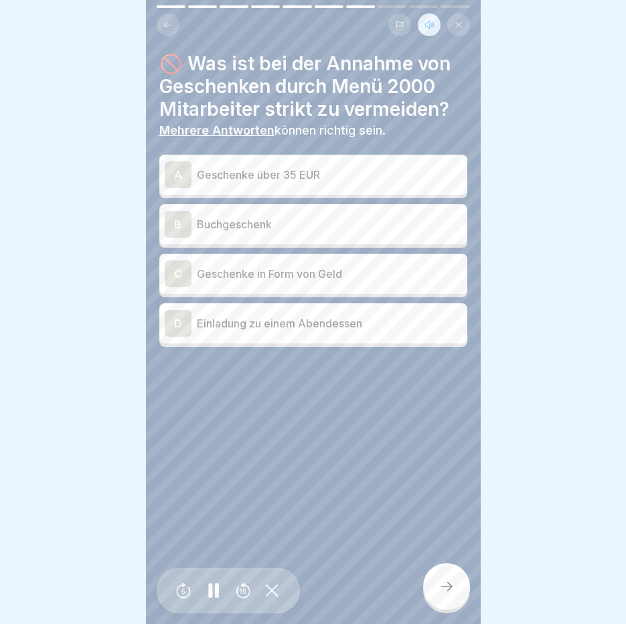
click at [231, 168] on p "Geschenke über 35 EUR" at bounding box center [329, 175] width 265 height 16
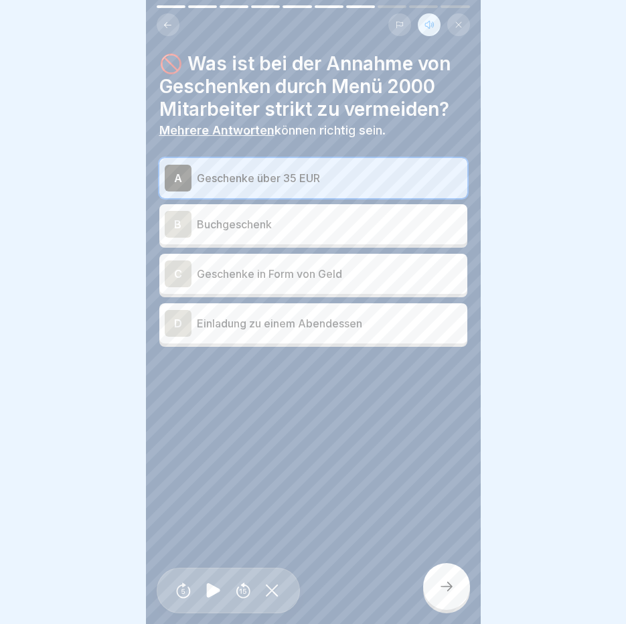
click at [232, 317] on p "Einladung zu einem Abendessen" at bounding box center [329, 323] width 265 height 16
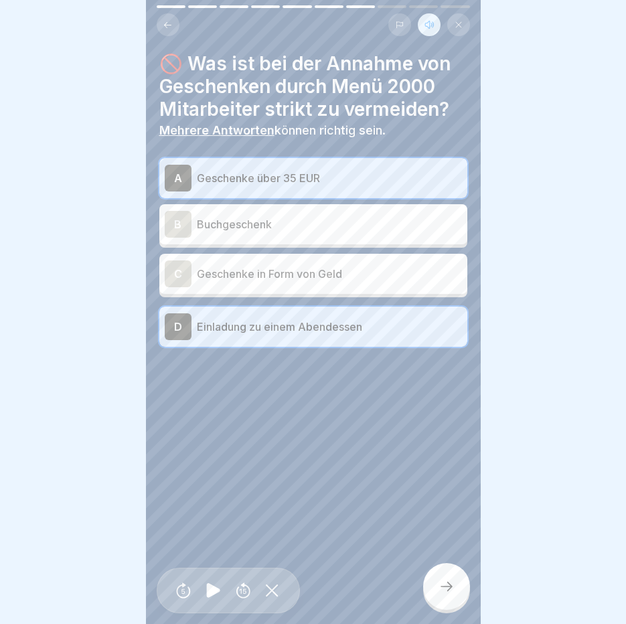
click at [451, 594] on icon at bounding box center [446, 586] width 16 height 16
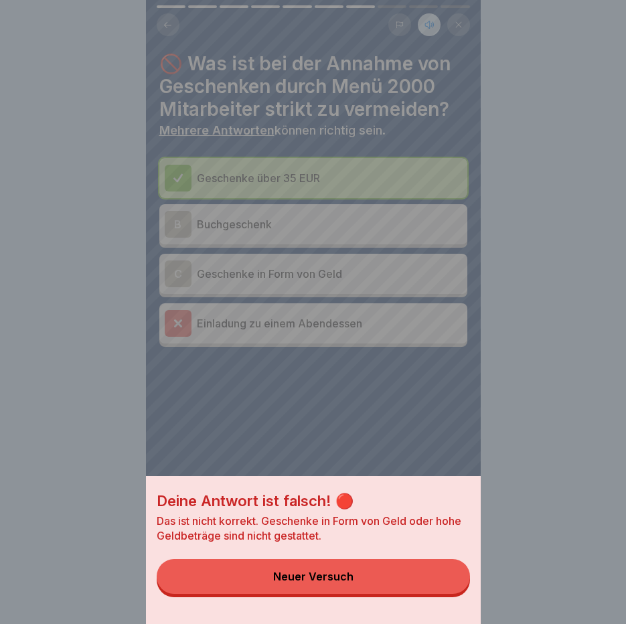
click at [422, 582] on button "Neuer Versuch" at bounding box center [313, 576] width 313 height 35
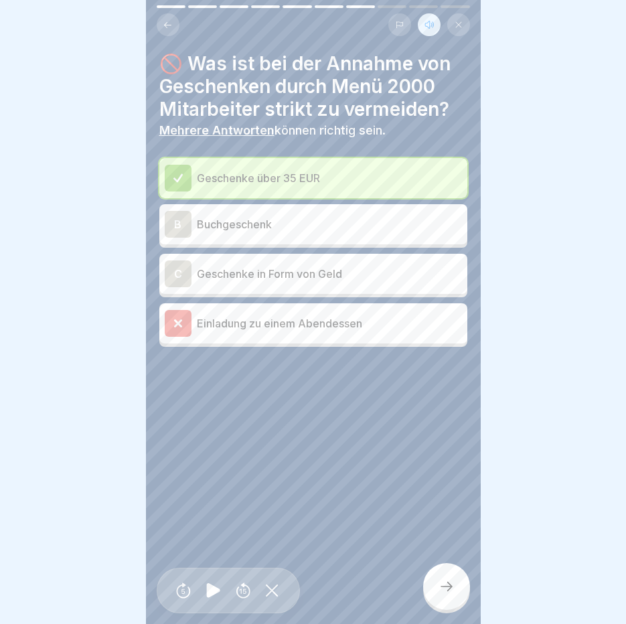
click at [359, 321] on p "Einladung zu einem Abendessen" at bounding box center [329, 323] width 265 height 16
click at [454, 599] on div at bounding box center [446, 586] width 47 height 47
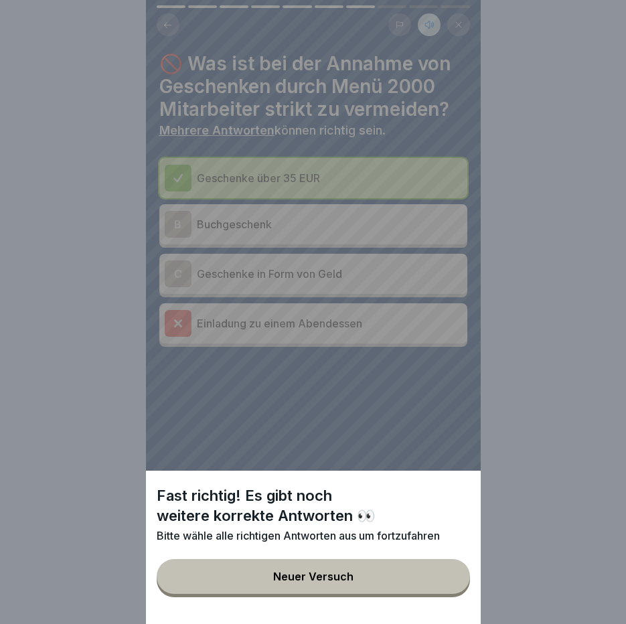
click at [406, 579] on button "Neuer Versuch" at bounding box center [313, 576] width 313 height 35
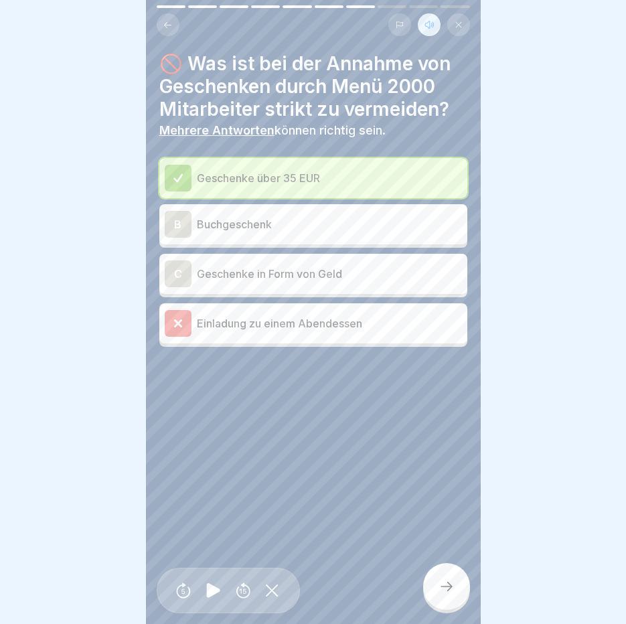
click at [274, 236] on div "B Buchgeschenk" at bounding box center [313, 224] width 297 height 27
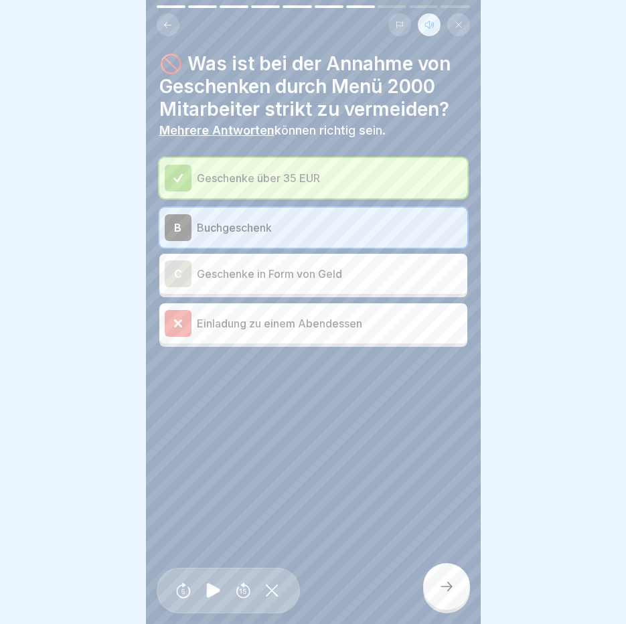
click at [313, 273] on p "Geschenke in Form von Geld" at bounding box center [329, 274] width 265 height 16
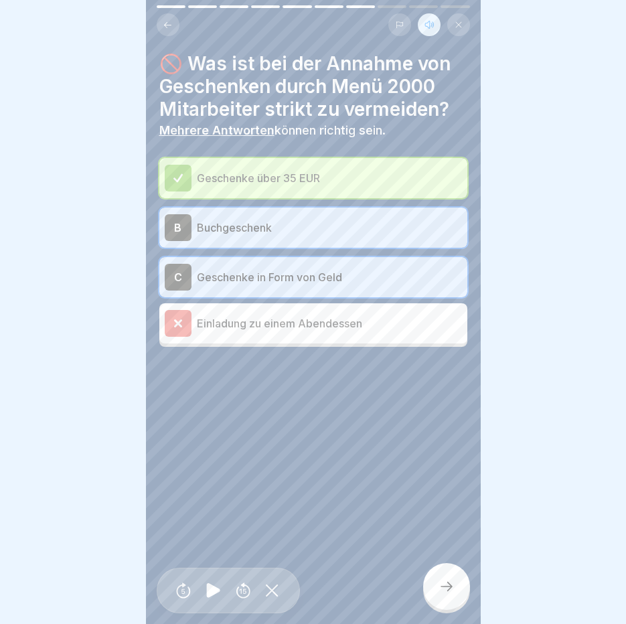
click at [457, 599] on div at bounding box center [446, 586] width 47 height 47
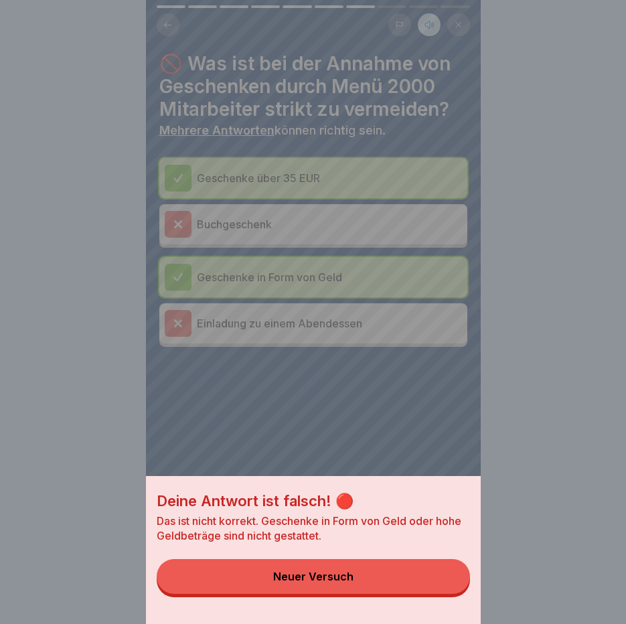
click at [457, 594] on button "Neuer Versuch" at bounding box center [313, 576] width 313 height 35
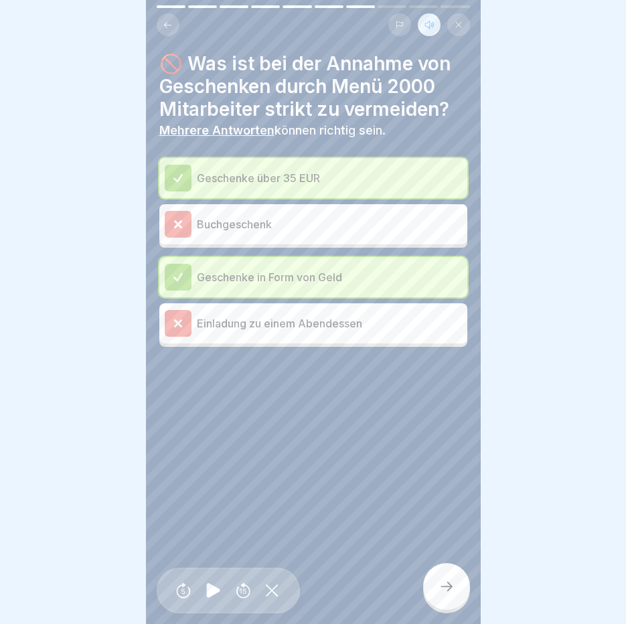
click at [219, 236] on div "Buchgeschenk" at bounding box center [313, 224] width 297 height 27
click at [444, 594] on icon at bounding box center [446, 586] width 16 height 16
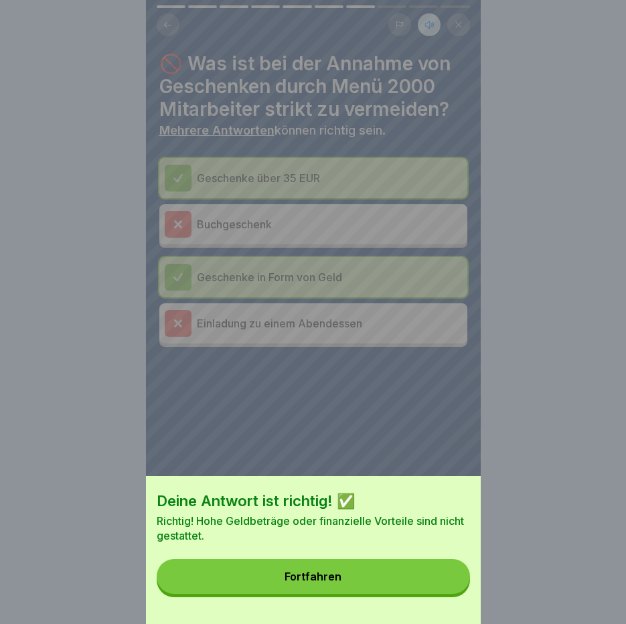
click at [444, 594] on button "Fortfahren" at bounding box center [313, 576] width 313 height 35
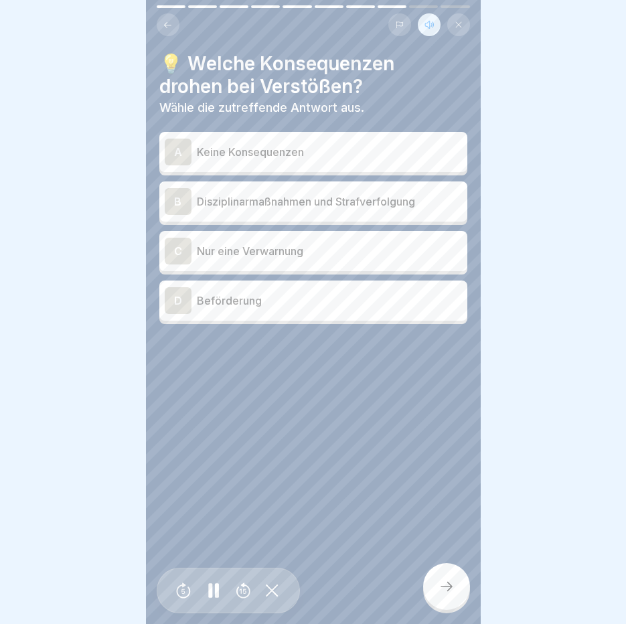
click at [273, 216] on div "B Disziplinarmaßnahmen und Strafverfolgung" at bounding box center [313, 201] width 308 height 40
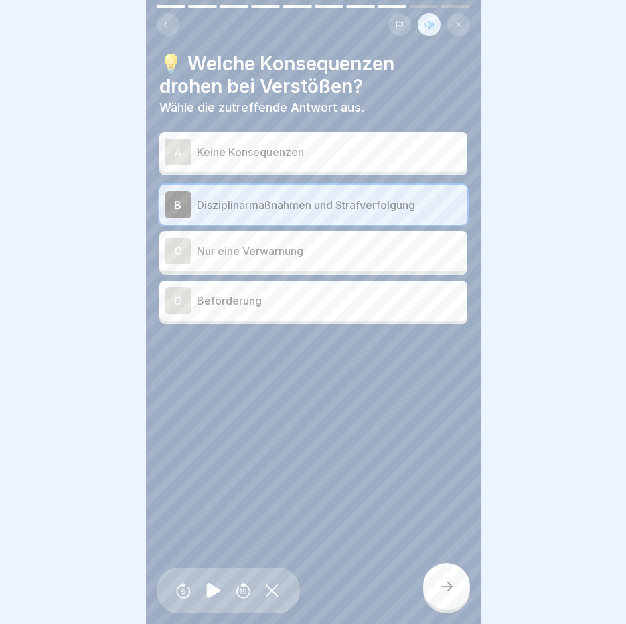
click at [448, 590] on icon at bounding box center [446, 586] width 16 height 16
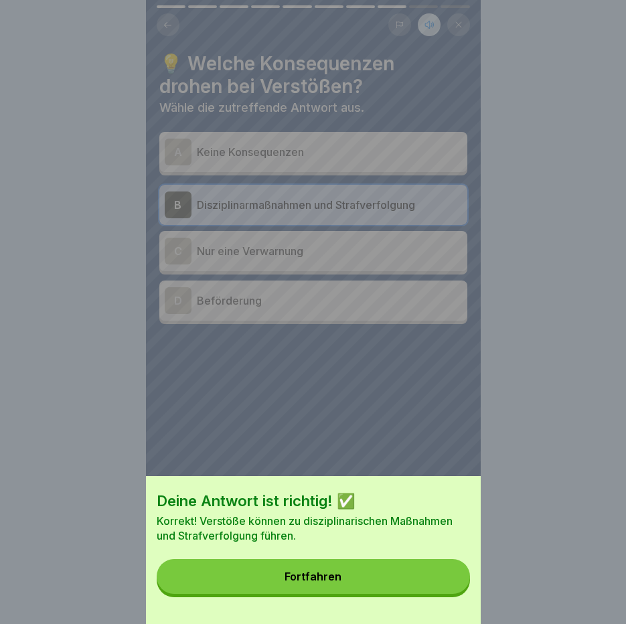
click at [448, 590] on button "Fortfahren" at bounding box center [313, 576] width 313 height 35
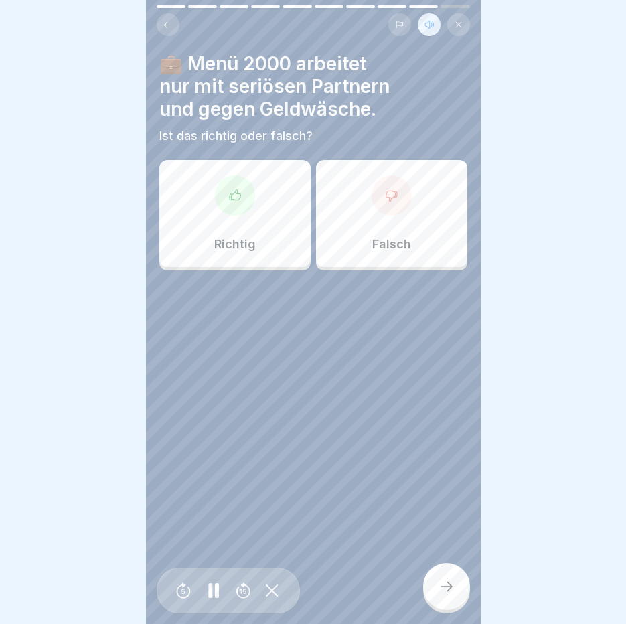
click at [295, 225] on div "Richtig" at bounding box center [234, 213] width 151 height 107
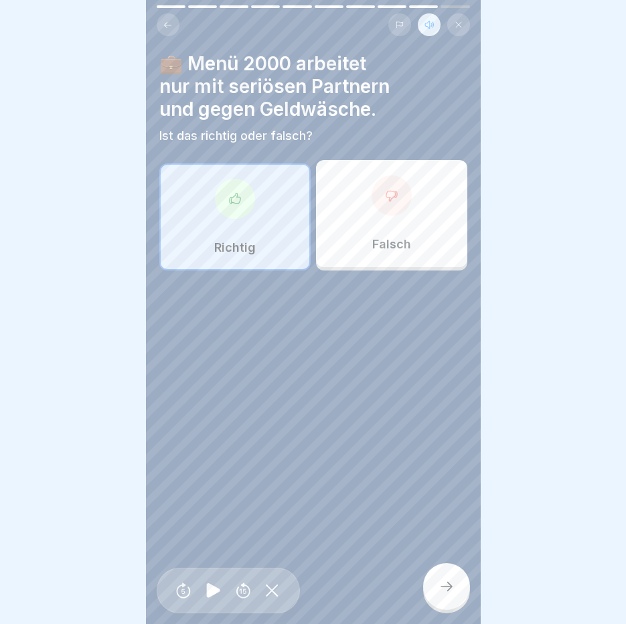
click at [440, 580] on div at bounding box center [446, 586] width 47 height 47
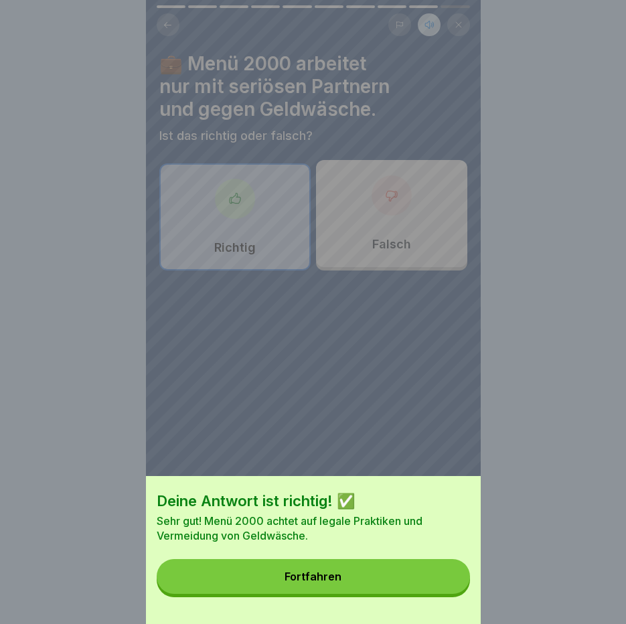
click at [440, 580] on button "Fortfahren" at bounding box center [313, 576] width 313 height 35
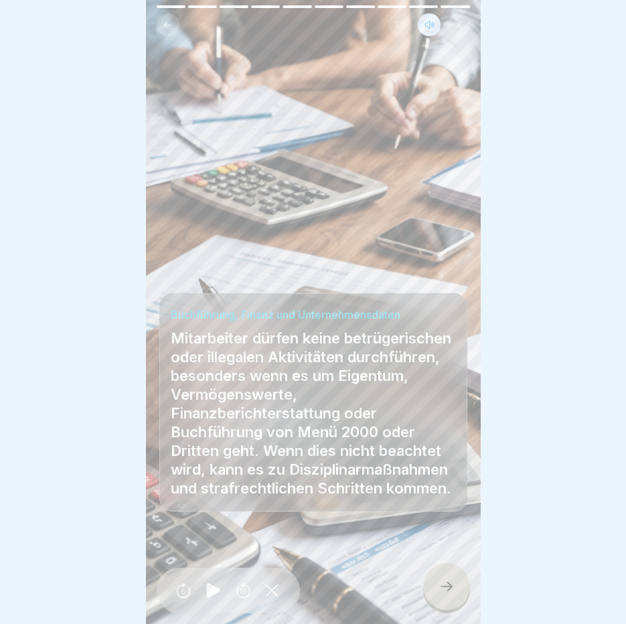
click at [210, 598] on icon at bounding box center [213, 590] width 13 height 15
click at [430, 582] on div at bounding box center [446, 586] width 47 height 47
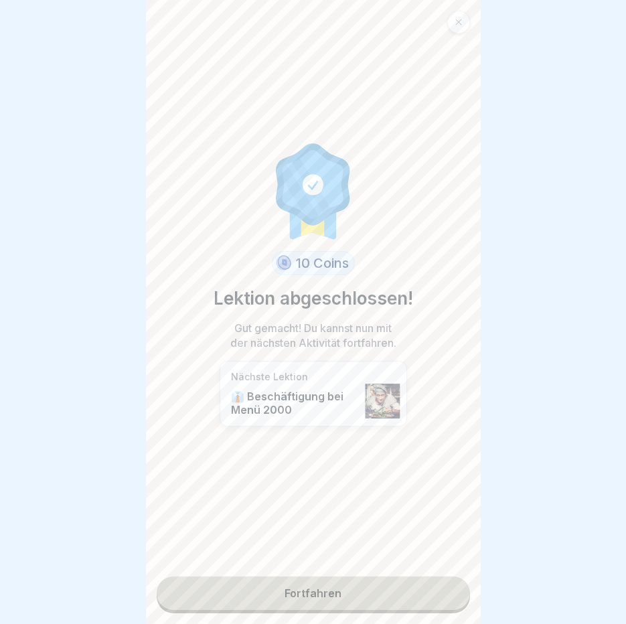
click at [430, 582] on link "Fortfahren" at bounding box center [313, 592] width 313 height 33
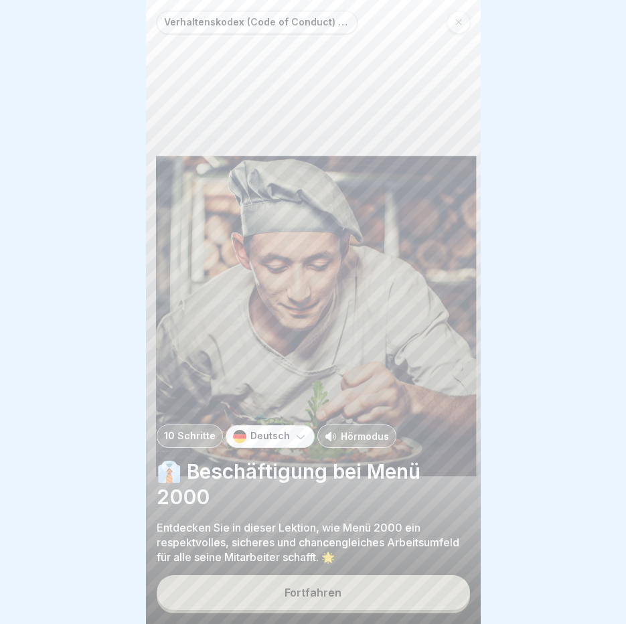
click at [331, 598] on div "Fortfahren" at bounding box center [312, 592] width 57 height 12
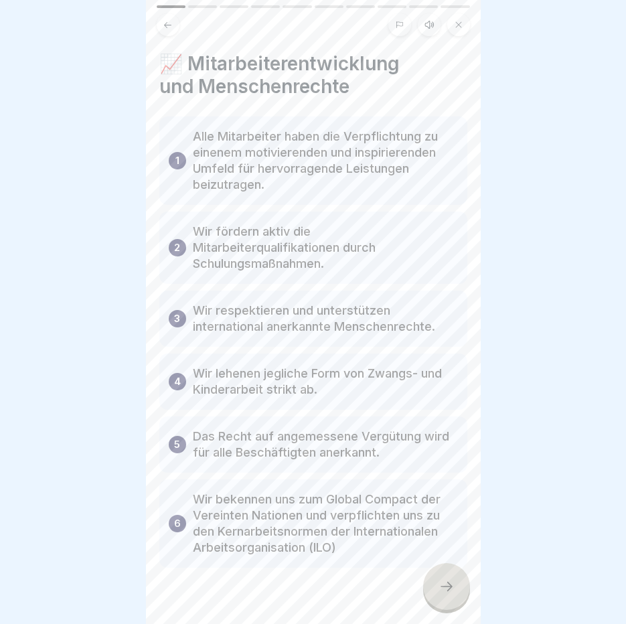
click at [428, 21] on icon at bounding box center [429, 24] width 11 height 11
click at [211, 597] on icon at bounding box center [213, 590] width 13 height 15
click at [461, 590] on div at bounding box center [446, 586] width 47 height 47
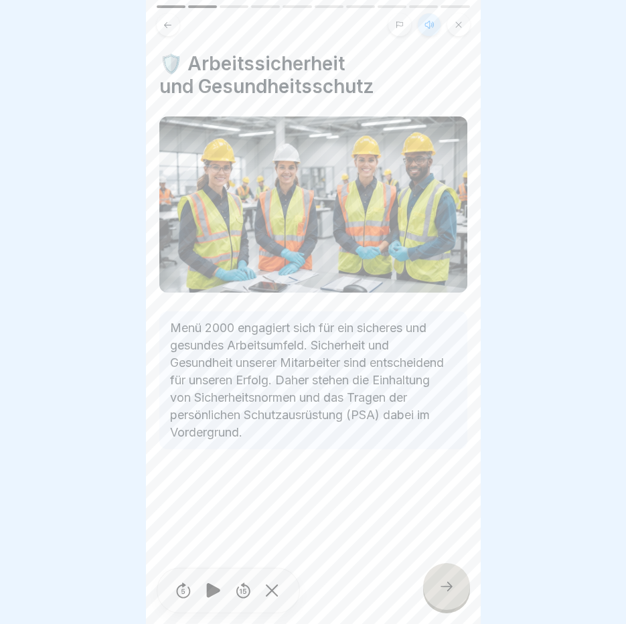
click at [461, 590] on div at bounding box center [446, 586] width 47 height 47
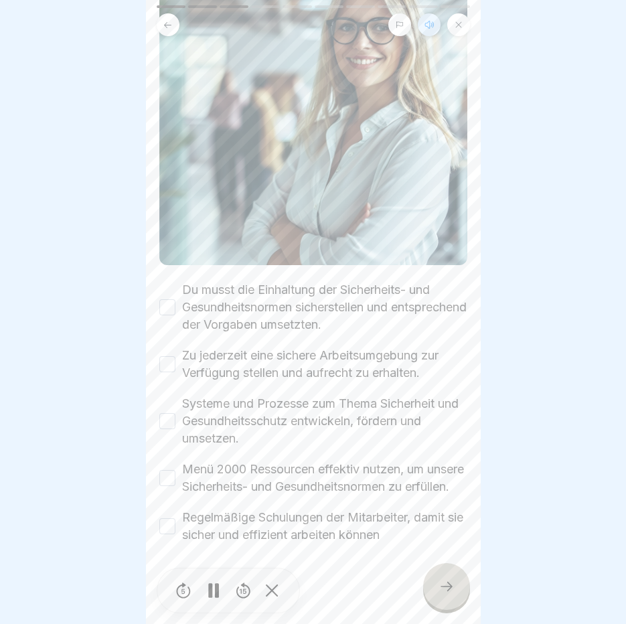
scroll to position [10, 0]
click at [161, 518] on button "Regelmäßige Schulungen der Mitarbeiter, damit sie sicher und effizient arbeiten…" at bounding box center [167, 526] width 16 height 16
click at [163, 477] on div "Menü 2000 Ressourcen effektiv nutzen, um unsere Sicherheits- und Gesundheitsnor…" at bounding box center [313, 478] width 308 height 35
click at [165, 413] on button "Systeme und Prozesse zum Thema Sicherheit und Gesundheitsschutz entwickeln, för…" at bounding box center [167, 421] width 16 height 16
click at [162, 470] on button "Menü 2000 Ressourcen effektiv nutzen, um unsere Sicherheits- und Gesundheitsnor…" at bounding box center [167, 478] width 16 height 16
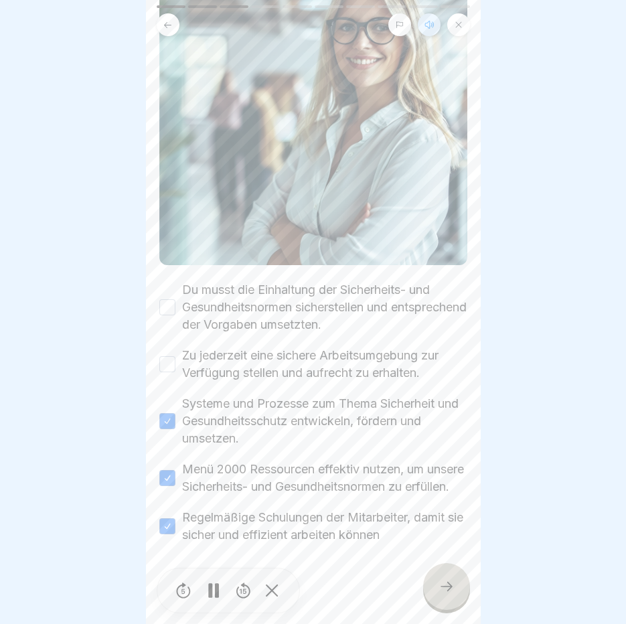
click at [165, 356] on button "Zu jederzeit eine sichere Arbeitsumgebung zur Verfügung stellen und aufrecht zu…" at bounding box center [167, 364] width 16 height 16
click at [165, 299] on button "Du musst die Einhaltung der Sicherheits- und Gesundheitsnormen sicherstellen un…" at bounding box center [167, 307] width 16 height 16
click at [457, 591] on div at bounding box center [446, 586] width 47 height 47
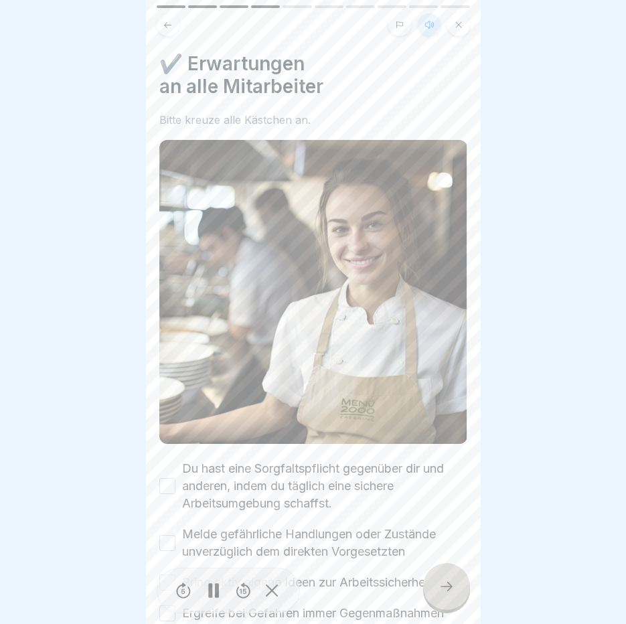
scroll to position [313, 0]
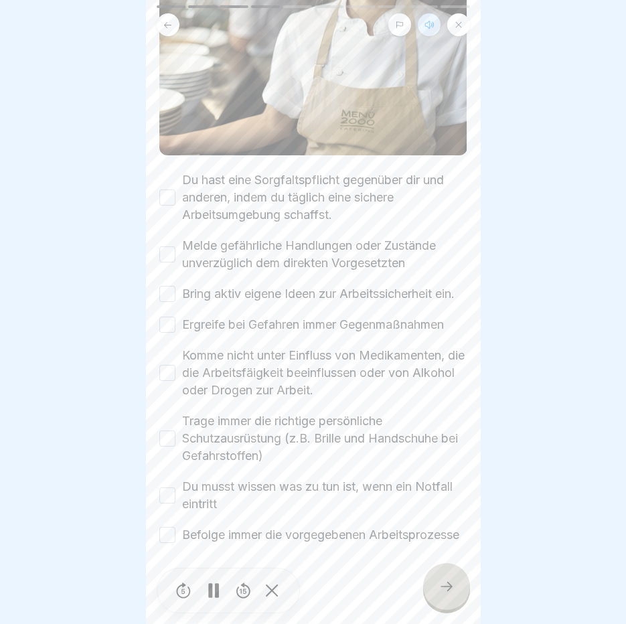
click at [173, 189] on button "Du hast eine Sorgfaltspflicht gegenüber dir und anderen, indem du täglich eine …" at bounding box center [167, 197] width 16 height 16
click at [171, 246] on button "Melde gefährliche Handlungen oder Zustände unverzüglich dem direkten Vorgesetzt…" at bounding box center [167, 254] width 16 height 16
click at [175, 285] on div "Bring aktiv eigene Ideen zur Arbeitssicherheit ein." at bounding box center [306, 293] width 295 height 17
click at [169, 286] on button "Bring aktiv eigene Ideen zur Arbeitssicherheit ein." at bounding box center [167, 294] width 16 height 16
click at [168, 317] on button "Ergreife bei Gefahren immer Gegenmaßnahmen" at bounding box center [167, 325] width 16 height 16
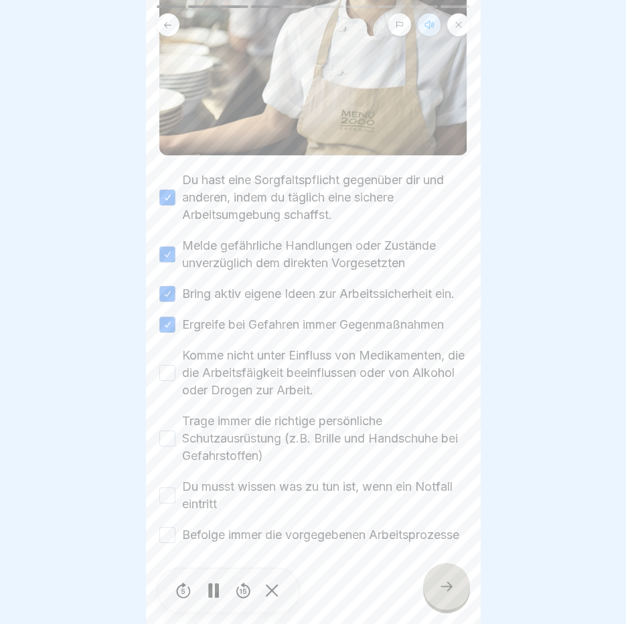
click at [169, 365] on button "Komme nicht unter Einfluss von Medikamenten, die die Arbeitsfäigkeit beeinfluss…" at bounding box center [167, 373] width 16 height 16
click at [167, 430] on button "Trage immer die richtige persönliche Schutzausrüstung (z.B. Brille und Handschu…" at bounding box center [167, 438] width 16 height 16
click at [160, 487] on button "Du musst wissen was zu tun ist, wenn ein Notfall eintritt" at bounding box center [167, 495] width 16 height 16
click at [174, 527] on button "Befolge immer die vorgegebenen Arbeitsprozesse" at bounding box center [167, 535] width 16 height 16
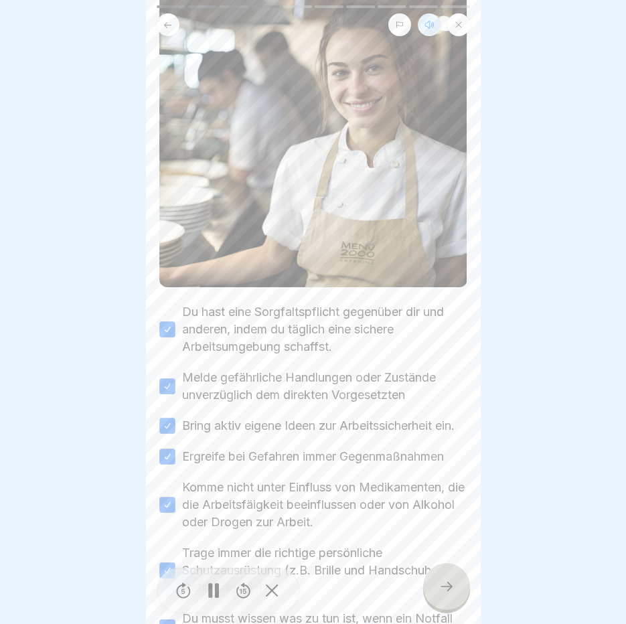
scroll to position [112, 0]
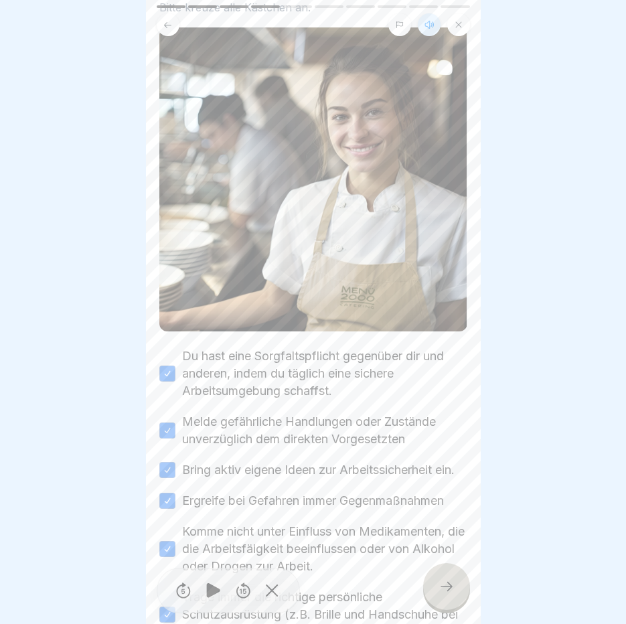
click at [454, 580] on div at bounding box center [446, 586] width 47 height 47
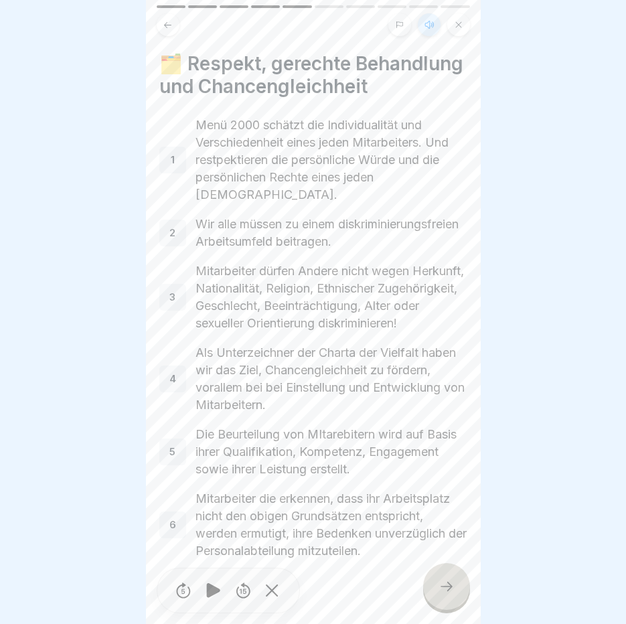
click at [454, 577] on div at bounding box center [446, 586] width 47 height 47
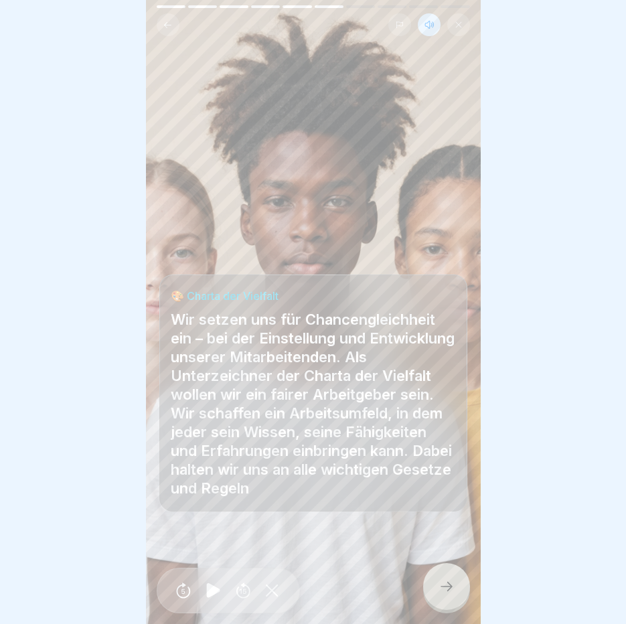
click at [454, 577] on div at bounding box center [446, 586] width 47 height 47
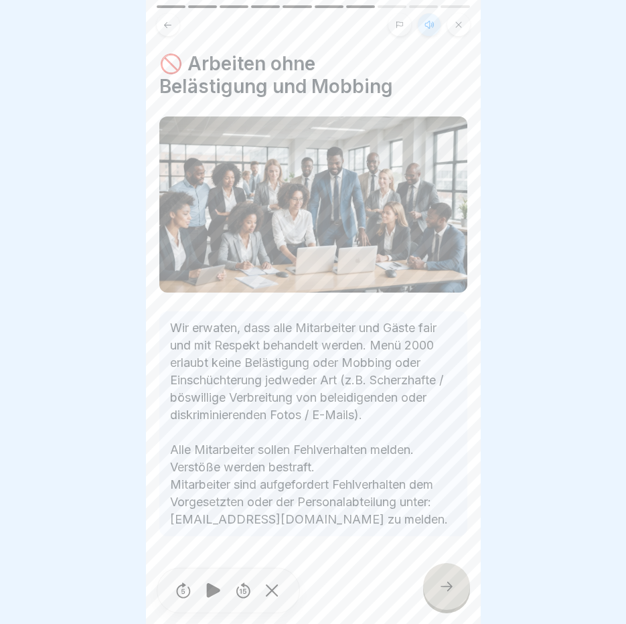
click at [454, 577] on div at bounding box center [446, 586] width 47 height 47
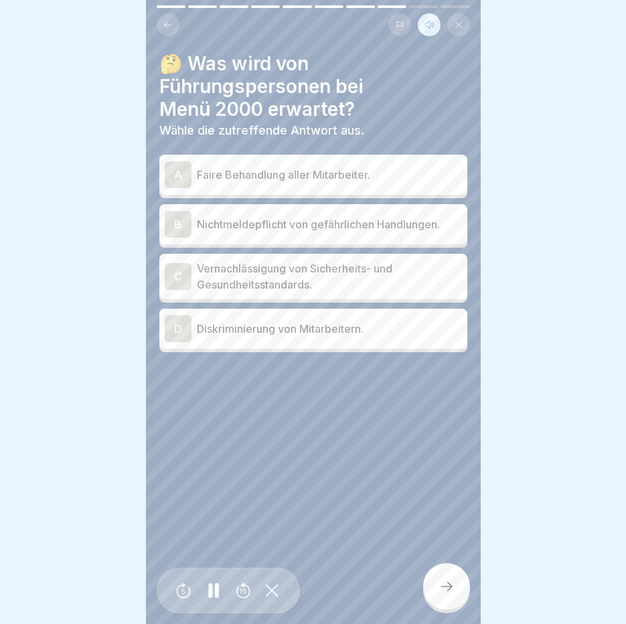
click at [335, 167] on p "Faire Behandlung aller Mitarbeiter." at bounding box center [329, 175] width 265 height 16
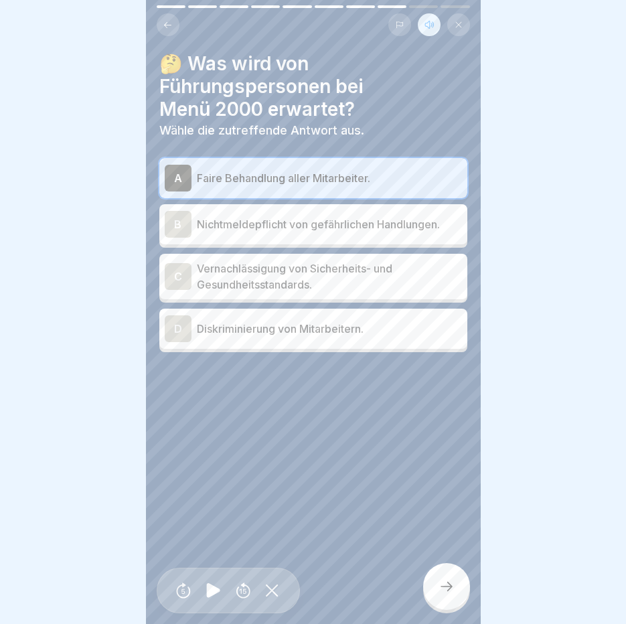
click at [440, 572] on div at bounding box center [446, 586] width 47 height 47
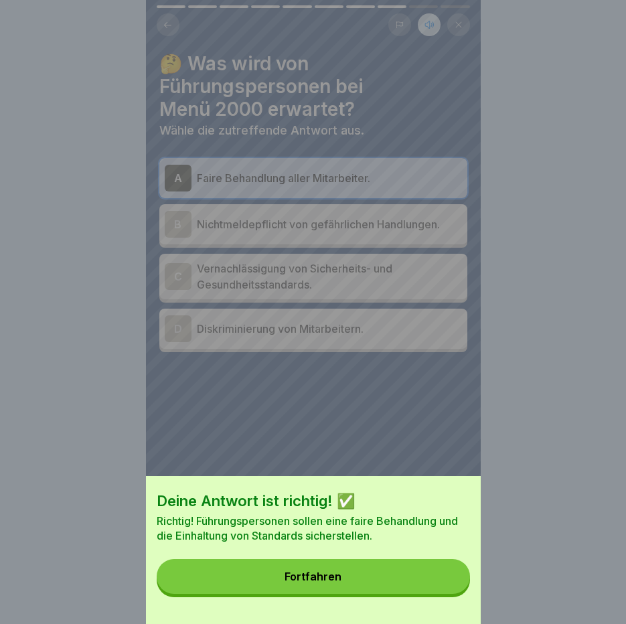
click at [440, 574] on button "Fortfahren" at bounding box center [313, 576] width 313 height 35
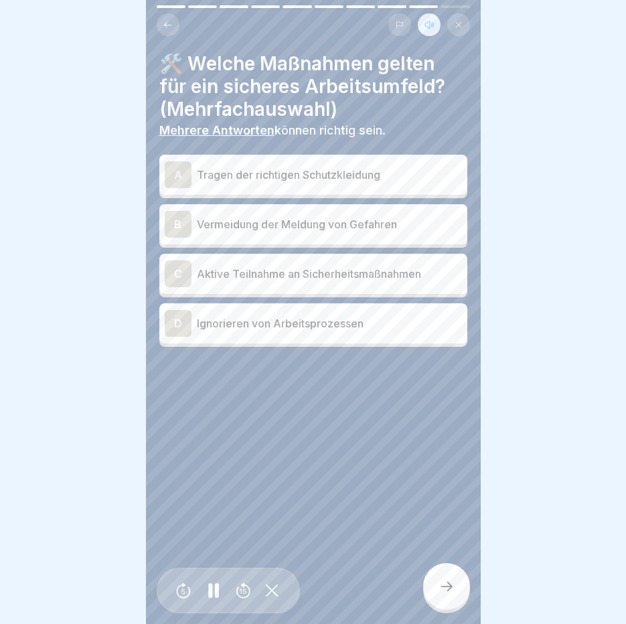
click at [262, 167] on p "Tragen der richtigen Schutzkleidung" at bounding box center [329, 175] width 265 height 16
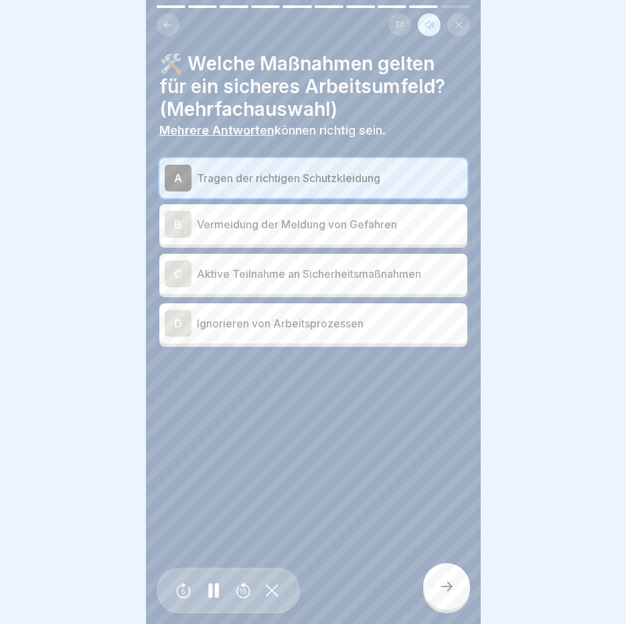
click at [242, 266] on p "Aktive Teilnahme an Sicherheitsmaßnahmen" at bounding box center [329, 274] width 265 height 16
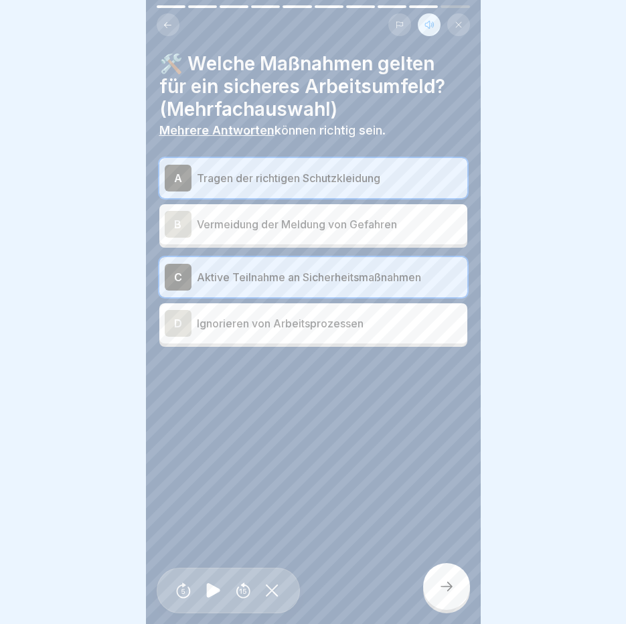
click at [452, 586] on icon at bounding box center [446, 586] width 16 height 16
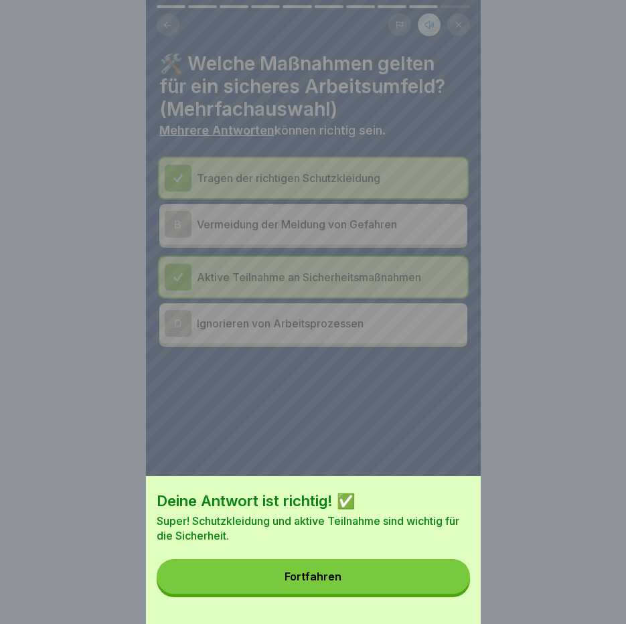
click at [452, 586] on button "Fortfahren" at bounding box center [313, 576] width 313 height 35
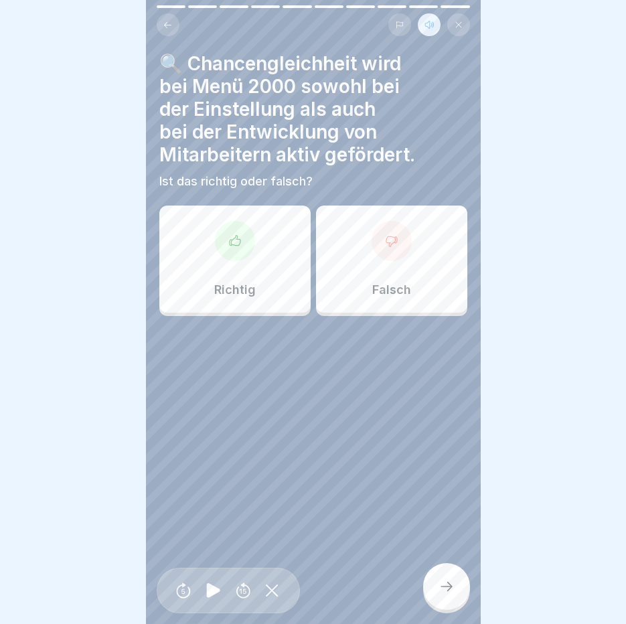
click at [286, 267] on div "Richtig" at bounding box center [234, 258] width 151 height 107
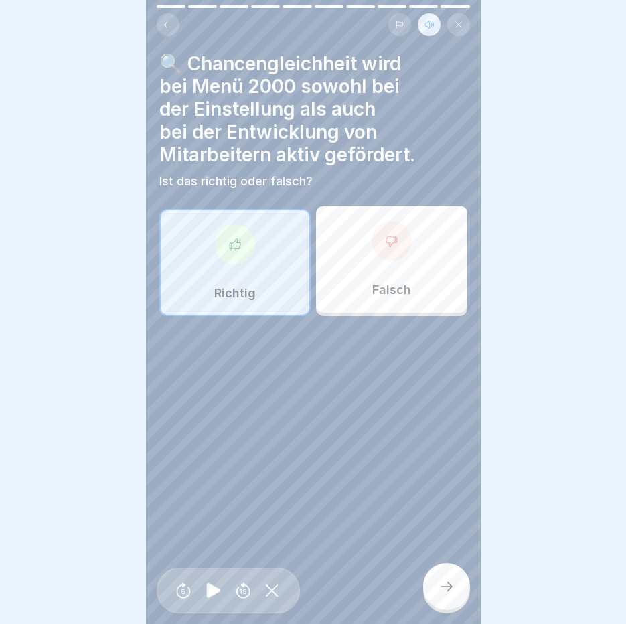
click at [444, 584] on icon at bounding box center [446, 586] width 16 height 16
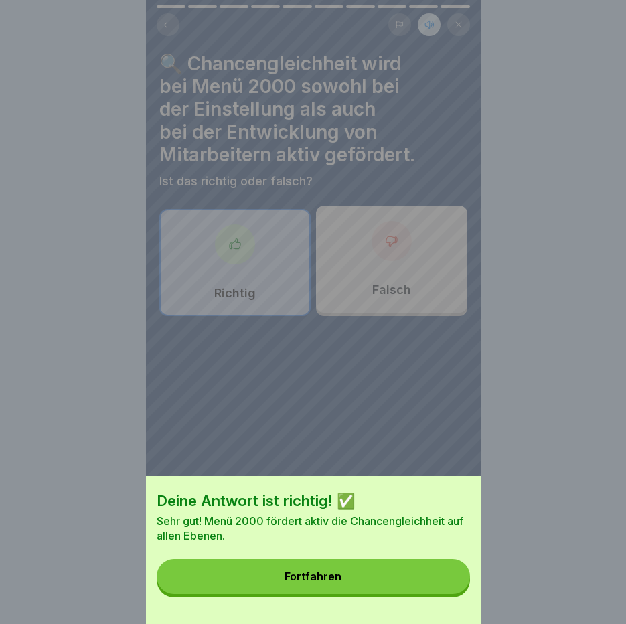
click at [444, 583] on button "Fortfahren" at bounding box center [313, 576] width 313 height 35
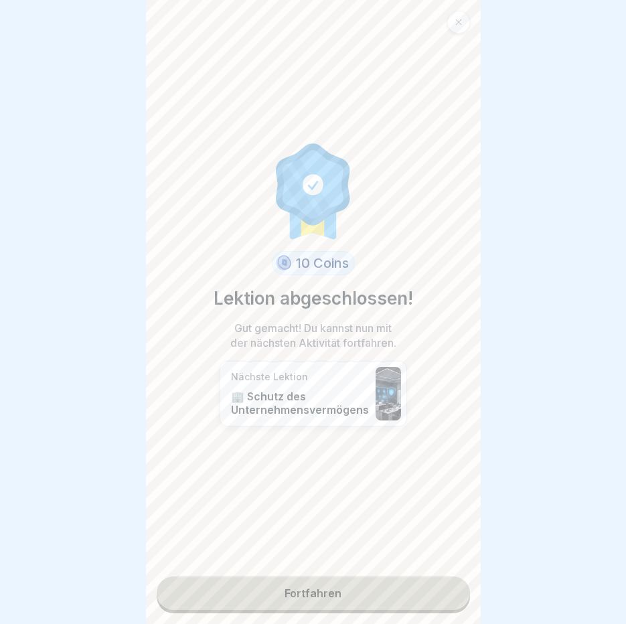
click at [444, 583] on link "Fortfahren" at bounding box center [313, 592] width 313 height 33
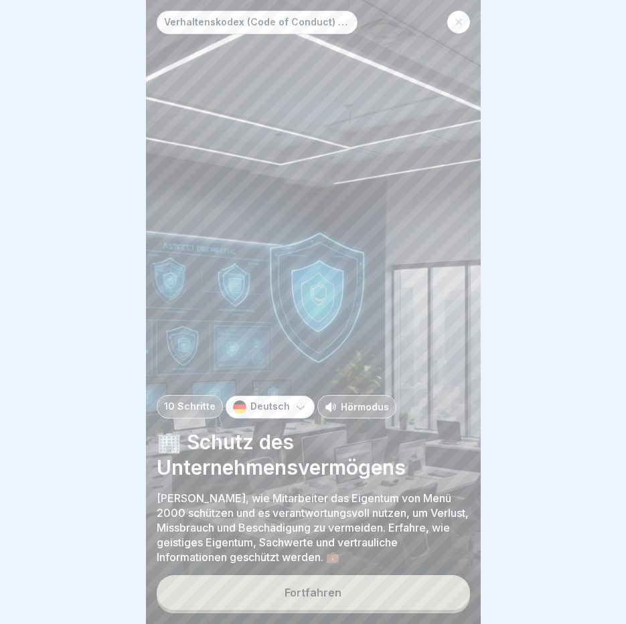
click at [351, 410] on p "Hörmodus" at bounding box center [365, 407] width 48 height 14
click at [357, 599] on button "Fortfahren" at bounding box center [313, 592] width 313 height 35
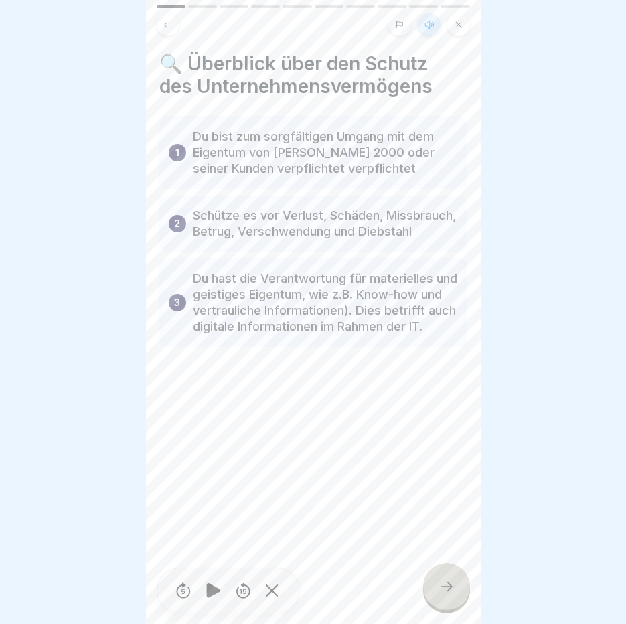
click at [453, 586] on icon at bounding box center [446, 586] width 16 height 16
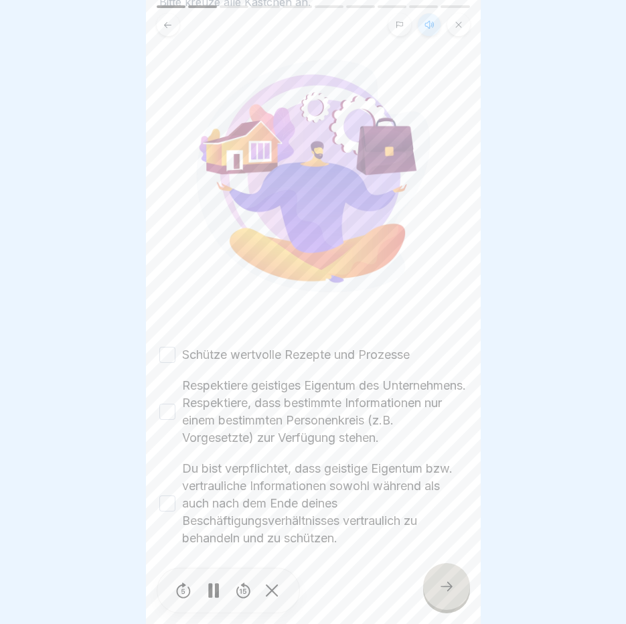
scroll to position [106, 0]
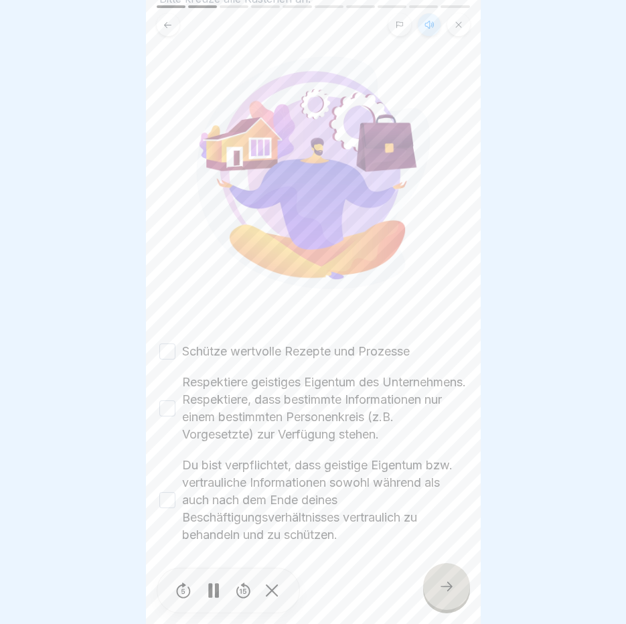
click at [173, 343] on button "Schütze wertvolle Rezepte und Prozesse" at bounding box center [167, 351] width 16 height 16
click at [165, 400] on button "Respektiere geistiges Eigentum des Unternehmens. Respektiere, dass bestimmte In…" at bounding box center [167, 408] width 16 height 16
click at [164, 492] on button "Du bist verpflichtet, dass geistige Eigentum bzw. vertrauliche Informationen so…" at bounding box center [167, 500] width 16 height 16
click at [446, 580] on div at bounding box center [446, 586] width 47 height 47
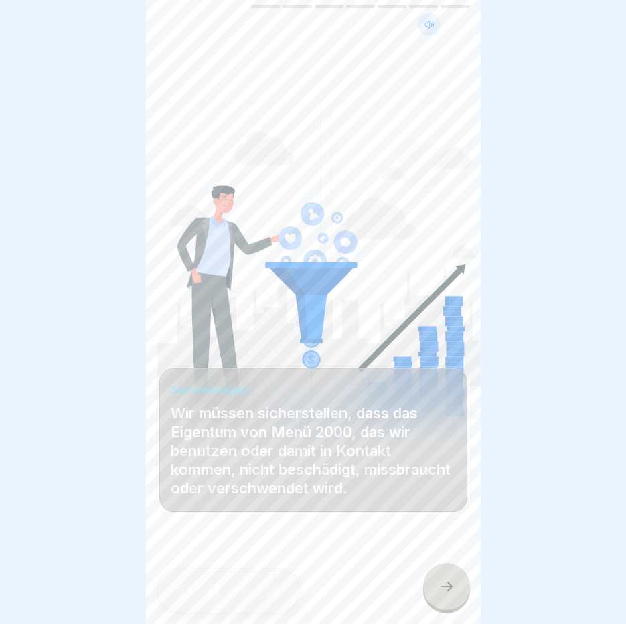
click at [446, 580] on div at bounding box center [446, 586] width 47 height 47
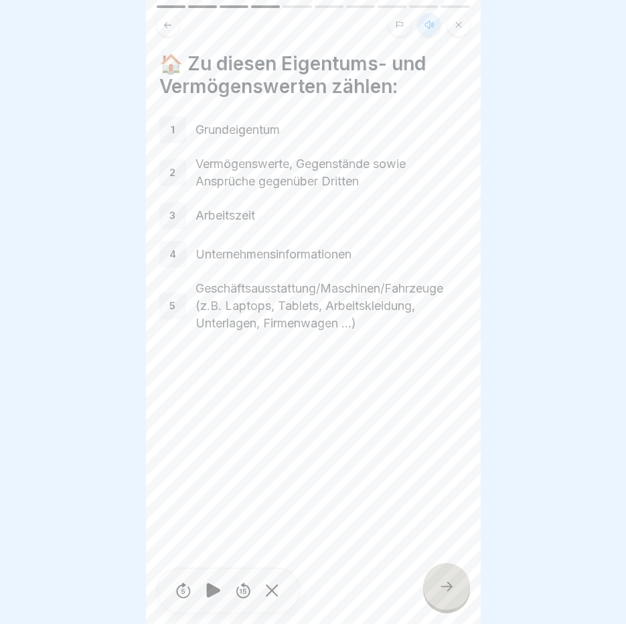
click at [446, 580] on div at bounding box center [446, 586] width 47 height 47
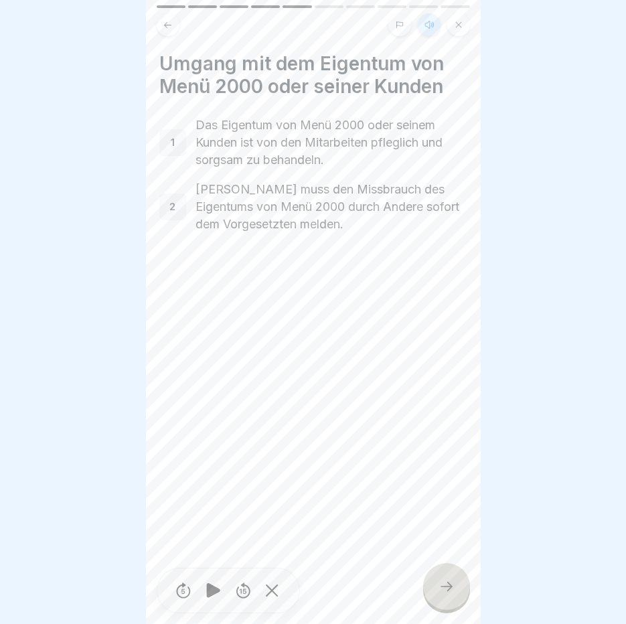
click at [446, 580] on div at bounding box center [446, 586] width 47 height 47
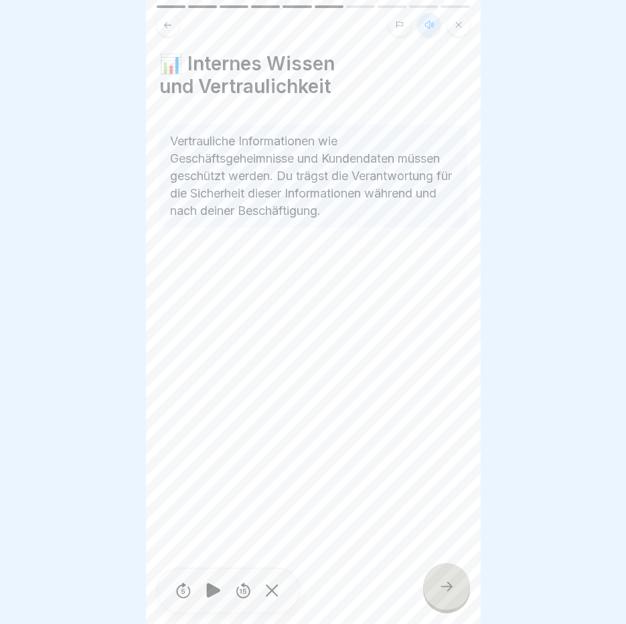
click at [446, 580] on div at bounding box center [446, 586] width 47 height 47
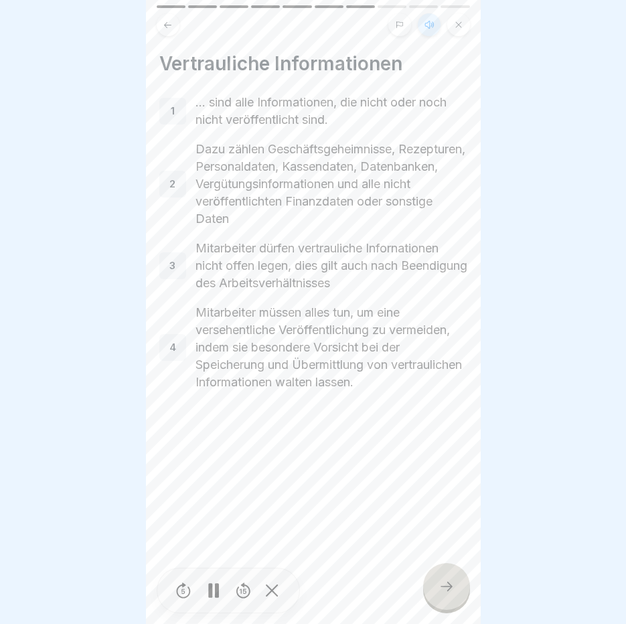
click at [446, 580] on div at bounding box center [446, 586] width 47 height 47
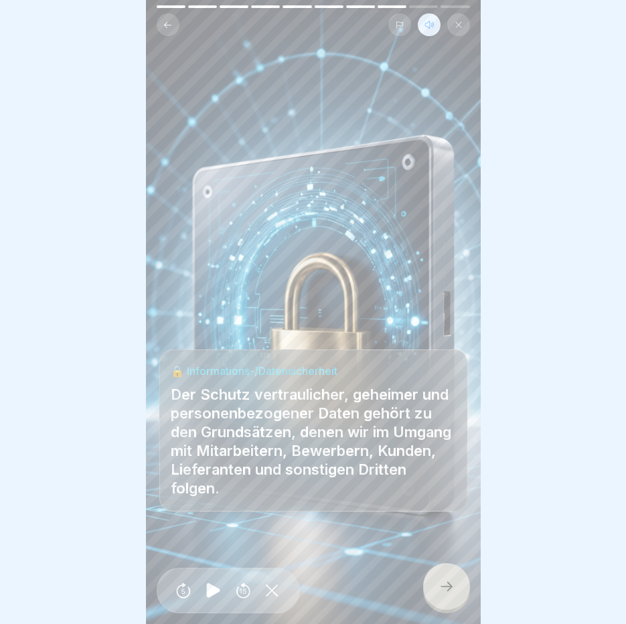
click at [446, 580] on div at bounding box center [446, 586] width 47 height 47
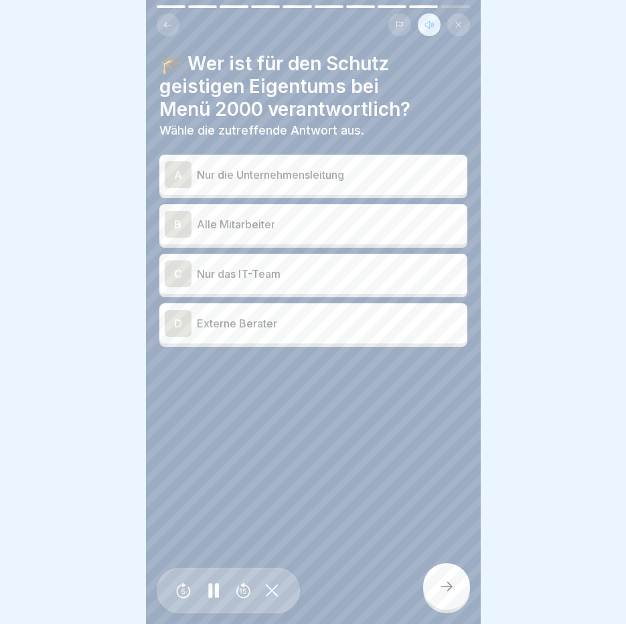
click at [369, 220] on p "Alle Mitarbeiter" at bounding box center [329, 224] width 265 height 16
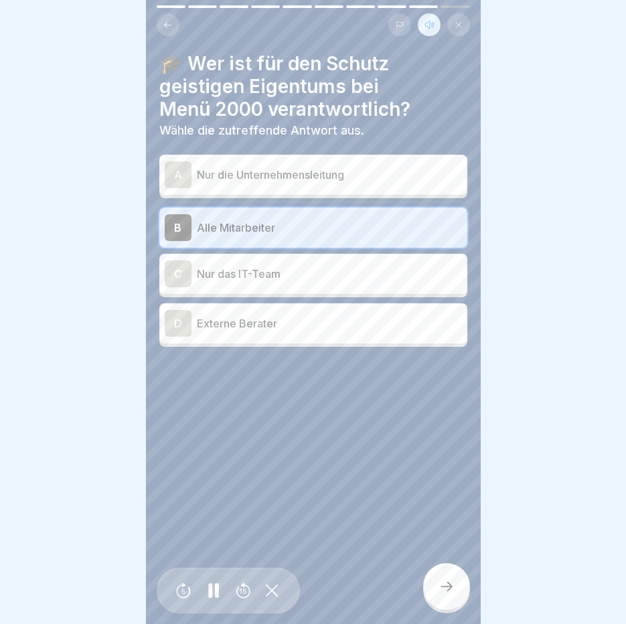
click at [463, 590] on div at bounding box center [446, 586] width 47 height 47
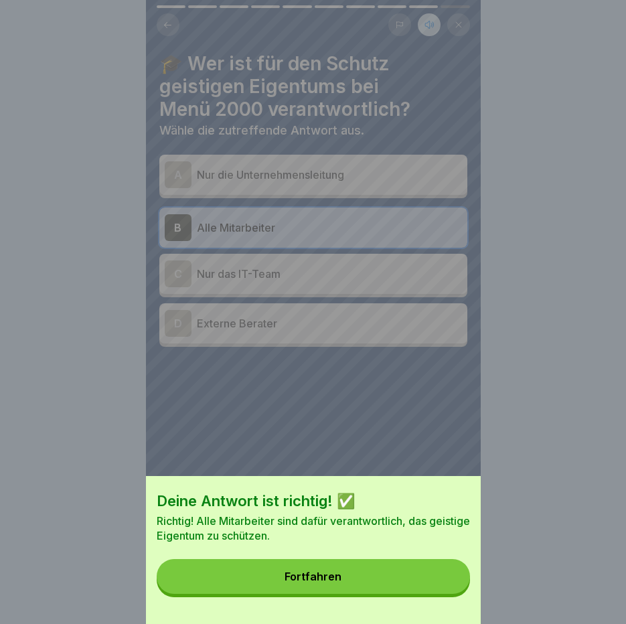
click at [463, 589] on button "Fortfahren" at bounding box center [313, 576] width 313 height 35
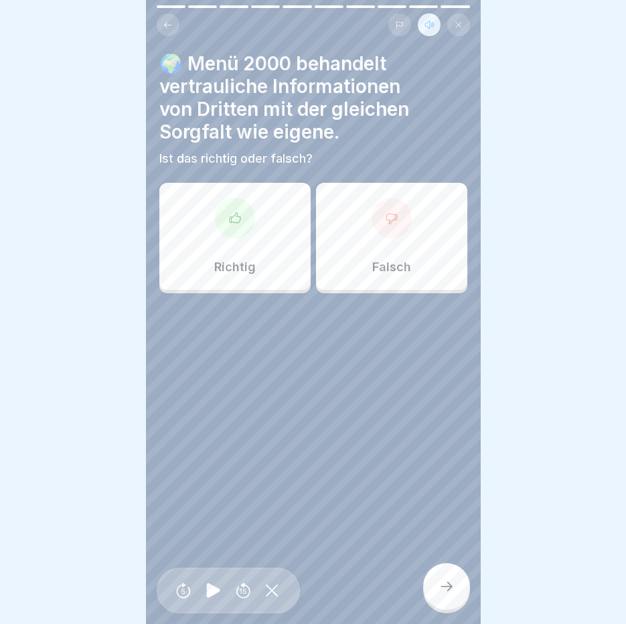
click at [286, 293] on div at bounding box center [313, 333] width 308 height 80
click at [248, 190] on div "Richtig" at bounding box center [234, 236] width 151 height 107
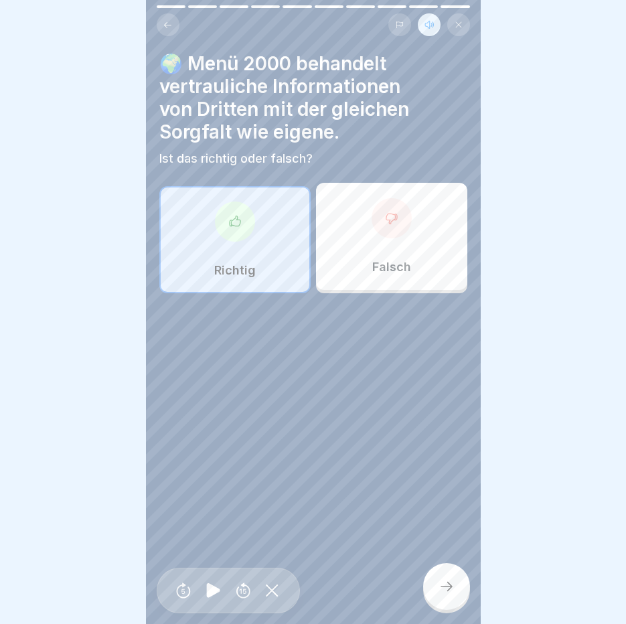
click at [445, 574] on div at bounding box center [446, 586] width 47 height 47
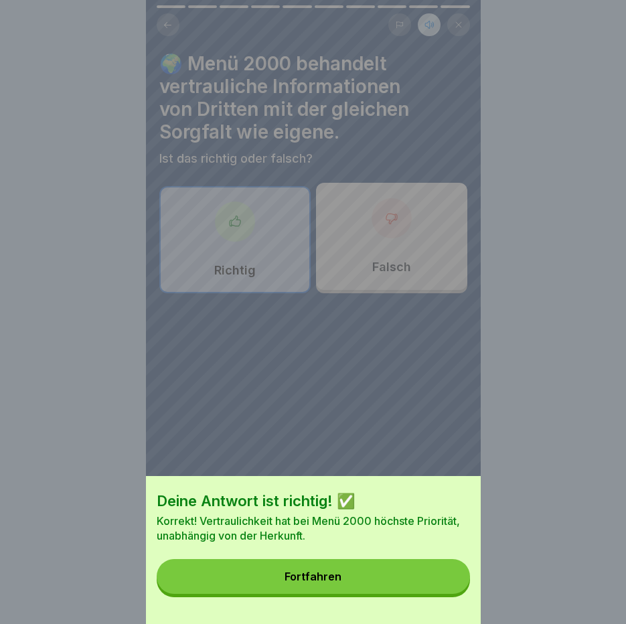
click at [445, 574] on button "Fortfahren" at bounding box center [313, 576] width 313 height 35
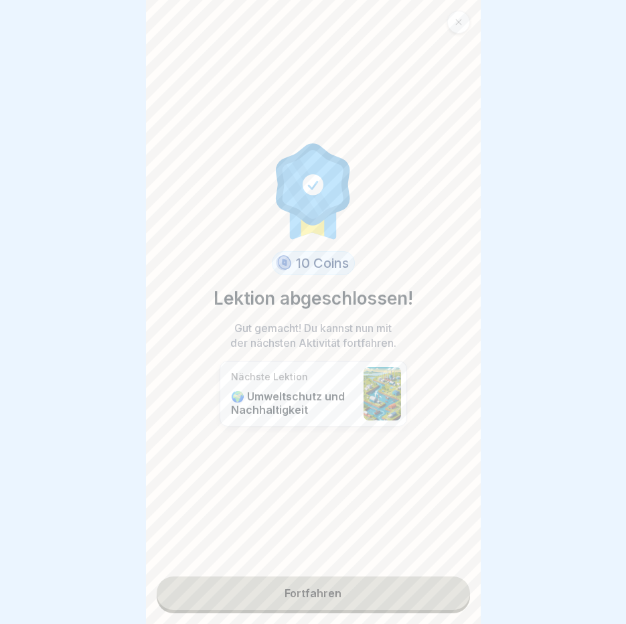
click at [356, 587] on link "Fortfahren" at bounding box center [313, 592] width 313 height 33
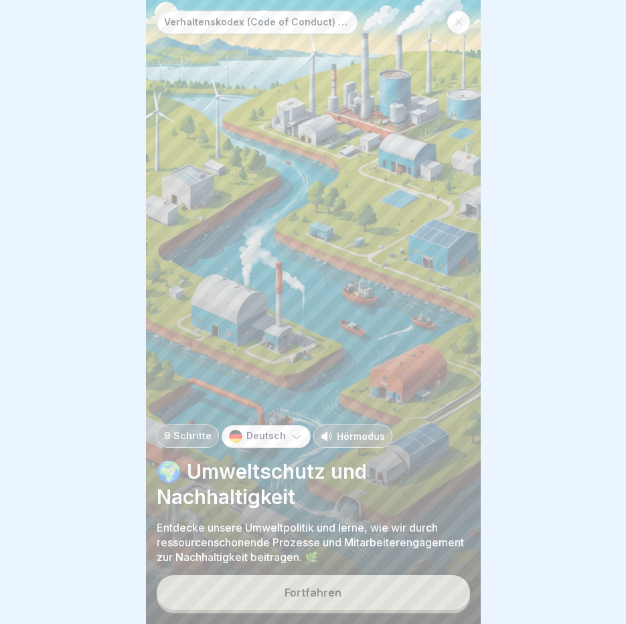
click at [355, 587] on button "Fortfahren" at bounding box center [313, 592] width 313 height 35
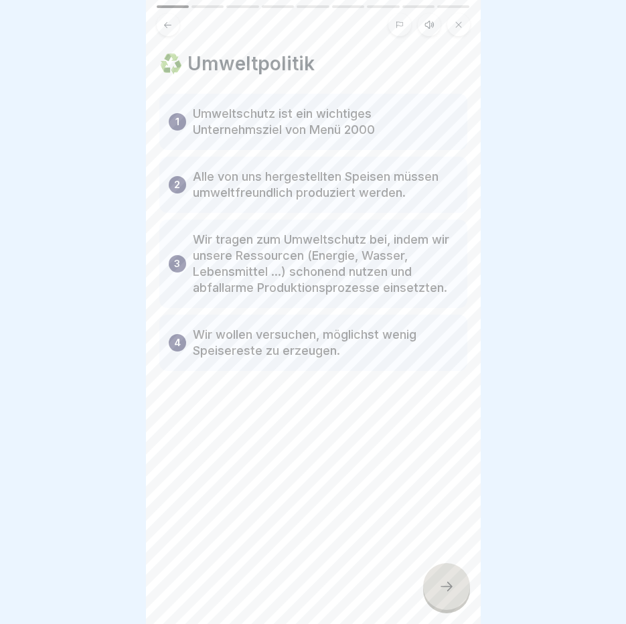
click at [431, 19] on icon at bounding box center [429, 24] width 11 height 11
click at [214, 588] on icon at bounding box center [213, 590] width 13 height 15
click at [438, 592] on icon at bounding box center [446, 586] width 16 height 16
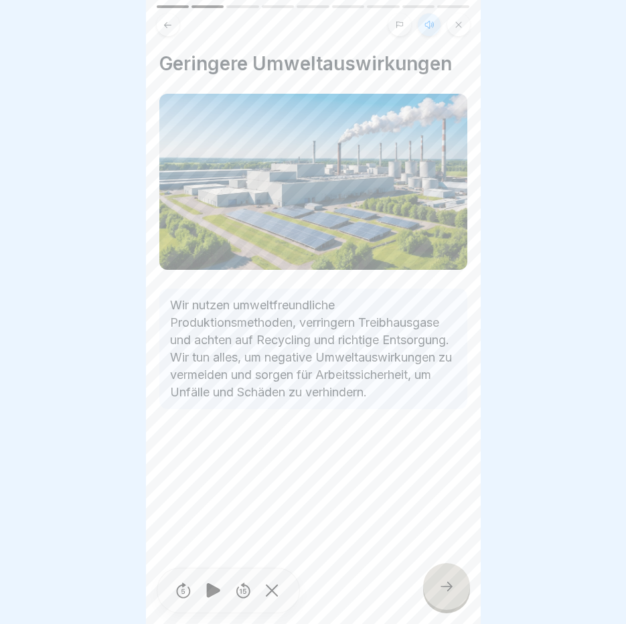
click at [438, 592] on icon at bounding box center [446, 586] width 16 height 16
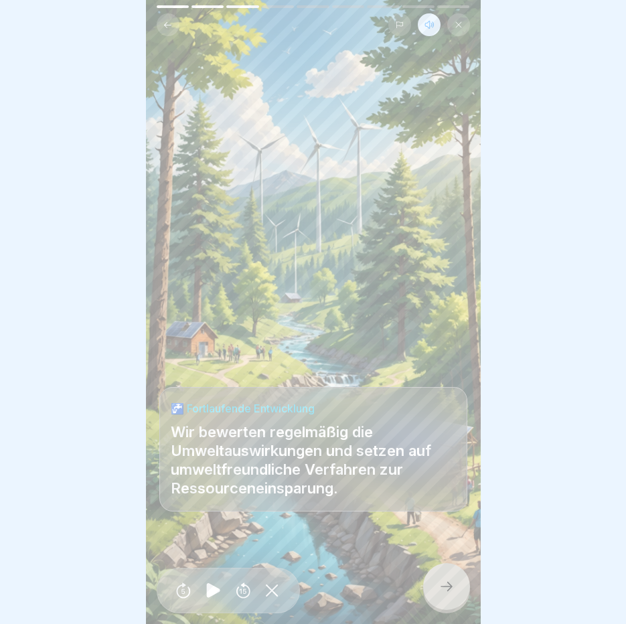
click at [438, 592] on icon at bounding box center [446, 586] width 16 height 16
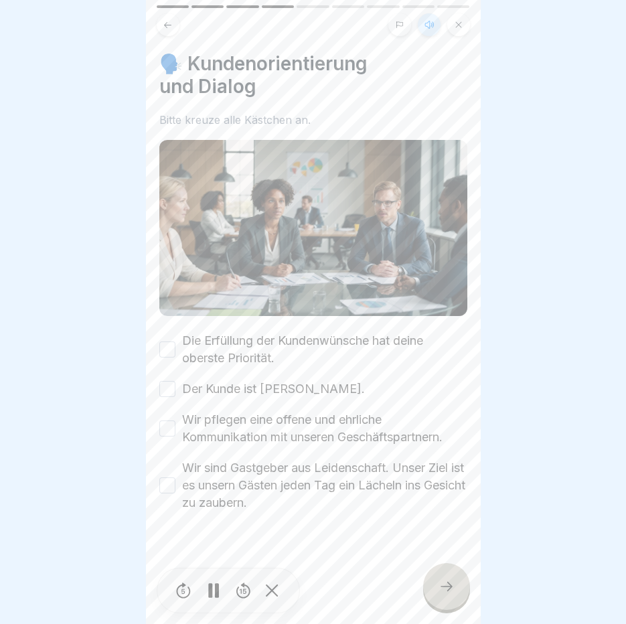
click at [159, 341] on button "Die Erfüllung der Kundenwünsche hat deine oberste Priorität." at bounding box center [167, 349] width 16 height 16
click at [168, 381] on button "Der Kunde ist [PERSON_NAME]." at bounding box center [167, 389] width 16 height 16
click at [168, 420] on button "Wir pflegen eine offene und ehrliche Kommunikation mit unseren Geschäftspartner…" at bounding box center [167, 428] width 16 height 16
click at [167, 477] on button "Wir sind Gastgeber aus Leidenschaft. Unser Ziel ist es unsern Gästen jeden Tag …" at bounding box center [167, 485] width 16 height 16
click at [446, 582] on icon at bounding box center [446, 586] width 16 height 16
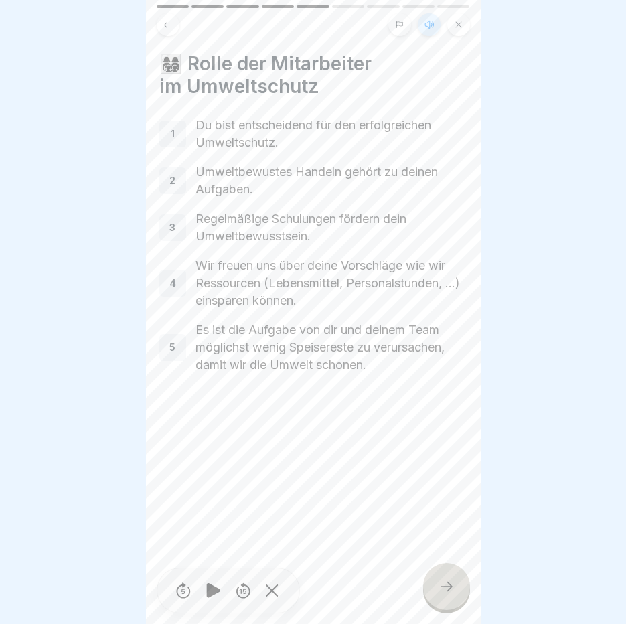
click at [446, 581] on icon at bounding box center [446, 586] width 16 height 16
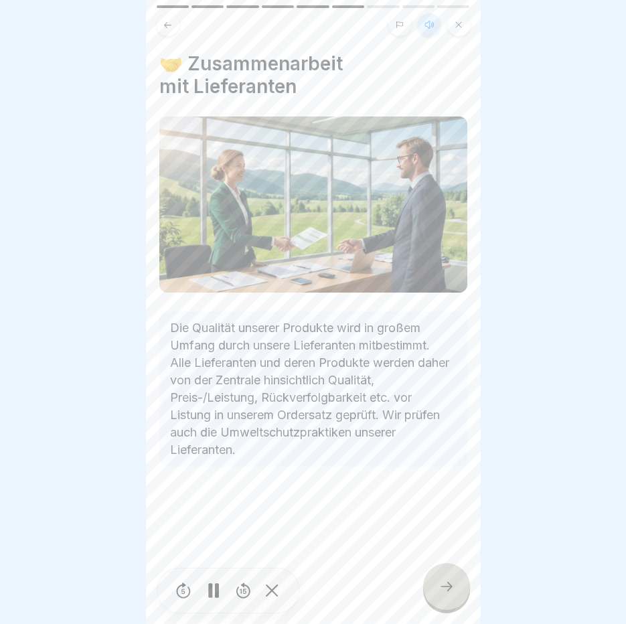
click at [446, 580] on icon at bounding box center [446, 586] width 16 height 16
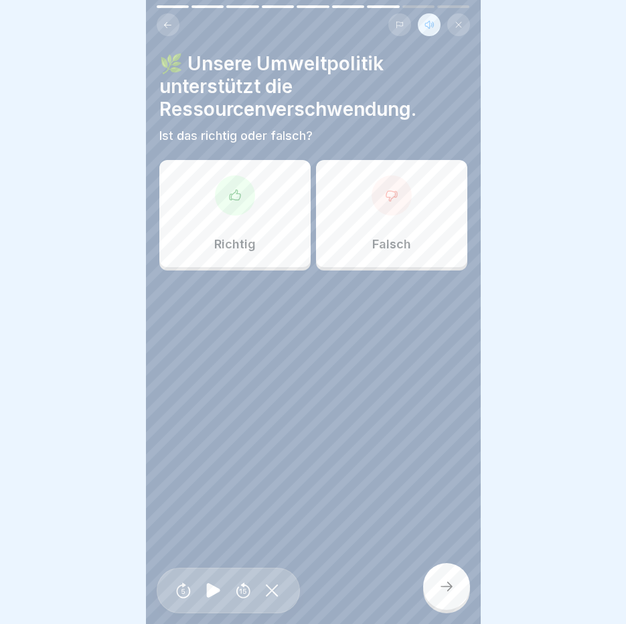
click at [246, 221] on div "Richtig" at bounding box center [234, 213] width 151 height 107
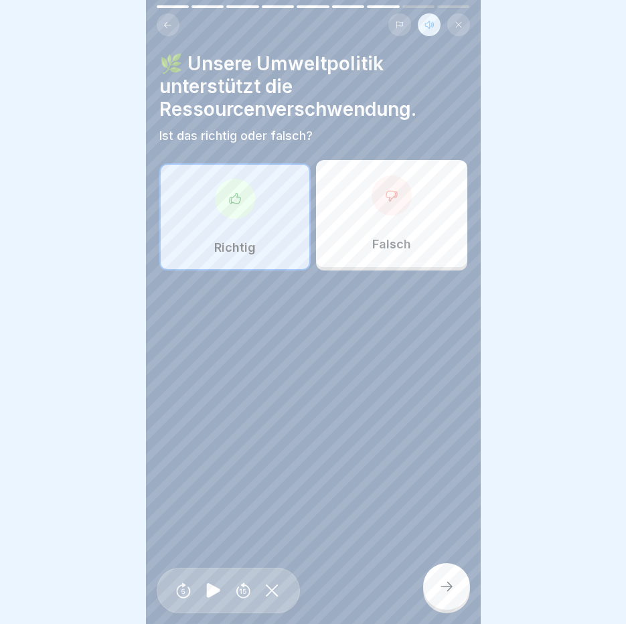
click at [463, 584] on div at bounding box center [446, 586] width 47 height 47
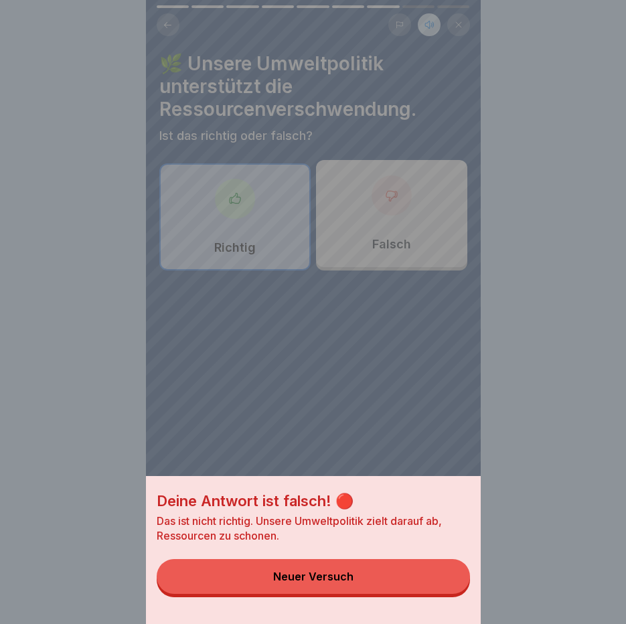
click at [463, 584] on button "Neuer Versuch" at bounding box center [313, 576] width 313 height 35
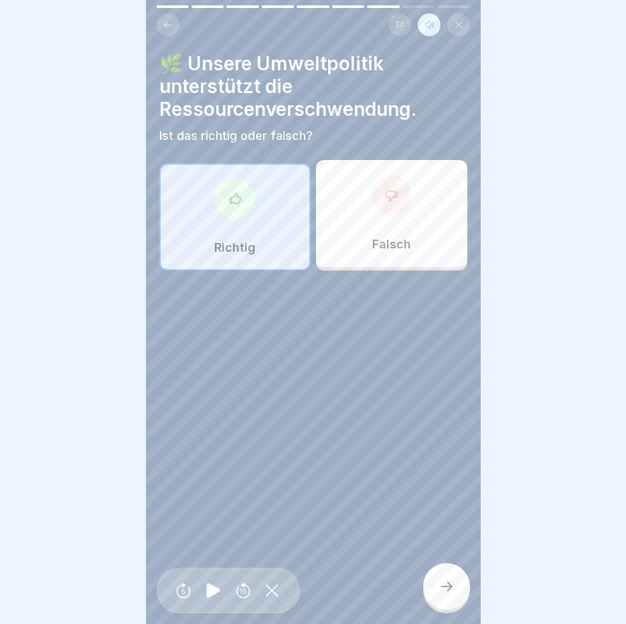
click at [371, 175] on div at bounding box center [391, 195] width 40 height 40
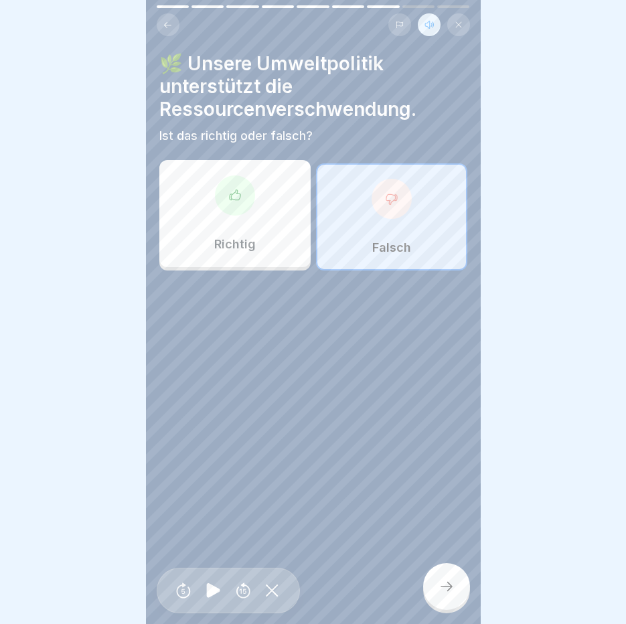
click at [444, 582] on icon at bounding box center [446, 586] width 16 height 16
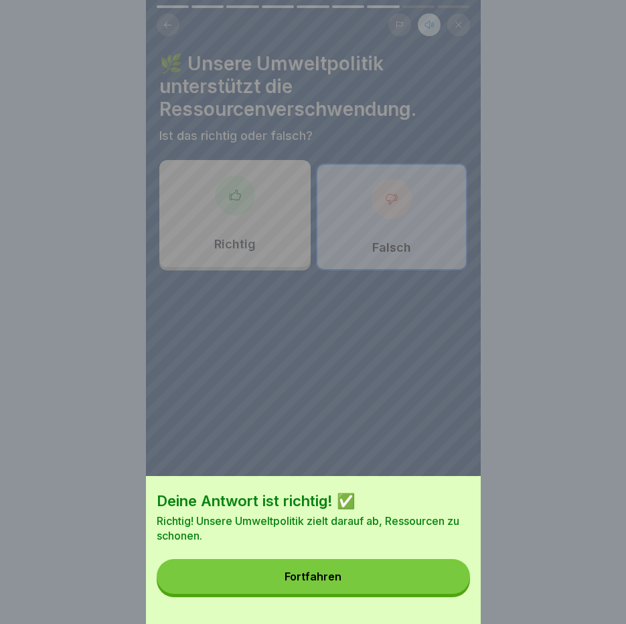
click at [444, 582] on button "Fortfahren" at bounding box center [313, 576] width 313 height 35
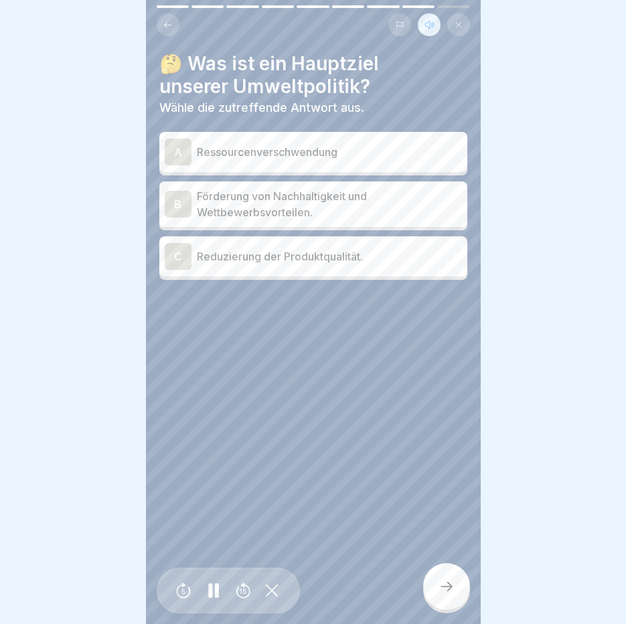
click at [282, 188] on p "Förderung von Nachhaltigkeit und Wettbewerbsvorteilen." at bounding box center [329, 204] width 265 height 32
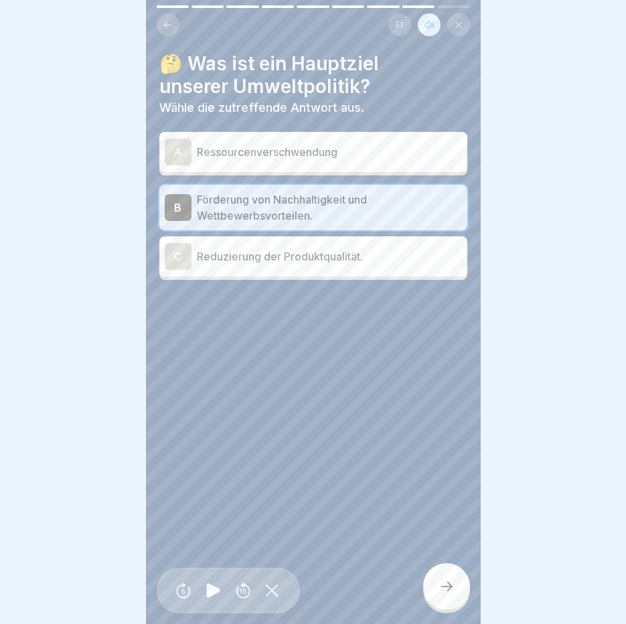
click at [439, 597] on div at bounding box center [446, 586] width 47 height 47
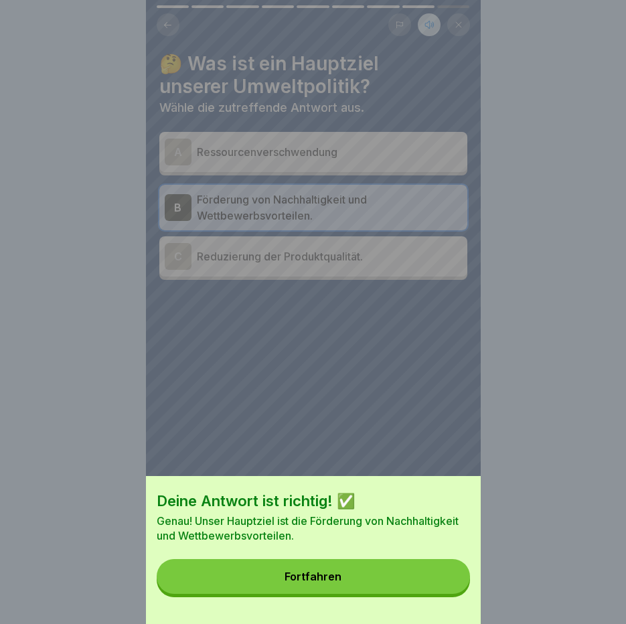
click at [439, 594] on button "Fortfahren" at bounding box center [313, 576] width 313 height 35
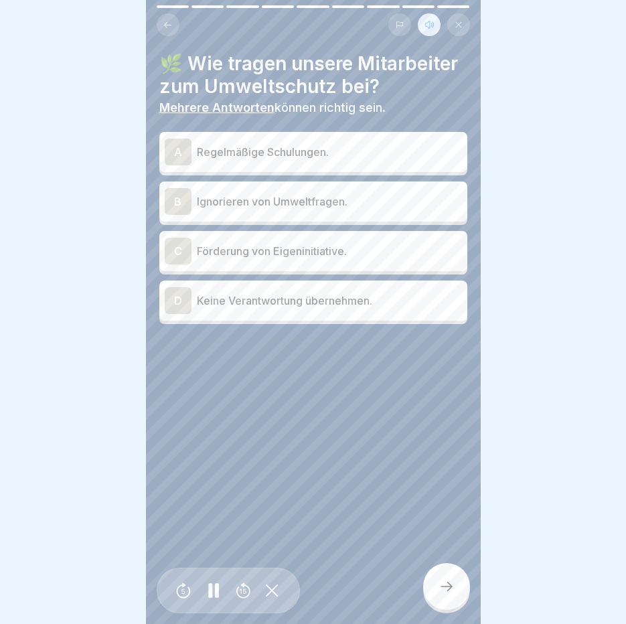
click at [341, 160] on p "Regelmäßige Schulungen." at bounding box center [329, 152] width 265 height 16
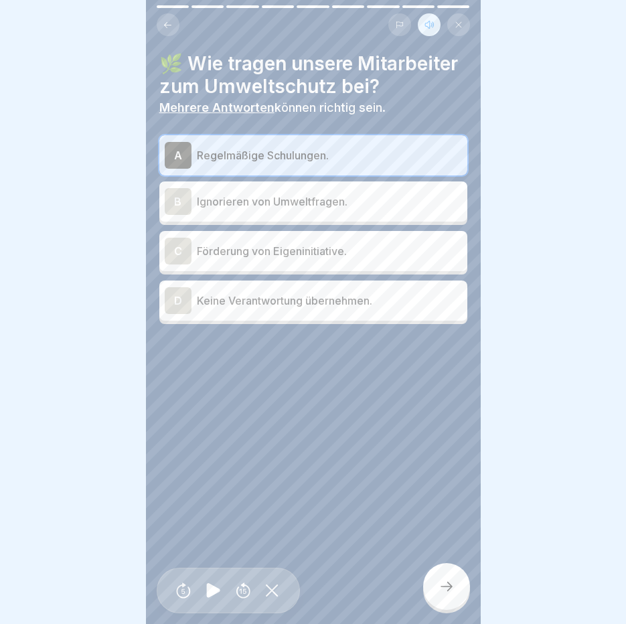
click at [459, 574] on div at bounding box center [446, 586] width 47 height 47
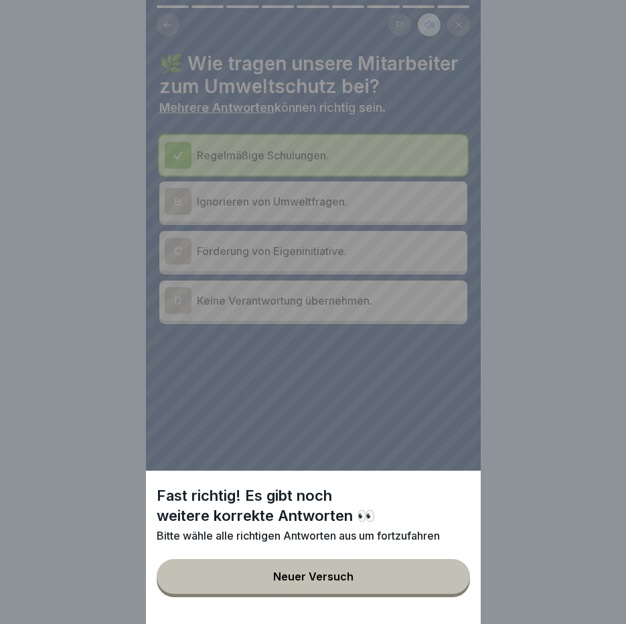
click at [454, 574] on button "Neuer Versuch" at bounding box center [313, 576] width 313 height 35
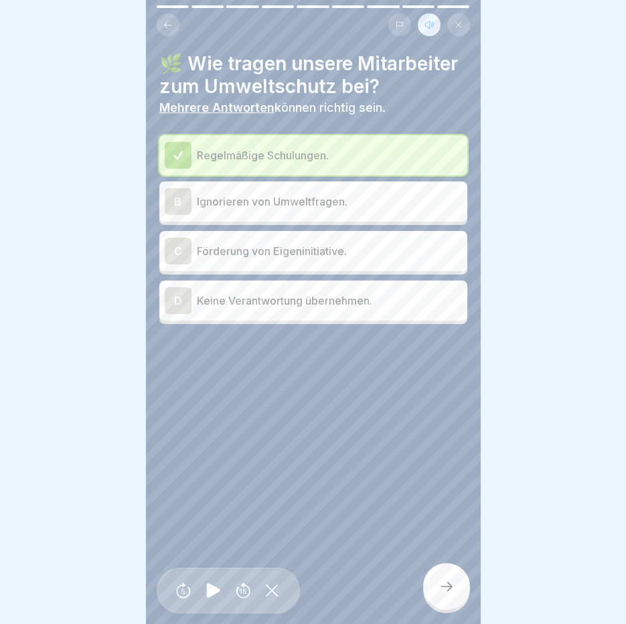
click at [311, 259] on p "Förderung von Eigeninitiative." at bounding box center [329, 251] width 265 height 16
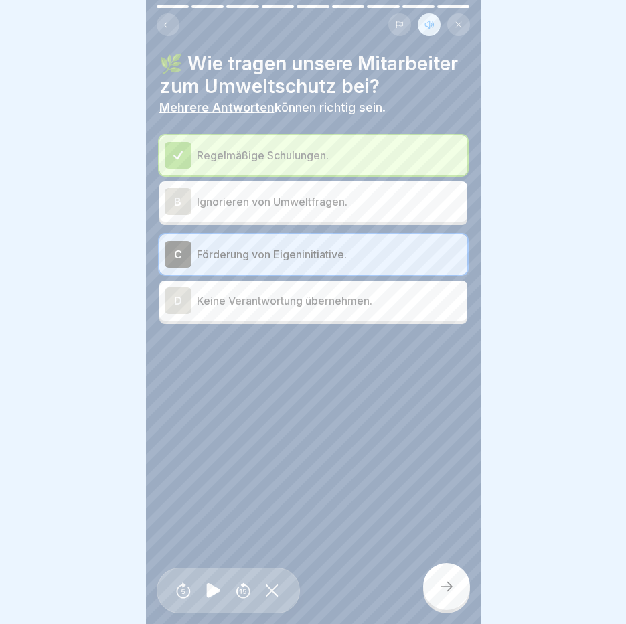
click at [444, 588] on icon at bounding box center [446, 586] width 16 height 16
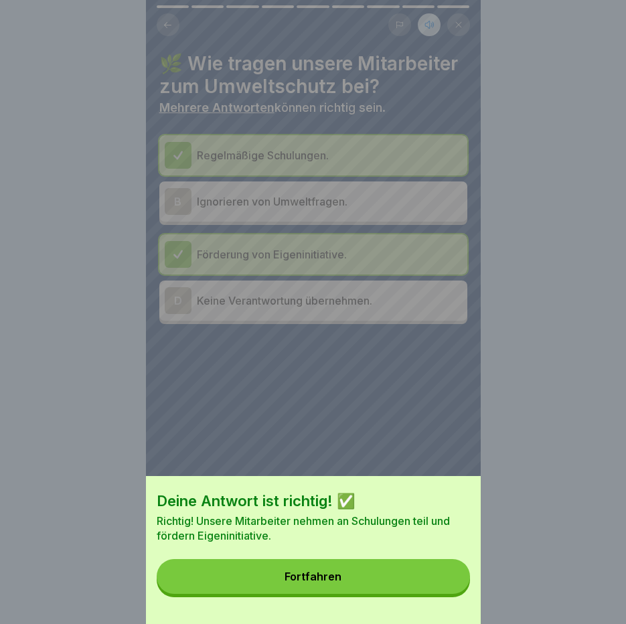
click at [444, 588] on button "Fortfahren" at bounding box center [313, 576] width 313 height 35
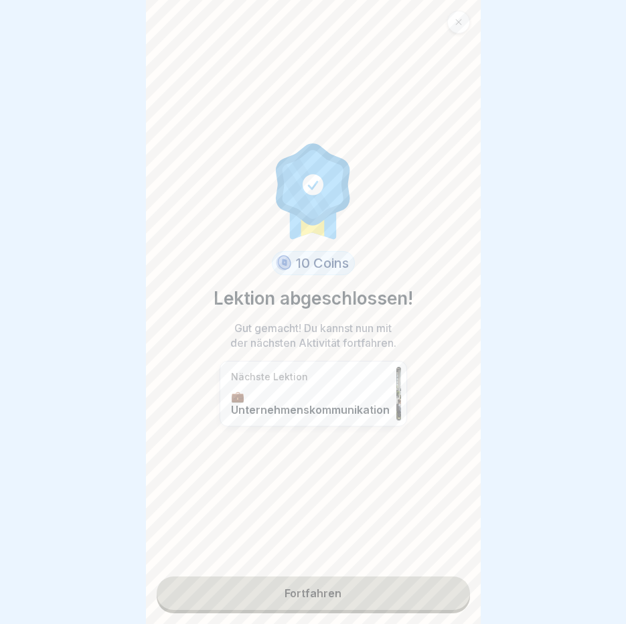
click at [321, 576] on link "Fortfahren" at bounding box center [313, 592] width 313 height 33
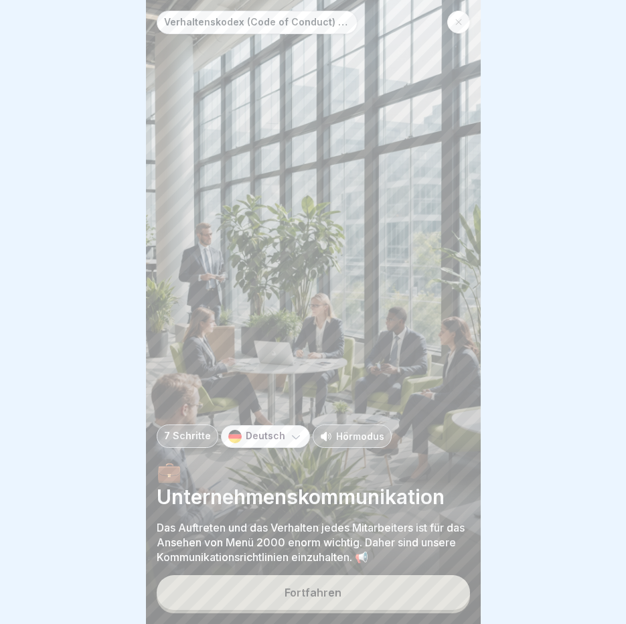
click at [344, 436] on p "Hörmodus" at bounding box center [360, 436] width 48 height 14
click at [309, 596] on div "Fortfahren" at bounding box center [312, 592] width 57 height 12
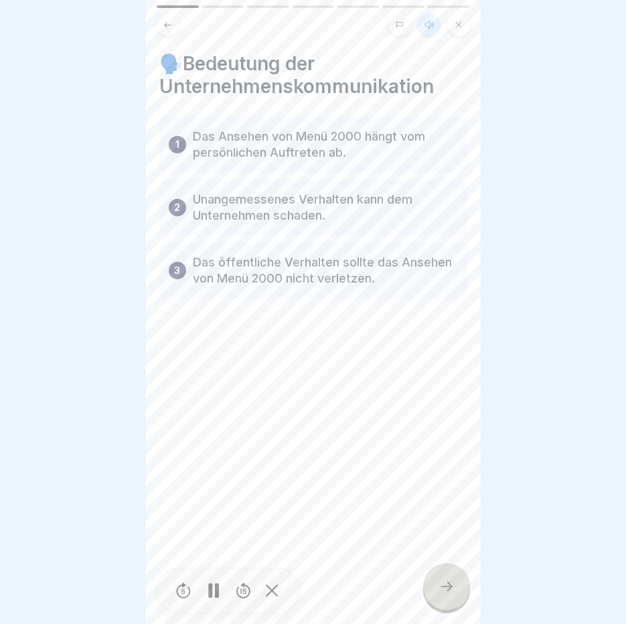
click at [469, 584] on div at bounding box center [446, 586] width 47 height 47
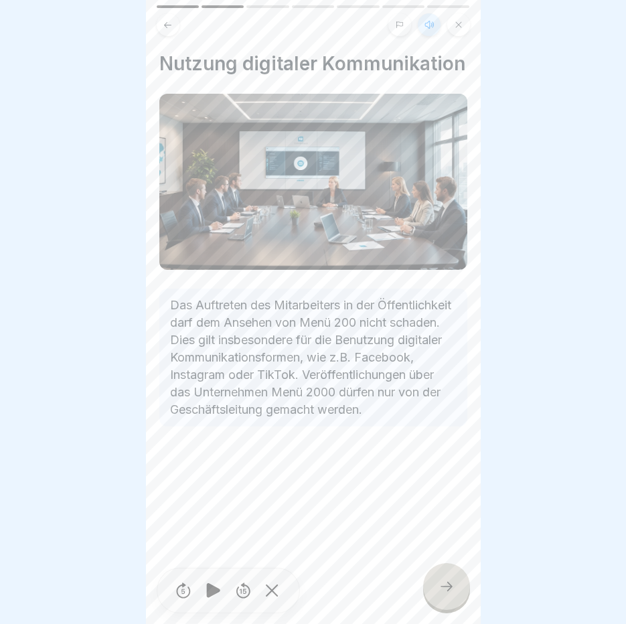
click at [450, 581] on icon at bounding box center [446, 586] width 16 height 16
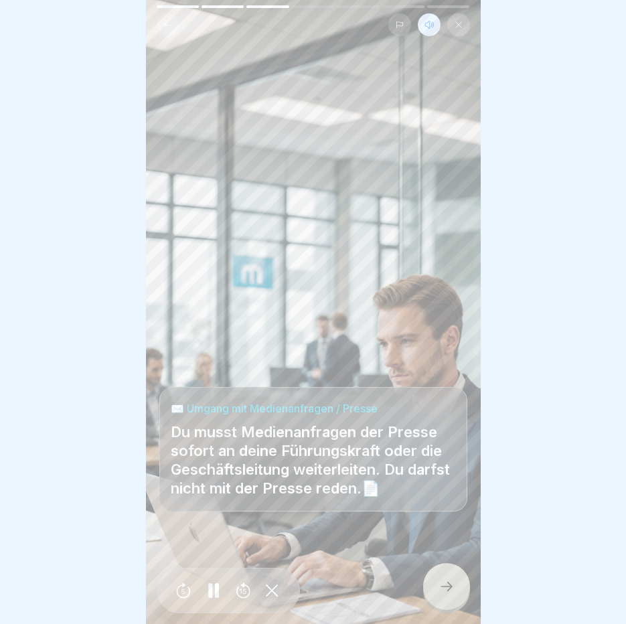
click at [450, 581] on icon at bounding box center [446, 586] width 16 height 16
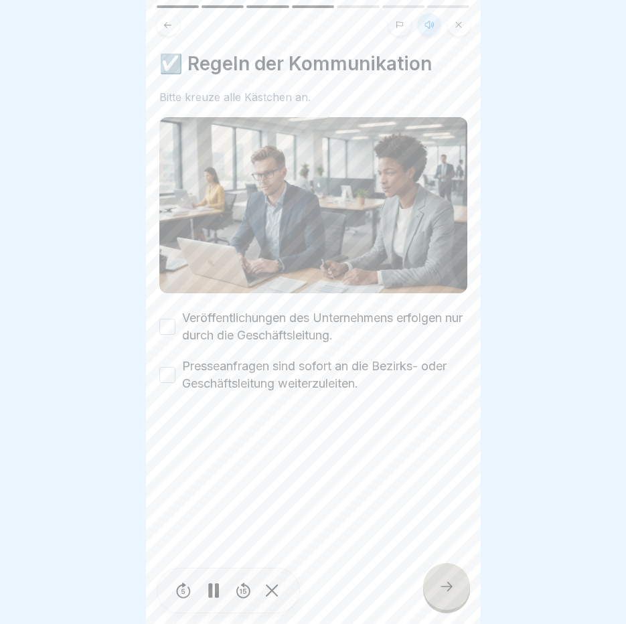
click at [165, 309] on div "Veröffentlichungen des Unternehmens erfolgen nur durch die Geschäftsleitung." at bounding box center [313, 326] width 308 height 35
click at [163, 319] on button "Veröffentlichungen des Unternehmens erfolgen nur durch die Geschäftsleitung." at bounding box center [167, 327] width 16 height 16
click at [170, 367] on button "Presseanfragen sind sofort an die Bezirks- oder Geschäftsleitung weiterzuleiten." at bounding box center [167, 375] width 16 height 16
click at [442, 585] on icon at bounding box center [446, 586] width 16 height 16
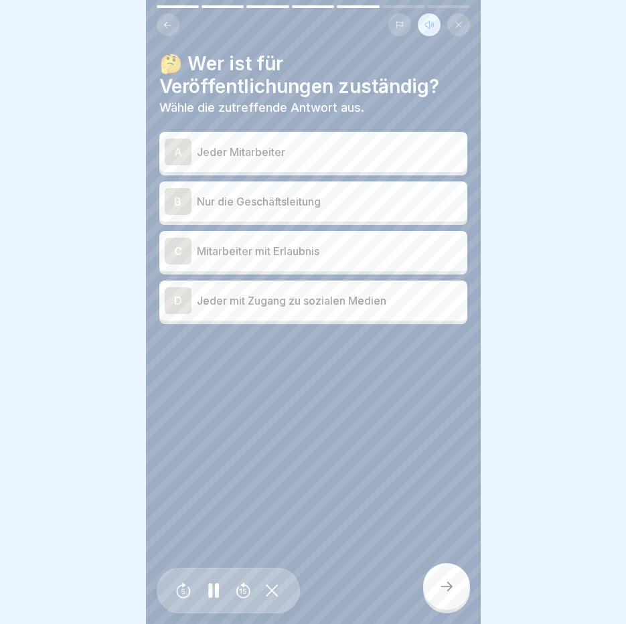
click at [260, 193] on p "Nur die Geschäftsleitung" at bounding box center [329, 201] width 265 height 16
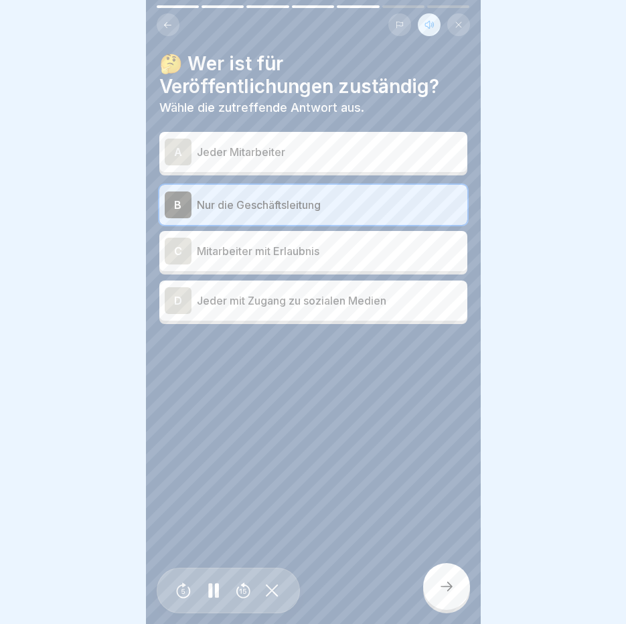
click at [448, 580] on icon at bounding box center [446, 586] width 16 height 16
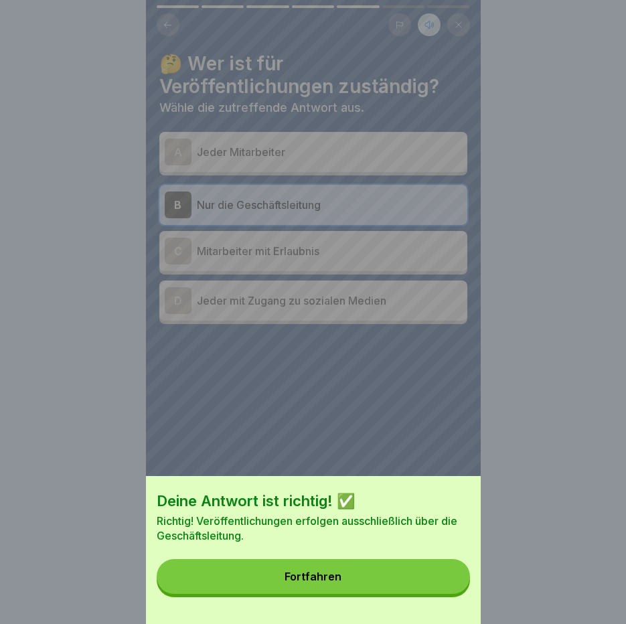
click at [444, 594] on button "Fortfahren" at bounding box center [313, 576] width 313 height 35
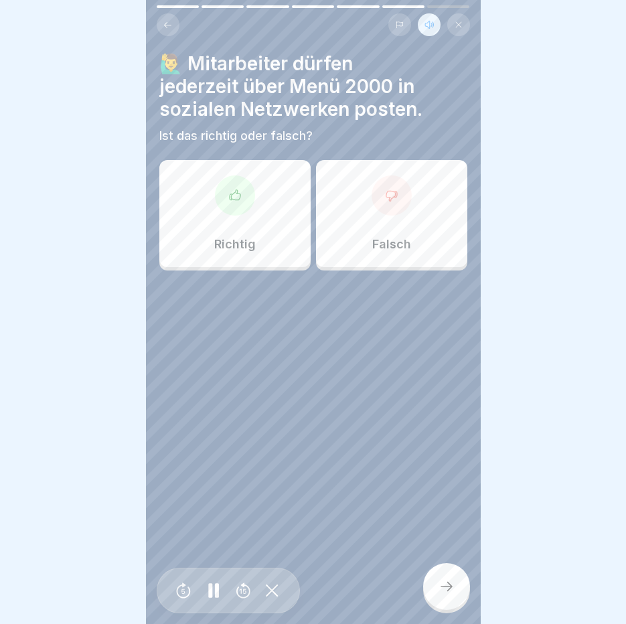
click at [364, 200] on div "Falsch" at bounding box center [391, 213] width 151 height 107
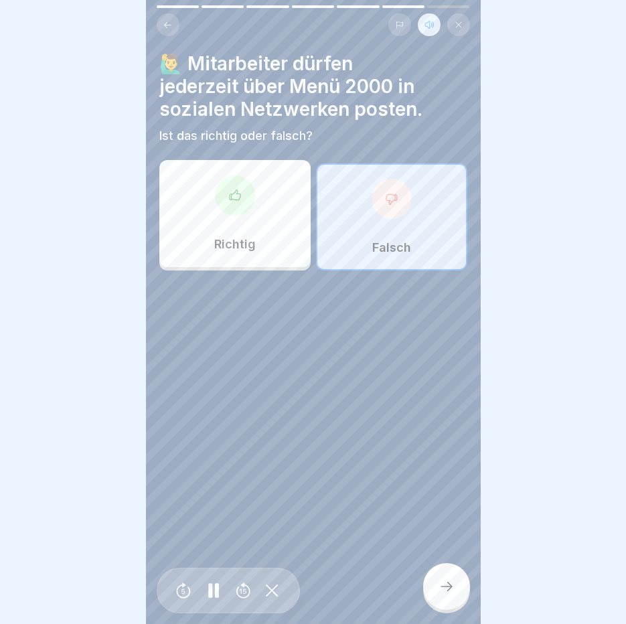
click at [449, 572] on div at bounding box center [446, 586] width 47 height 47
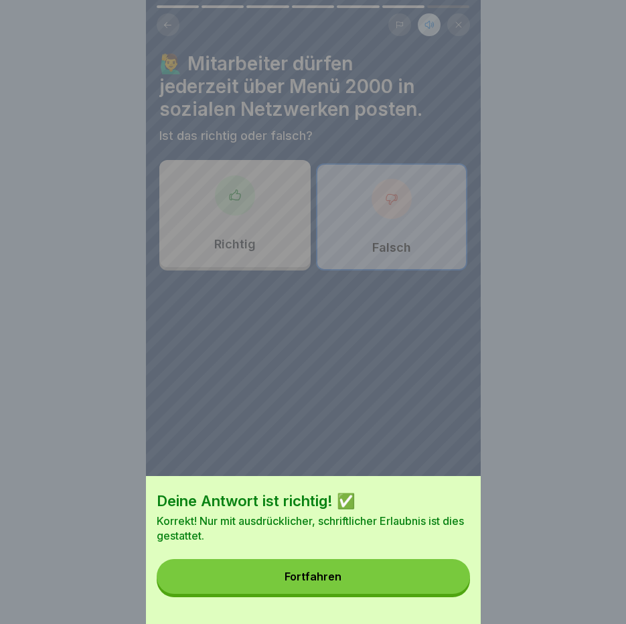
click at [449, 572] on button "Fortfahren" at bounding box center [313, 576] width 313 height 35
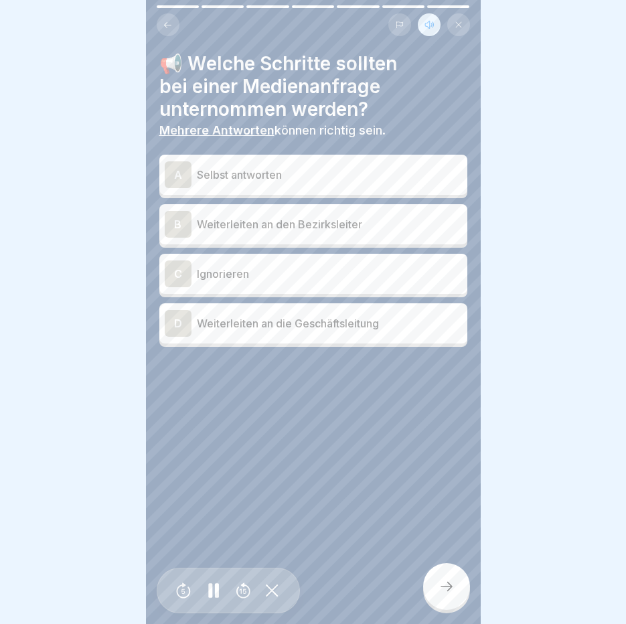
click at [319, 227] on div "B Weiterleiten an den Bezirksleiter" at bounding box center [313, 224] width 297 height 27
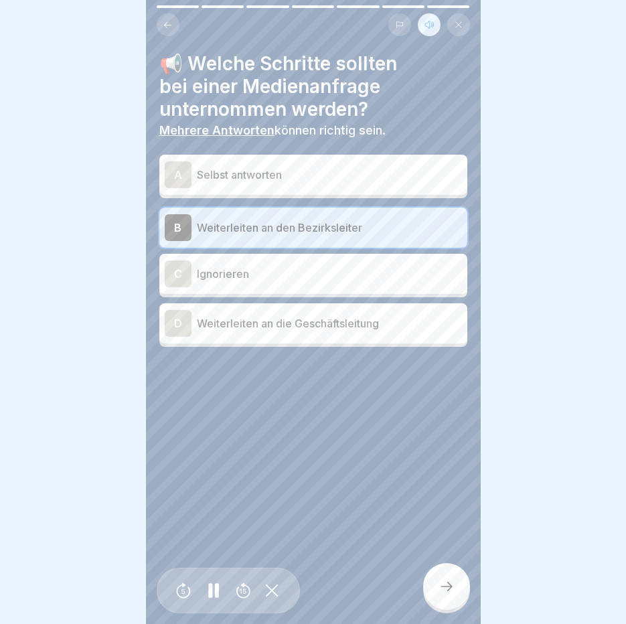
click at [303, 317] on p "Weiterleiten an die Geschäftsleitung" at bounding box center [329, 323] width 265 height 16
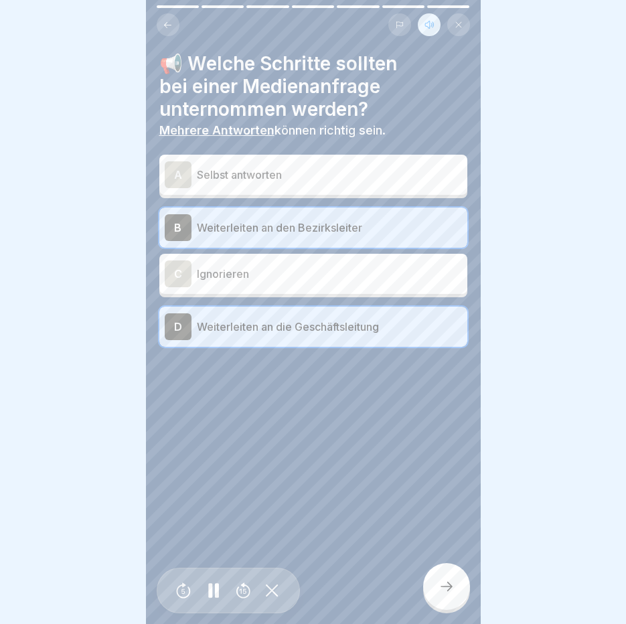
click at [454, 586] on icon at bounding box center [446, 586] width 16 height 16
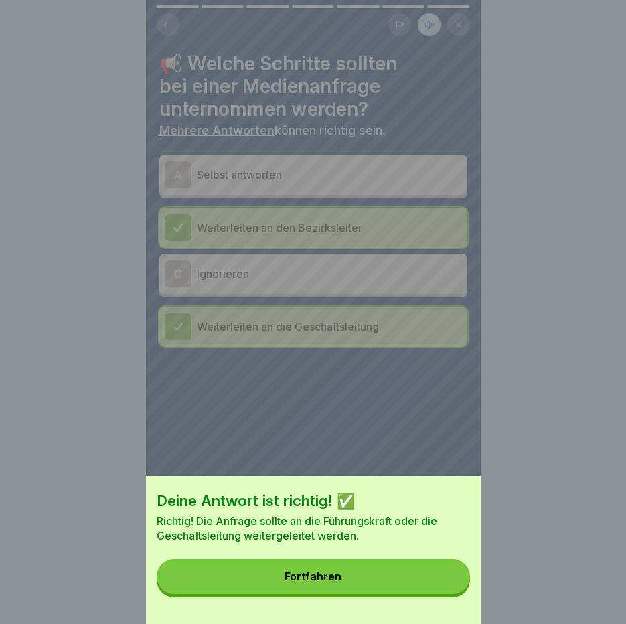
click at [454, 586] on button "Fortfahren" at bounding box center [313, 576] width 313 height 35
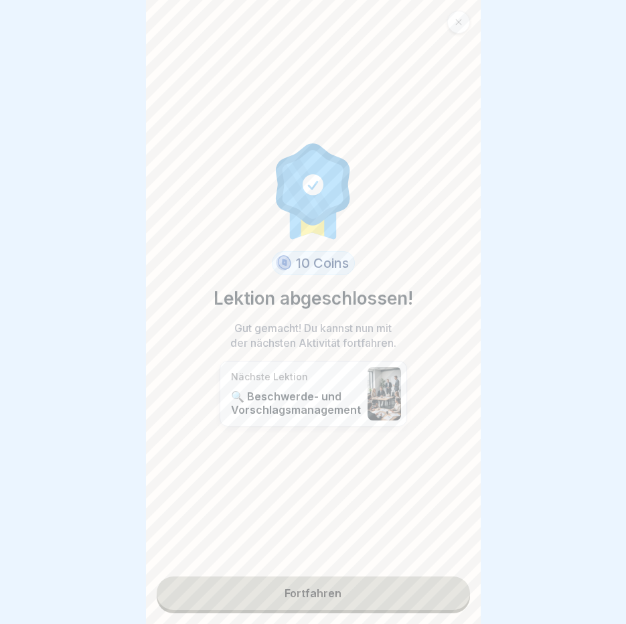
click at [426, 581] on link "Fortfahren" at bounding box center [313, 592] width 313 height 33
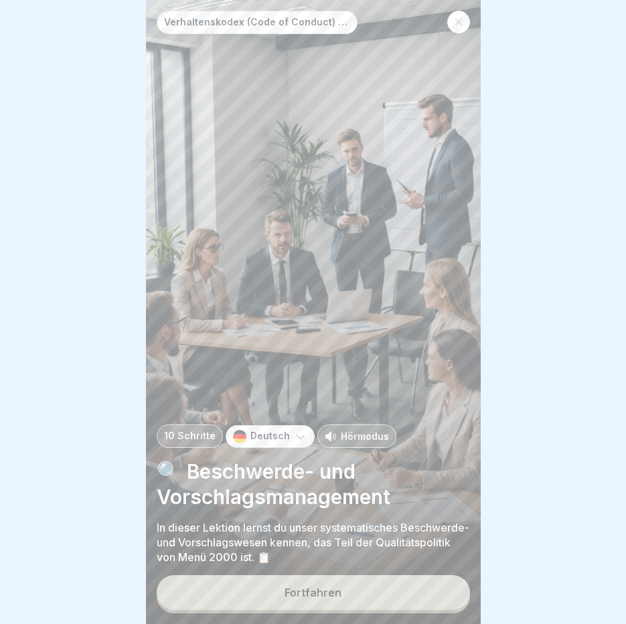
click at [360, 436] on p "Hörmodus" at bounding box center [365, 436] width 48 height 14
click at [315, 602] on button "Fortfahren" at bounding box center [313, 592] width 313 height 35
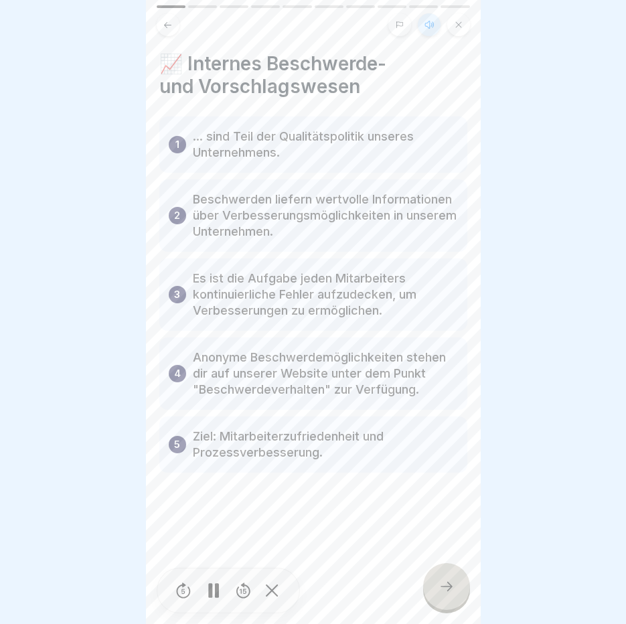
click at [448, 580] on div at bounding box center [446, 586] width 47 height 47
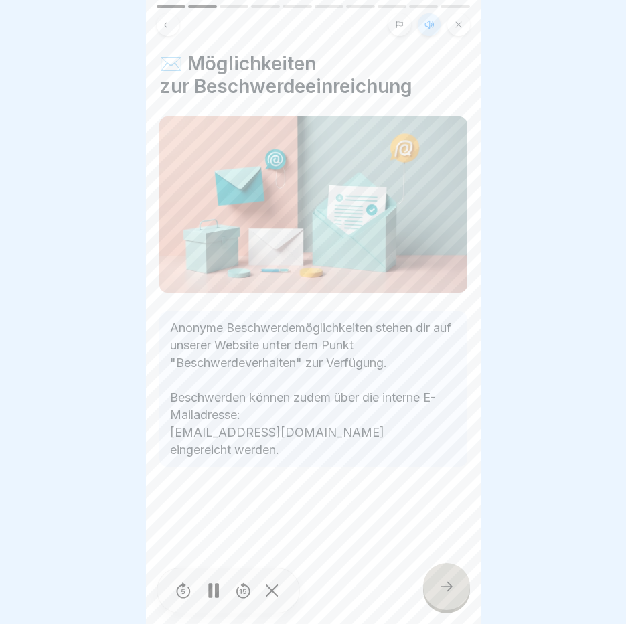
click at [448, 580] on div at bounding box center [446, 586] width 47 height 47
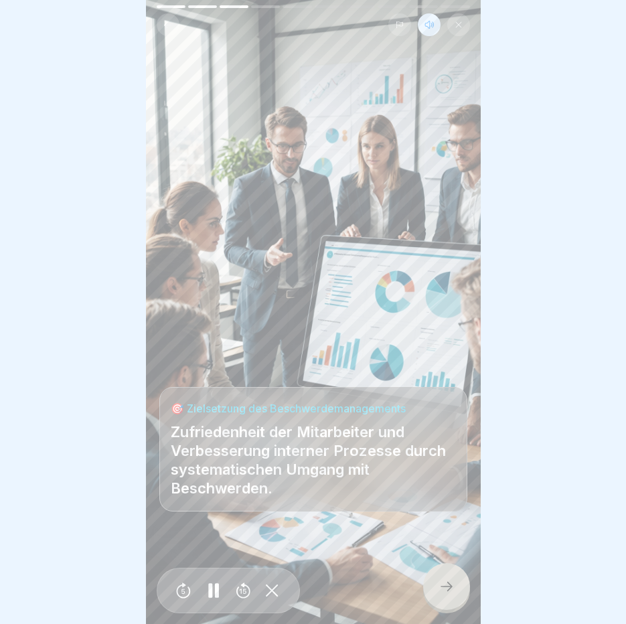
click at [448, 580] on div at bounding box center [446, 586] width 47 height 47
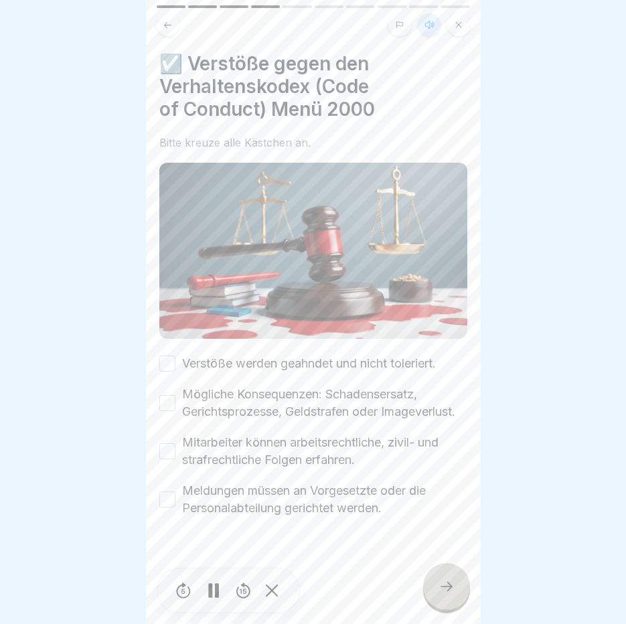
click at [166, 355] on button "Verstöße werden geahndet und nicht toleriert." at bounding box center [167, 363] width 16 height 16
click at [167, 401] on button "Mögliche Konsequenzen: Schadensersatz, Gerichtsprozesse, Geldstrafen oder Image…" at bounding box center [167, 403] width 16 height 16
click at [166, 452] on button "Mitarbeiter können arbeitsrechtliche, zivil- und strafrechtliche Folgen erfahre…" at bounding box center [167, 451] width 16 height 16
click at [172, 500] on button "Meldungen müssen an Vorgesetzte oder die Personalabteilung gerichtet werden." at bounding box center [167, 499] width 16 height 16
click at [448, 591] on icon at bounding box center [446, 586] width 16 height 16
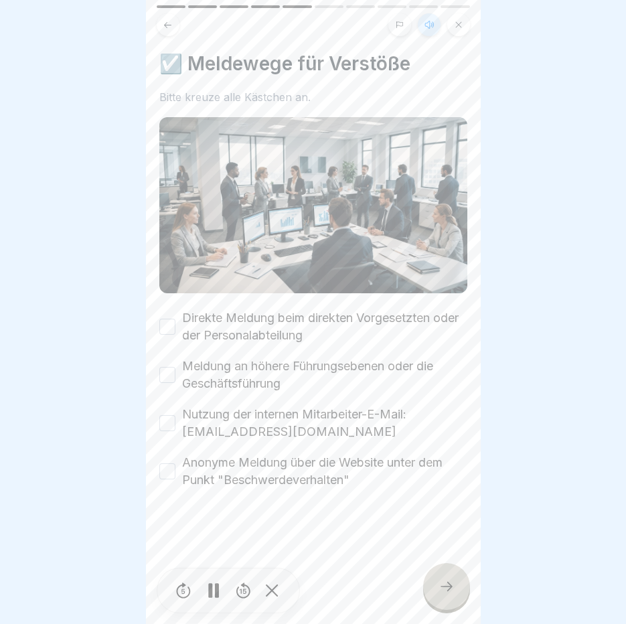
click at [171, 319] on button "Direkte Meldung beim direkten Vorgesetzten oder der Personalabteilung" at bounding box center [167, 327] width 16 height 16
click at [170, 367] on button "Meldung an höhere Führungsebenen oder die Geschäftsführung" at bounding box center [167, 375] width 16 height 16
click at [169, 415] on button "Nutzung der internen Mitarbeiter-E-Mail: [EMAIL_ADDRESS][DOMAIN_NAME]" at bounding box center [167, 423] width 16 height 16
click at [169, 463] on button "Anonyme Meldung über die Website unter dem Punkt "Beschwerdeverhalten"" at bounding box center [167, 471] width 16 height 16
click at [456, 597] on div at bounding box center [446, 586] width 47 height 47
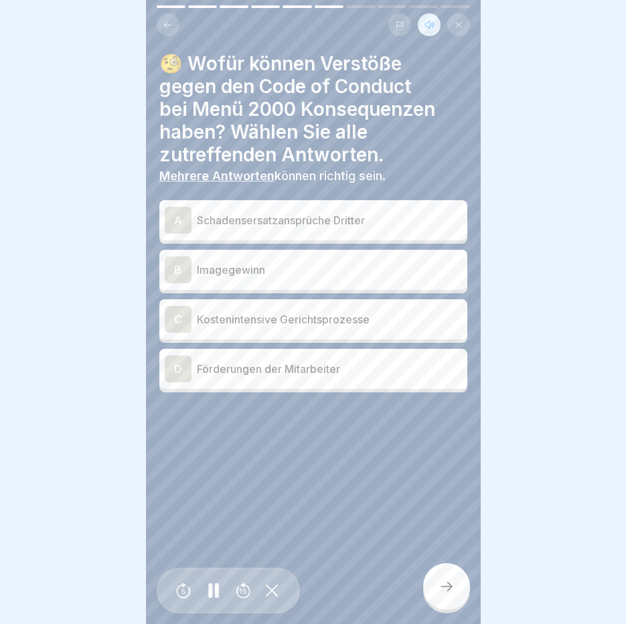
click at [392, 212] on p "Schadensersatzansprüche Dritter" at bounding box center [329, 220] width 265 height 16
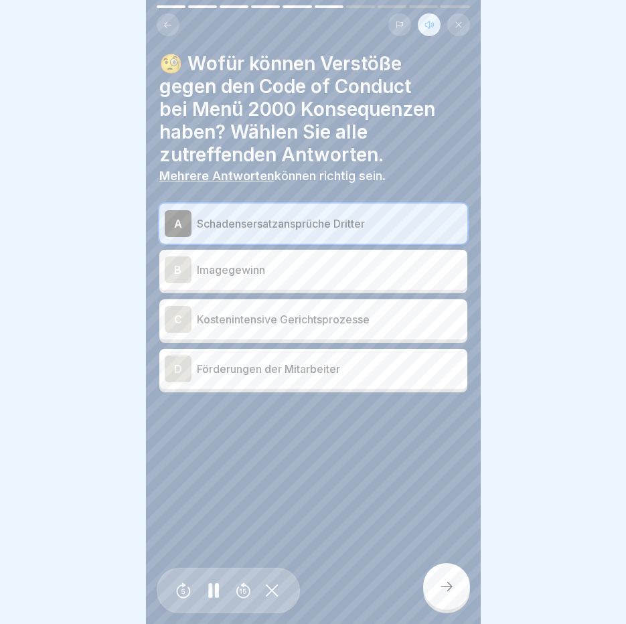
click at [348, 264] on p "Imagegewinn" at bounding box center [329, 270] width 265 height 16
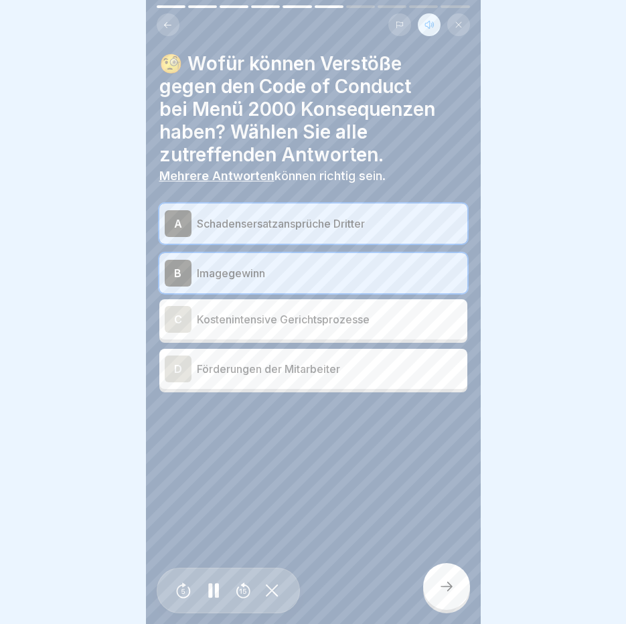
click at [348, 265] on p "Imagegewinn" at bounding box center [329, 273] width 265 height 16
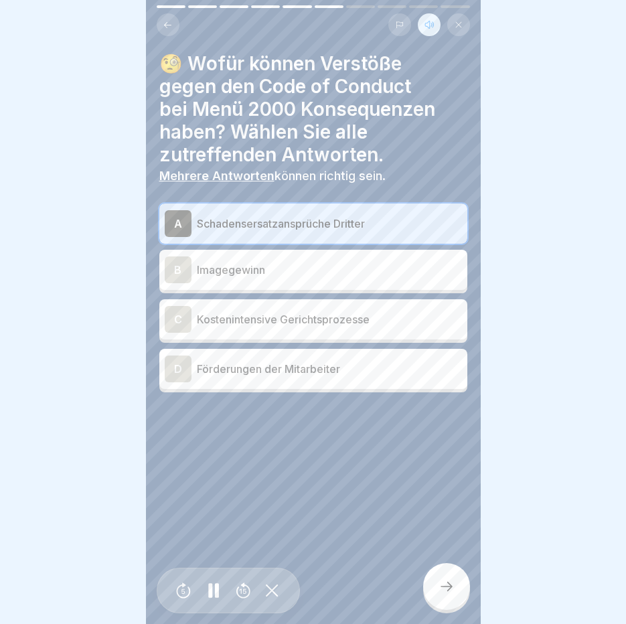
click at [319, 306] on div "C Kostenintensive Gerichtsprozesse" at bounding box center [313, 319] width 297 height 27
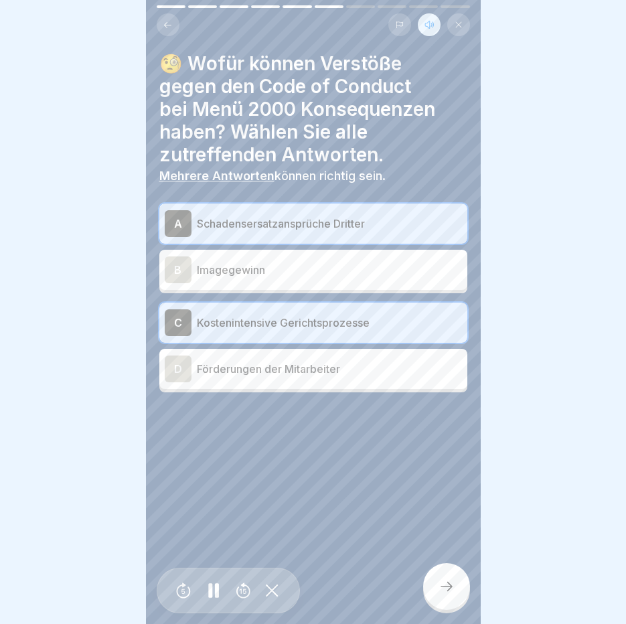
click at [434, 580] on div at bounding box center [446, 586] width 47 height 47
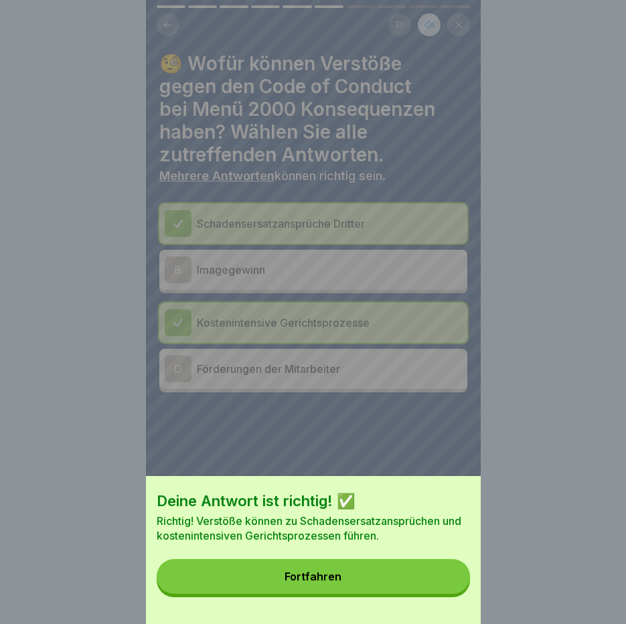
click at [434, 580] on button "Fortfahren" at bounding box center [313, 576] width 313 height 35
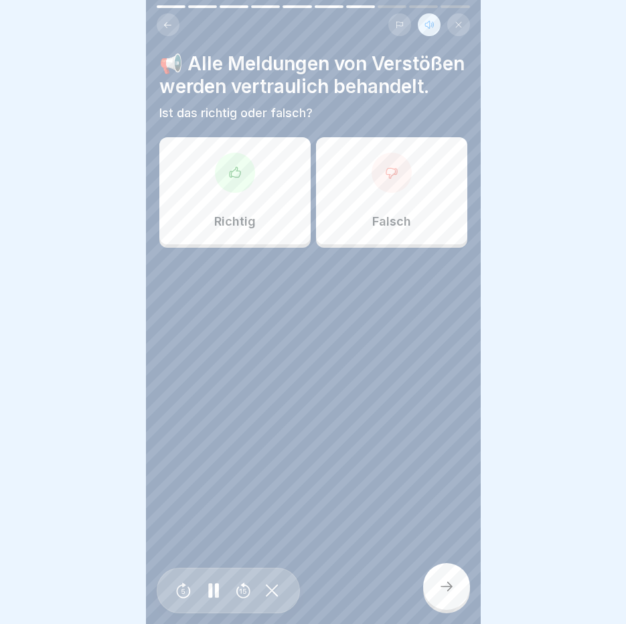
click at [241, 179] on div at bounding box center [235, 173] width 40 height 40
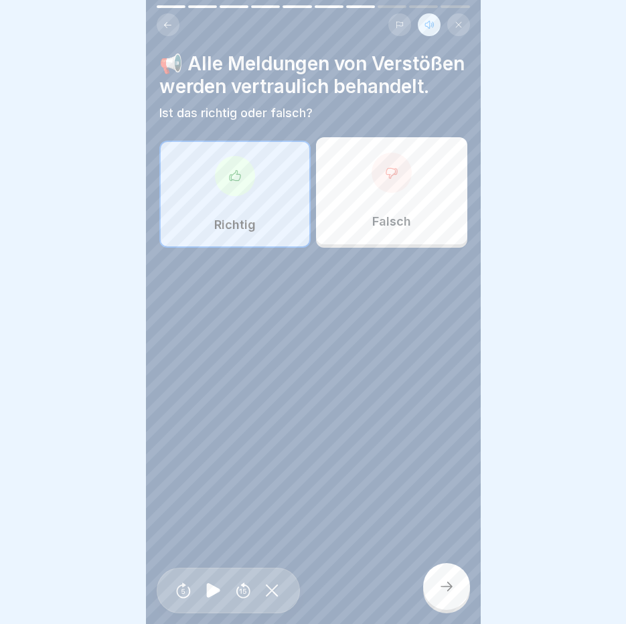
click at [452, 565] on div "Verhaltenskodex (Code of Conduct) Menü 2000 10 Schritte Deutsch Hörmodus 🔍 Besc…" at bounding box center [313, 312] width 335 height 624
click at [446, 578] on div at bounding box center [446, 586] width 47 height 47
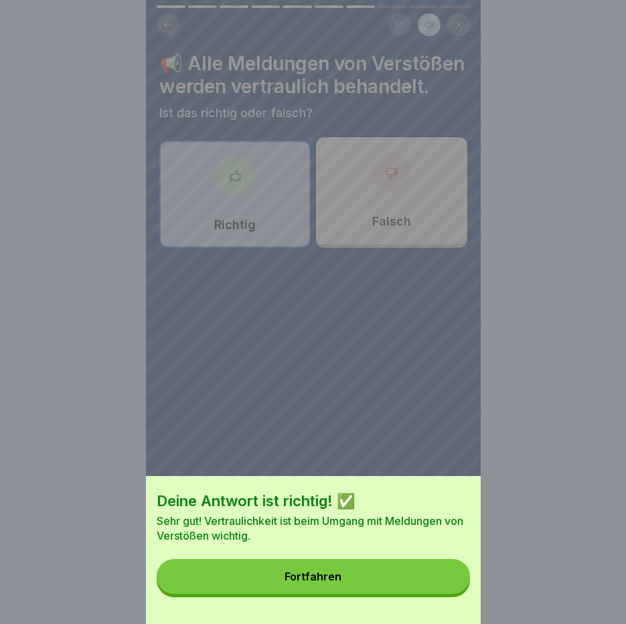
click at [446, 578] on button "Fortfahren" at bounding box center [313, 576] width 313 height 35
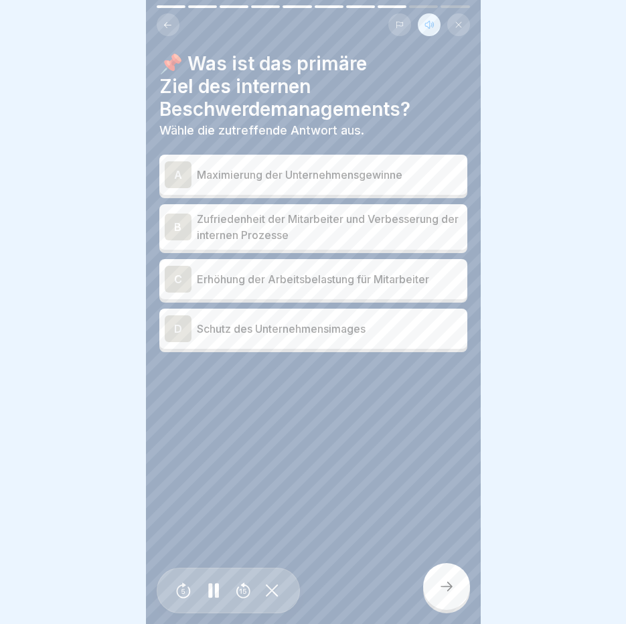
click at [315, 214] on p "Zufriedenheit der Mitarbeiter und Verbesserung der internen Prozesse" at bounding box center [329, 227] width 265 height 32
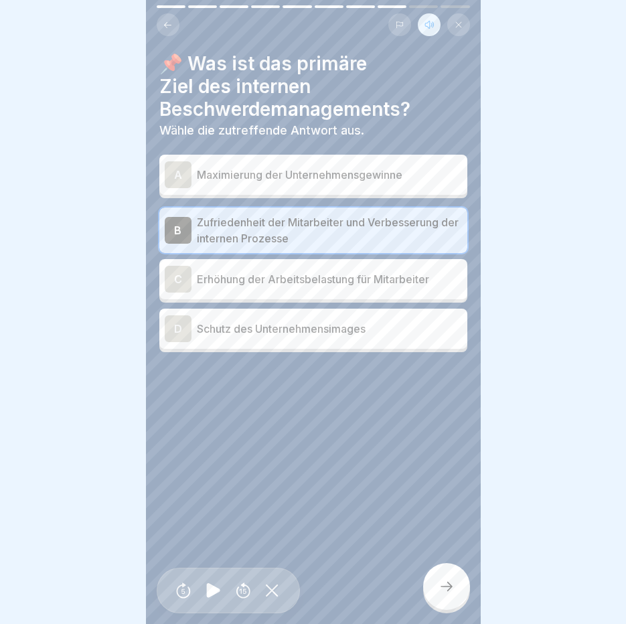
click at [434, 590] on div at bounding box center [446, 586] width 47 height 47
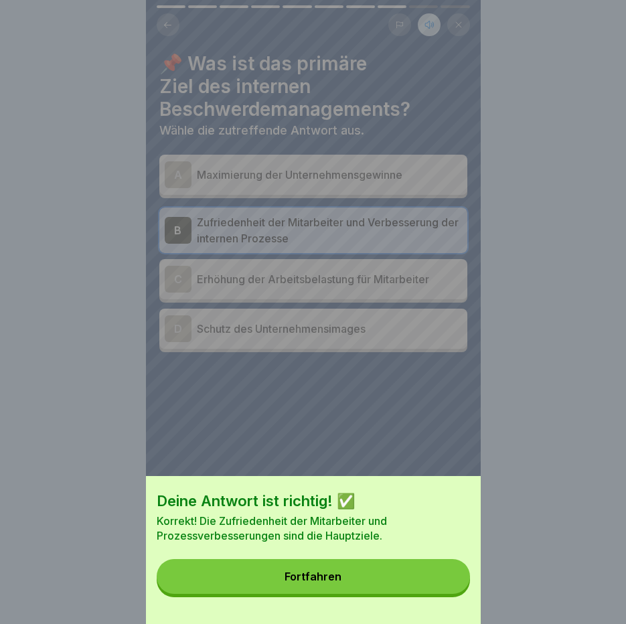
click at [386, 588] on button "Fortfahren" at bounding box center [313, 576] width 313 height 35
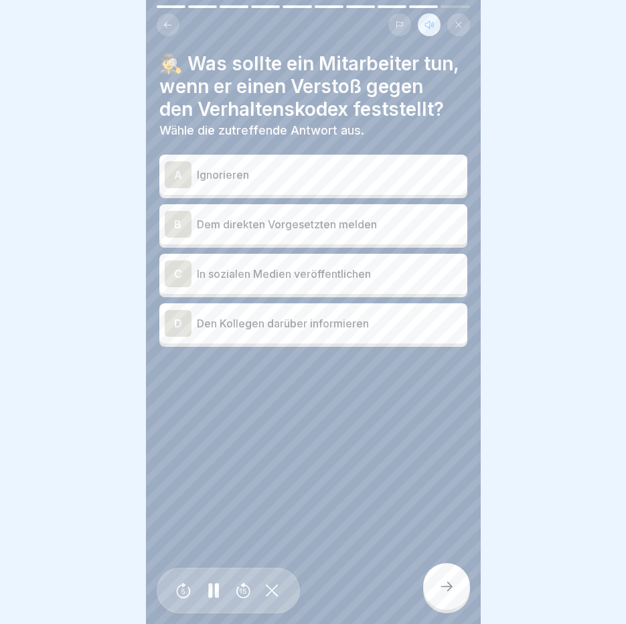
click at [307, 232] on p "Dem direkten Vorgesetzten melden" at bounding box center [329, 224] width 265 height 16
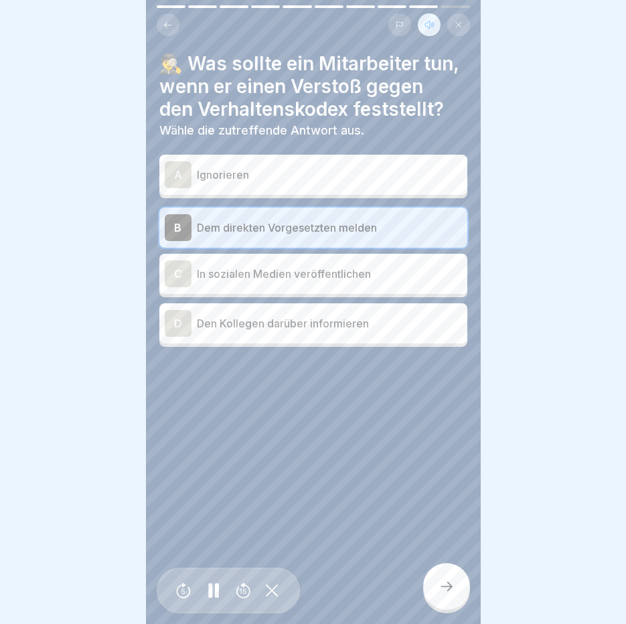
click at [369, 331] on p "Den Kollegen darüber informieren" at bounding box center [329, 323] width 265 height 16
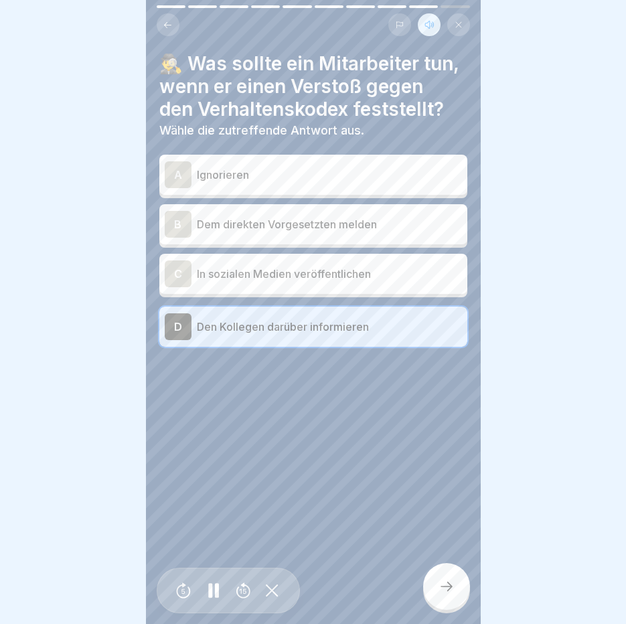
click at [369, 335] on p "Den Kollegen darüber informieren" at bounding box center [329, 327] width 265 height 16
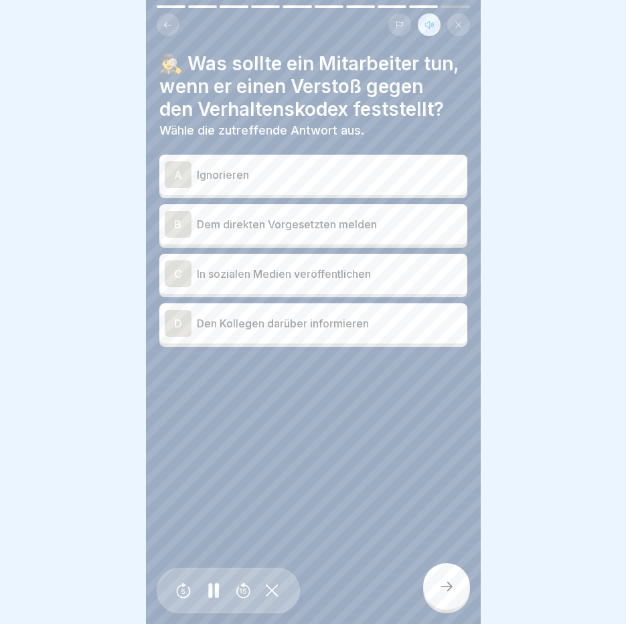
click at [391, 222] on div "B Dem direkten Vorgesetzten melden" at bounding box center [313, 224] width 308 height 40
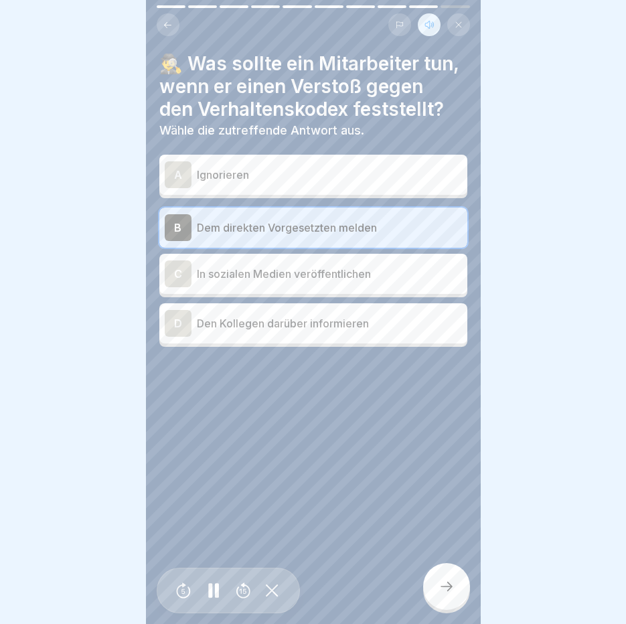
click at [444, 587] on icon at bounding box center [446, 586] width 16 height 16
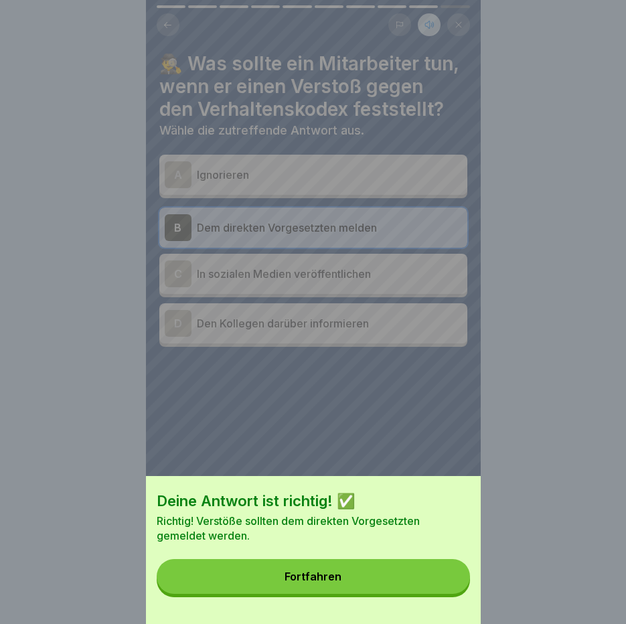
click at [444, 587] on button "Fortfahren" at bounding box center [313, 576] width 313 height 35
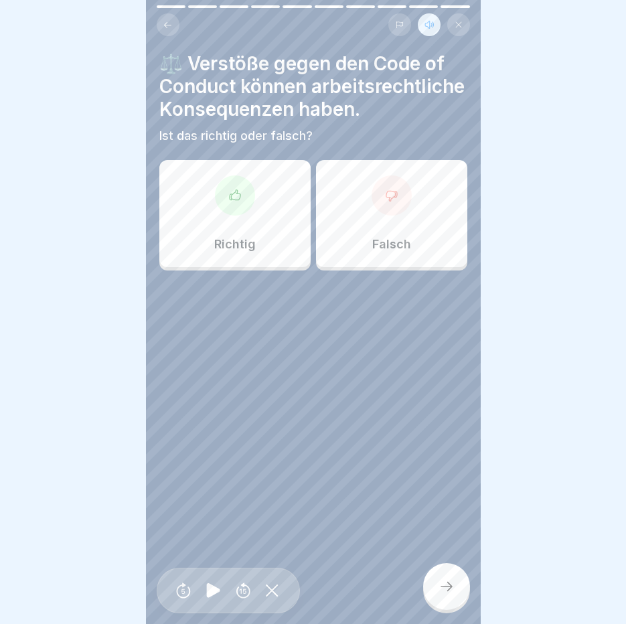
click at [273, 234] on div "Richtig" at bounding box center [234, 213] width 151 height 107
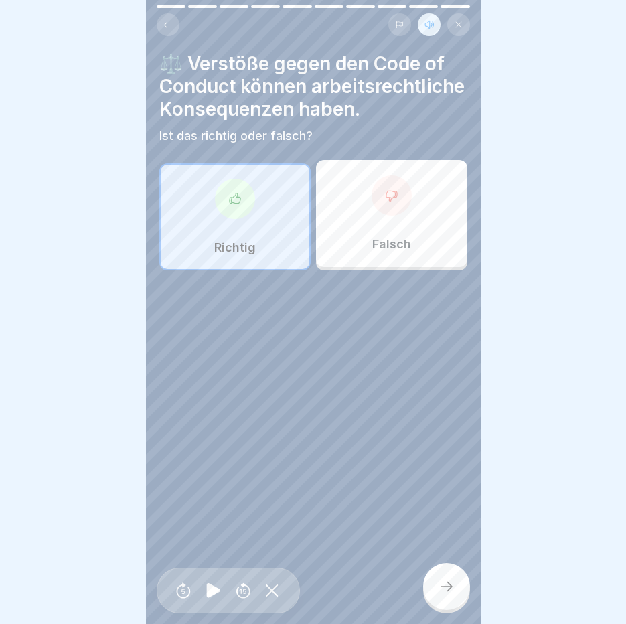
click at [440, 590] on icon at bounding box center [446, 586] width 16 height 16
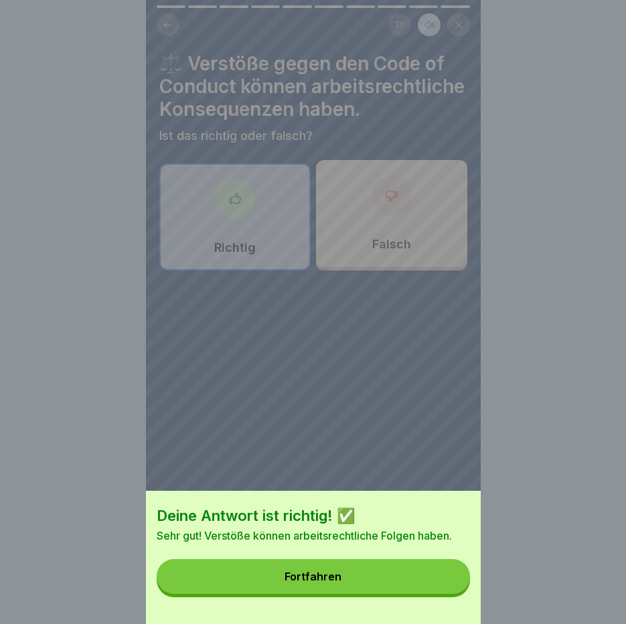
click at [440, 590] on button "Fortfahren" at bounding box center [313, 576] width 313 height 35
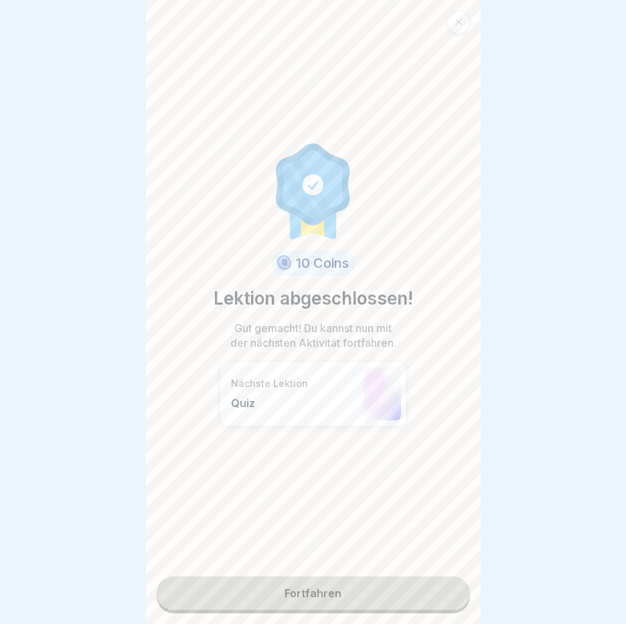
click at [362, 590] on link "Fortfahren" at bounding box center [313, 592] width 313 height 33
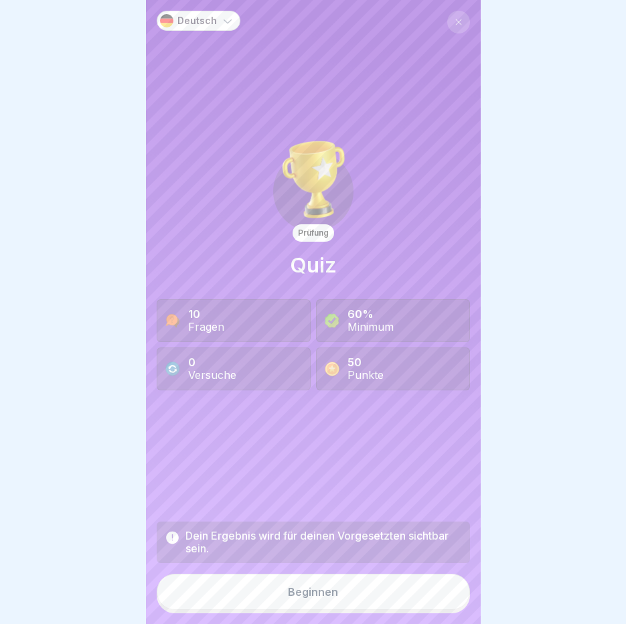
click at [349, 597] on button "Beginnen" at bounding box center [313, 592] width 313 height 36
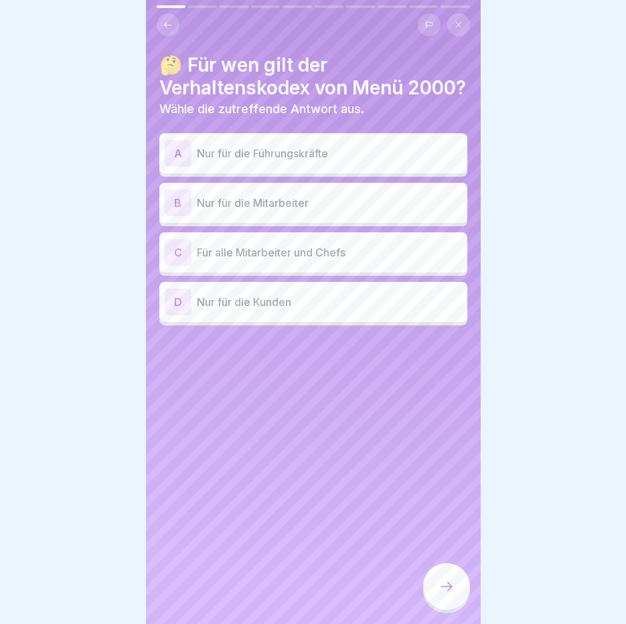
click at [337, 254] on div "C Für alle Mitarbeiter und Chefs" at bounding box center [313, 252] width 297 height 27
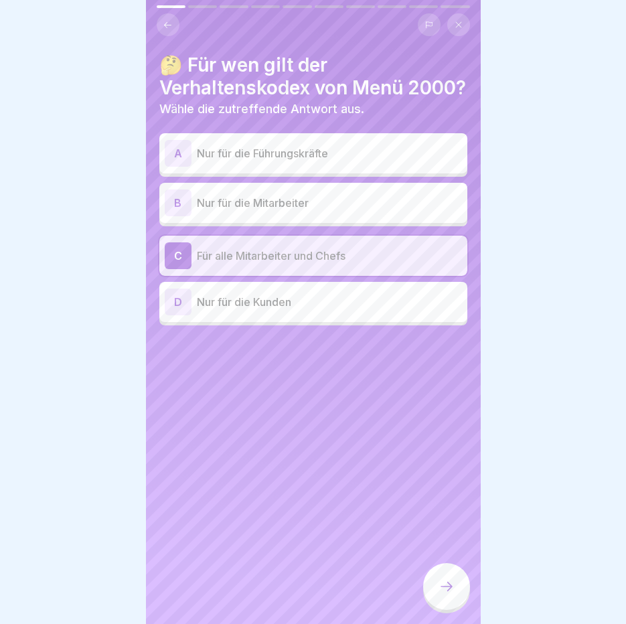
click at [450, 569] on div at bounding box center [446, 586] width 47 height 47
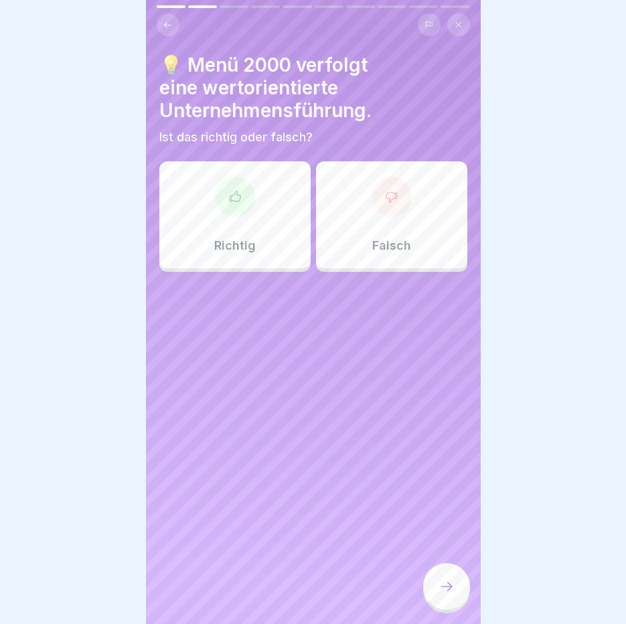
click at [243, 177] on div at bounding box center [235, 197] width 40 height 40
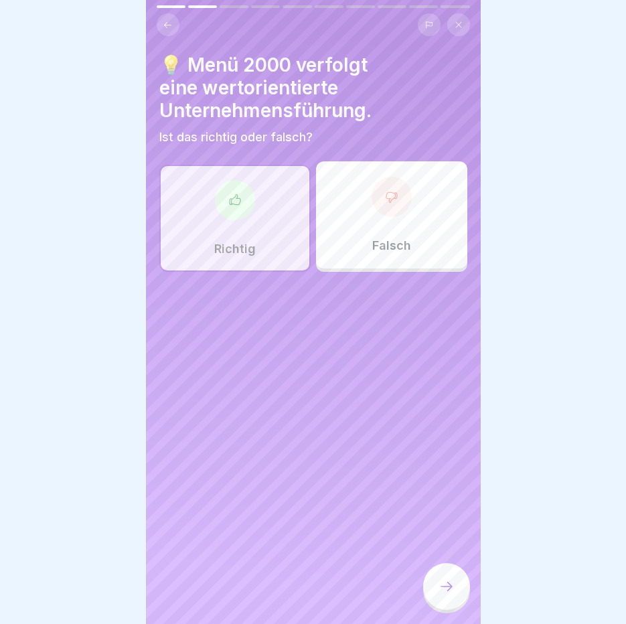
click at [442, 599] on div at bounding box center [446, 586] width 47 height 47
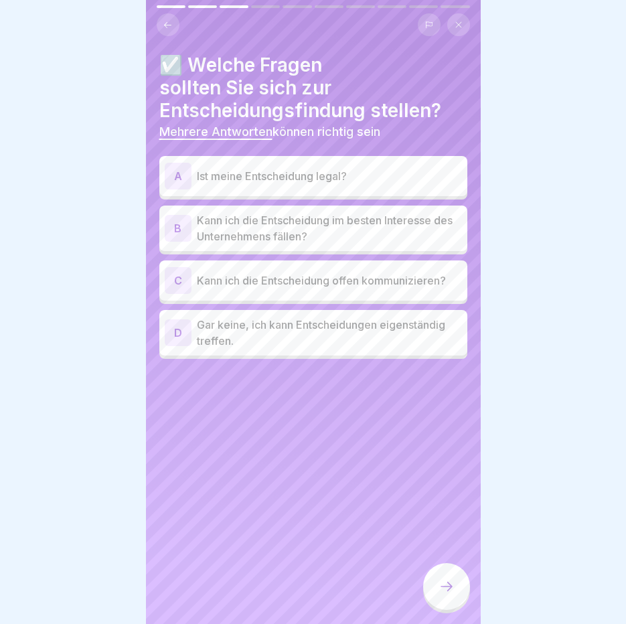
click at [268, 168] on p "Ist meine Entscheidung legal?" at bounding box center [329, 176] width 265 height 16
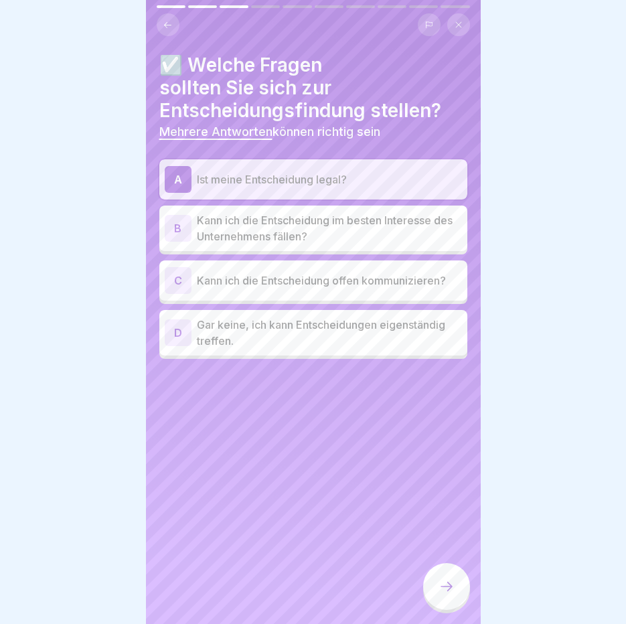
click at [319, 224] on p "Kann ich die Entscheidung im besten Interesse des Unternehmens fällen?" at bounding box center [329, 228] width 265 height 32
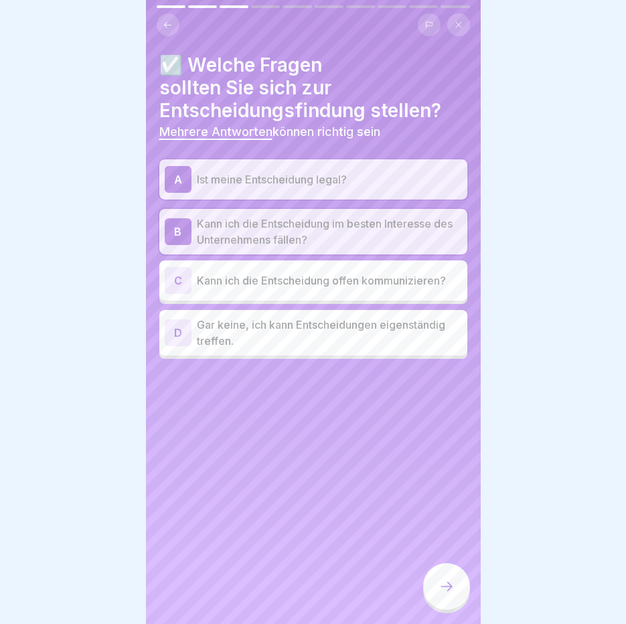
click at [327, 272] on p "Kann ich die Entscheidung offen kommunizieren?" at bounding box center [329, 280] width 265 height 16
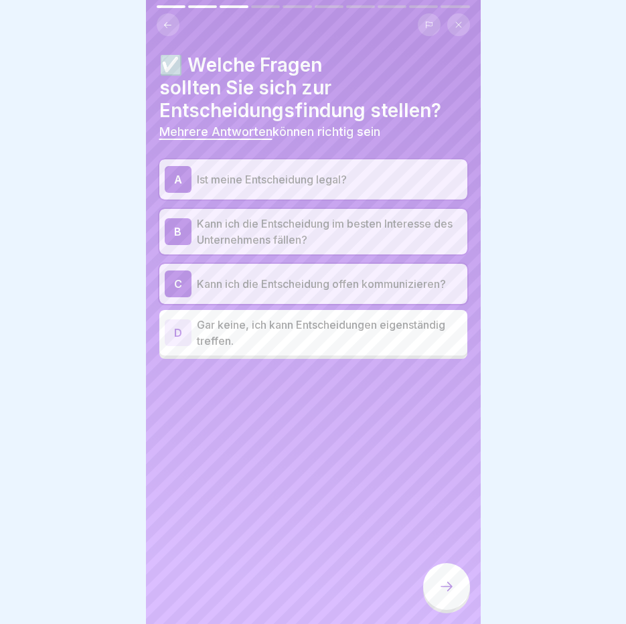
click at [451, 593] on icon at bounding box center [446, 586] width 16 height 16
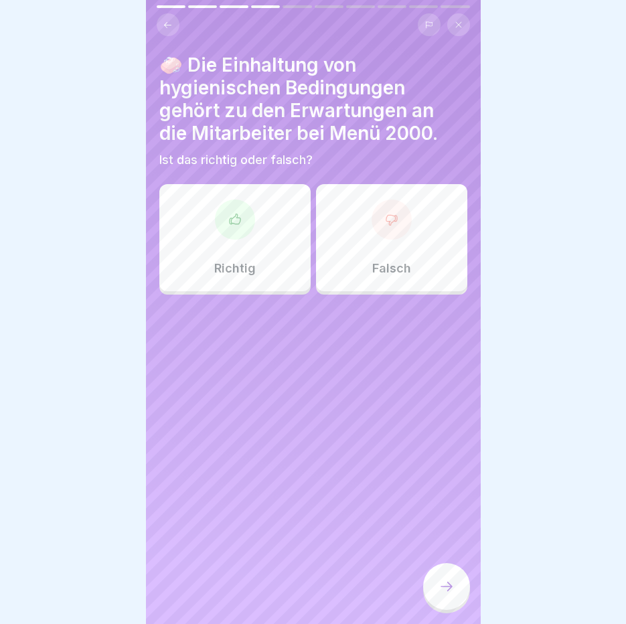
click at [219, 241] on div "Richtig" at bounding box center [234, 237] width 151 height 107
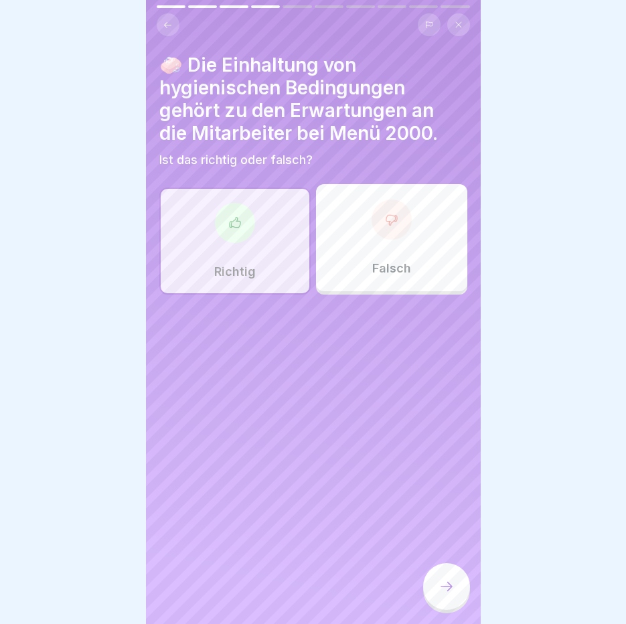
click at [461, 596] on div at bounding box center [446, 586] width 47 height 47
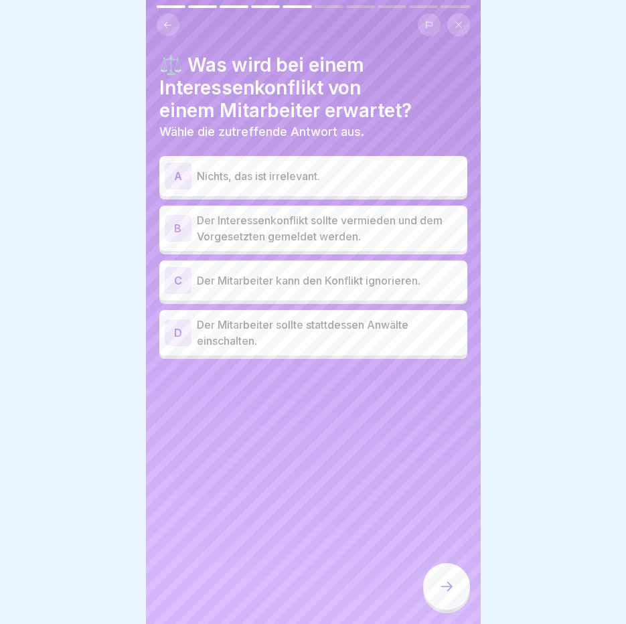
click at [312, 222] on p "Der Interessenkonflikt sollte vermieden und dem Vorgesetzten gemeldet werden." at bounding box center [329, 228] width 265 height 32
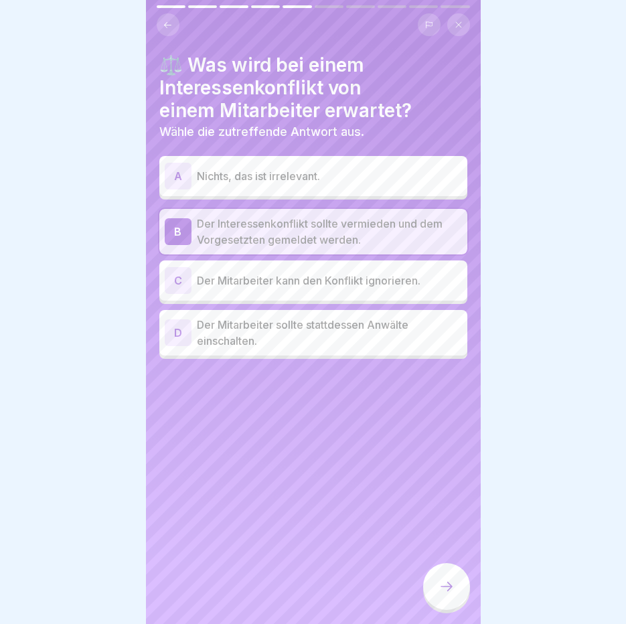
click at [436, 582] on div at bounding box center [446, 586] width 47 height 47
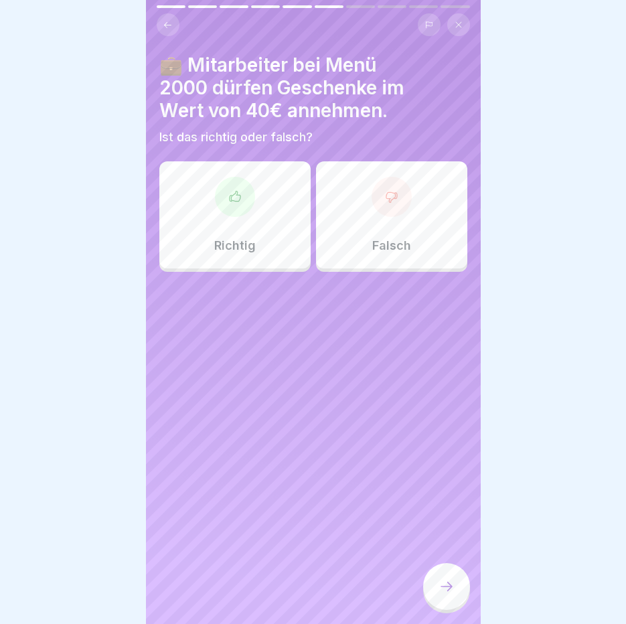
click at [388, 238] on p "Falsch" at bounding box center [391, 245] width 39 height 15
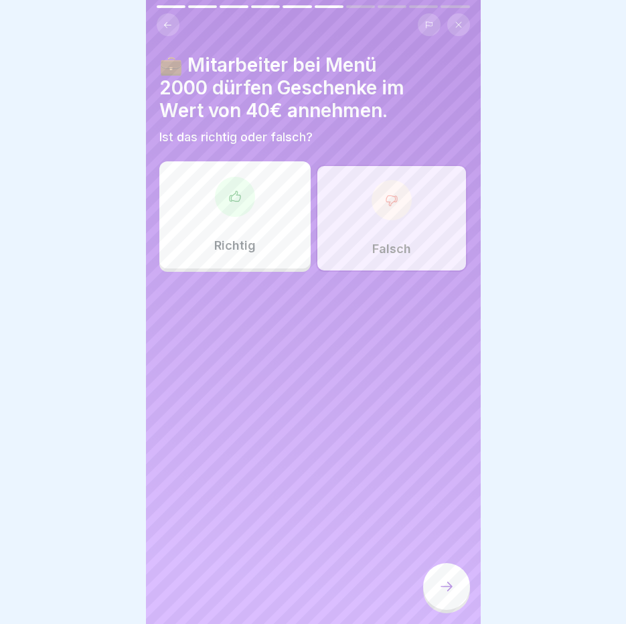
click at [445, 596] on div at bounding box center [446, 586] width 47 height 47
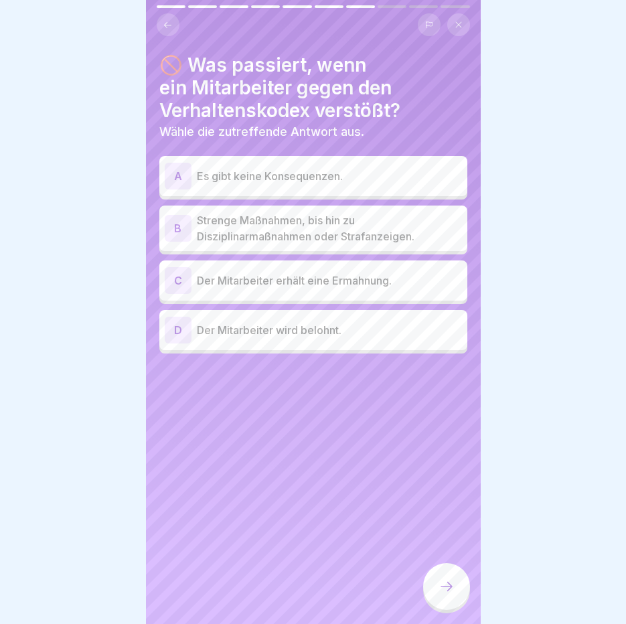
click at [214, 228] on p "Strenge Maßnahmen, bis hin zu Disziplinarmaßnahmen oder Strafanzeigen." at bounding box center [329, 228] width 265 height 32
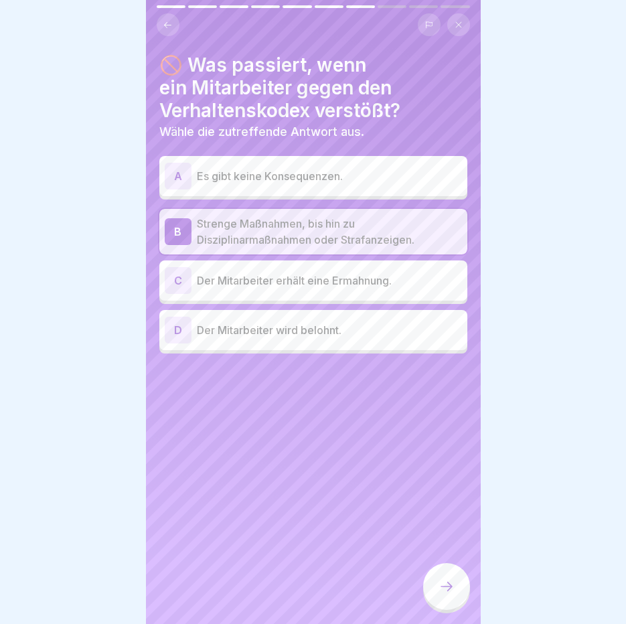
click at [236, 272] on p "Der Mitarbeiter erhält eine Ermahnung." at bounding box center [329, 280] width 265 height 16
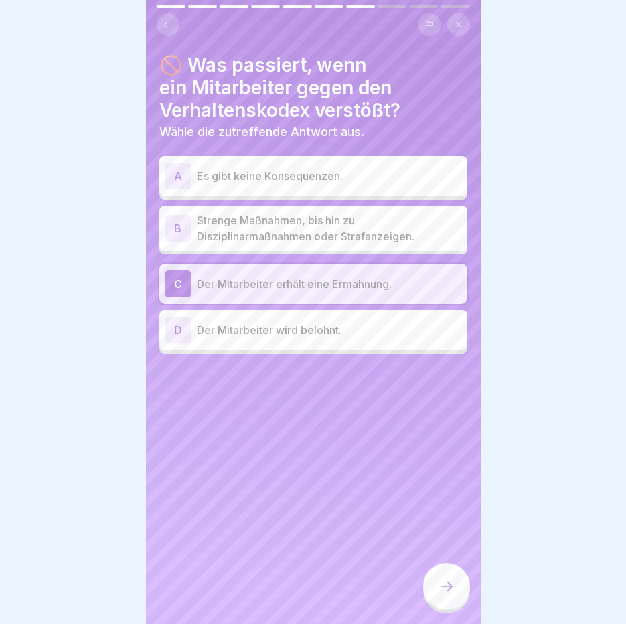
click at [276, 222] on p "Strenge Maßnahmen, bis hin zu Disziplinarmaßnahmen oder Strafanzeigen." at bounding box center [329, 228] width 265 height 32
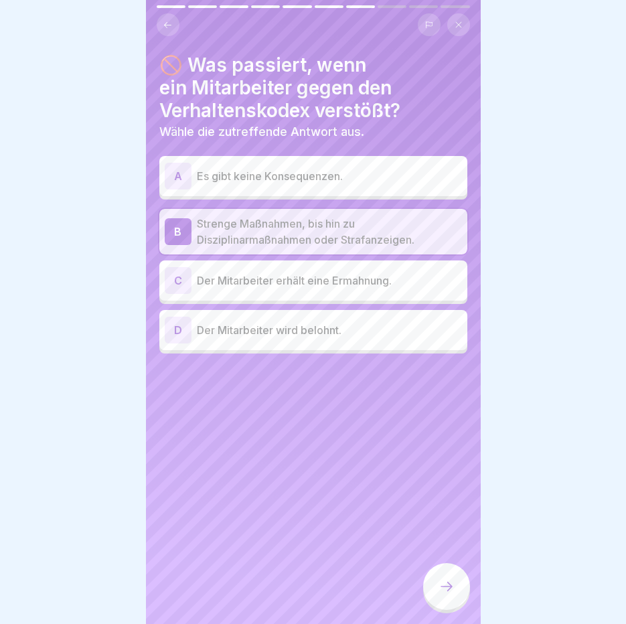
click at [437, 584] on div at bounding box center [446, 586] width 47 height 47
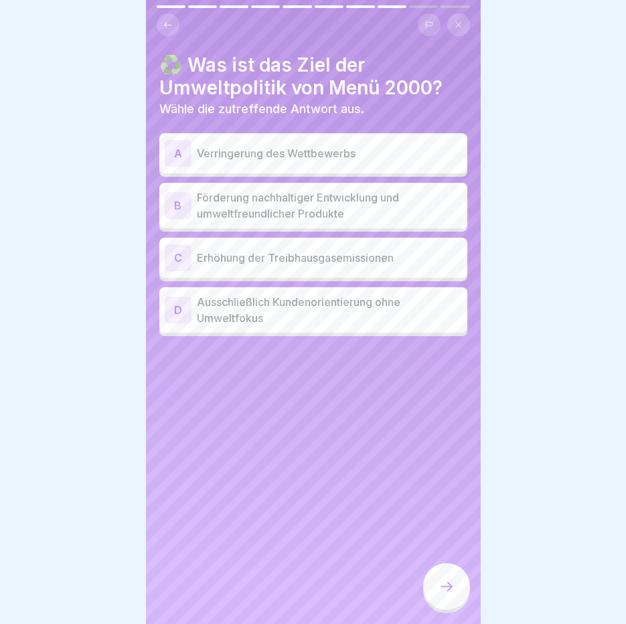
click at [315, 190] on p "Förderung nachhaltiger Entwicklung und umweltfreundlicher Produkte" at bounding box center [329, 205] width 265 height 32
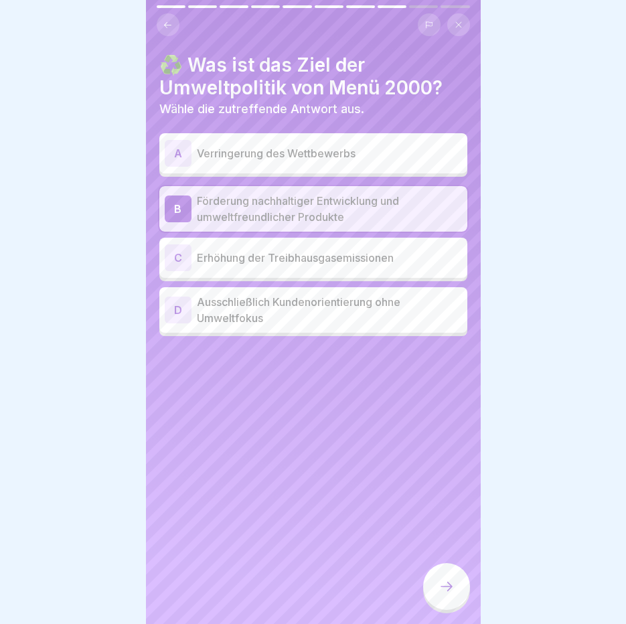
click at [461, 583] on div at bounding box center [446, 586] width 47 height 47
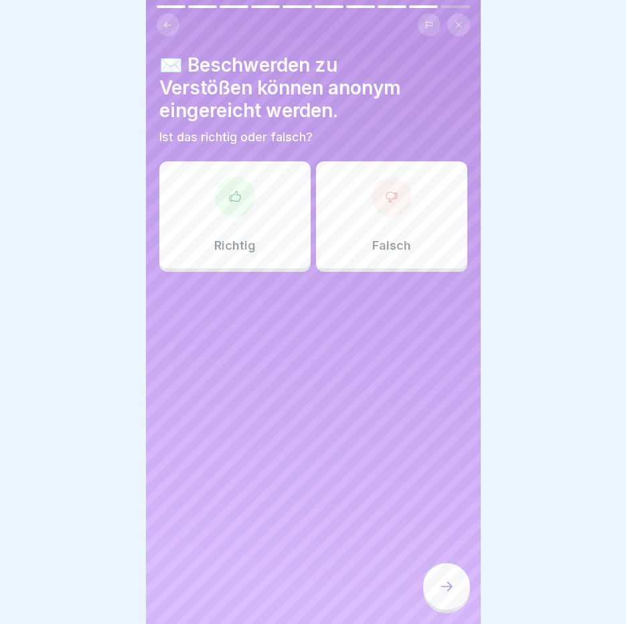
click at [232, 191] on icon at bounding box center [234, 196] width 11 height 10
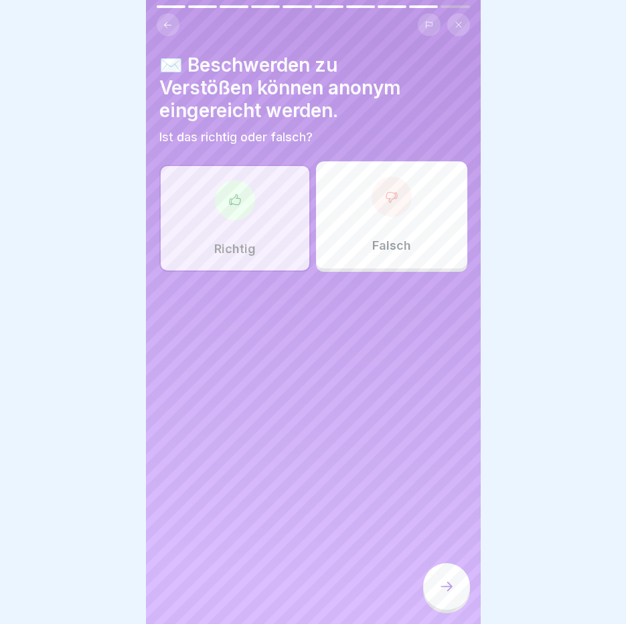
click at [440, 581] on icon at bounding box center [446, 586] width 16 height 16
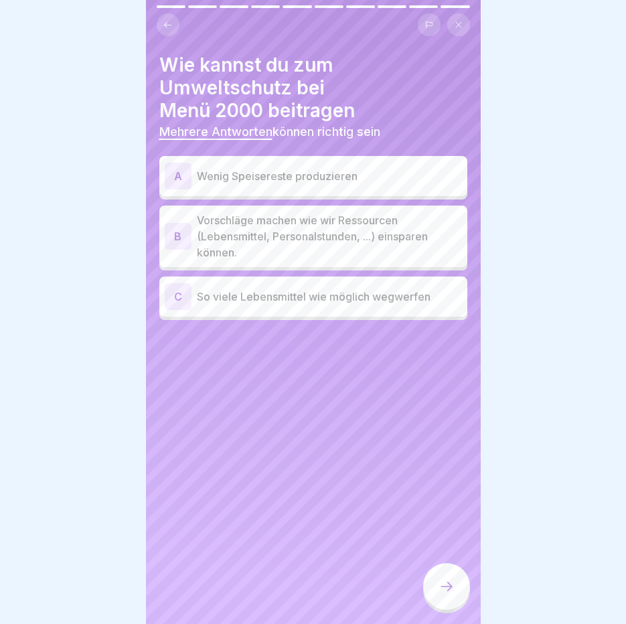
click at [261, 173] on p "Wenig Speisereste produzieren" at bounding box center [329, 176] width 265 height 16
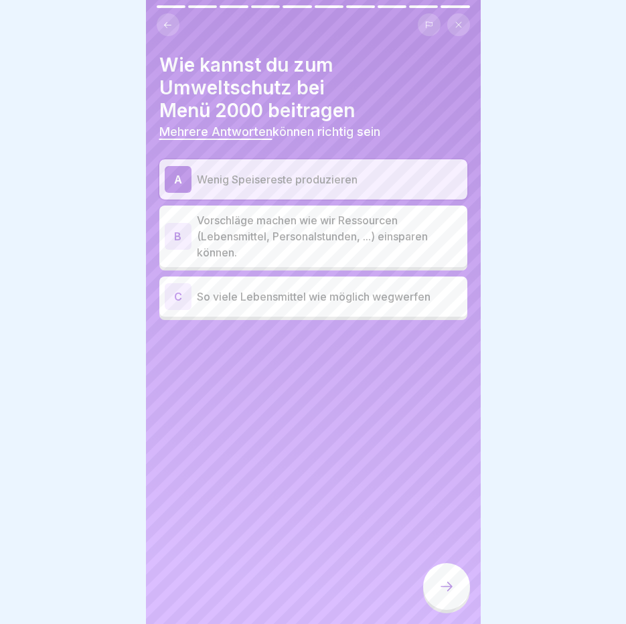
click at [278, 218] on p "Vorschläge machen wie wir Ressourcen (Lebensmittel, Personalstunden, ...) einsp…" at bounding box center [329, 236] width 265 height 48
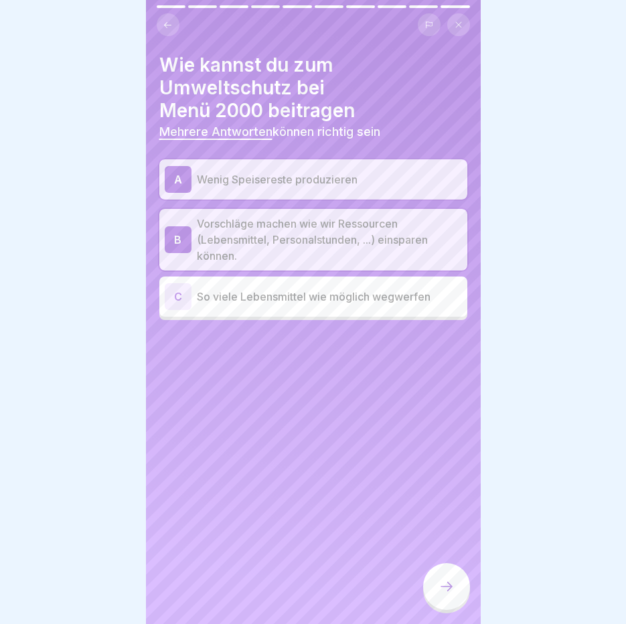
click at [464, 604] on div at bounding box center [446, 588] width 47 height 50
click at [443, 572] on div at bounding box center [446, 586] width 47 height 47
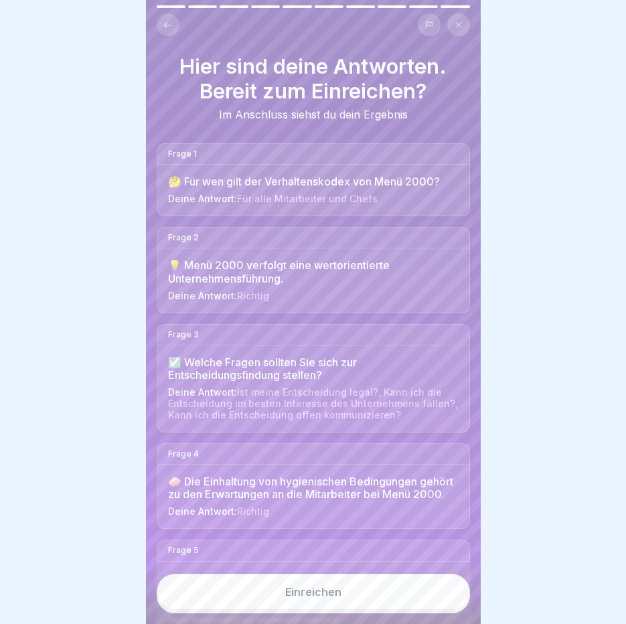
click at [410, 582] on button "Einreichen" at bounding box center [313, 592] width 313 height 36
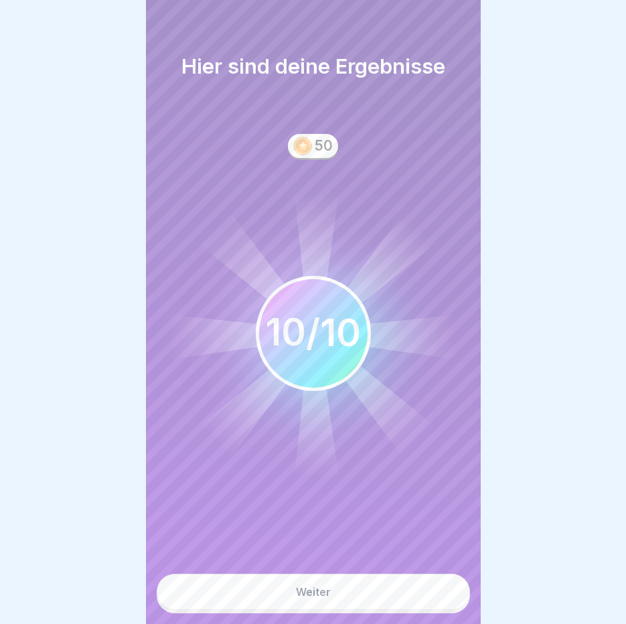
click at [401, 588] on button "Weiter" at bounding box center [313, 592] width 313 height 36
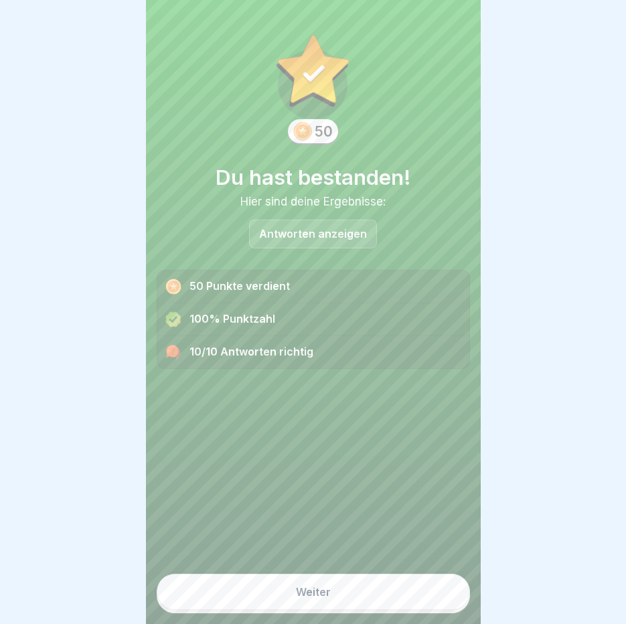
click at [401, 588] on button "Weiter" at bounding box center [313, 592] width 313 height 36
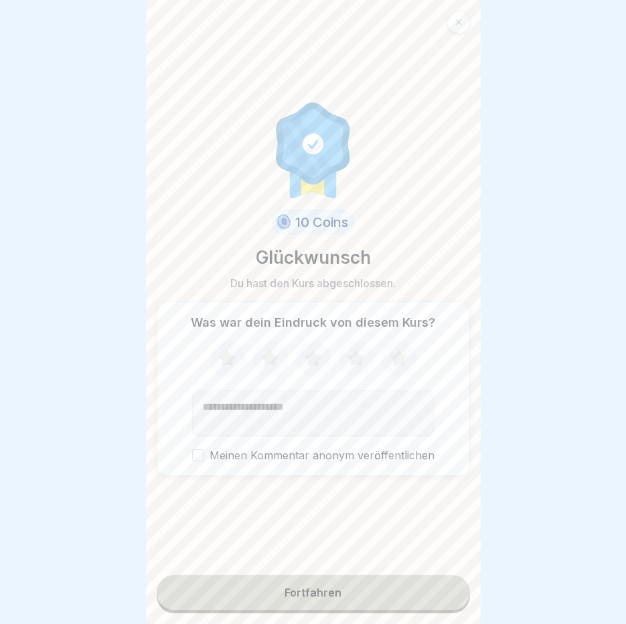
click at [401, 588] on button "Fortfahren" at bounding box center [313, 592] width 313 height 35
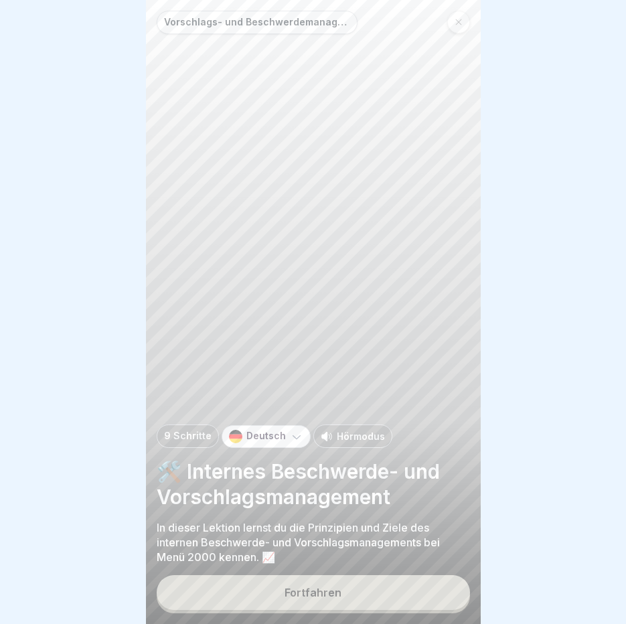
click at [361, 438] on p "Hörmodus" at bounding box center [361, 436] width 48 height 14
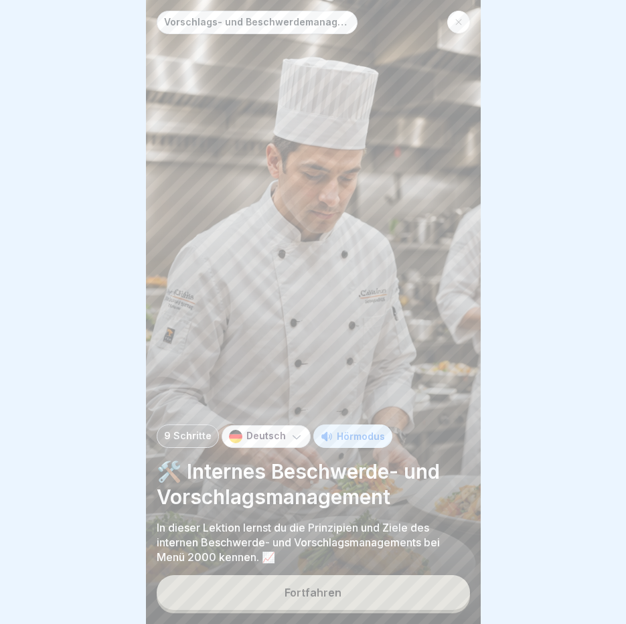
click at [287, 601] on button "Fortfahren" at bounding box center [313, 592] width 313 height 35
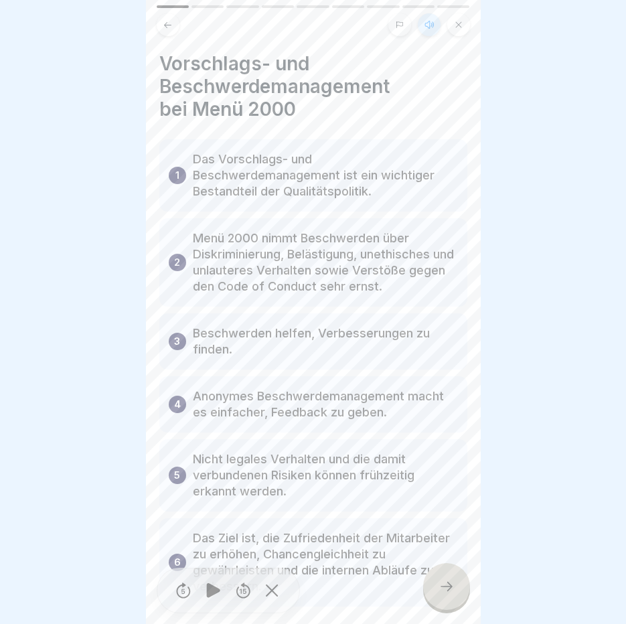
click at [442, 592] on icon at bounding box center [446, 586] width 16 height 16
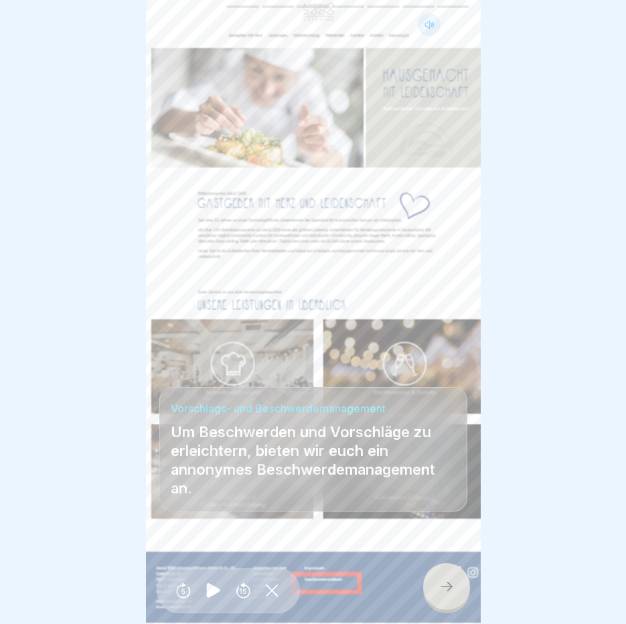
click at [442, 592] on icon at bounding box center [446, 586] width 16 height 16
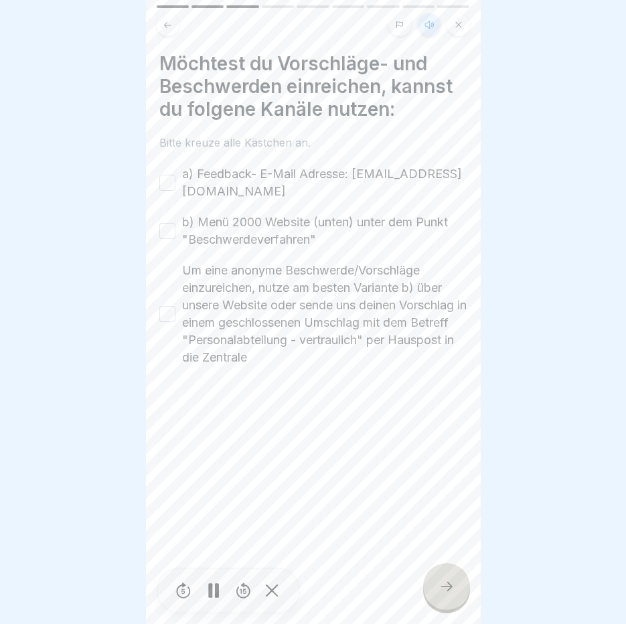
click at [173, 178] on button "a) Feedback- E-Mail Adresse: [EMAIL_ADDRESS][DOMAIN_NAME]" at bounding box center [167, 183] width 16 height 16
click at [177, 214] on div "b) Menü 2000 Website (unten) unter dem Punkt "Beschwerdeverfahren"" at bounding box center [313, 231] width 308 height 35
click at [171, 229] on button "b) Menü 2000 Website (unten) unter dem Punkt "Beschwerdeverfahren"" at bounding box center [167, 231] width 16 height 16
click at [171, 307] on button "Um eine anonyme Beschwerde/Vorschläge einzureichen, nutze am besten Variante b)…" at bounding box center [167, 314] width 16 height 16
click at [438, 589] on icon at bounding box center [446, 586] width 16 height 16
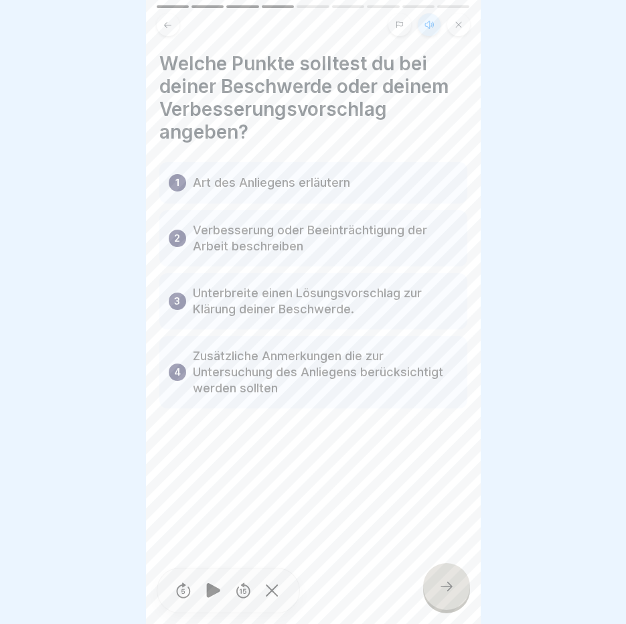
click at [438, 589] on icon at bounding box center [446, 586] width 16 height 16
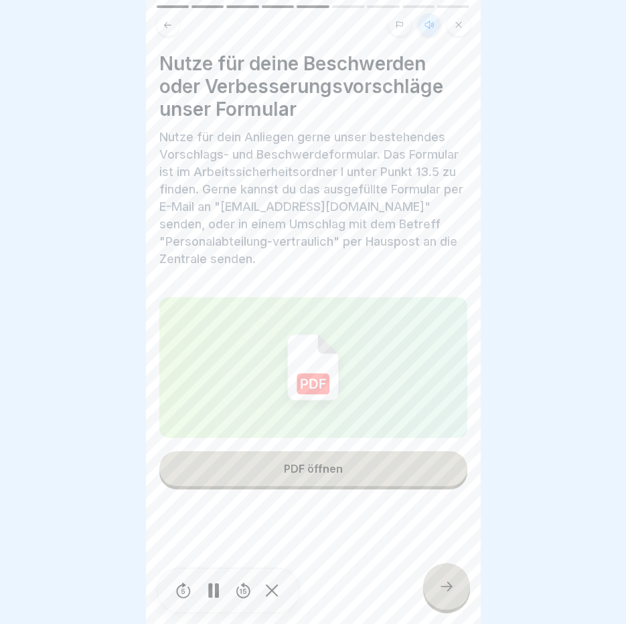
click at [438, 589] on icon at bounding box center [446, 586] width 16 height 16
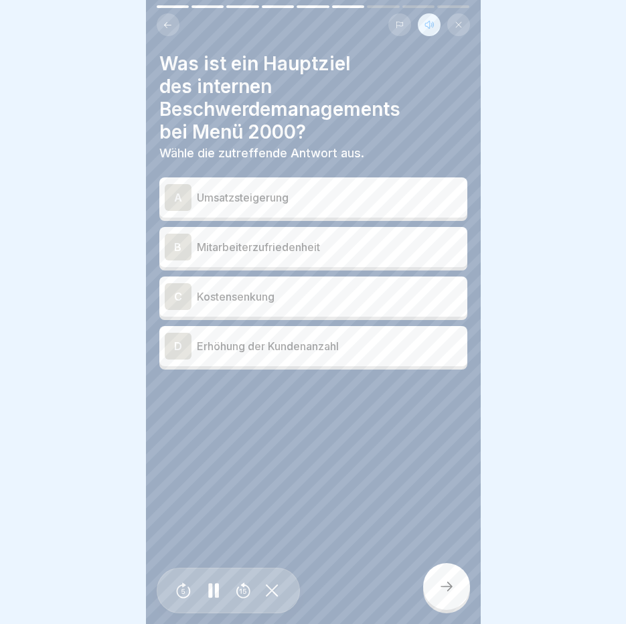
click at [222, 239] on p "Mitarbeiterzufriedenheit" at bounding box center [329, 247] width 265 height 16
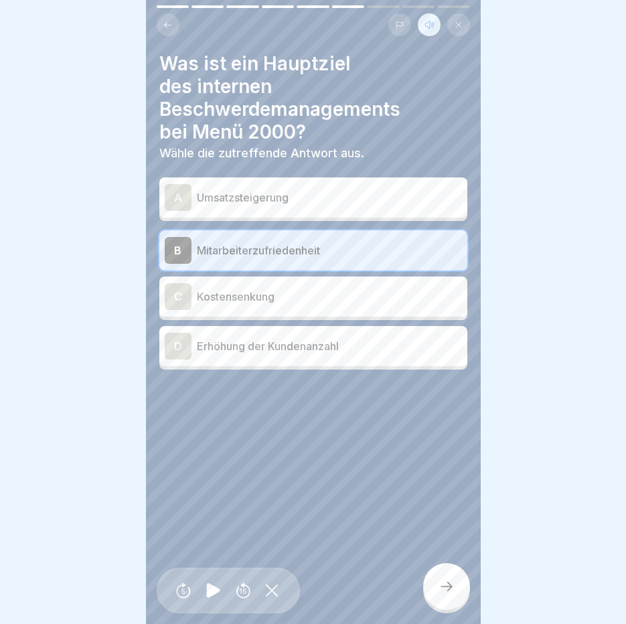
click at [449, 584] on icon at bounding box center [446, 586] width 16 height 16
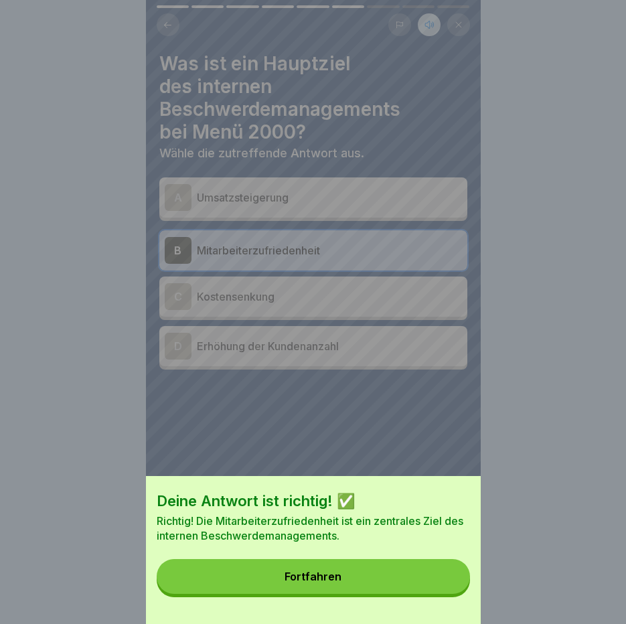
click at [449, 584] on button "Fortfahren" at bounding box center [313, 576] width 313 height 35
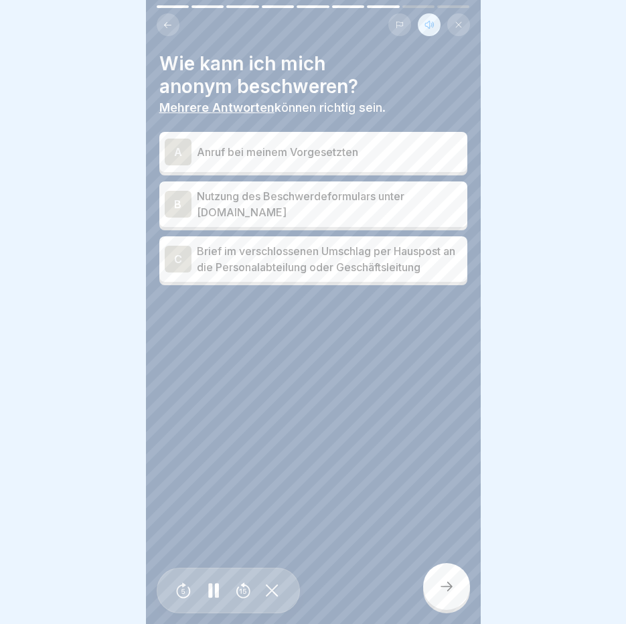
click at [303, 189] on p "Nutzung des Beschwerdeformulars unter [DOMAIN_NAME]" at bounding box center [329, 204] width 265 height 32
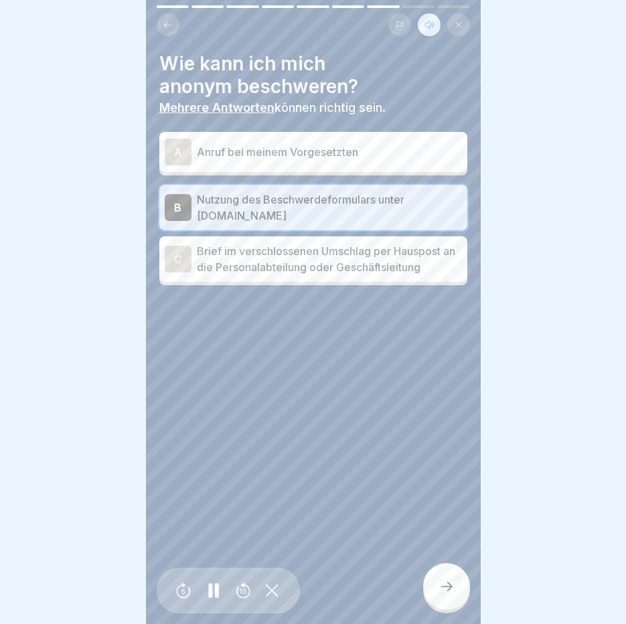
click at [452, 587] on icon at bounding box center [446, 586] width 16 height 16
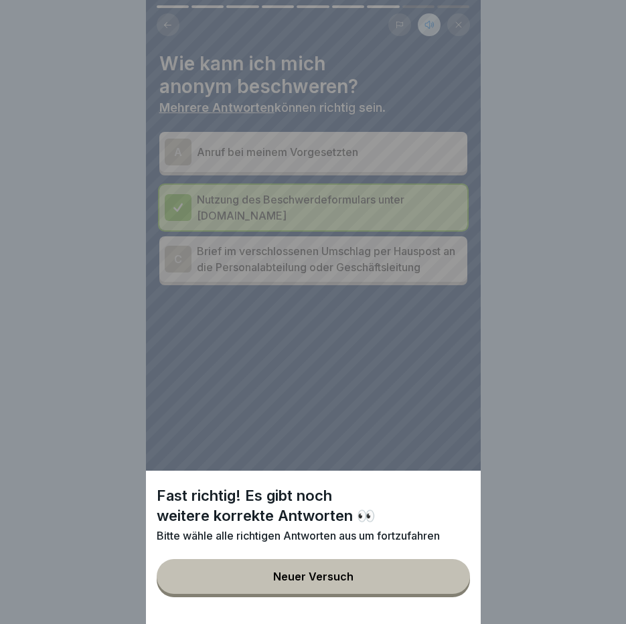
click at [452, 587] on button "Neuer Versuch" at bounding box center [313, 576] width 313 height 35
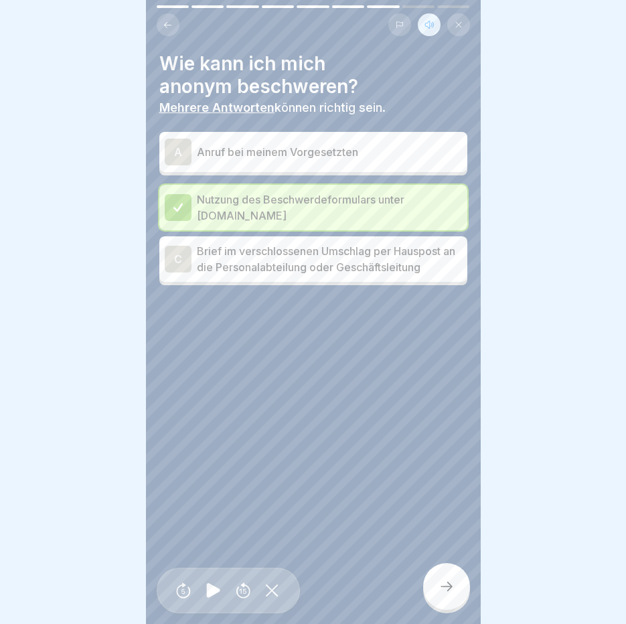
click at [286, 262] on p "Brief im verschlossenen Umschlag per Hauspost an die Personalabteilung oder Ges…" at bounding box center [329, 259] width 265 height 32
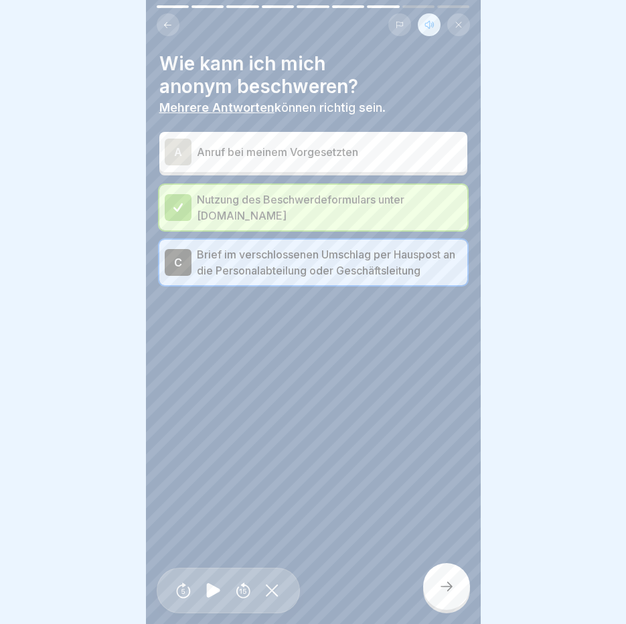
click at [451, 578] on div at bounding box center [446, 586] width 47 height 47
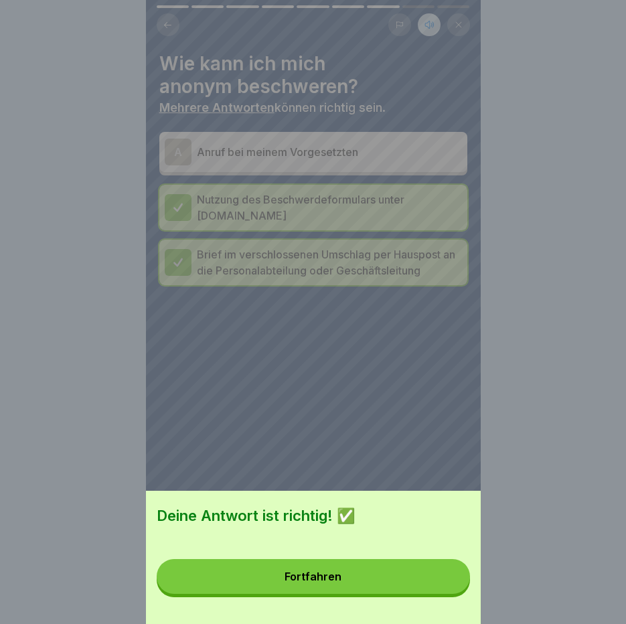
drag, startPoint x: 395, startPoint y: 579, endPoint x: 274, endPoint y: 432, distance: 190.2
click at [383, 568] on div "Deine Antwort ist richtig! ✅ Fortfahren" at bounding box center [313, 557] width 335 height 133
click at [328, 593] on button "Fortfahren" at bounding box center [313, 576] width 313 height 35
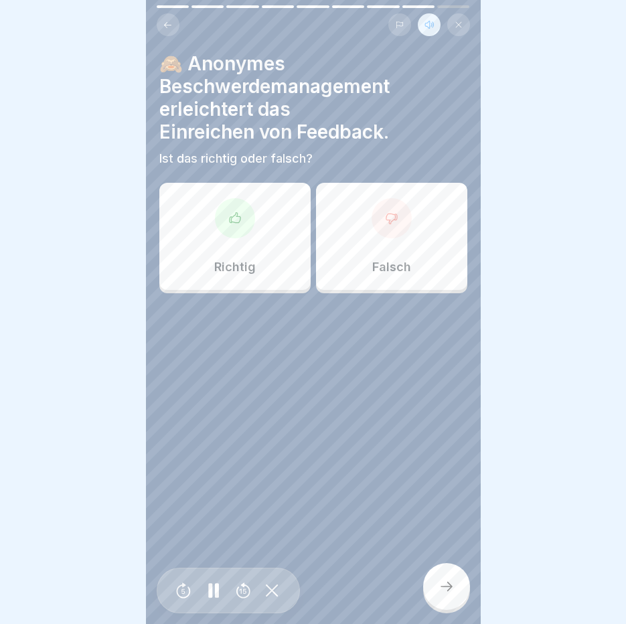
click at [266, 207] on div "Richtig" at bounding box center [234, 236] width 151 height 107
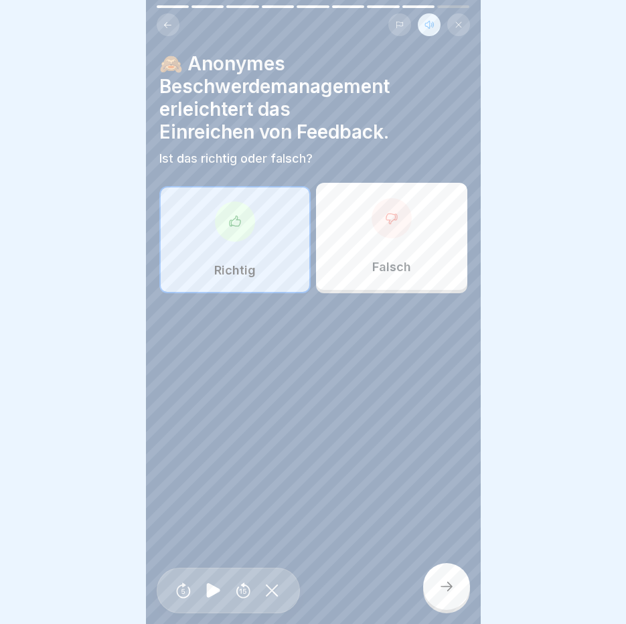
click at [446, 592] on icon at bounding box center [446, 586] width 16 height 16
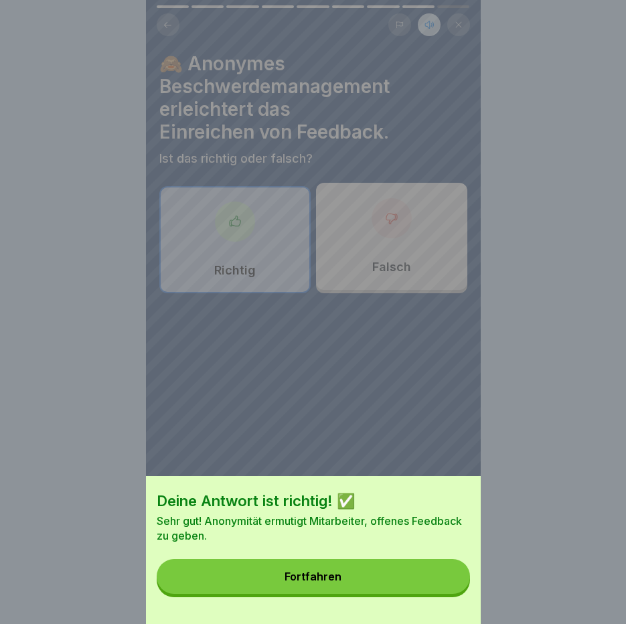
click at [446, 592] on button "Fortfahren" at bounding box center [313, 576] width 313 height 35
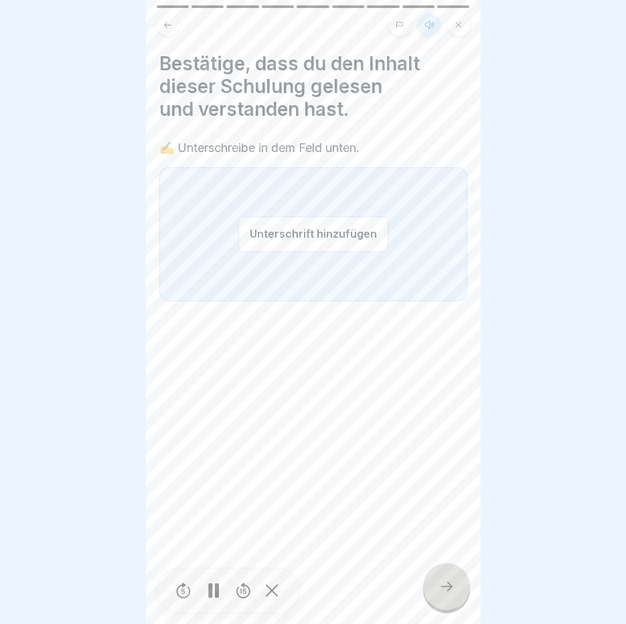
click at [299, 222] on button "Unterschrift hinzufügen" at bounding box center [313, 233] width 150 height 35
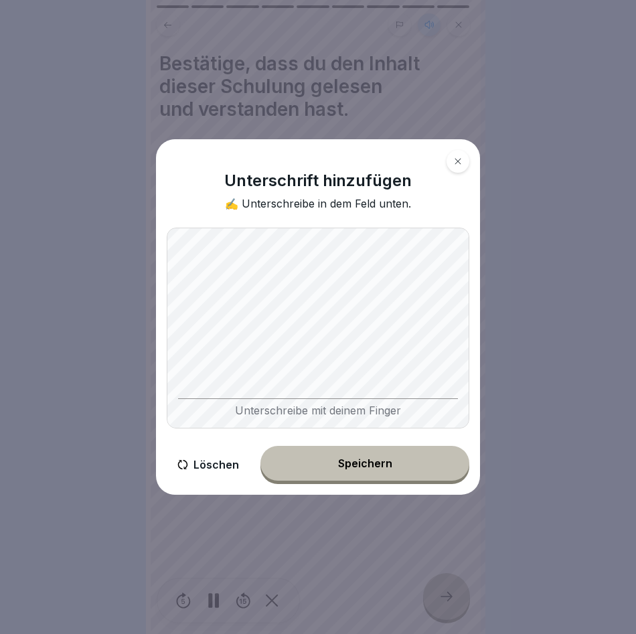
click at [374, 441] on div "Unterschrift hinzufügen ✍️ Unterschreibe in dem Feld unten. Unterschreibe mit d…" at bounding box center [318, 316] width 324 height 355
click at [365, 457] on button "Speichern" at bounding box center [364, 463] width 209 height 35
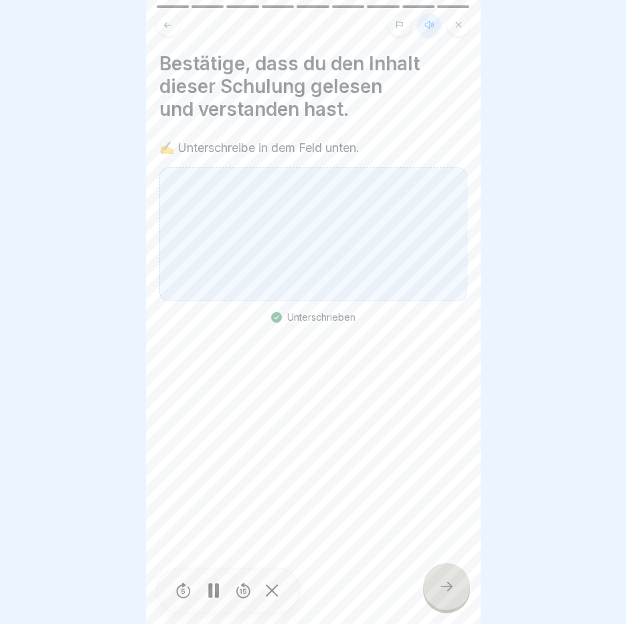
click at [452, 608] on div at bounding box center [446, 586] width 47 height 47
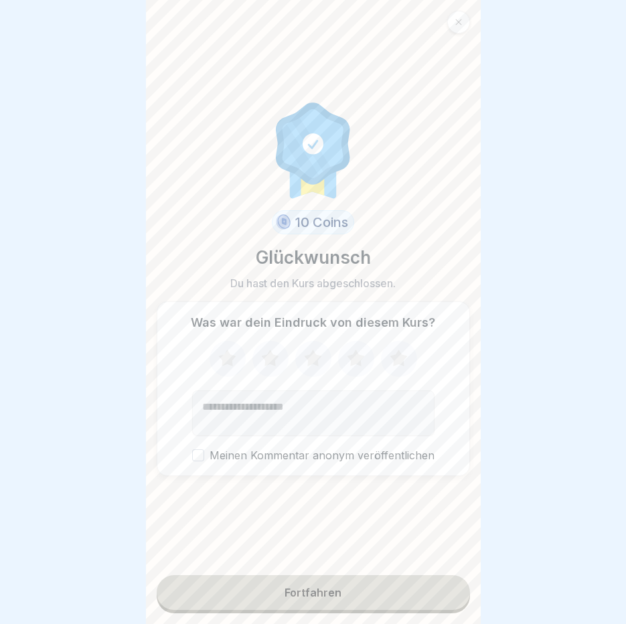
click at [311, 592] on button "Fortfahren" at bounding box center [313, 592] width 313 height 35
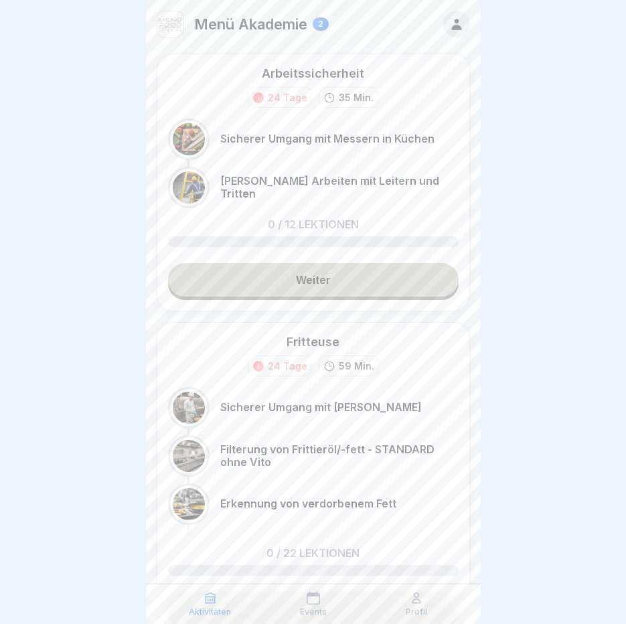
click at [293, 267] on link "Weiter" at bounding box center [313, 279] width 290 height 33
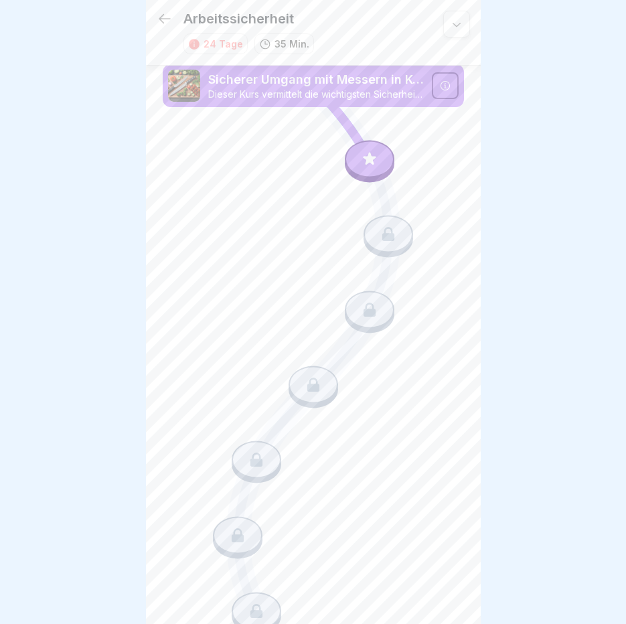
click at [355, 166] on div at bounding box center [370, 158] width 50 height 37
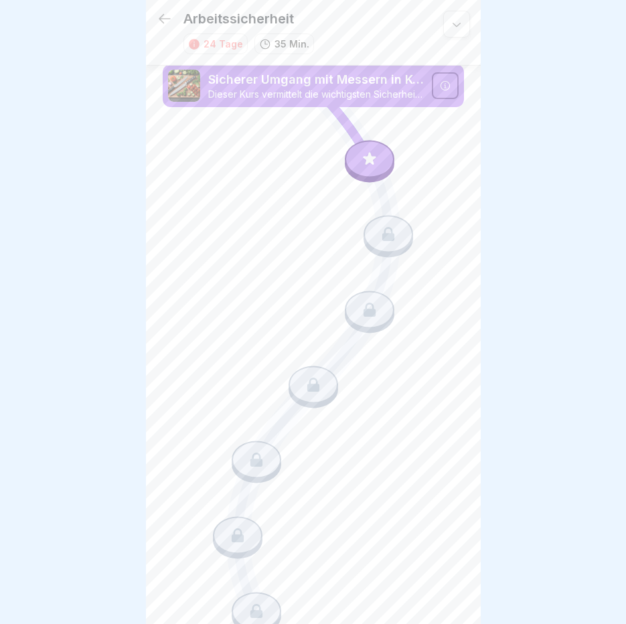
click at [369, 224] on div at bounding box center [388, 233] width 50 height 37
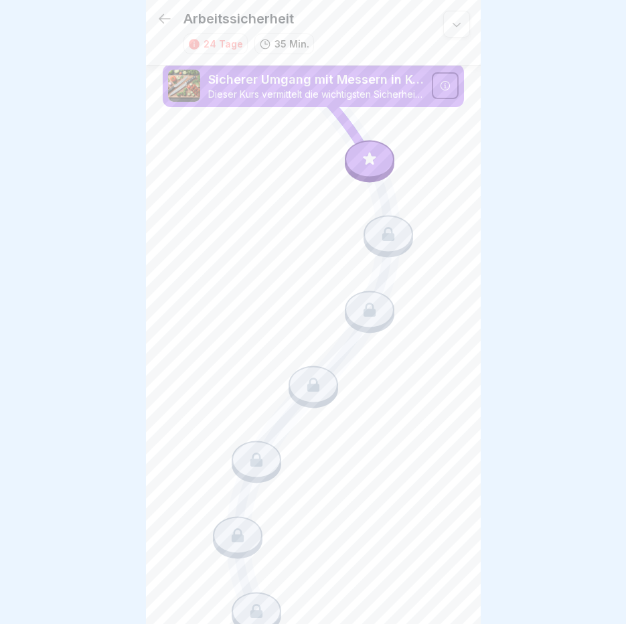
click at [364, 309] on icon at bounding box center [369, 310] width 12 height 14
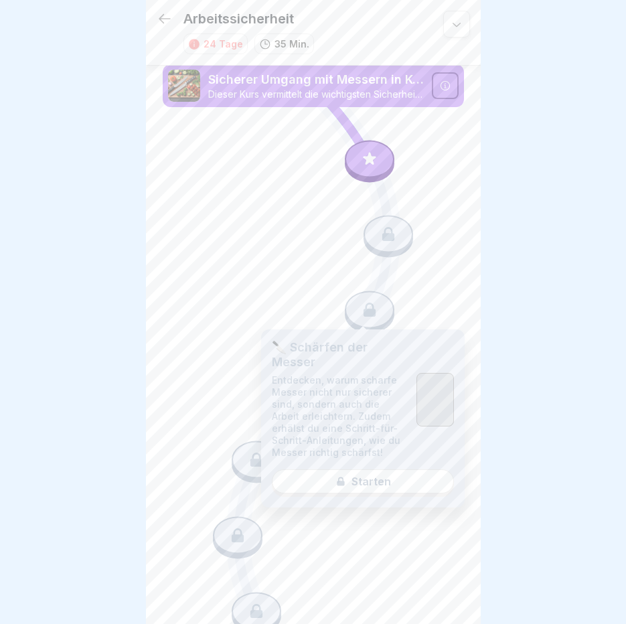
click at [364, 309] on icon at bounding box center [369, 310] width 12 height 14
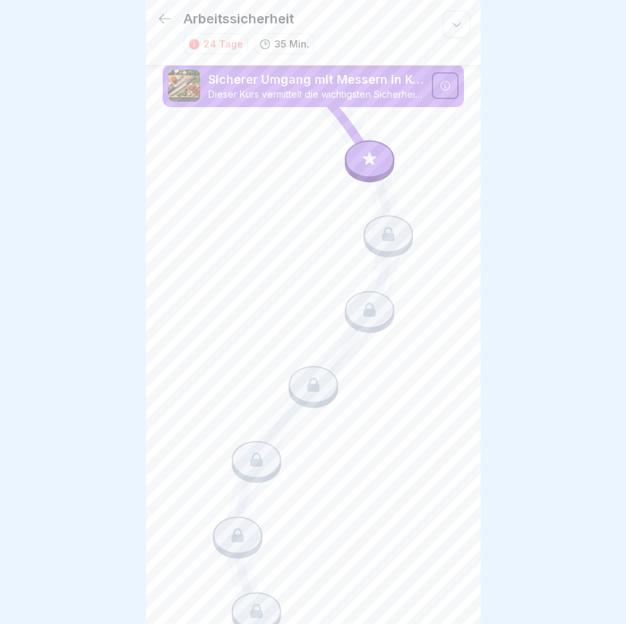
click at [365, 168] on div at bounding box center [370, 158] width 50 height 37
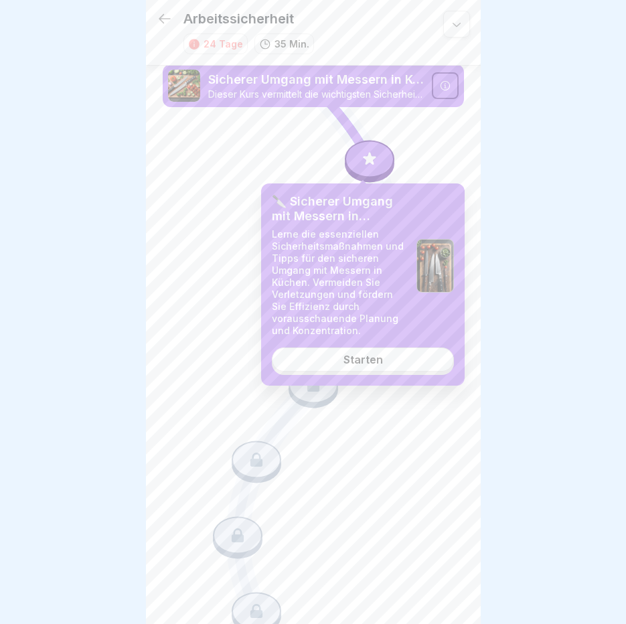
click at [320, 333] on p "Lerne die essenziellen Sicherheitsmaßnahmen und Tipps für den sicheren Umgang m…" at bounding box center [339, 282] width 134 height 108
click at [317, 356] on link "Starten" at bounding box center [363, 359] width 182 height 24
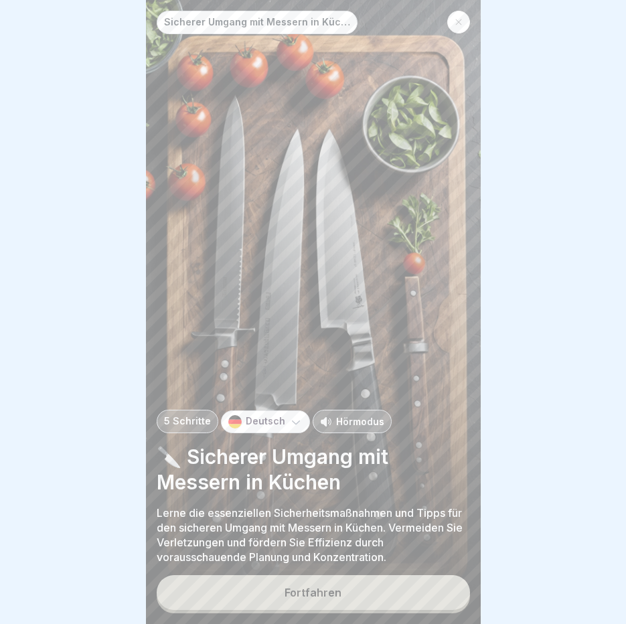
click at [339, 428] on p "Hörmodus" at bounding box center [360, 421] width 48 height 14
click at [339, 610] on button "Fortfahren" at bounding box center [313, 592] width 313 height 35
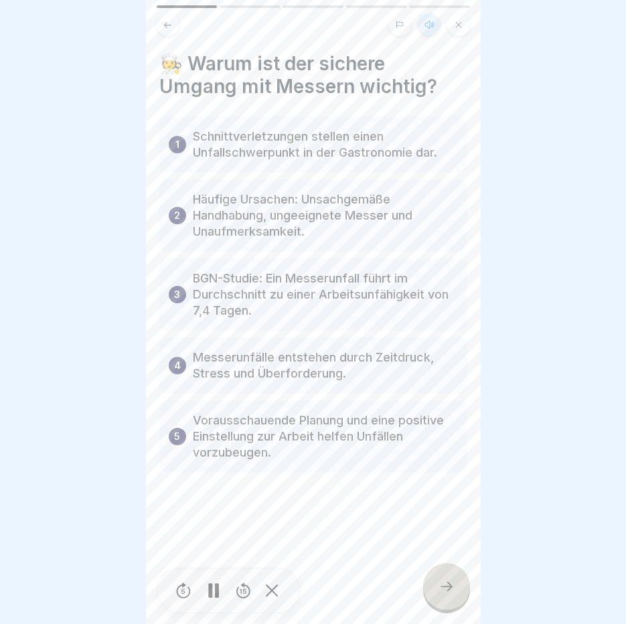
click at [207, 600] on div at bounding box center [213, 591] width 27 height 30
click at [217, 598] on icon at bounding box center [213, 590] width 13 height 15
click at [442, 587] on div at bounding box center [446, 586] width 47 height 47
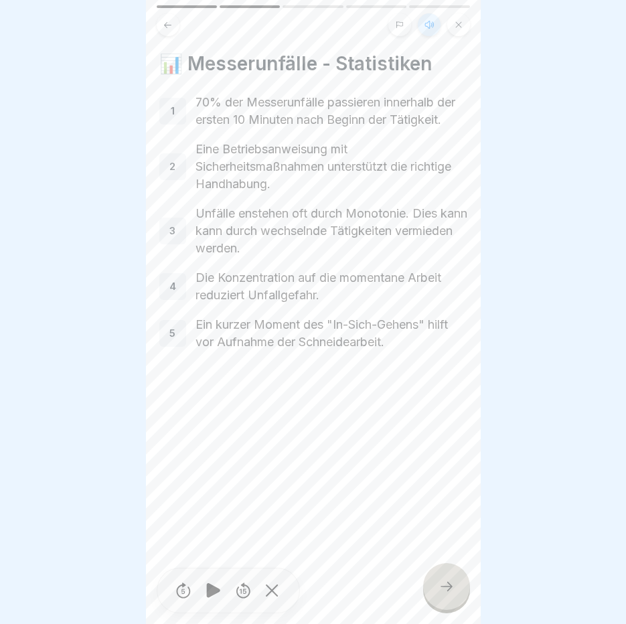
click at [442, 587] on div at bounding box center [446, 586] width 47 height 47
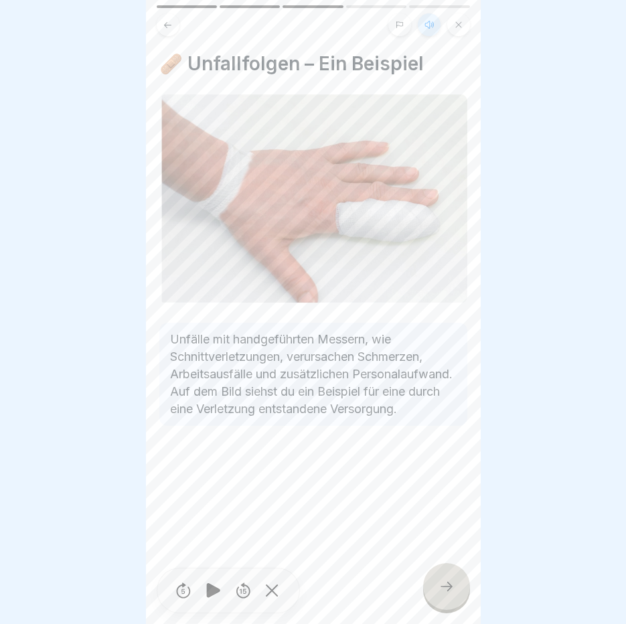
click at [442, 587] on div at bounding box center [446, 586] width 47 height 47
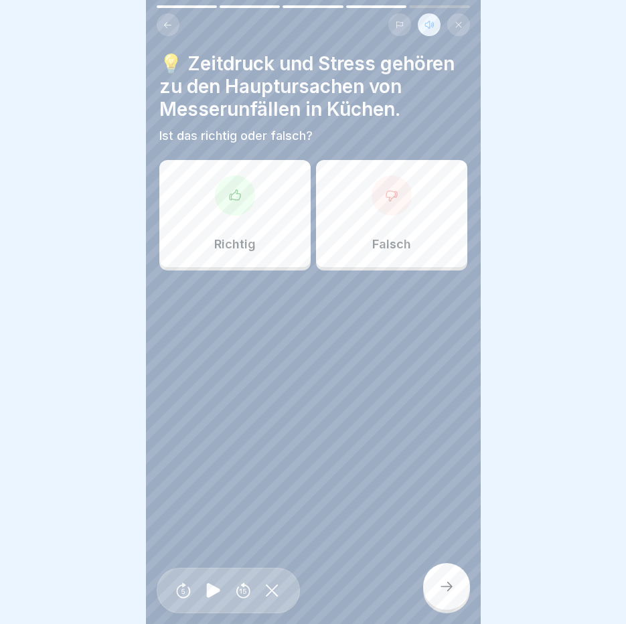
click at [201, 198] on div "Richtig" at bounding box center [234, 213] width 151 height 107
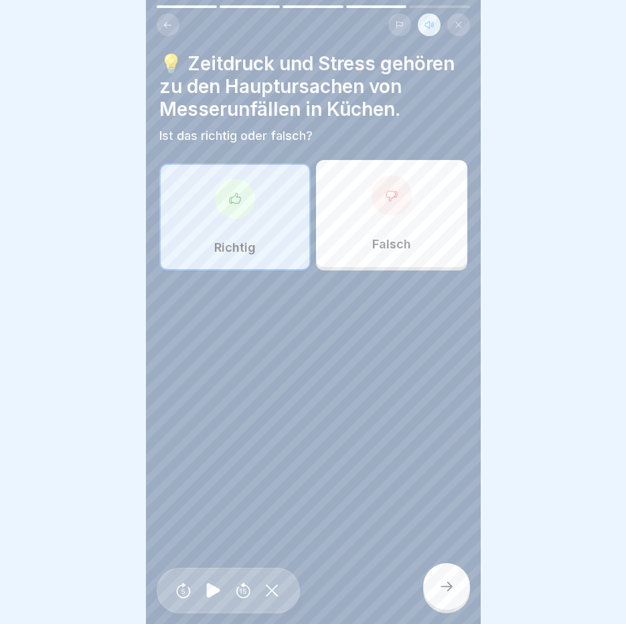
click at [461, 607] on div at bounding box center [446, 586] width 47 height 47
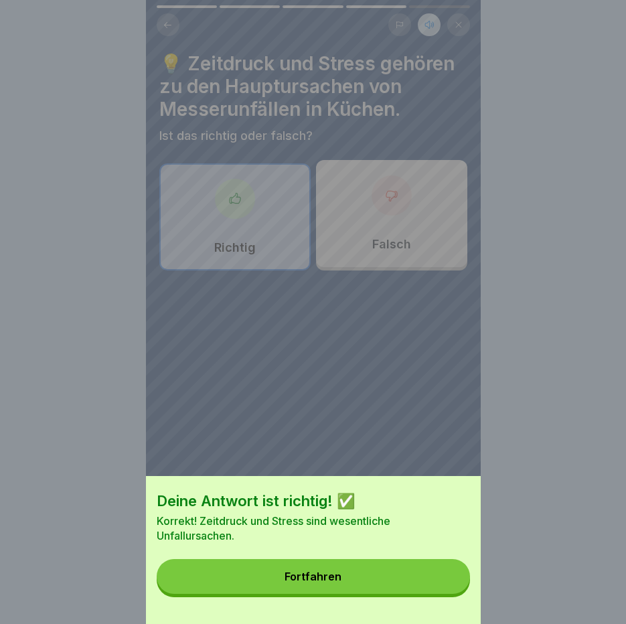
click at [372, 594] on button "Fortfahren" at bounding box center [313, 576] width 313 height 35
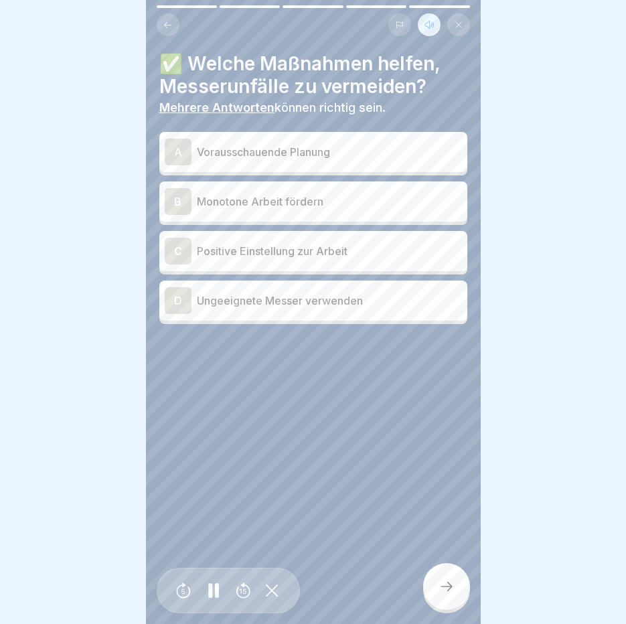
click at [354, 144] on p "Vorausschauende Planung" at bounding box center [329, 152] width 265 height 16
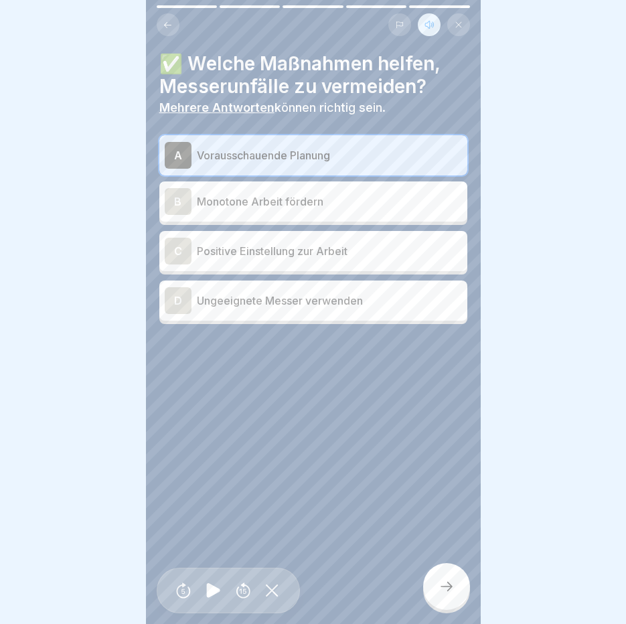
click at [449, 594] on icon at bounding box center [446, 586] width 16 height 16
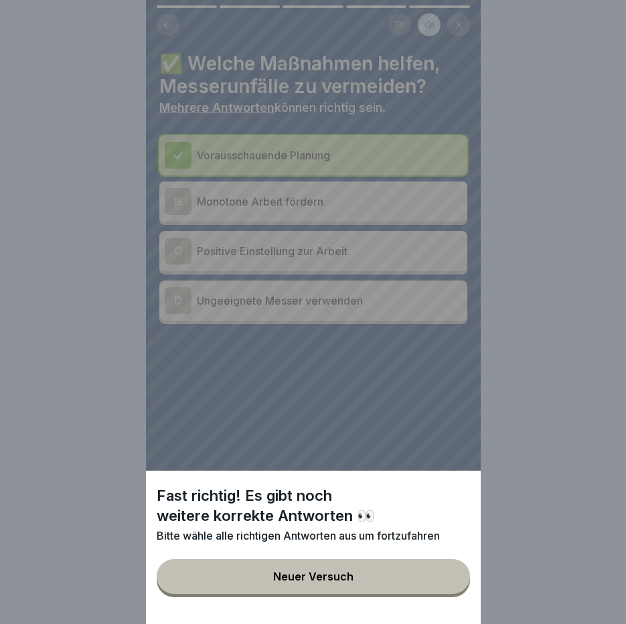
click at [449, 594] on button "Neuer Versuch" at bounding box center [313, 576] width 313 height 35
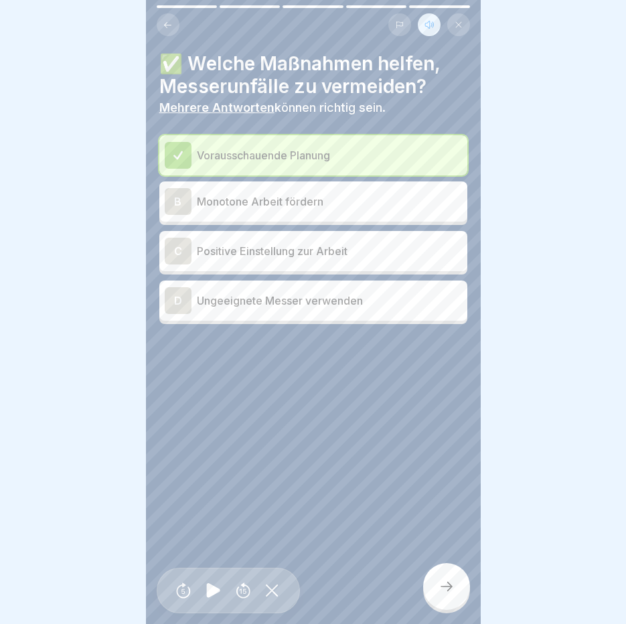
click at [230, 193] on p "Monotone Arbeit fördern" at bounding box center [329, 201] width 265 height 16
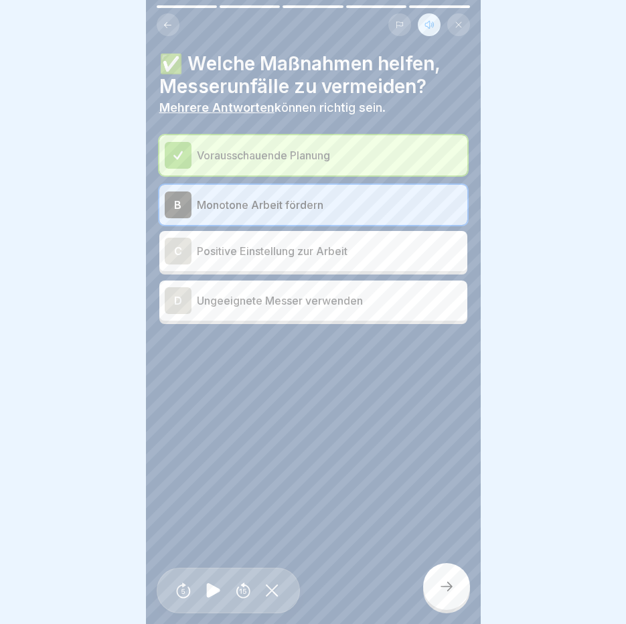
drag, startPoint x: 440, startPoint y: 583, endPoint x: 437, endPoint y: 598, distance: 15.6
click at [437, 598] on div at bounding box center [446, 586] width 47 height 47
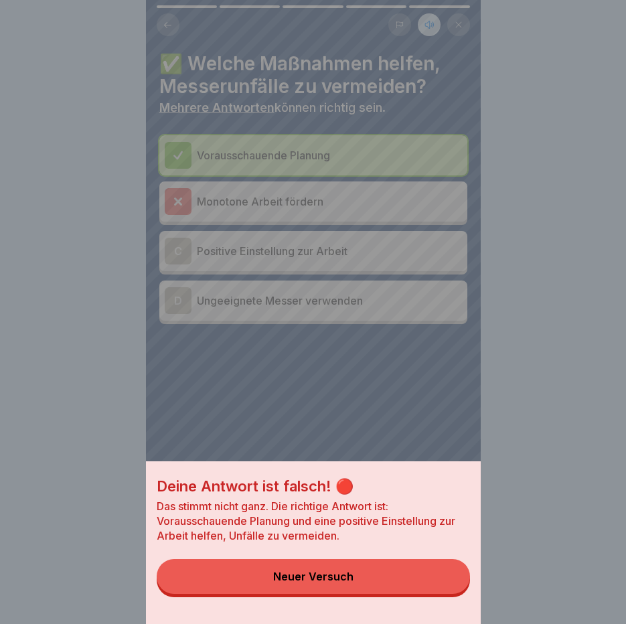
click at [436, 594] on button "Neuer Versuch" at bounding box center [313, 576] width 313 height 35
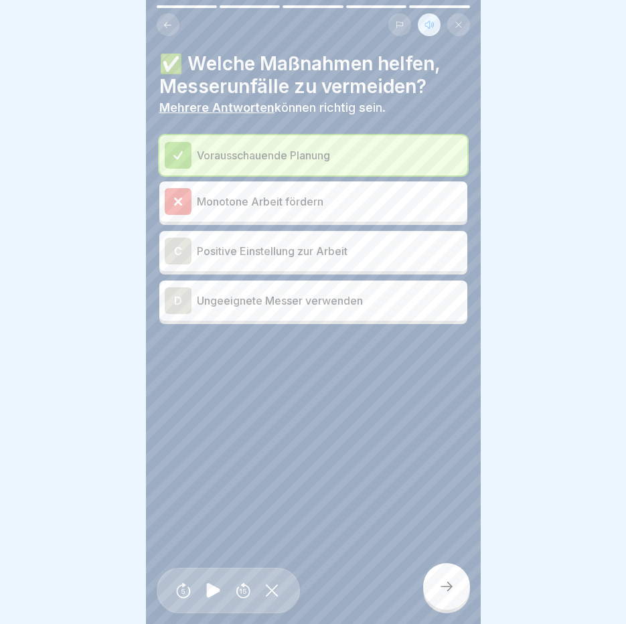
click at [175, 194] on div at bounding box center [178, 201] width 27 height 27
click at [184, 253] on div "C" at bounding box center [178, 251] width 27 height 27
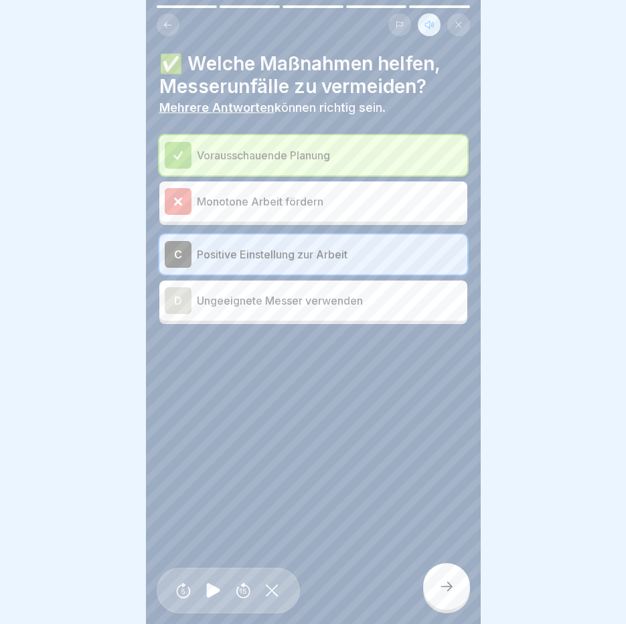
click at [450, 586] on div at bounding box center [446, 586] width 47 height 47
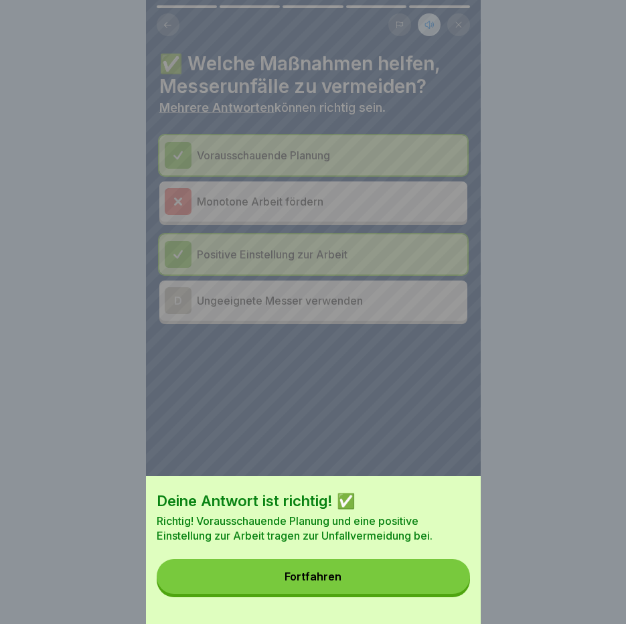
click at [450, 584] on button "Fortfahren" at bounding box center [313, 576] width 313 height 35
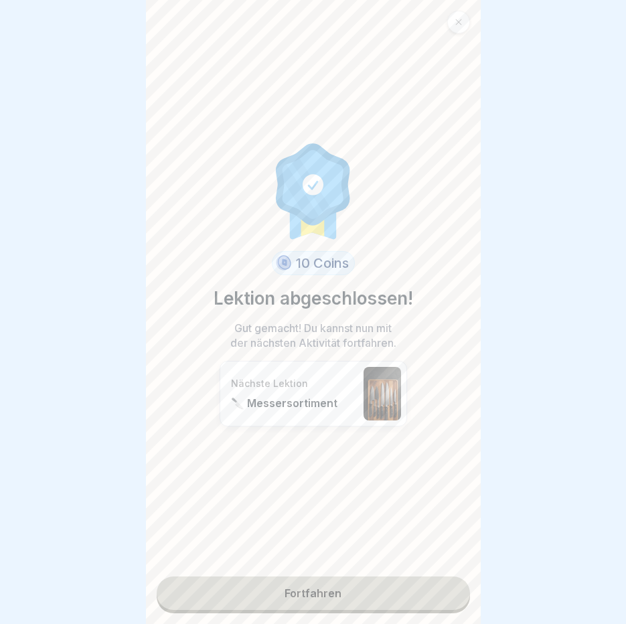
click at [373, 592] on link "Fortfahren" at bounding box center [313, 592] width 313 height 33
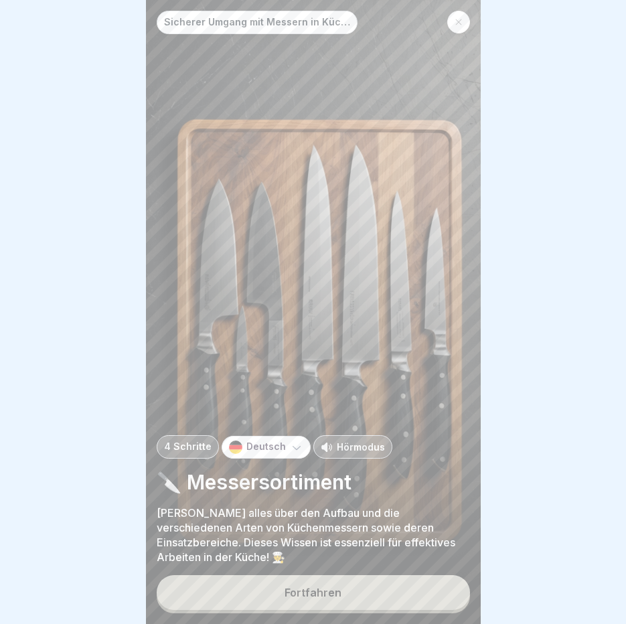
click at [361, 454] on p "Hörmodus" at bounding box center [361, 447] width 48 height 14
click at [317, 598] on div "Fortfahren" at bounding box center [312, 592] width 57 height 12
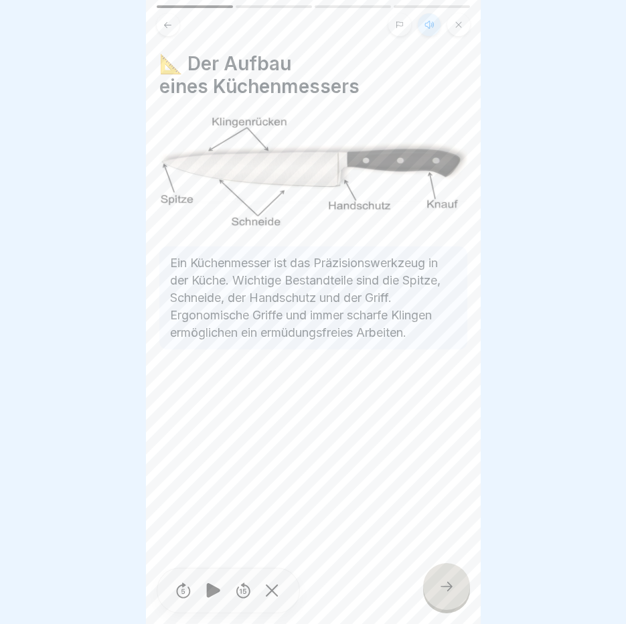
click at [448, 587] on div at bounding box center [446, 586] width 47 height 47
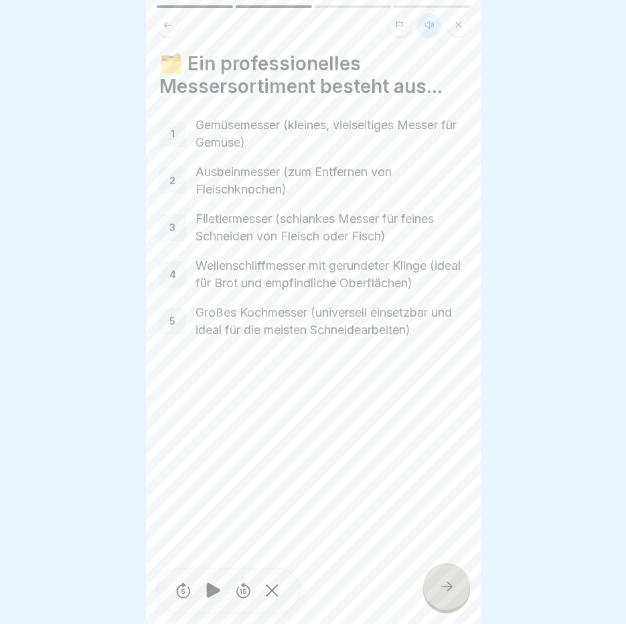
click at [448, 587] on div at bounding box center [446, 586] width 47 height 47
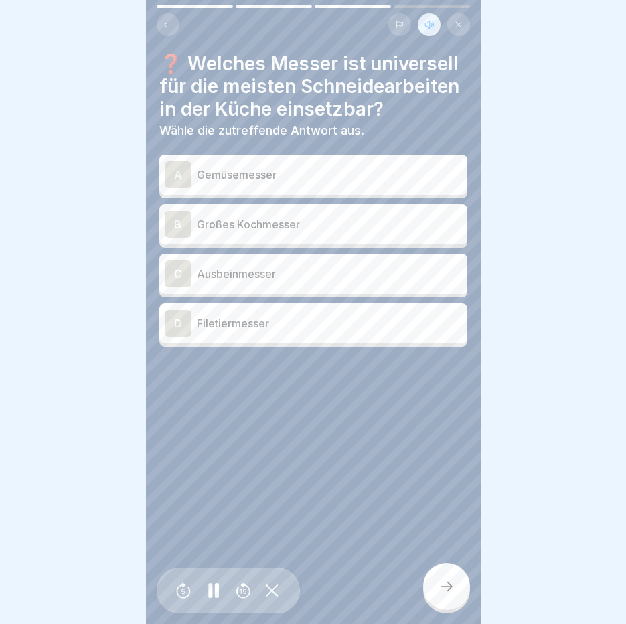
click at [297, 232] on p "Großes Kochmesser" at bounding box center [329, 224] width 265 height 16
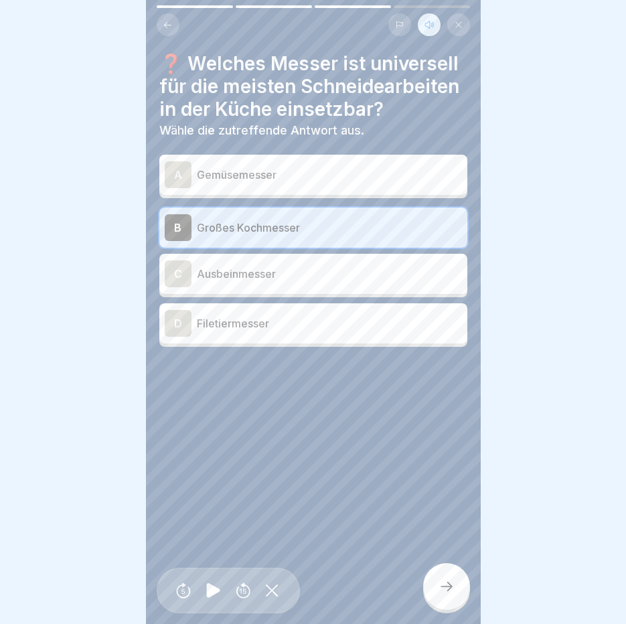
click at [448, 604] on div at bounding box center [446, 586] width 47 height 47
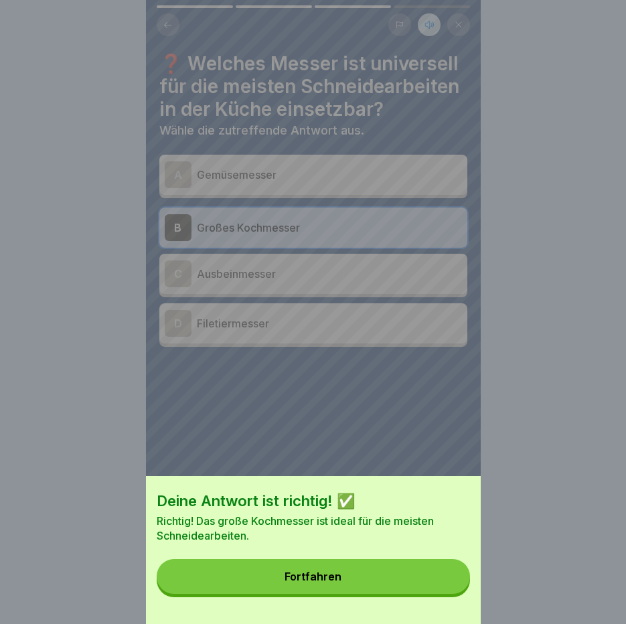
click at [448, 604] on div "Deine Antwort ist richtig! ✅ Richtig! Das große Kochmesser ist ideal für die me…" at bounding box center [313, 550] width 335 height 148
click at [433, 594] on button "Fortfahren" at bounding box center [313, 576] width 313 height 35
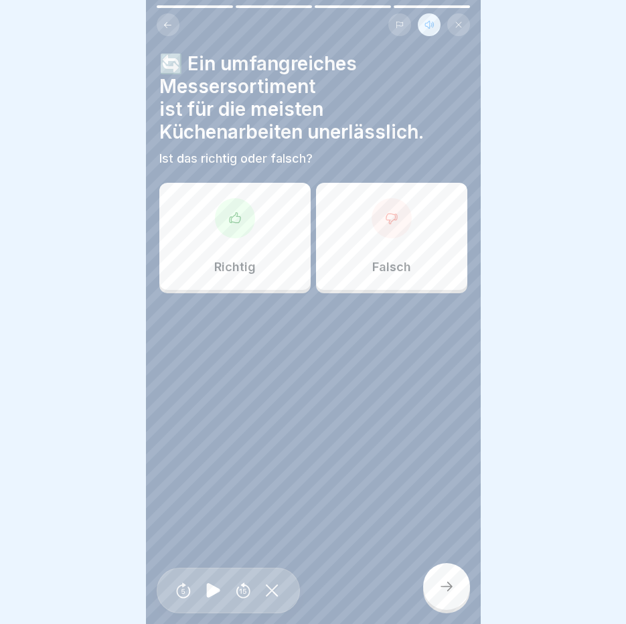
click at [243, 228] on div at bounding box center [235, 218] width 40 height 40
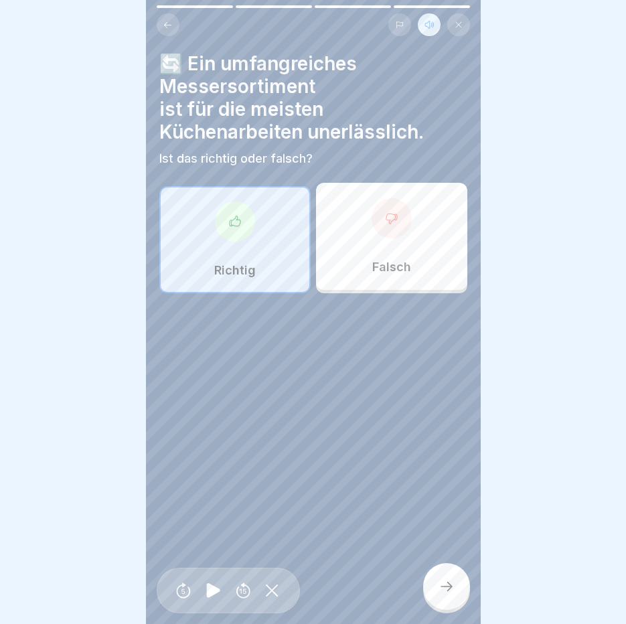
click at [461, 606] on div at bounding box center [446, 586] width 47 height 47
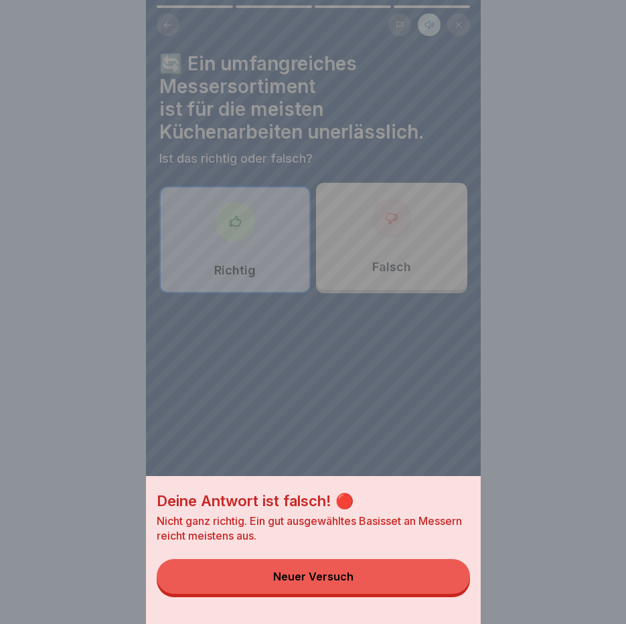
click at [361, 578] on button "Neuer Versuch" at bounding box center [313, 576] width 313 height 35
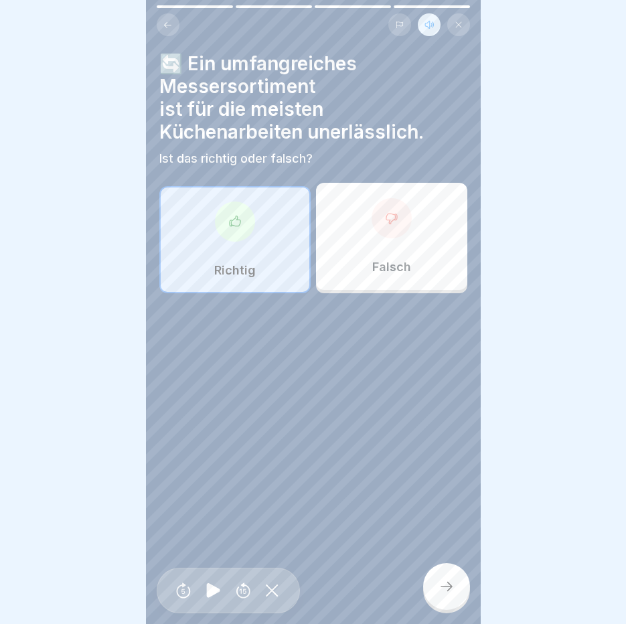
click at [435, 239] on div "Falsch" at bounding box center [391, 236] width 151 height 107
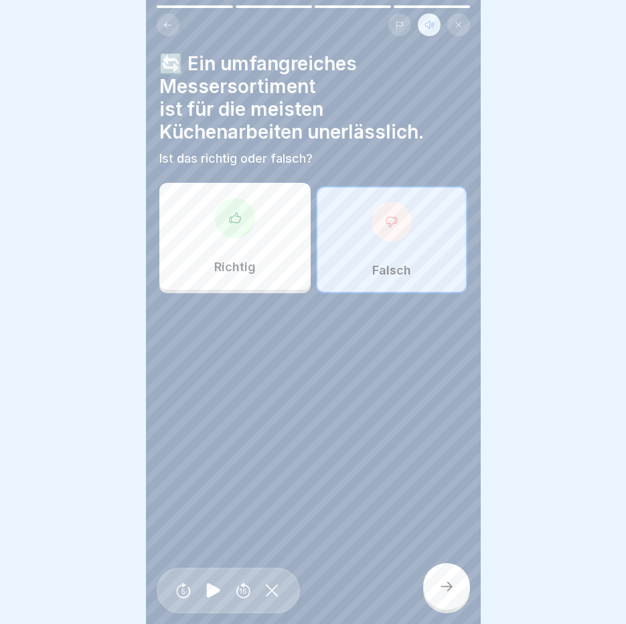
click at [454, 596] on div at bounding box center [446, 586] width 47 height 47
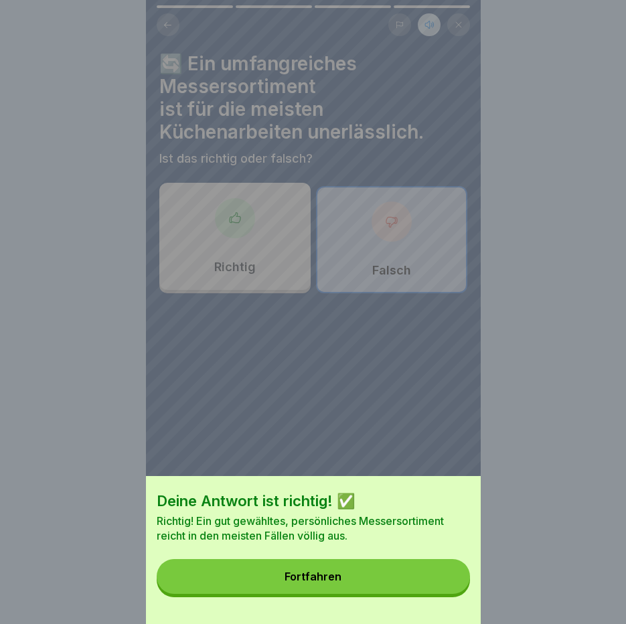
click at [454, 594] on button "Fortfahren" at bounding box center [313, 576] width 313 height 35
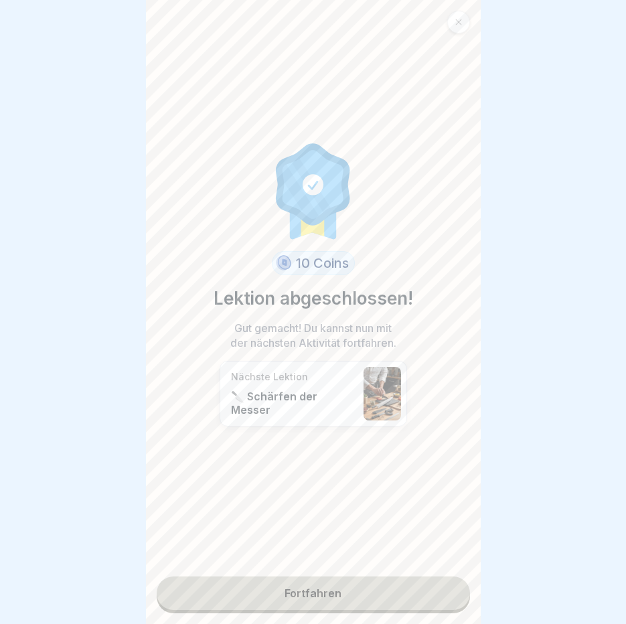
click at [454, 596] on link "Fortfahren" at bounding box center [313, 592] width 313 height 33
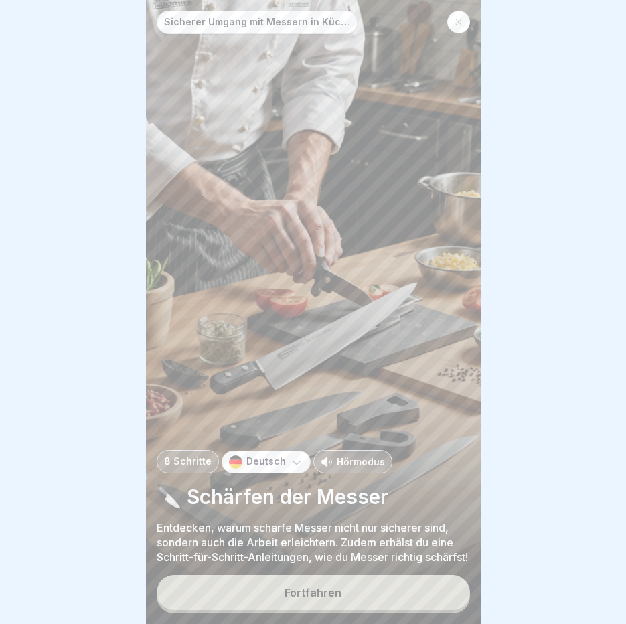
click at [347, 465] on div "Hörmodus" at bounding box center [352, 461] width 79 height 23
click at [282, 606] on button "Fortfahren" at bounding box center [313, 592] width 313 height 35
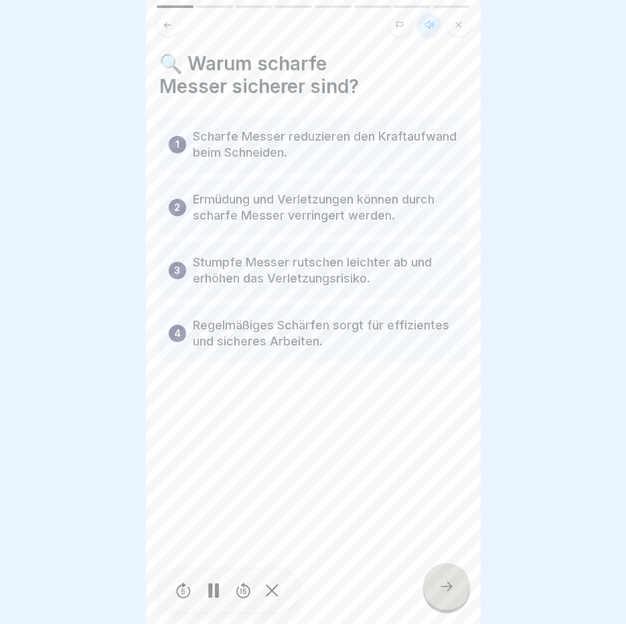
click at [213, 606] on div at bounding box center [213, 591] width 27 height 30
click at [462, 598] on div at bounding box center [446, 586] width 47 height 47
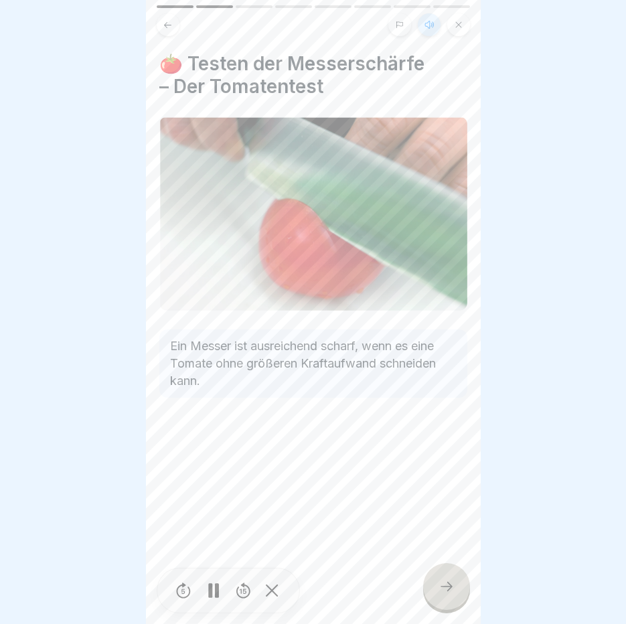
click at [462, 598] on div at bounding box center [446, 586] width 47 height 47
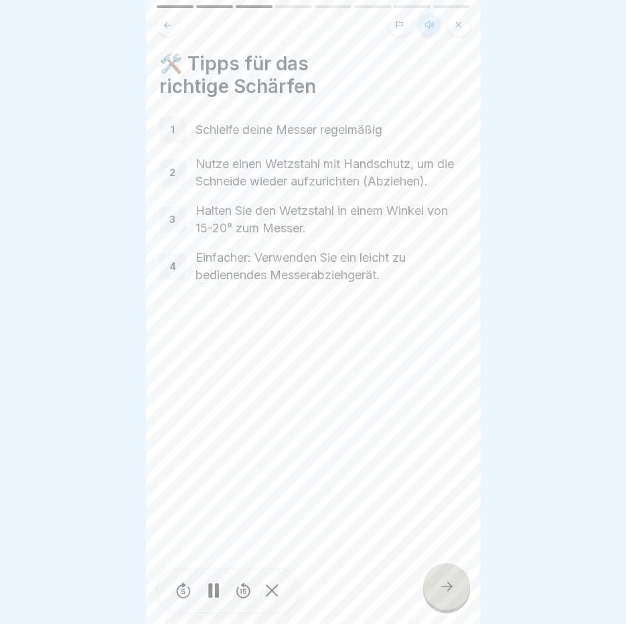
click at [462, 598] on div at bounding box center [446, 586] width 47 height 47
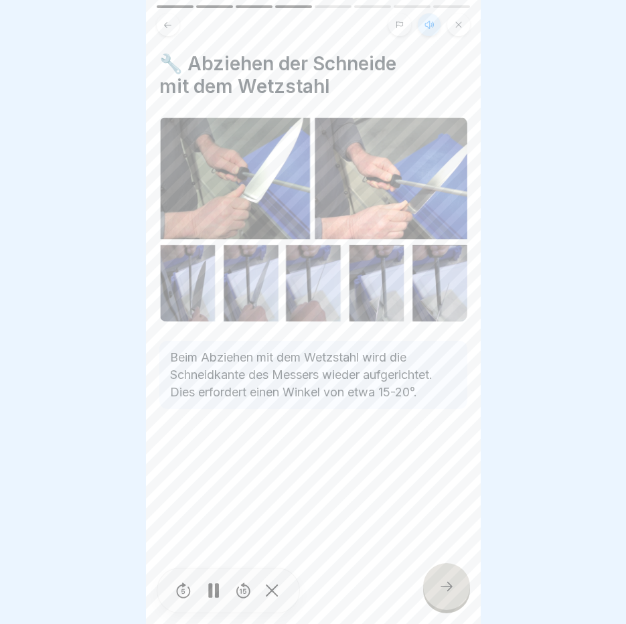
click at [462, 598] on div at bounding box center [446, 586] width 47 height 47
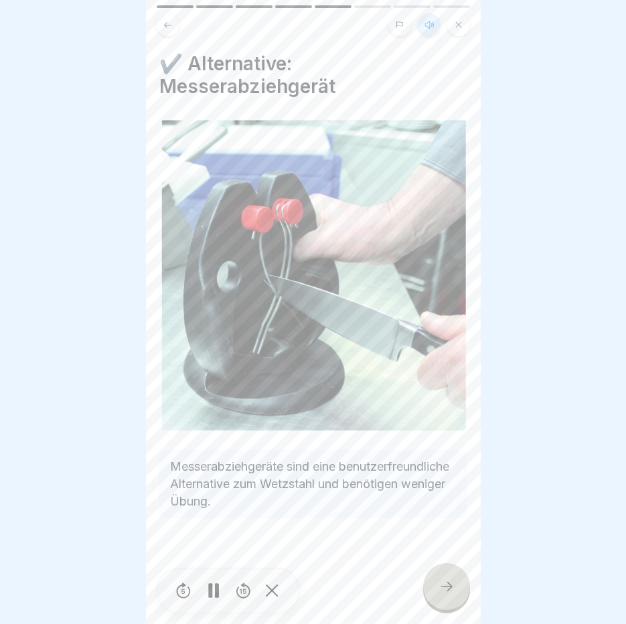
click at [462, 598] on div at bounding box center [446, 586] width 47 height 47
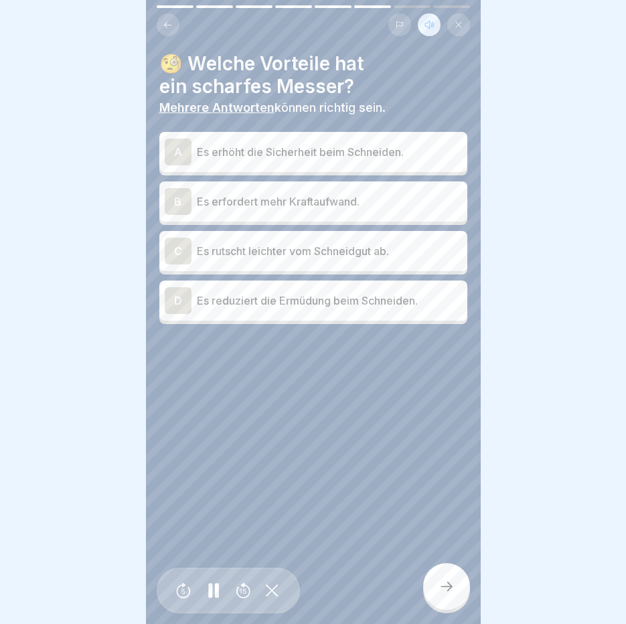
click at [300, 154] on p "Es erhöht die Sicherheit beim Schneiden." at bounding box center [329, 152] width 265 height 16
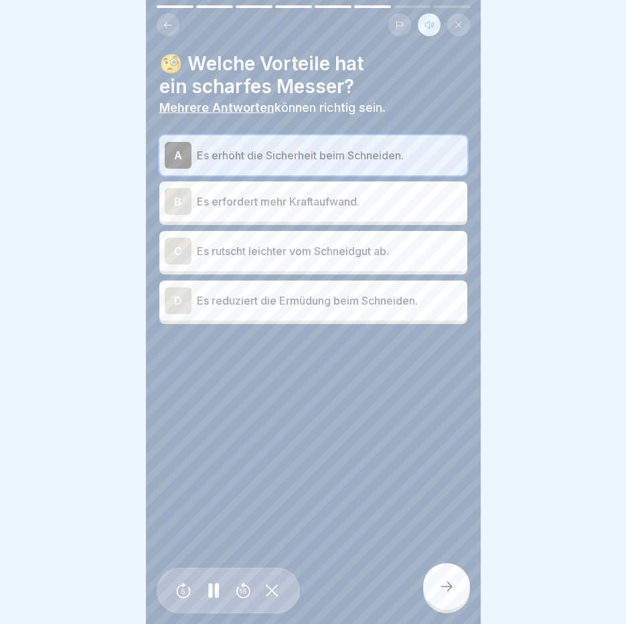
click at [272, 303] on p "Es reduziert die Ermüdung beim Schneiden." at bounding box center [329, 301] width 265 height 16
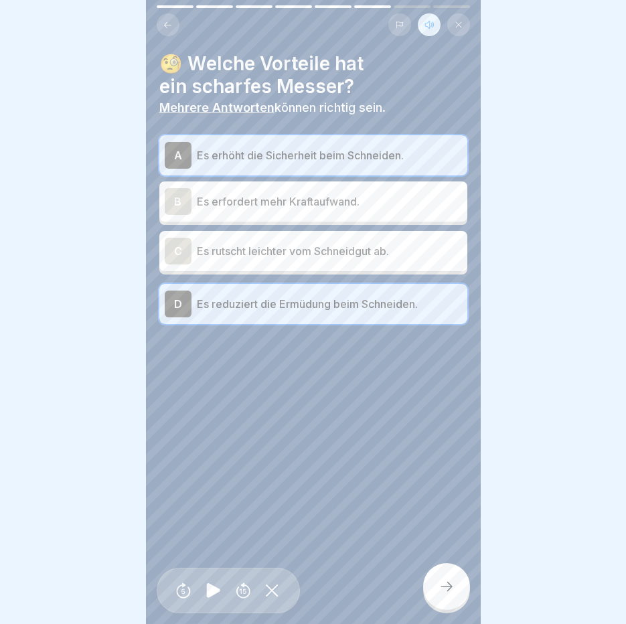
click at [454, 594] on icon at bounding box center [446, 586] width 16 height 16
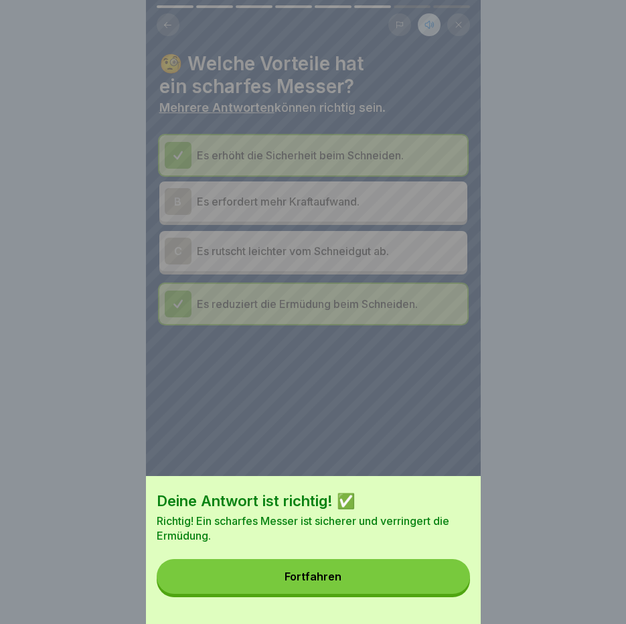
click at [454, 594] on button "Fortfahren" at bounding box center [313, 576] width 313 height 35
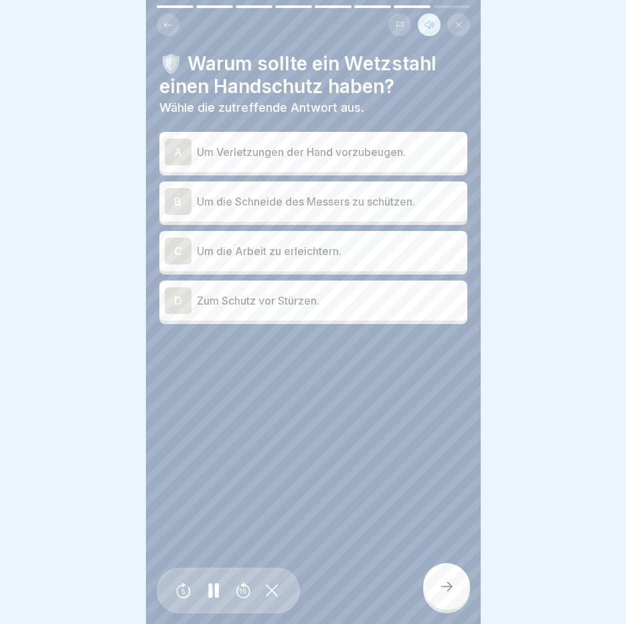
click at [274, 145] on p "Um Verletzungen der Hand vorzubeugen." at bounding box center [329, 152] width 265 height 16
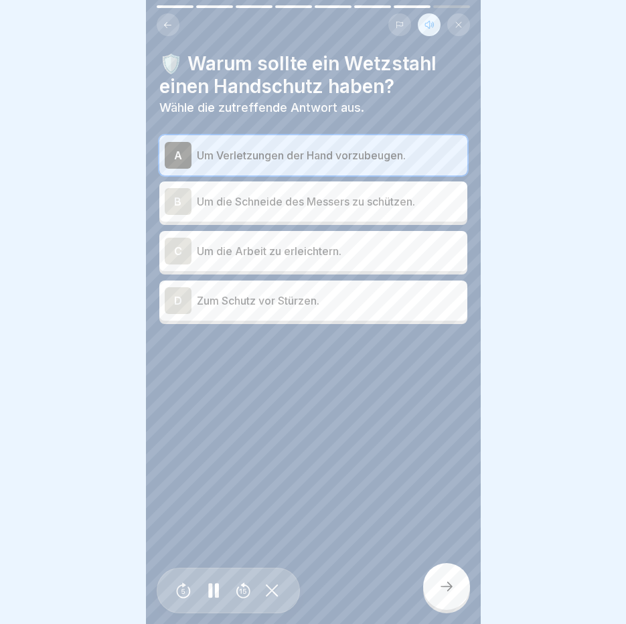
click at [273, 310] on div "D Zum Schutz vor Stürzen." at bounding box center [313, 300] width 297 height 27
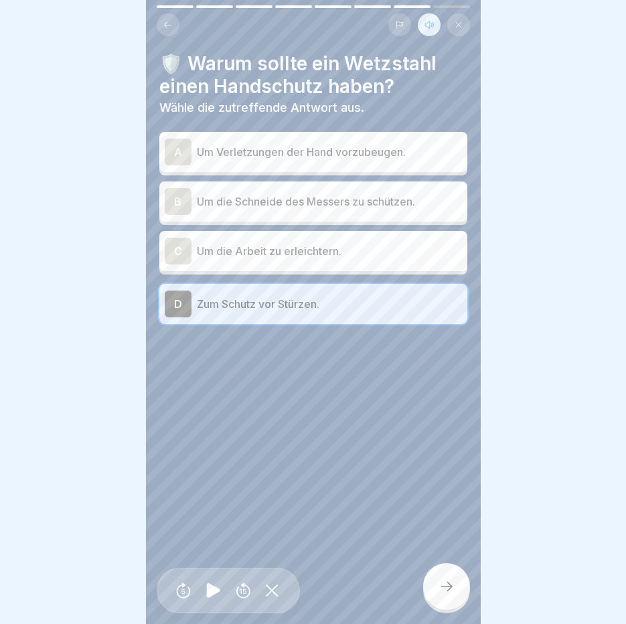
click at [256, 145] on p "Um Verletzungen der Hand vorzubeugen." at bounding box center [329, 152] width 265 height 16
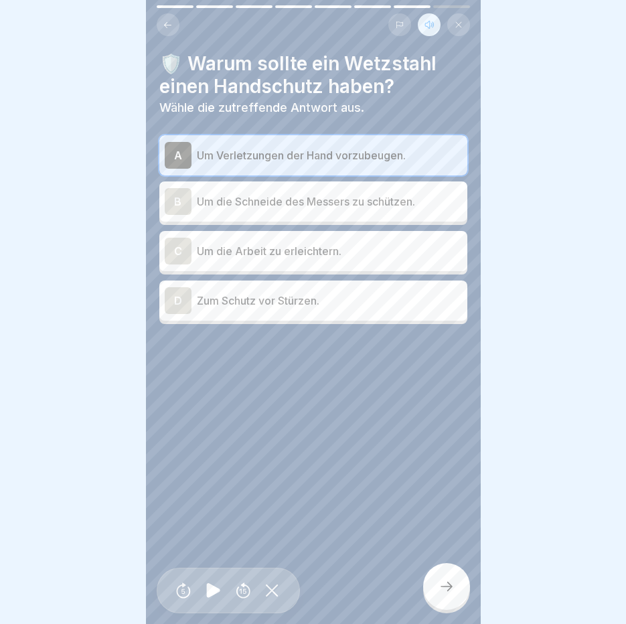
click at [417, 507] on div "🛡️ Warum sollte ein Wetzstahl einen Handschutz haben? Wähle die zutreffende Ant…" at bounding box center [313, 312] width 335 height 624
click at [440, 592] on icon at bounding box center [446, 586] width 16 height 16
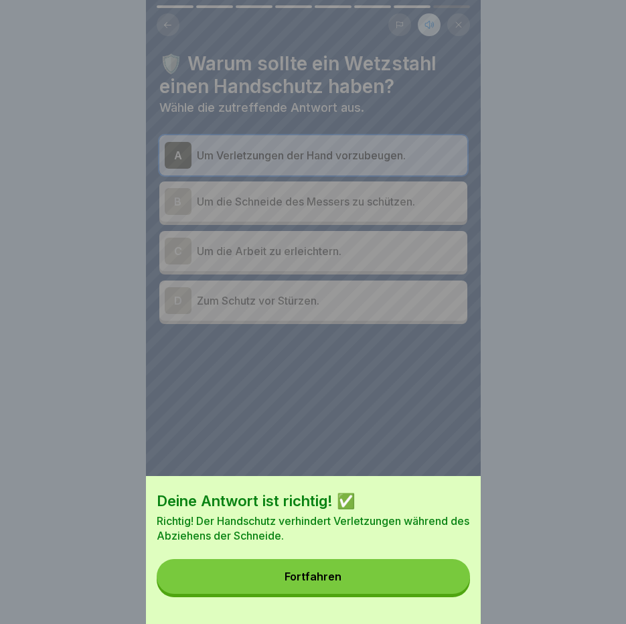
click at [439, 591] on button "Fortfahren" at bounding box center [313, 576] width 313 height 35
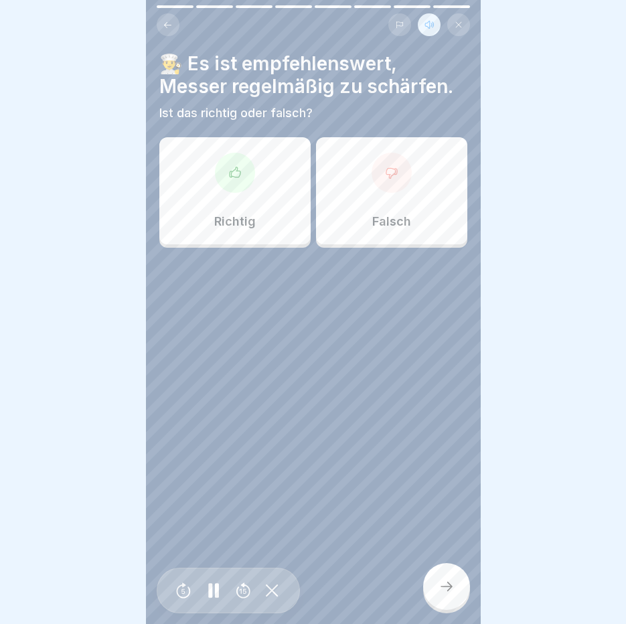
click at [212, 192] on div "Richtig" at bounding box center [234, 190] width 151 height 107
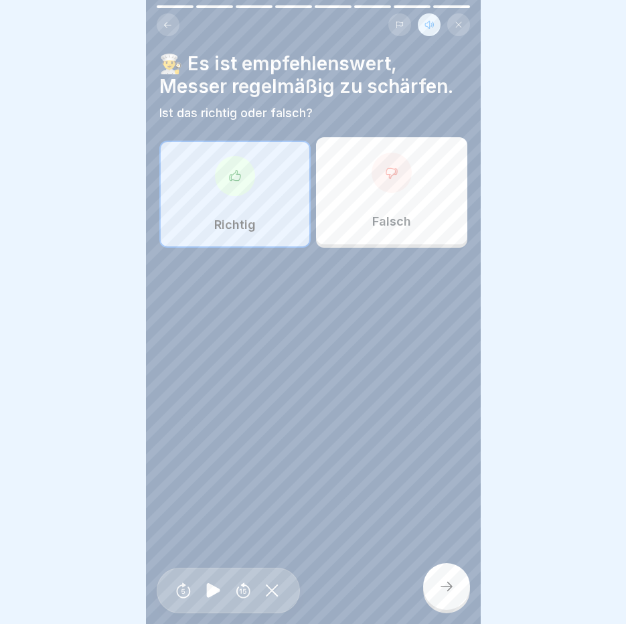
click at [442, 594] on icon at bounding box center [446, 586] width 16 height 16
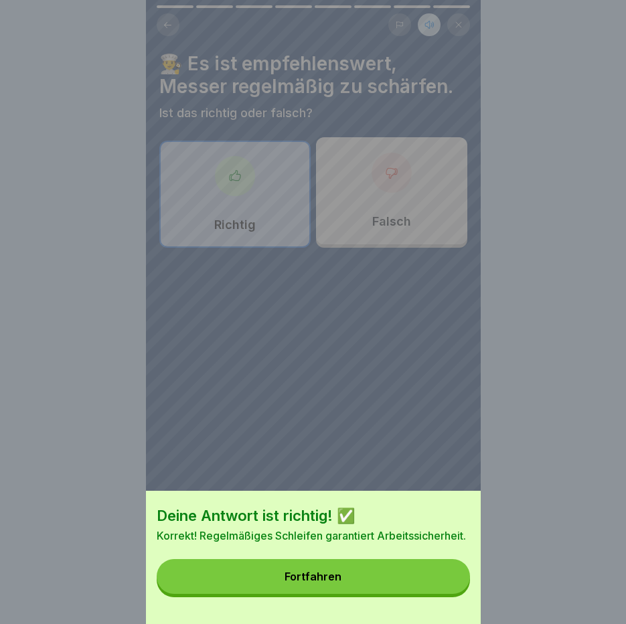
click at [442, 594] on button "Fortfahren" at bounding box center [313, 576] width 313 height 35
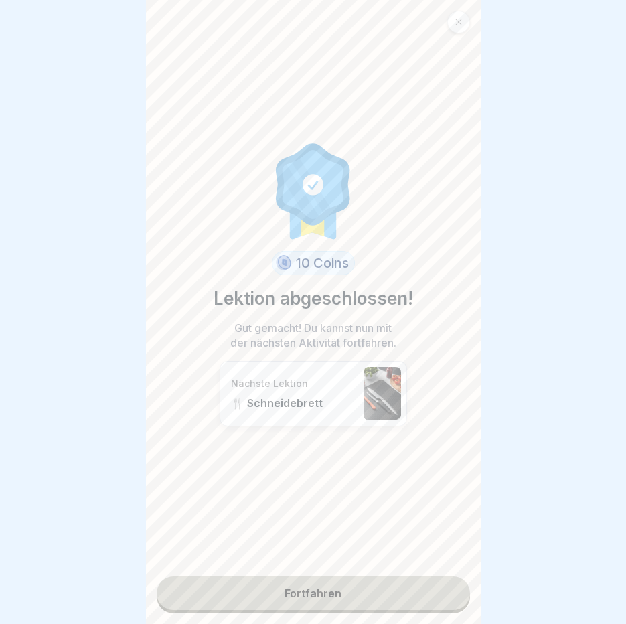
click at [442, 598] on link "Fortfahren" at bounding box center [313, 592] width 313 height 33
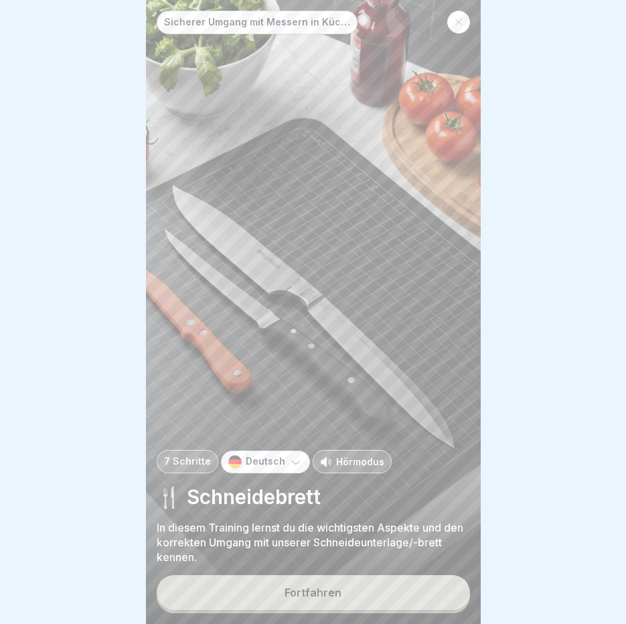
click at [349, 468] on p "Hörmodus" at bounding box center [360, 461] width 48 height 14
drag, startPoint x: 315, startPoint y: 615, endPoint x: 317, endPoint y: 603, distance: 12.1
click at [315, 609] on button "Fortfahren" at bounding box center [313, 592] width 313 height 35
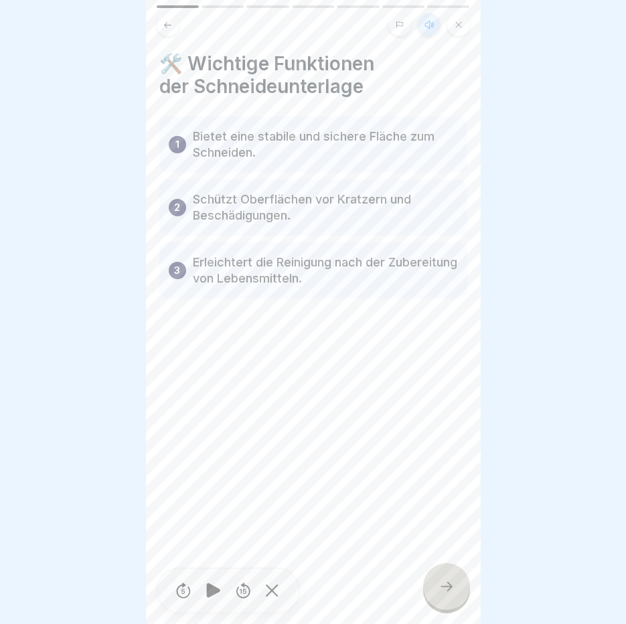
click at [106, 86] on div at bounding box center [313, 312] width 626 height 624
click at [437, 589] on div at bounding box center [446, 586] width 47 height 47
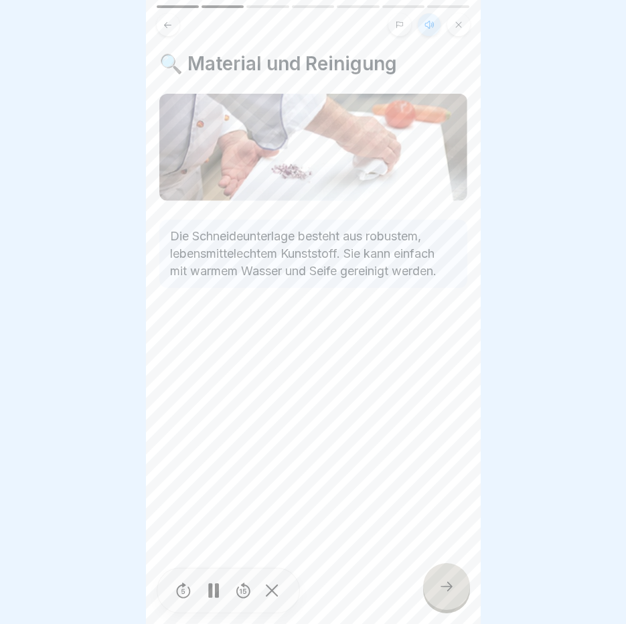
click at [437, 589] on div at bounding box center [446, 586] width 47 height 47
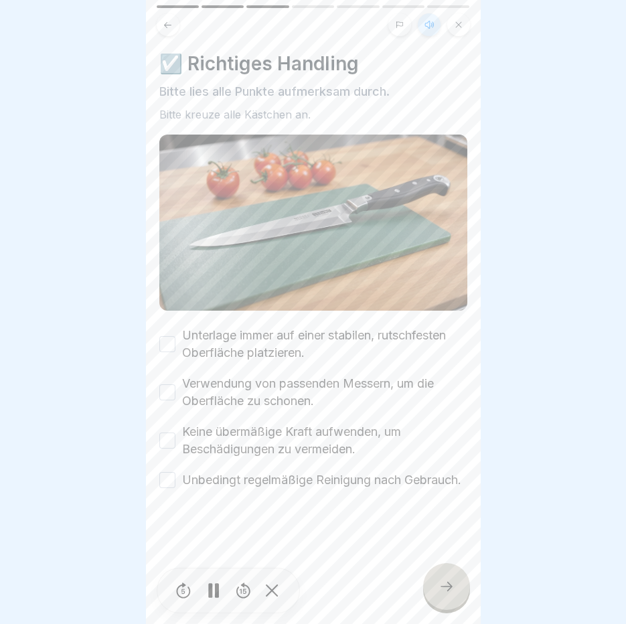
click at [159, 343] on button "Unterlage immer auf einer stabilen, rutschfesten Oberfläche platzieren." at bounding box center [167, 344] width 16 height 16
click at [167, 388] on button "Verwendung von passenden Messern, um die Oberfläche zu schonen." at bounding box center [167, 392] width 16 height 16
click at [169, 440] on button "Keine übermäßige Kraft aufwenden, um Beschädigungen zu vermeiden." at bounding box center [167, 440] width 16 height 16
click at [162, 489] on div "Unbedingt regelmäßige Reinigung nach Gebrauch." at bounding box center [310, 479] width 302 height 17
click at [170, 484] on button "Unbedingt regelmäßige Reinigung nach Gebrauch." at bounding box center [167, 480] width 16 height 16
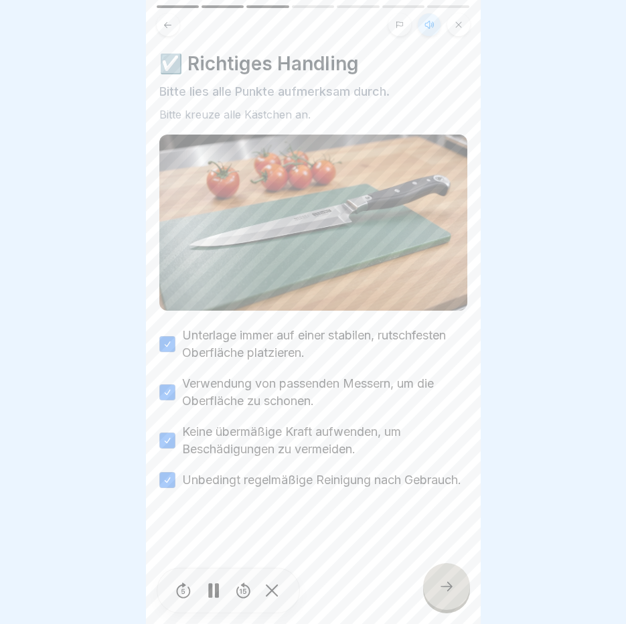
click at [450, 594] on icon at bounding box center [446, 586] width 16 height 16
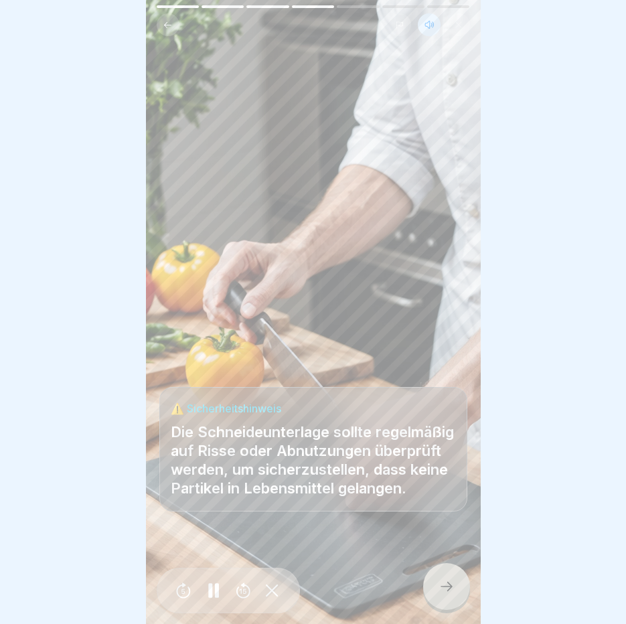
click at [450, 594] on icon at bounding box center [446, 586] width 16 height 16
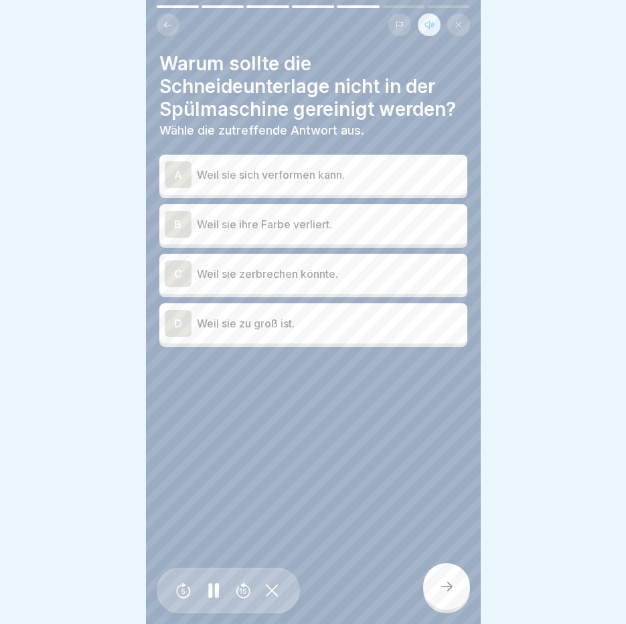
click at [234, 179] on p "Weil sie sich verformen kann." at bounding box center [329, 175] width 265 height 16
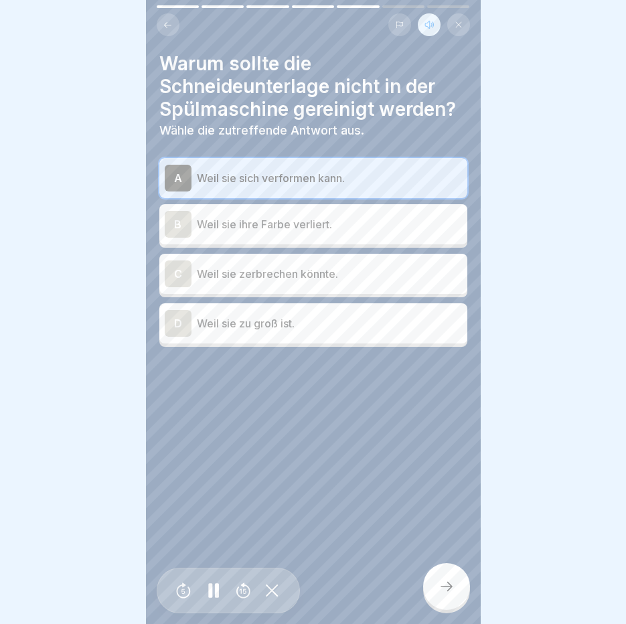
click at [465, 610] on div at bounding box center [446, 586] width 47 height 47
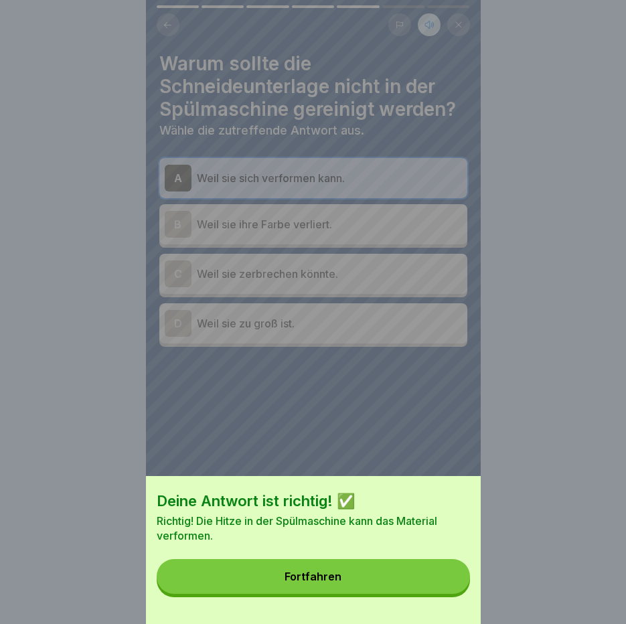
click at [448, 576] on button "Fortfahren" at bounding box center [313, 576] width 313 height 35
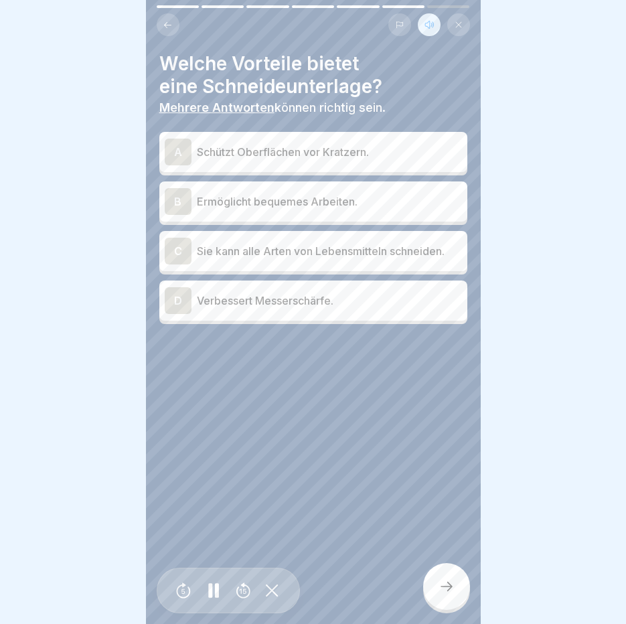
click at [290, 147] on p "Schützt Oberflächen vor Kratzern." at bounding box center [329, 152] width 265 height 16
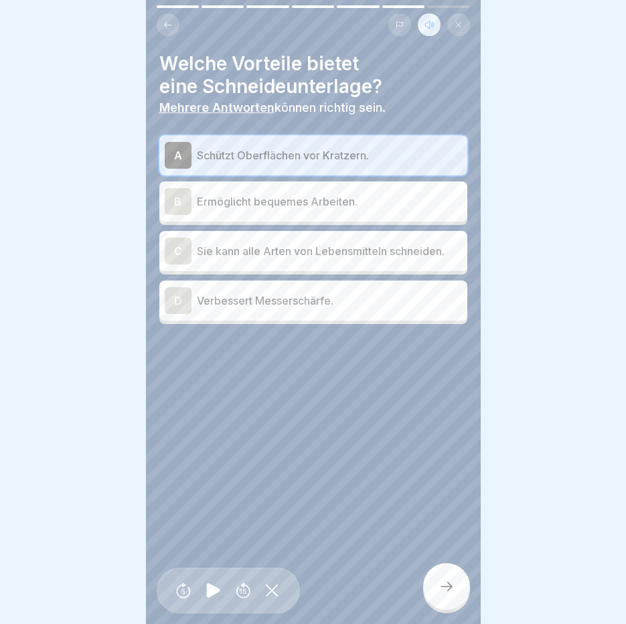
click at [266, 197] on p "Ermöglicht bequemes Arbeiten." at bounding box center [329, 201] width 265 height 16
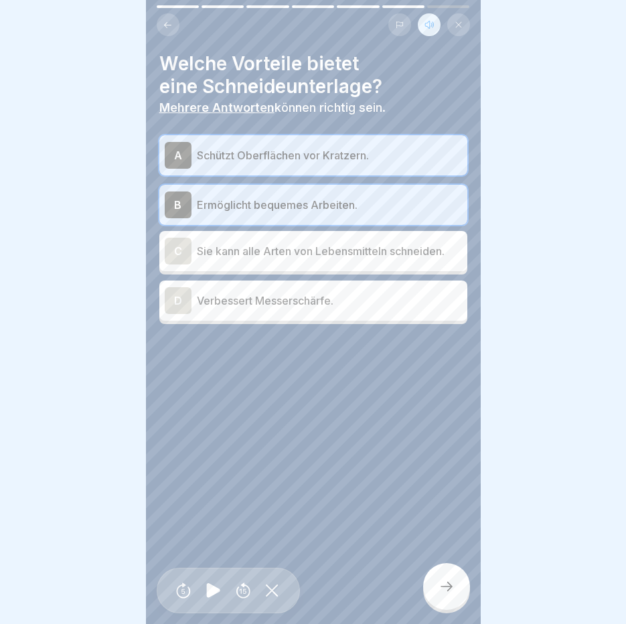
click at [446, 594] on icon at bounding box center [446, 586] width 16 height 16
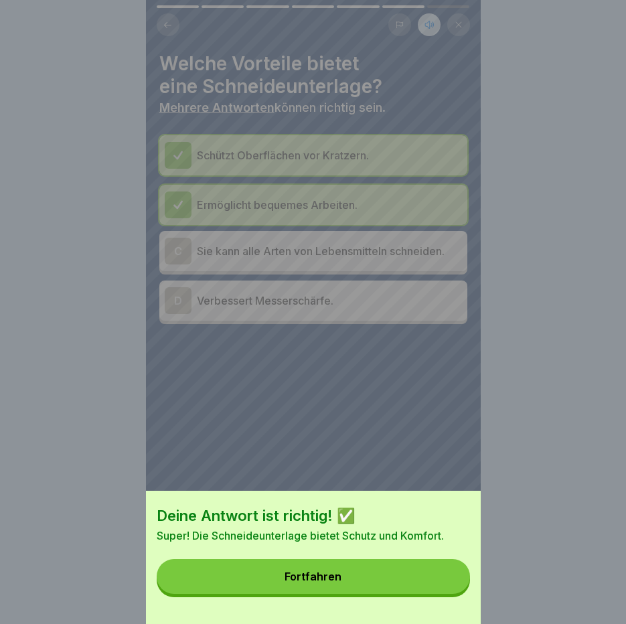
click at [446, 594] on button "Fortfahren" at bounding box center [313, 576] width 313 height 35
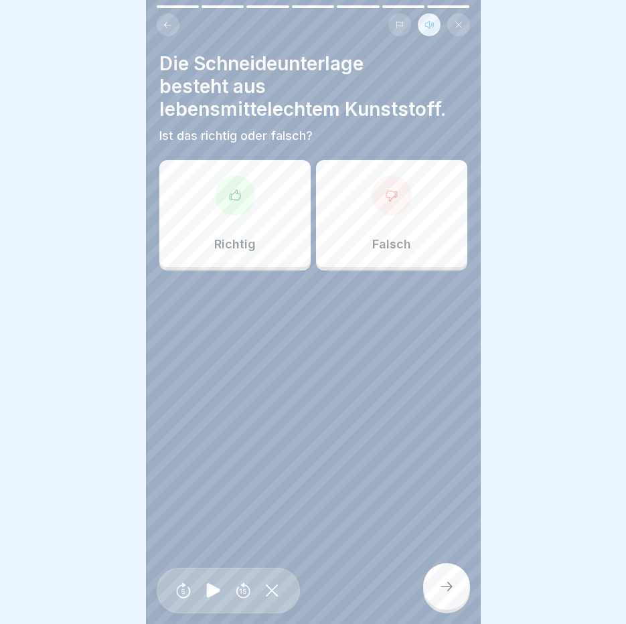
click at [256, 211] on div "Richtig" at bounding box center [234, 213] width 151 height 107
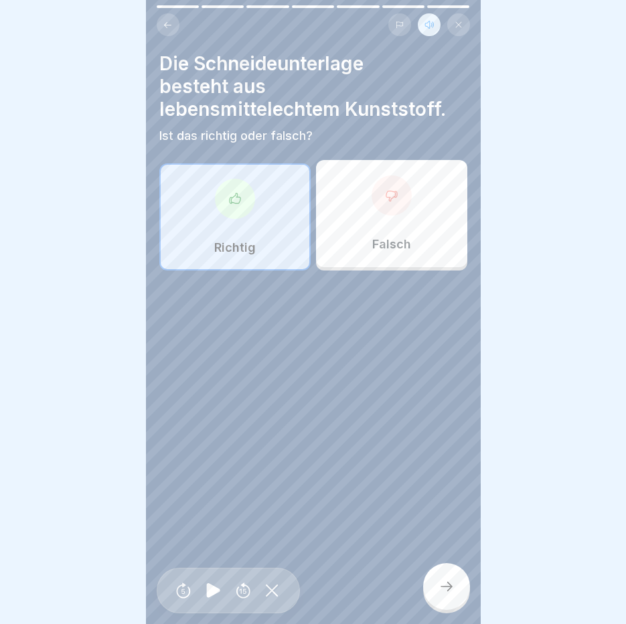
click at [463, 590] on div at bounding box center [446, 586] width 47 height 47
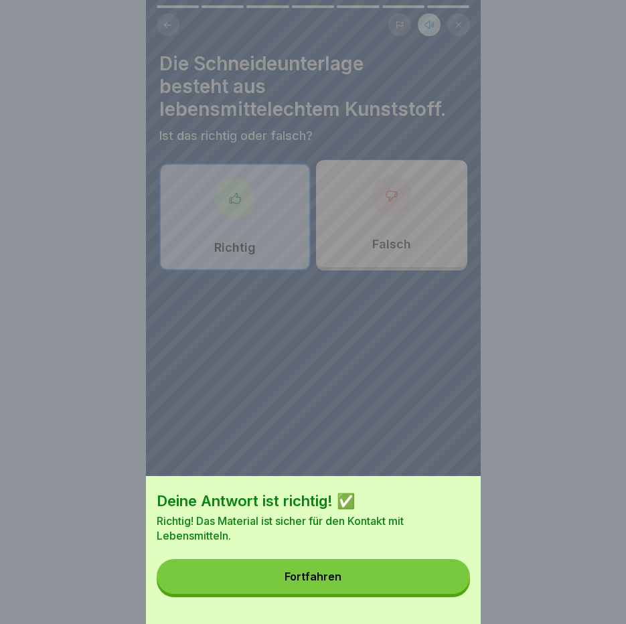
click at [463, 590] on button "Fortfahren" at bounding box center [313, 576] width 313 height 35
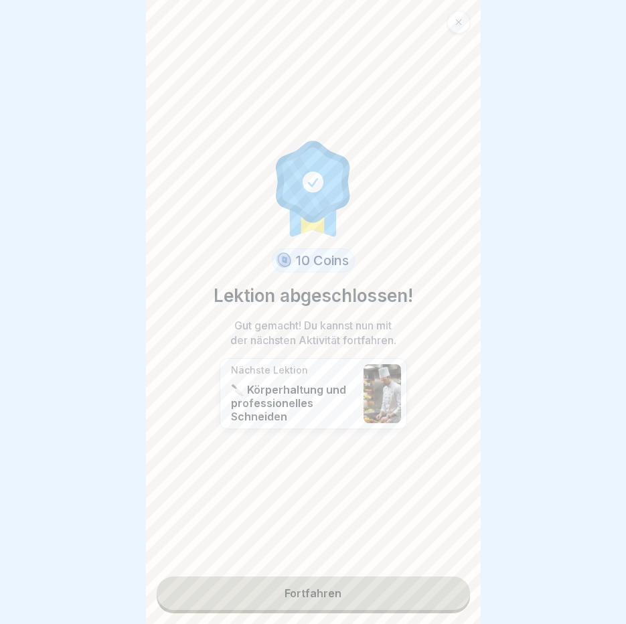
click at [386, 590] on link "Fortfahren" at bounding box center [313, 592] width 313 height 33
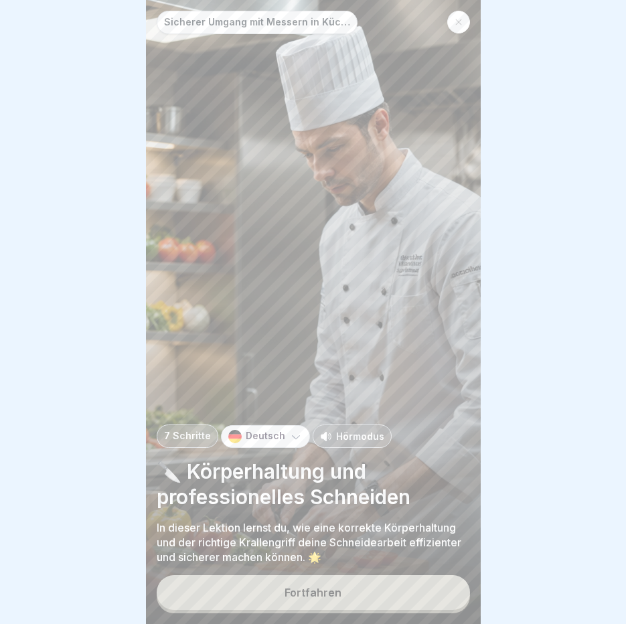
click at [361, 443] on p "Hörmodus" at bounding box center [360, 436] width 48 height 14
click at [321, 598] on div "Fortfahren" at bounding box center [312, 592] width 57 height 12
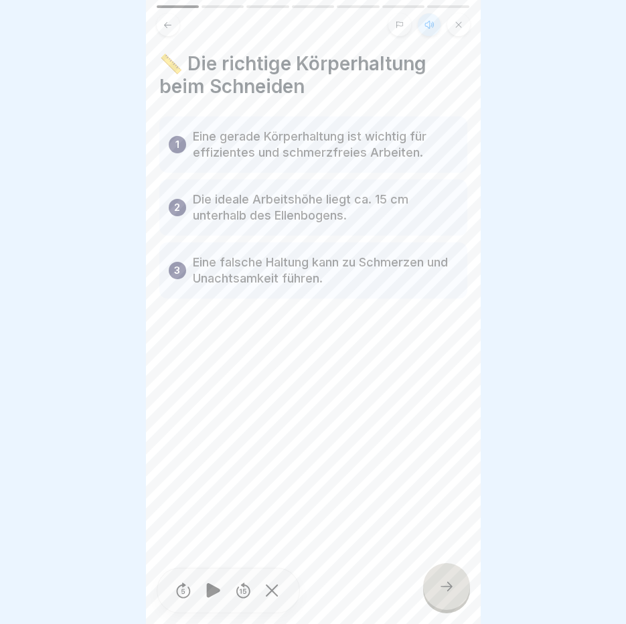
click at [448, 584] on div at bounding box center [446, 586] width 47 height 47
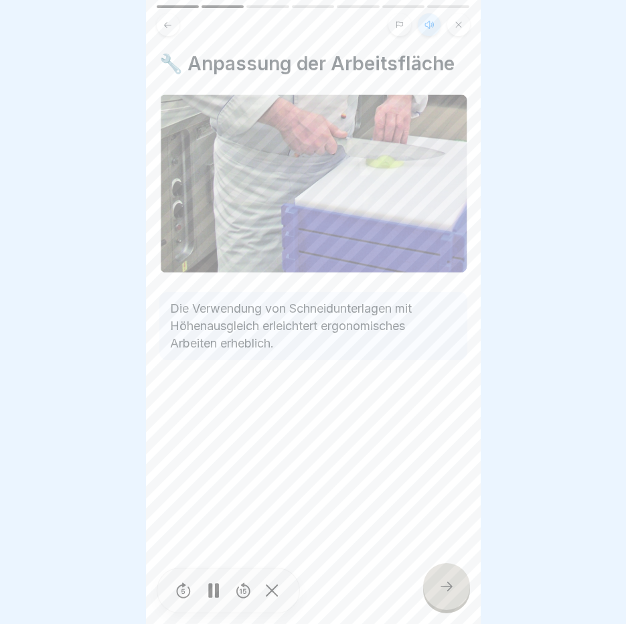
click at [448, 584] on div at bounding box center [446, 586] width 47 height 47
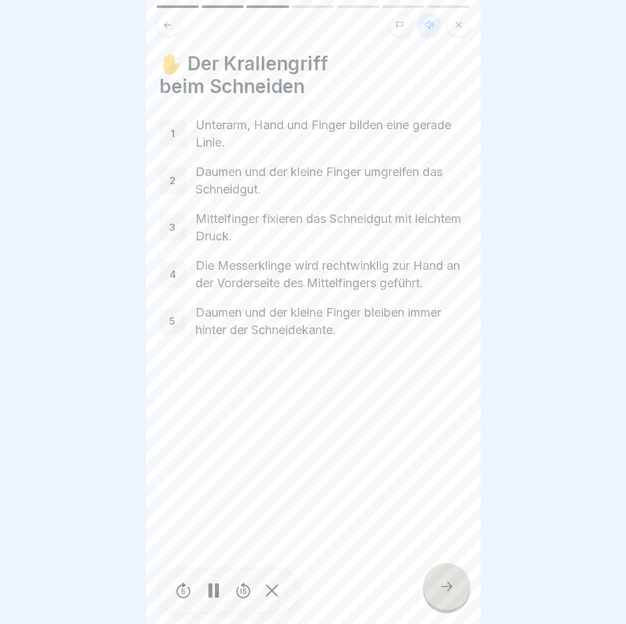
click at [448, 584] on div at bounding box center [446, 586] width 47 height 47
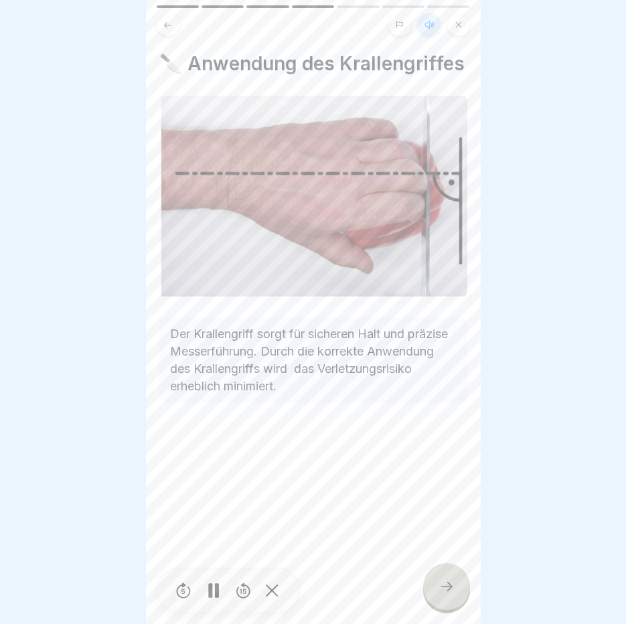
click at [448, 584] on div at bounding box center [446, 586] width 47 height 47
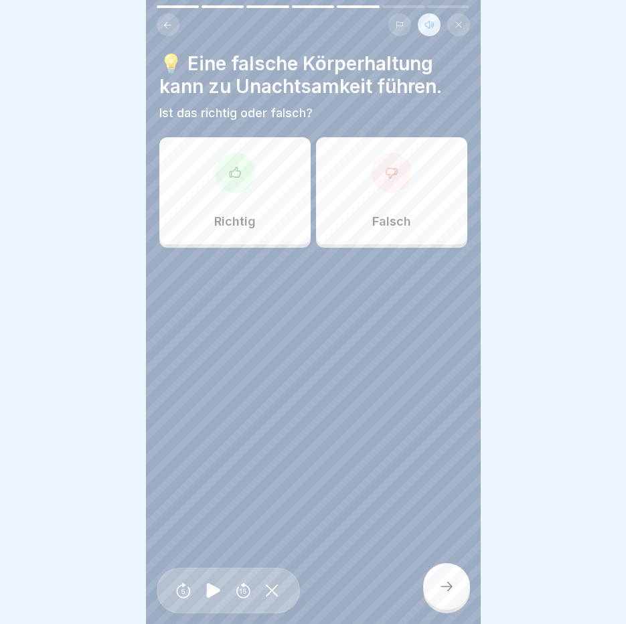
click at [234, 205] on div "Richtig" at bounding box center [234, 190] width 151 height 107
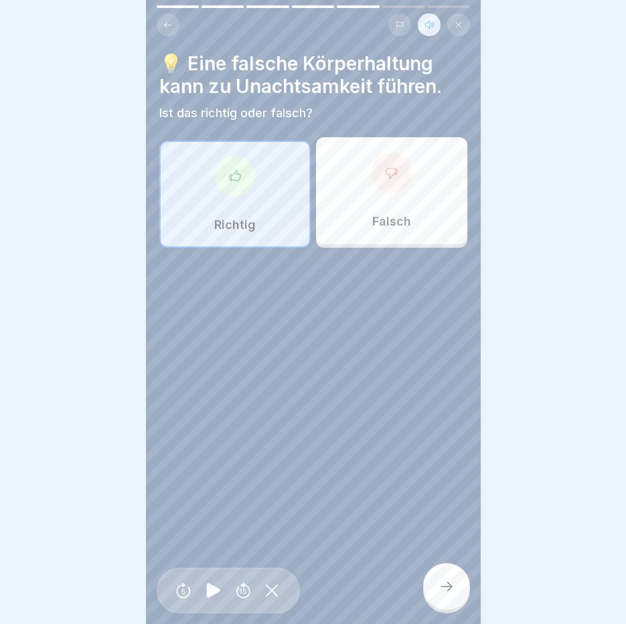
click at [440, 594] on icon at bounding box center [446, 586] width 16 height 16
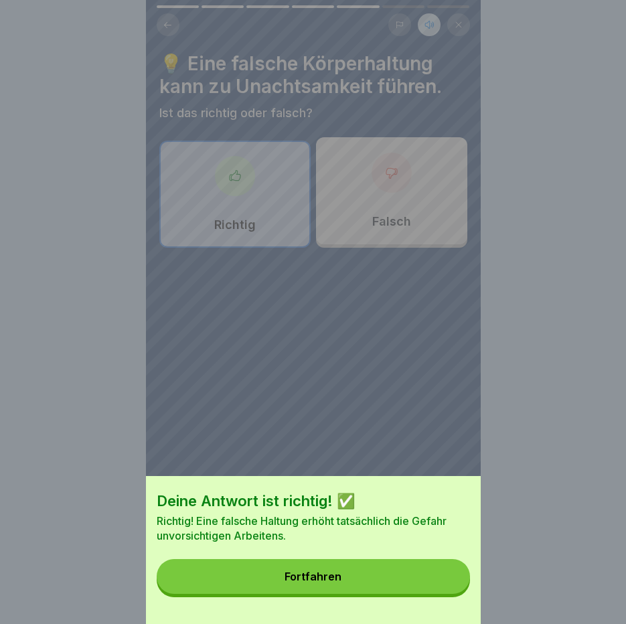
click at [440, 594] on button "Fortfahren" at bounding box center [313, 576] width 313 height 35
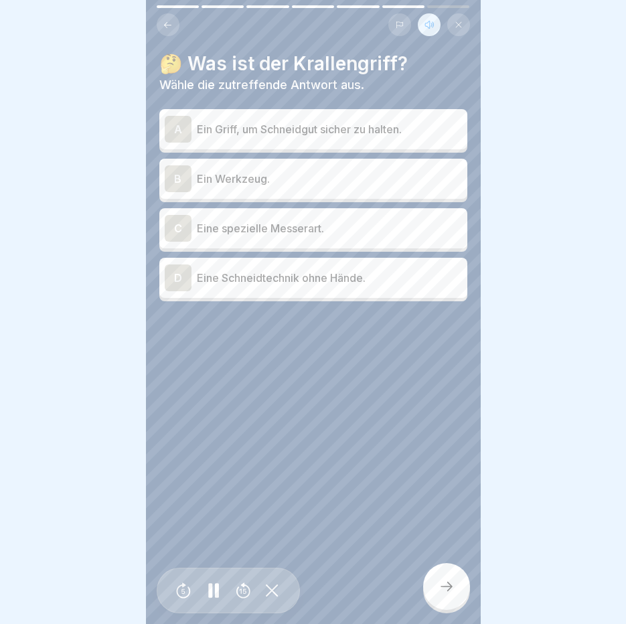
click at [281, 134] on p "Ein Griff, um Schneidgut sicher zu halten." at bounding box center [329, 129] width 265 height 16
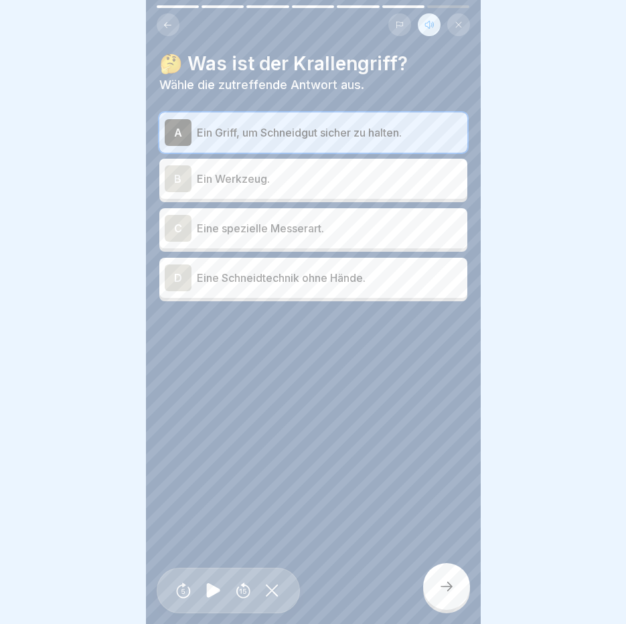
click at [440, 594] on icon at bounding box center [446, 586] width 16 height 16
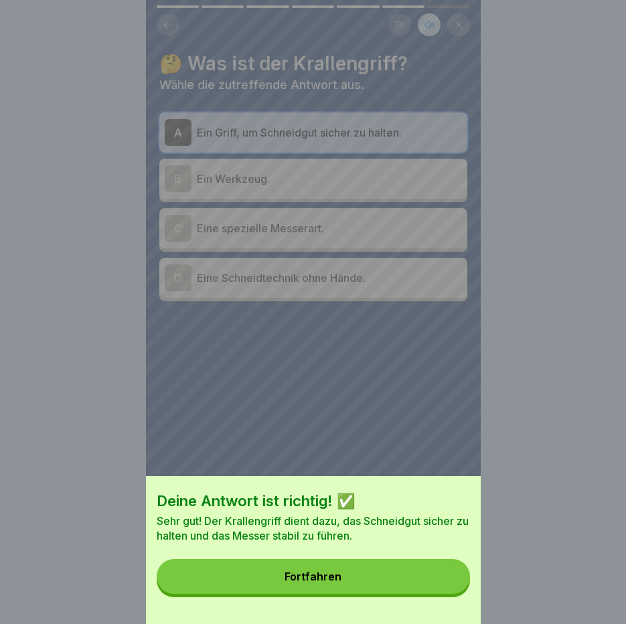
click at [440, 591] on button "Fortfahren" at bounding box center [313, 576] width 313 height 35
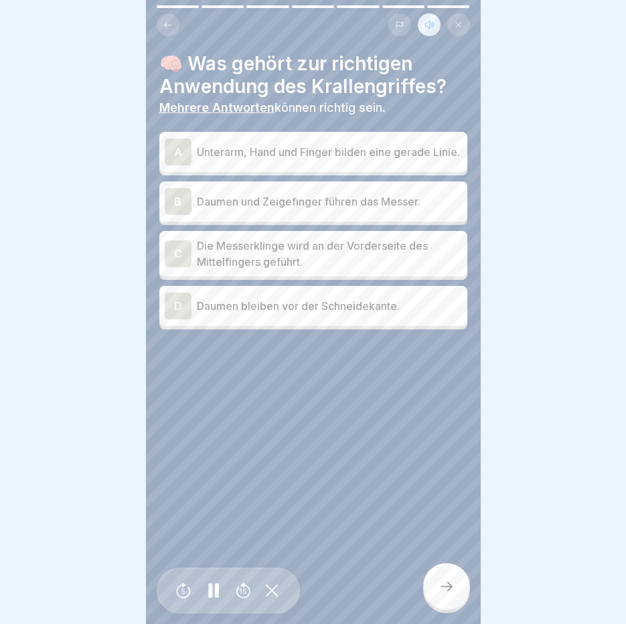
click at [220, 157] on p "Unterarm, Hand und Finger bilden eine gerade Linie." at bounding box center [329, 152] width 265 height 16
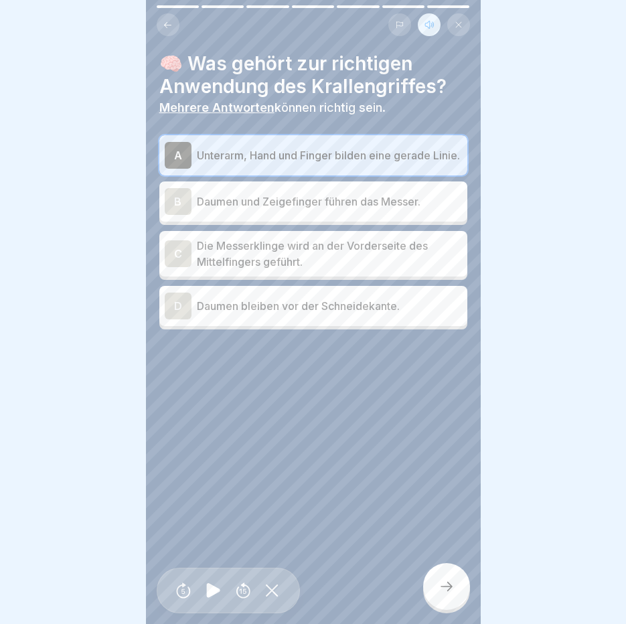
click at [445, 610] on div at bounding box center [446, 586] width 47 height 47
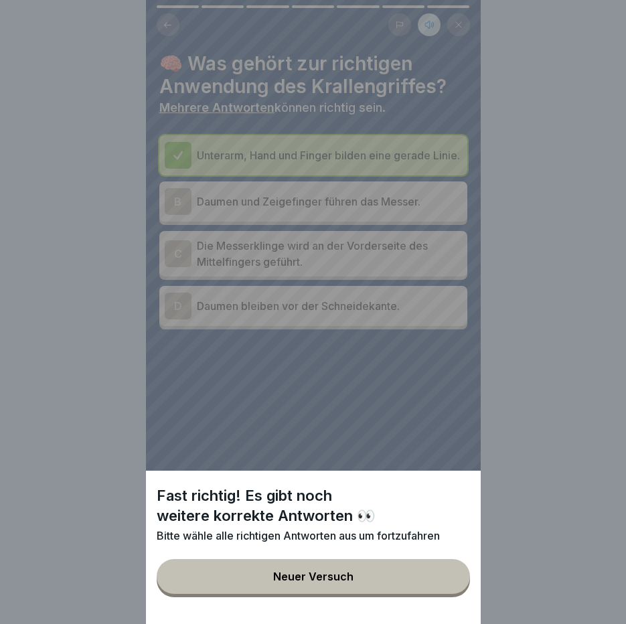
click at [354, 580] on button "Neuer Versuch" at bounding box center [313, 576] width 313 height 35
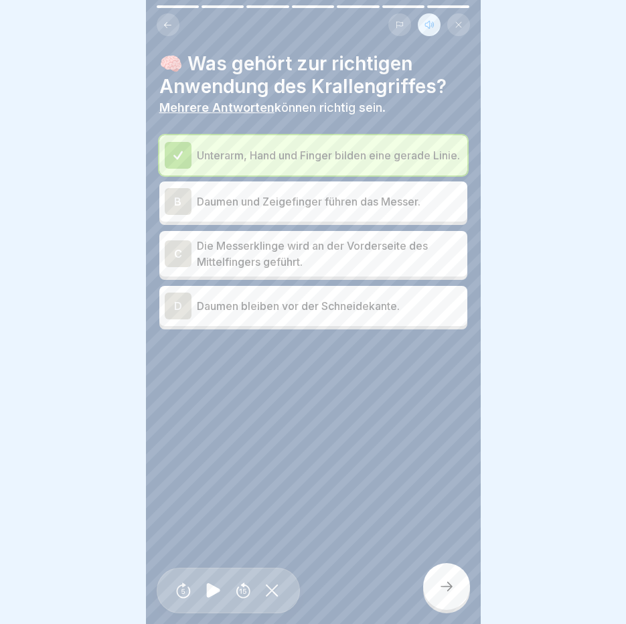
click at [294, 314] on p "Daumen bleiben vor der Schneidekante." at bounding box center [329, 306] width 265 height 16
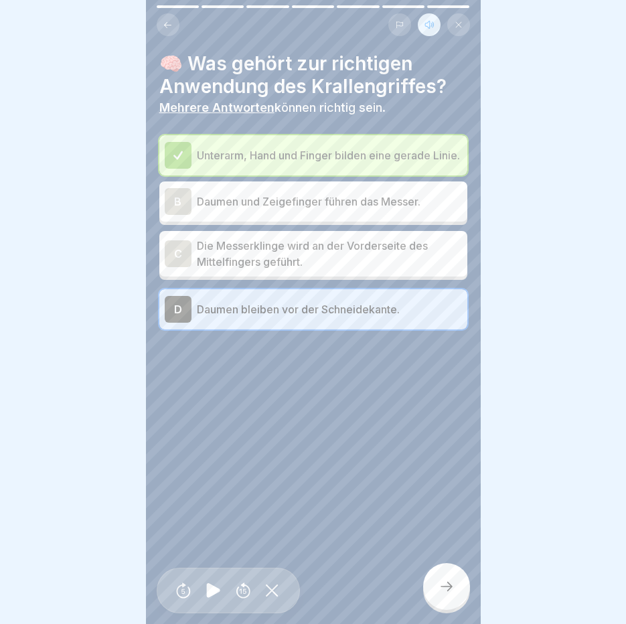
click at [431, 602] on div at bounding box center [446, 586] width 47 height 47
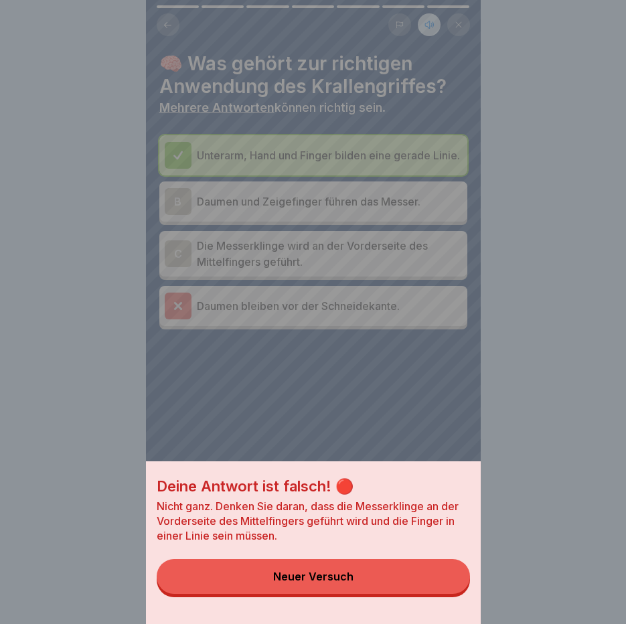
click at [431, 594] on button "Neuer Versuch" at bounding box center [313, 576] width 313 height 35
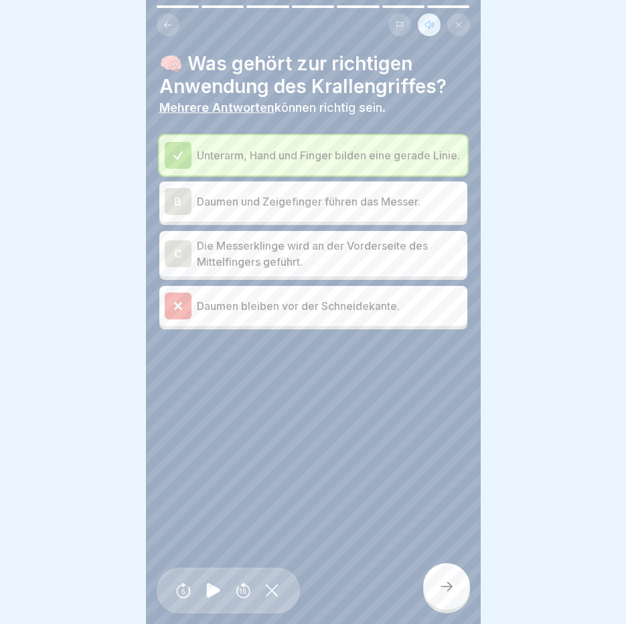
click at [215, 282] on div "Unterarm, Hand und Finger bilden eine gerade Linie. B Daumen und Zeigefinger fü…" at bounding box center [313, 232] width 308 height 194
click at [196, 325] on div "Daumen bleiben vor der Schneidekante." at bounding box center [313, 306] width 308 height 40
click at [236, 210] on p "Daumen und Zeigefinger führen das Messer." at bounding box center [329, 201] width 265 height 16
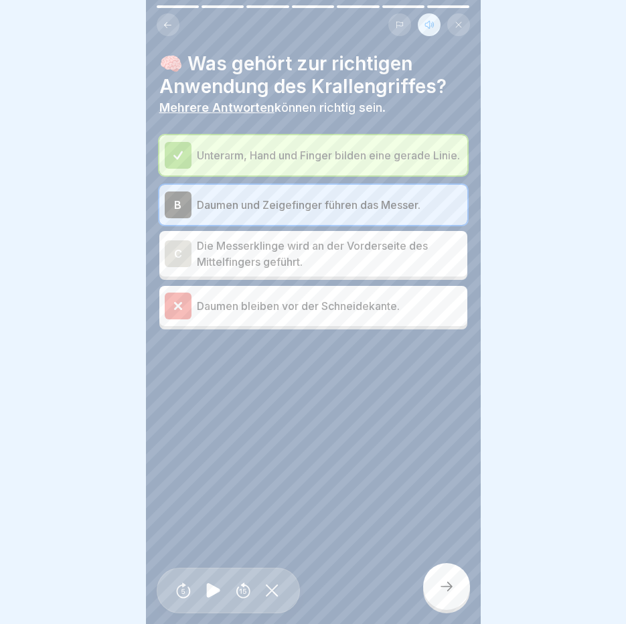
click at [206, 270] on p "Die Messerklinge wird an der Vorderseite des Mittelfingers geführt." at bounding box center [329, 254] width 265 height 32
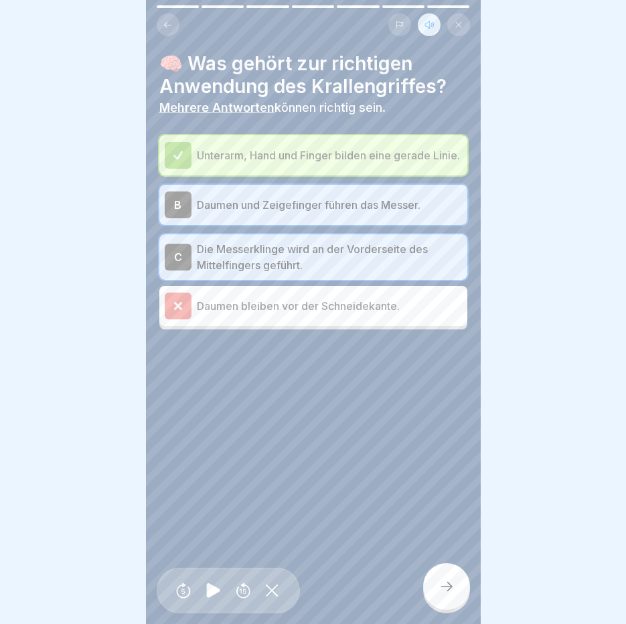
click at [449, 594] on icon at bounding box center [446, 586] width 16 height 16
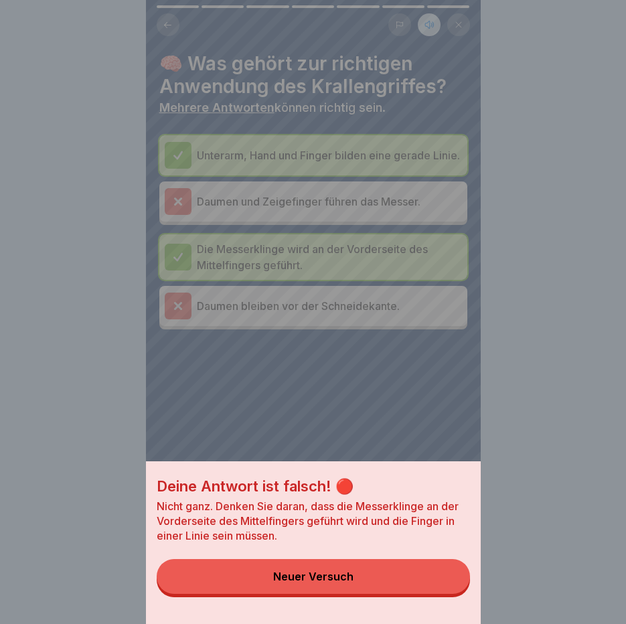
click at [444, 594] on button "Neuer Versuch" at bounding box center [313, 576] width 313 height 35
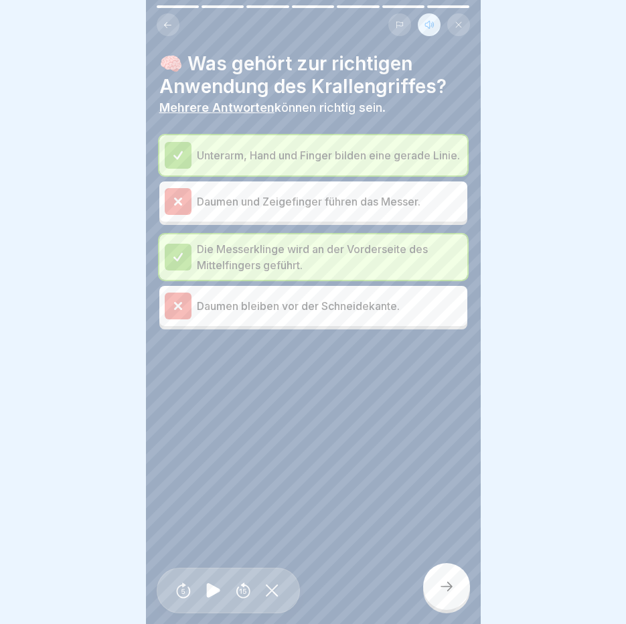
click at [215, 249] on p "Die Messerklinge wird an der Vorderseite des Mittelfingers geführt." at bounding box center [329, 257] width 265 height 32
click at [199, 187] on div "Daumen und Zeigefinger führen das Messer." at bounding box center [313, 201] width 308 height 40
click at [202, 199] on p "Daumen und Zeigefinger führen das Messer." at bounding box center [329, 201] width 265 height 16
click at [222, 319] on div "Daumen bleiben vor der Schneidekante." at bounding box center [313, 306] width 297 height 27
click at [459, 596] on div at bounding box center [446, 586] width 47 height 47
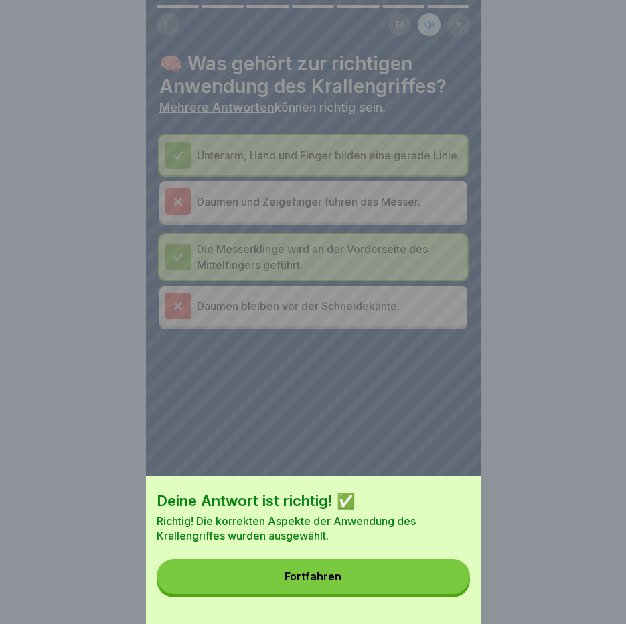
click at [386, 585] on button "Fortfahren" at bounding box center [313, 576] width 313 height 35
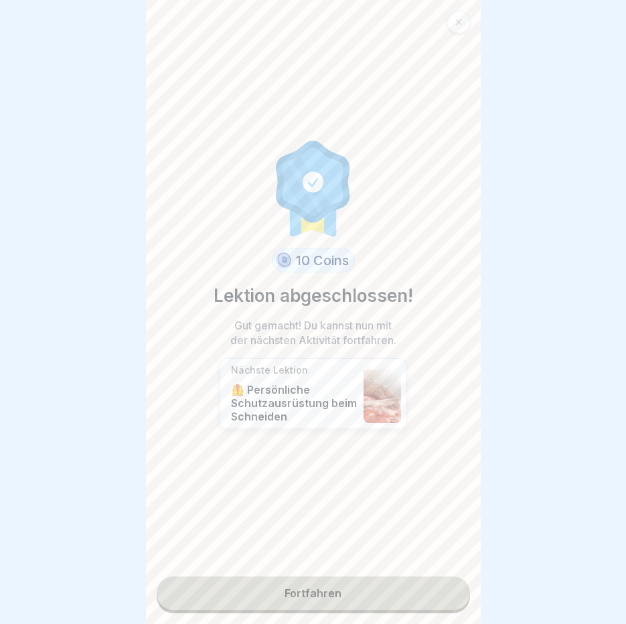
click at [338, 597] on link "Fortfahren" at bounding box center [313, 592] width 313 height 33
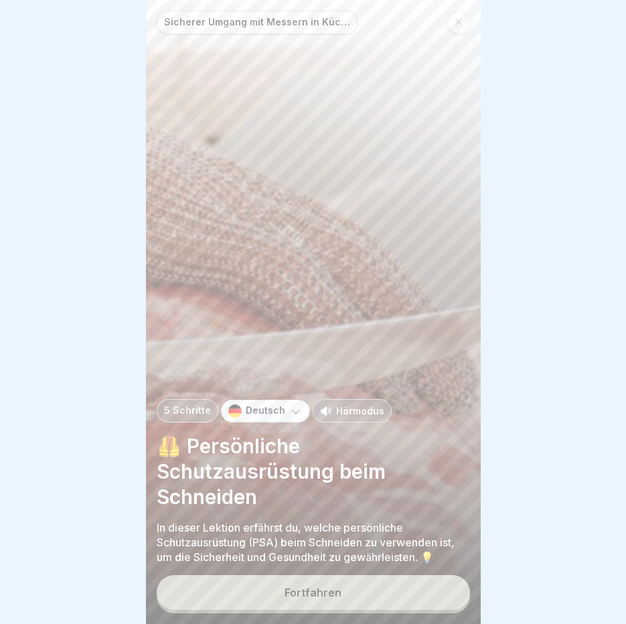
click at [338, 597] on button "Fortfahren" at bounding box center [313, 592] width 313 height 35
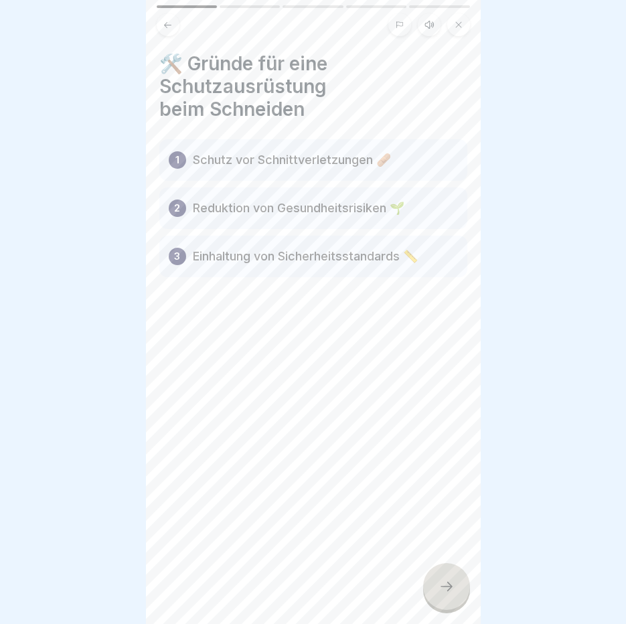
click at [424, 34] on button at bounding box center [429, 24] width 23 height 23
click at [220, 599] on icon at bounding box center [213, 590] width 26 height 21
click at [461, 600] on div at bounding box center [446, 586] width 47 height 47
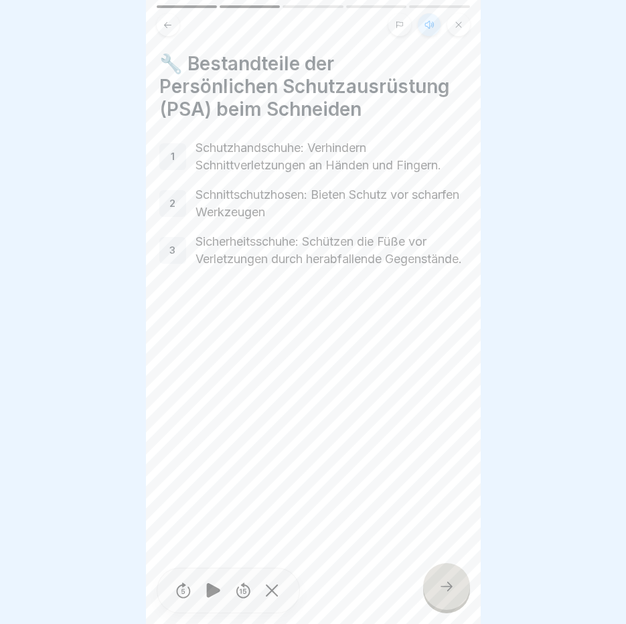
click at [461, 601] on div at bounding box center [446, 586] width 47 height 47
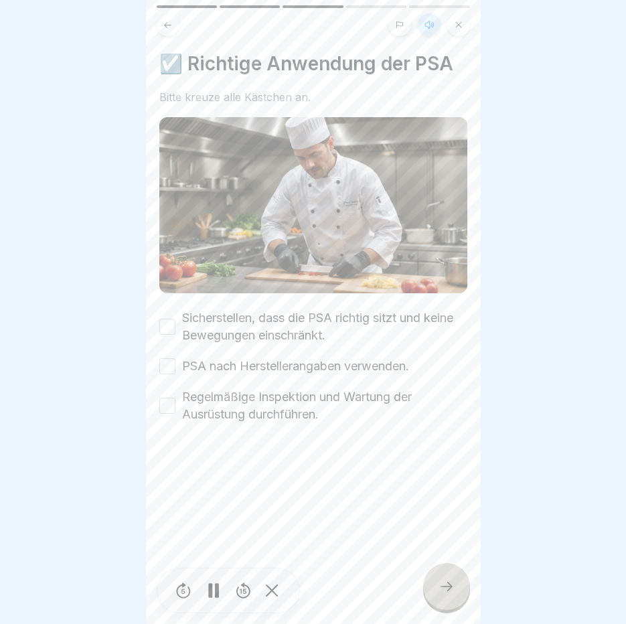
click at [161, 321] on button "Sicherstellen, dass die PSA richtig sitzt und keine Bewegungen einschränkt." at bounding box center [167, 327] width 16 height 16
click at [173, 361] on button "PSA nach Herstellerangaben verwenden." at bounding box center [167, 366] width 16 height 16
click at [169, 398] on button "Regelmäßige Inspektion und Wartung der Ausrüstung durchführen." at bounding box center [167, 406] width 16 height 16
click at [444, 592] on icon at bounding box center [446, 586] width 16 height 16
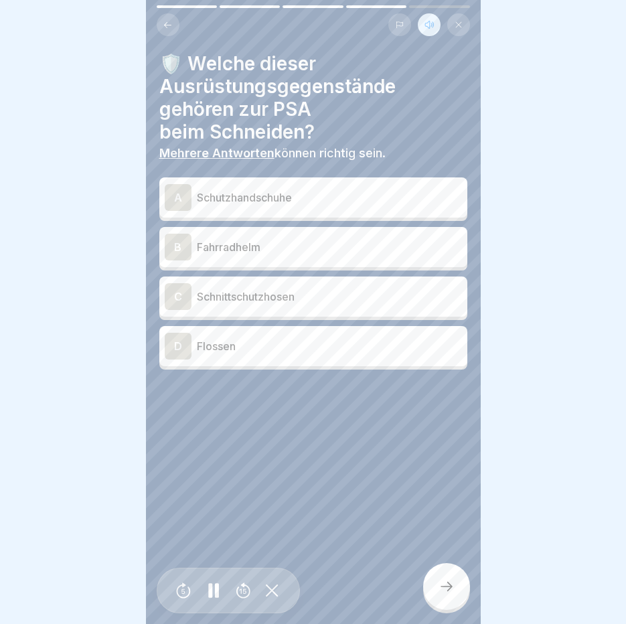
click at [267, 199] on p "Schutzhandschuhe" at bounding box center [329, 197] width 265 height 16
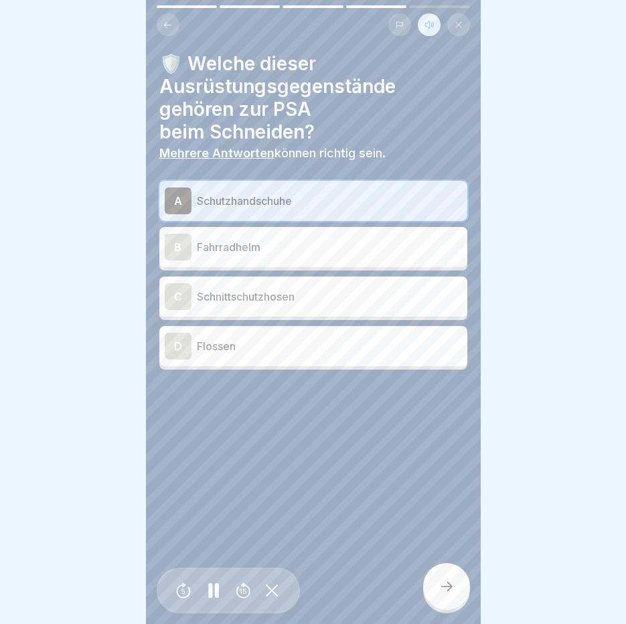
click at [261, 299] on p "Schnittschutzhosen" at bounding box center [329, 296] width 265 height 16
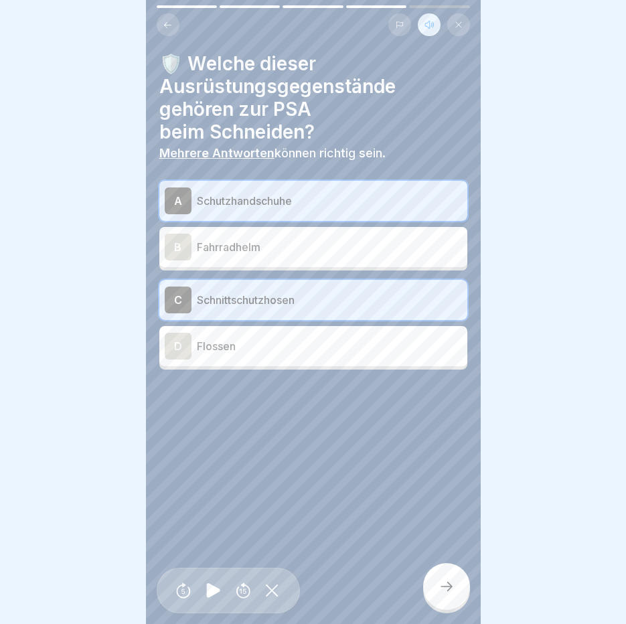
click at [454, 610] on div at bounding box center [446, 586] width 47 height 47
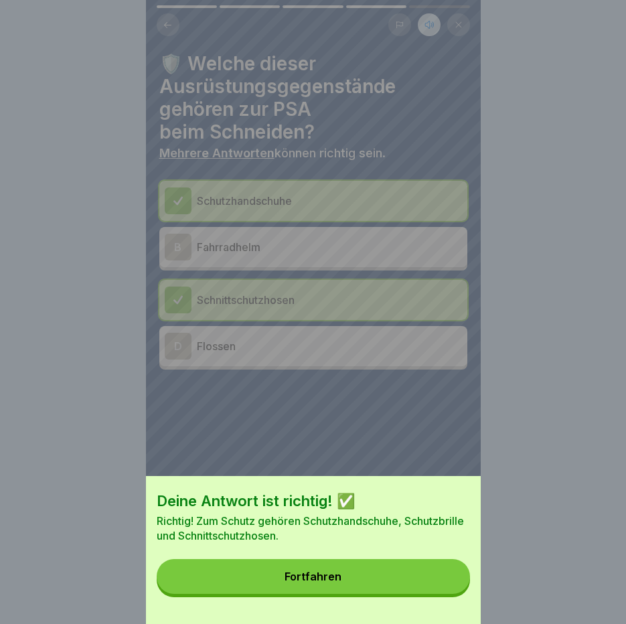
click at [418, 594] on button "Fortfahren" at bounding box center [313, 576] width 313 height 35
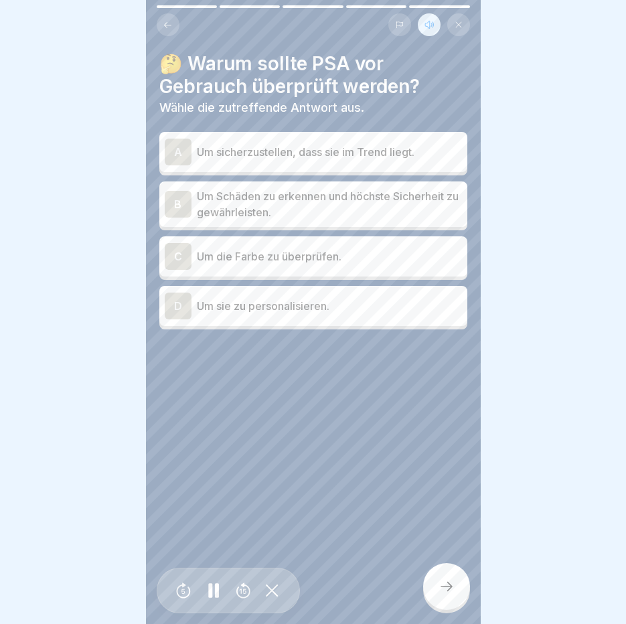
click at [260, 199] on p "Um Schäden zu erkennen und höchste Sicherheit zu gewährleisten." at bounding box center [329, 204] width 265 height 32
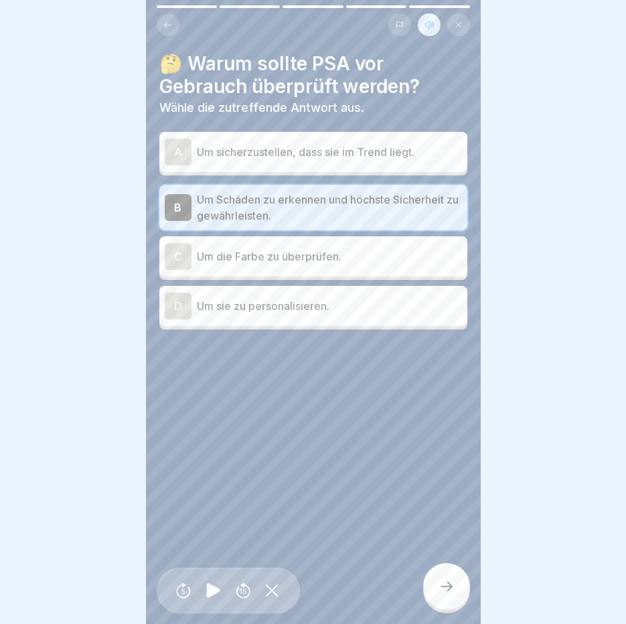
click at [440, 594] on icon at bounding box center [446, 586] width 16 height 16
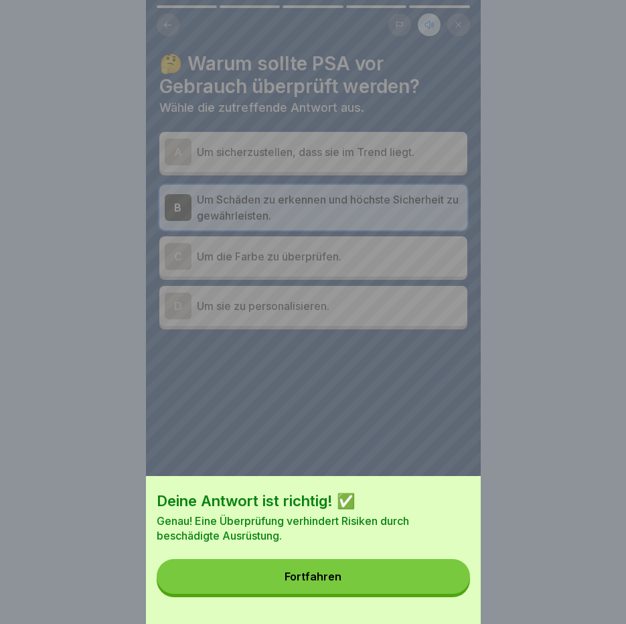
click at [440, 594] on button "Fortfahren" at bounding box center [313, 576] width 313 height 35
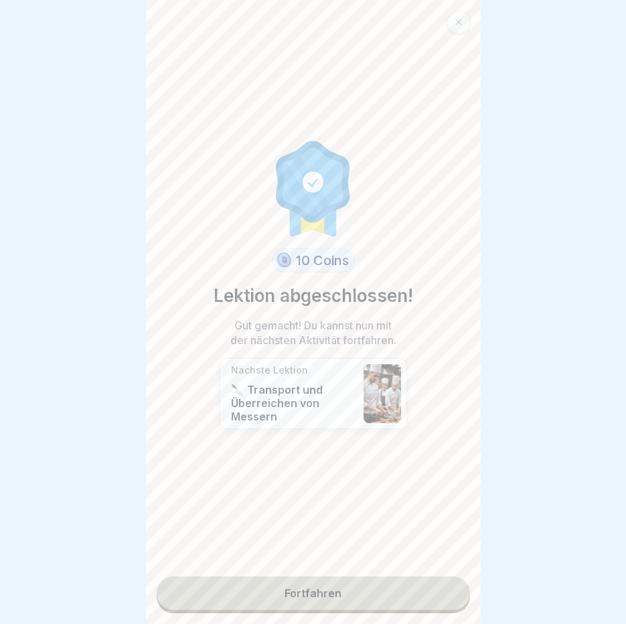
click at [427, 598] on link "Fortfahren" at bounding box center [313, 592] width 313 height 33
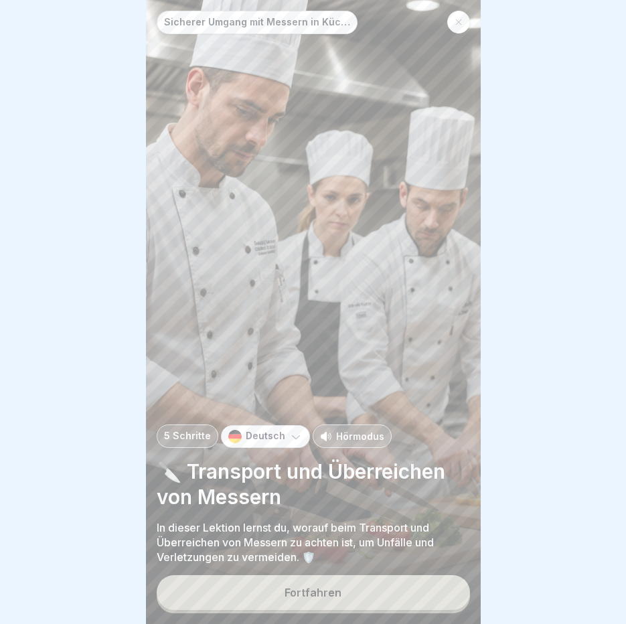
click at [344, 448] on div "Hörmodus" at bounding box center [352, 435] width 79 height 23
click at [301, 598] on div "Fortfahren" at bounding box center [312, 592] width 57 height 12
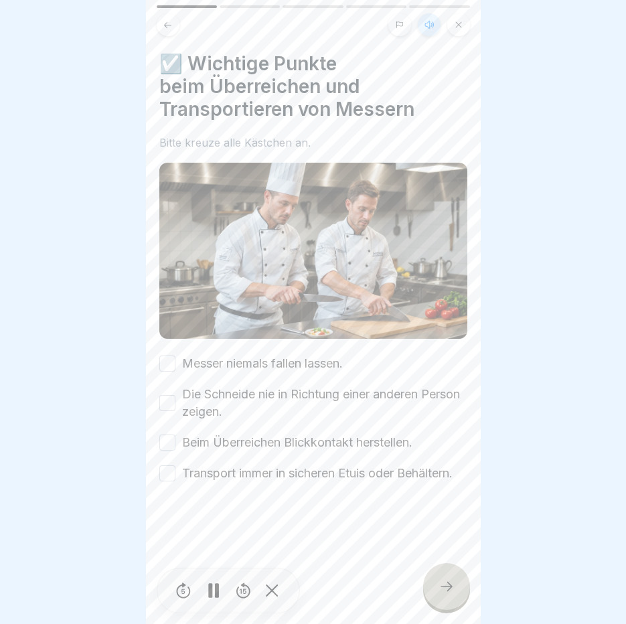
click at [173, 358] on button "Messer niemals fallen lassen." at bounding box center [167, 363] width 16 height 16
click at [169, 410] on div "Die Schneide nie in Richtung einer anderen Person zeigen." at bounding box center [313, 403] width 308 height 35
click at [169, 401] on button "Die Schneide nie in Richtung einer anderen Person zeigen." at bounding box center [167, 403] width 16 height 16
click at [167, 442] on button "Beim Überreichen Blickkontakt herstellen." at bounding box center [167, 442] width 16 height 16
click at [175, 481] on div "Transport immer in sicheren Etuis oder Behältern." at bounding box center [305, 473] width 293 height 17
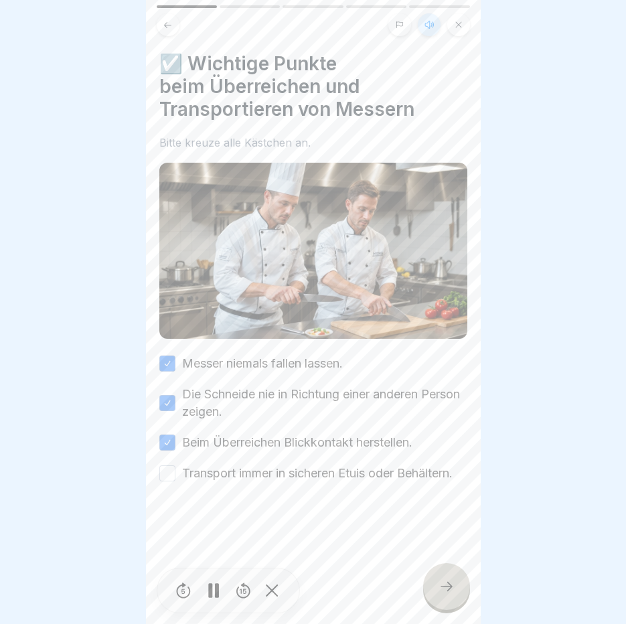
click at [169, 475] on button "Transport immer in sicheren Etuis oder Behältern." at bounding box center [167, 473] width 16 height 16
click at [444, 594] on icon at bounding box center [446, 586] width 16 height 16
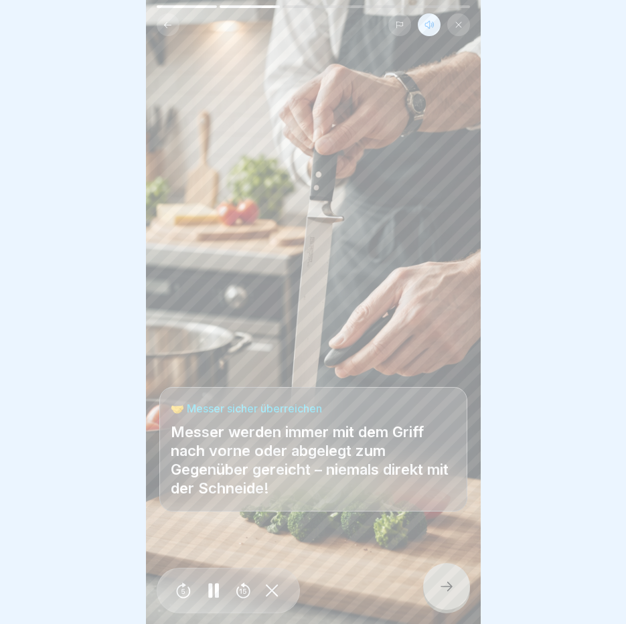
click at [444, 594] on icon at bounding box center [446, 586] width 16 height 16
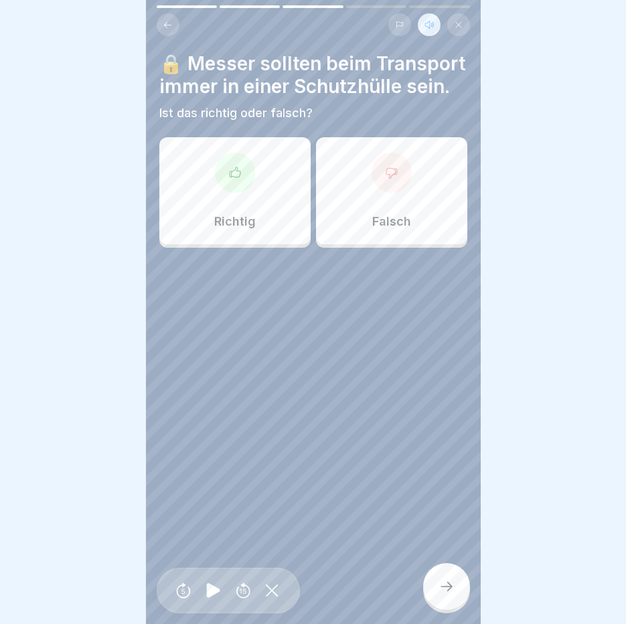
click at [240, 231] on div "Richtig" at bounding box center [234, 190] width 151 height 107
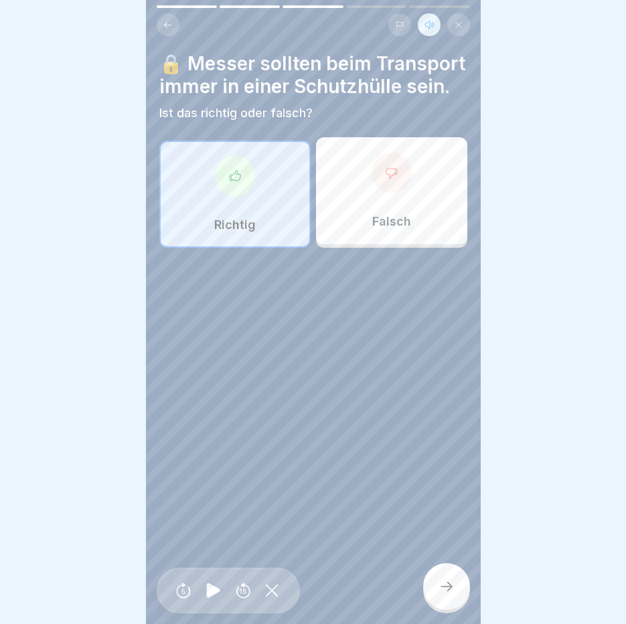
click at [461, 606] on div at bounding box center [446, 586] width 47 height 47
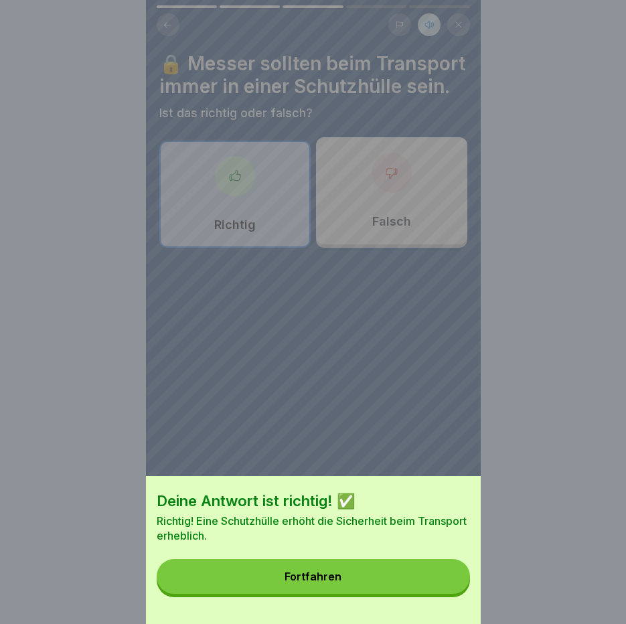
click at [461, 606] on div "Deine Antwort ist richtig! ✅ Richtig! Eine Schutzhülle erhöht die Sicherheit be…" at bounding box center [313, 550] width 335 height 148
click at [351, 584] on button "Fortfahren" at bounding box center [313, 576] width 313 height 35
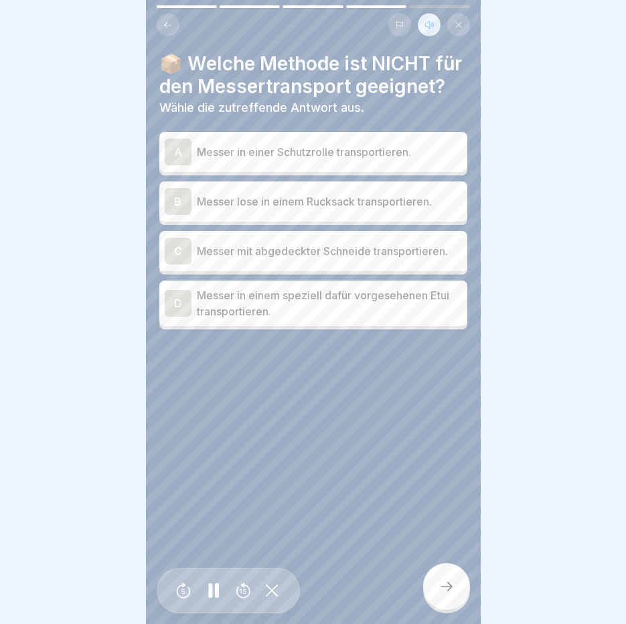
click at [259, 210] on p "Messer lose in einem Rucksack transportieren." at bounding box center [329, 201] width 265 height 16
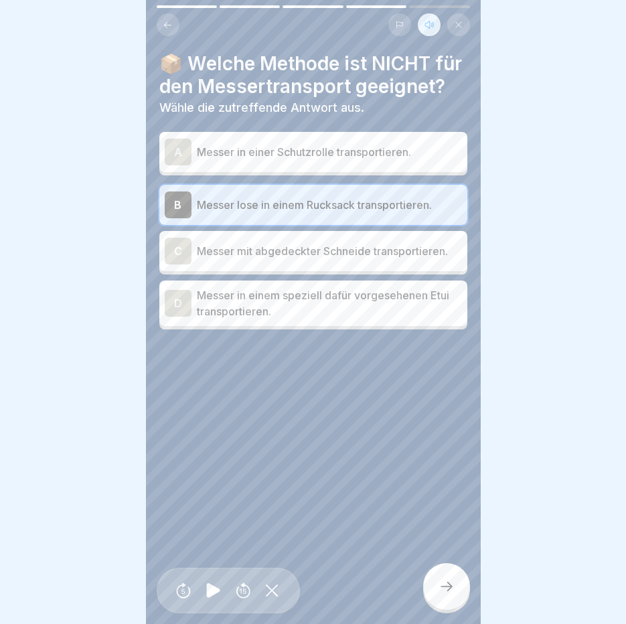
click at [461, 588] on div at bounding box center [446, 586] width 47 height 47
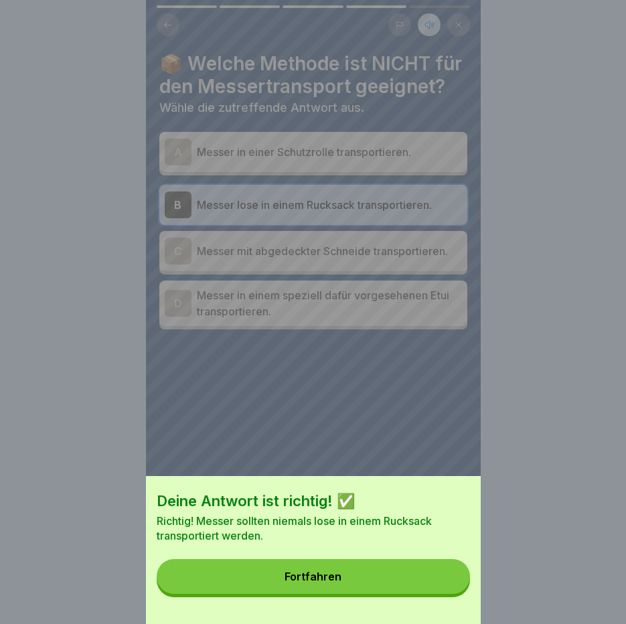
click at [461, 588] on button "Fortfahren" at bounding box center [313, 576] width 313 height 35
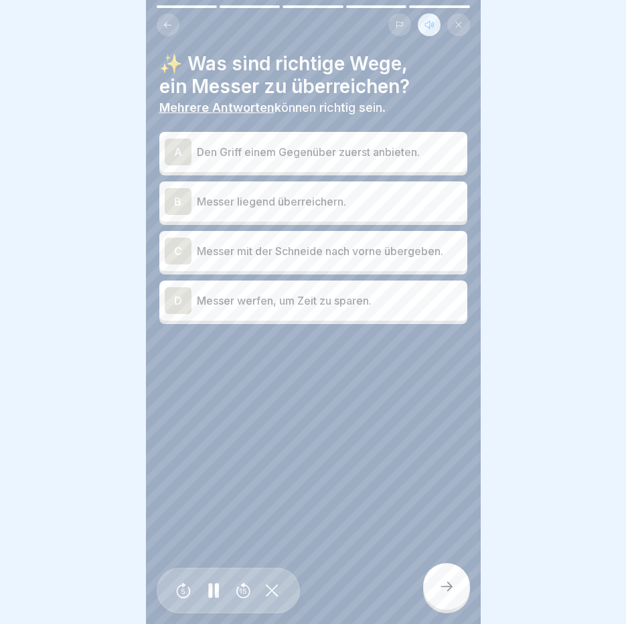
click at [244, 153] on p "Den Griff einem Gegenüber zuerst anbieten." at bounding box center [329, 152] width 265 height 16
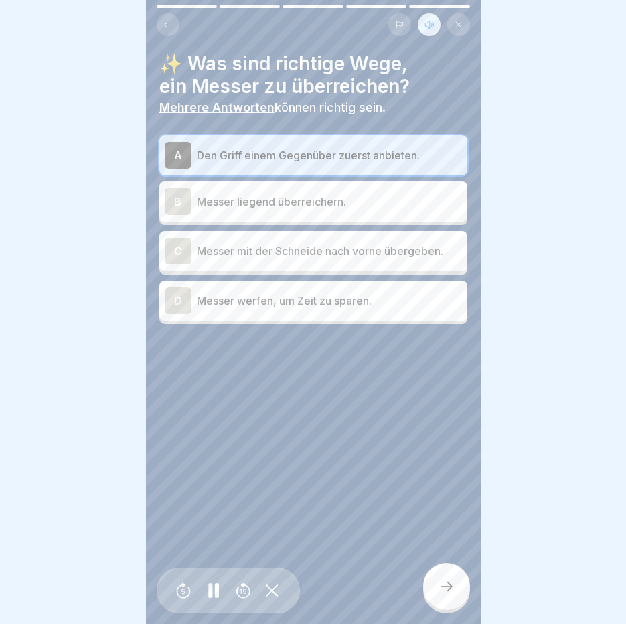
drag, startPoint x: 461, startPoint y: 580, endPoint x: 456, endPoint y: 586, distance: 7.8
click at [456, 586] on div at bounding box center [446, 586] width 47 height 47
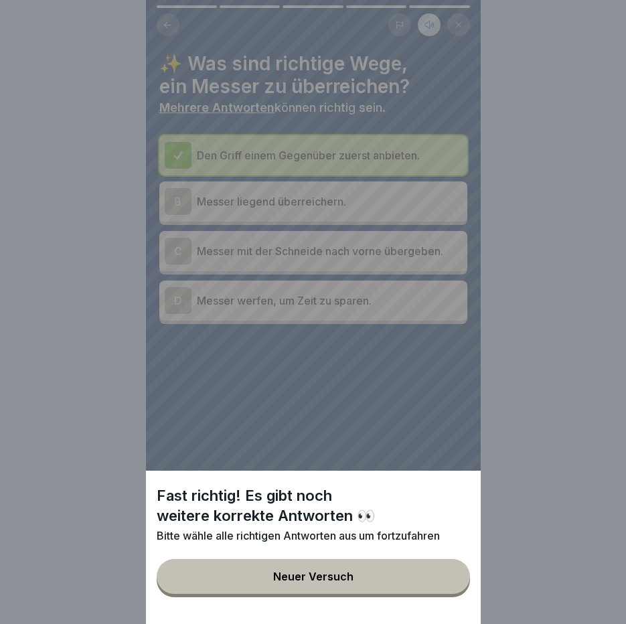
click at [455, 588] on button "Neuer Versuch" at bounding box center [313, 576] width 313 height 35
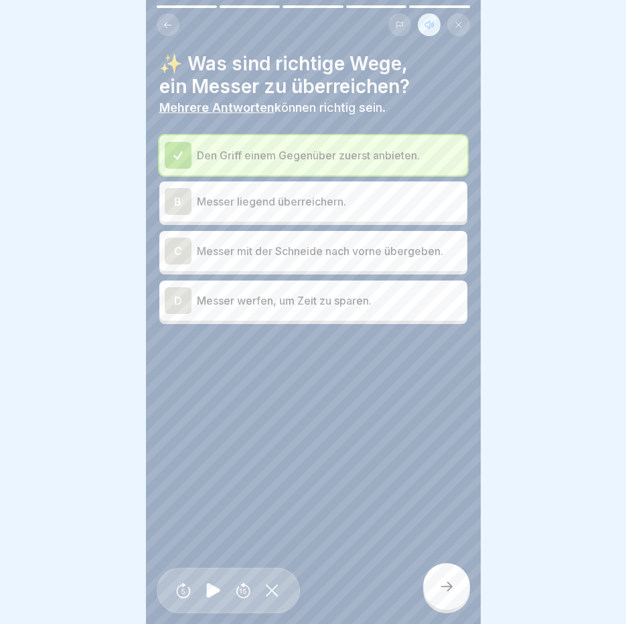
click at [259, 206] on p "Messer liegend überreichern." at bounding box center [329, 201] width 265 height 16
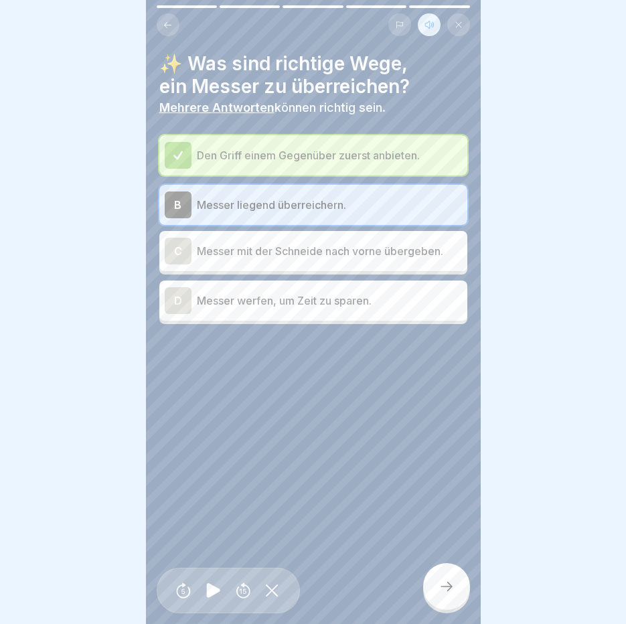
click at [452, 594] on icon at bounding box center [446, 586] width 16 height 16
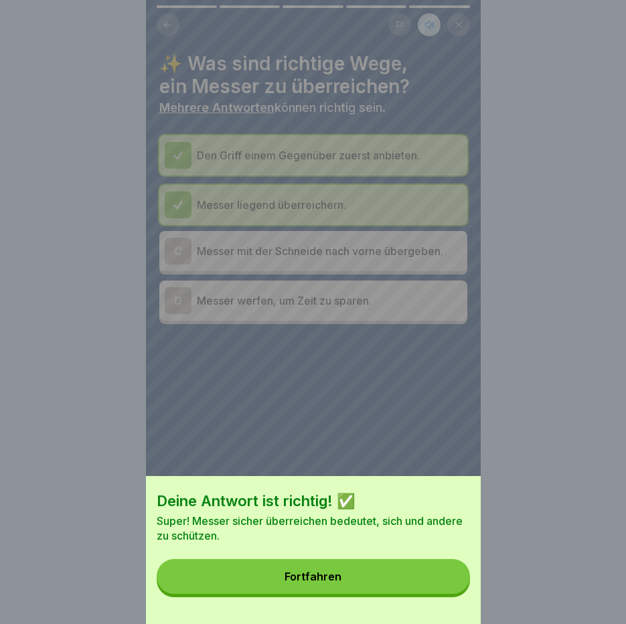
click at [450, 578] on button "Fortfahren" at bounding box center [313, 576] width 313 height 35
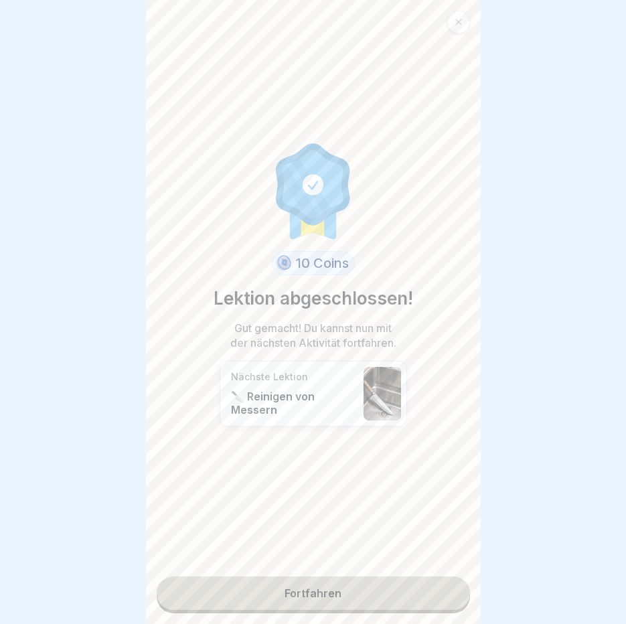
click at [387, 551] on div "10 Coins Lektion abgeschlossen! Gut gemacht! Du kannst nun mit der nächsten Akt…" at bounding box center [313, 288] width 199 height 555
click at [340, 604] on link "Fortfahren" at bounding box center [313, 592] width 313 height 33
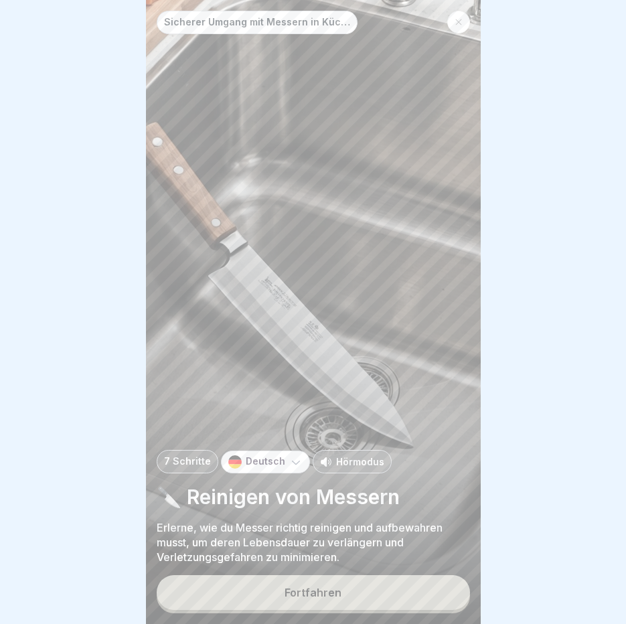
click at [341, 469] on p "Hörmodus" at bounding box center [360, 461] width 48 height 14
click at [322, 598] on div "Fortfahren" at bounding box center [312, 592] width 57 height 12
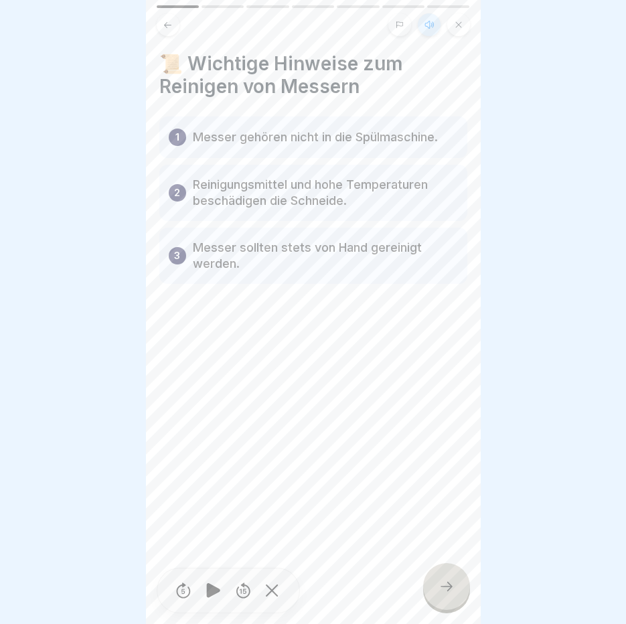
click at [443, 582] on div at bounding box center [446, 586] width 47 height 47
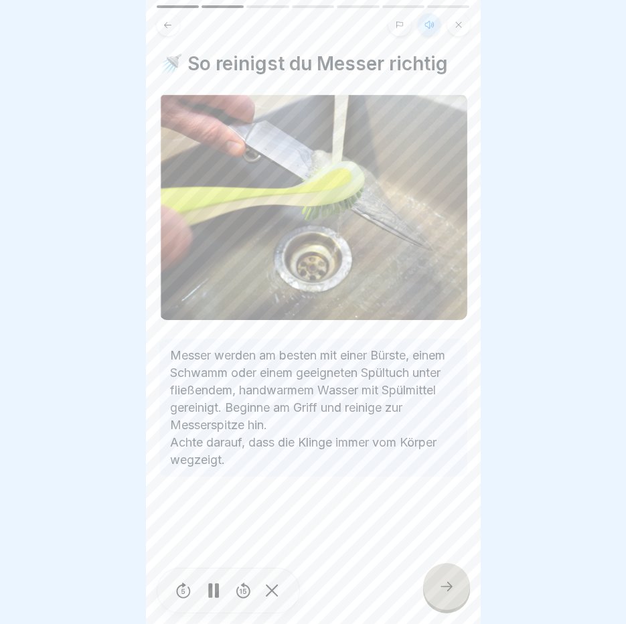
click at [443, 582] on div at bounding box center [446, 586] width 47 height 47
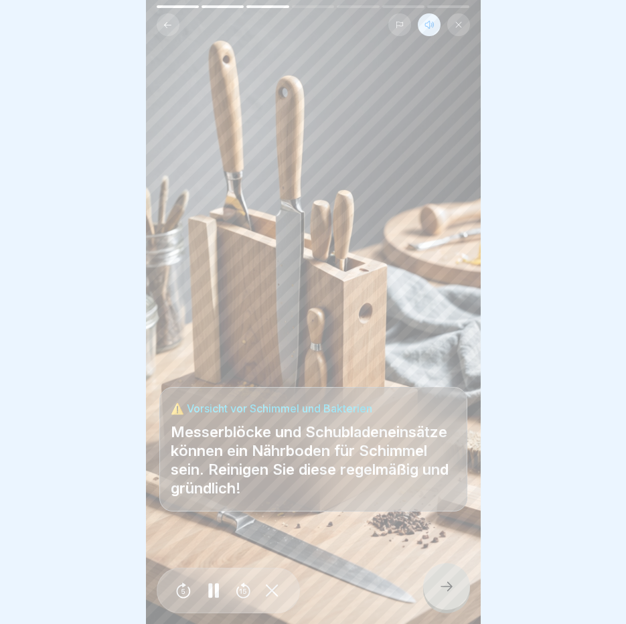
click at [443, 582] on div at bounding box center [446, 586] width 47 height 47
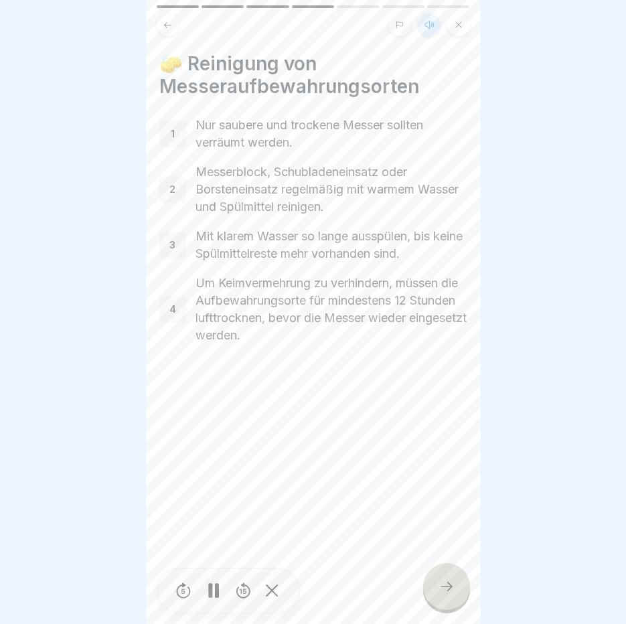
click at [443, 582] on div at bounding box center [446, 586] width 47 height 47
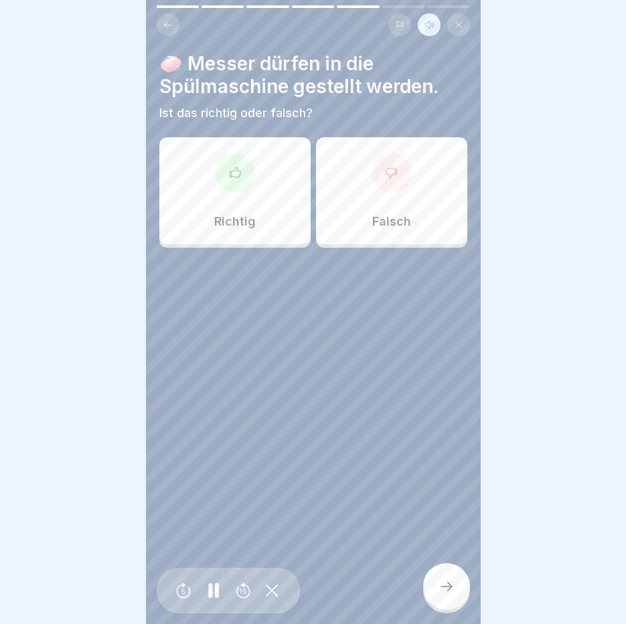
click at [412, 210] on div "Falsch" at bounding box center [391, 190] width 151 height 107
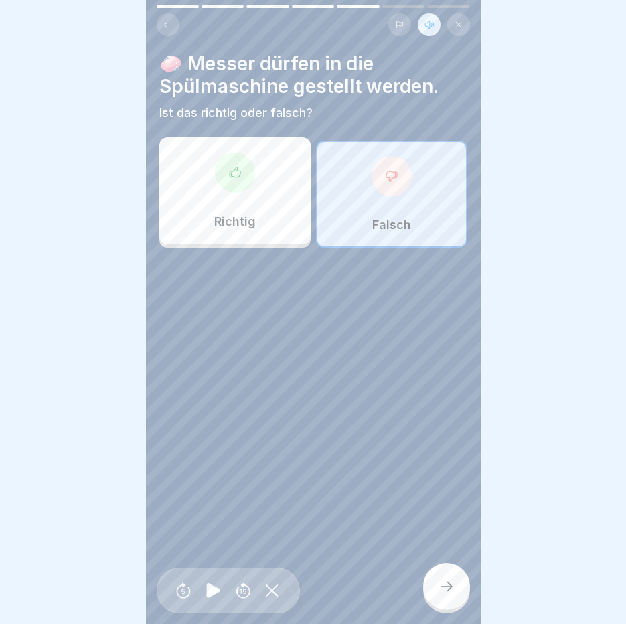
click at [455, 587] on div at bounding box center [446, 586] width 47 height 47
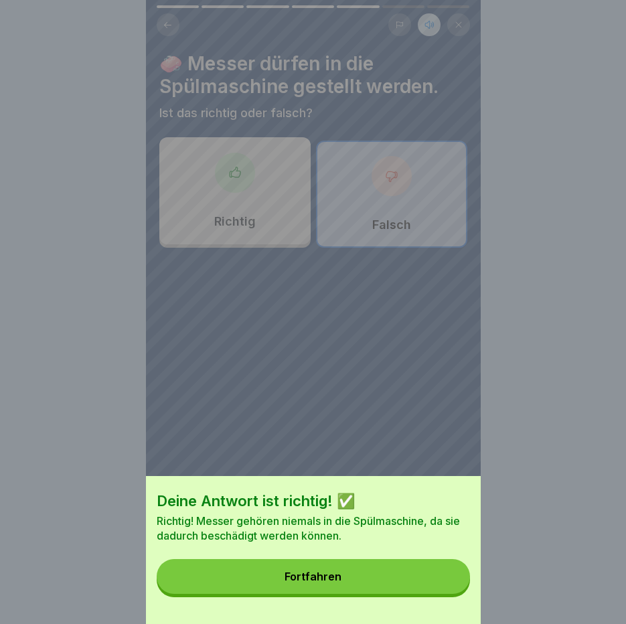
click at [452, 580] on button "Fortfahren" at bounding box center [313, 576] width 313 height 35
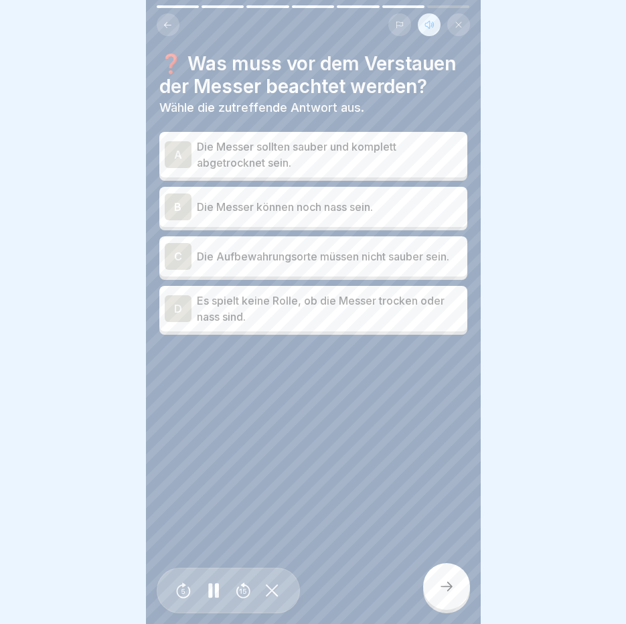
click at [267, 153] on p "Die Messer sollten sauber und komplett abgetrocknet sein." at bounding box center [329, 155] width 265 height 32
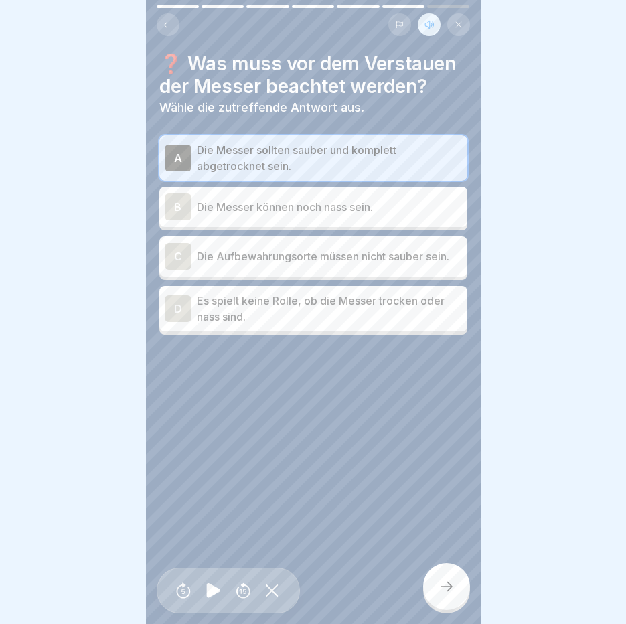
click at [444, 594] on icon at bounding box center [446, 586] width 16 height 16
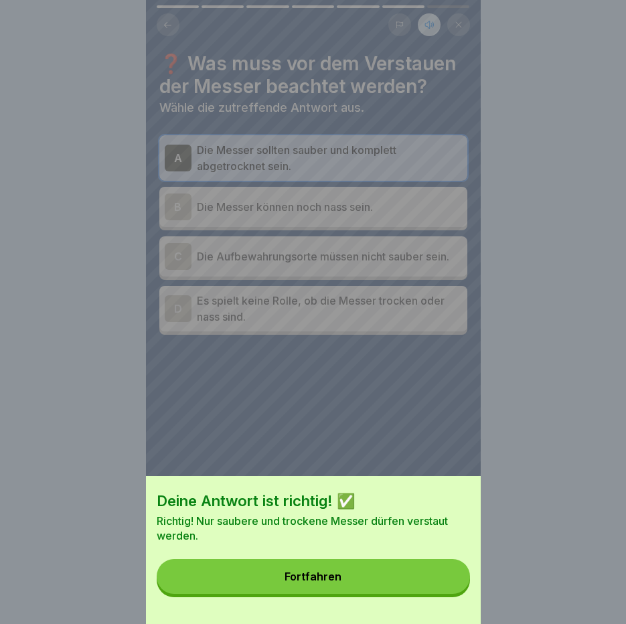
click at [444, 594] on button "Fortfahren" at bounding box center [313, 576] width 313 height 35
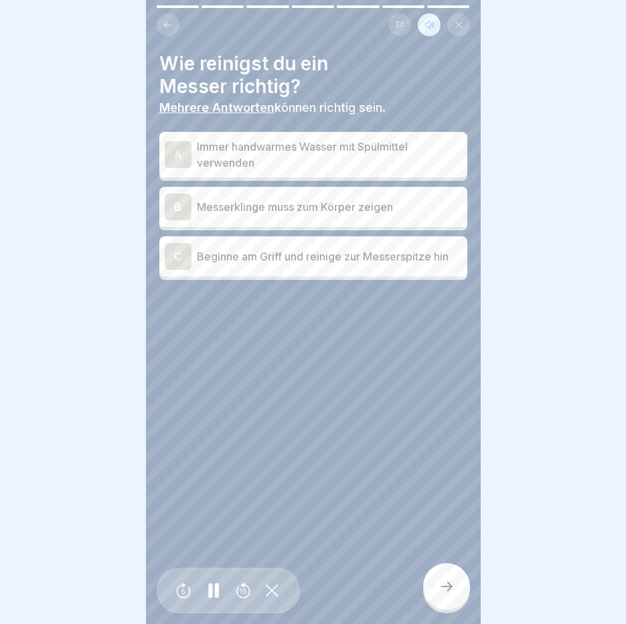
click at [352, 148] on p "Immer handwarmes Wasser mit Spülmittel verwenden" at bounding box center [329, 155] width 265 height 32
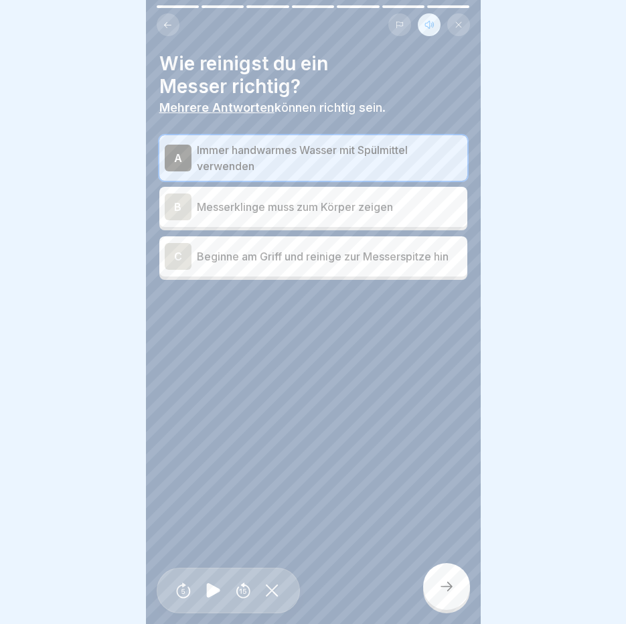
click at [340, 264] on p "Beginne am Griff und reinige zur Messerspitze hin" at bounding box center [329, 256] width 265 height 16
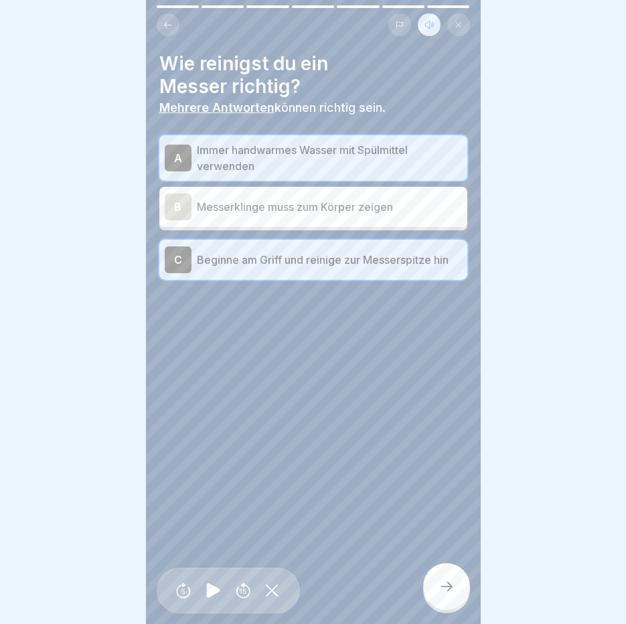
click at [450, 594] on icon at bounding box center [446, 586] width 16 height 16
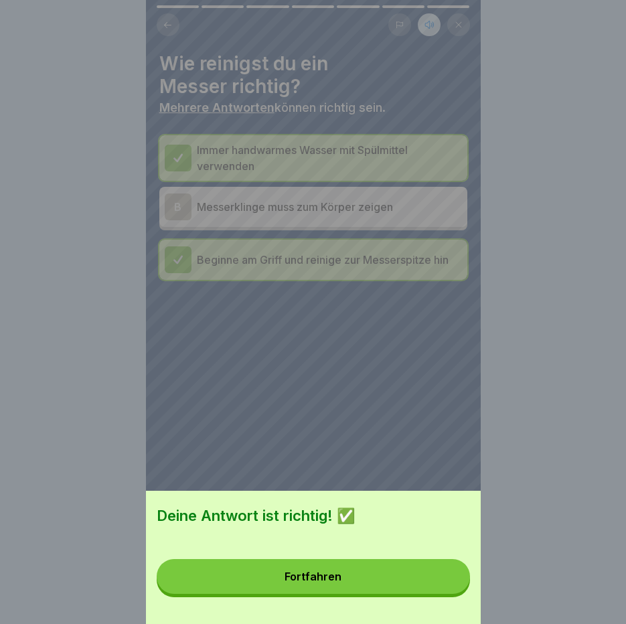
click at [443, 588] on button "Fortfahren" at bounding box center [313, 576] width 313 height 35
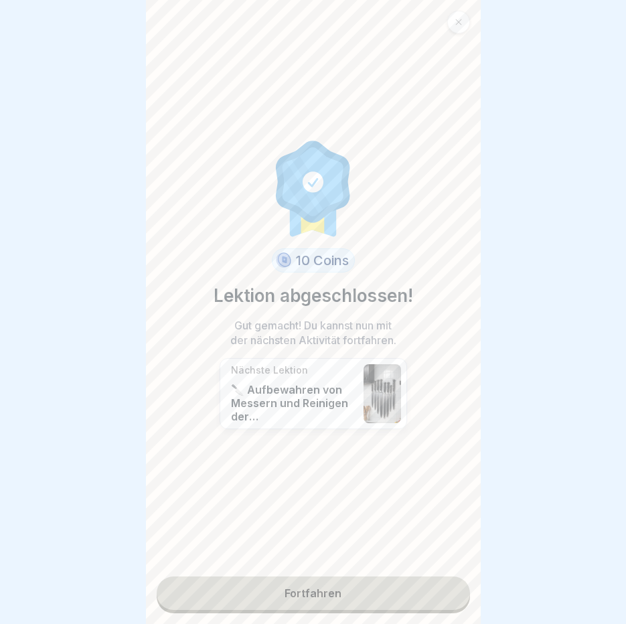
click at [370, 583] on link "Fortfahren" at bounding box center [313, 592] width 313 height 33
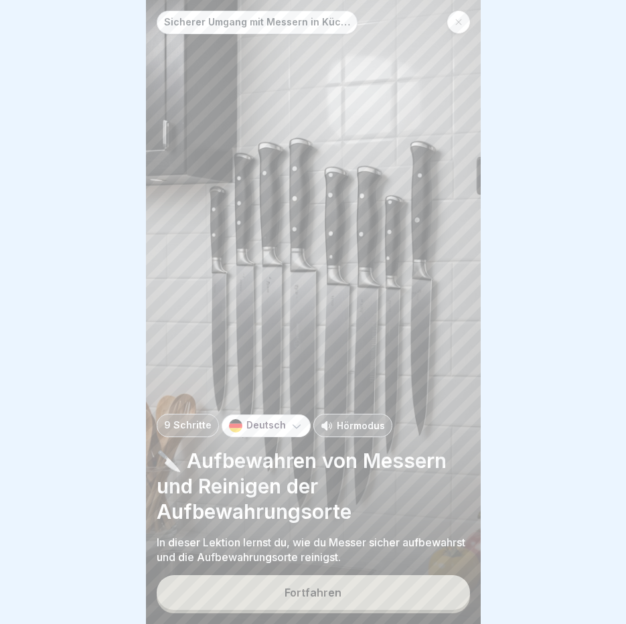
click at [355, 432] on p "Hörmodus" at bounding box center [361, 425] width 48 height 14
click at [308, 598] on div "Fortfahren" at bounding box center [312, 592] width 57 height 12
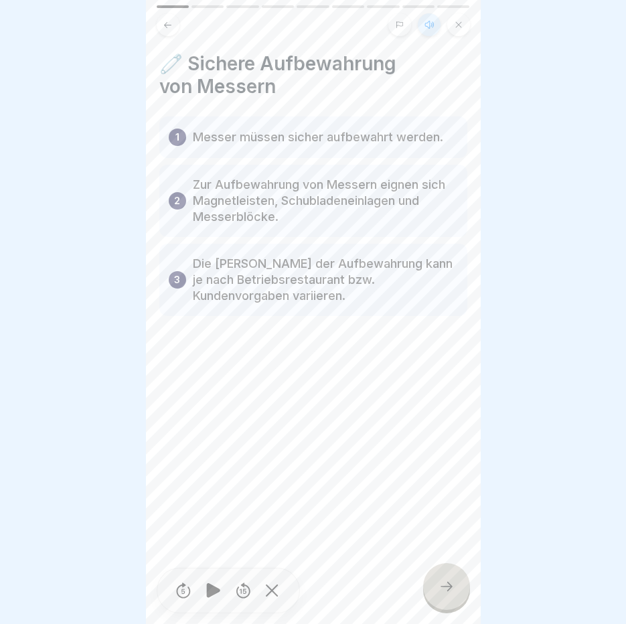
click at [435, 602] on div at bounding box center [446, 586] width 47 height 47
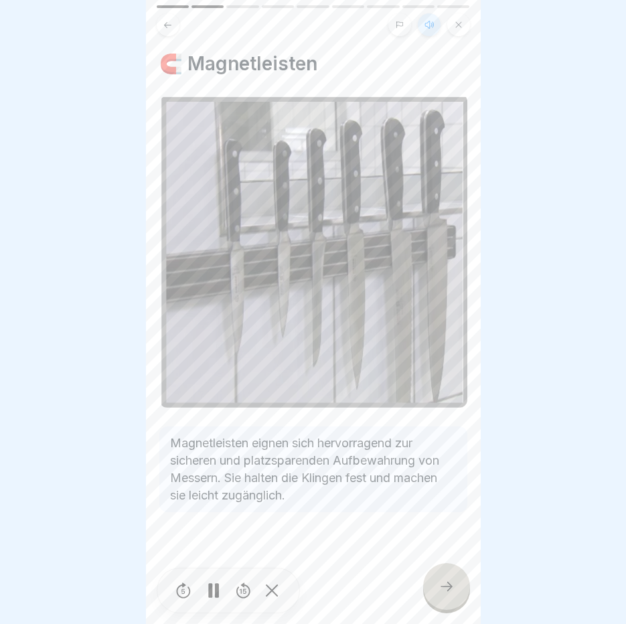
click at [435, 602] on div at bounding box center [446, 586] width 47 height 47
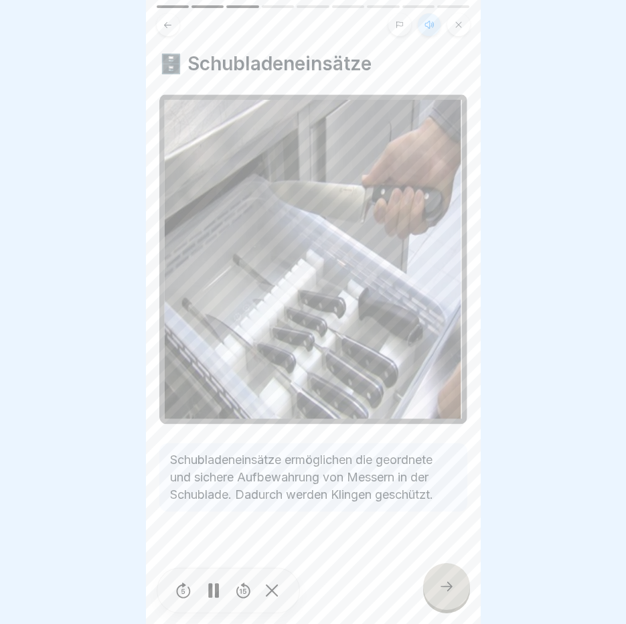
click at [435, 602] on div at bounding box center [446, 586] width 47 height 47
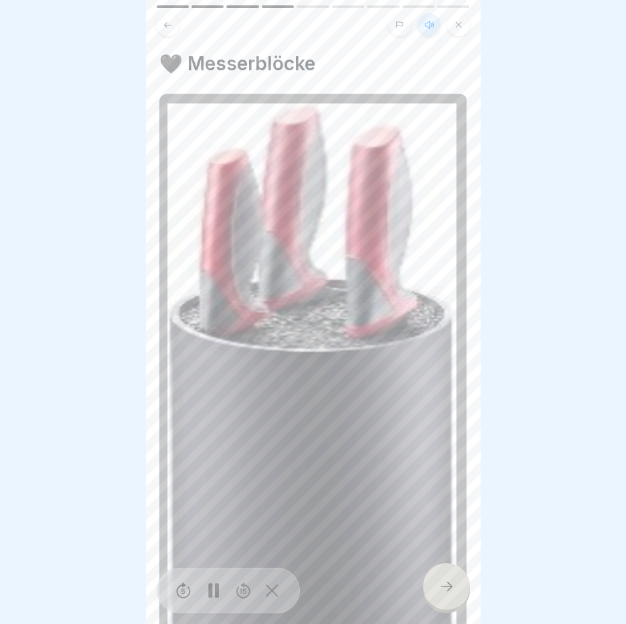
click at [435, 602] on div at bounding box center [446, 586] width 47 height 47
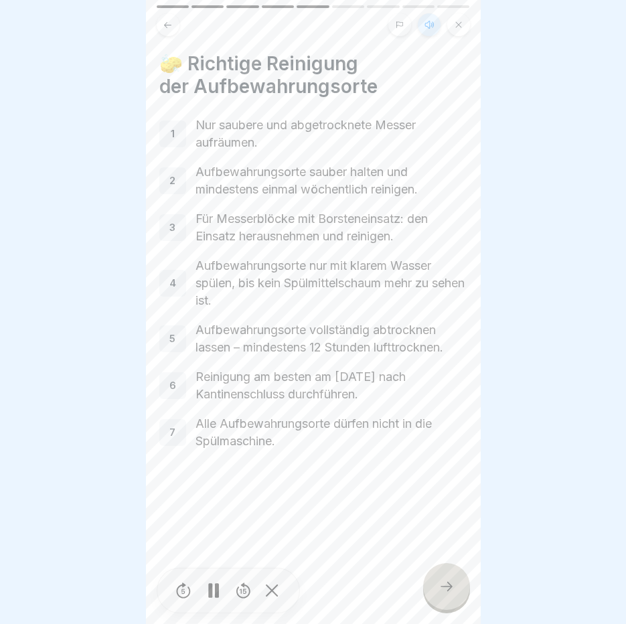
click at [435, 602] on div at bounding box center [446, 586] width 47 height 47
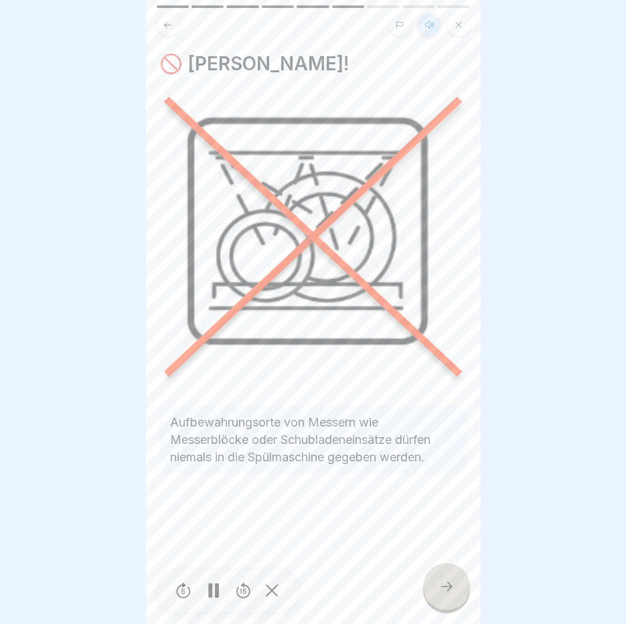
click at [436, 601] on div at bounding box center [446, 586] width 47 height 47
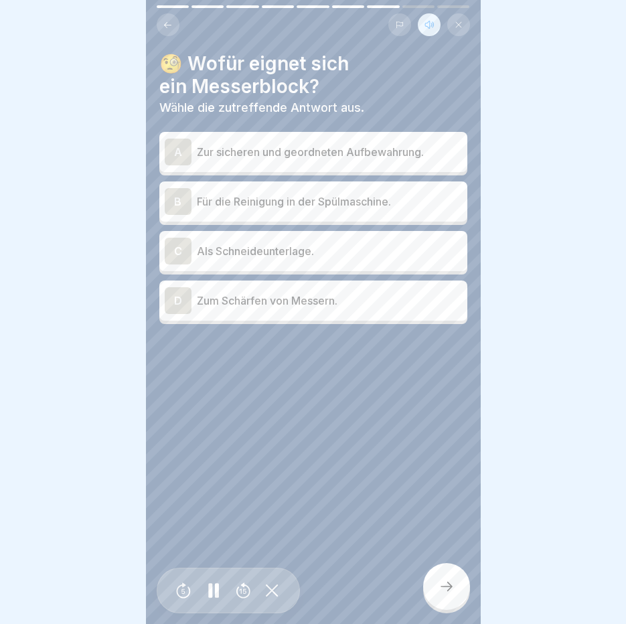
click at [262, 152] on p "Zur sicheren und geordneten Aufbewahrung." at bounding box center [329, 152] width 265 height 16
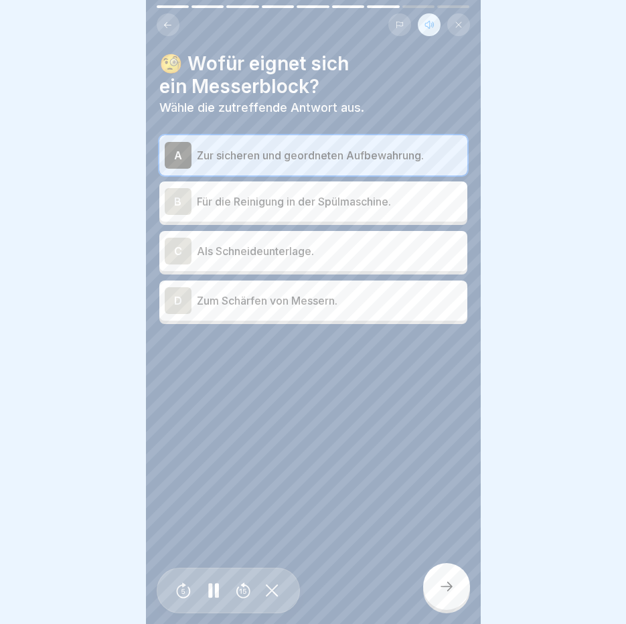
click at [451, 594] on icon at bounding box center [446, 586] width 16 height 16
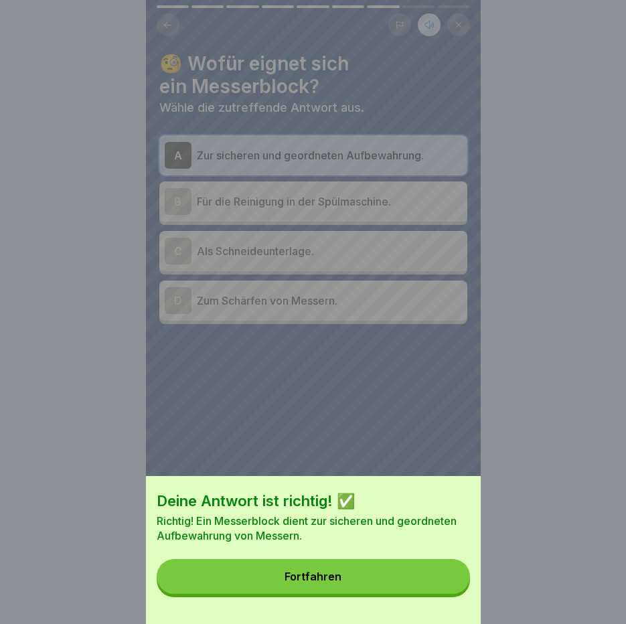
click at [451, 594] on button "Fortfahren" at bounding box center [313, 576] width 313 height 35
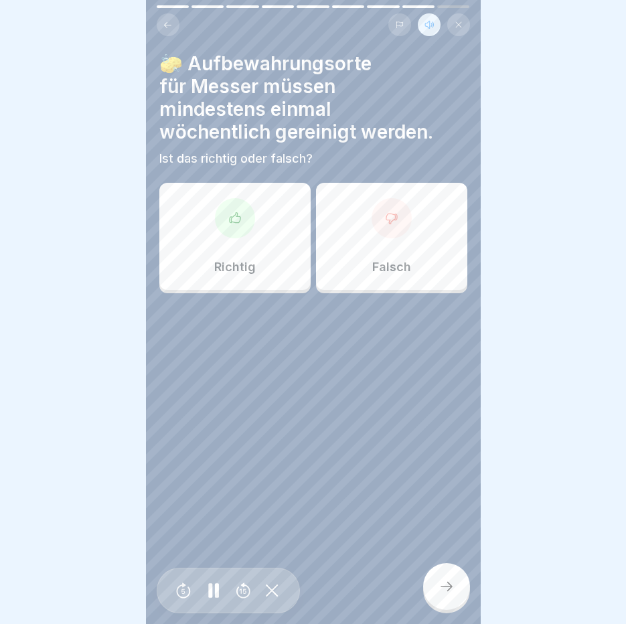
click at [217, 226] on div at bounding box center [235, 218] width 40 height 40
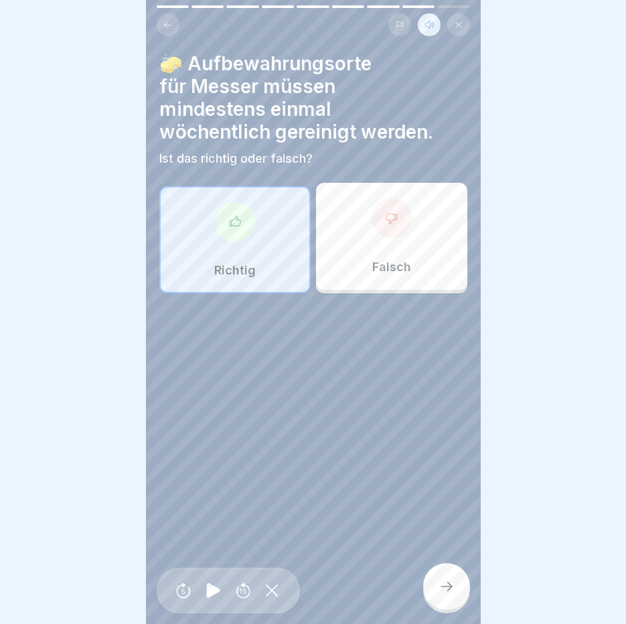
click at [438, 606] on div at bounding box center [446, 586] width 47 height 47
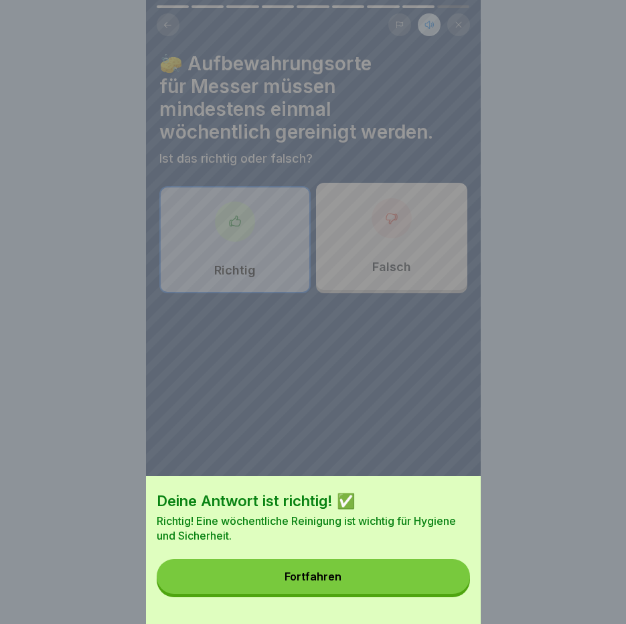
click at [442, 593] on button "Fortfahren" at bounding box center [313, 576] width 313 height 35
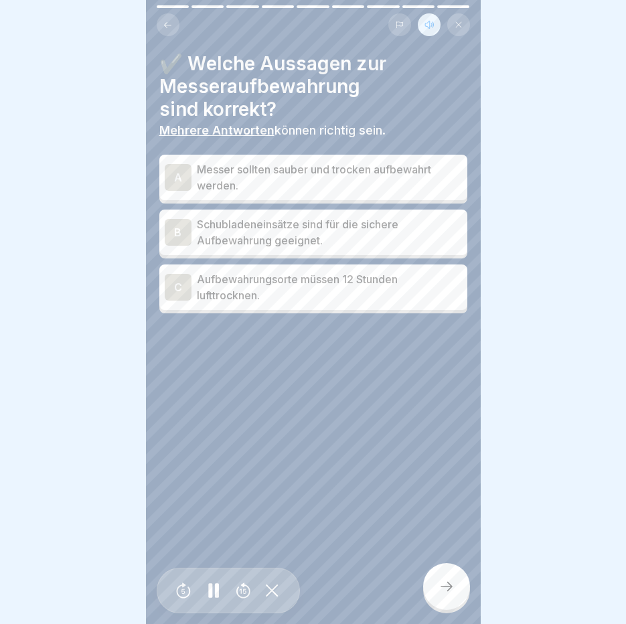
click at [272, 160] on div "A Messer sollten sauber und trocken aufbewahrt werden." at bounding box center [313, 178] width 308 height 46
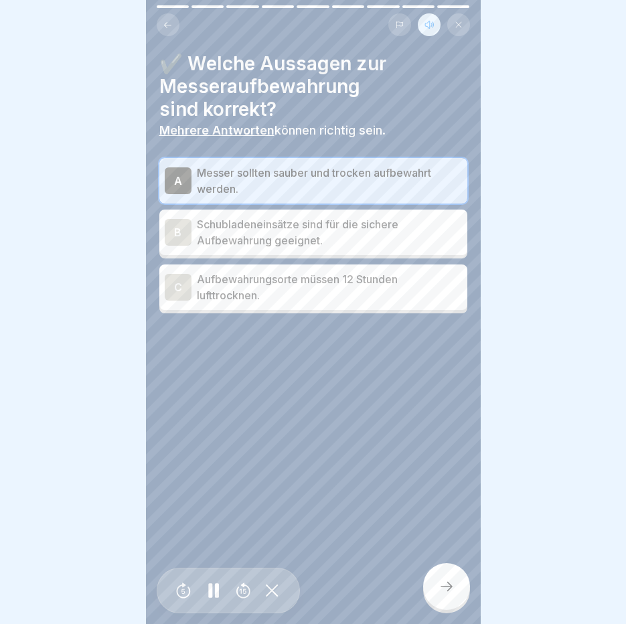
click at [295, 243] on p "Schubladeneinsätze sind für die sichere Aufbewahrung geeignet." at bounding box center [329, 232] width 265 height 32
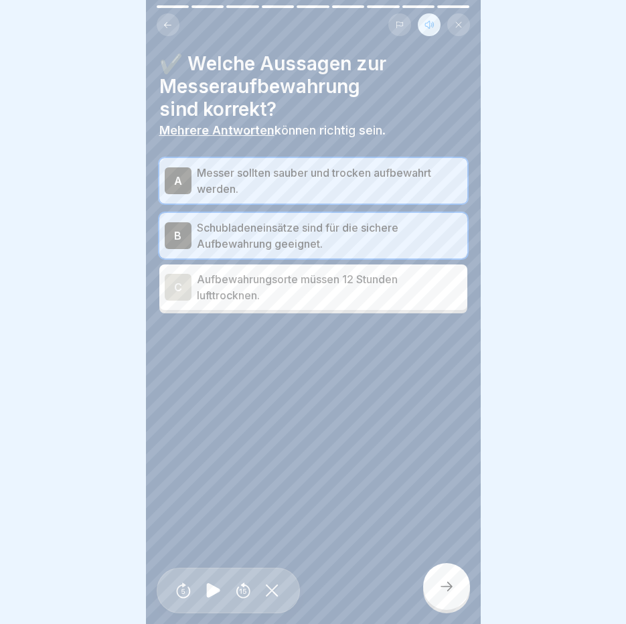
click at [448, 594] on icon at bounding box center [446, 586] width 16 height 16
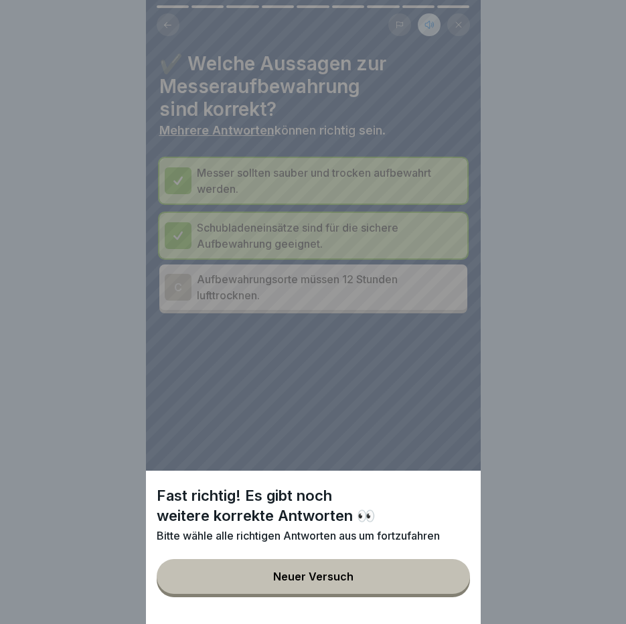
click at [449, 593] on button "Neuer Versuch" at bounding box center [313, 576] width 313 height 35
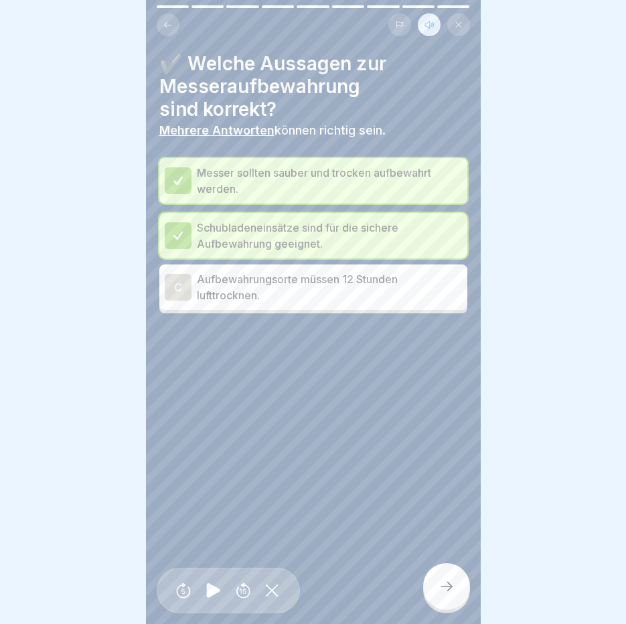
click at [303, 297] on p "Aufbewahrungsorte müssen 12 Stunden lufttrocknen." at bounding box center [329, 287] width 265 height 32
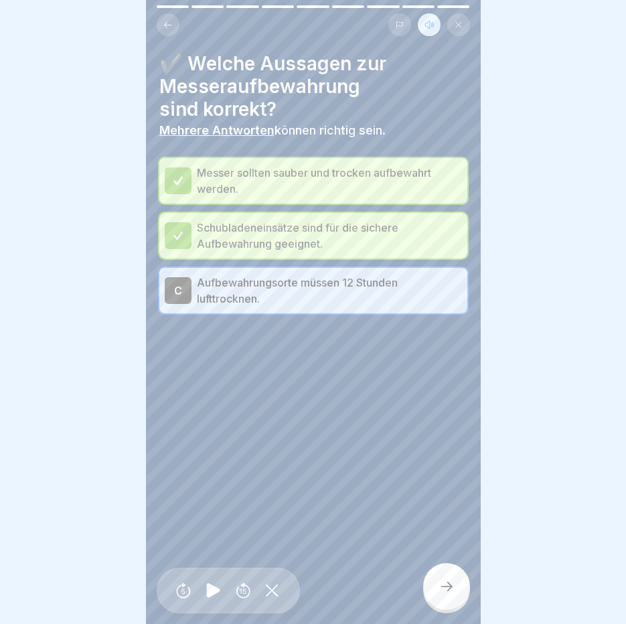
click at [461, 610] on div at bounding box center [446, 586] width 47 height 47
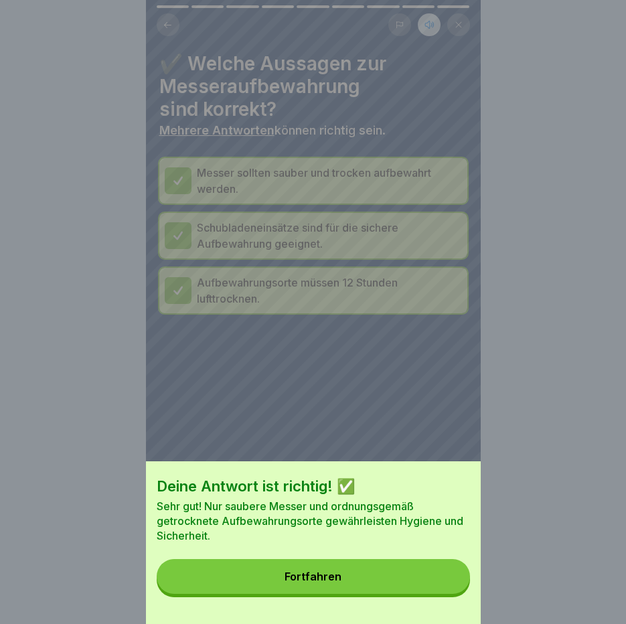
click at [400, 580] on button "Fortfahren" at bounding box center [313, 576] width 313 height 35
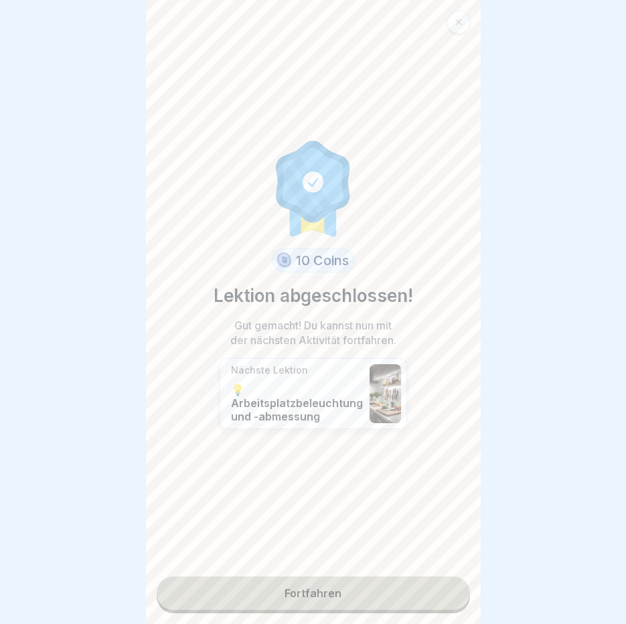
click at [372, 595] on link "Fortfahren" at bounding box center [313, 592] width 313 height 33
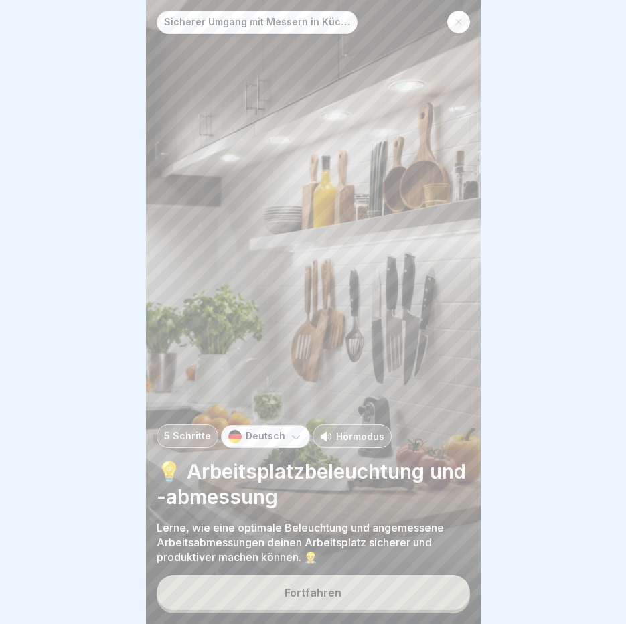
click at [357, 443] on p "Hörmodus" at bounding box center [360, 436] width 48 height 14
click at [331, 598] on div "Fortfahren" at bounding box center [312, 592] width 57 height 12
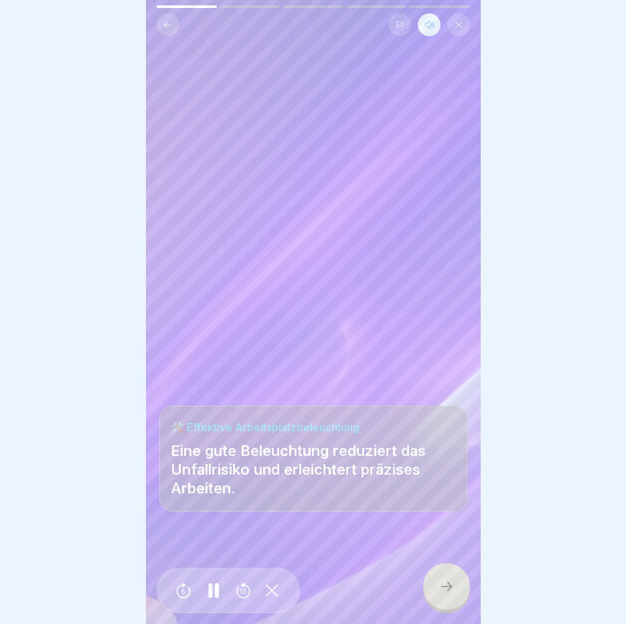
click at [446, 594] on icon at bounding box center [446, 586] width 16 height 16
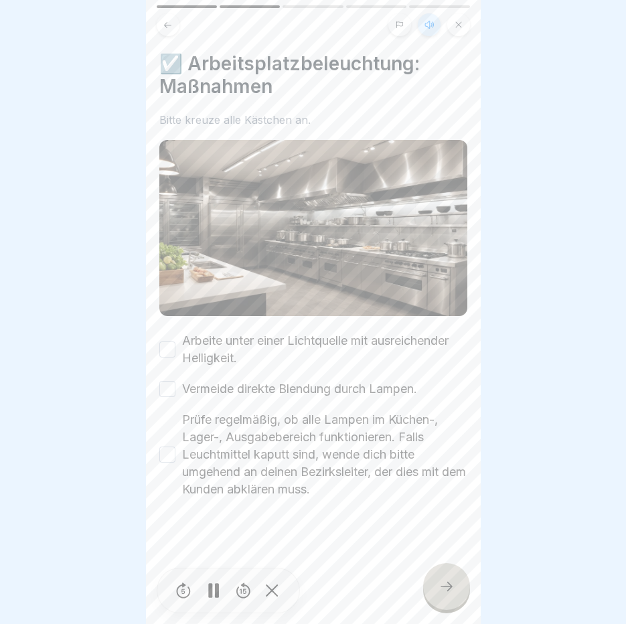
click at [153, 341] on div "☑️ Arbeitsplatzbeleuchtung: Maßnahmen Bitte kreuze alle Kästchen an. Arbeite un…" at bounding box center [313, 312] width 335 height 624
click at [166, 342] on button "Arbeite unter einer Lichtquelle mit ausreichender Helligkeit." at bounding box center [167, 349] width 16 height 16
click at [170, 386] on button "Vermeide direkte Blendung durch Lampen." at bounding box center [167, 389] width 16 height 16
click at [167, 449] on button "Prüfe regelmäßig, ob alle Lampen im Küchen-, Lager-, Ausgabebereich funktionier…" at bounding box center [167, 454] width 16 height 16
click at [435, 602] on div at bounding box center [446, 586] width 47 height 47
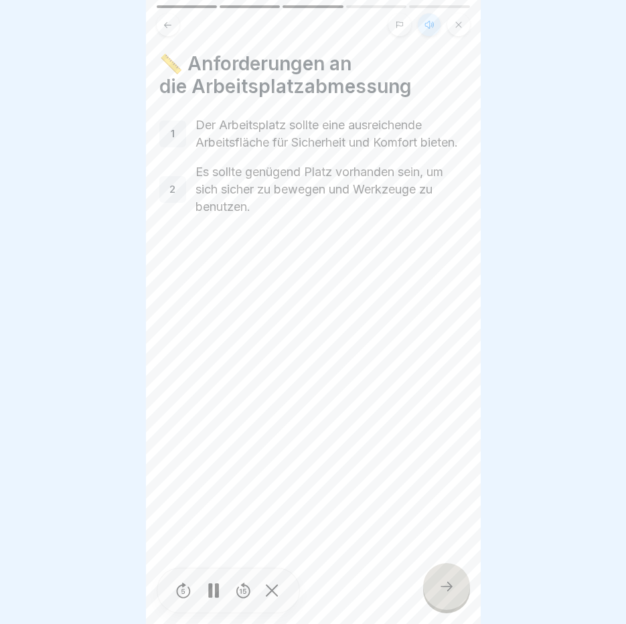
click at [445, 593] on icon at bounding box center [446, 586] width 16 height 16
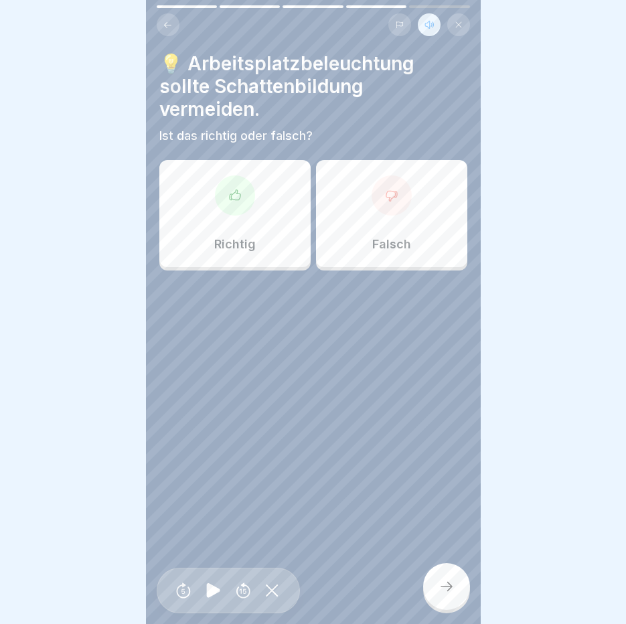
click at [234, 230] on div "Richtig" at bounding box center [234, 213] width 151 height 107
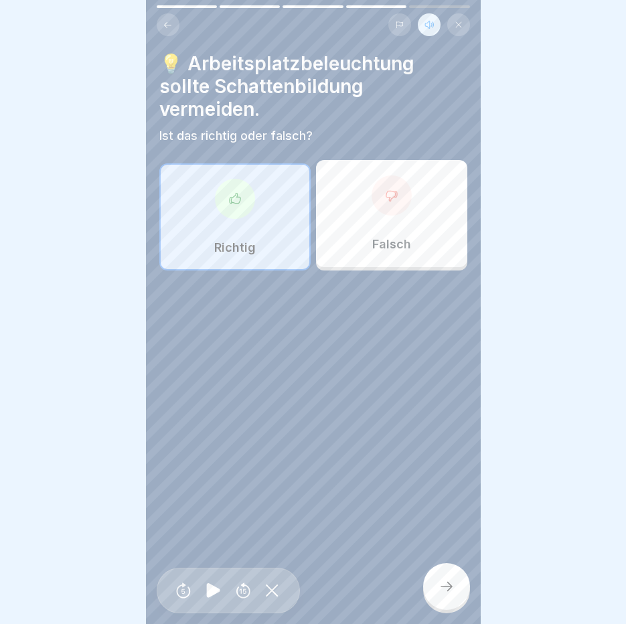
click at [464, 606] on div at bounding box center [446, 586] width 47 height 47
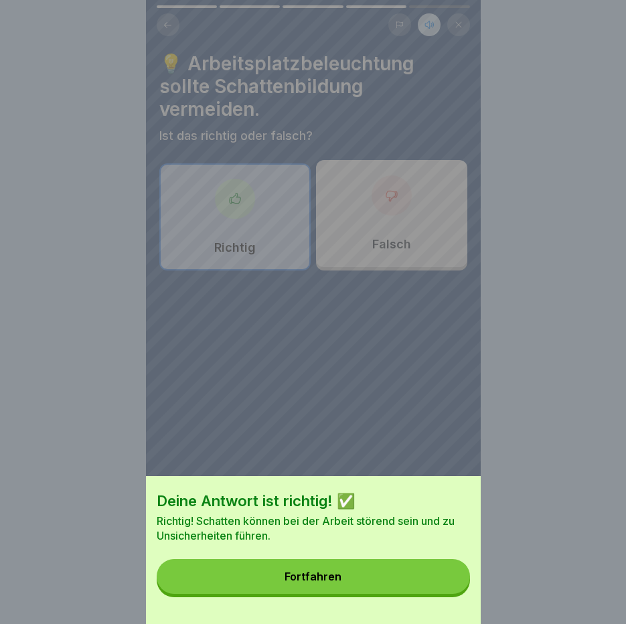
click at [384, 583] on button "Fortfahren" at bounding box center [313, 576] width 313 height 35
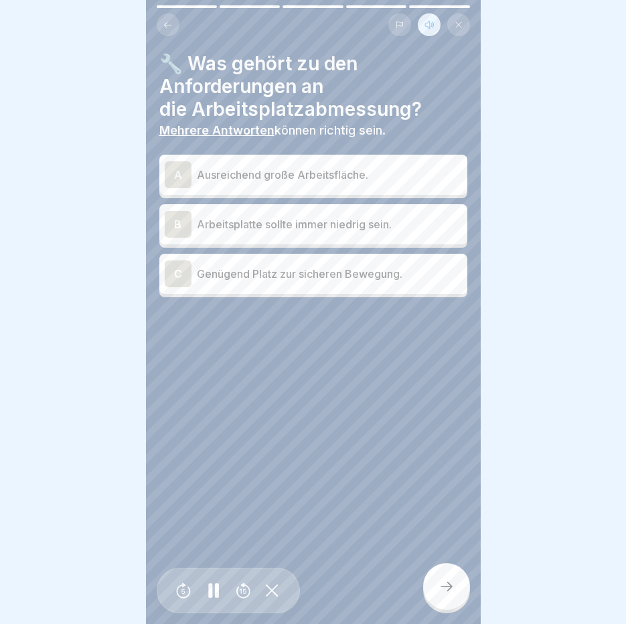
click at [267, 178] on p "Ausreichend große Arbeitsfläche." at bounding box center [329, 175] width 265 height 16
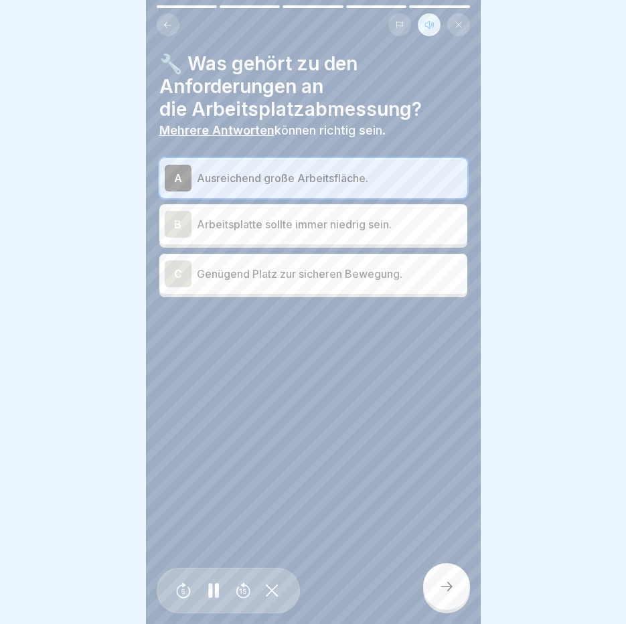
click at [359, 278] on p "Genügend Platz zur sicheren Bewegung." at bounding box center [329, 274] width 265 height 16
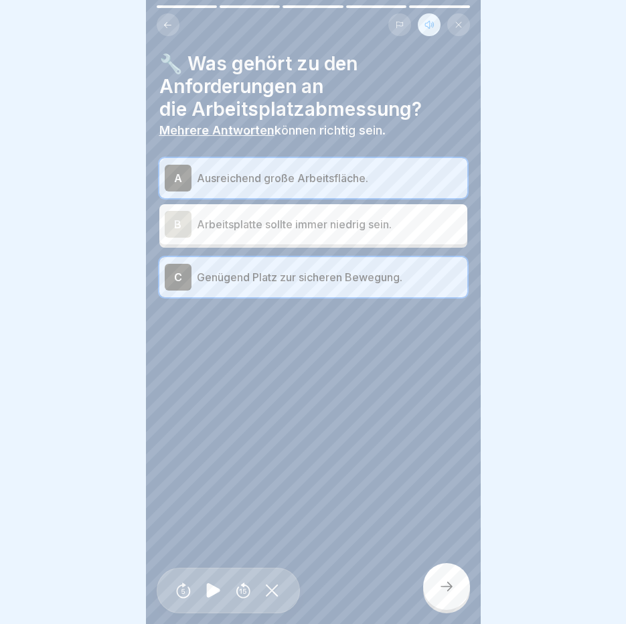
click at [450, 604] on div at bounding box center [446, 586] width 47 height 47
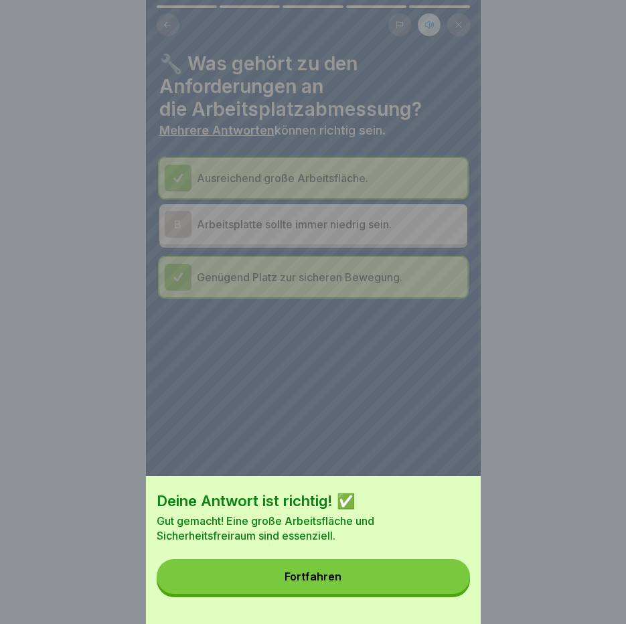
click at [419, 578] on button "Fortfahren" at bounding box center [313, 576] width 313 height 35
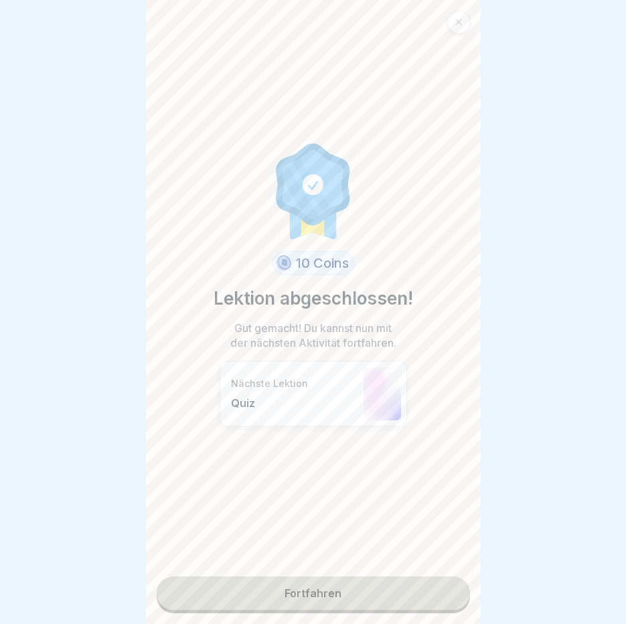
click at [380, 594] on link "Fortfahren" at bounding box center [313, 592] width 313 height 33
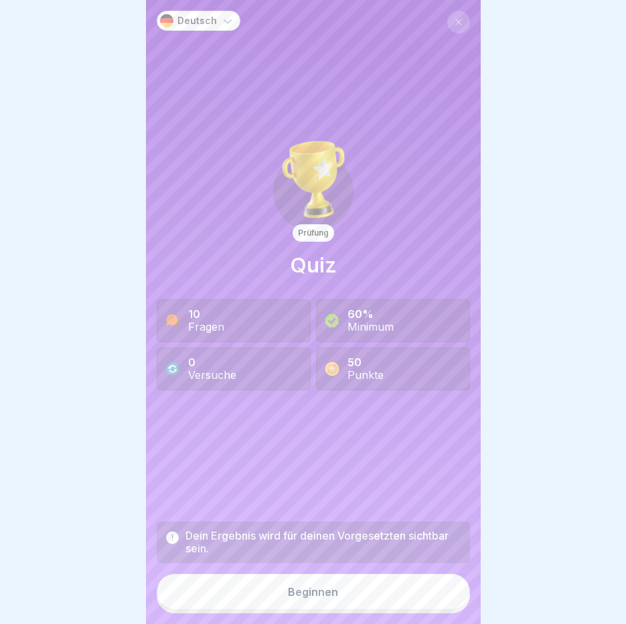
click at [321, 598] on div "Beginnen" at bounding box center [313, 592] width 50 height 12
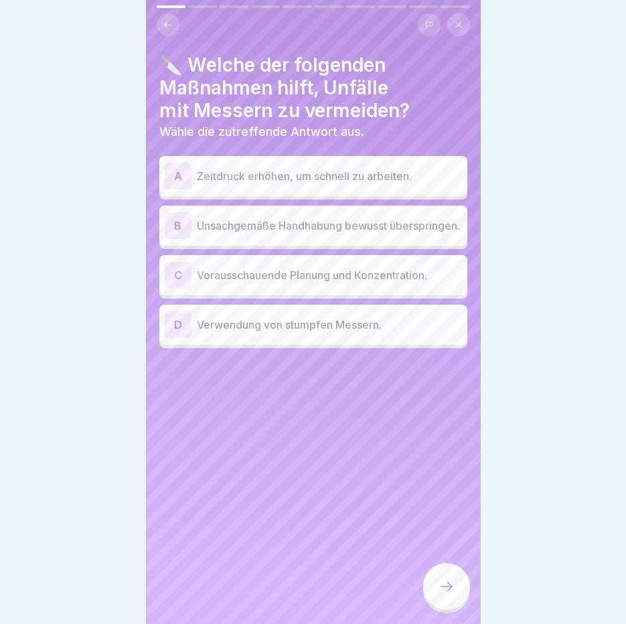
click at [264, 224] on p "Unsachgemäße Handhabung bewusst überspringen." at bounding box center [329, 226] width 265 height 16
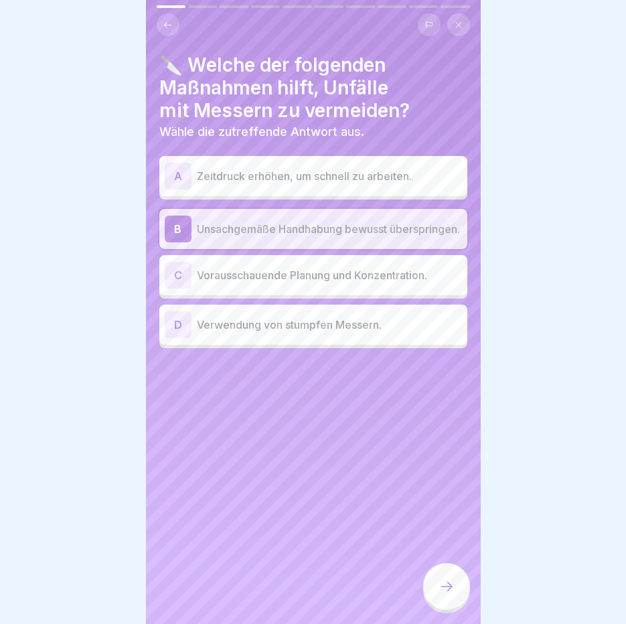
click at [288, 282] on p "Vorausschauende Planung und Konzentration." at bounding box center [329, 275] width 265 height 16
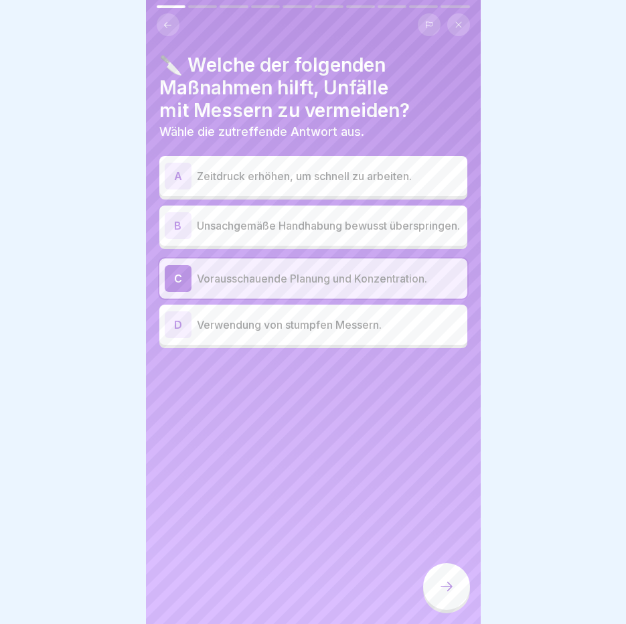
click at [452, 593] on icon at bounding box center [446, 586] width 16 height 16
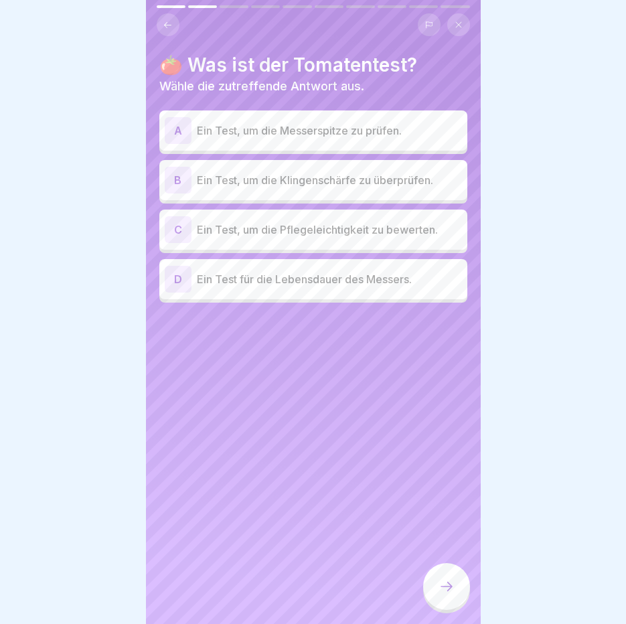
click at [273, 183] on p "Ein Test, um die Klingenschärfe zu überprüfen." at bounding box center [329, 180] width 265 height 16
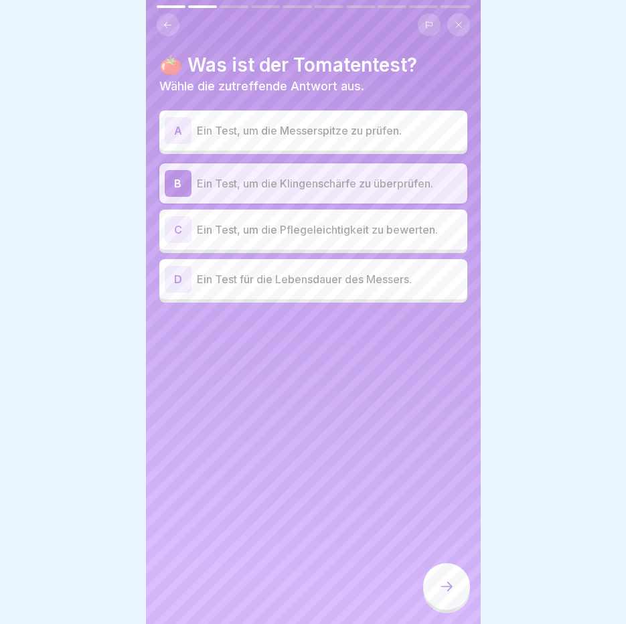
click at [442, 594] on icon at bounding box center [446, 586] width 16 height 16
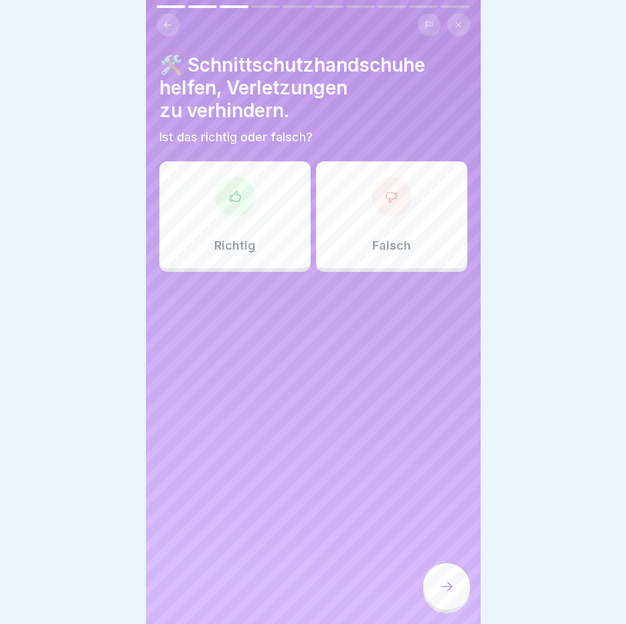
click at [231, 228] on div "Richtig" at bounding box center [234, 214] width 151 height 107
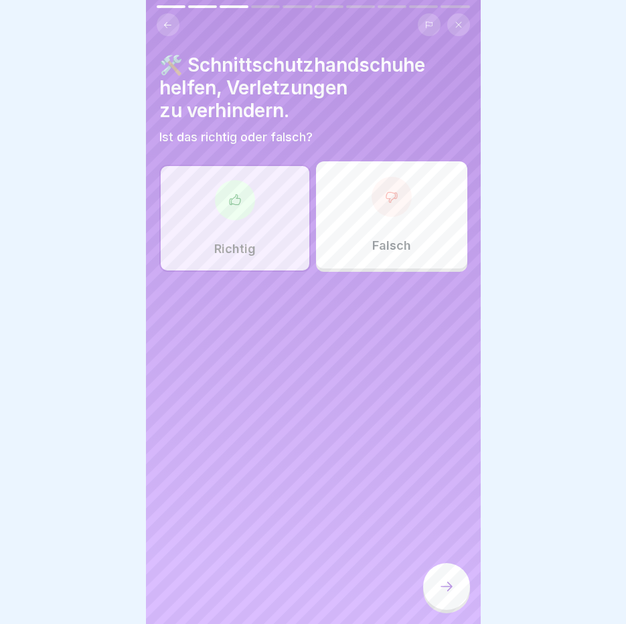
click at [452, 594] on icon at bounding box center [446, 586] width 16 height 16
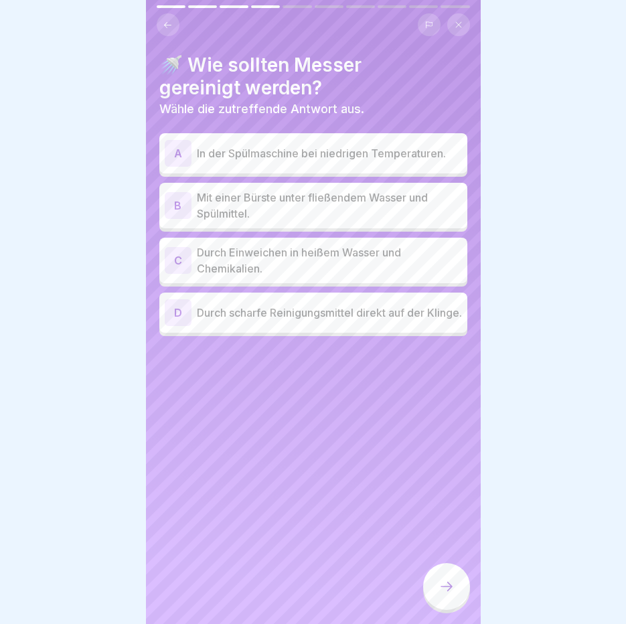
click at [311, 202] on p "Mit einer Bürste unter fließendem Wasser und Spülmittel." at bounding box center [329, 205] width 265 height 32
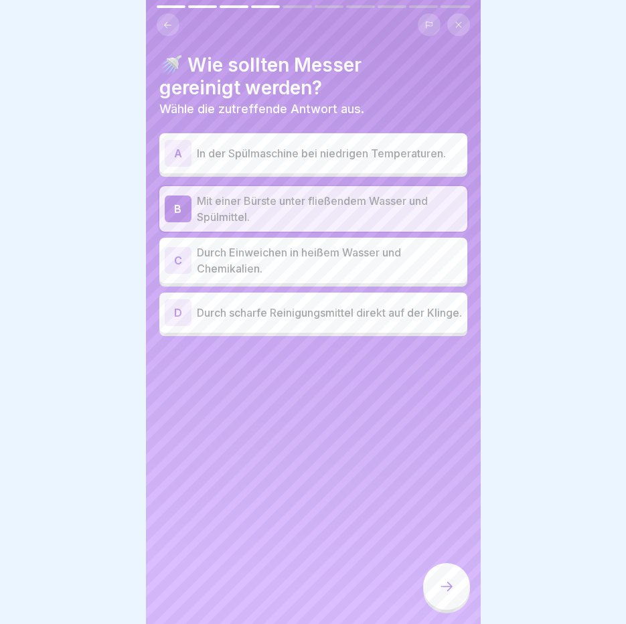
click at [431, 581] on div at bounding box center [446, 586] width 47 height 47
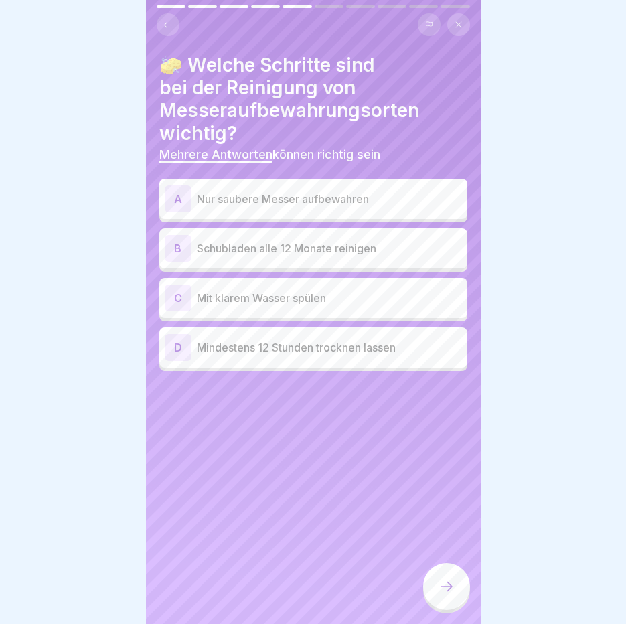
click at [230, 199] on p "Nur saubere Messer aufbewahren" at bounding box center [329, 199] width 265 height 16
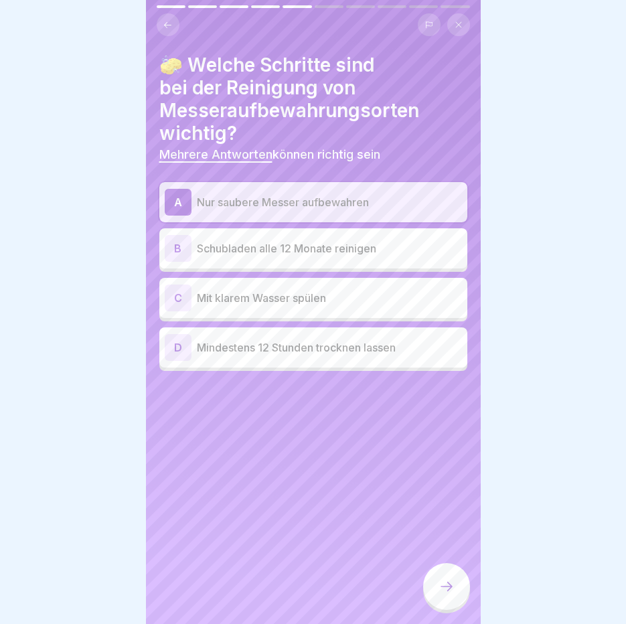
click at [443, 610] on div at bounding box center [446, 586] width 47 height 47
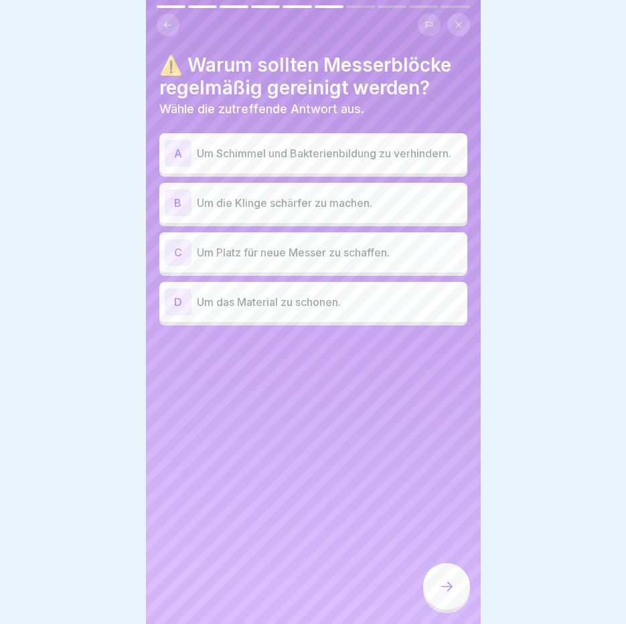
click at [264, 161] on p "Um Schimmel und Bakterienbildung zu verhindern." at bounding box center [329, 153] width 265 height 16
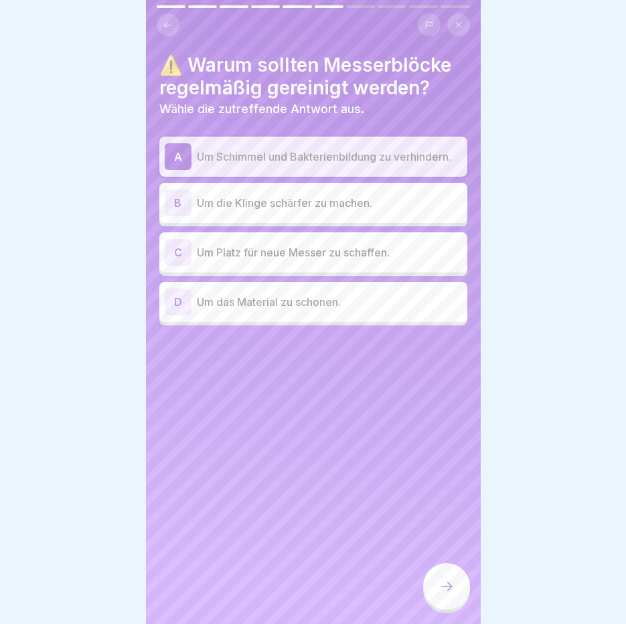
click at [434, 592] on div at bounding box center [446, 586] width 47 height 47
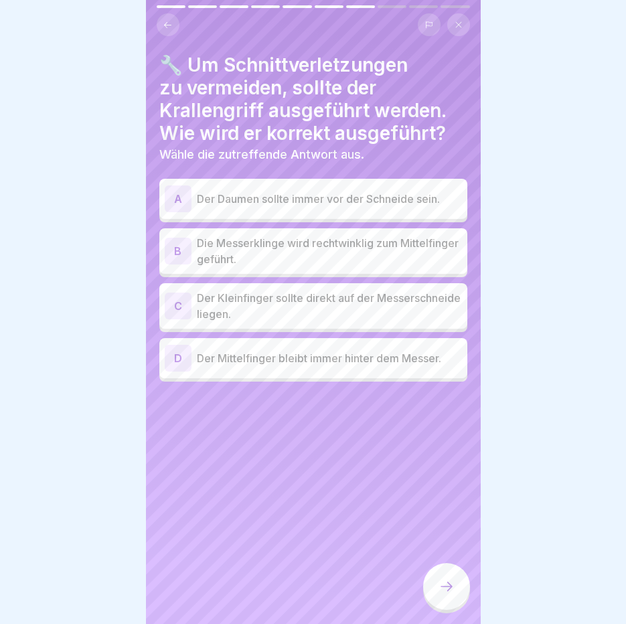
click at [271, 259] on p "Die Messerklinge wird rechtwinklig zum Mittelfinger geführt." at bounding box center [329, 251] width 265 height 32
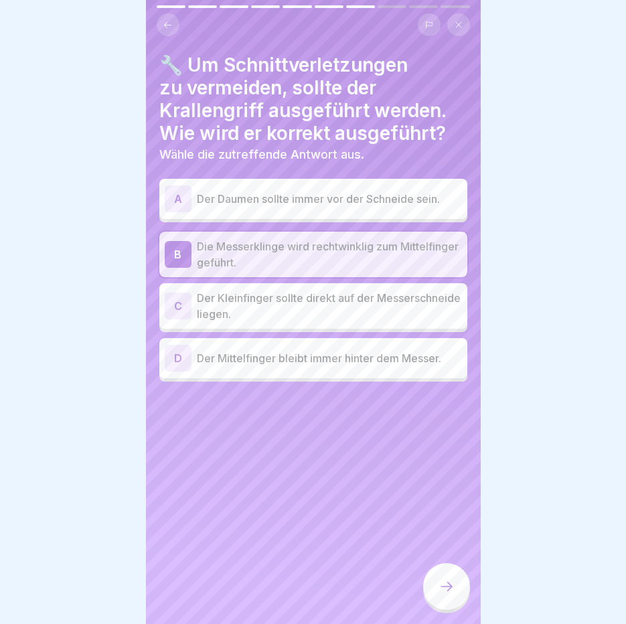
click at [268, 366] on div "D Der Mittelfinger bleibt immer hinter dem Messer." at bounding box center [313, 358] width 297 height 27
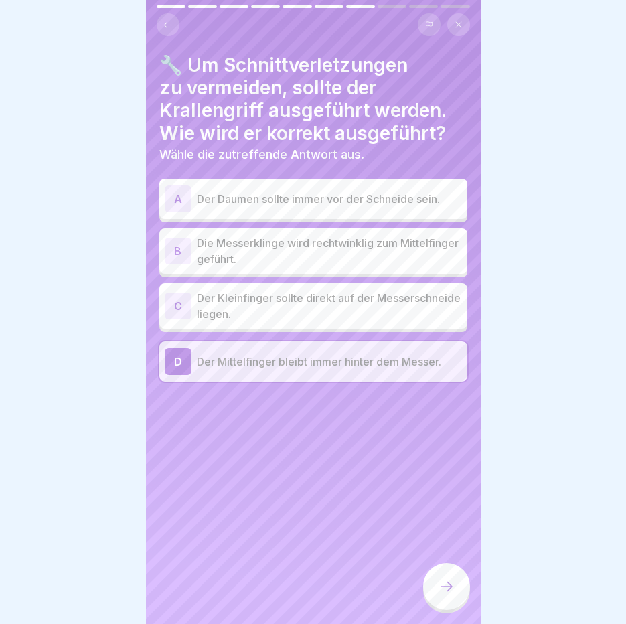
click at [260, 256] on p "Die Messerklinge wird rechtwinklig zum Mittelfinger geführt." at bounding box center [329, 251] width 265 height 32
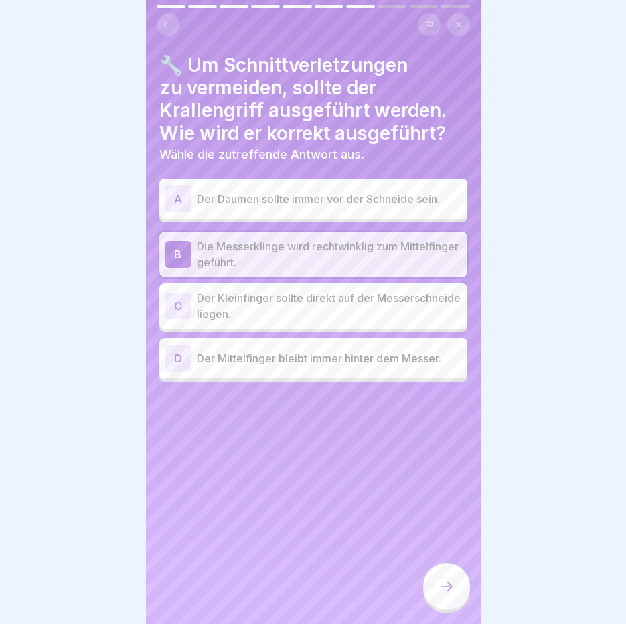
click at [450, 591] on icon at bounding box center [446, 586] width 12 height 9
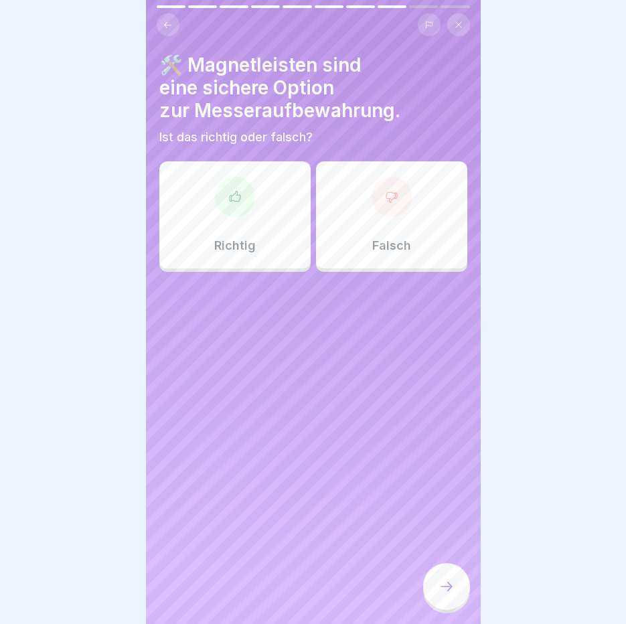
click at [241, 220] on div "Richtig" at bounding box center [234, 214] width 151 height 107
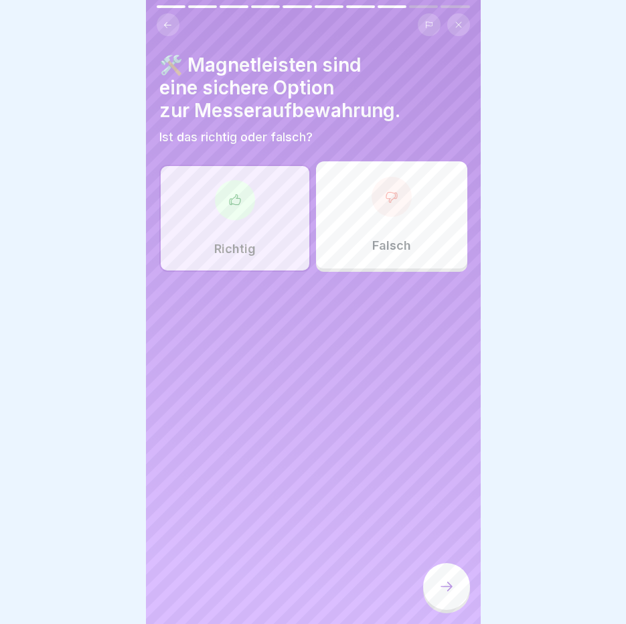
click at [448, 592] on icon at bounding box center [446, 586] width 16 height 16
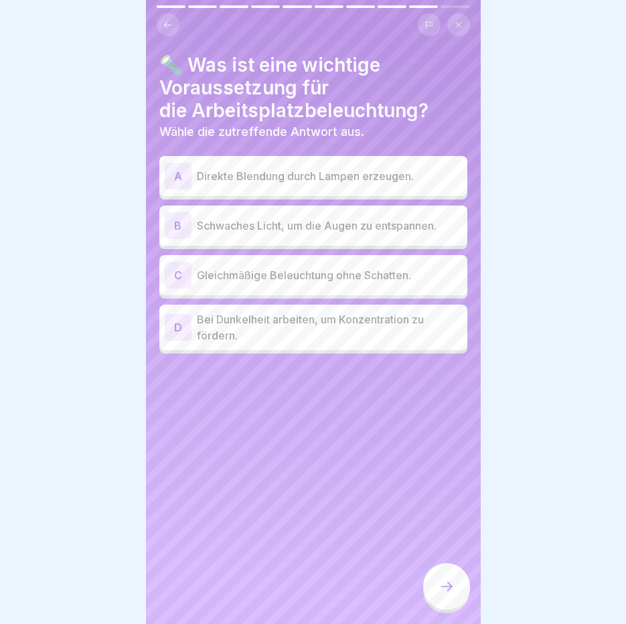
click at [312, 276] on p "Gleichmäßige Beleuchtung ohne Schatten." at bounding box center [329, 275] width 265 height 16
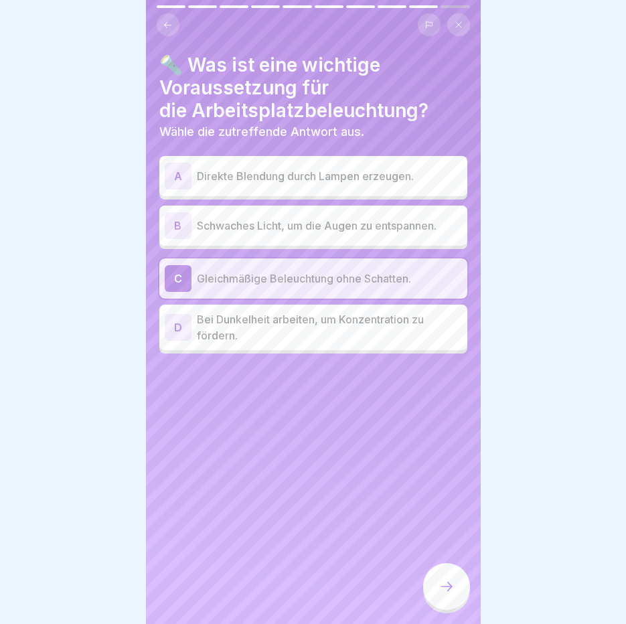
click at [453, 610] on div at bounding box center [446, 586] width 47 height 47
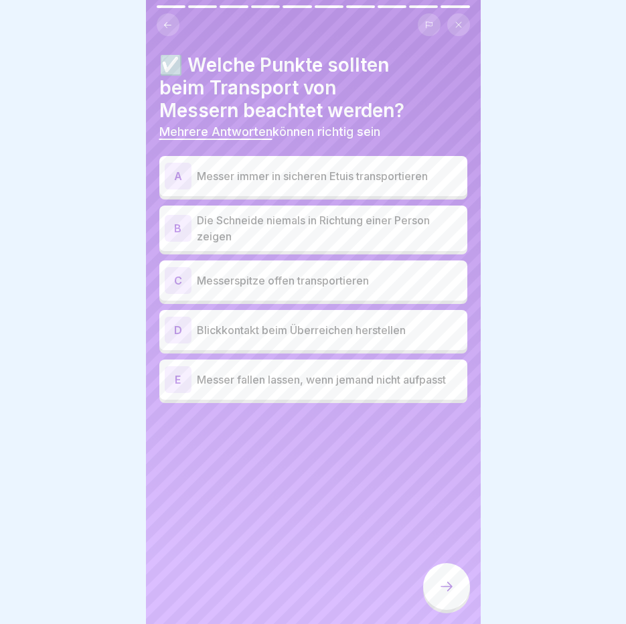
click at [313, 184] on div "A Messer immer in sicheren Etuis transportieren" at bounding box center [313, 176] width 297 height 27
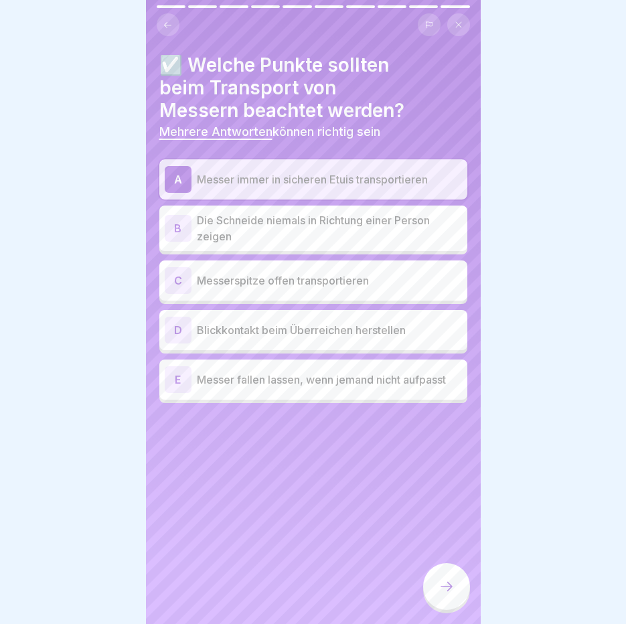
click at [444, 609] on div at bounding box center [446, 586] width 47 height 47
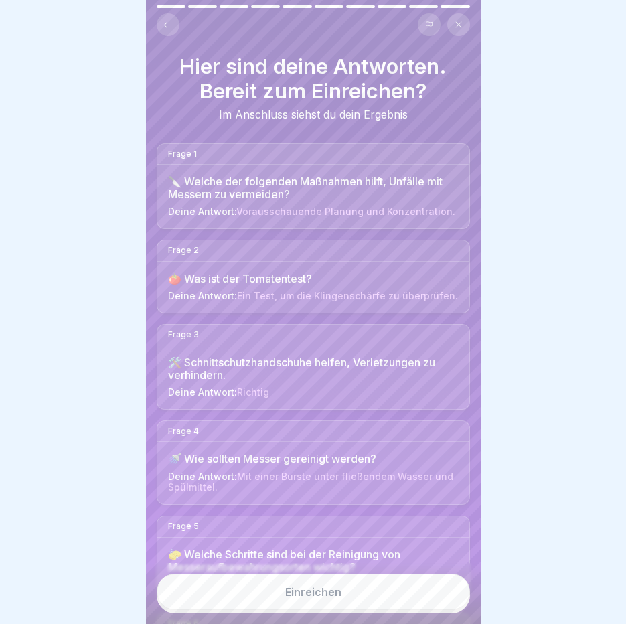
click at [444, 609] on button "Einreichen" at bounding box center [313, 592] width 313 height 36
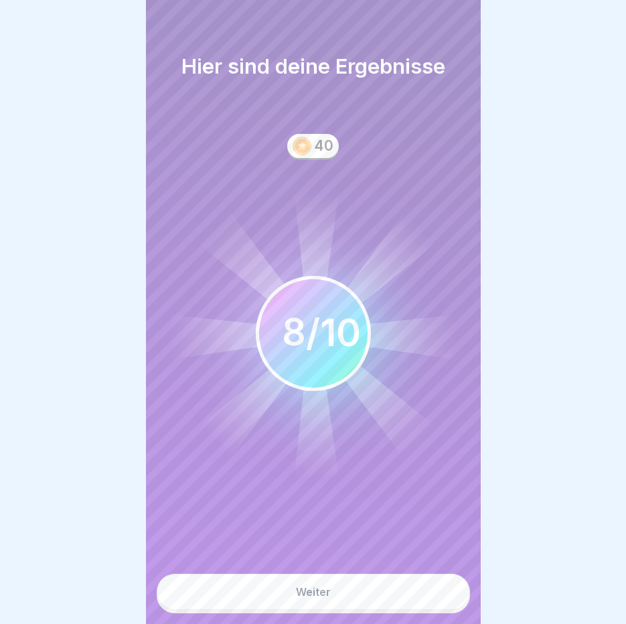
click at [355, 610] on button "Weiter" at bounding box center [313, 592] width 313 height 36
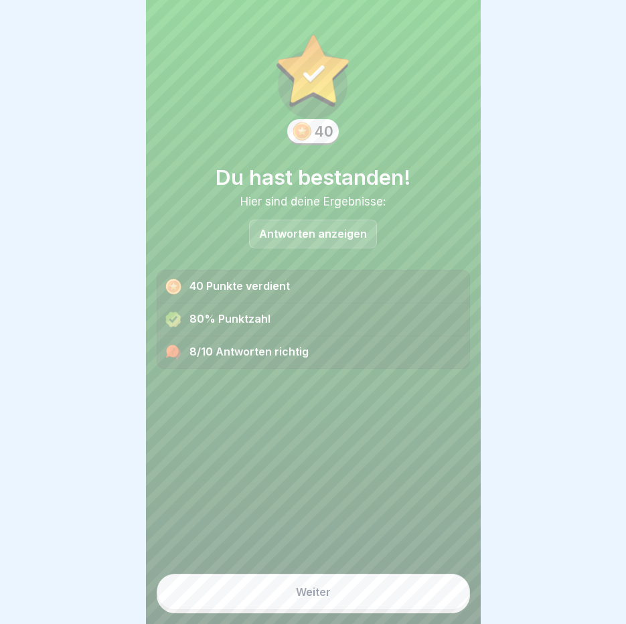
click at [331, 596] on button "Weiter" at bounding box center [313, 592] width 313 height 36
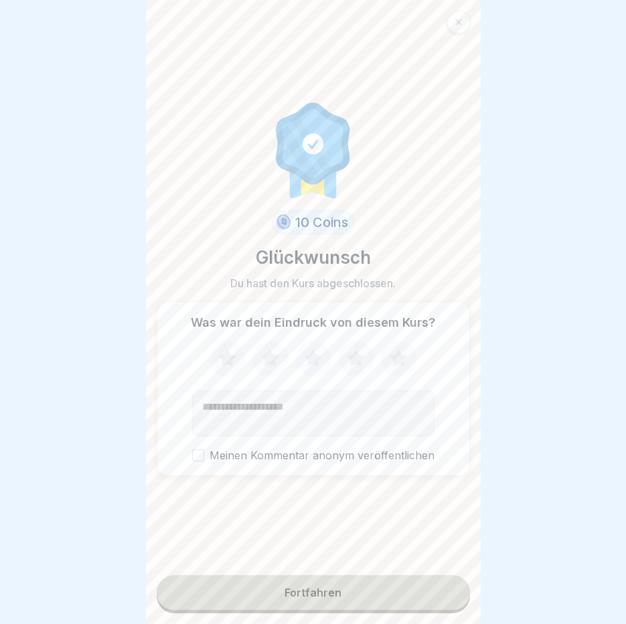
click at [331, 596] on button "Fortfahren" at bounding box center [313, 592] width 313 height 35
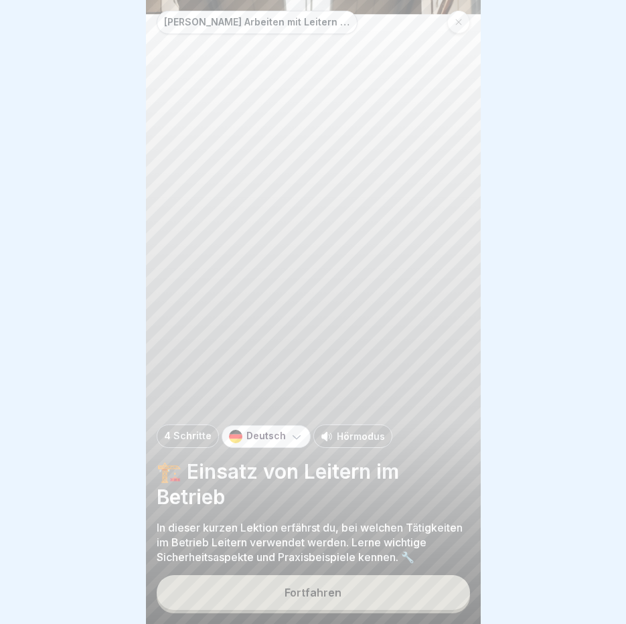
click at [350, 443] on p "Hörmodus" at bounding box center [361, 436] width 48 height 14
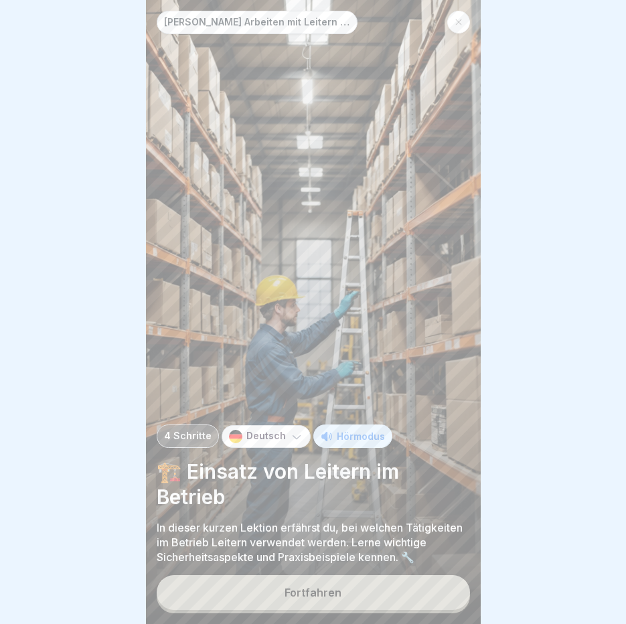
click at [305, 598] on div "Fortfahren" at bounding box center [312, 592] width 57 height 12
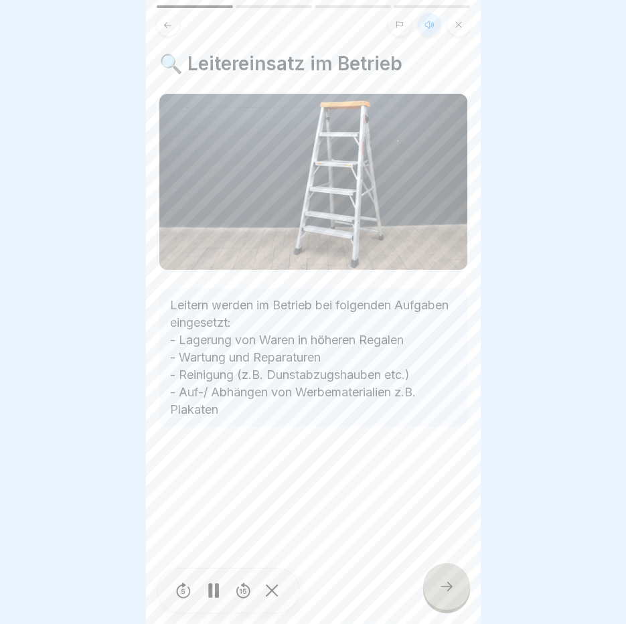
click at [447, 594] on icon at bounding box center [446, 586] width 16 height 16
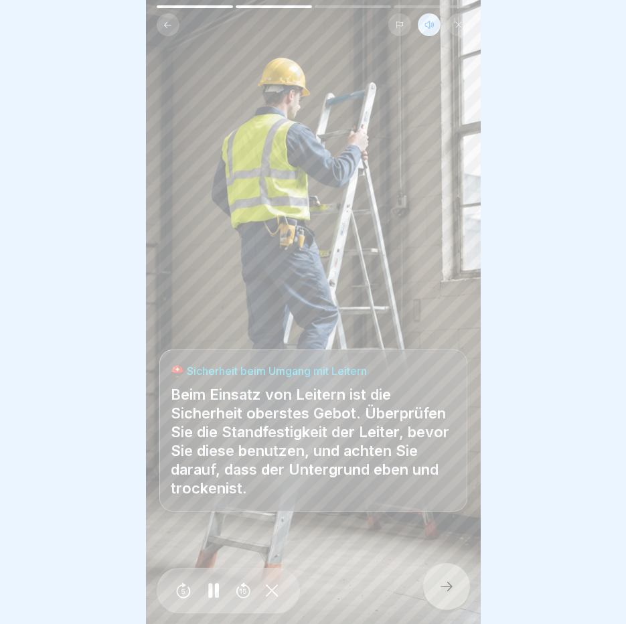
click at [447, 594] on icon at bounding box center [446, 586] width 16 height 16
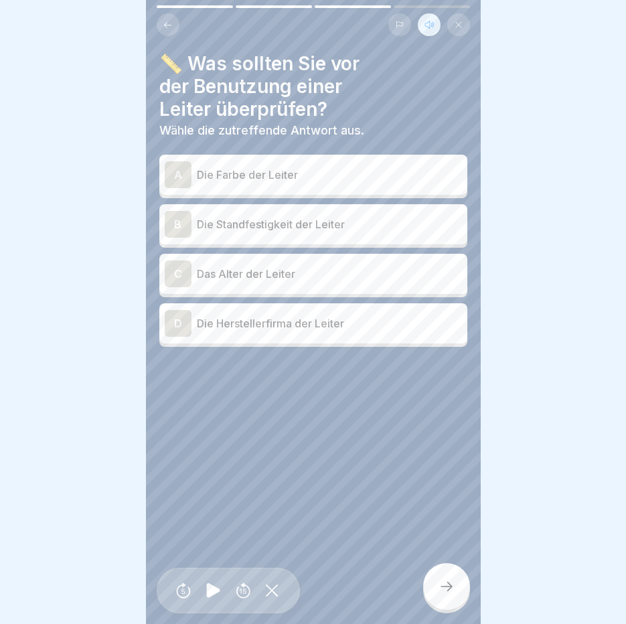
click at [295, 226] on p "Die Standfestigkeit der Leiter" at bounding box center [329, 224] width 265 height 16
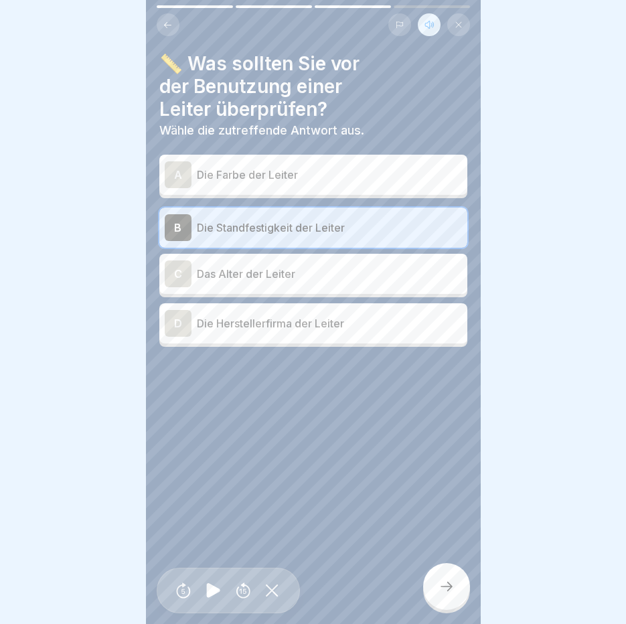
click at [442, 594] on icon at bounding box center [446, 586] width 16 height 16
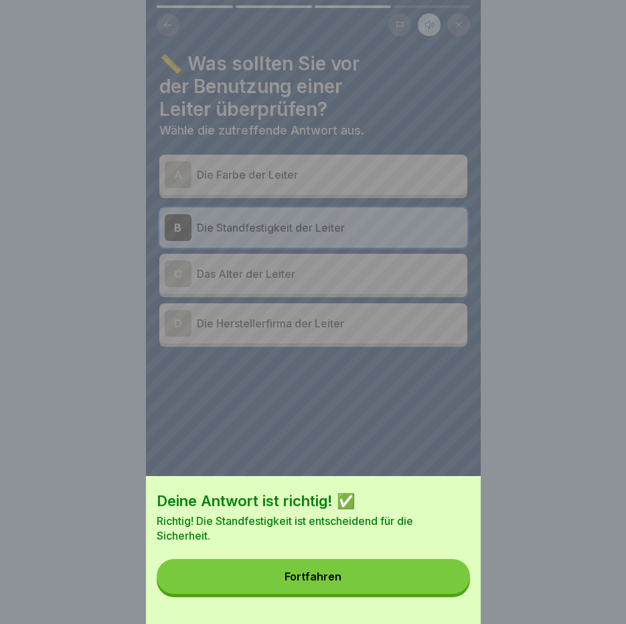
click at [443, 594] on button "Fortfahren" at bounding box center [313, 576] width 313 height 35
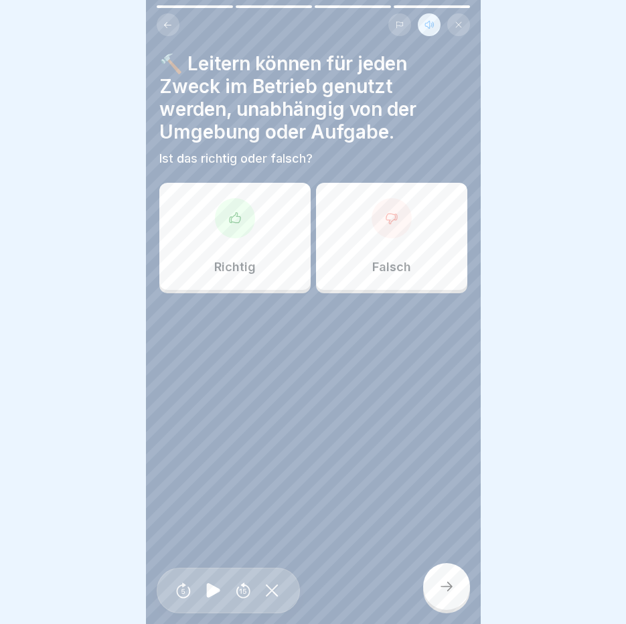
click at [351, 203] on div "Falsch" at bounding box center [391, 236] width 151 height 107
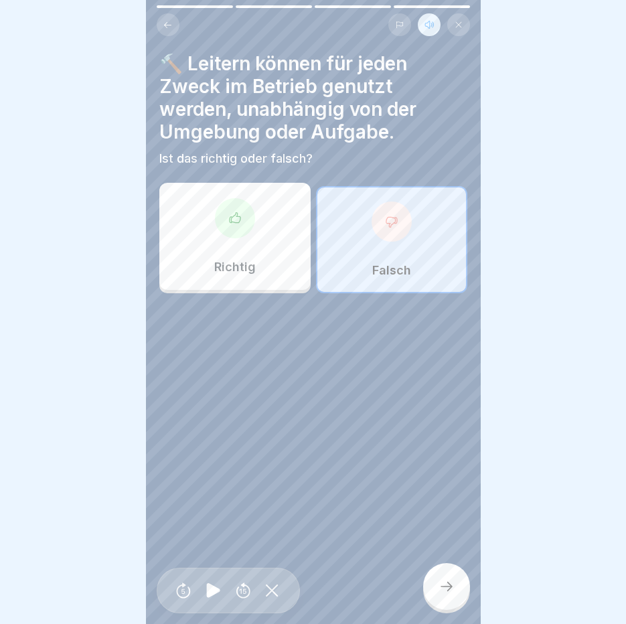
click at [450, 594] on icon at bounding box center [446, 586] width 16 height 16
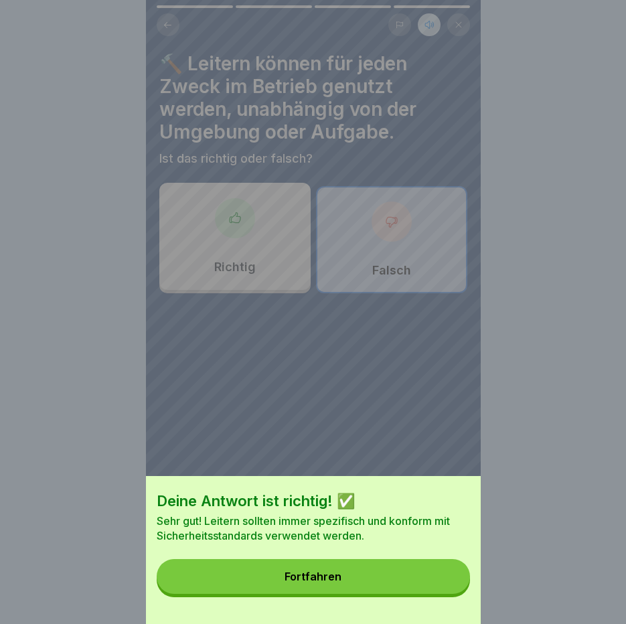
click at [371, 569] on div "Deine Antwort ist richtig! ✅ Sehr gut! Leitern sollten immer spezifisch und kon…" at bounding box center [313, 550] width 335 height 148
click at [367, 577] on button "Fortfahren" at bounding box center [313, 576] width 313 height 35
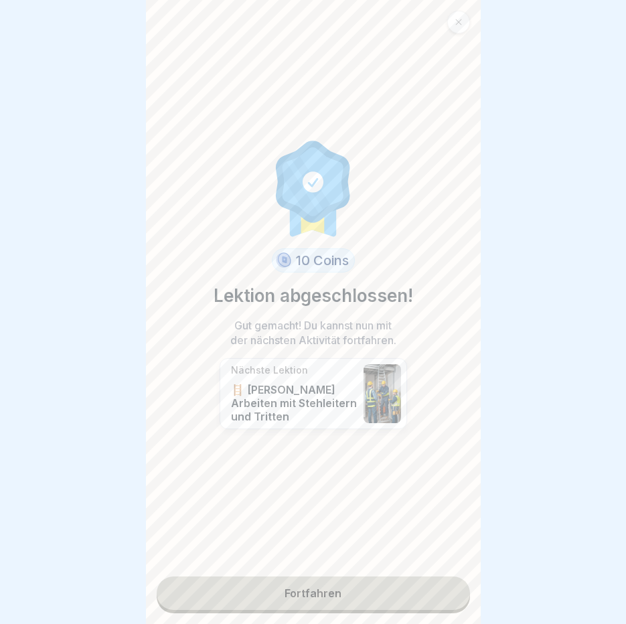
click at [349, 599] on link "Fortfahren" at bounding box center [313, 592] width 313 height 33
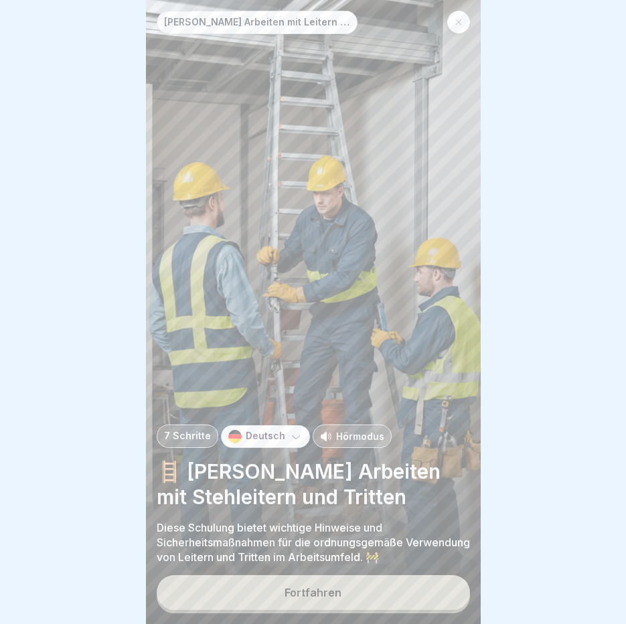
click at [323, 598] on div "Fortfahren" at bounding box center [312, 592] width 57 height 12
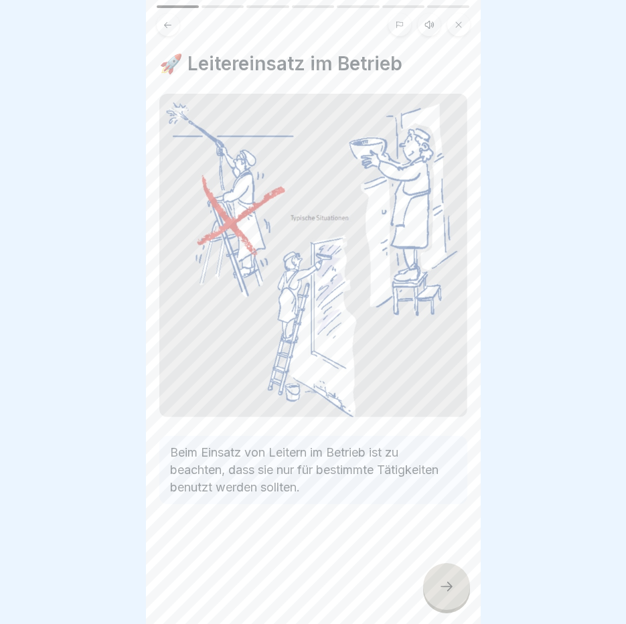
click at [436, 25] on button at bounding box center [429, 24] width 23 height 23
click at [208, 596] on icon at bounding box center [213, 590] width 13 height 15
drag, startPoint x: 208, startPoint y: 596, endPoint x: 322, endPoint y: 633, distance: 119.8
click at [209, 596] on rect at bounding box center [210, 590] width 4 height 15
click at [210, 598] on icon at bounding box center [213, 590] width 13 height 15
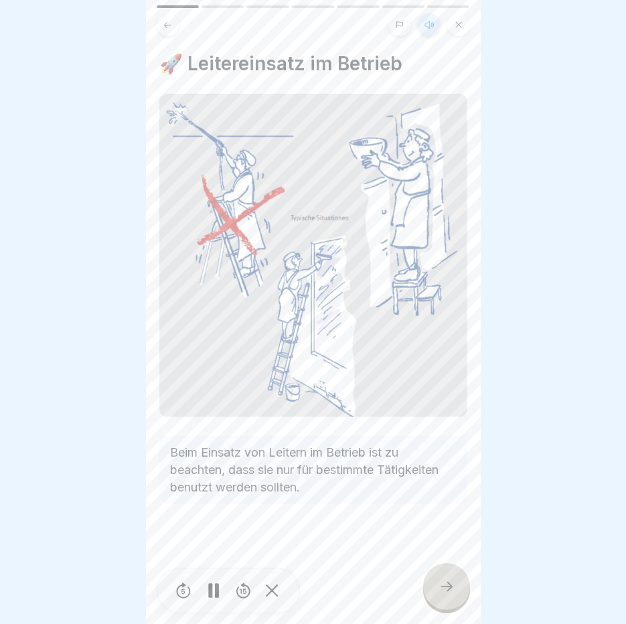
click at [432, 610] on div at bounding box center [446, 586] width 47 height 47
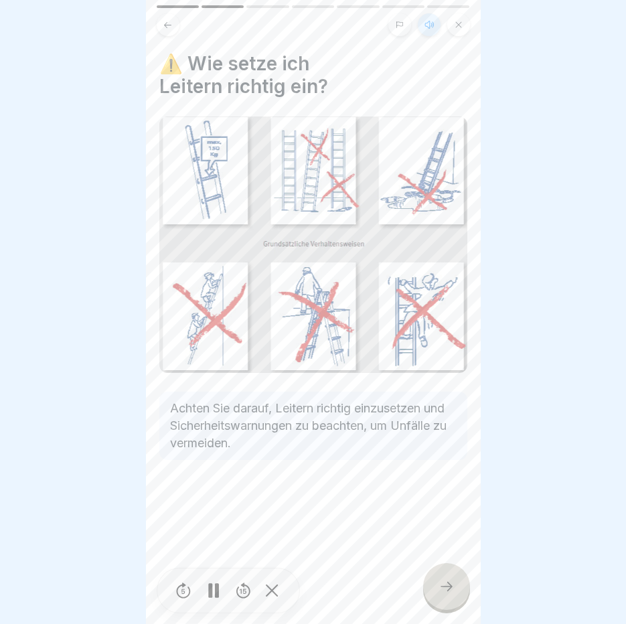
click at [443, 594] on icon at bounding box center [446, 586] width 16 height 16
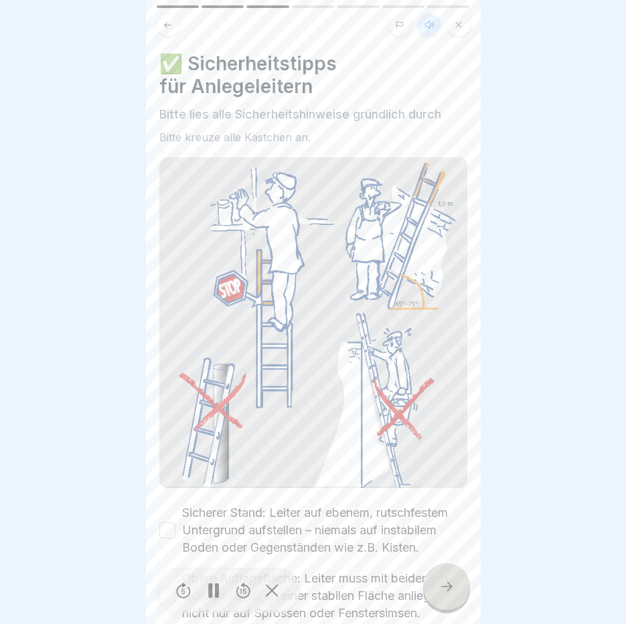
scroll to position [299, 0]
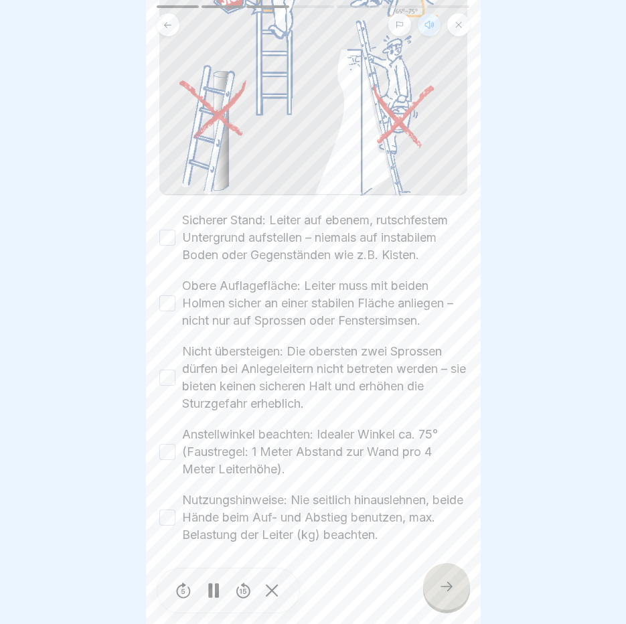
click at [172, 230] on button "Sicherer Stand: Leiter auf ebenem, rutschfestem Untergrund aufstellen – niemals…" at bounding box center [167, 238] width 16 height 16
click at [164, 303] on button "Obere Auflagefläche: Leiter muss mit beiden Holmen sicher an einer stabilen Flä…" at bounding box center [167, 303] width 16 height 16
click at [167, 385] on button "Nicht übersteigen: Die obersten zwei Sprossen dürfen bei Anlegeleitern nicht be…" at bounding box center [167, 377] width 16 height 16
click at [171, 446] on button "Anstellwinkel beachten: Idealer Winkel ca. 75° (Faustregel: 1 Meter Abstand zur…" at bounding box center [167, 452] width 16 height 16
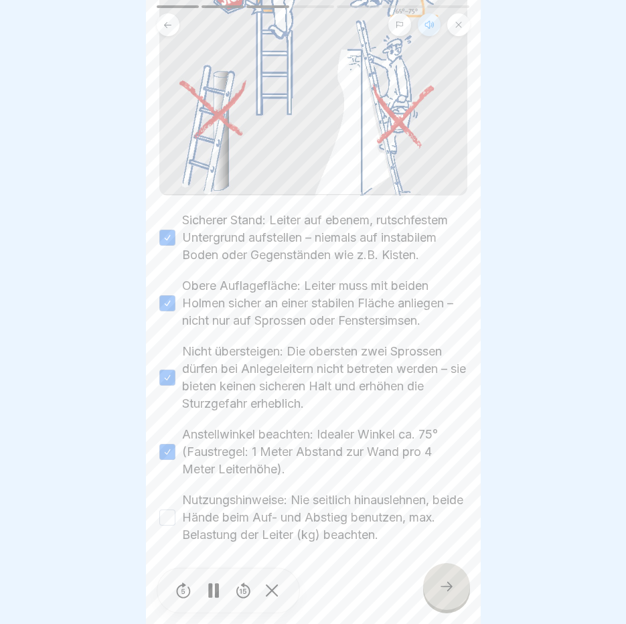
click at [169, 510] on button "Nutzungshinweise: Nie seitlich hinauslehnen, beide Hände beim Auf- und Abstieg …" at bounding box center [167, 517] width 16 height 16
click at [445, 580] on icon at bounding box center [446, 586] width 16 height 16
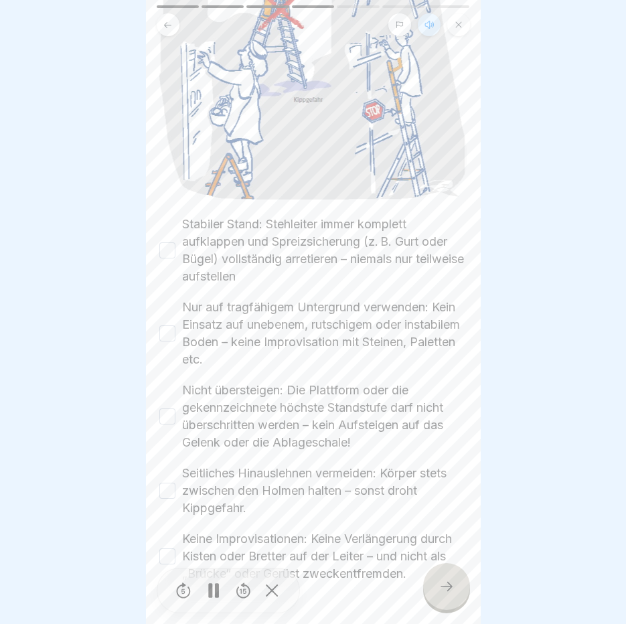
scroll to position [335, 0]
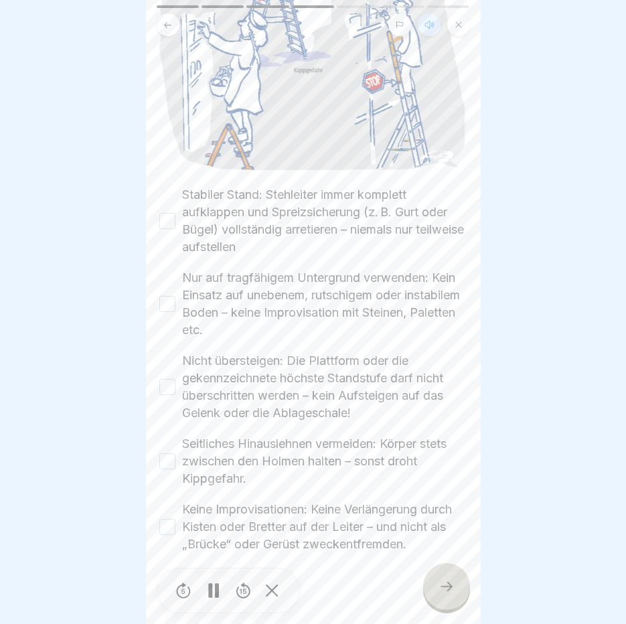
click at [167, 213] on button "Stabiler Stand: Stehleiter immer komplett aufklappen und Spreizsicherung (z. B.…" at bounding box center [167, 221] width 16 height 16
click at [165, 296] on button "Nur auf tragfähigem Untergrund verwenden: Kein Einsatz auf unebenem, rutschigem…" at bounding box center [167, 304] width 16 height 16
click at [171, 379] on button "Nicht übersteigen: Die Plattform oder die gekennzeichnete höchste Standstufe da…" at bounding box center [167, 387] width 16 height 16
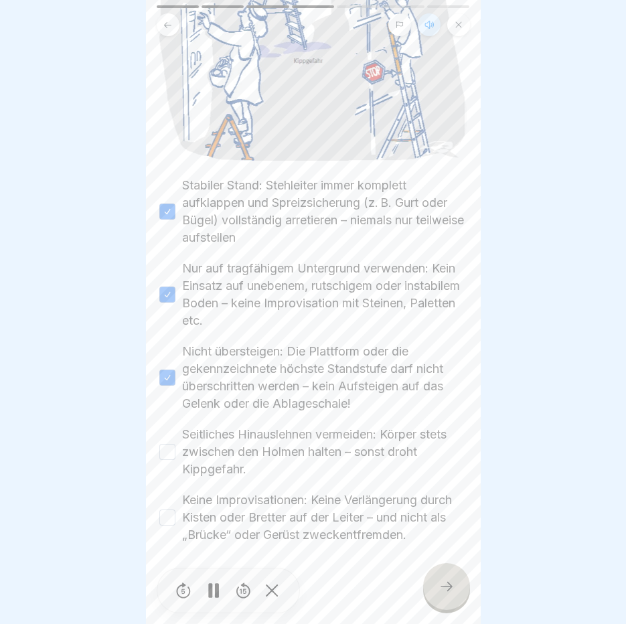
click at [171, 444] on button "Seitliches Hinauslehnen vermeiden: Körper stets zwischen den Holmen halten – so…" at bounding box center [167, 452] width 16 height 16
click at [167, 509] on button "Keine Improvisationen: Keine Verlängerung durch Kisten oder Bretter auf der Lei…" at bounding box center [167, 517] width 16 height 16
click at [438, 591] on div at bounding box center [446, 586] width 47 height 47
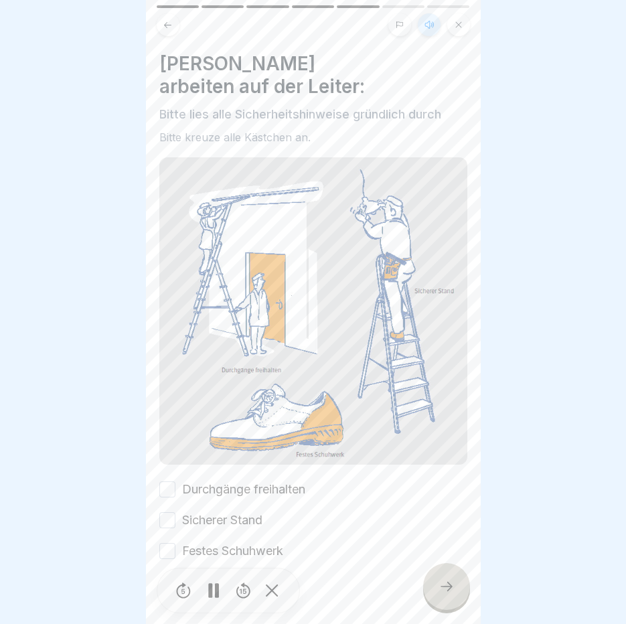
click at [165, 481] on button "Durchgänge freihalten" at bounding box center [167, 489] width 16 height 16
click at [167, 512] on button "Sicherer Stand" at bounding box center [167, 520] width 16 height 16
drag, startPoint x: 169, startPoint y: 513, endPoint x: 196, endPoint y: 539, distance: 37.4
click at [169, 543] on button "Festes Schuhwerk" at bounding box center [167, 551] width 16 height 16
click at [441, 585] on icon at bounding box center [446, 586] width 16 height 16
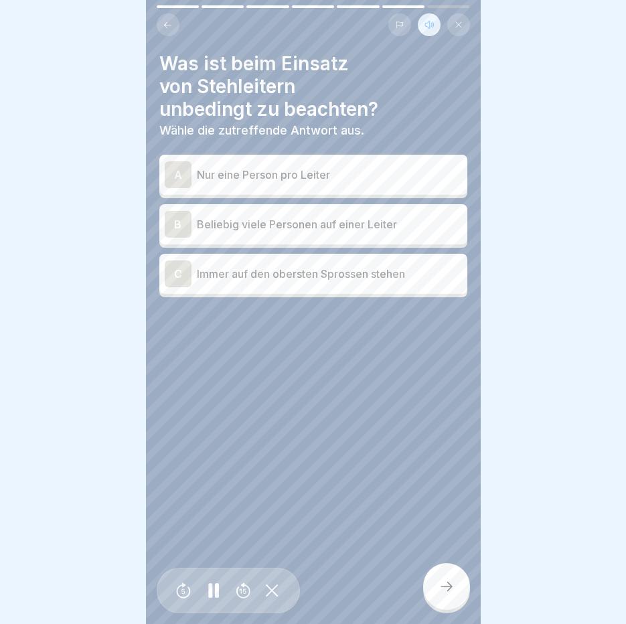
click at [248, 167] on p "Nur eine Person pro Leiter" at bounding box center [329, 175] width 265 height 16
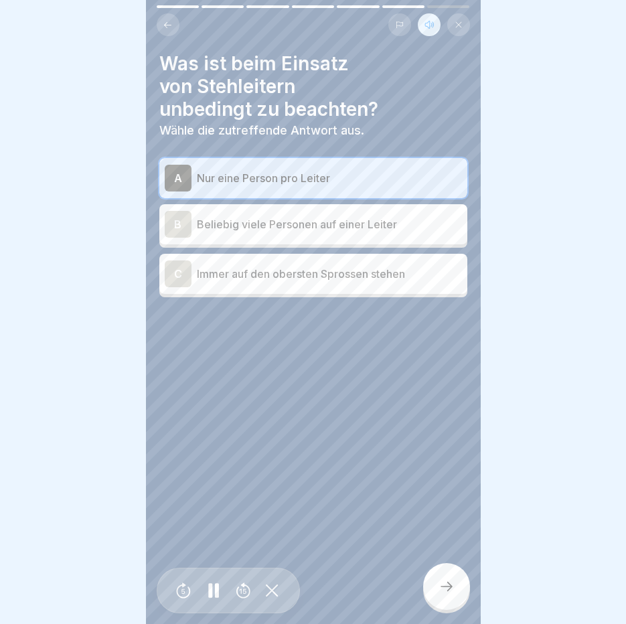
click at [448, 586] on icon at bounding box center [446, 586] width 16 height 16
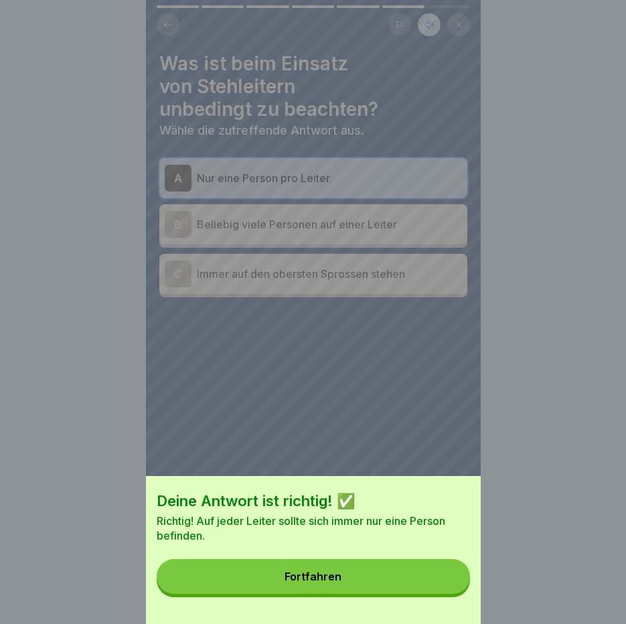
click at [448, 586] on button "Fortfahren" at bounding box center [313, 576] width 313 height 35
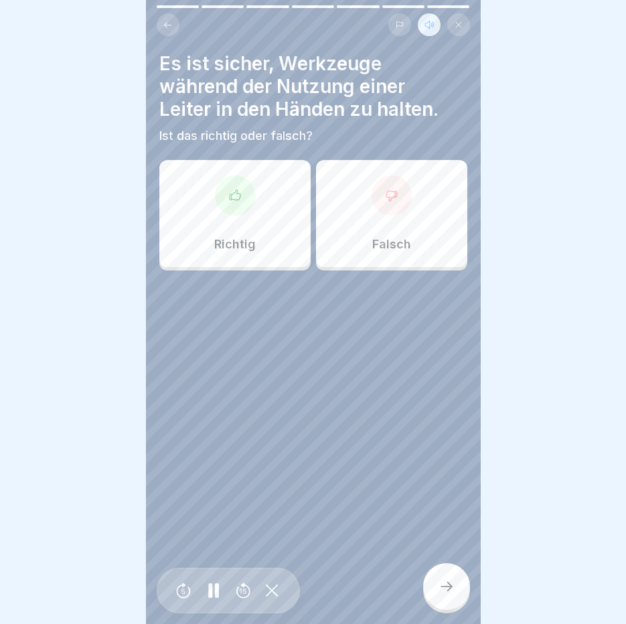
click at [377, 237] on p "Falsch" at bounding box center [391, 244] width 39 height 15
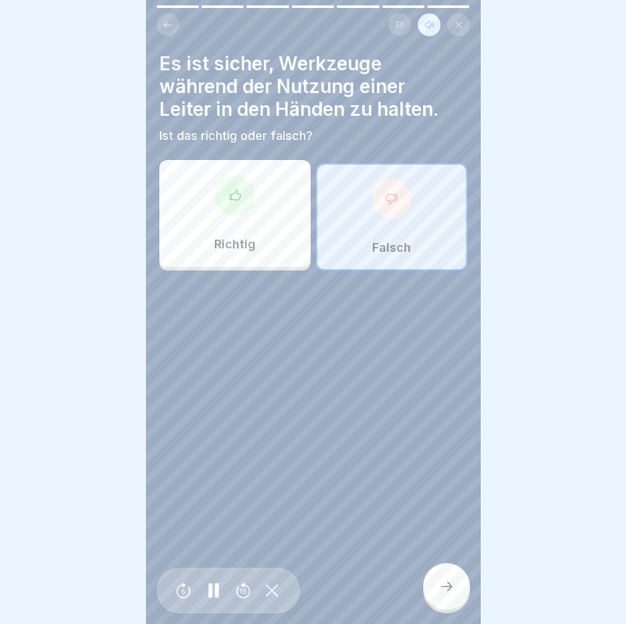
click at [454, 582] on icon at bounding box center [446, 586] width 16 height 16
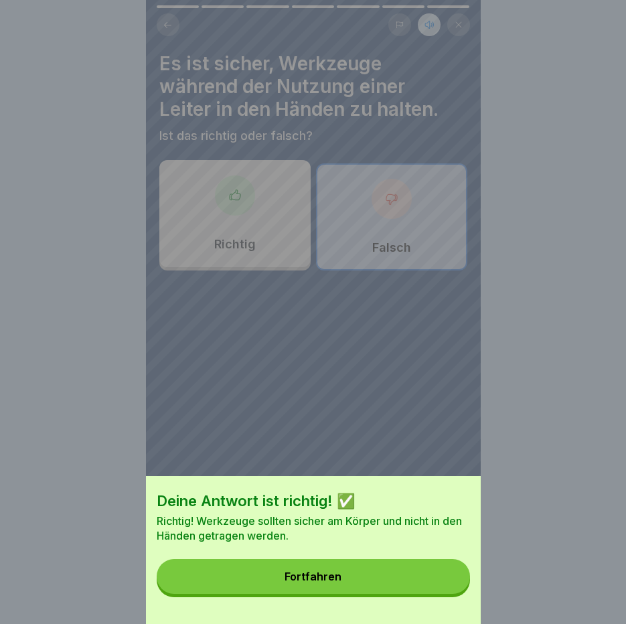
click at [440, 584] on button "Fortfahren" at bounding box center [313, 576] width 313 height 35
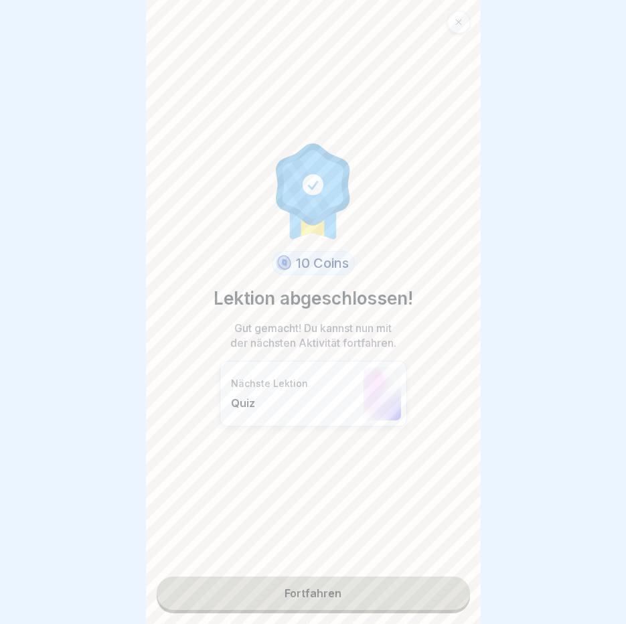
click at [360, 588] on link "Fortfahren" at bounding box center [313, 592] width 313 height 33
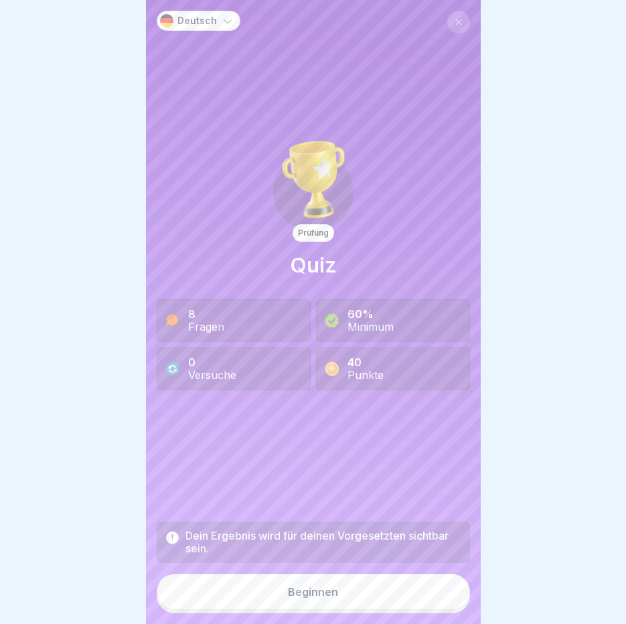
click at [360, 588] on button "Beginnen" at bounding box center [313, 592] width 313 height 36
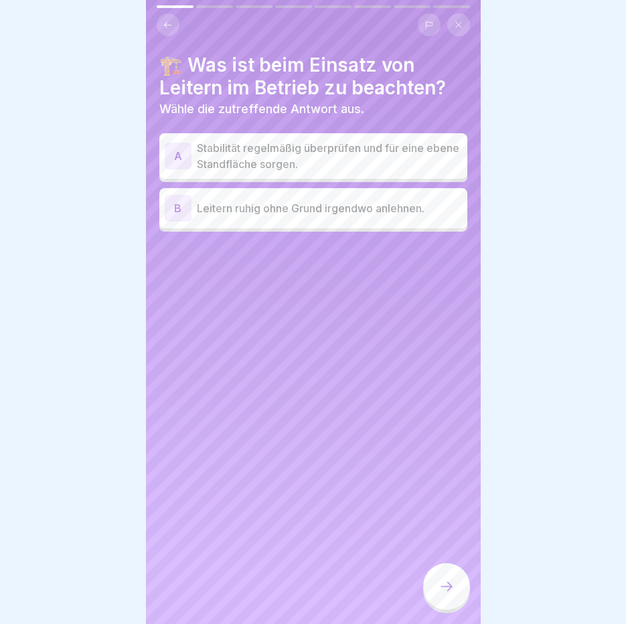
click at [355, 150] on p "Stabilität regelmäßig überprüfen und für eine ebene Standfläche sorgen." at bounding box center [329, 156] width 265 height 32
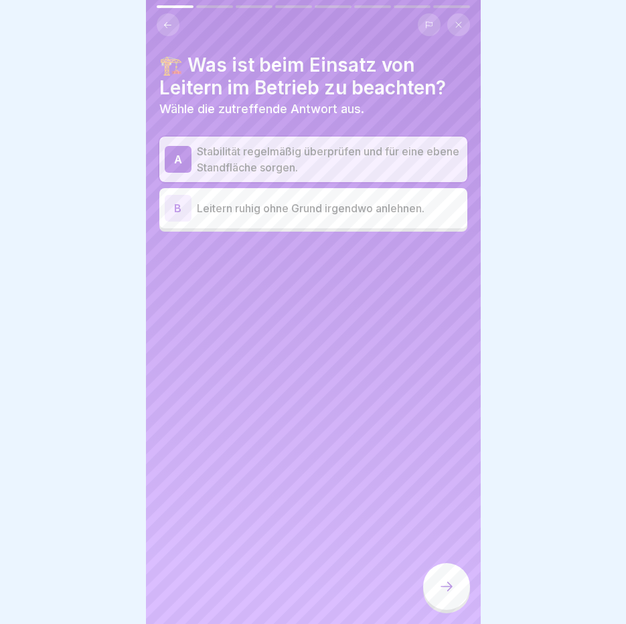
click at [448, 594] on icon at bounding box center [446, 586] width 16 height 16
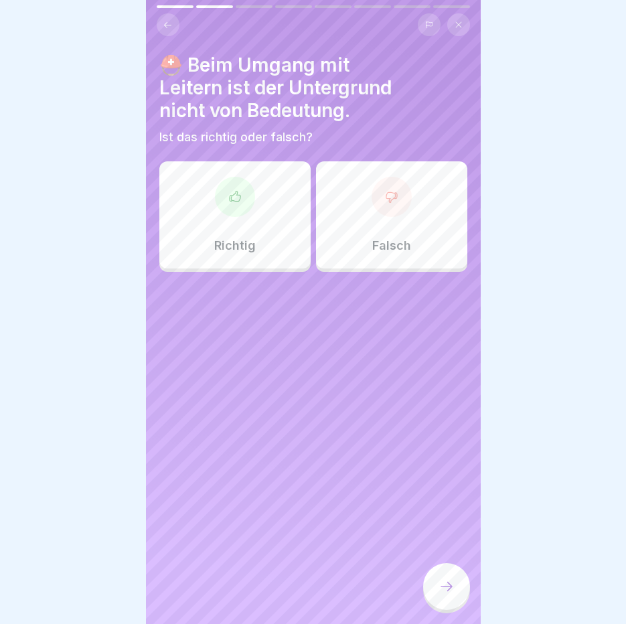
click at [386, 238] on p "Falsch" at bounding box center [391, 245] width 39 height 15
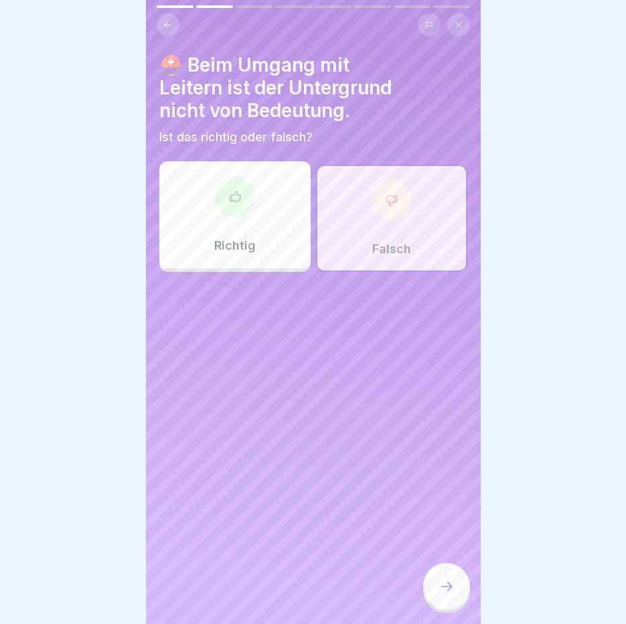
click at [434, 590] on div at bounding box center [446, 586] width 47 height 47
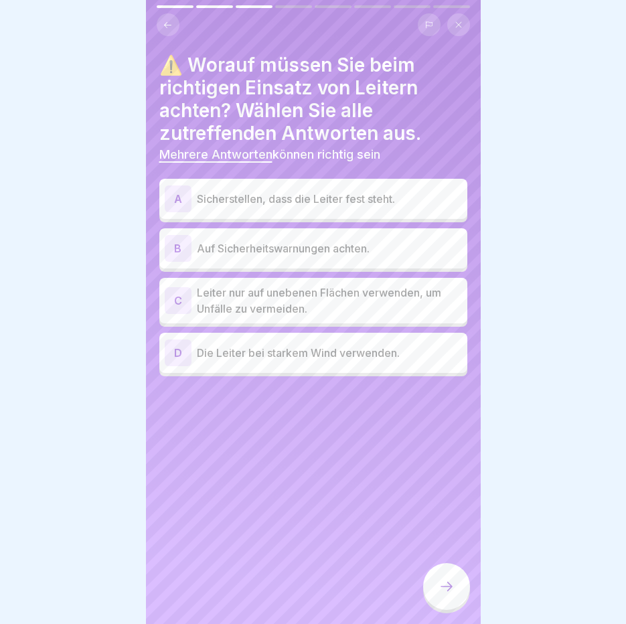
click at [240, 193] on p "Sicherstellen, dass die Leiter fest steht." at bounding box center [329, 199] width 265 height 16
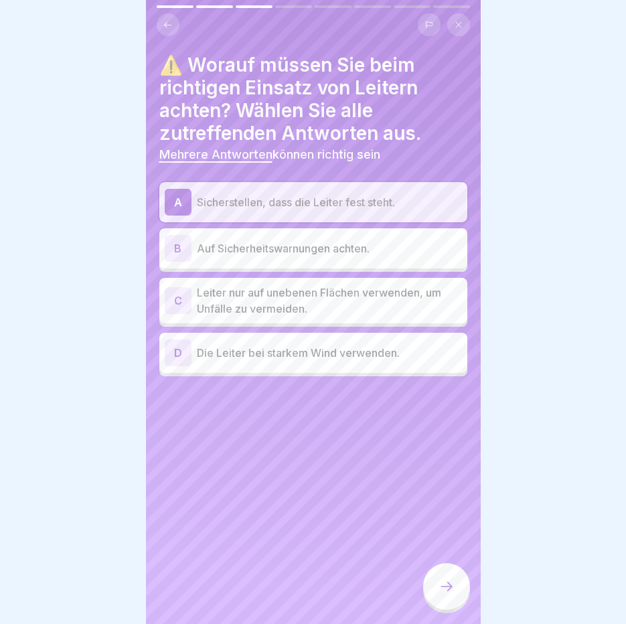
click at [251, 245] on p "Auf Sicherheitswarnungen achten." at bounding box center [329, 248] width 265 height 16
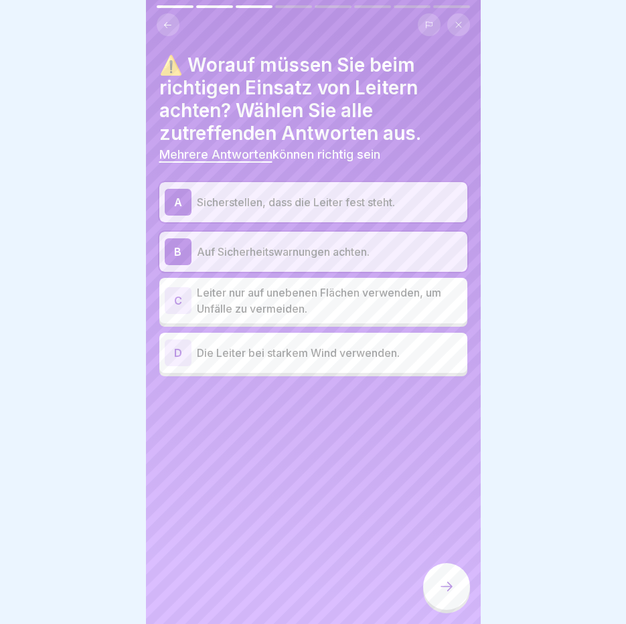
click at [460, 586] on div at bounding box center [446, 586] width 47 height 47
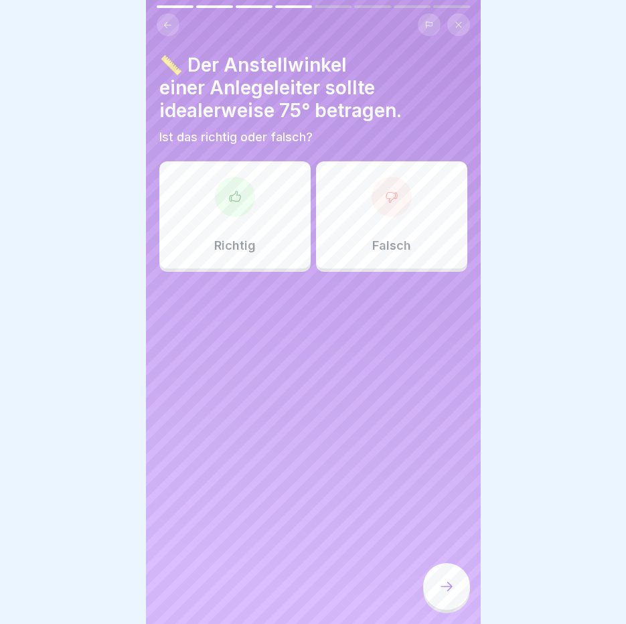
click at [217, 238] on p "Richtig" at bounding box center [234, 245] width 41 height 15
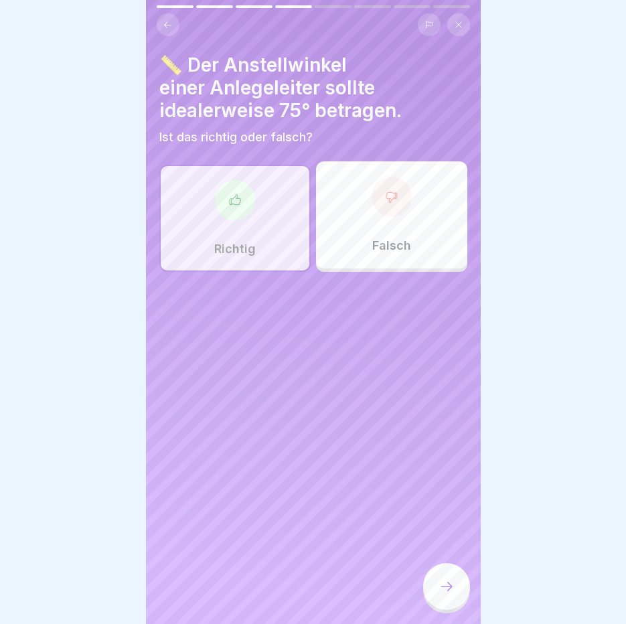
click at [450, 592] on icon at bounding box center [446, 586] width 16 height 16
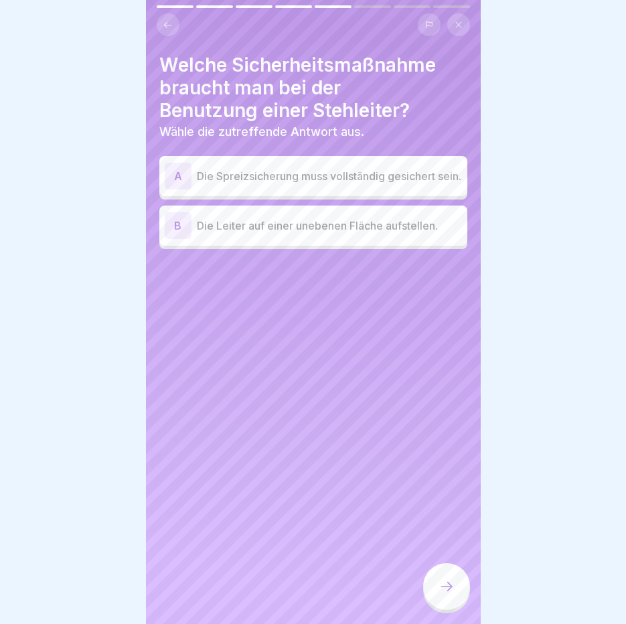
click at [288, 169] on p "Die Spreizsicherung muss vollständig gesichert sein." at bounding box center [329, 176] width 265 height 16
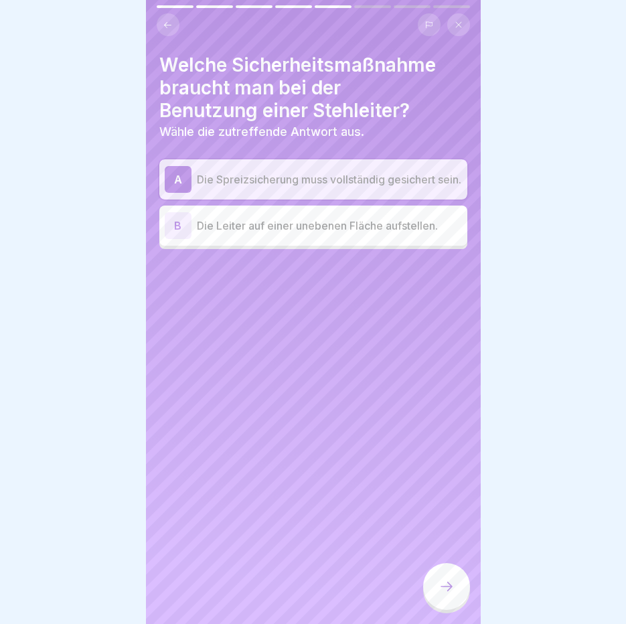
click at [452, 584] on icon at bounding box center [446, 586] width 16 height 16
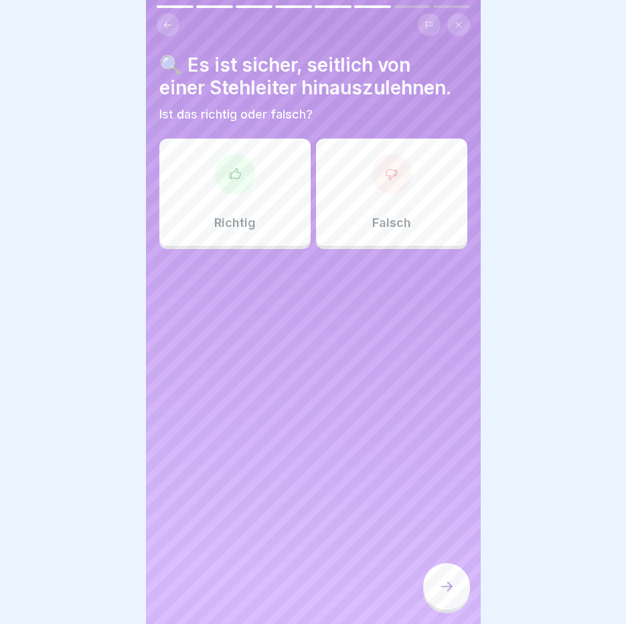
click at [390, 175] on div at bounding box center [391, 174] width 40 height 40
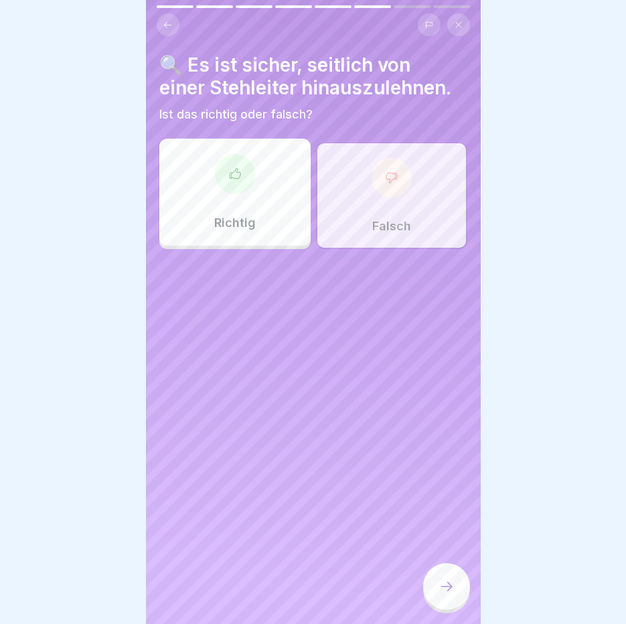
click at [463, 589] on div at bounding box center [446, 586] width 47 height 47
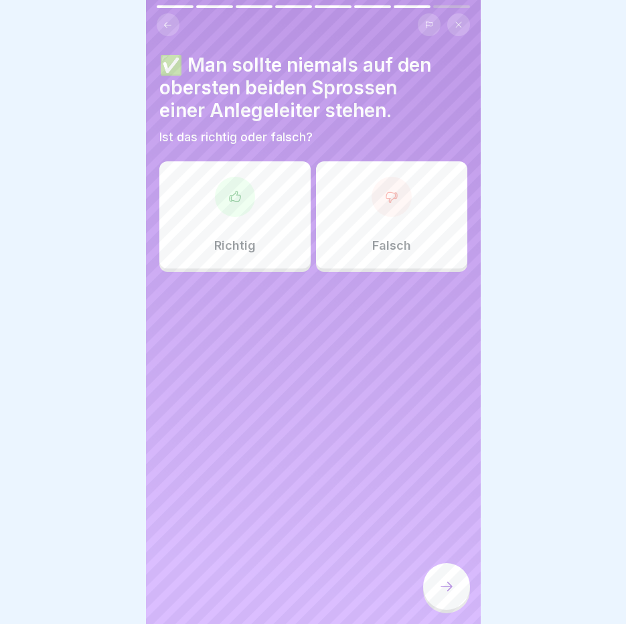
click at [244, 181] on div at bounding box center [235, 197] width 40 height 40
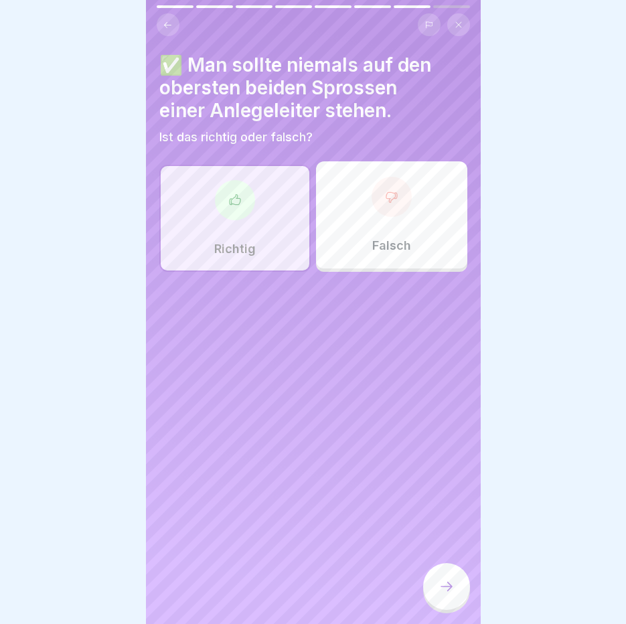
click at [456, 586] on div at bounding box center [446, 586] width 47 height 47
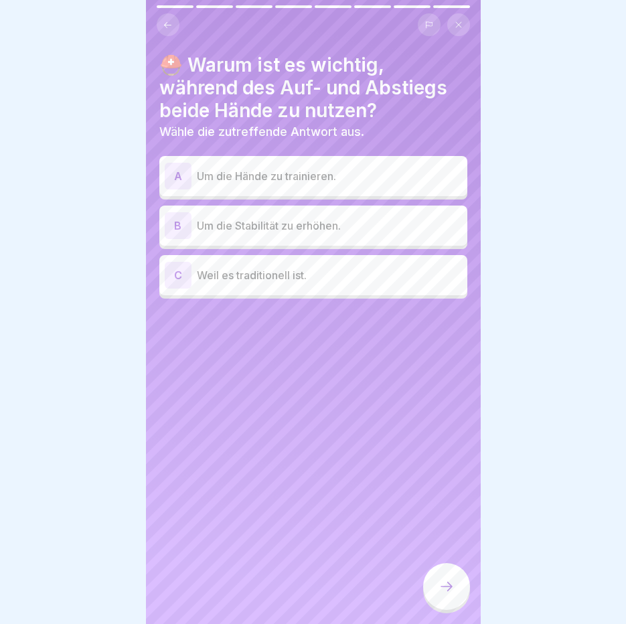
click at [327, 218] on p "Um die Stabilität zu erhöhen." at bounding box center [329, 226] width 265 height 16
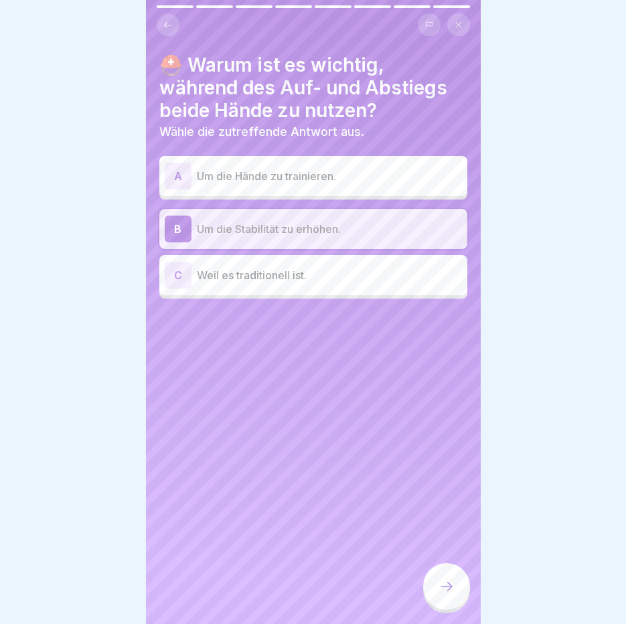
click at [454, 595] on div at bounding box center [446, 586] width 47 height 47
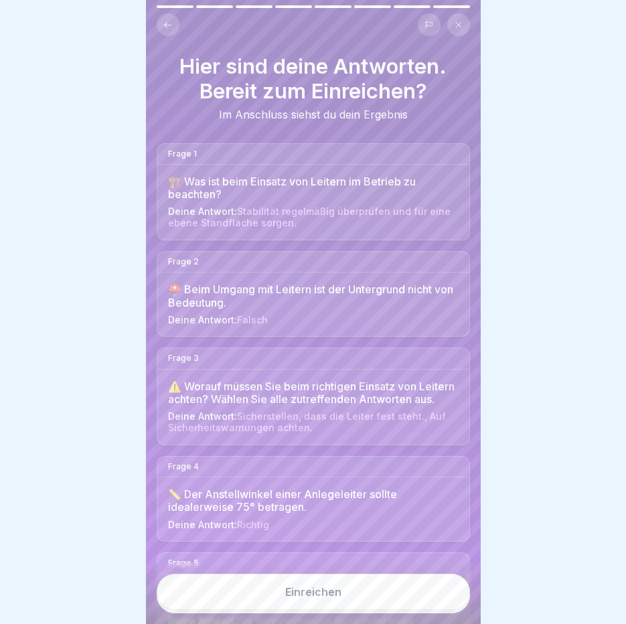
click at [323, 594] on div "Einreichen" at bounding box center [313, 592] width 56 height 12
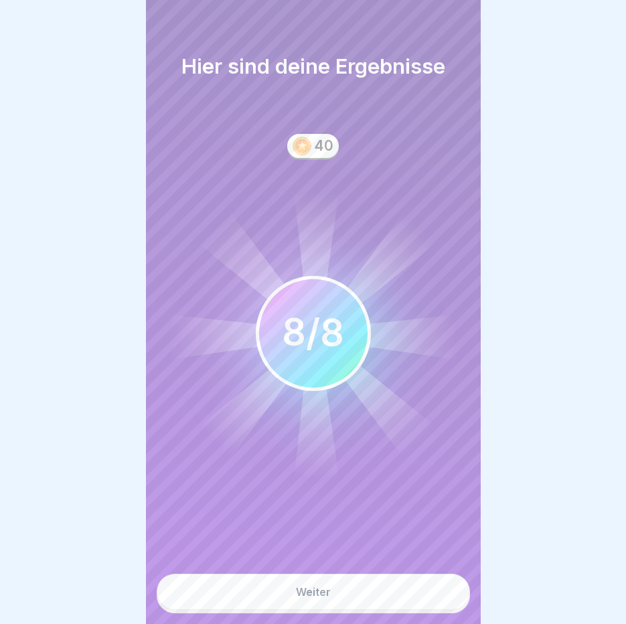
click at [319, 591] on div "Weiter" at bounding box center [313, 592] width 35 height 12
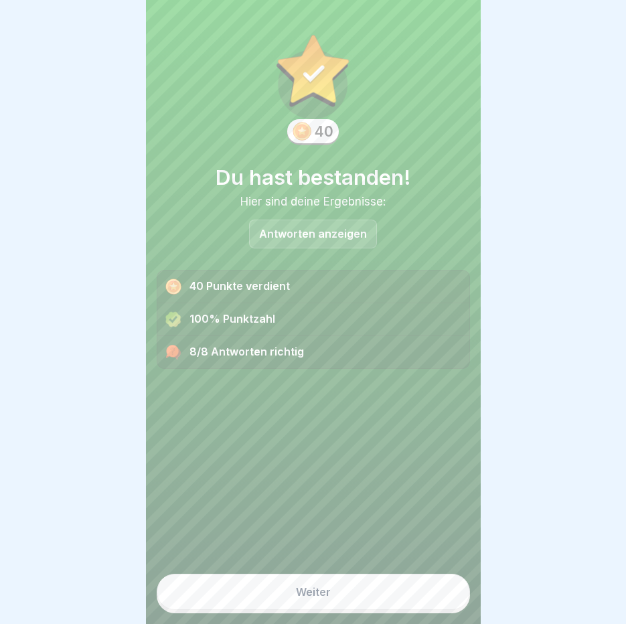
click at [313, 591] on div "Weiter" at bounding box center [313, 592] width 35 height 12
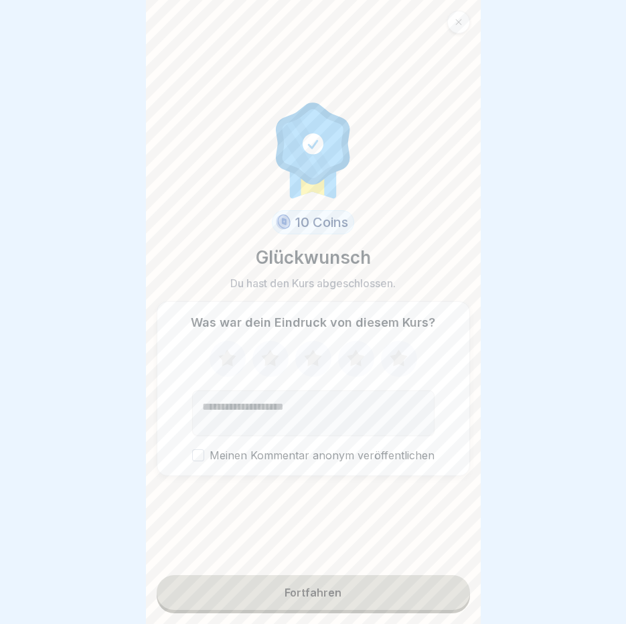
click at [313, 591] on div "Fortfahren" at bounding box center [312, 592] width 57 height 12
